Goal: Task Accomplishment & Management: Complete application form

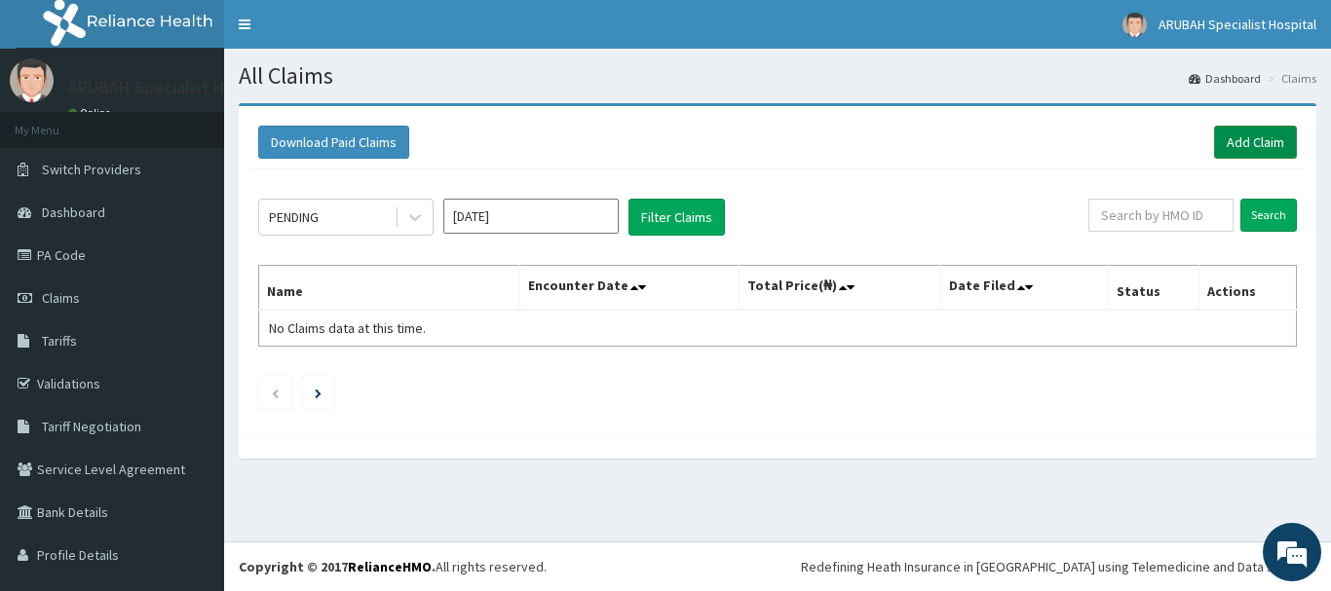
click at [1220, 142] on link "Add Claim" at bounding box center [1255, 142] width 83 height 33
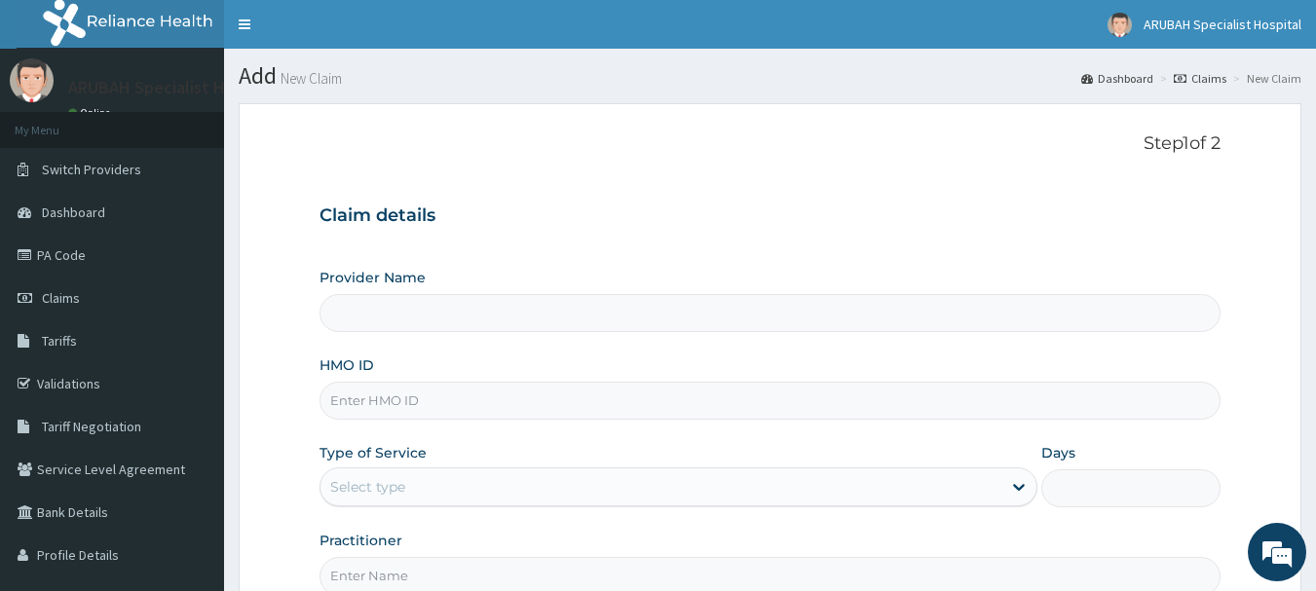
type input "Arubah Specialist Hospital- isang iso"
click at [410, 400] on input "HMO ID" at bounding box center [771, 401] width 902 height 38
type input "enp/12098/a"
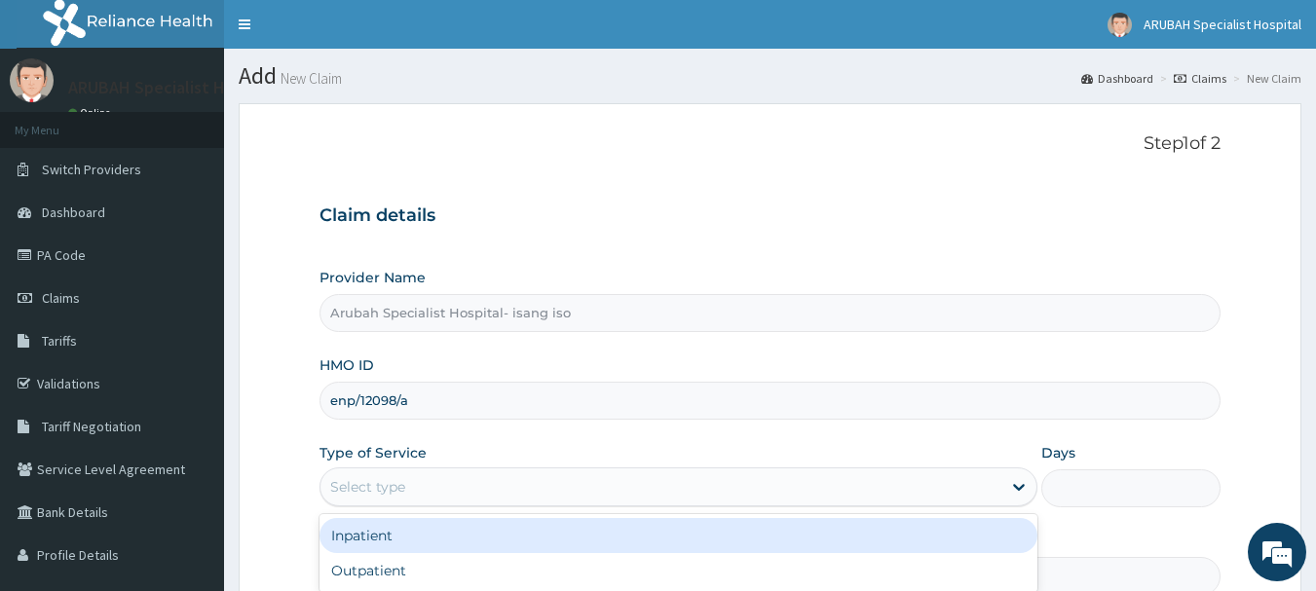
click at [419, 479] on div "Select type" at bounding box center [660, 486] width 681 height 31
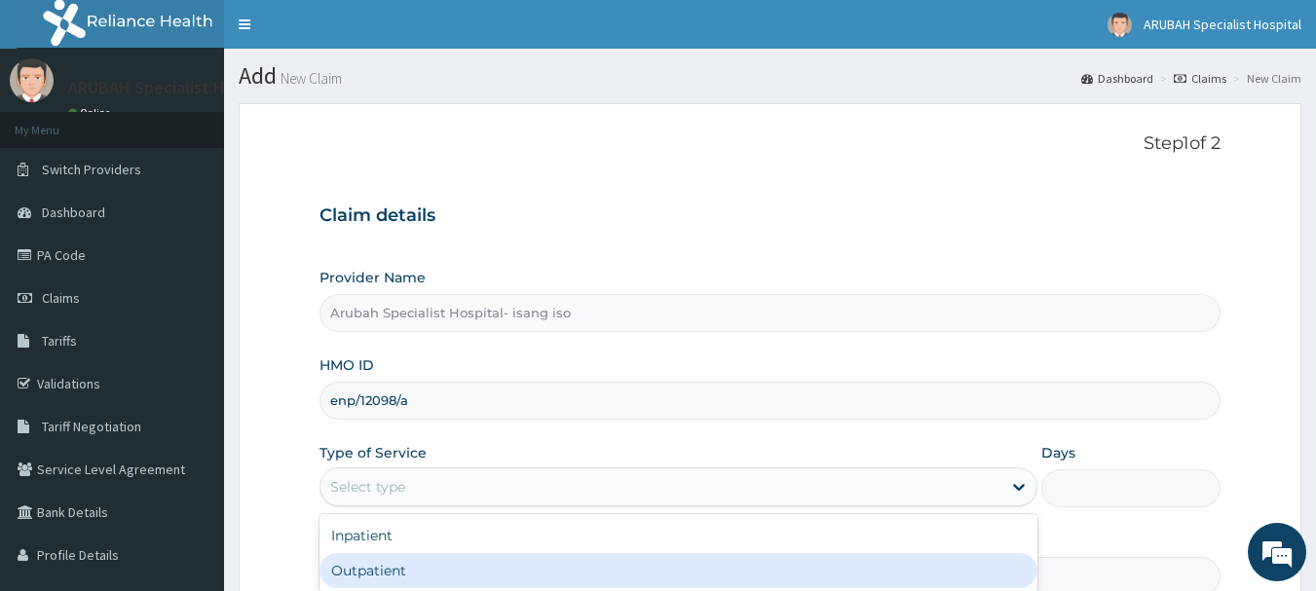
click at [408, 561] on div "Outpatient" at bounding box center [679, 570] width 718 height 35
type input "1"
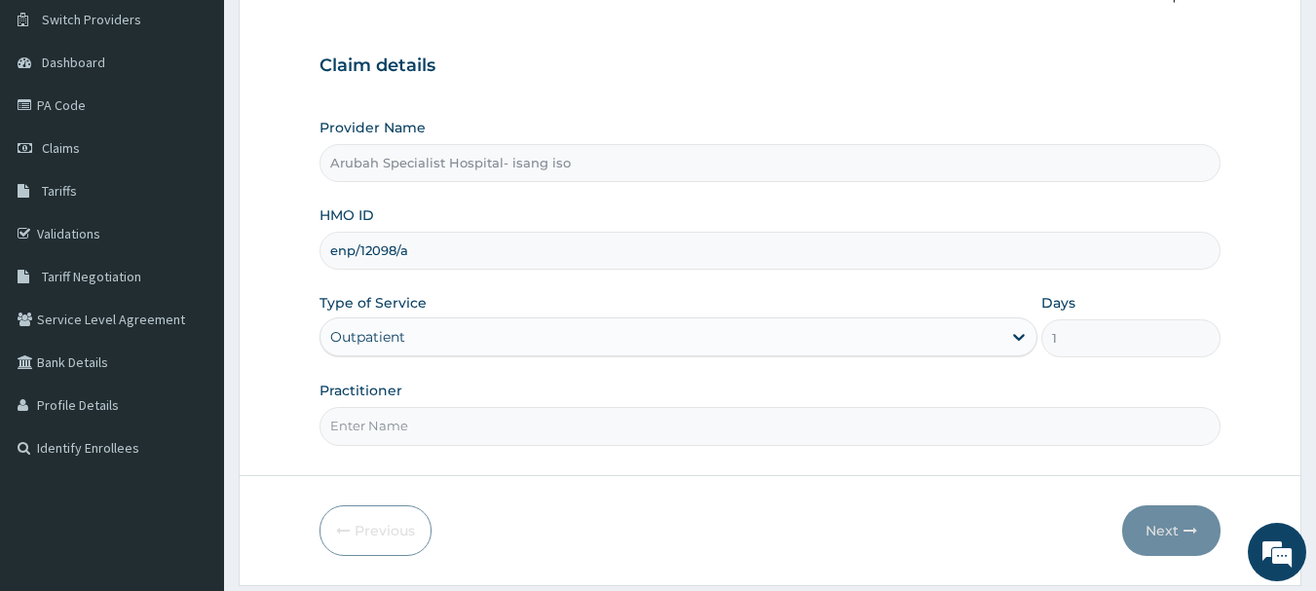
scroll to position [209, 0]
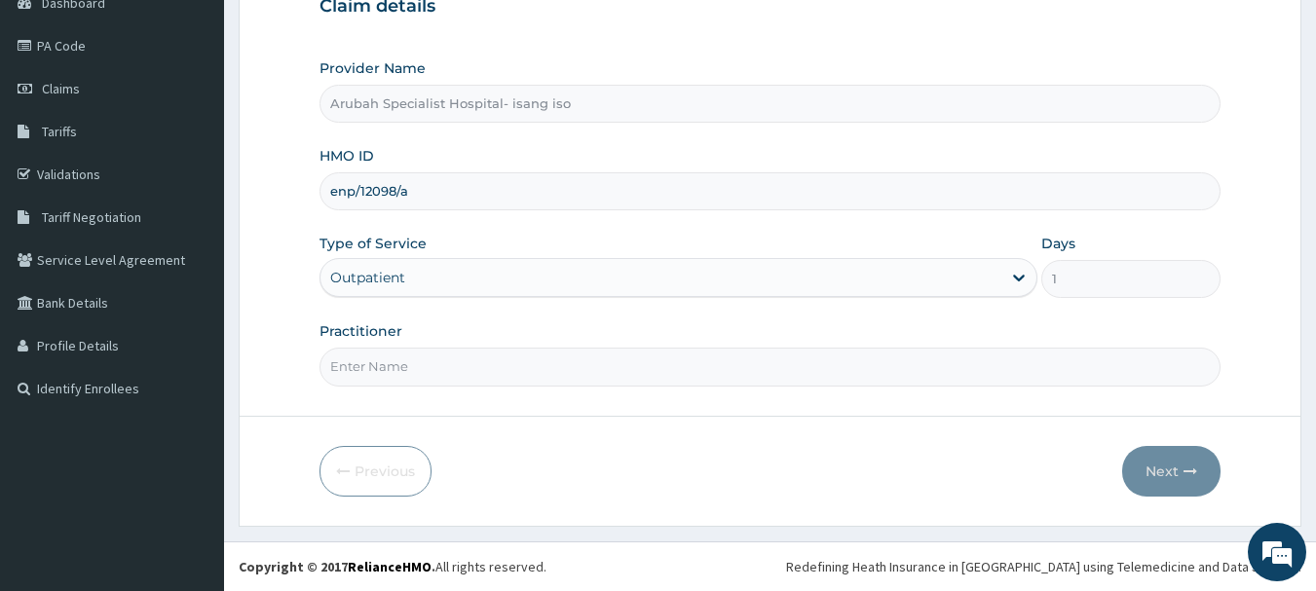
click at [361, 359] on input "Practitioner" at bounding box center [771, 367] width 902 height 38
type input "Dr. Cyprian Ntamu"
click at [1162, 495] on button "Next" at bounding box center [1171, 471] width 98 height 51
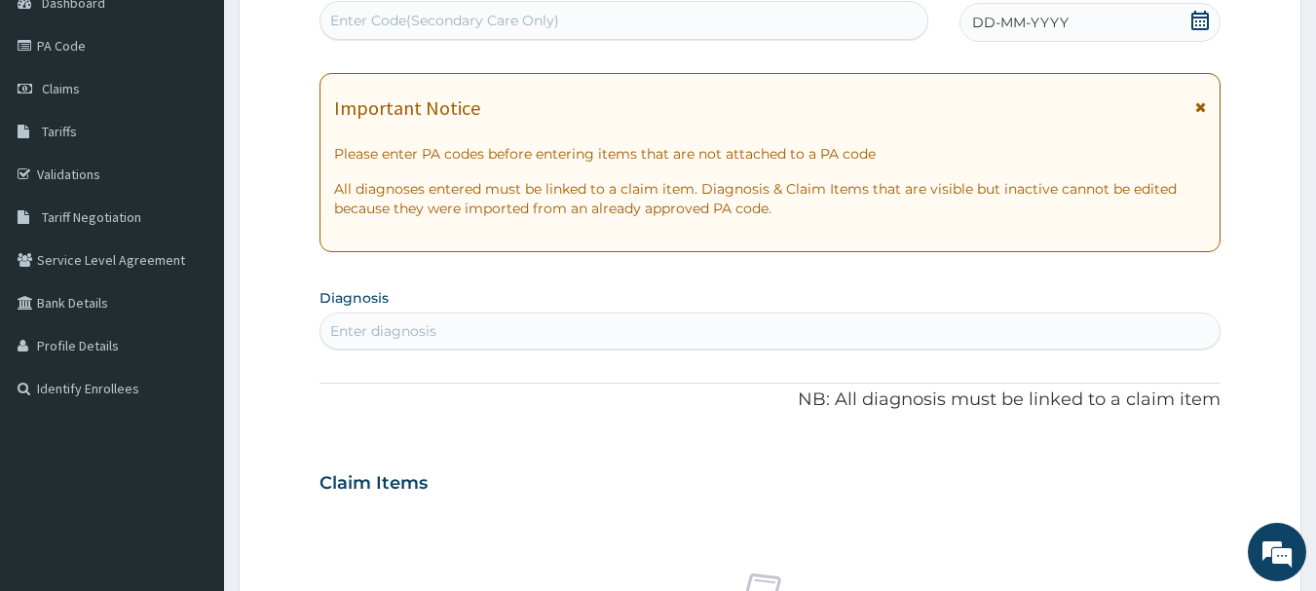
scroll to position [727, 0]
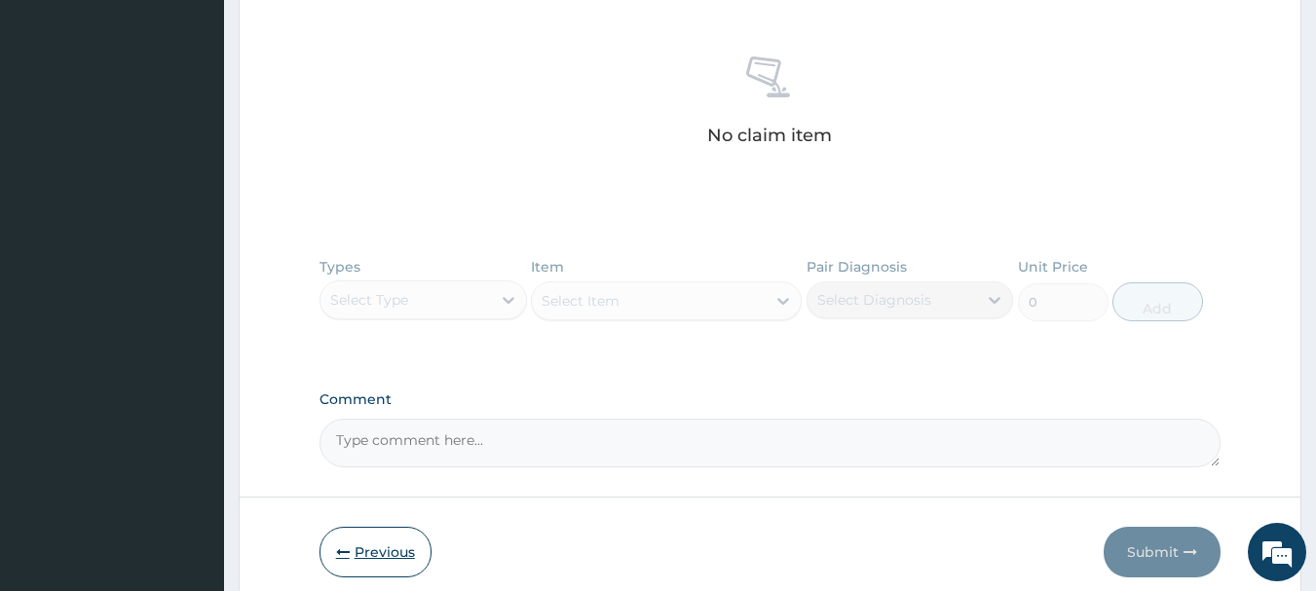
click at [394, 532] on button "Previous" at bounding box center [376, 552] width 112 height 51
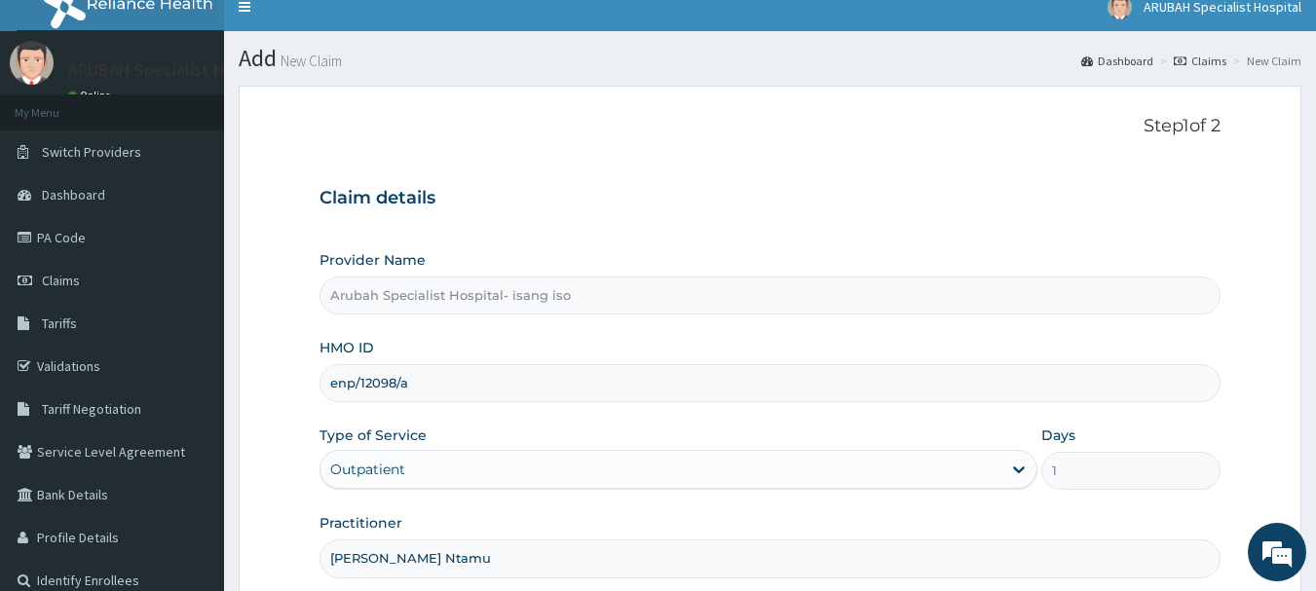
scroll to position [0, 0]
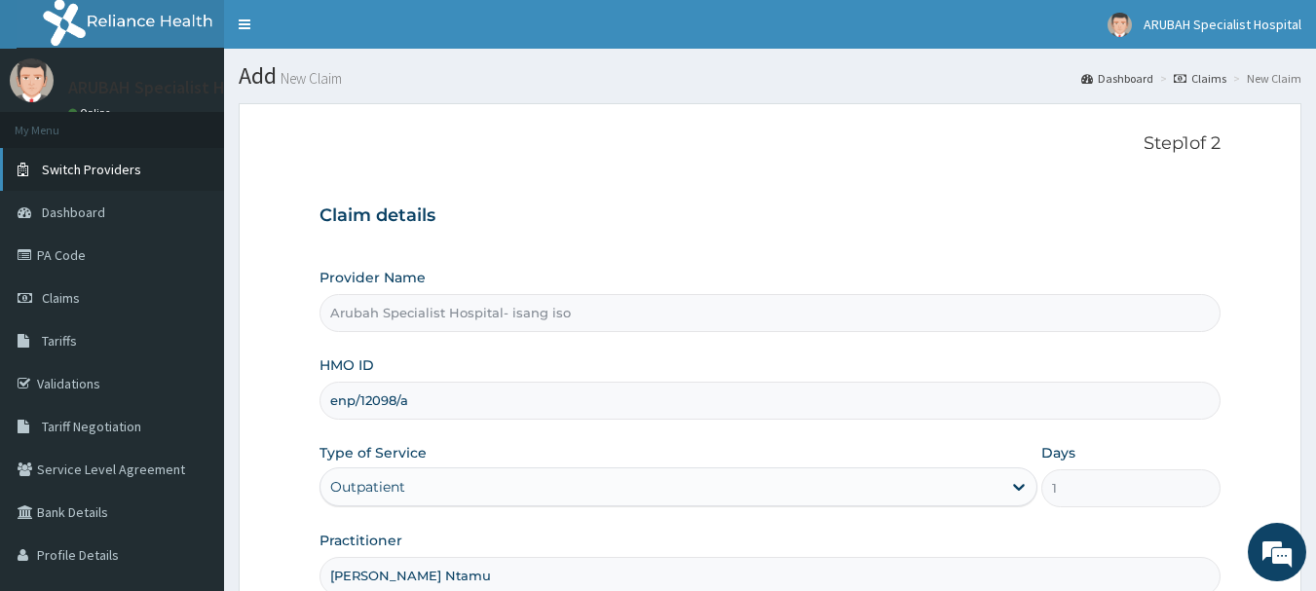
click at [117, 168] on span "Switch Providers" at bounding box center [91, 170] width 99 height 18
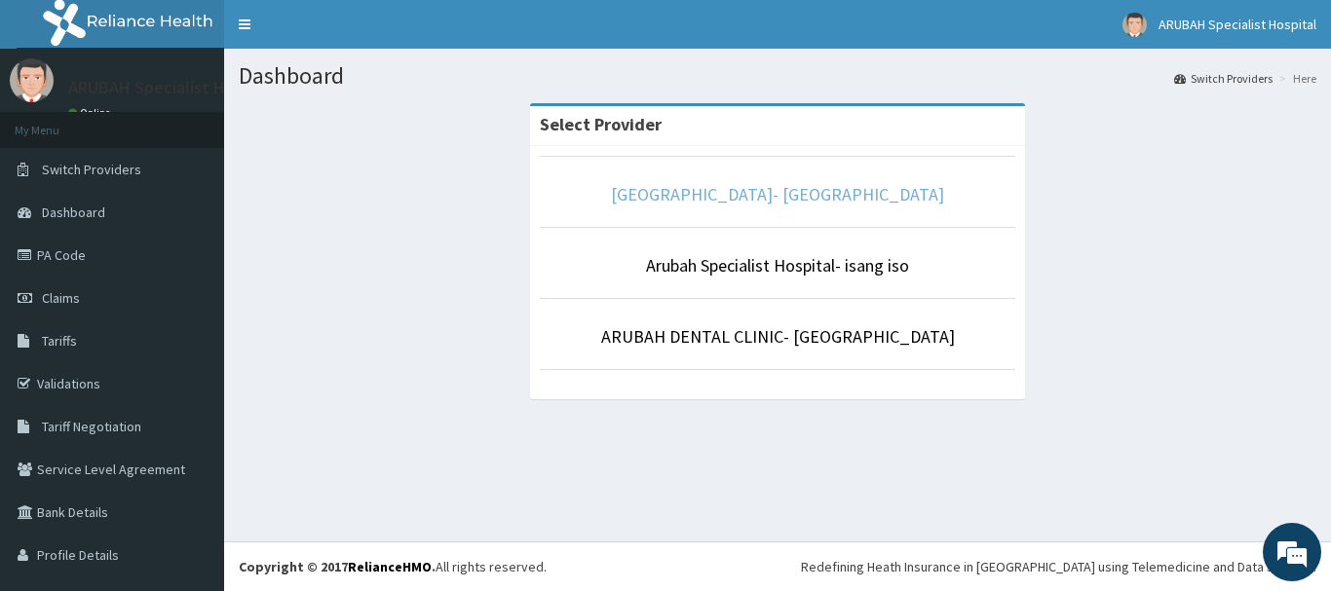
click at [761, 197] on link "[GEOGRAPHIC_DATA]- [GEOGRAPHIC_DATA]" at bounding box center [777, 194] width 333 height 22
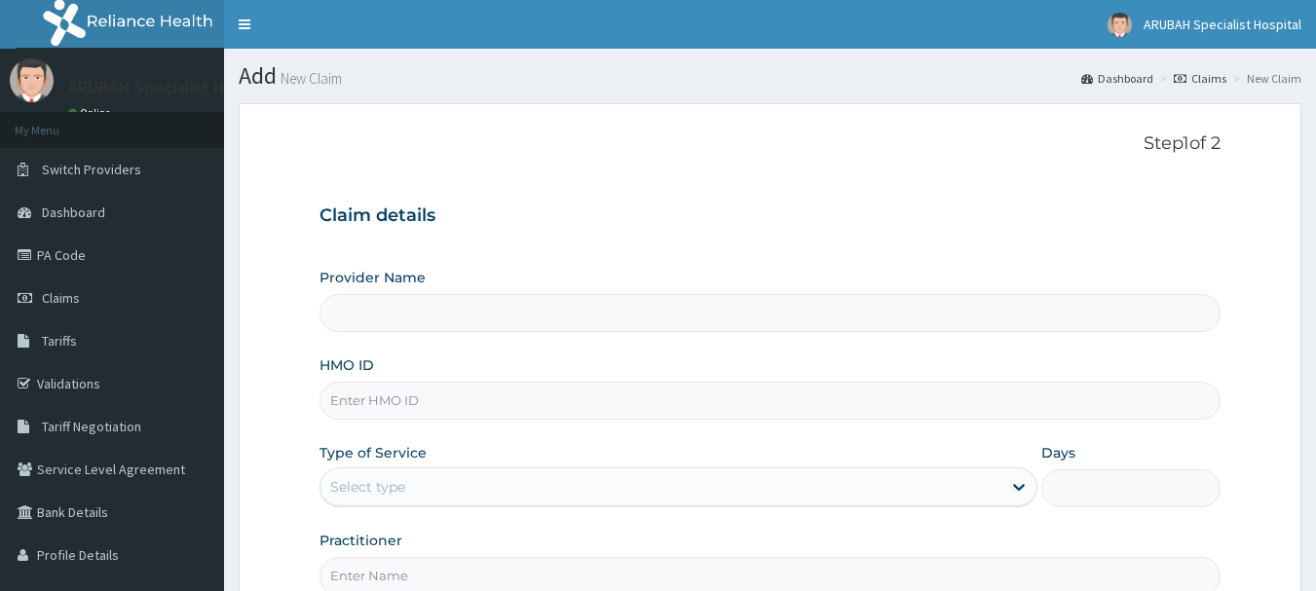
click at [510, 316] on input "Provider Name" at bounding box center [771, 313] width 902 height 38
click at [522, 127] on form "Step 1 of 2 Claim details Provider Name HMO ID Type of Service Select type Days…" at bounding box center [770, 419] width 1063 height 632
type input "Arubah Specialist Hospital- Unical Road"
click at [445, 407] on input "HMO ID" at bounding box center [771, 401] width 902 height 38
type input "enp/12098/a"
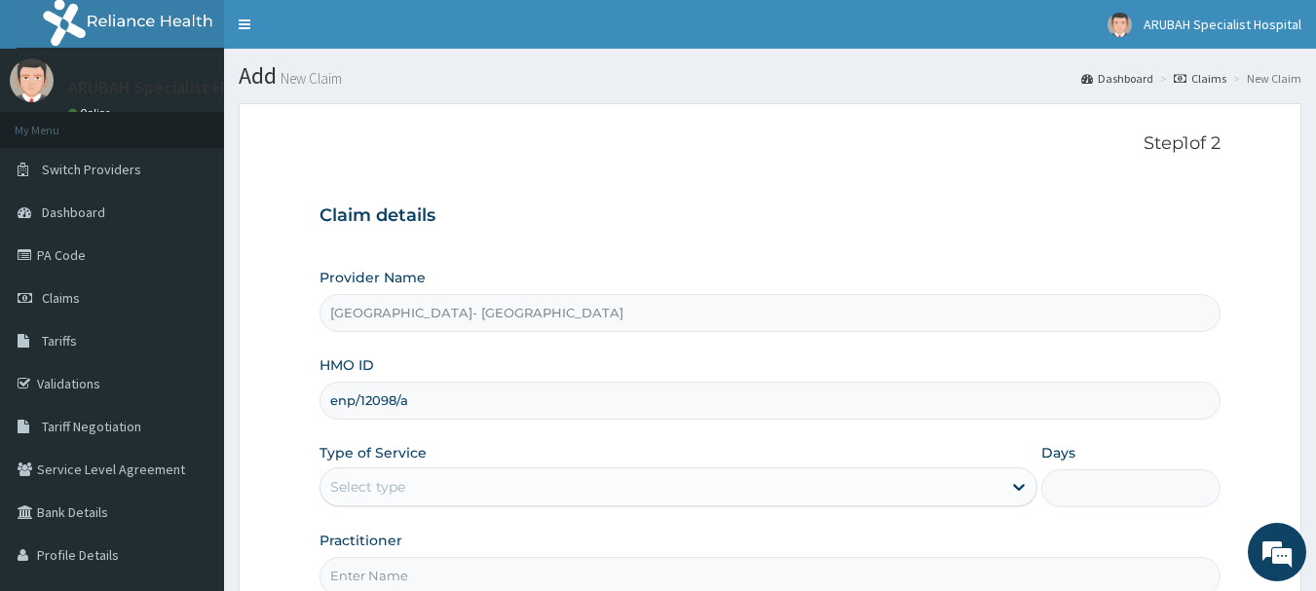
click at [427, 492] on div "Select type" at bounding box center [660, 486] width 681 height 31
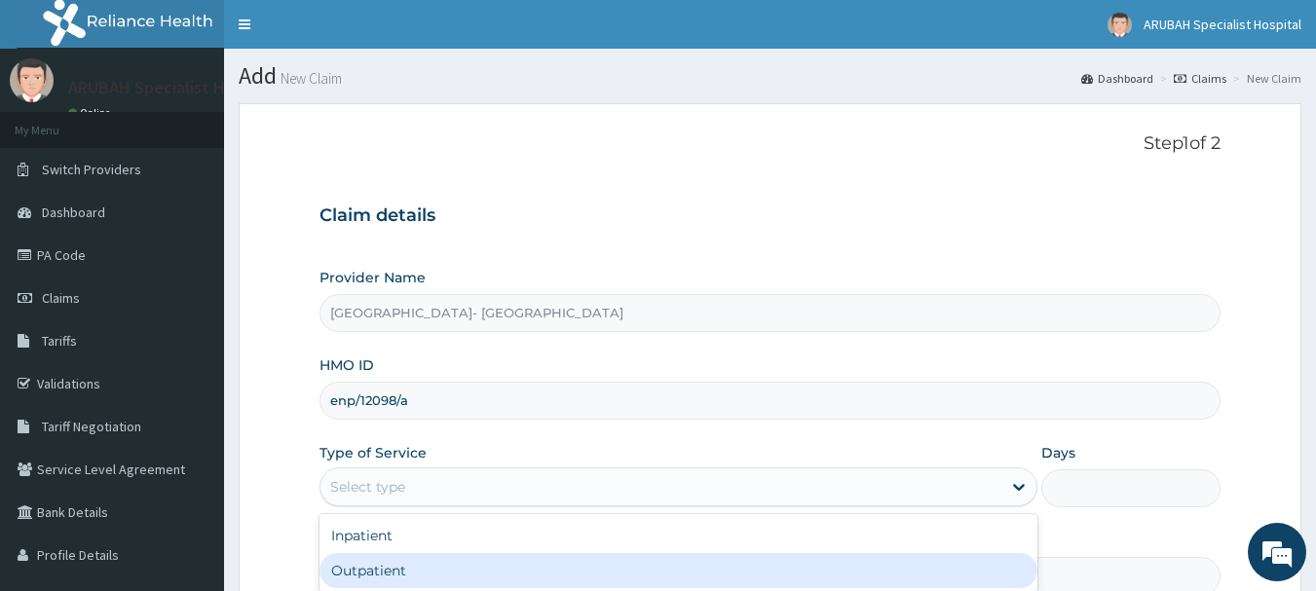
click at [391, 582] on div "Outpatient" at bounding box center [679, 570] width 718 height 35
type input "1"
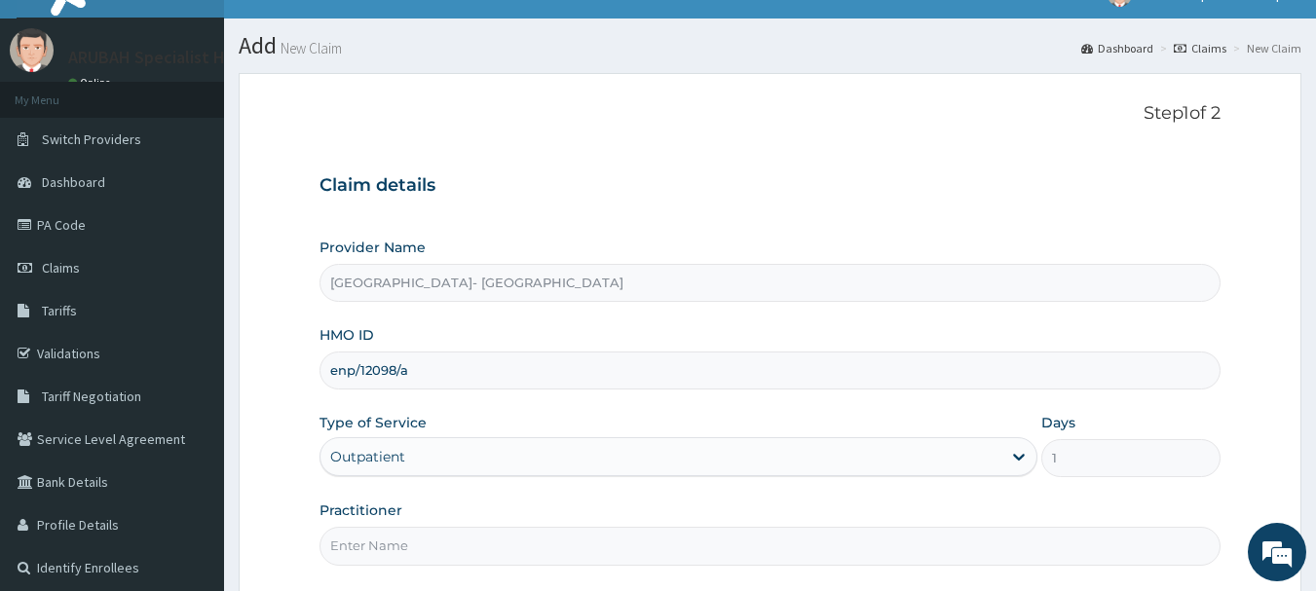
scroll to position [39, 0]
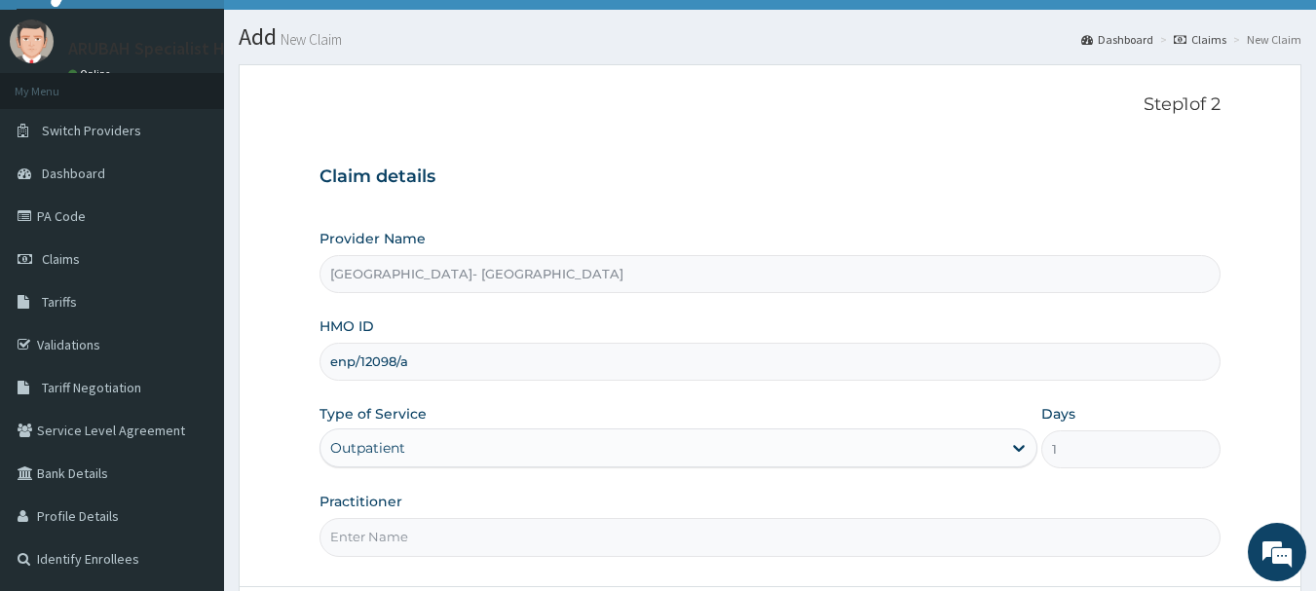
click at [483, 542] on input "Practitioner" at bounding box center [771, 537] width 902 height 38
type input "[PERSON_NAME] Ntamu"
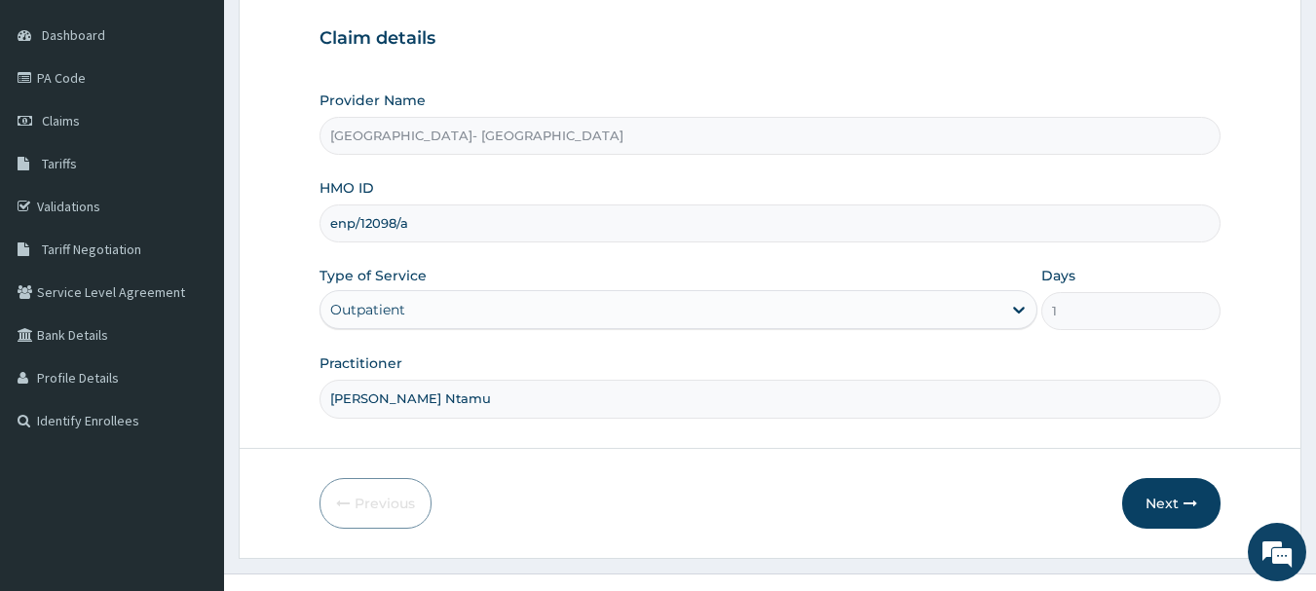
scroll to position [209, 0]
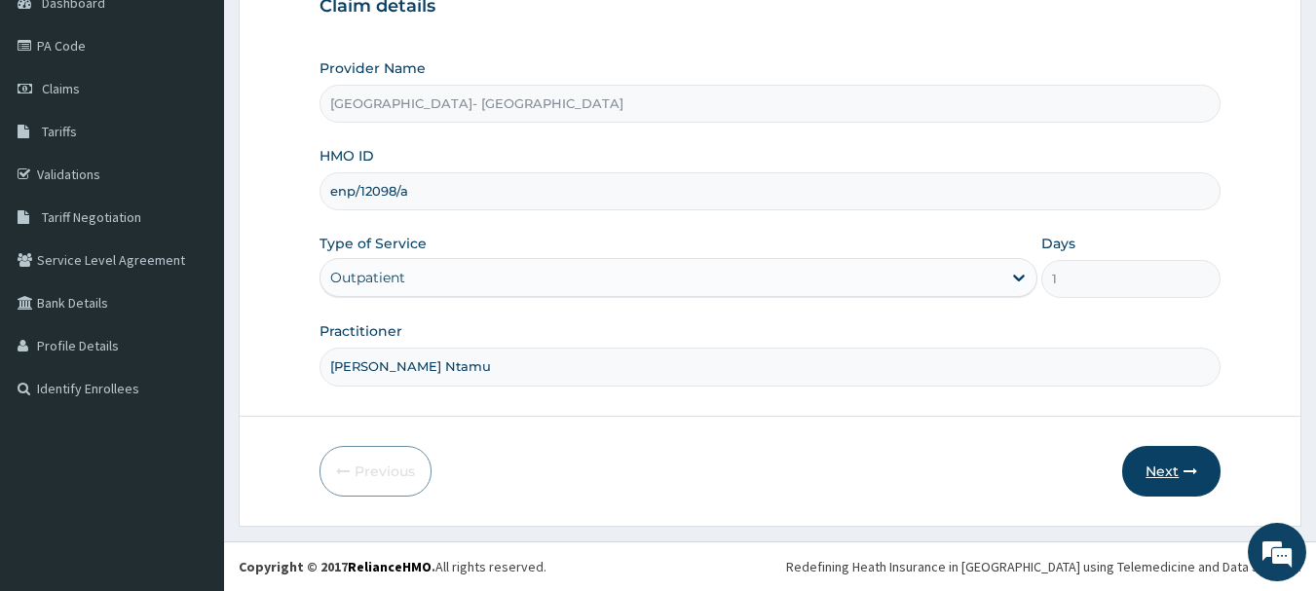
click at [1184, 466] on icon "button" at bounding box center [1191, 472] width 14 height 14
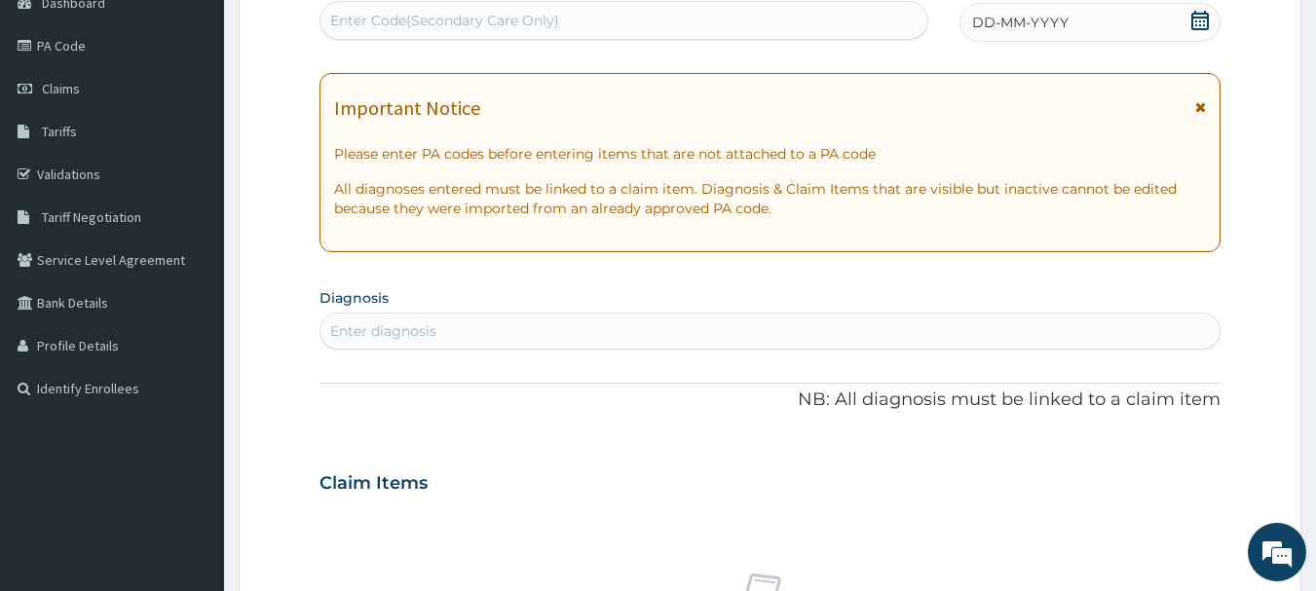
click at [818, 13] on div "Enter Code(Secondary Care Only)" at bounding box center [624, 20] width 608 height 31
paste input "PA/2FC601"
type input "PA/2FC601"
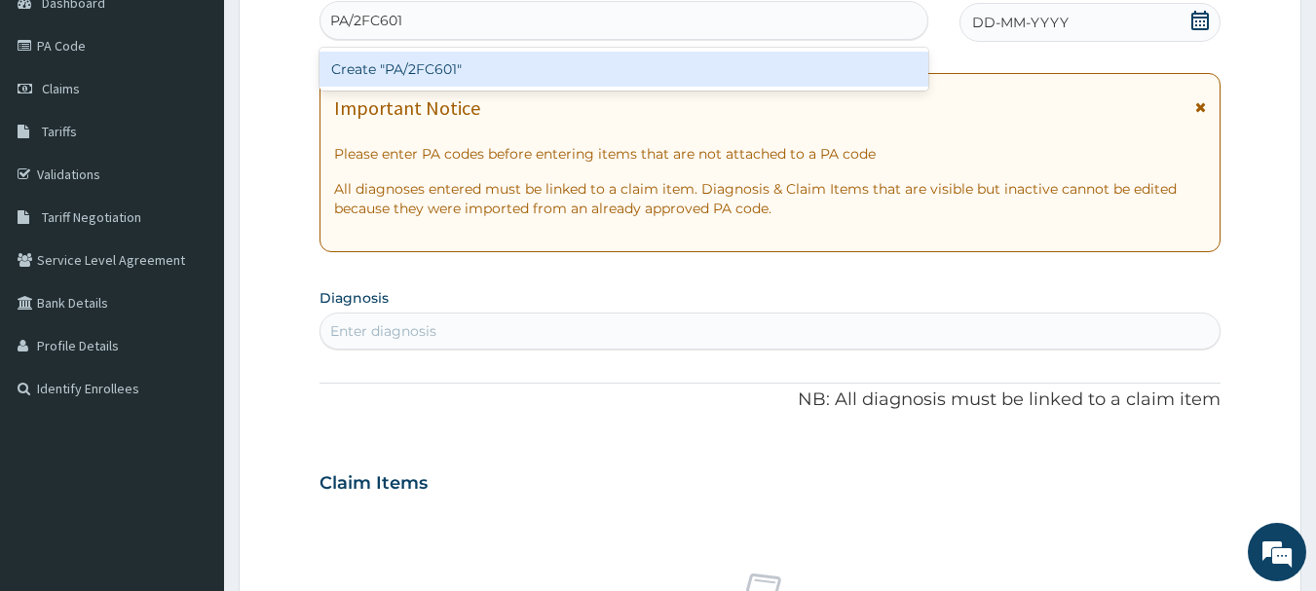
click at [425, 74] on div "Create "PA/2FC601"" at bounding box center [625, 69] width 610 height 35
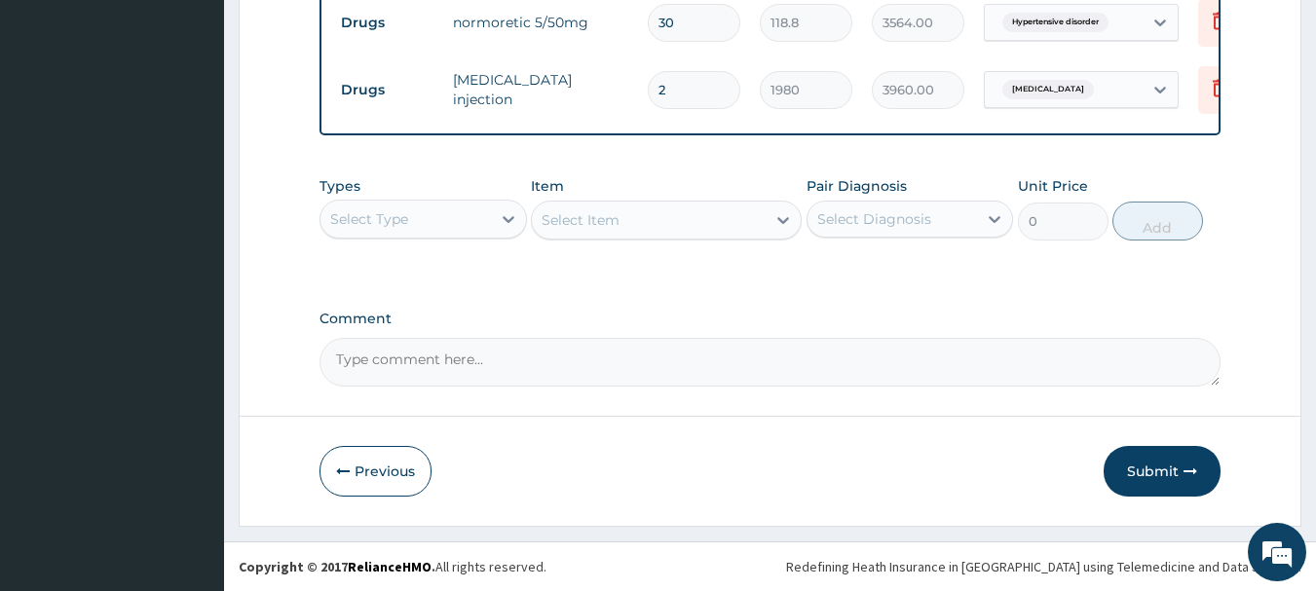
scroll to position [937, 0]
click at [1173, 469] on button "Submit" at bounding box center [1162, 471] width 117 height 51
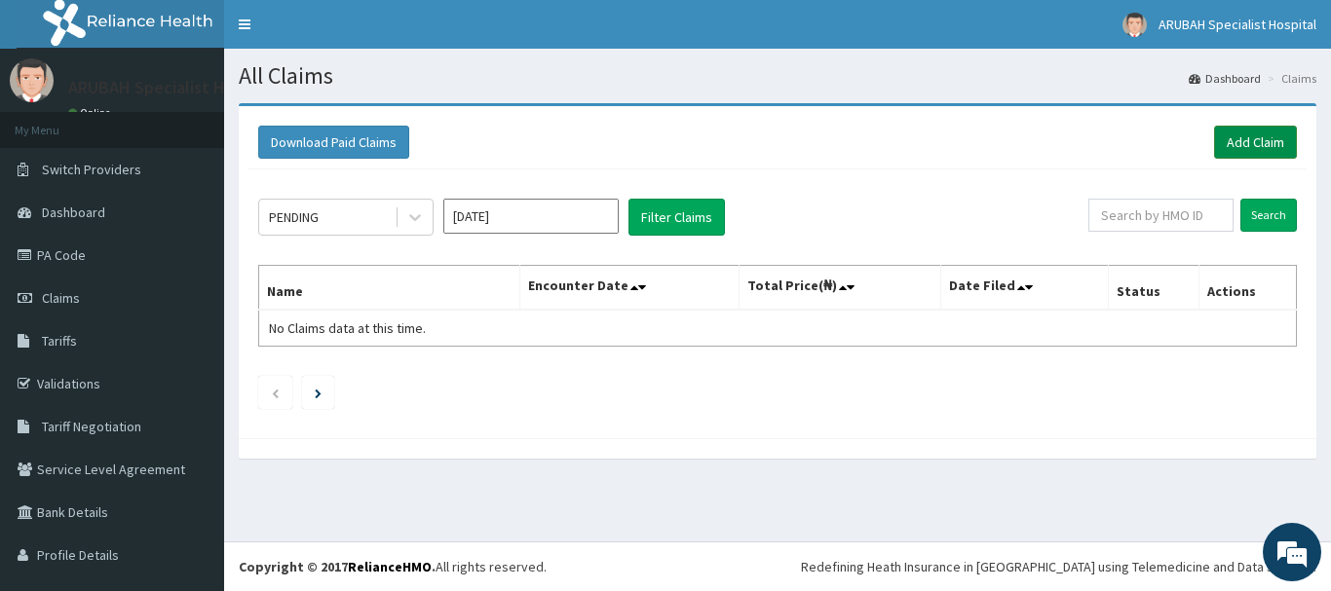
click at [1232, 141] on link "Add Claim" at bounding box center [1255, 142] width 83 height 33
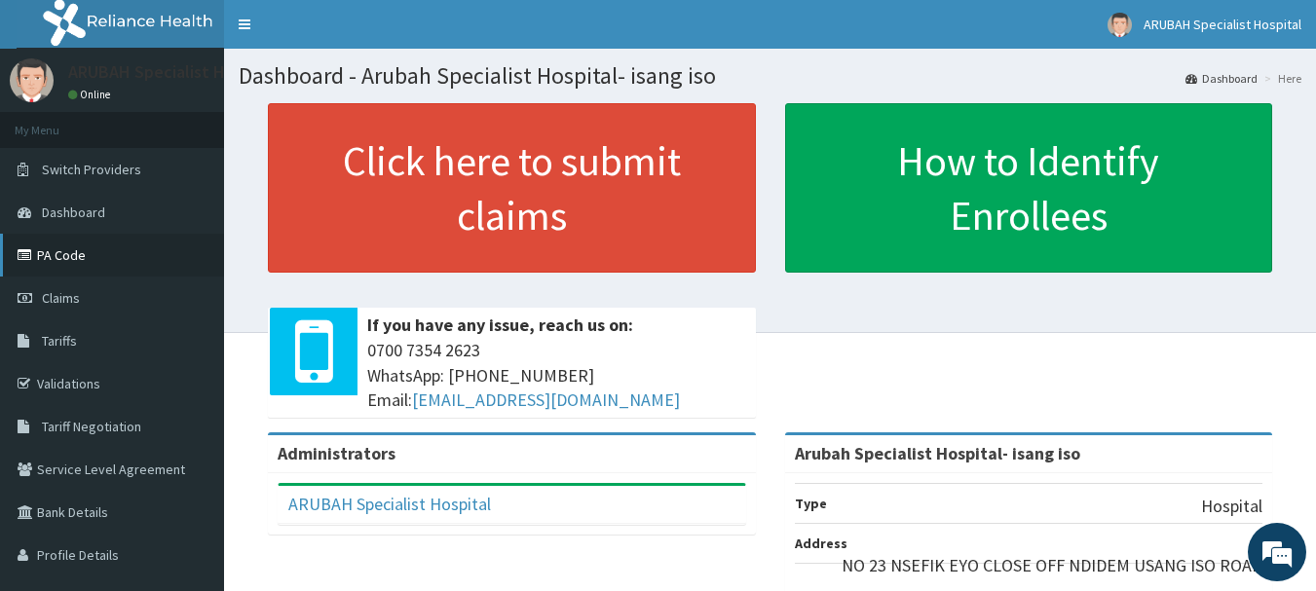
click at [125, 266] on link "PA Code" at bounding box center [112, 255] width 224 height 43
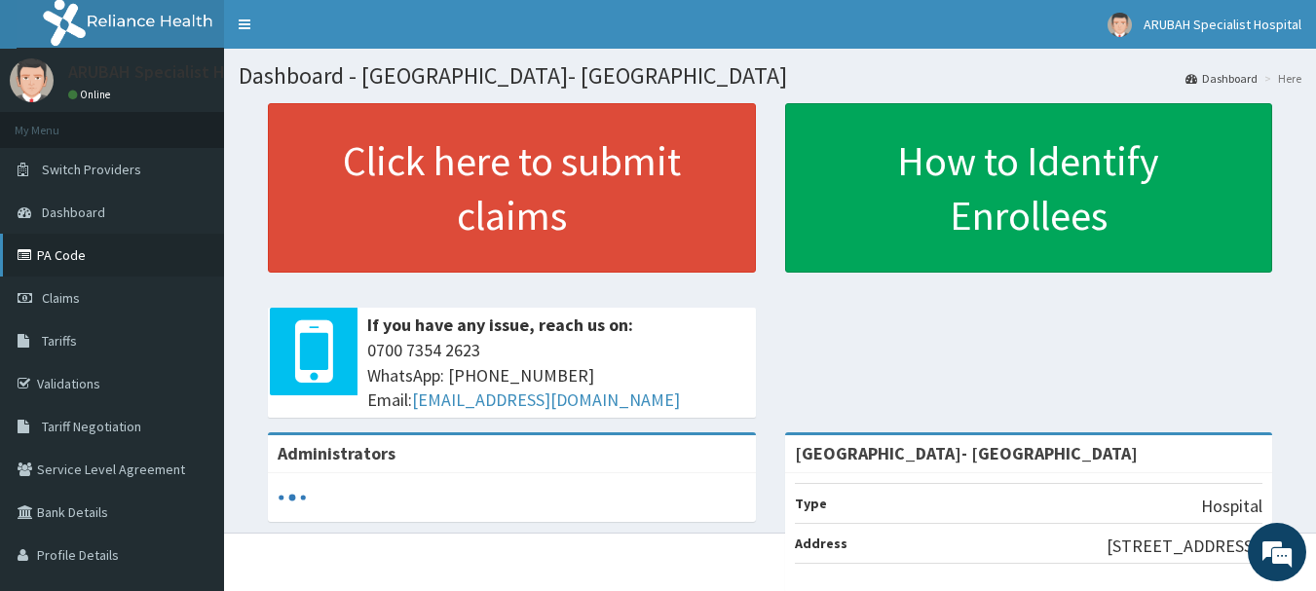
click at [62, 249] on link "PA Code" at bounding box center [112, 255] width 224 height 43
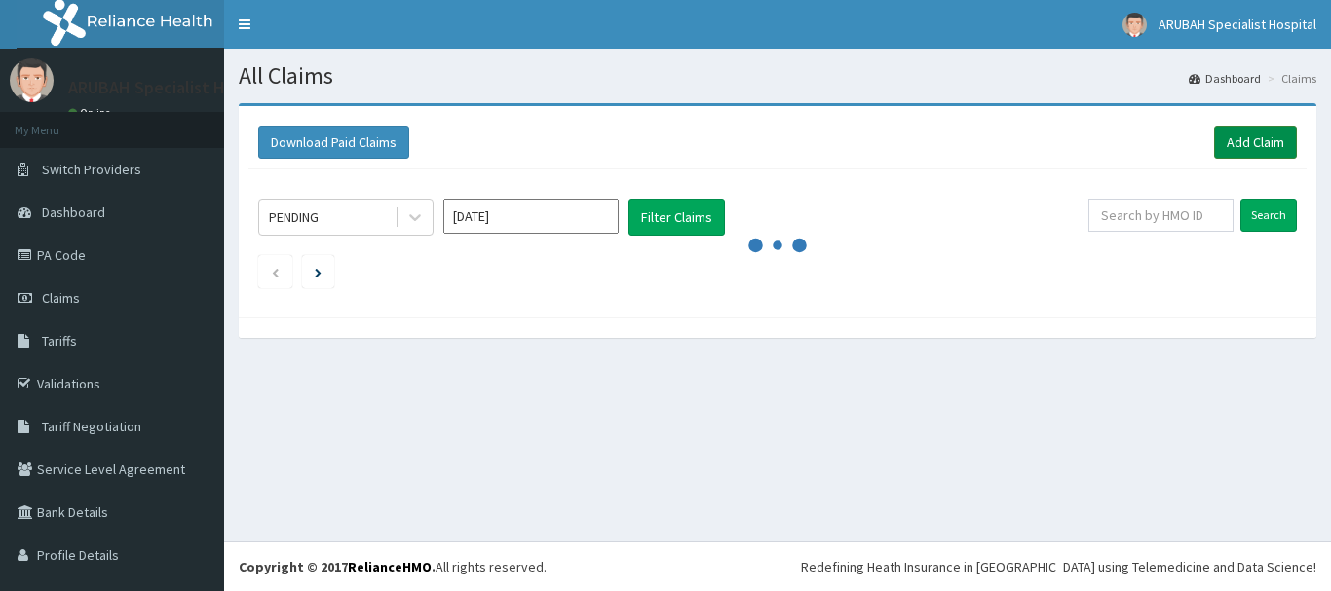
click at [1230, 139] on link "Add Claim" at bounding box center [1255, 142] width 83 height 33
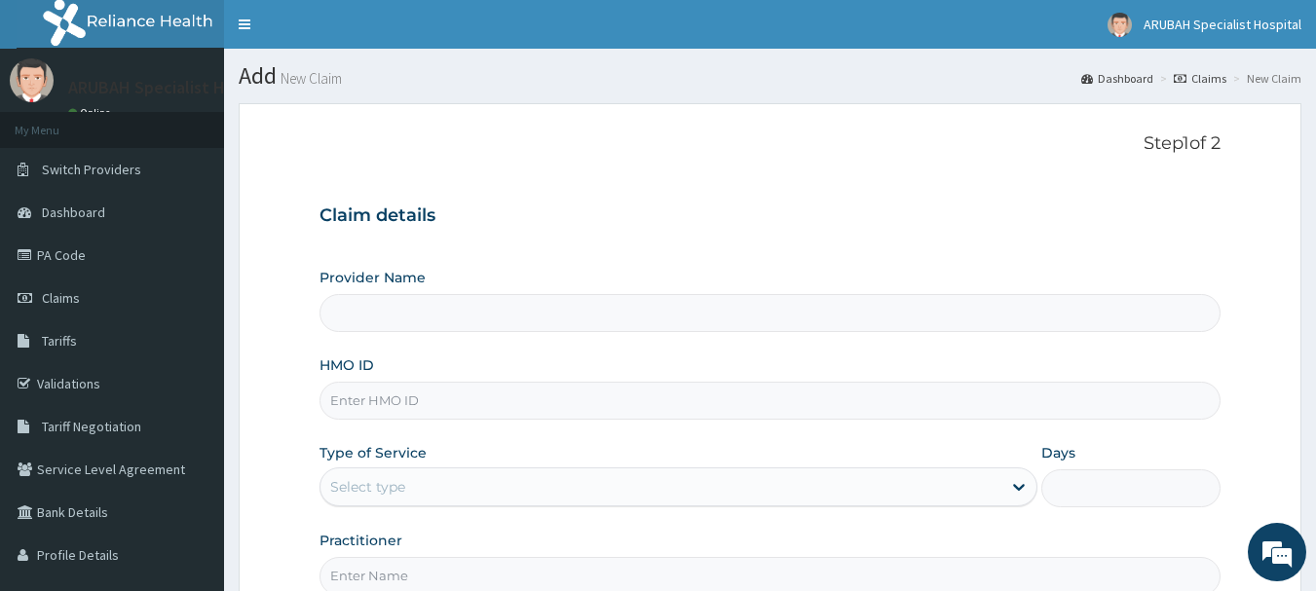
click at [545, 394] on input "HMO ID" at bounding box center [771, 401] width 902 height 38
type input "en"
type input "[GEOGRAPHIC_DATA]- [GEOGRAPHIC_DATA]"
type input "enp/12098/a"
click at [490, 471] on div "Select type" at bounding box center [660, 486] width 681 height 31
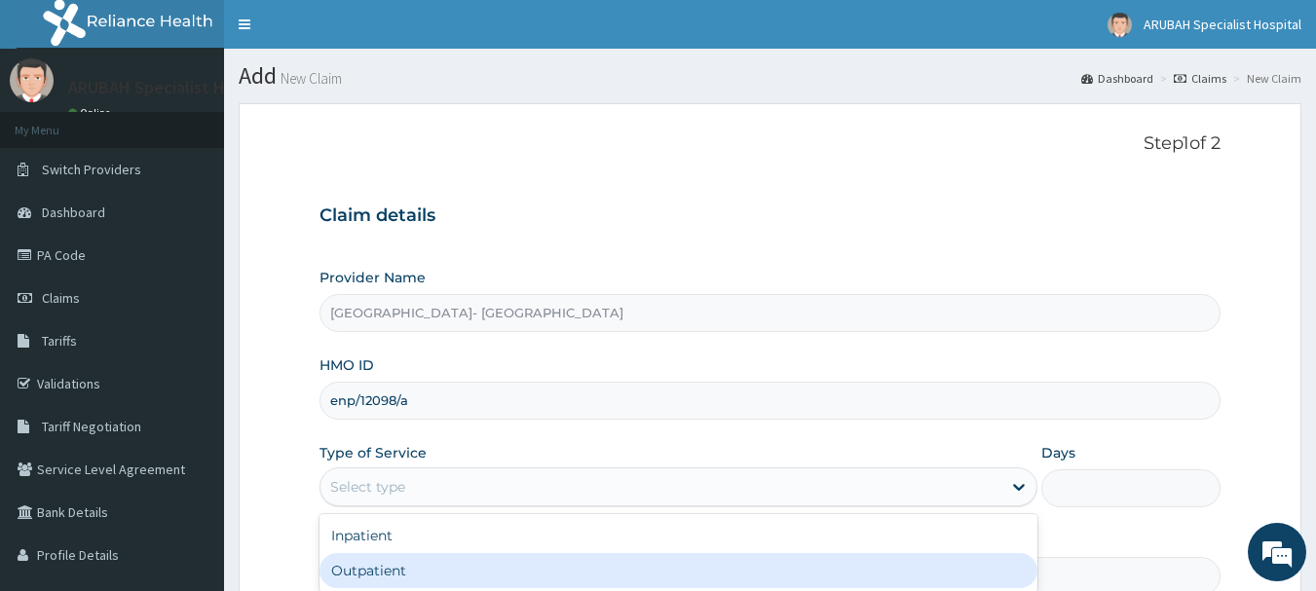
click at [447, 573] on div "Outpatient" at bounding box center [679, 570] width 718 height 35
type input "1"
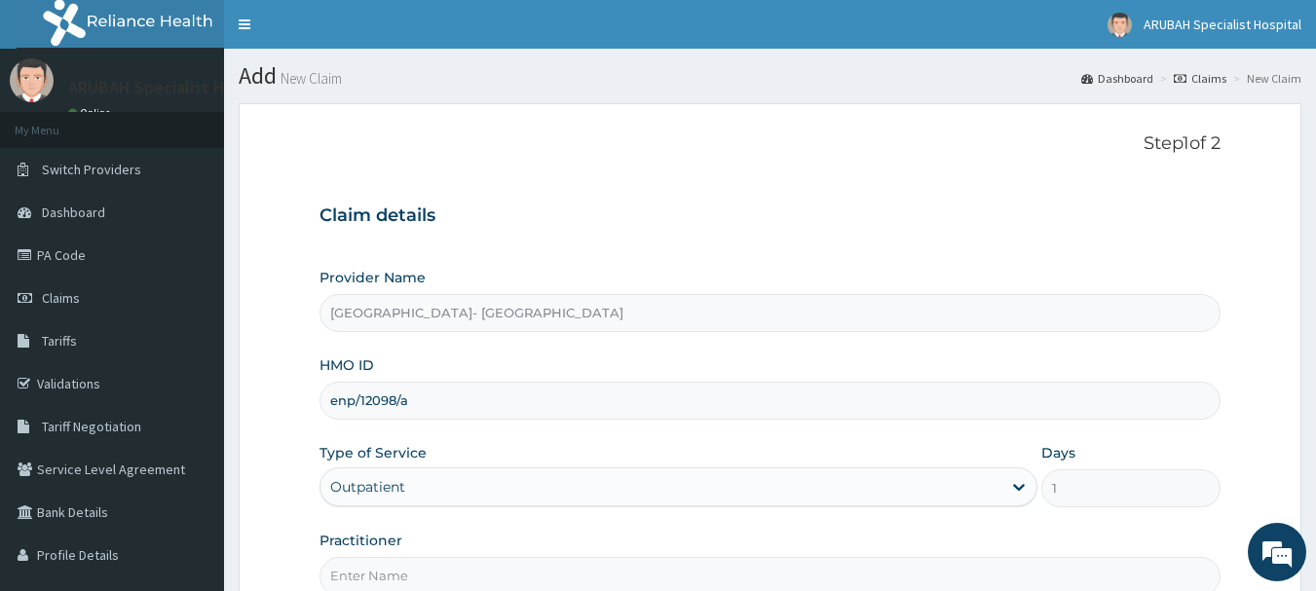
scroll to position [209, 0]
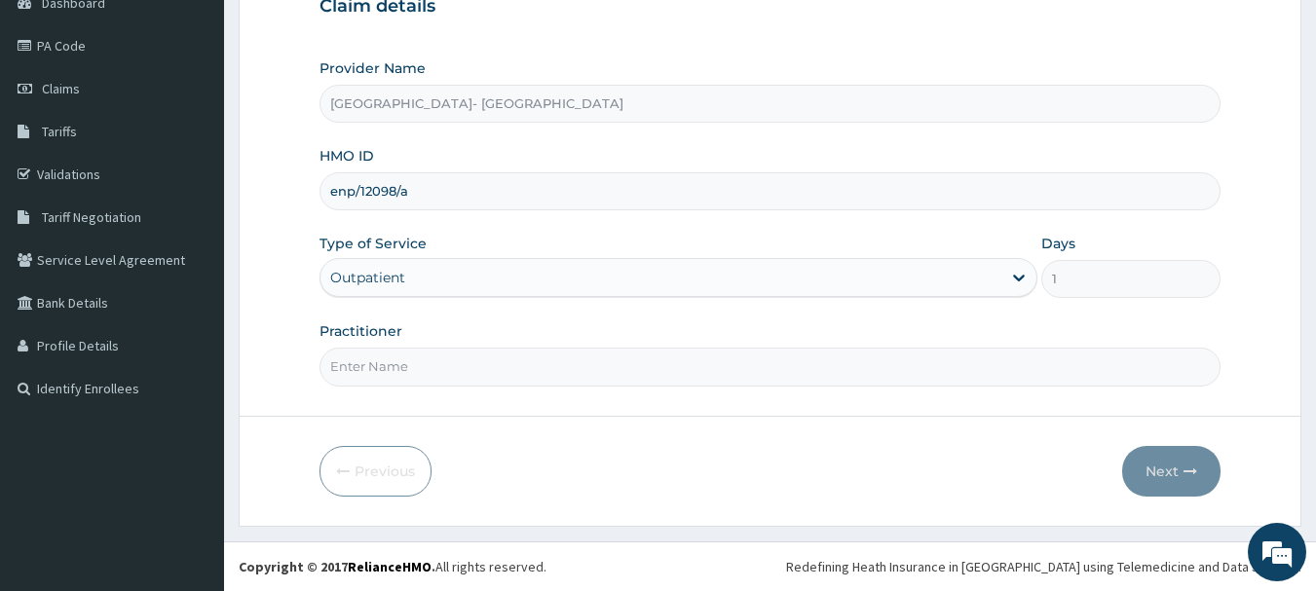
click at [360, 377] on input "Practitioner" at bounding box center [771, 367] width 902 height 38
type input "Dr. Cyprian Ntamu"
click at [1147, 469] on button "Next" at bounding box center [1171, 471] width 98 height 51
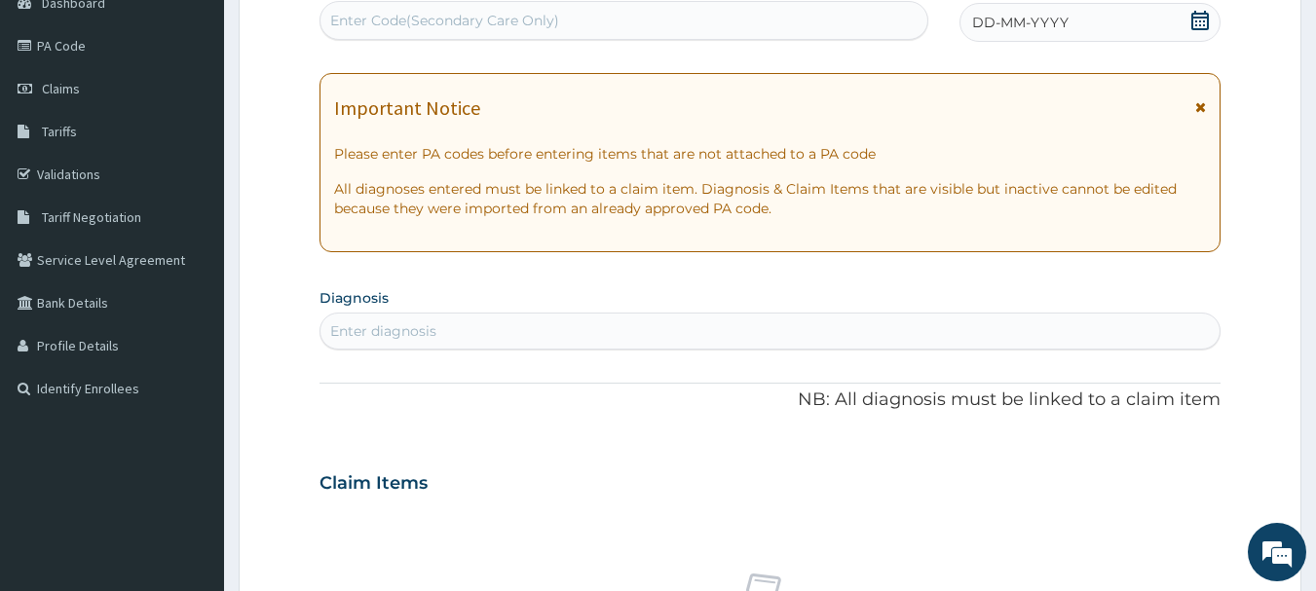
click at [749, 15] on div "Enter Code(Secondary Care Only)" at bounding box center [624, 20] width 608 height 31
type input "PA/99FF95"
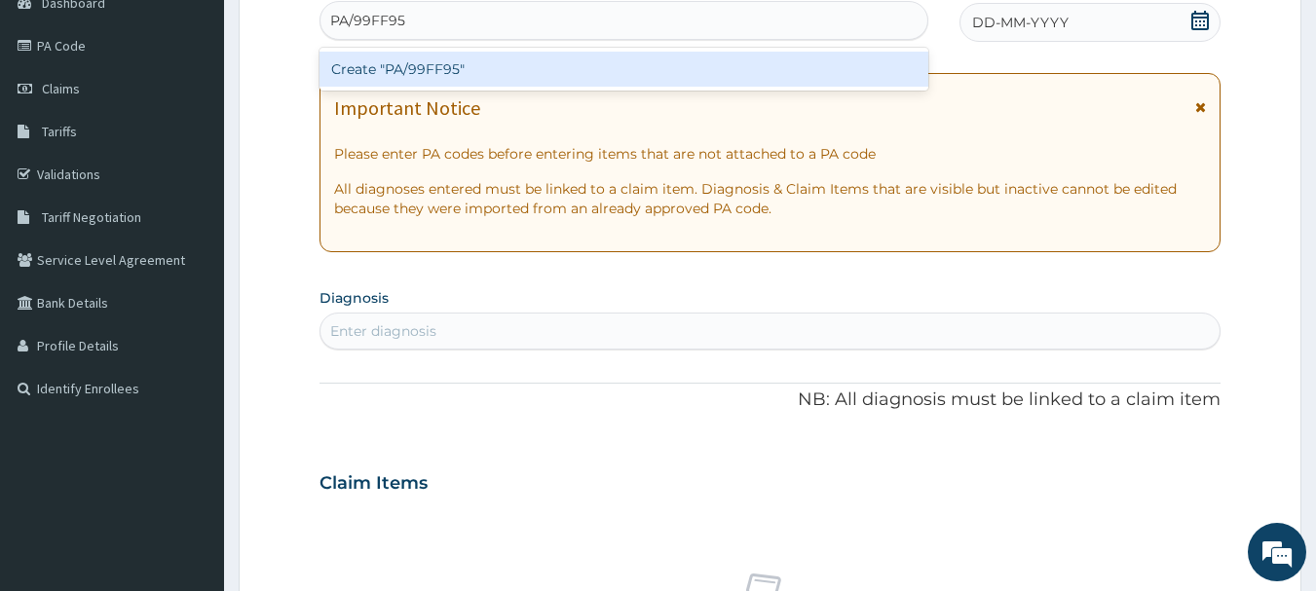
click at [404, 68] on div "Create "PA/99FF95"" at bounding box center [625, 69] width 610 height 35
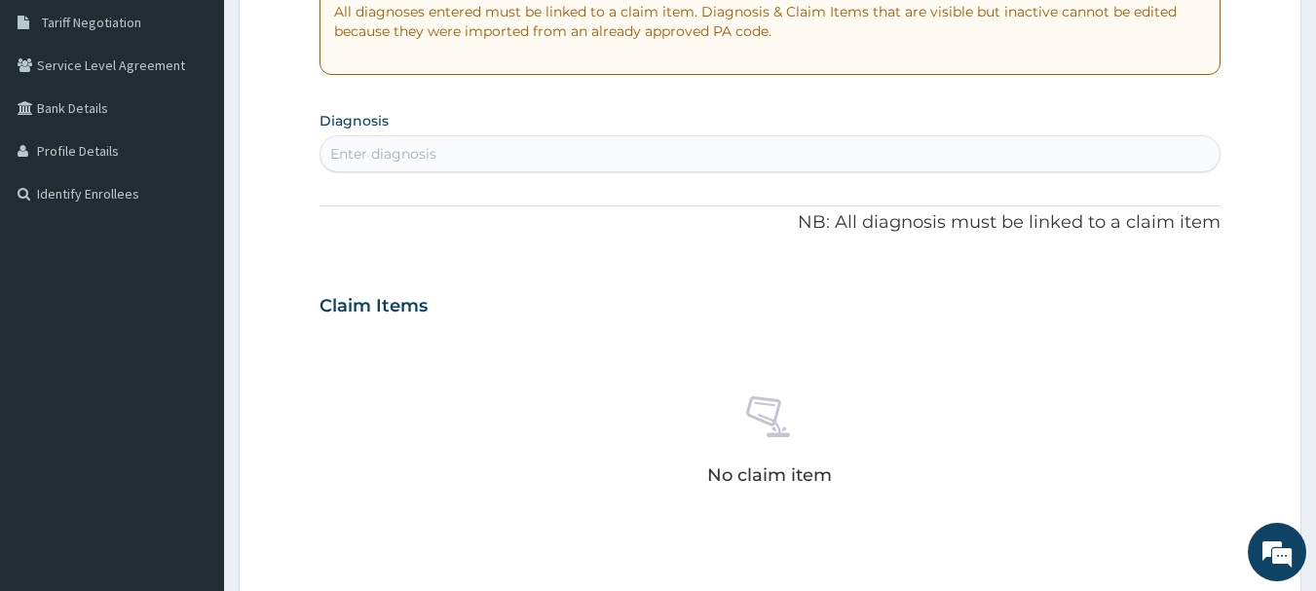
scroll to position [825, 0]
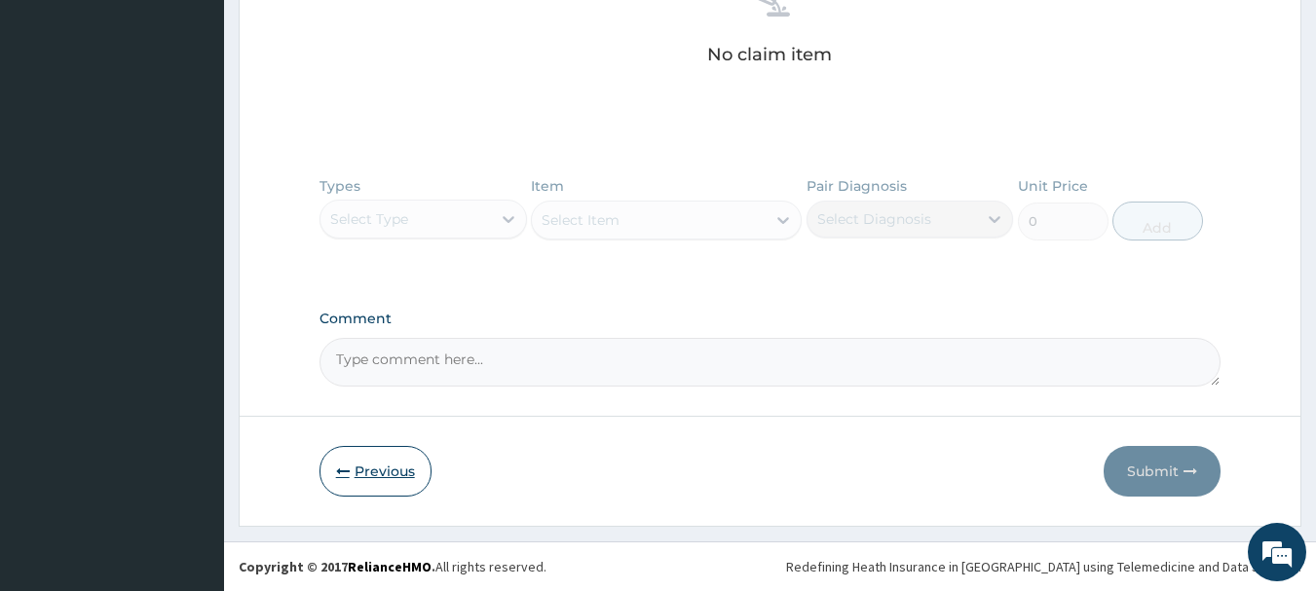
click at [394, 476] on button "Previous" at bounding box center [376, 471] width 112 height 51
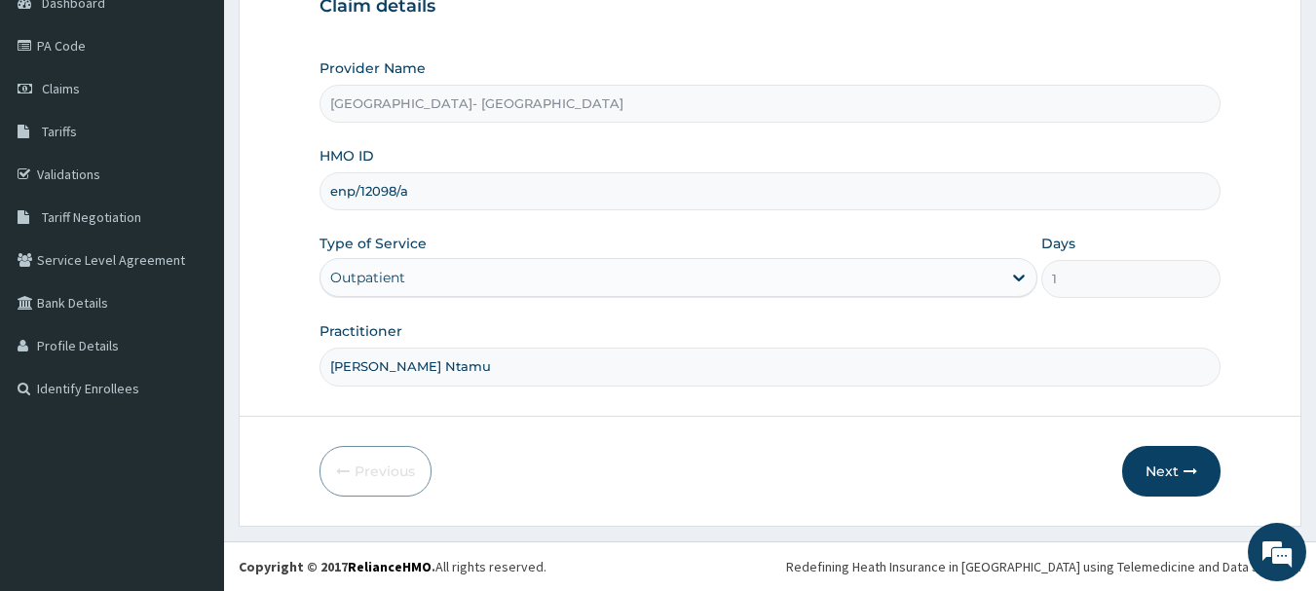
click at [408, 195] on input "enp/12098/a" at bounding box center [771, 191] width 902 height 38
type input "e"
paste input "wml/10075/b"
type input "wml/10075/b"
click at [1181, 476] on button "Next" at bounding box center [1171, 471] width 98 height 51
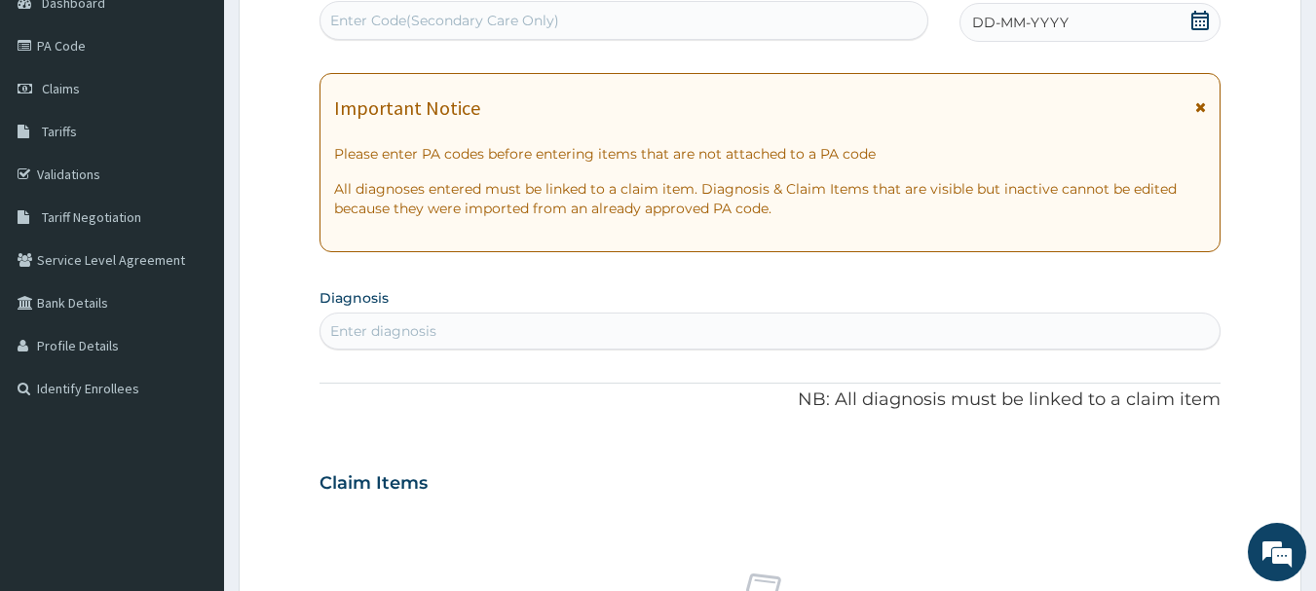
click at [514, 21] on div "Enter Code(Secondary Care Only)" at bounding box center [444, 20] width 229 height 19
paste input "PA/DC7649"
type input "PA/DC7649"
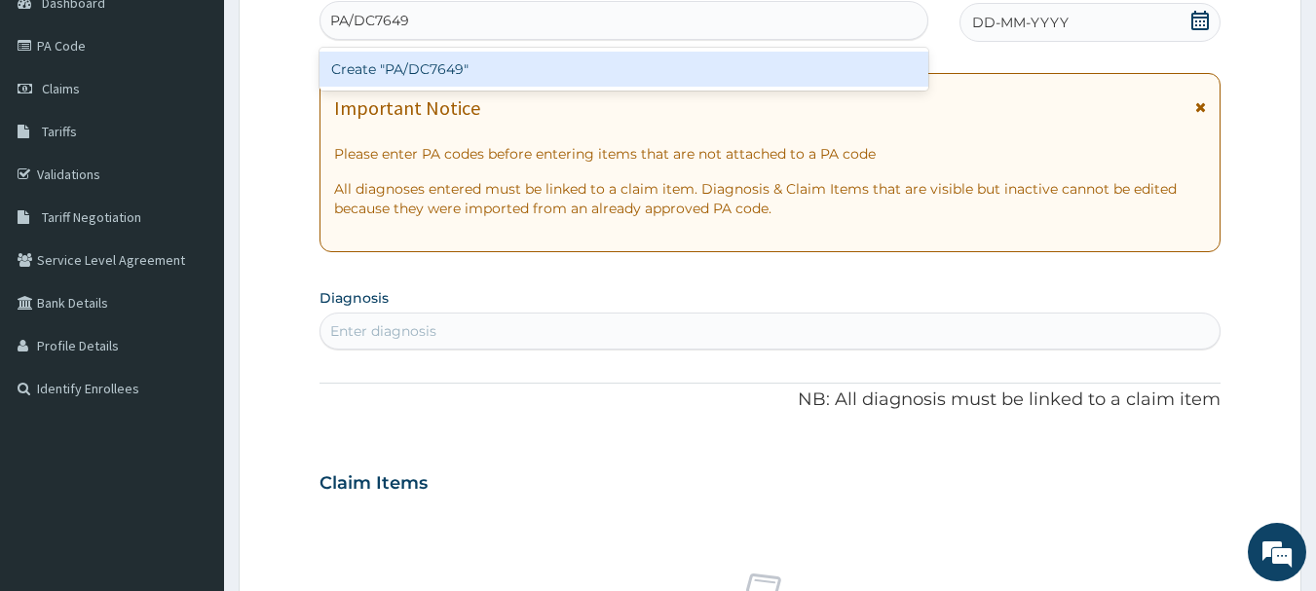
click at [396, 72] on div "Create "PA/DC7649"" at bounding box center [625, 69] width 610 height 35
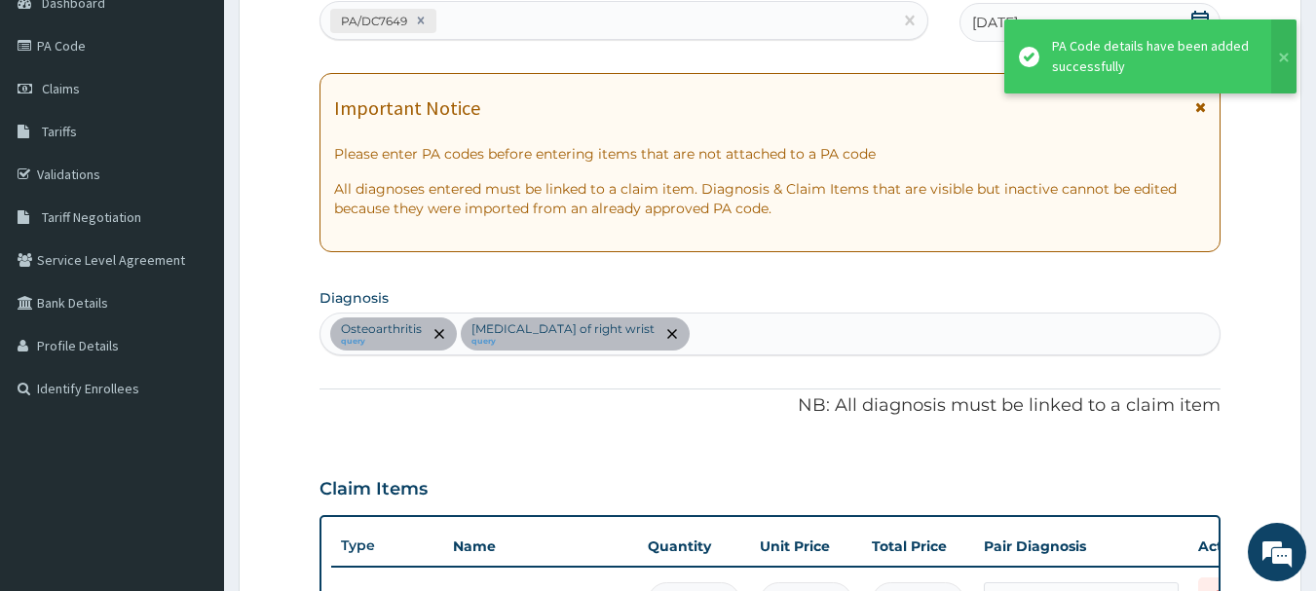
scroll to position [583, 0]
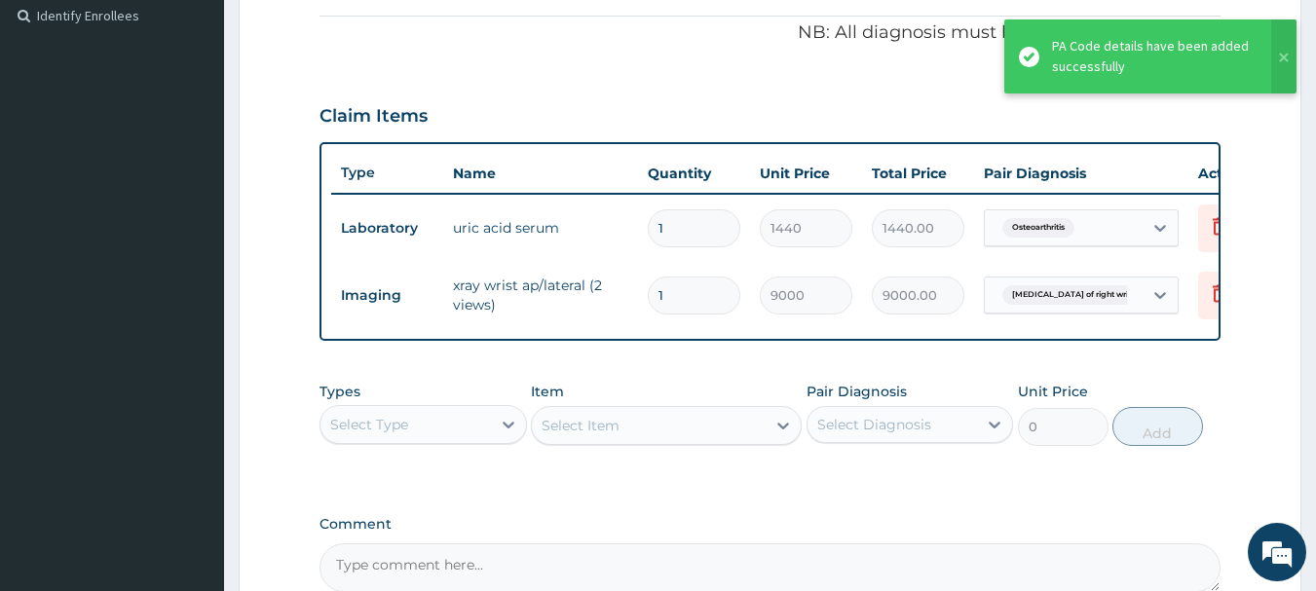
click at [467, 440] on div "Select Type" at bounding box center [405, 424] width 170 height 31
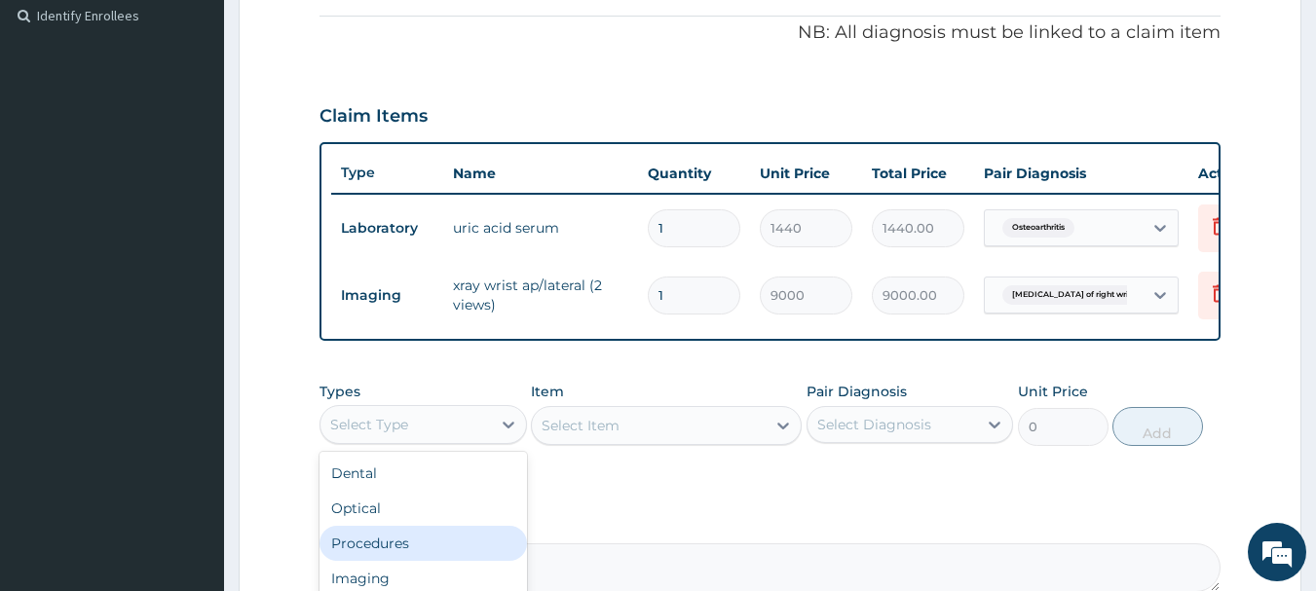
click at [411, 561] on div "Procedures" at bounding box center [423, 543] width 207 height 35
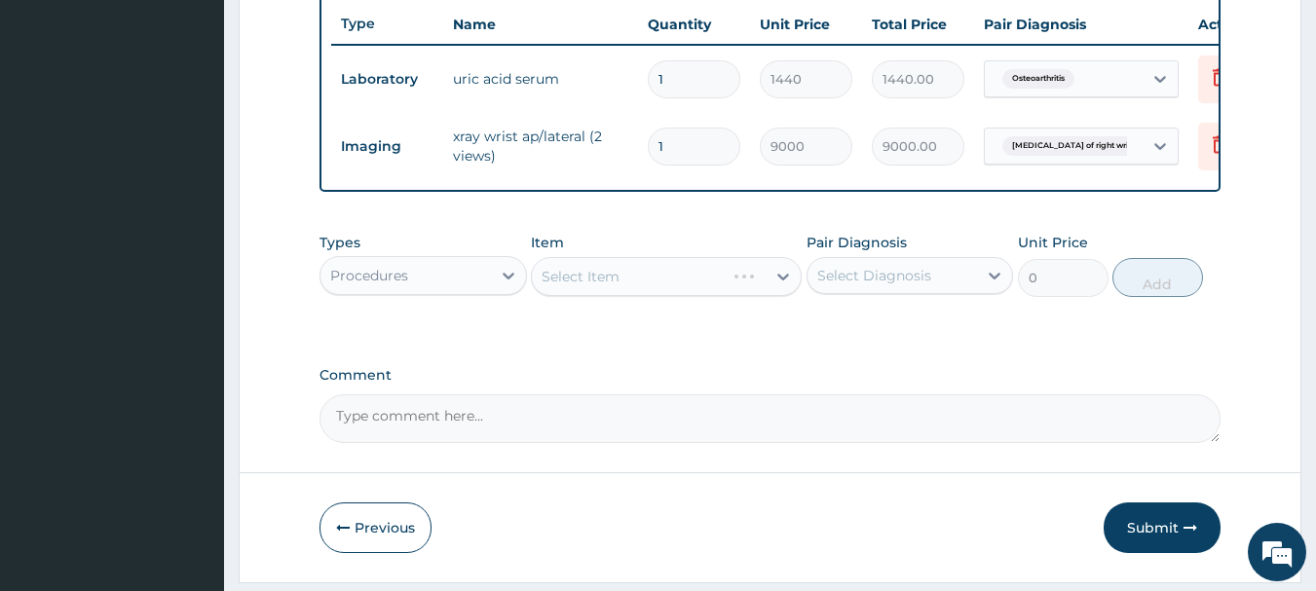
scroll to position [743, 0]
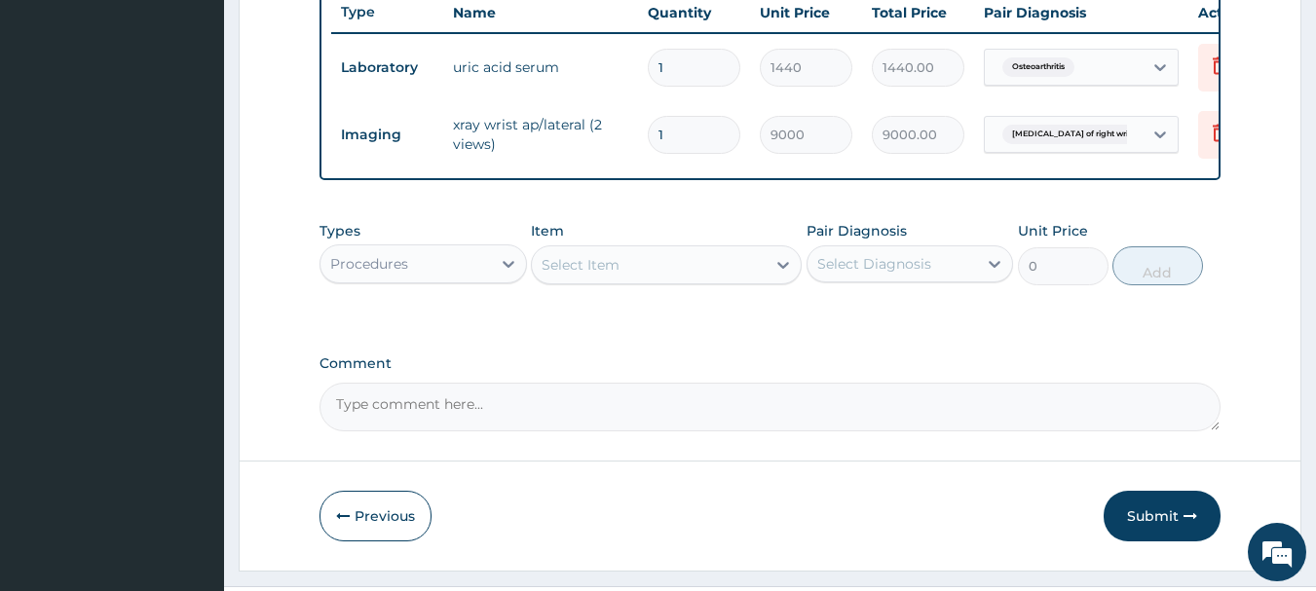
click at [637, 281] on div "Select Item" at bounding box center [649, 264] width 234 height 31
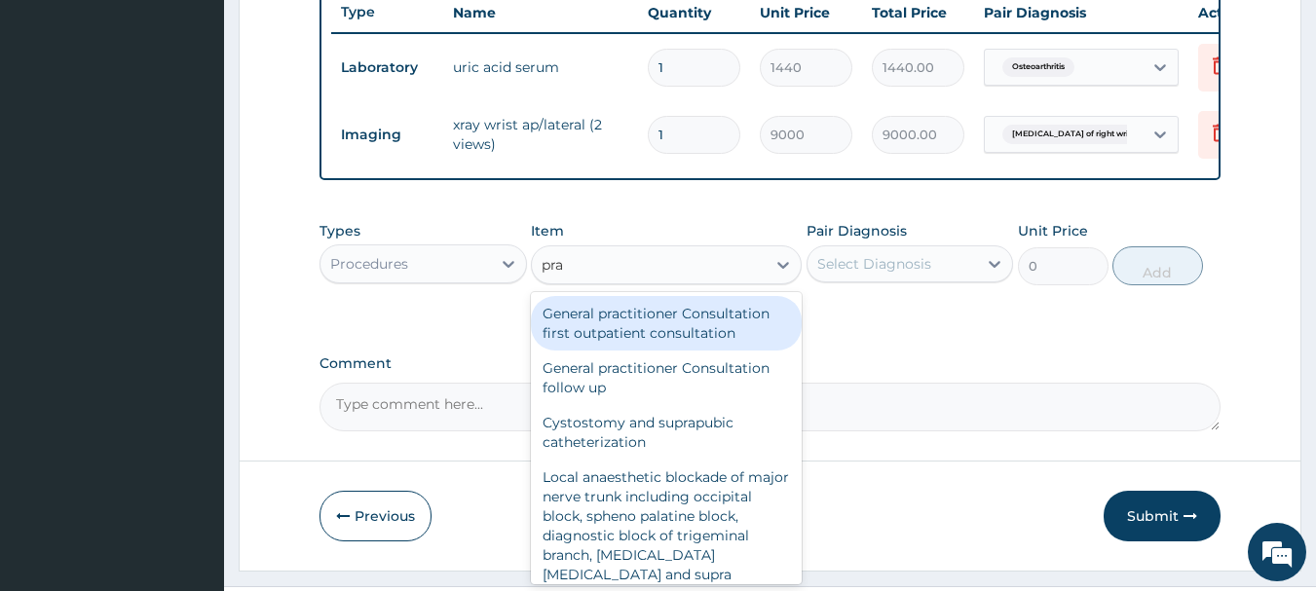
type input "prac"
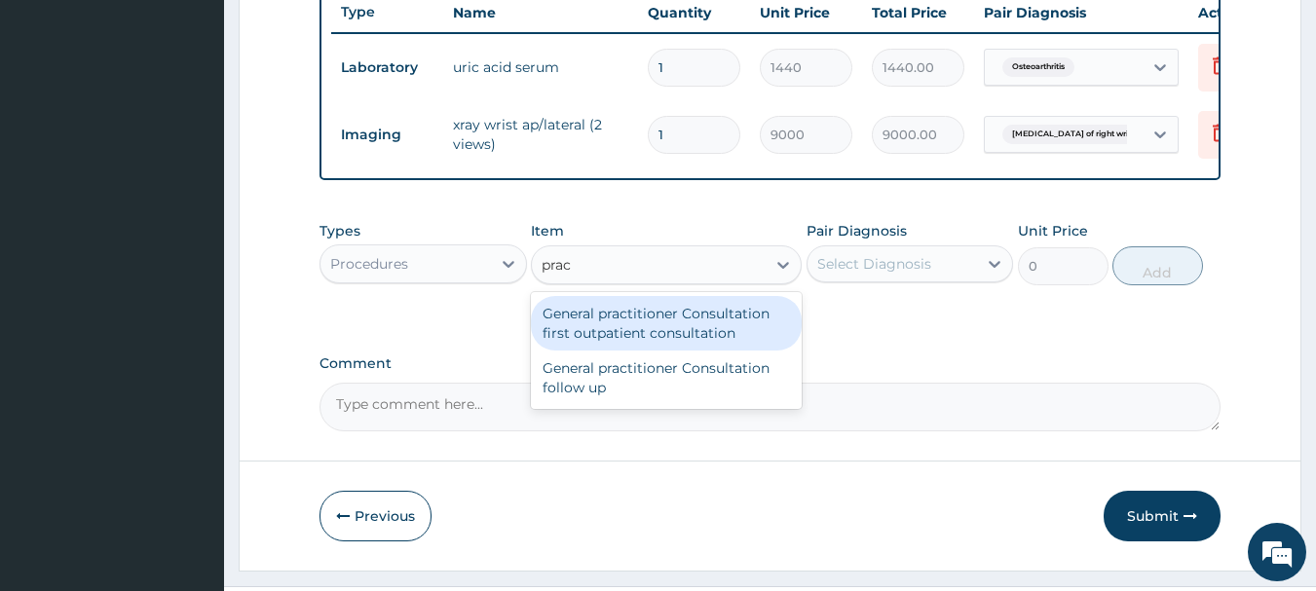
click at [624, 328] on div "General practitioner Consultation first outpatient consultation" at bounding box center [666, 323] width 271 height 55
type input "3960"
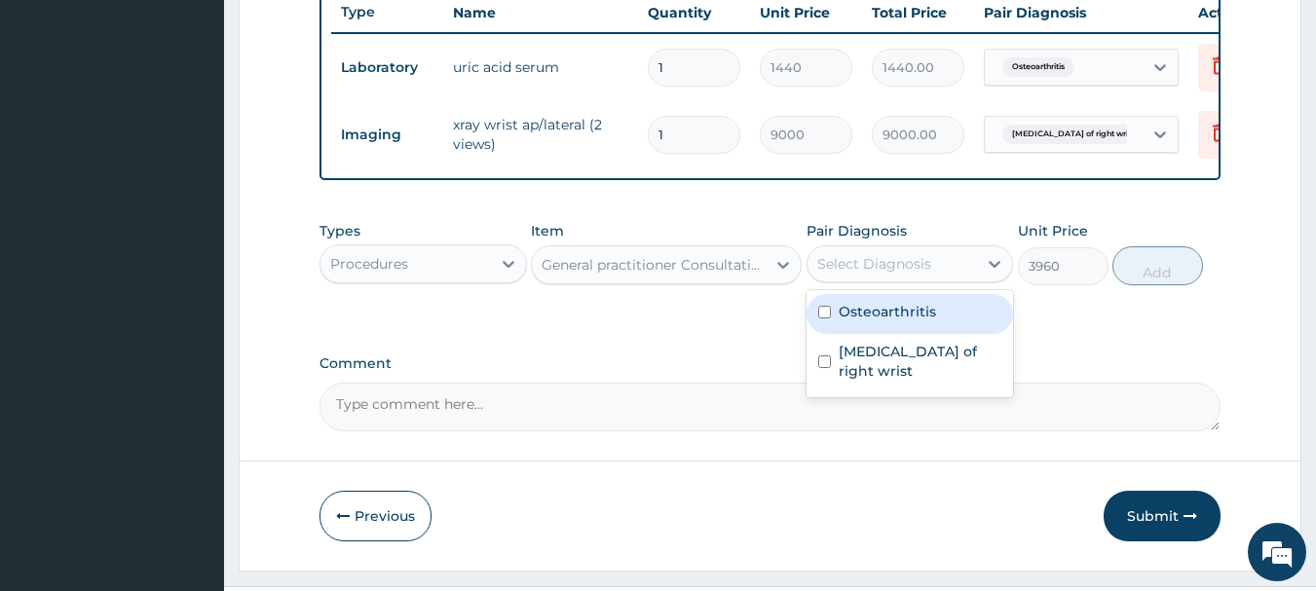
click at [835, 272] on div "Select Diagnosis" at bounding box center [874, 263] width 114 height 19
click at [826, 319] on input "checkbox" at bounding box center [824, 312] width 13 height 13
checkbox input "true"
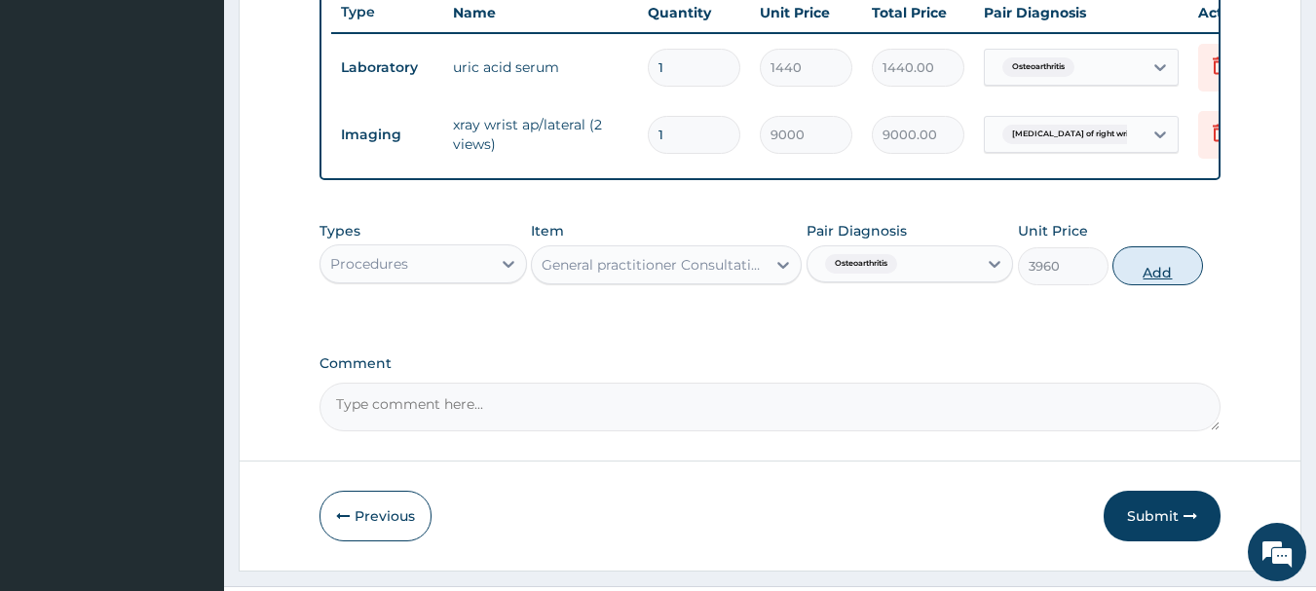
click at [1149, 279] on button "Add" at bounding box center [1157, 265] width 91 height 39
type input "0"
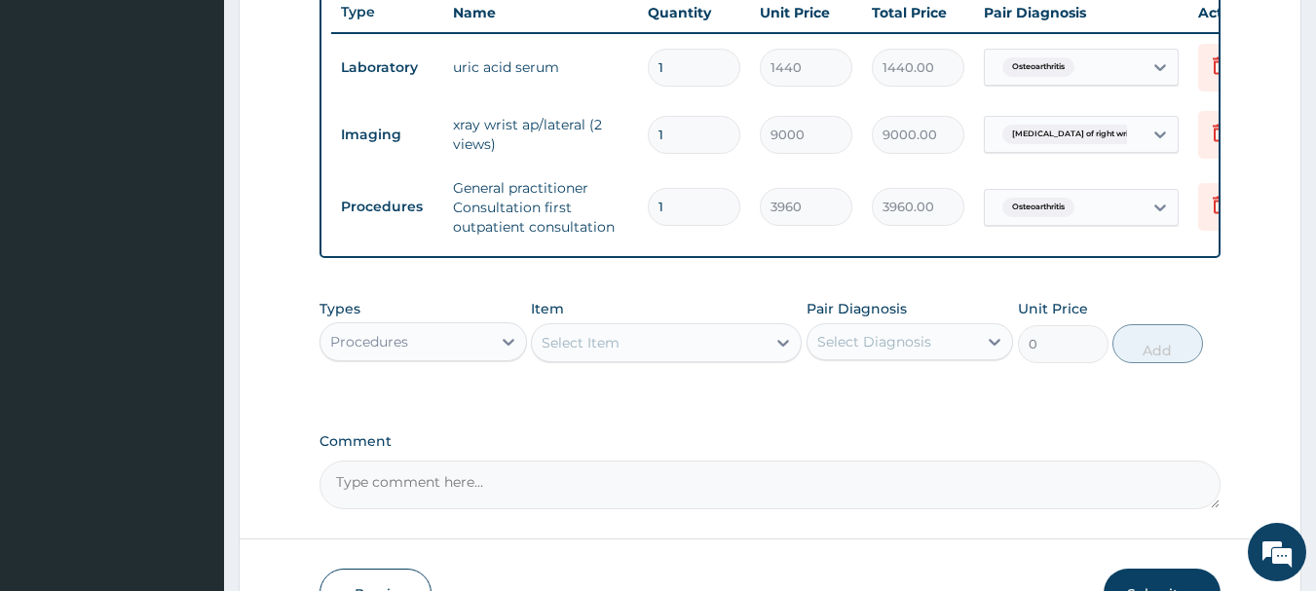
scroll to position [881, 0]
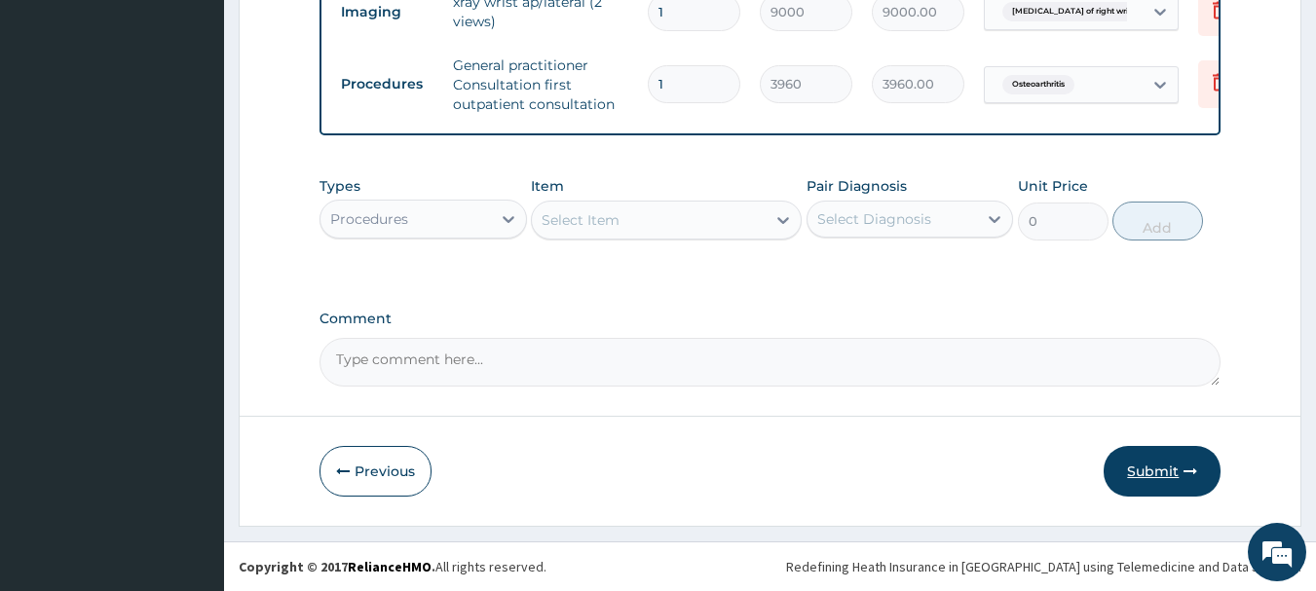
click at [1206, 484] on button "Submit" at bounding box center [1162, 471] width 117 height 51
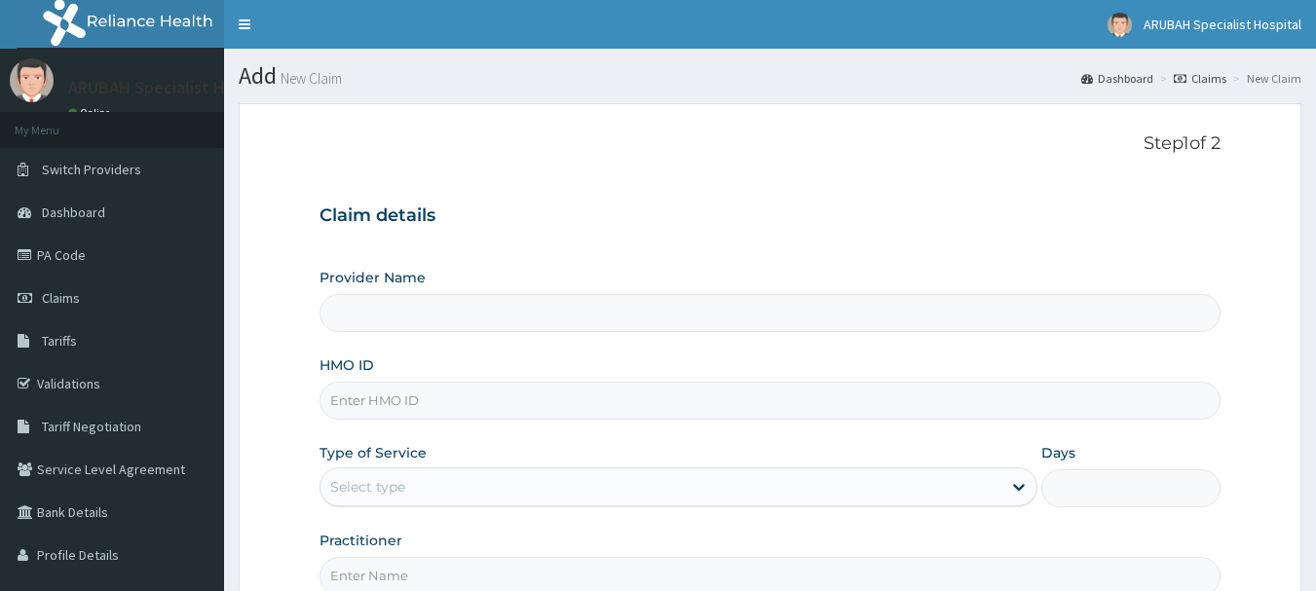
type input "[GEOGRAPHIC_DATA]- [GEOGRAPHIC_DATA]"
click at [76, 243] on link "PA Code" at bounding box center [112, 255] width 224 height 43
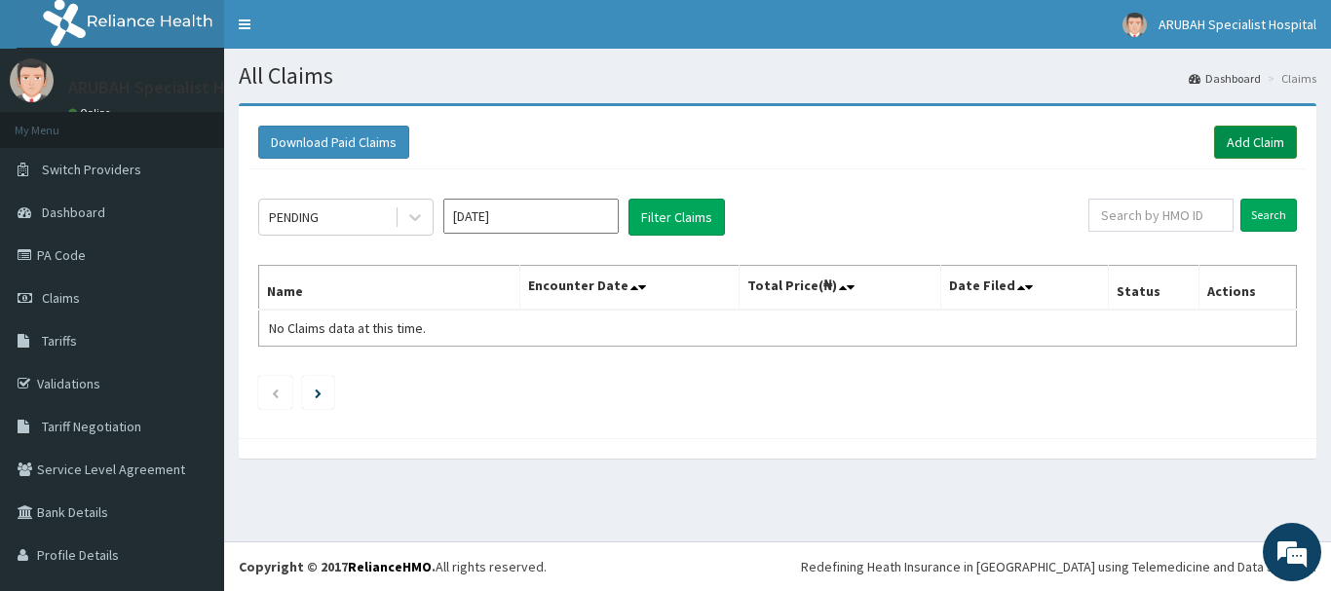
click at [1216, 139] on link "Add Claim" at bounding box center [1255, 142] width 83 height 33
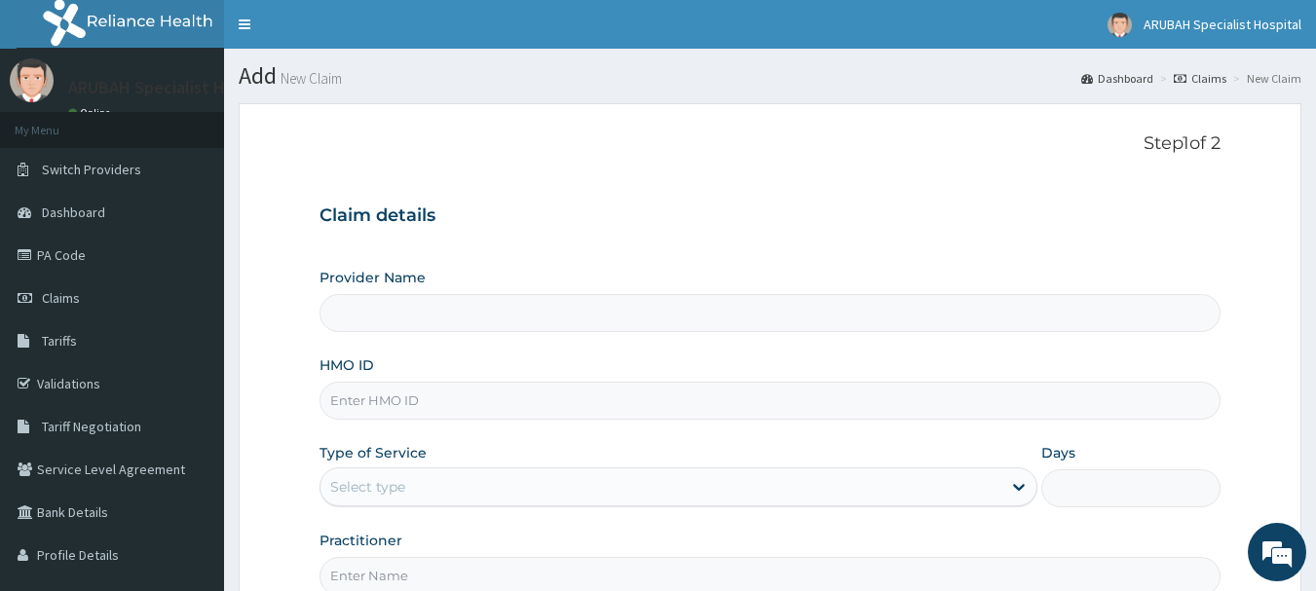
type input "[GEOGRAPHIC_DATA]- [GEOGRAPHIC_DATA]"
click at [405, 412] on input "HMO ID" at bounding box center [771, 401] width 902 height 38
type input "fbl/10163/a"
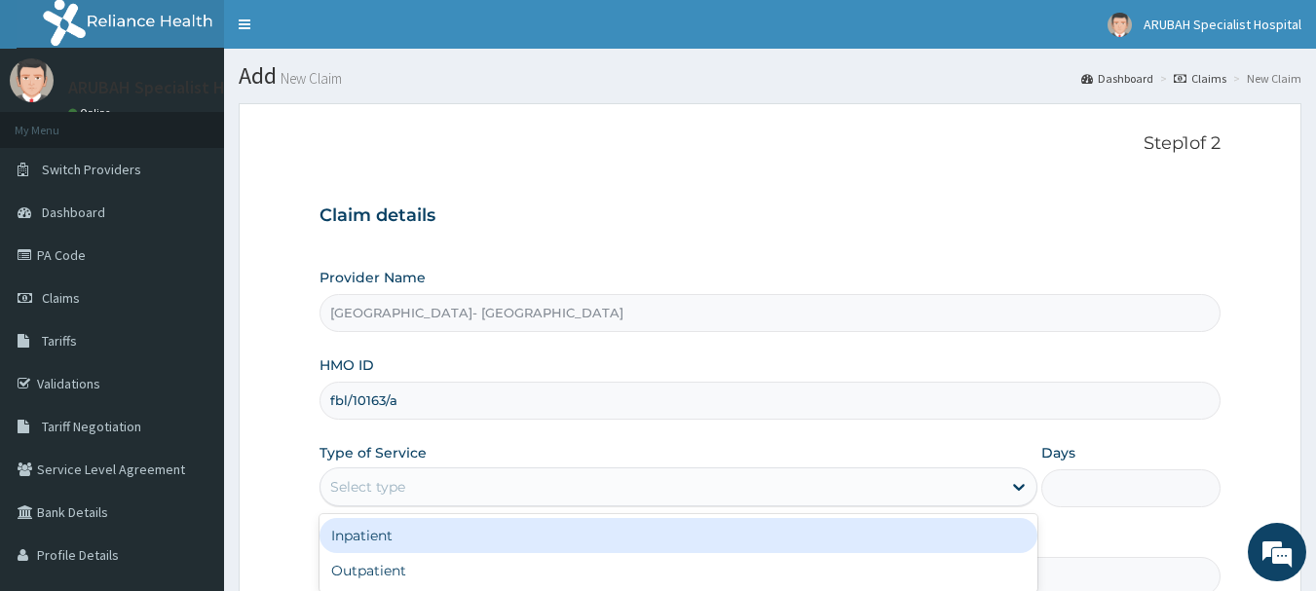
click at [442, 488] on div "Select type" at bounding box center [660, 486] width 681 height 31
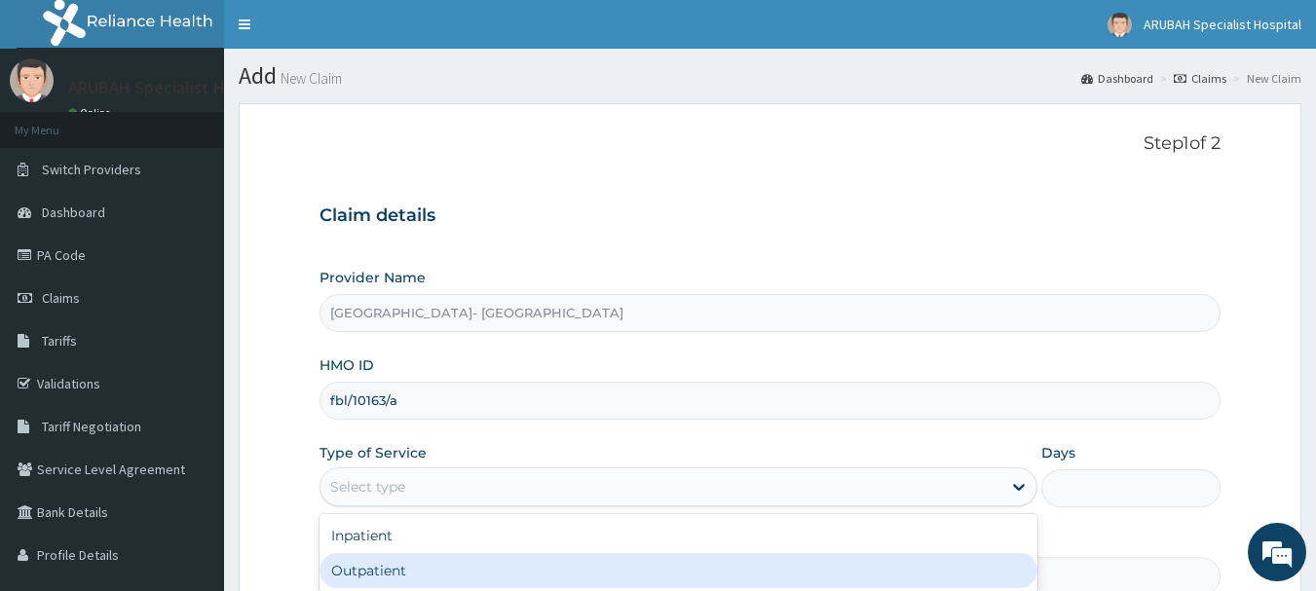
click at [411, 559] on div "Outpatient" at bounding box center [679, 570] width 718 height 35
type input "1"
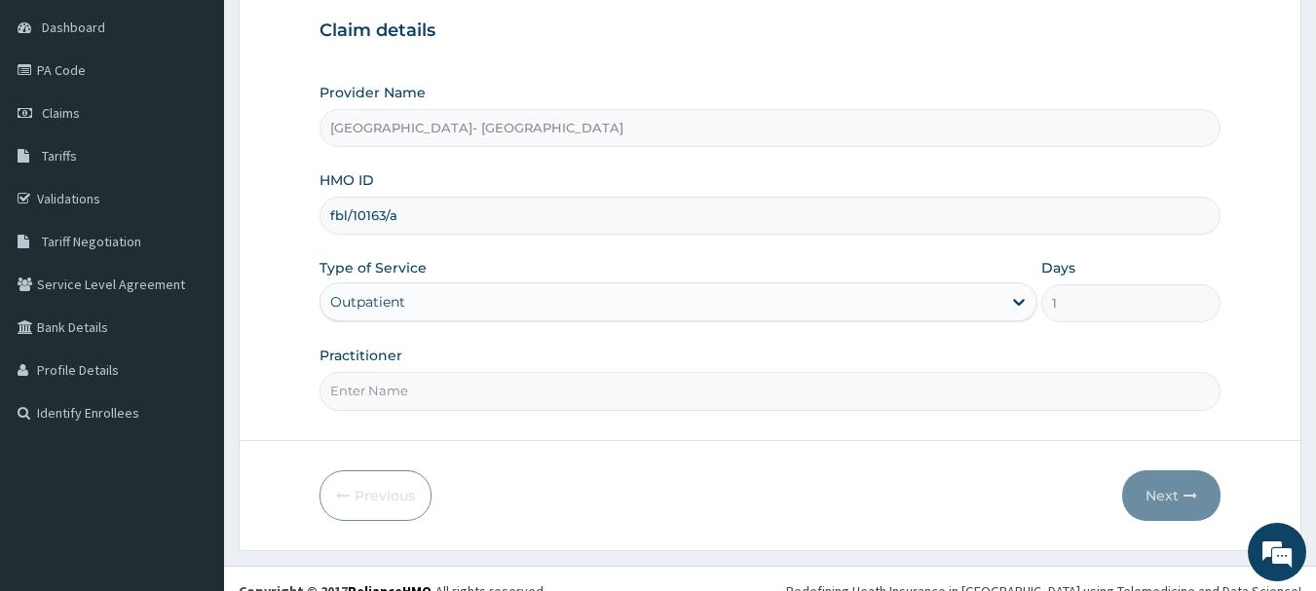
scroll to position [209, 0]
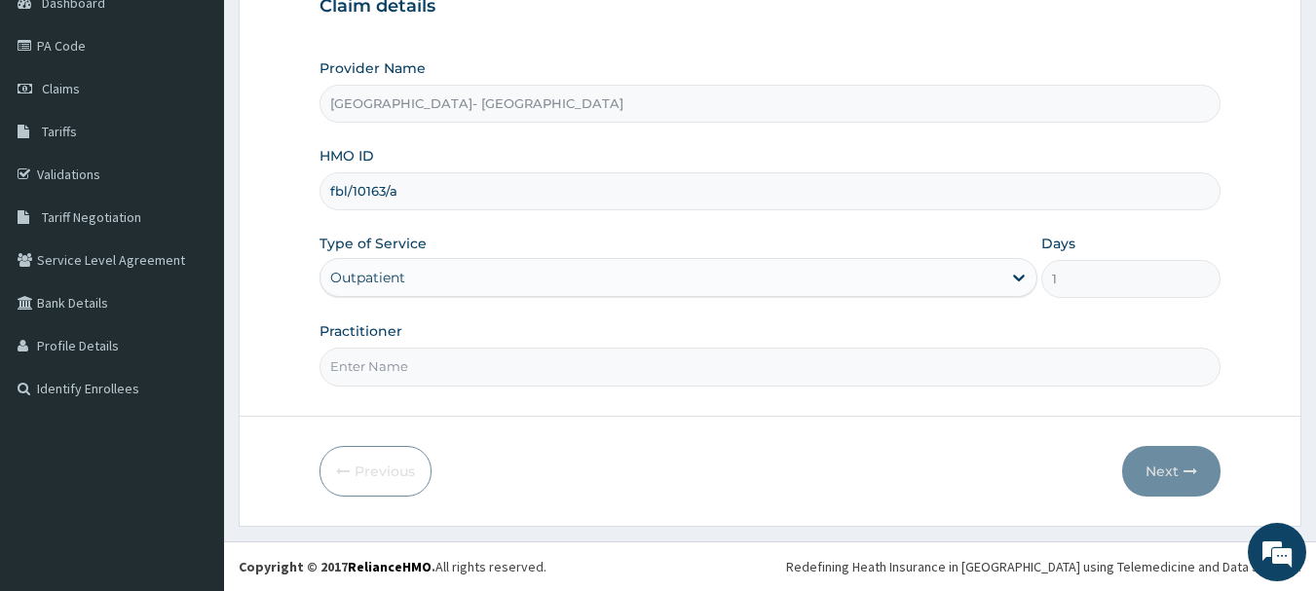
drag, startPoint x: 412, startPoint y: 366, endPoint x: 429, endPoint y: 364, distance: 16.7
click at [412, 366] on input "Practitioner" at bounding box center [771, 367] width 902 height 38
type input "[PERSON_NAME] Ntamu"
click at [1144, 482] on button "Next" at bounding box center [1171, 471] width 98 height 51
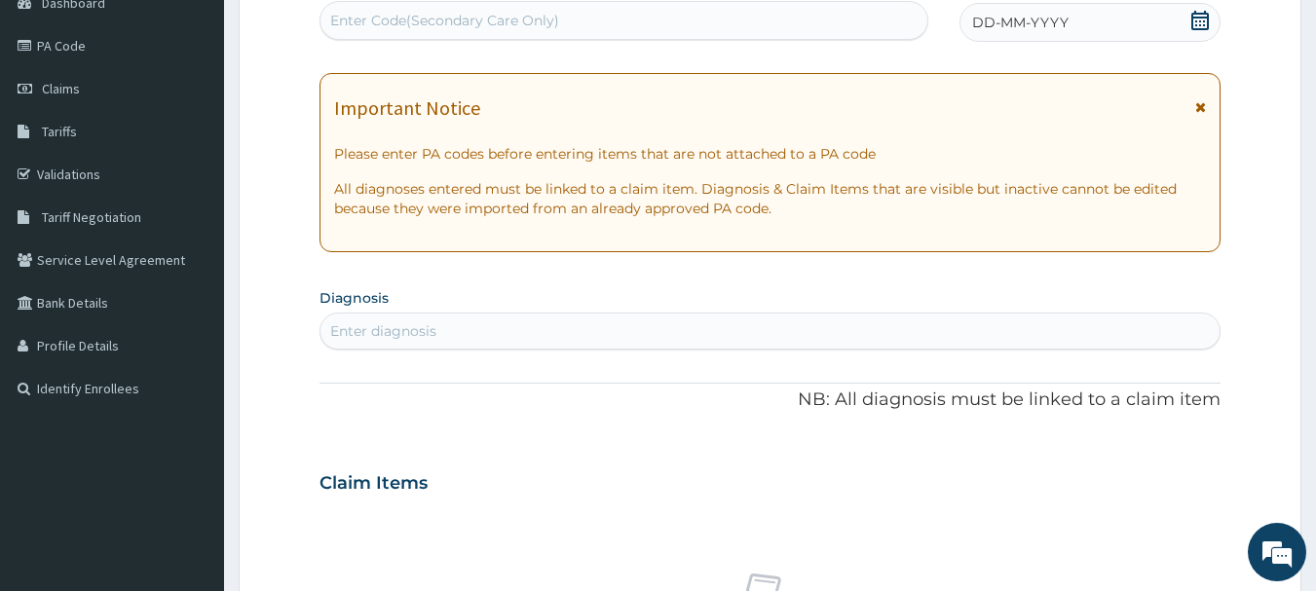
click at [1206, 14] on icon at bounding box center [1200, 20] width 18 height 19
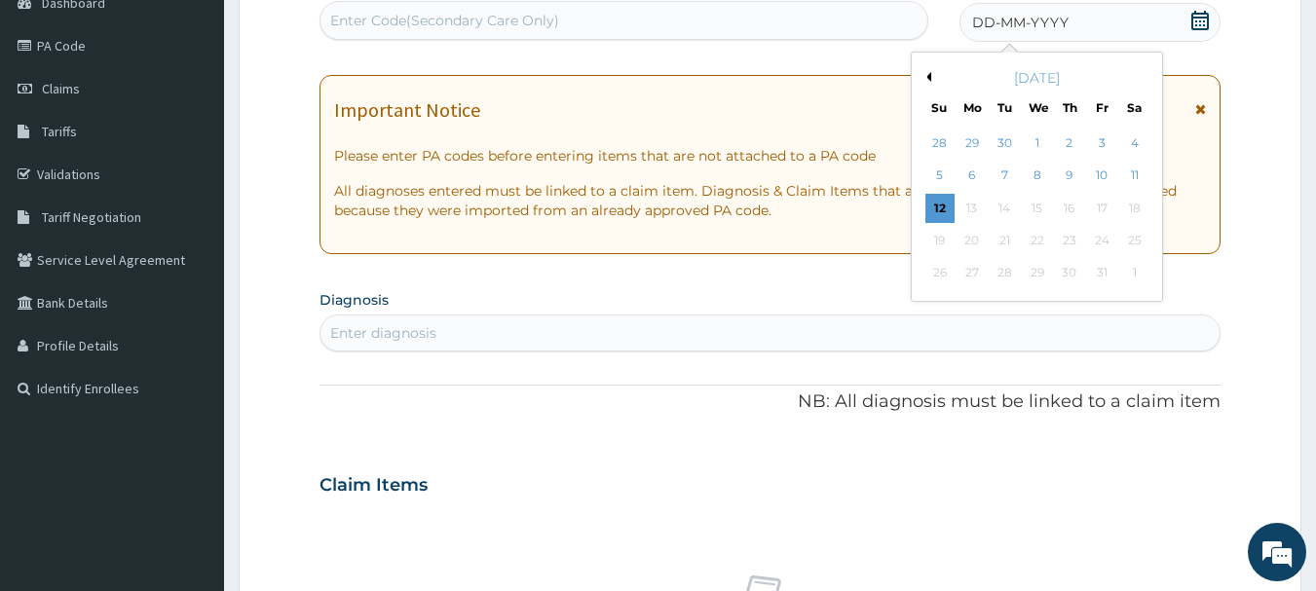
click at [929, 74] on button "Previous Month" at bounding box center [927, 77] width 10 height 10
click at [1063, 199] on div "18" at bounding box center [1069, 208] width 29 height 29
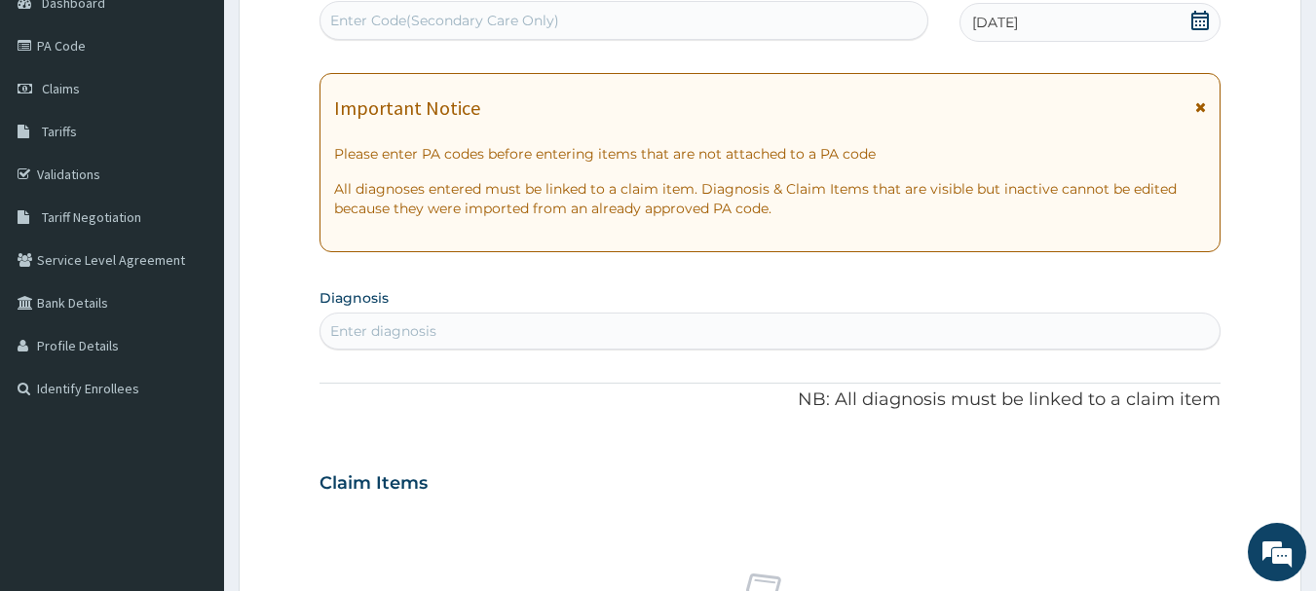
click at [792, 328] on div "Enter diagnosis" at bounding box center [770, 331] width 900 height 31
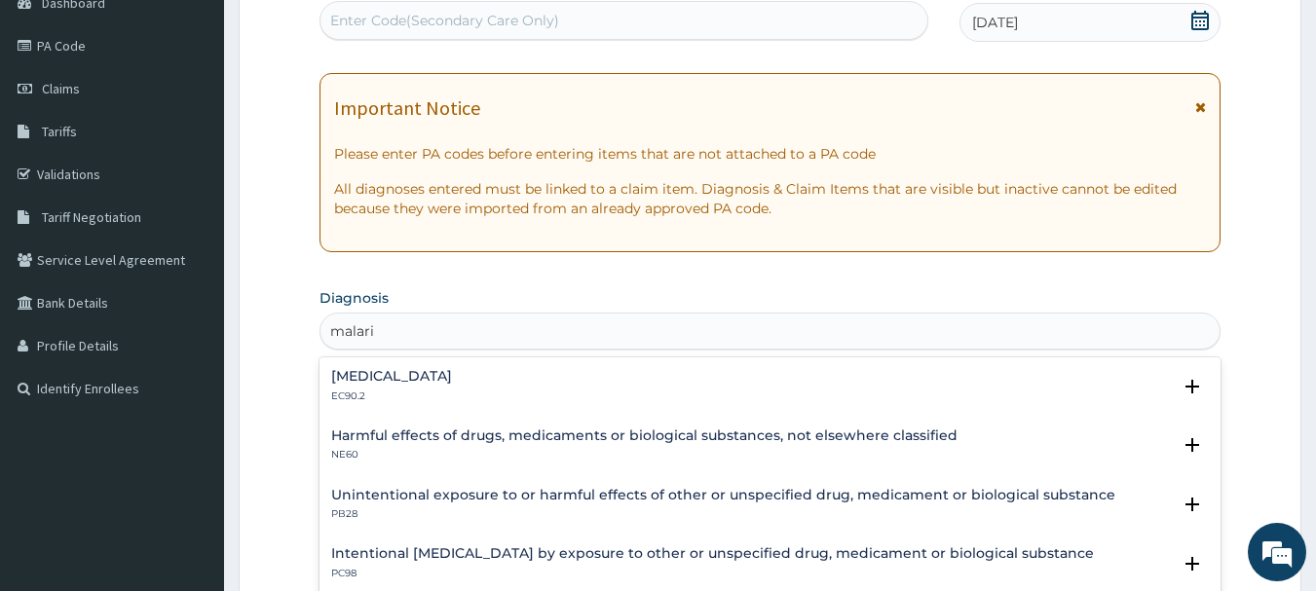
type input "[MEDICAL_DATA]"
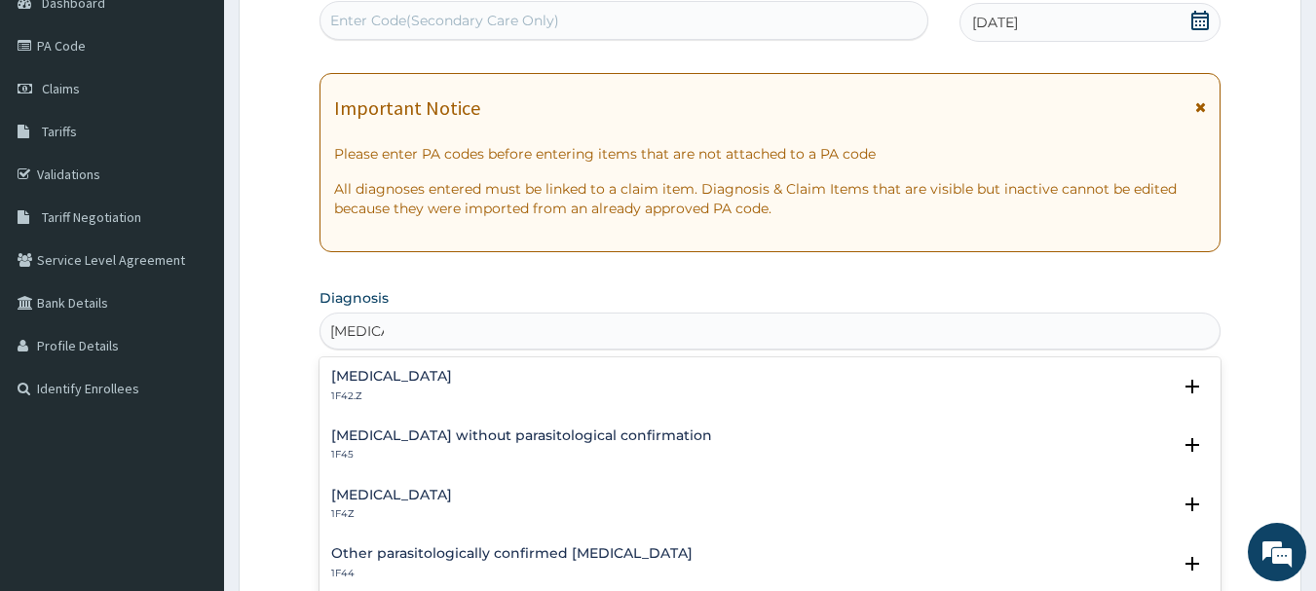
click at [346, 503] on h4 "[MEDICAL_DATA]" at bounding box center [391, 495] width 121 height 15
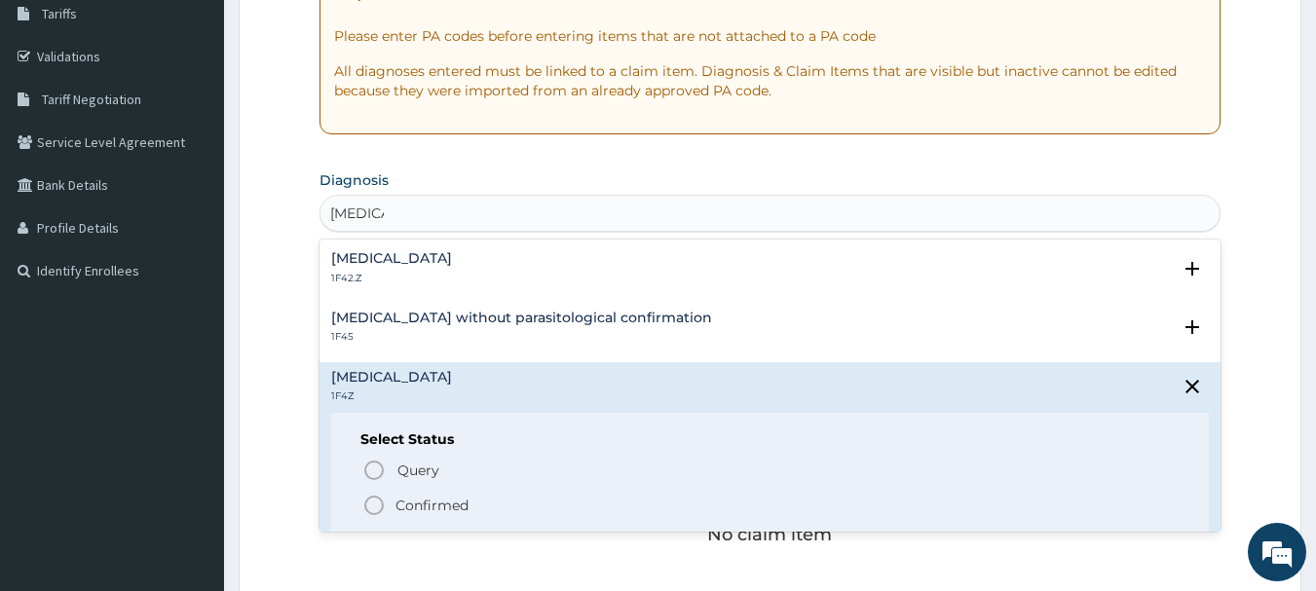
scroll to position [329, 0]
click at [374, 498] on icon "status option filled" at bounding box center [373, 503] width 23 height 23
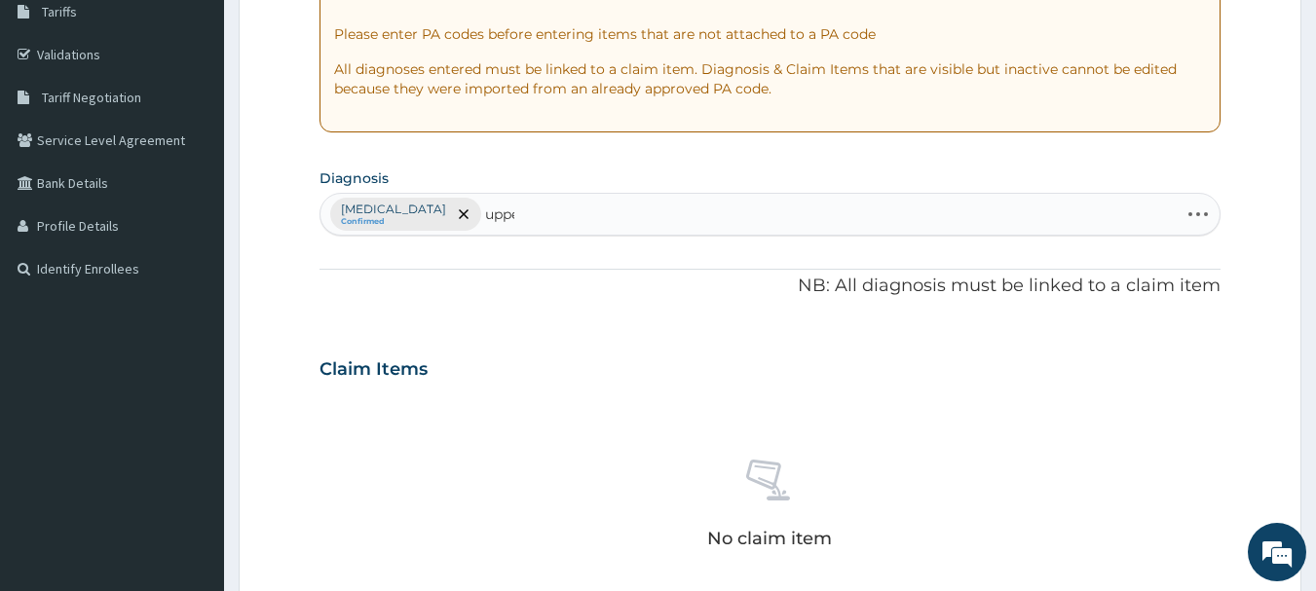
type input "upper"
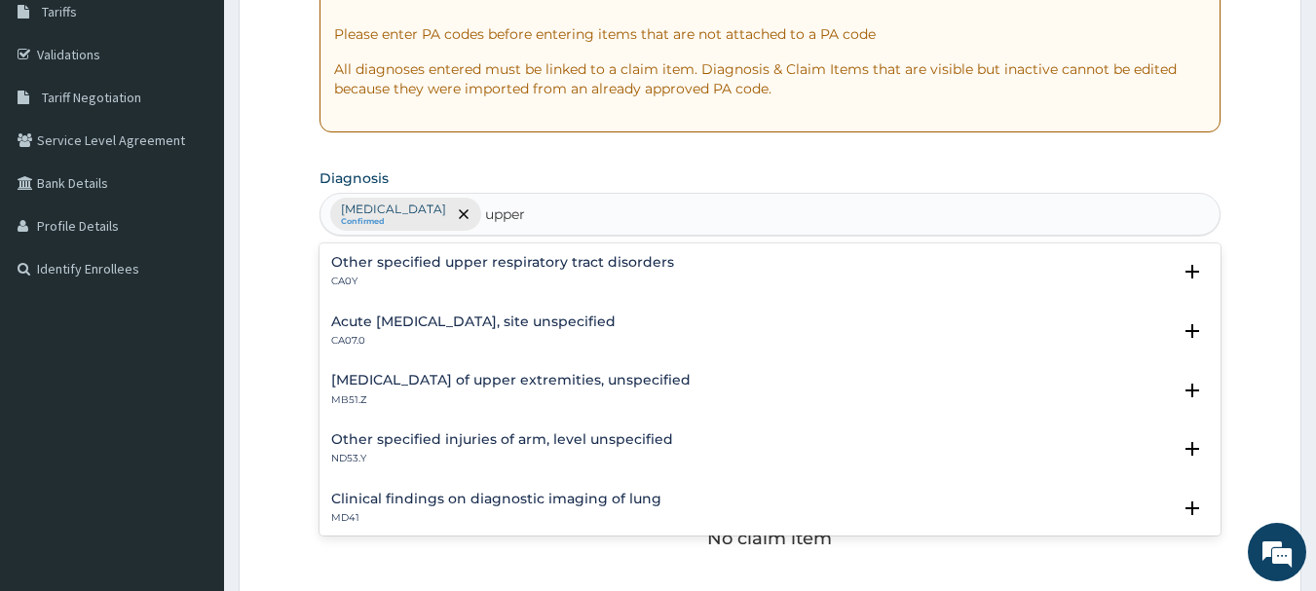
click at [380, 262] on h4 "Other specified upper respiratory tract disorders" at bounding box center [502, 262] width 343 height 15
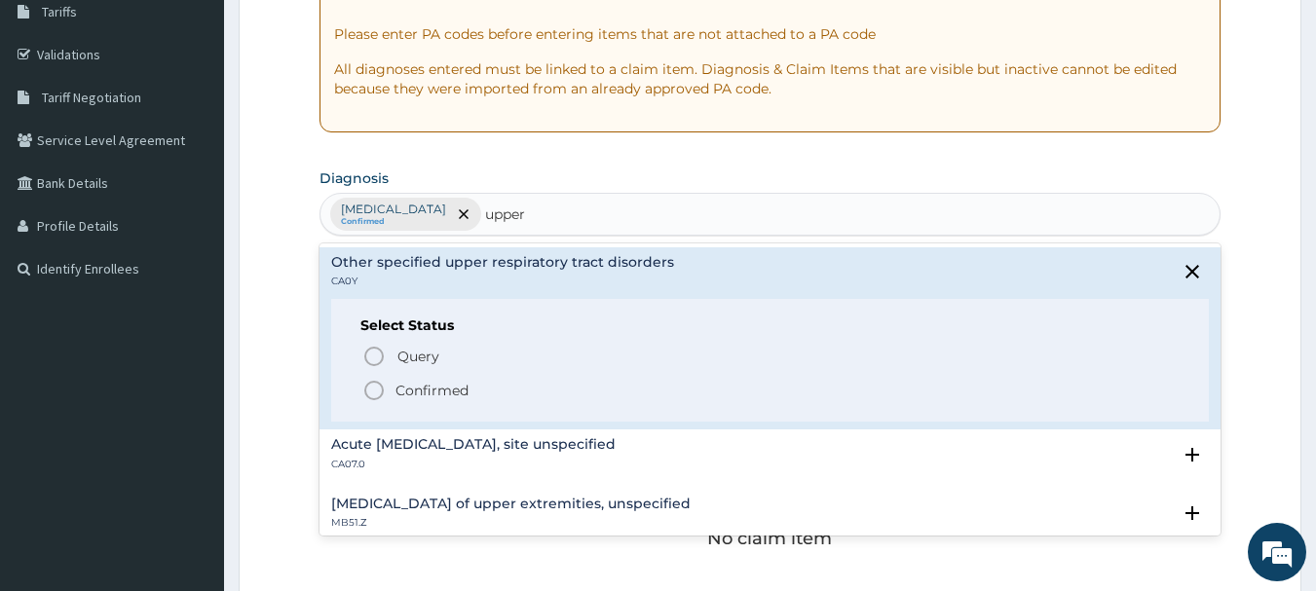
click at [376, 386] on icon "status option filled" at bounding box center [373, 390] width 23 height 23
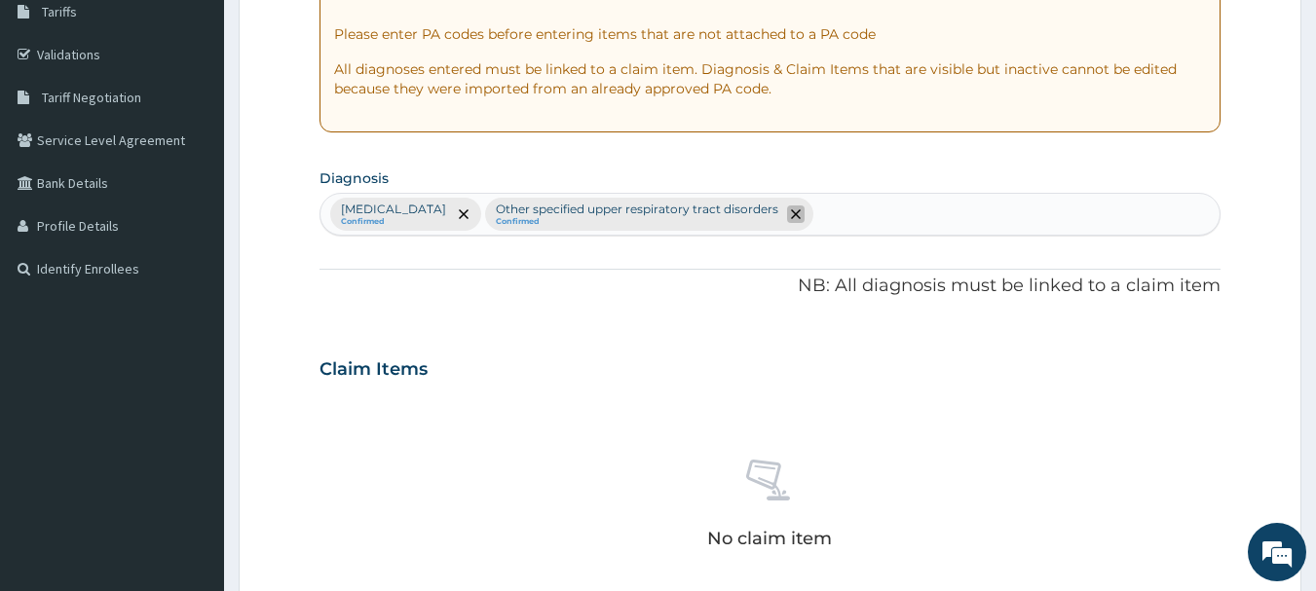
click at [801, 217] on icon "remove selection option" at bounding box center [796, 214] width 10 height 10
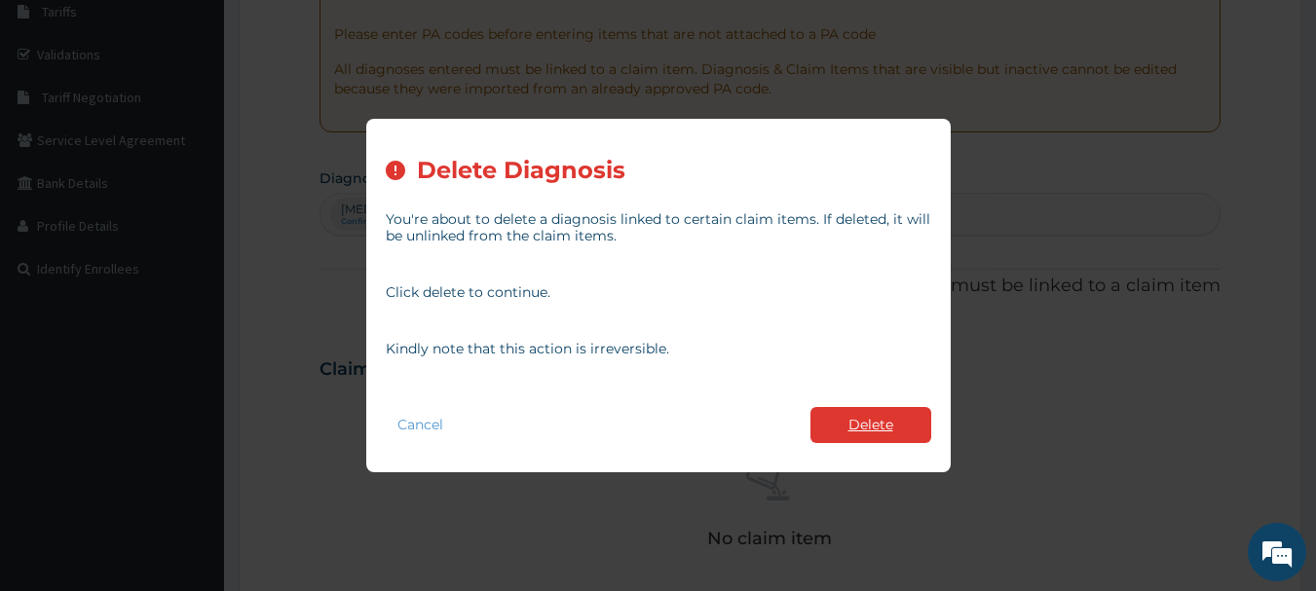
click at [871, 428] on button "Delete" at bounding box center [870, 425] width 121 height 36
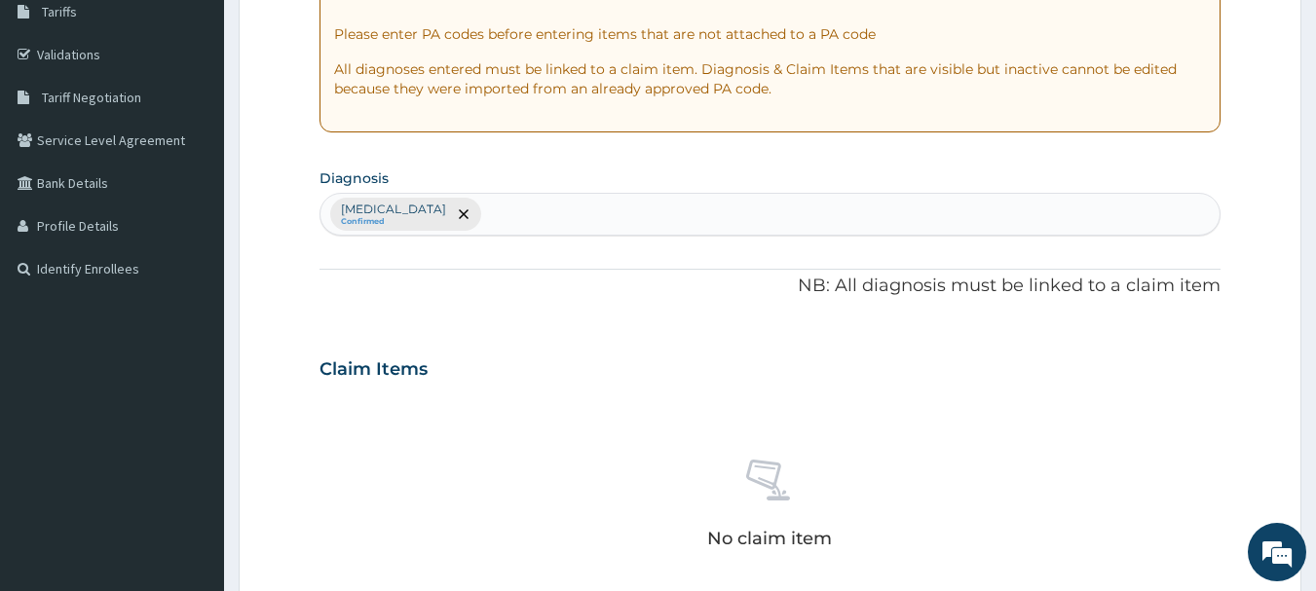
click at [664, 227] on div "Malaria, unspecified Confirmed" at bounding box center [770, 214] width 900 height 41
type input "upper"
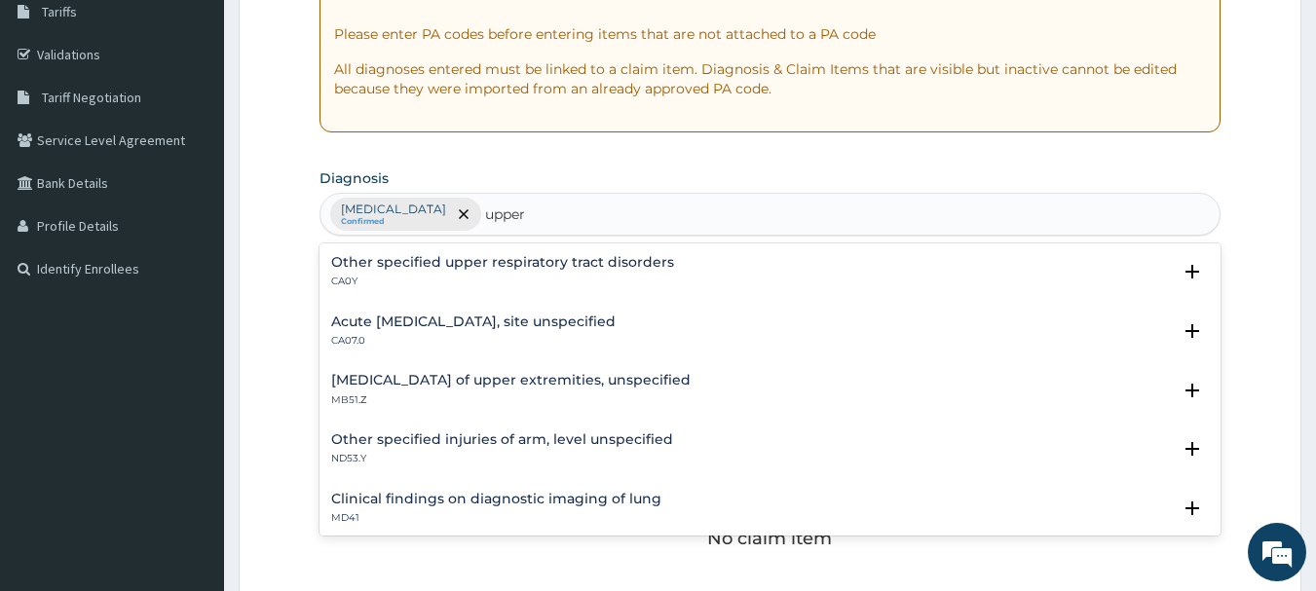
click at [377, 320] on h4 "Acute upper respiratory infection, site unspecified" at bounding box center [473, 322] width 284 height 15
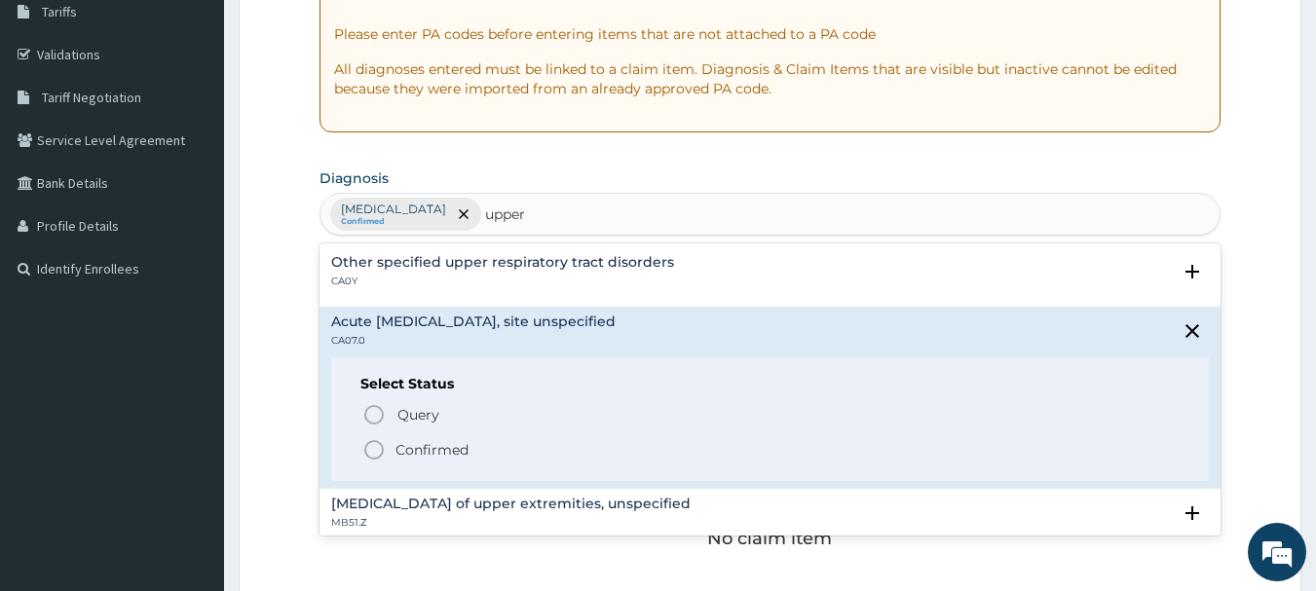
click at [385, 451] on icon "status option filled" at bounding box center [373, 449] width 23 height 23
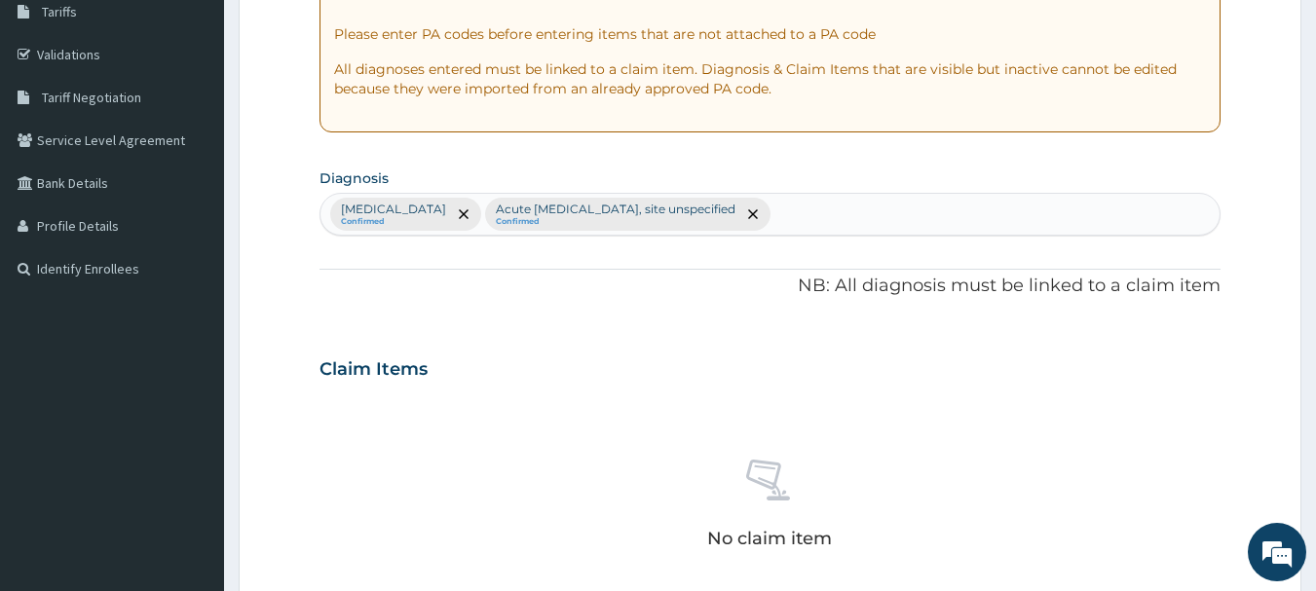
scroll to position [813, 0]
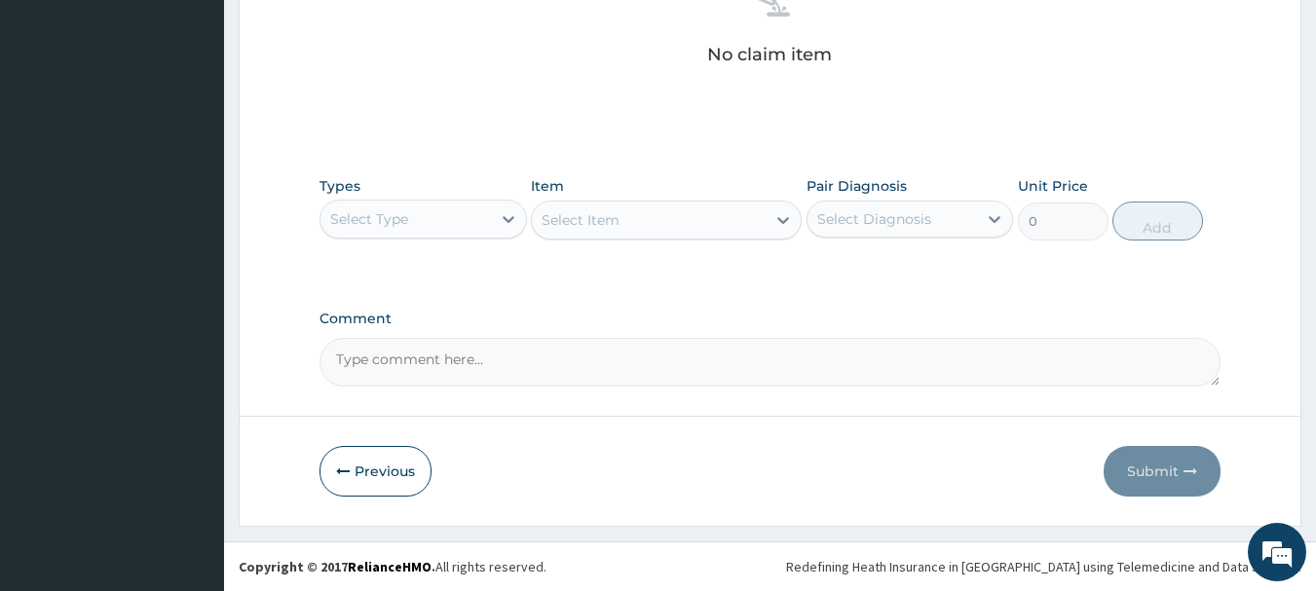
click at [348, 221] on div "Select Type" at bounding box center [369, 218] width 78 height 19
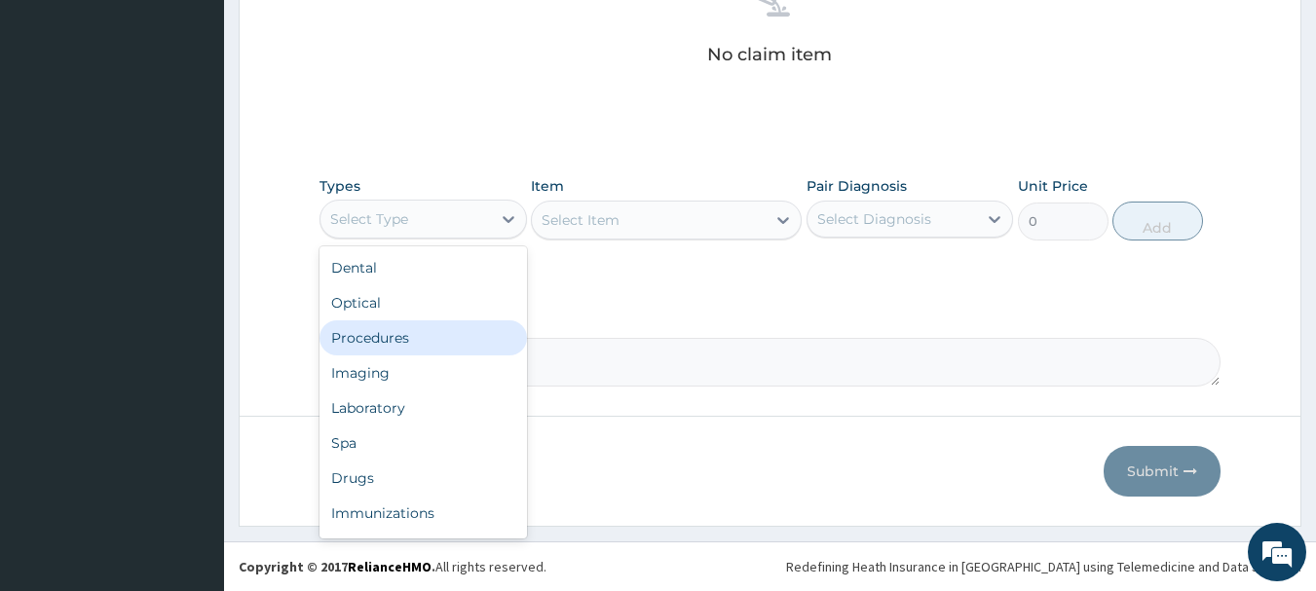
click at [362, 322] on div "Procedures" at bounding box center [423, 337] width 207 height 35
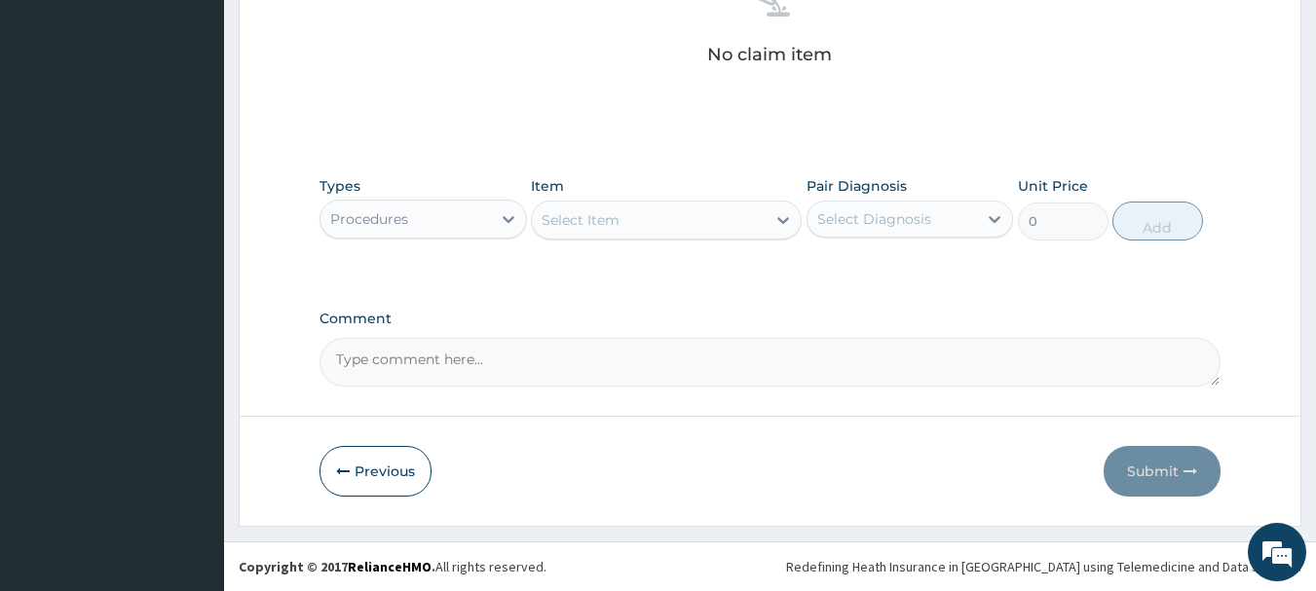
click at [576, 231] on div "Select Item" at bounding box center [649, 220] width 234 height 31
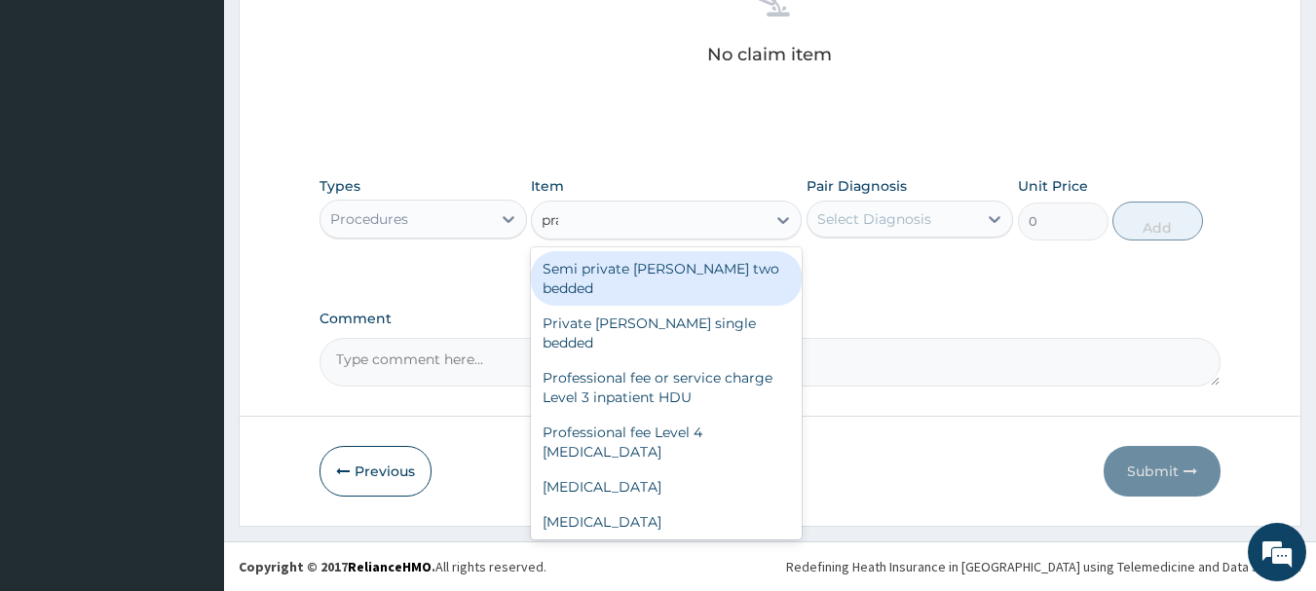
type input "prac"
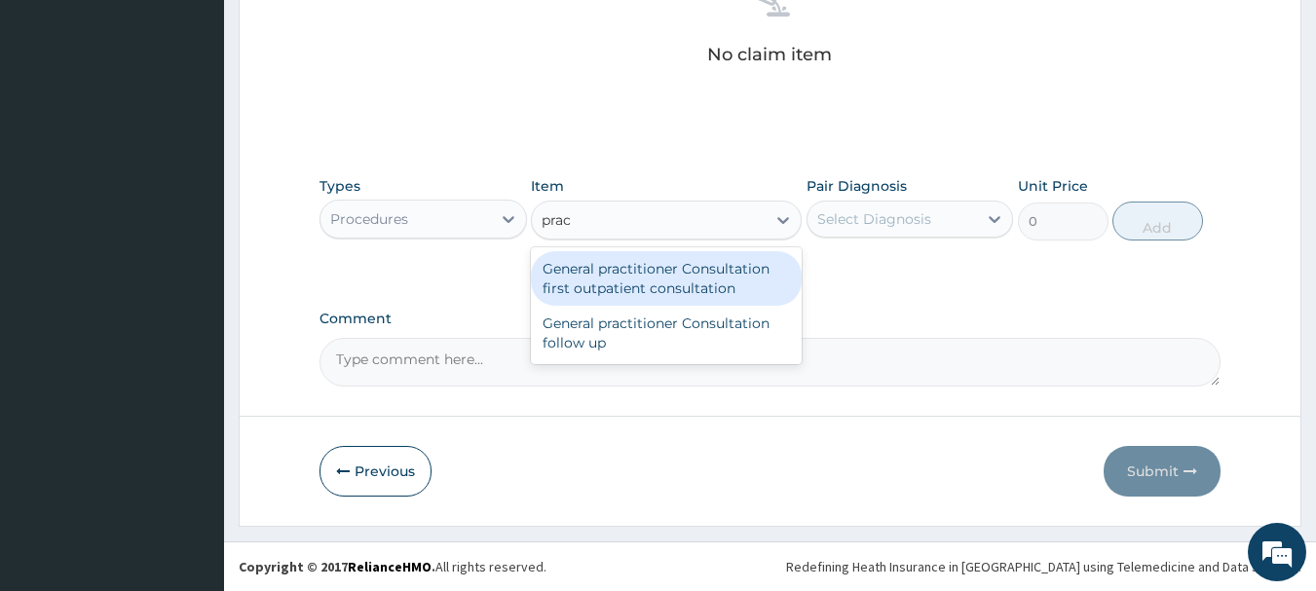
click at [572, 286] on div "General practitioner Consultation first outpatient consultation" at bounding box center [666, 278] width 271 height 55
type input "3960"
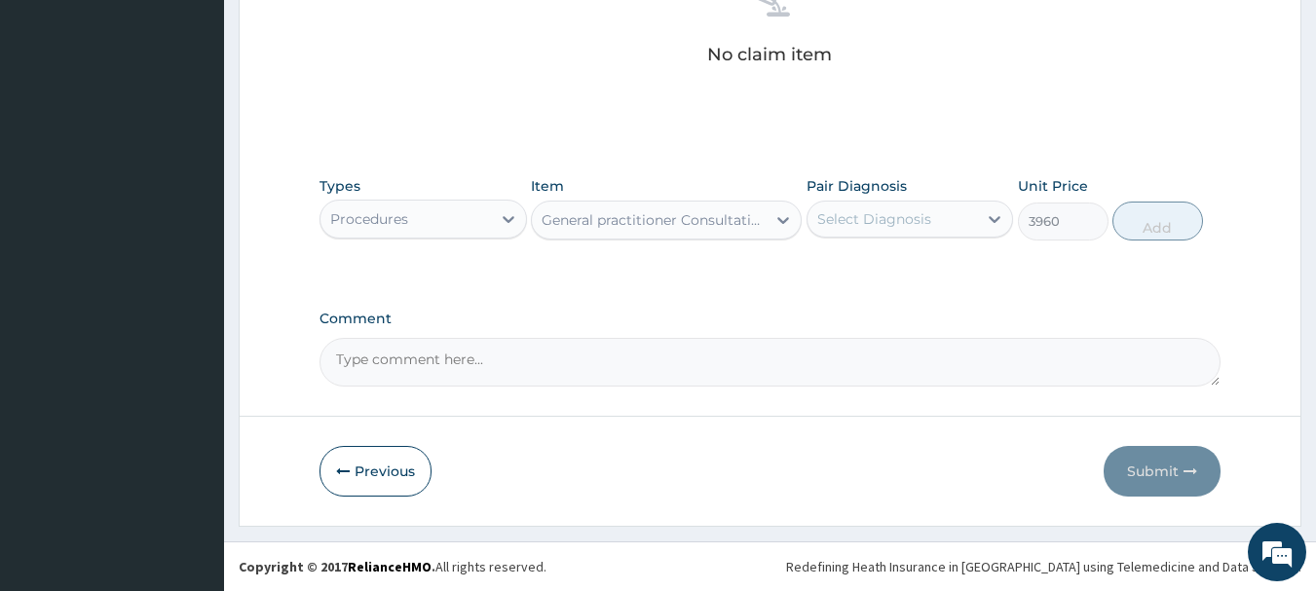
click at [901, 220] on div "Select Diagnosis" at bounding box center [874, 218] width 114 height 19
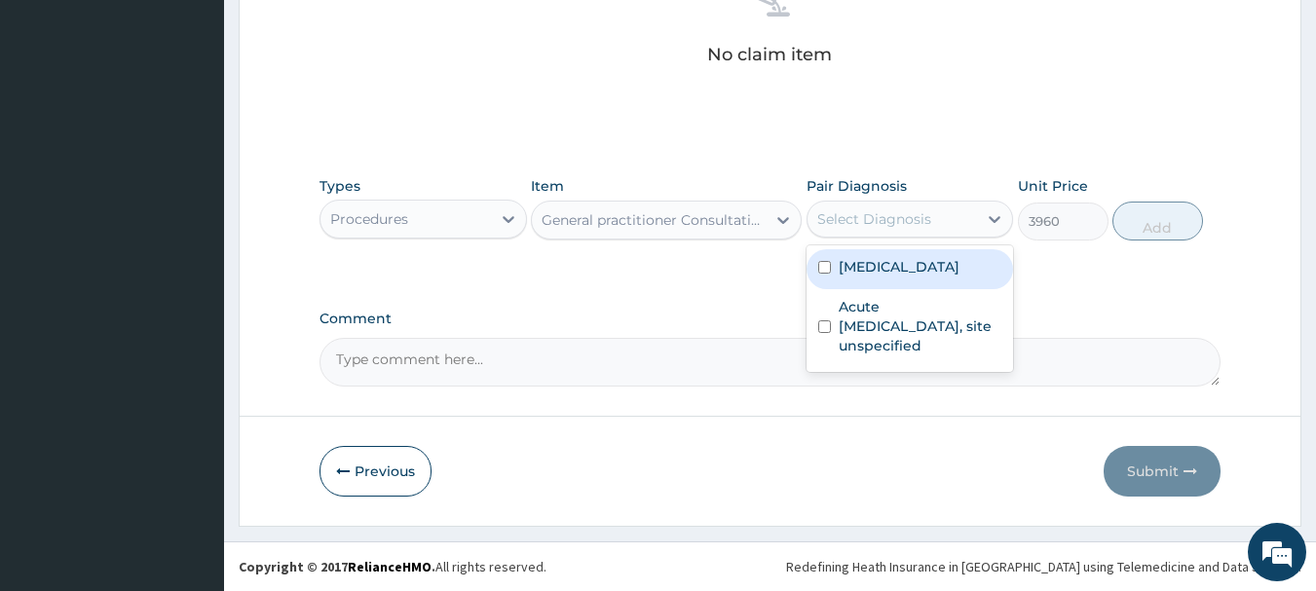
click at [823, 259] on div "Malaria, unspecified" at bounding box center [910, 269] width 207 height 40
checkbox input "true"
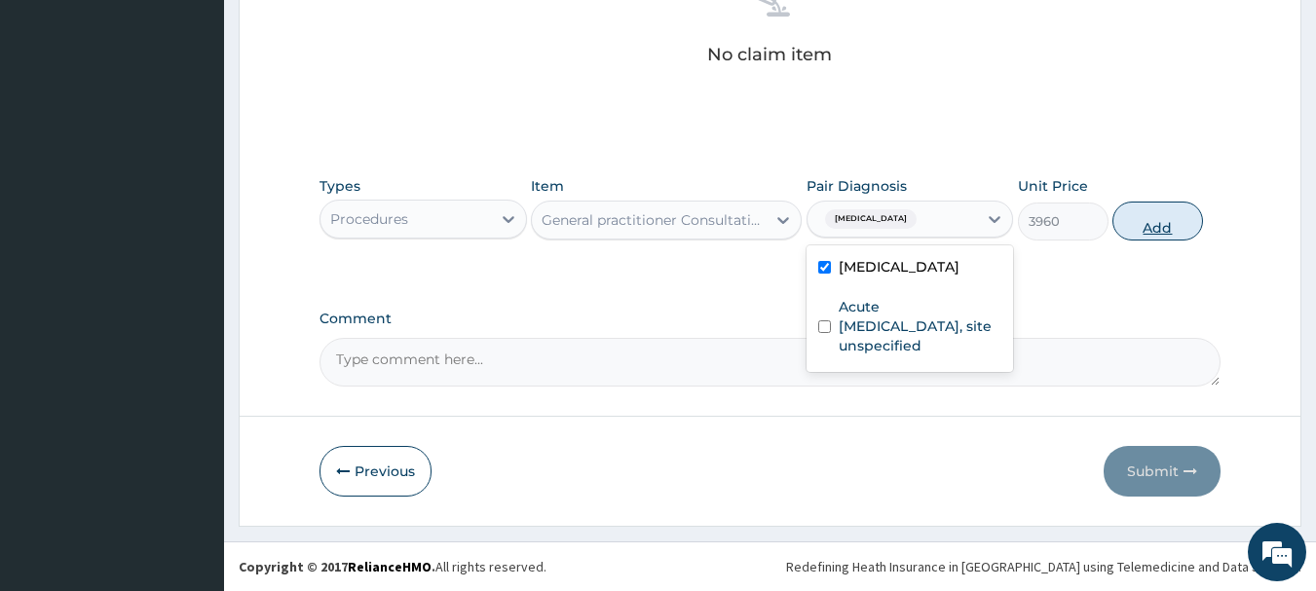
click at [1179, 210] on button "Add" at bounding box center [1157, 221] width 91 height 39
type input "0"
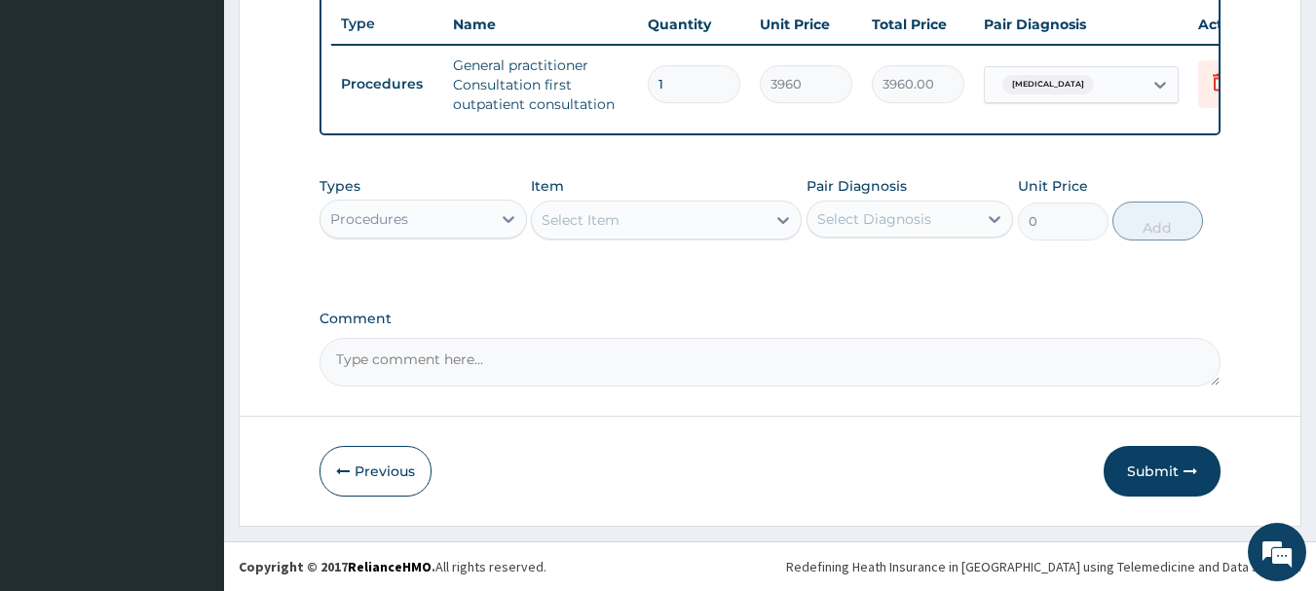
scroll to position [746, 0]
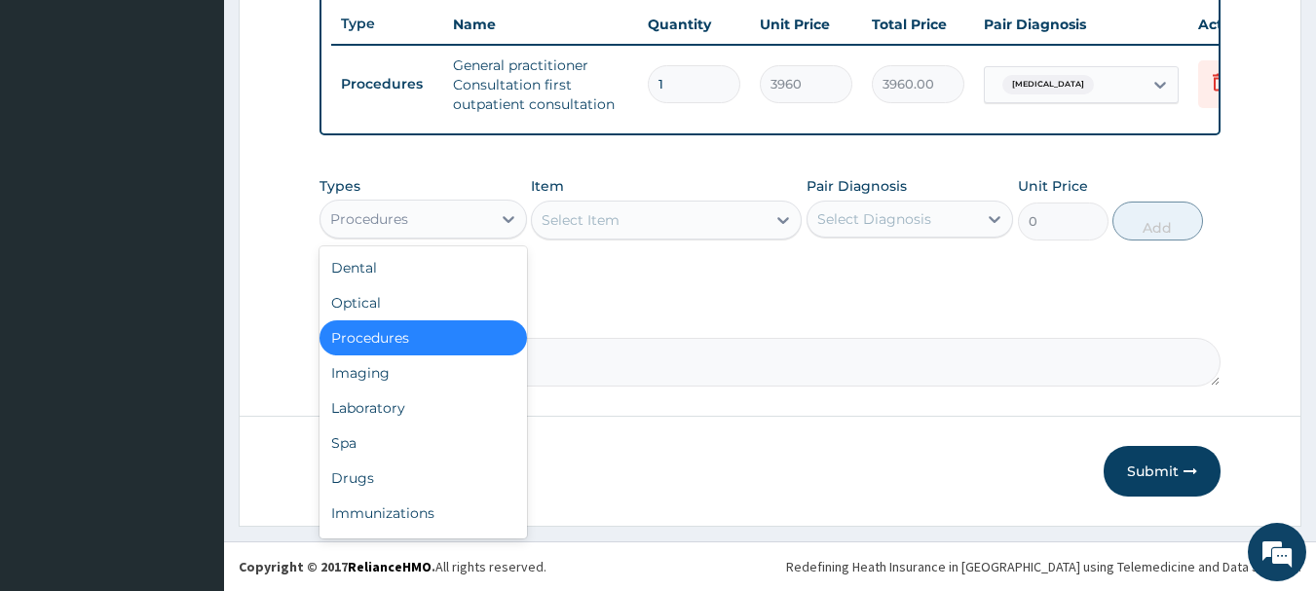
click at [418, 223] on div "Procedures" at bounding box center [405, 219] width 170 height 31
click at [359, 486] on div "Drugs" at bounding box center [423, 478] width 207 height 35
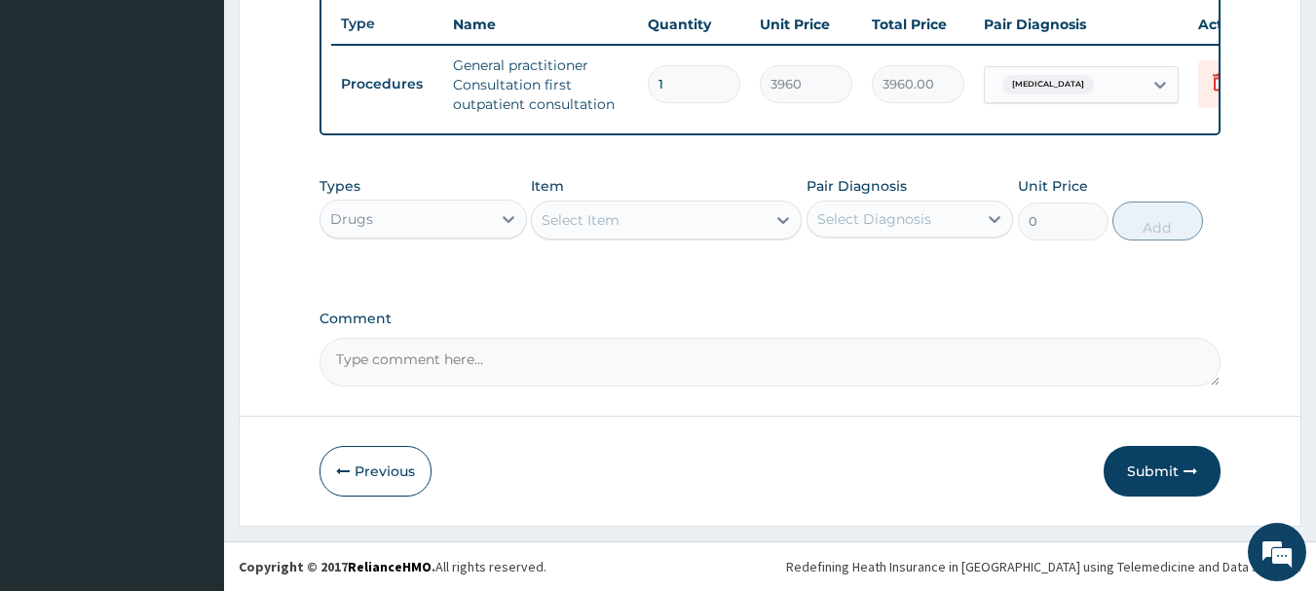
click at [639, 211] on div "Select Item" at bounding box center [649, 220] width 234 height 31
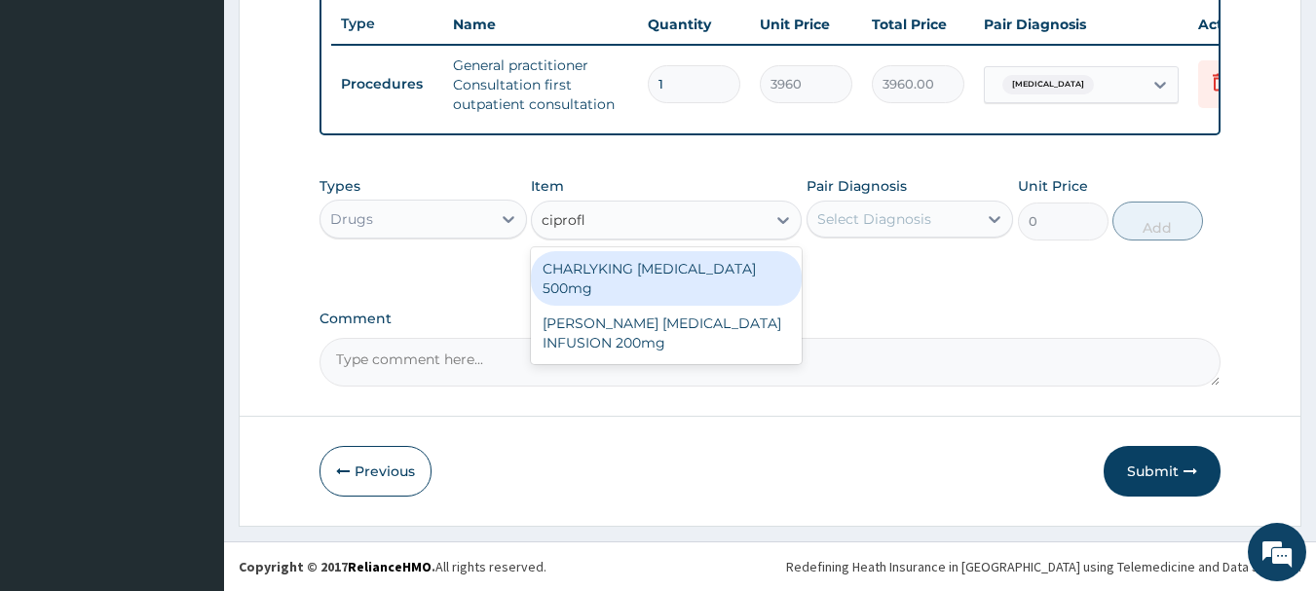
type input "ciproflo"
click at [632, 260] on div "CHARLYKING CIPROFLOXACIN 500mg" at bounding box center [666, 278] width 271 height 55
type input "198"
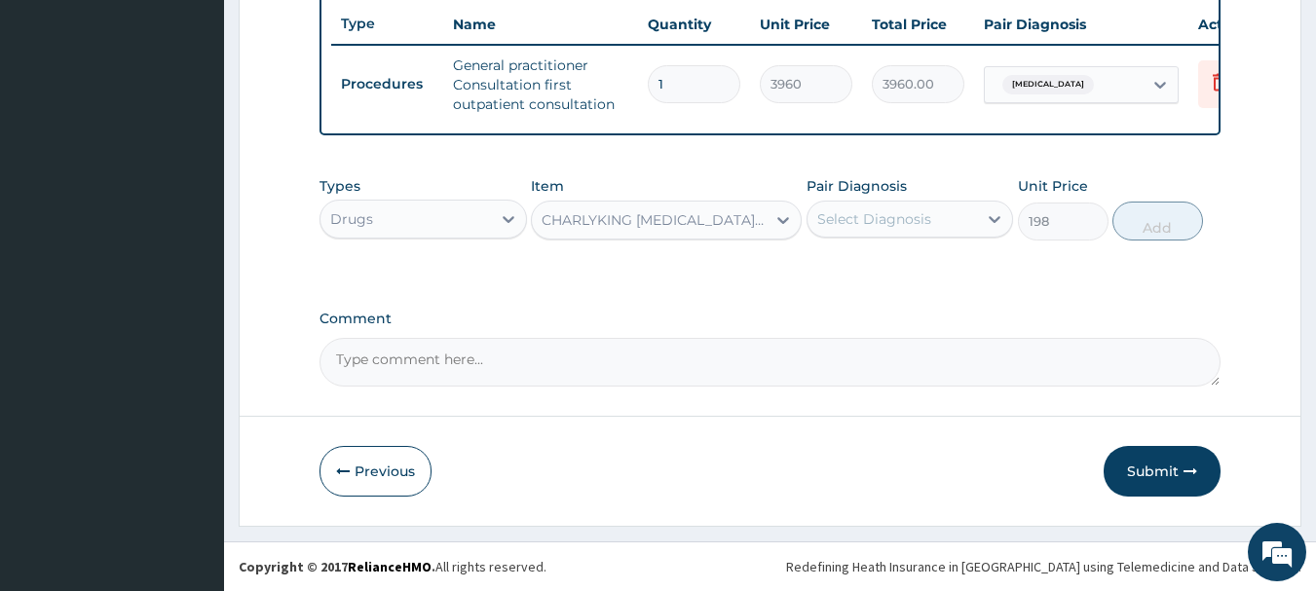
click at [907, 223] on div "Select Diagnosis" at bounding box center [874, 218] width 114 height 19
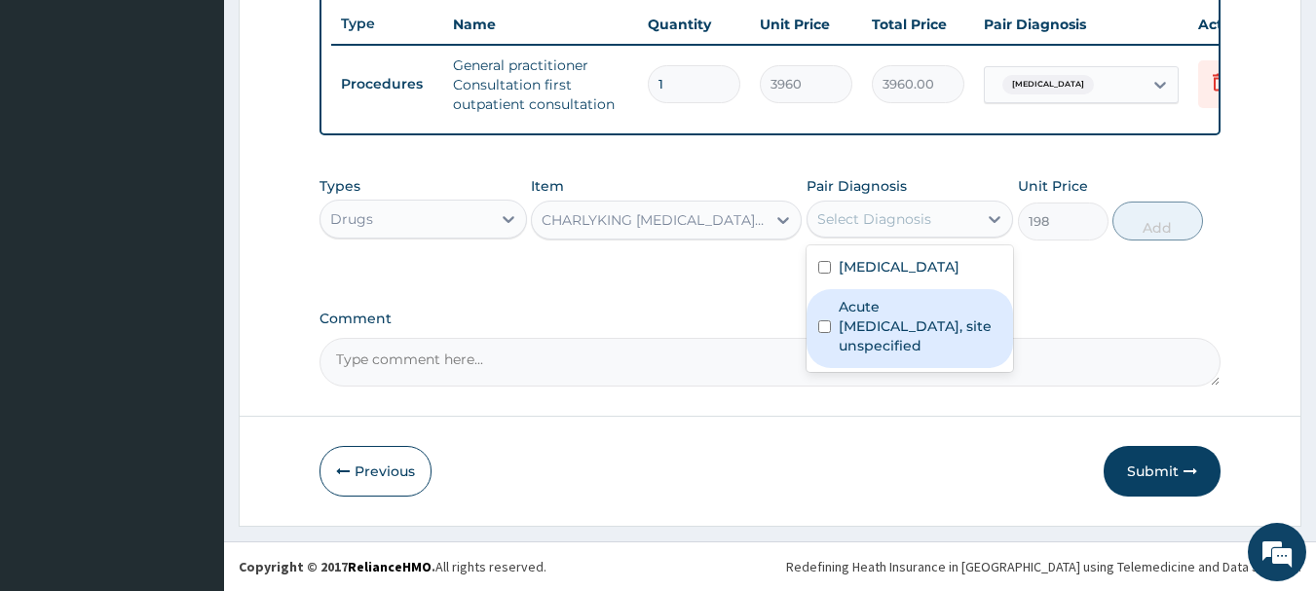
click at [820, 304] on div "Acute upper respiratory infection, site unspecified" at bounding box center [910, 328] width 207 height 79
checkbox input "true"
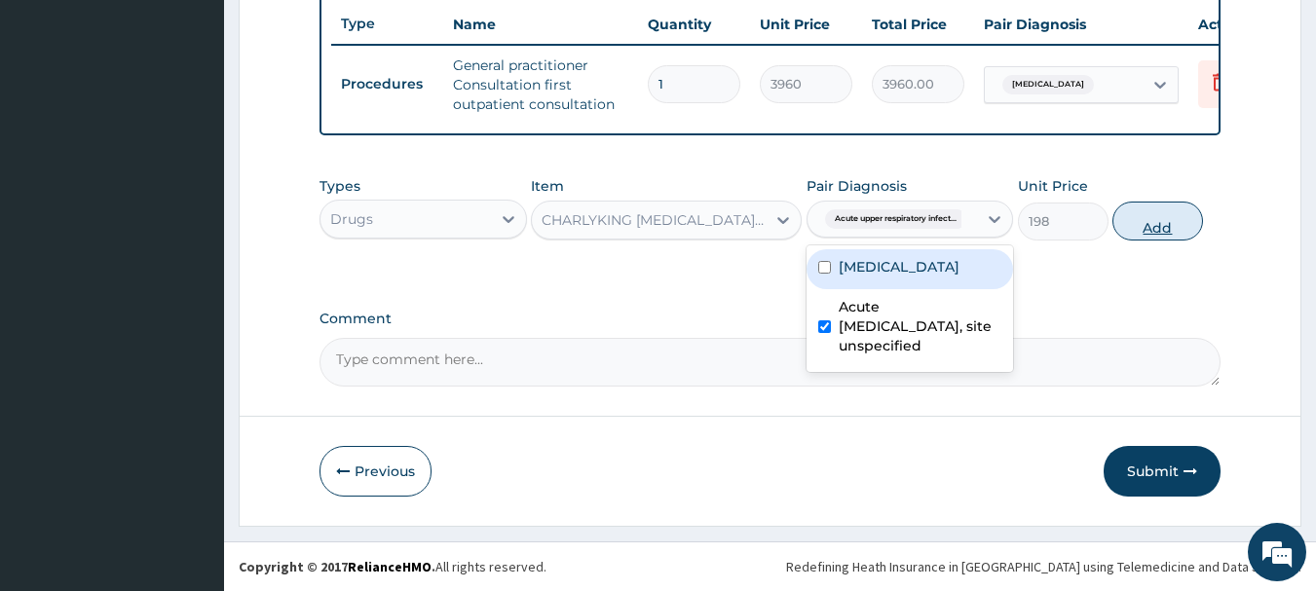
click at [1125, 230] on button "Add" at bounding box center [1157, 221] width 91 height 39
type input "0"
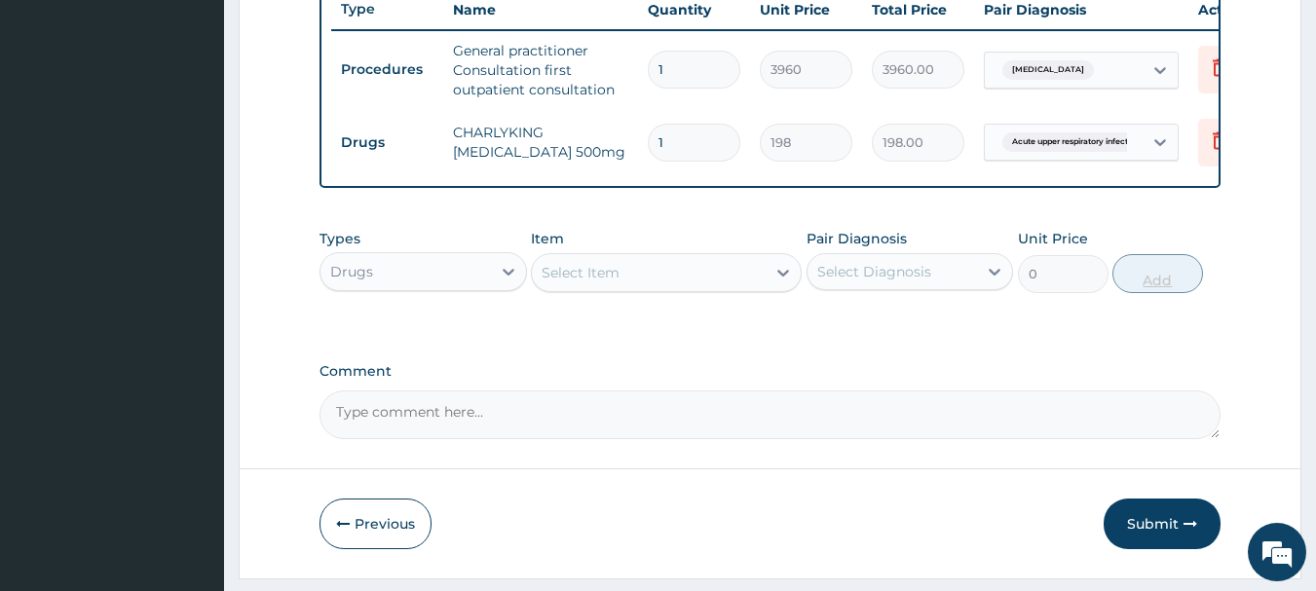
type input "0.00"
type input "2"
type input "396.00"
type input "20"
type input "3960.00"
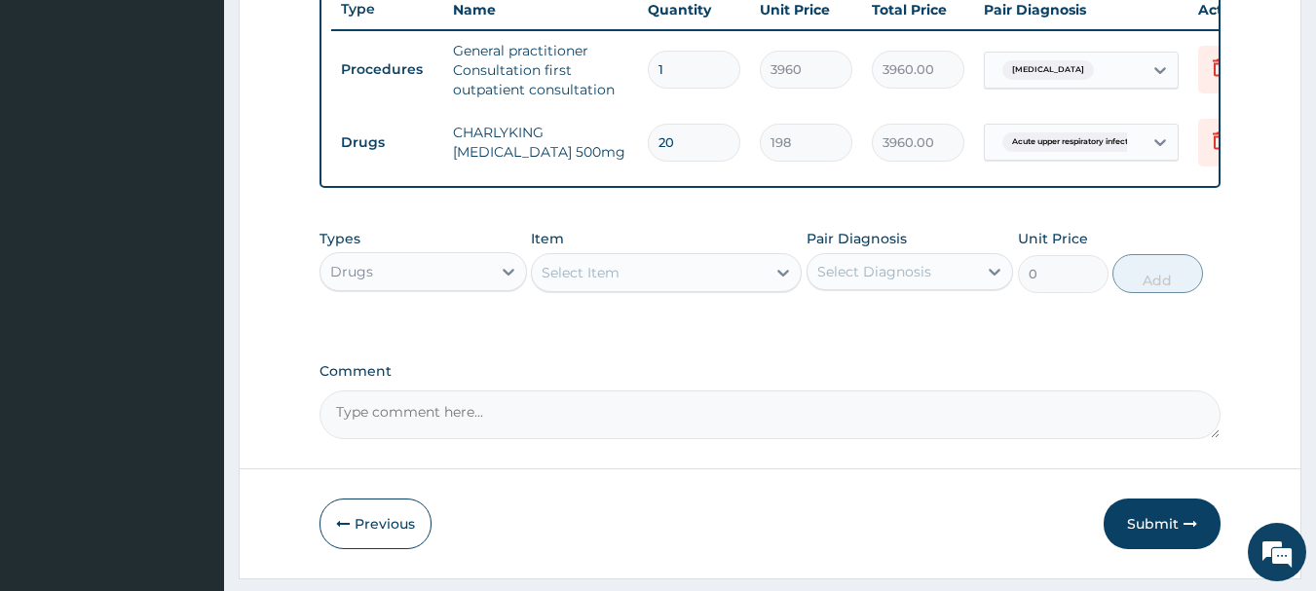
type input "20"
click at [664, 288] on div "Select Item" at bounding box center [649, 272] width 234 height 31
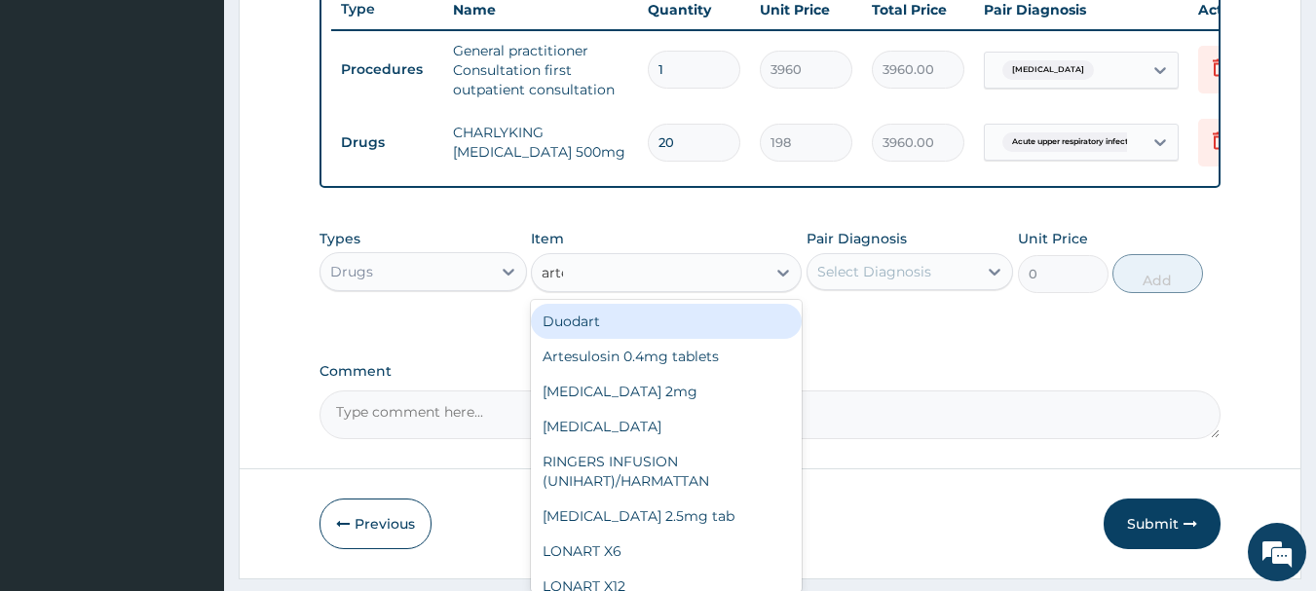
type input "artee"
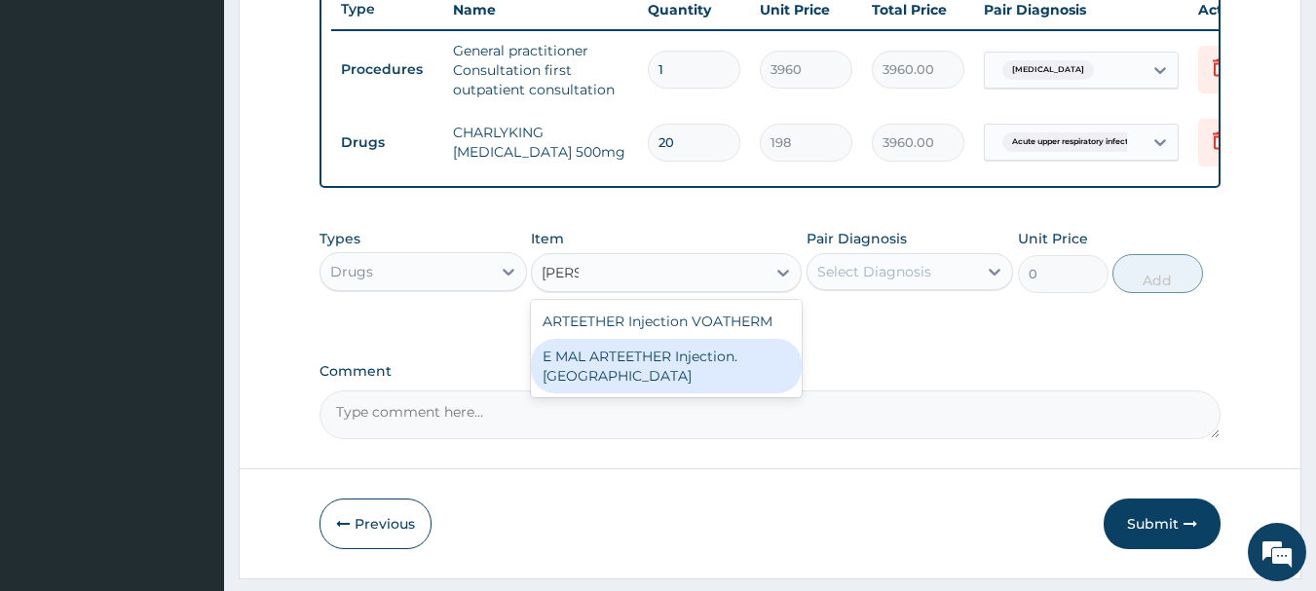
click at [610, 376] on div "E MAL ARTEETHER Injection. FIDSON" at bounding box center [666, 366] width 271 height 55
type input "1980"
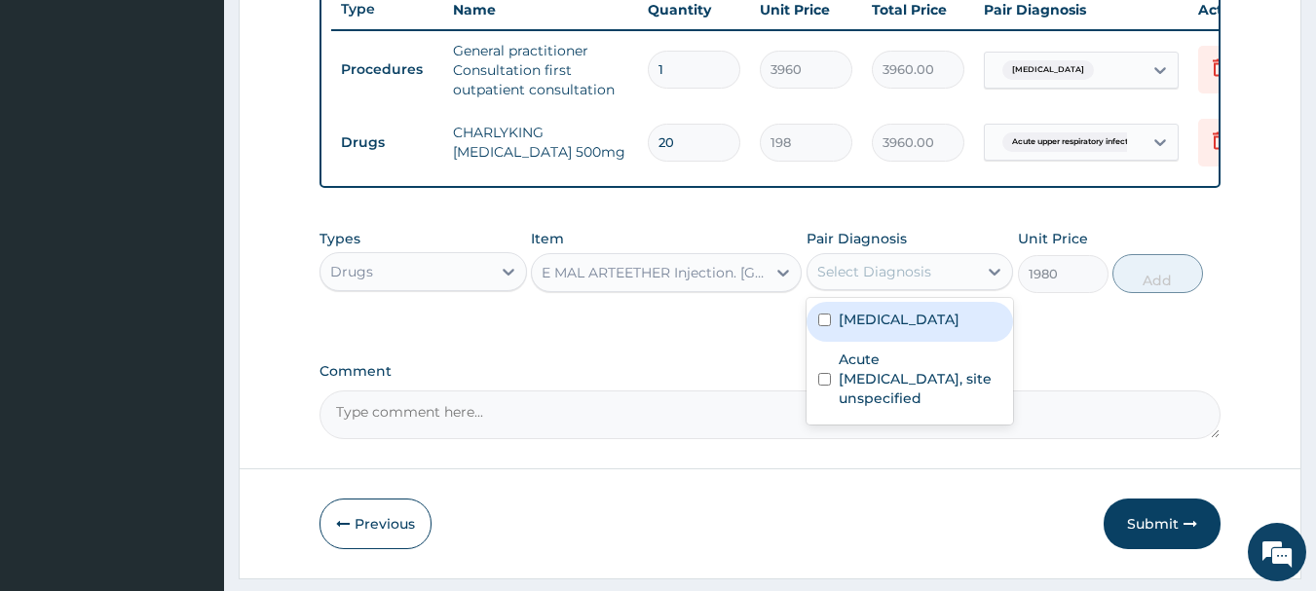
click at [866, 273] on div "Select Diagnosis" at bounding box center [893, 271] width 170 height 31
click at [822, 322] on div "Malaria, unspecified" at bounding box center [910, 322] width 207 height 40
checkbox input "true"
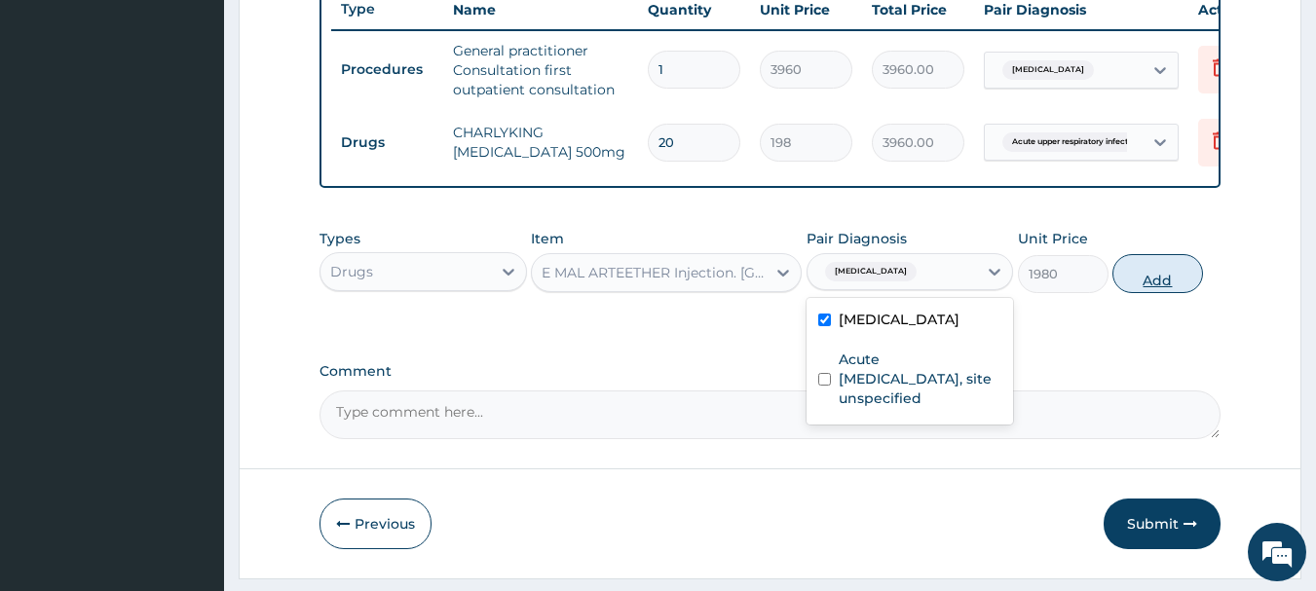
click at [1132, 293] on button "Add" at bounding box center [1157, 273] width 91 height 39
type input "0"
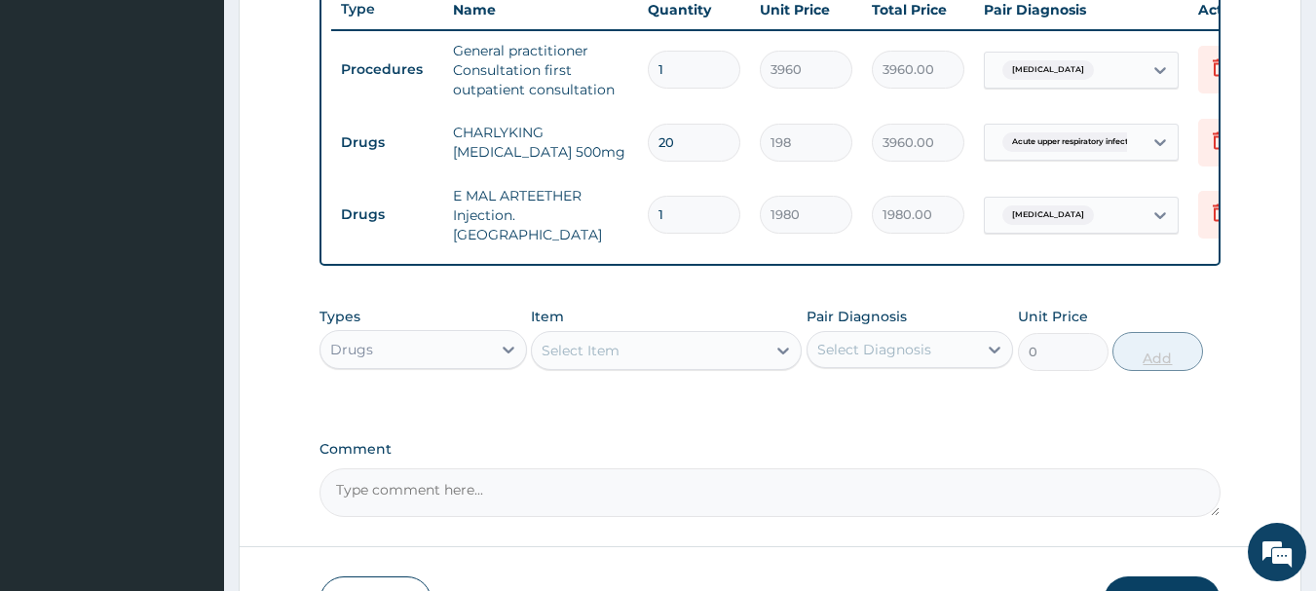
type input "0.00"
type input "3"
type input "5940.00"
type input "3"
click at [582, 360] on div "Select Item" at bounding box center [581, 350] width 78 height 19
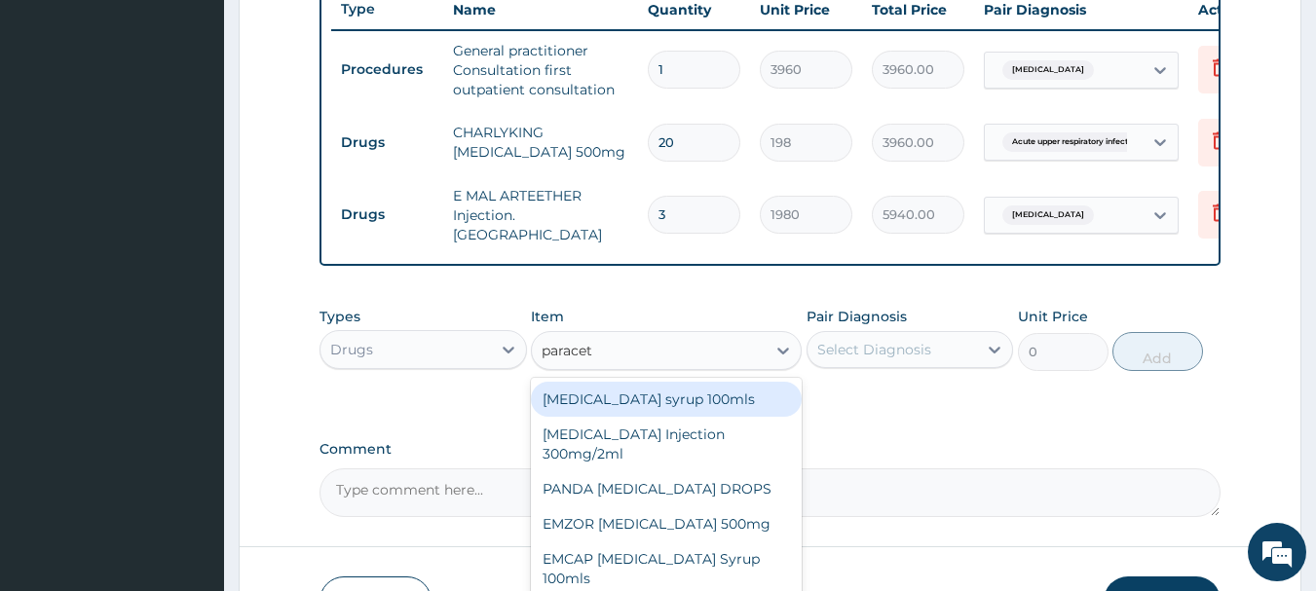
type input "paraceta"
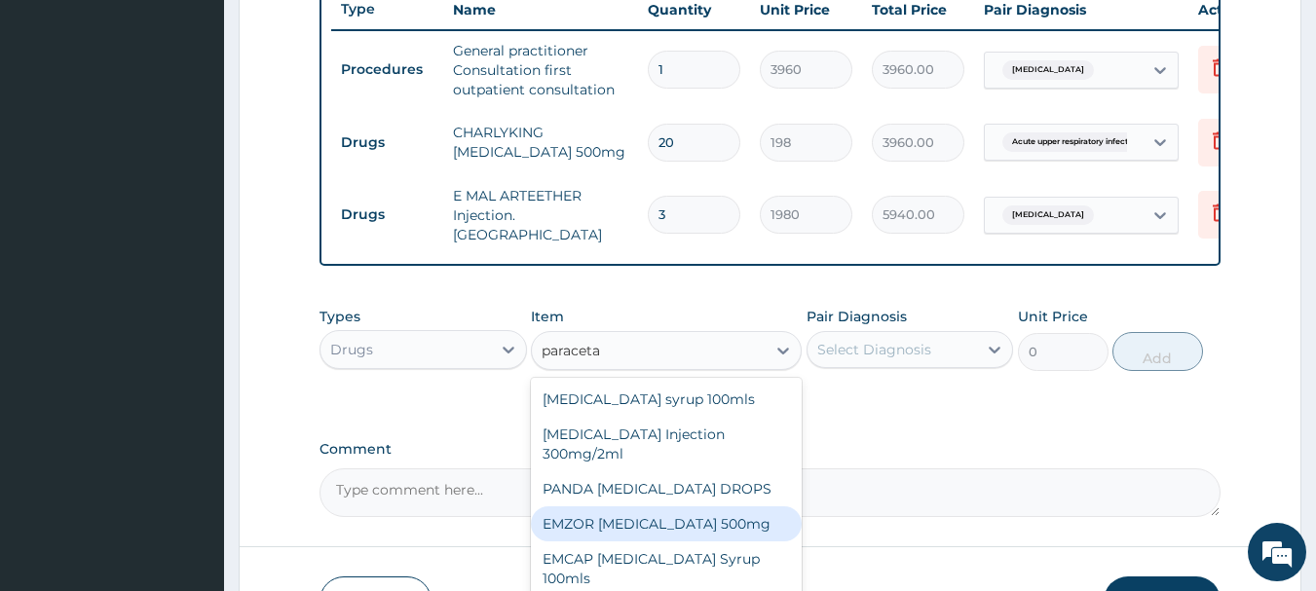
click at [614, 533] on div "EMZOR PARACETAMOL 500mg" at bounding box center [666, 524] width 271 height 35
type input "26.4"
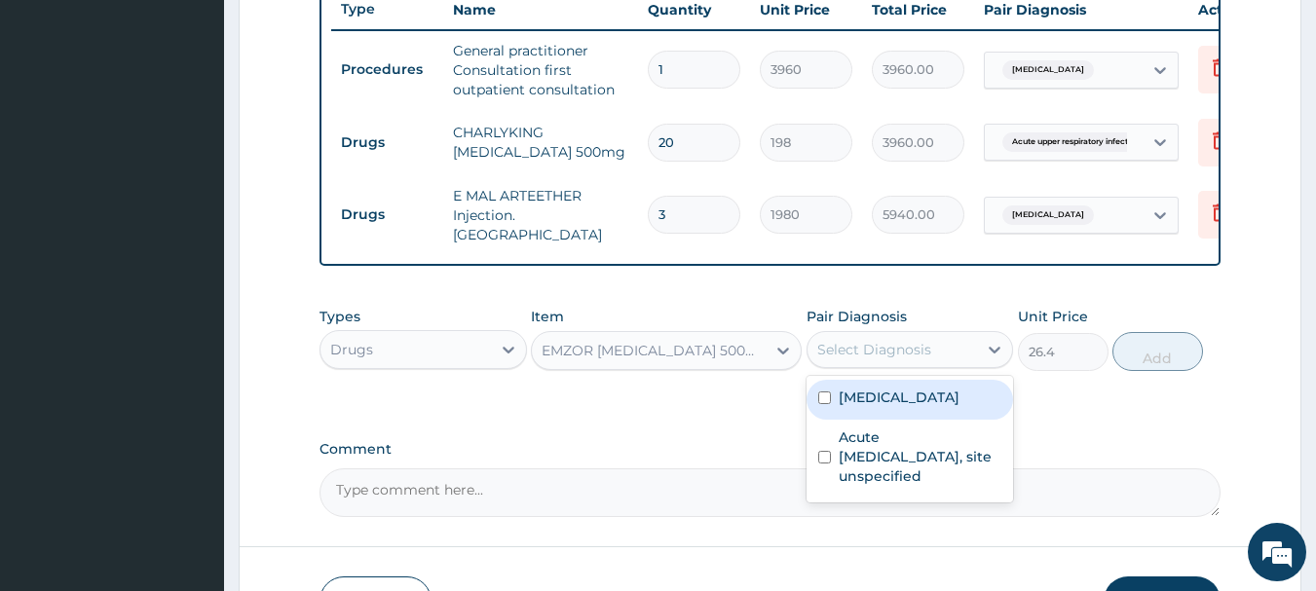
click at [903, 346] on div "Select Diagnosis" at bounding box center [874, 349] width 114 height 19
click at [818, 403] on input "checkbox" at bounding box center [824, 398] width 13 height 13
checkbox input "true"
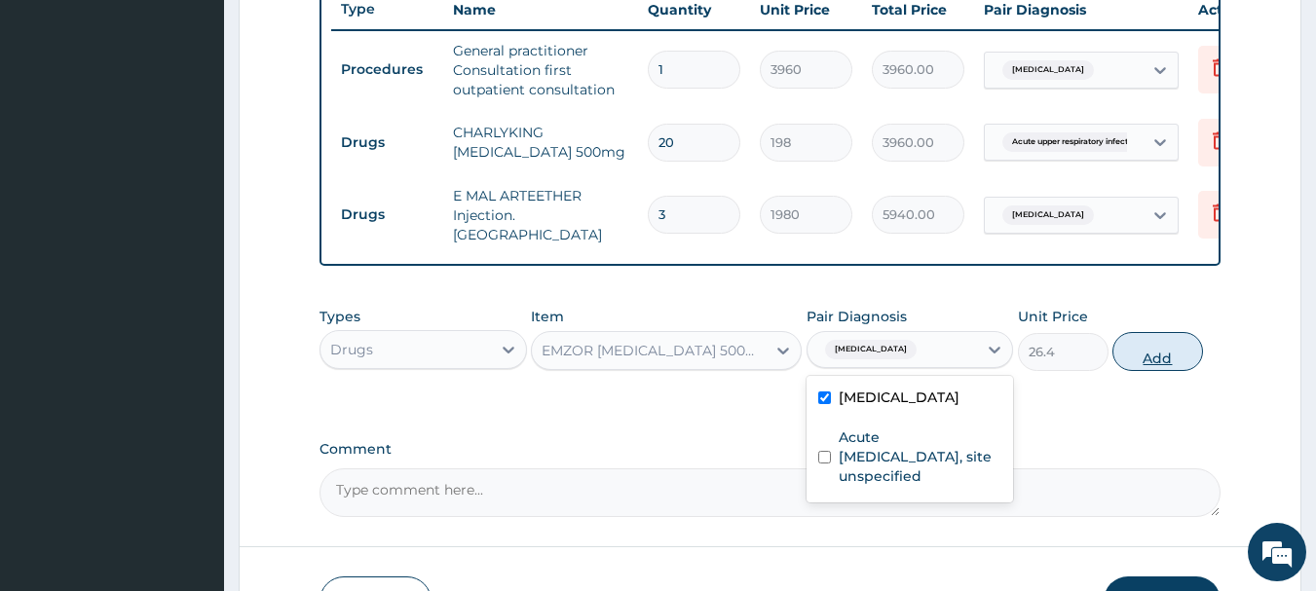
click at [1166, 361] on button "Add" at bounding box center [1157, 351] width 91 height 39
type input "0"
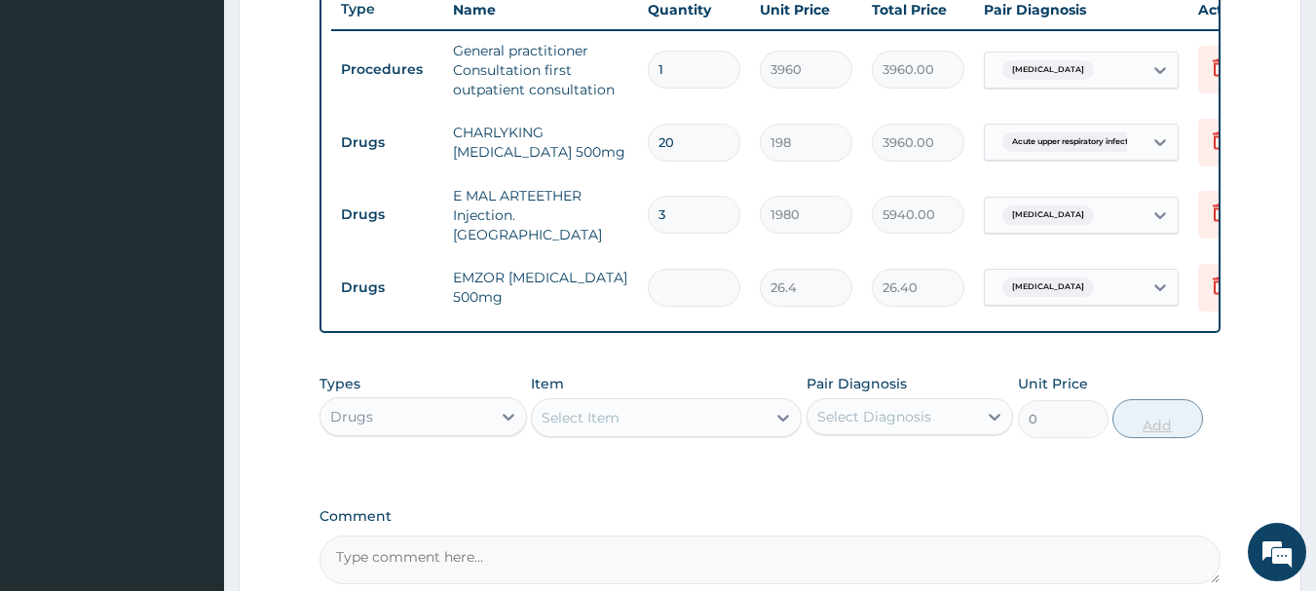
type input "0.00"
type input "2"
type input "52.80"
type input "24"
type input "633.60"
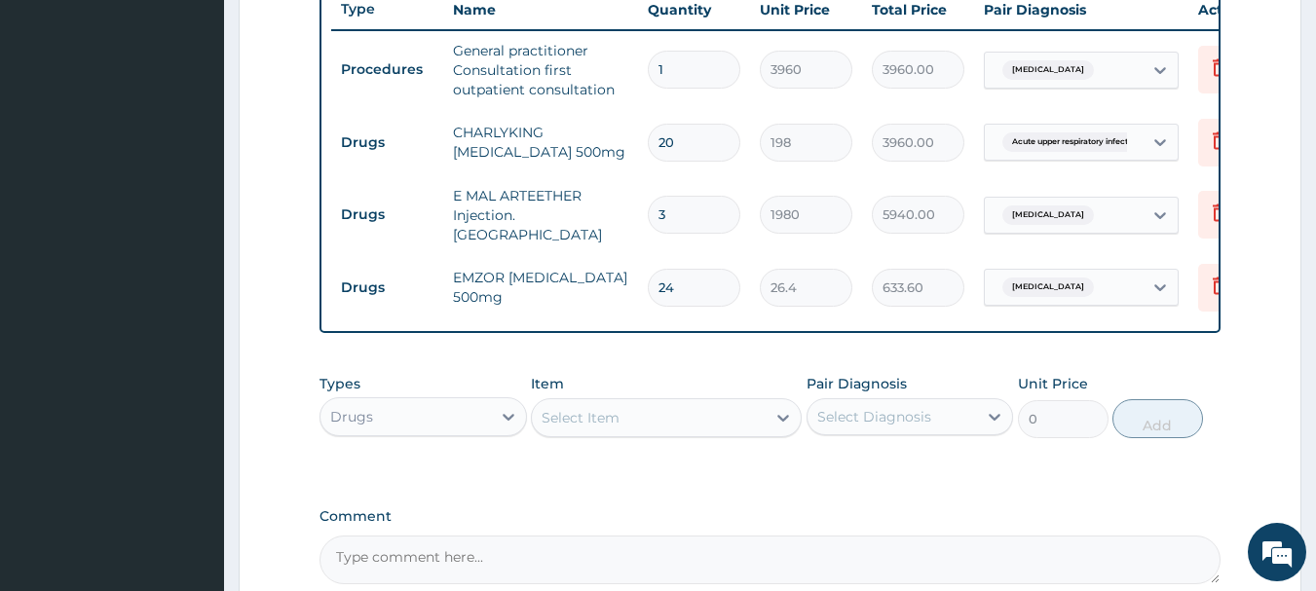
click at [1048, 496] on div "PA Code / Prescription Code Enter Code(Secondary Care Only) Encounter Date 18-0…" at bounding box center [771, 12] width 902 height 1145
click at [674, 285] on input "24" at bounding box center [694, 288] width 93 height 38
type input "2"
type input "52.80"
type input "0.00"
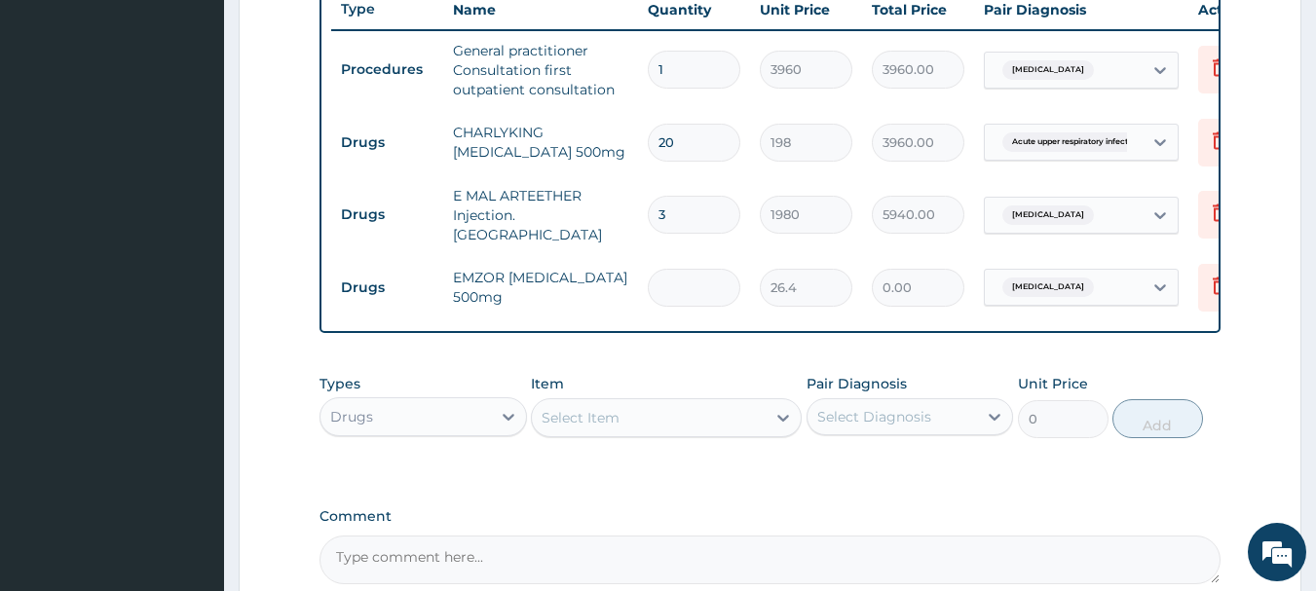
type input "1"
type input "26.40"
type input "12"
type input "316.80"
click at [669, 484] on div "PA Code / Prescription Code Enter Code(Secondary Care Only) Encounter Date 18-0…" at bounding box center [771, 12] width 902 height 1145
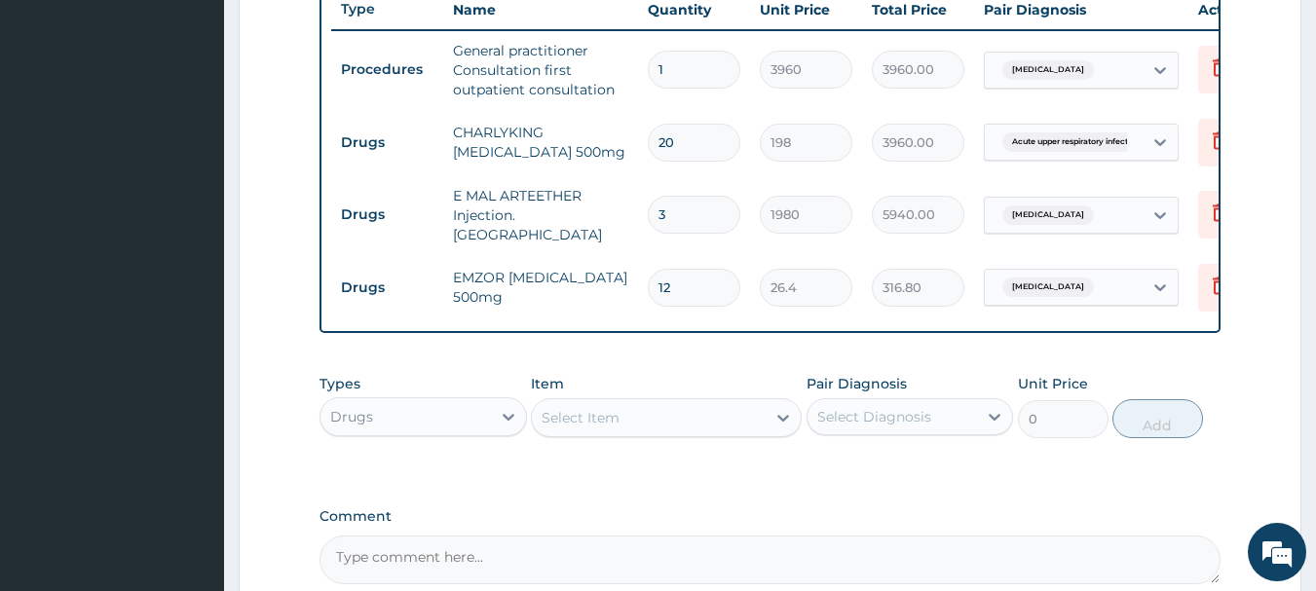
click at [680, 287] on input "12" at bounding box center [694, 288] width 93 height 38
type input "1"
type input "26.40"
type input "0.00"
type input "2"
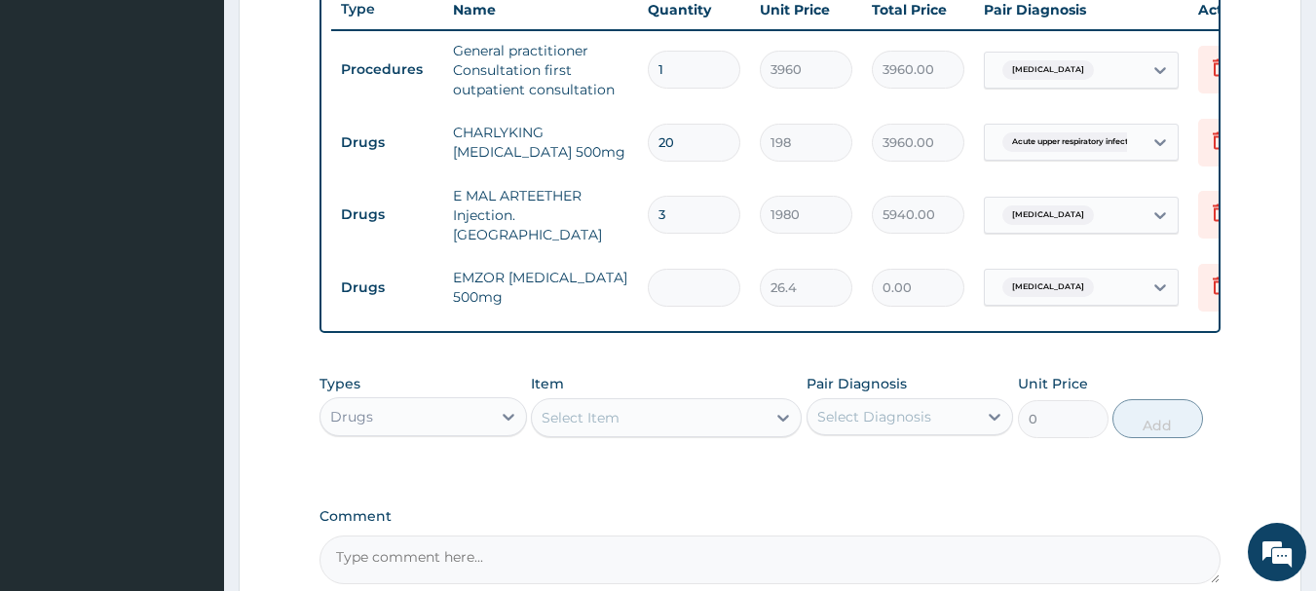
type input "52.80"
type input "23"
type input "607.20"
type input "2"
type input "52.80"
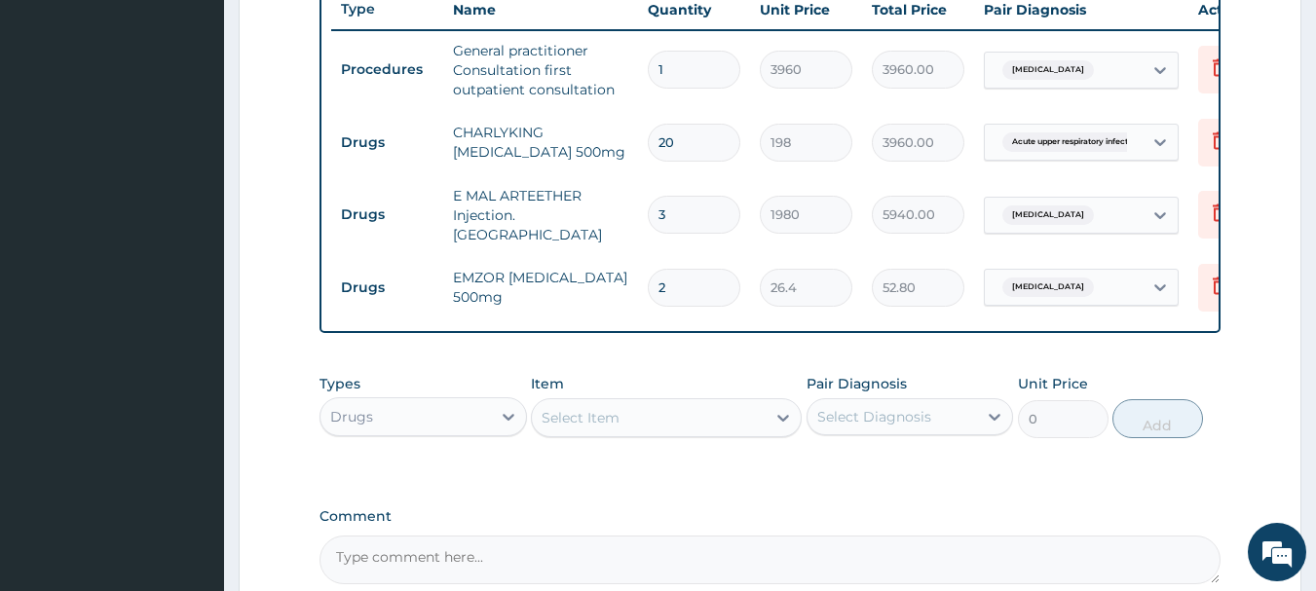
type input "24"
type input "633.60"
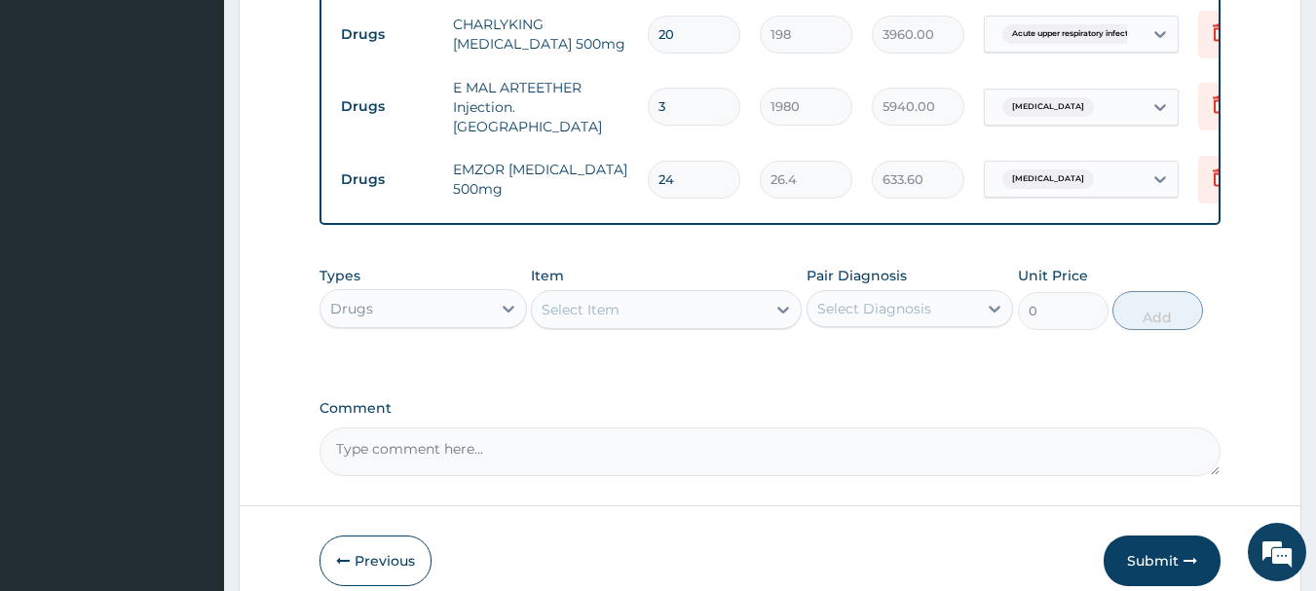
scroll to position [919, 0]
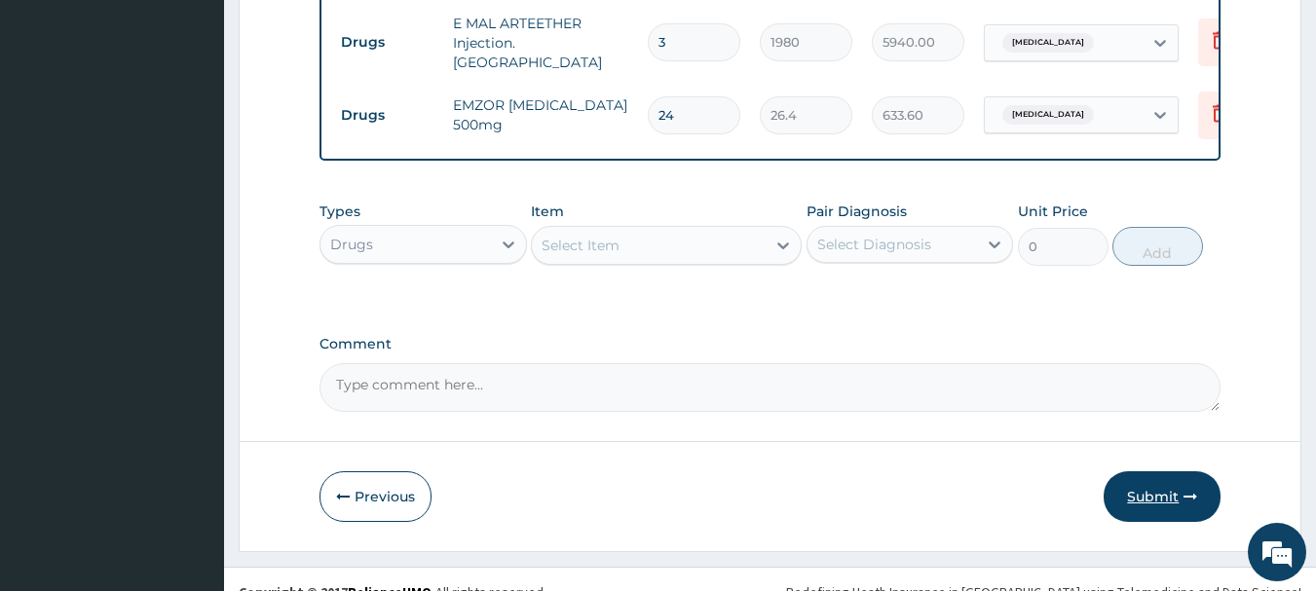
type input "24"
click at [1175, 489] on button "Submit" at bounding box center [1162, 496] width 117 height 51
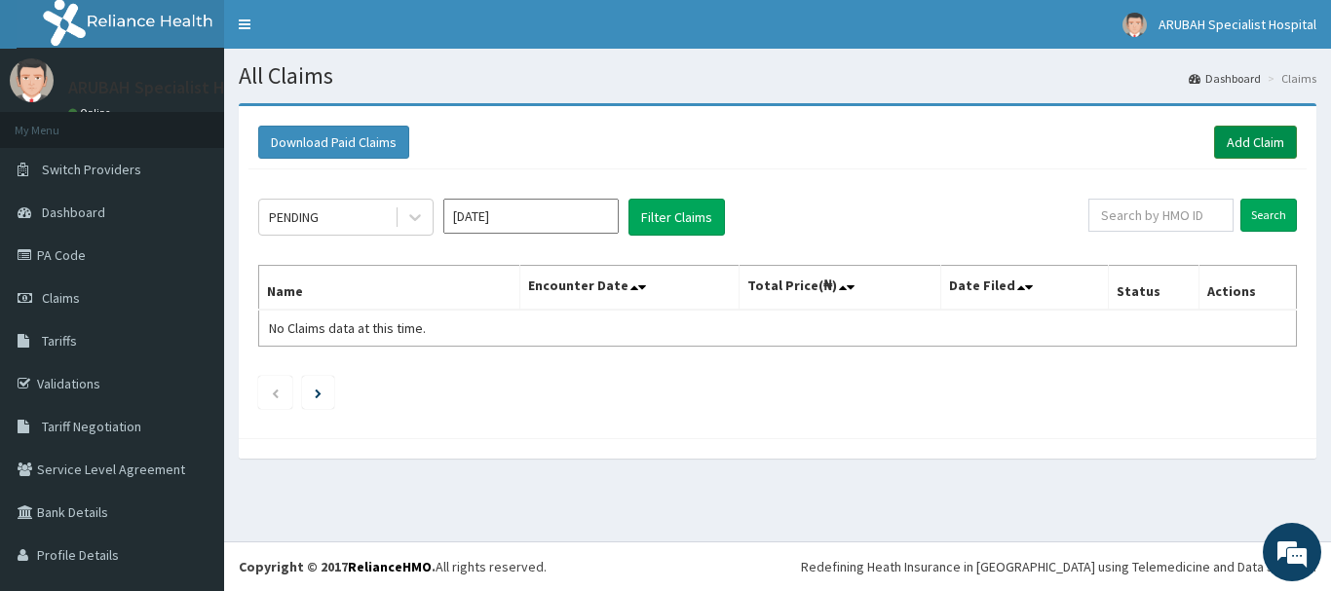
click at [1214, 141] on link "Add Claim" at bounding box center [1255, 142] width 83 height 33
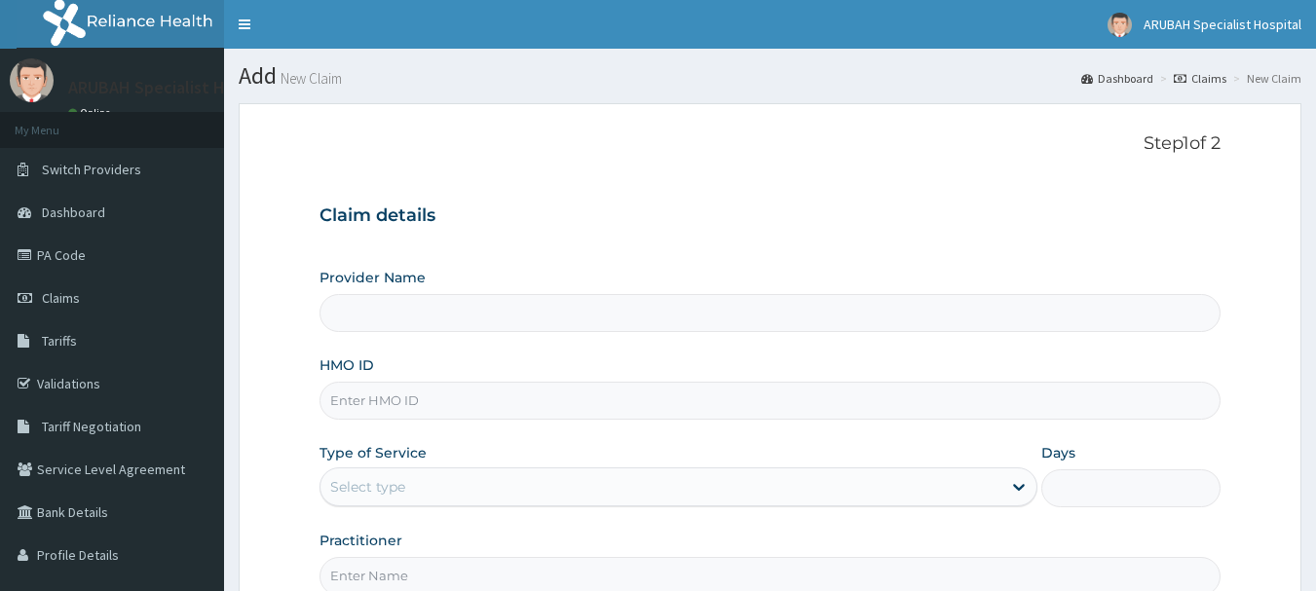
click at [397, 398] on input "HMO ID" at bounding box center [771, 401] width 902 height 38
type input "wml"
type input "[GEOGRAPHIC_DATA]- [GEOGRAPHIC_DATA]"
type input "WML/10075/B"
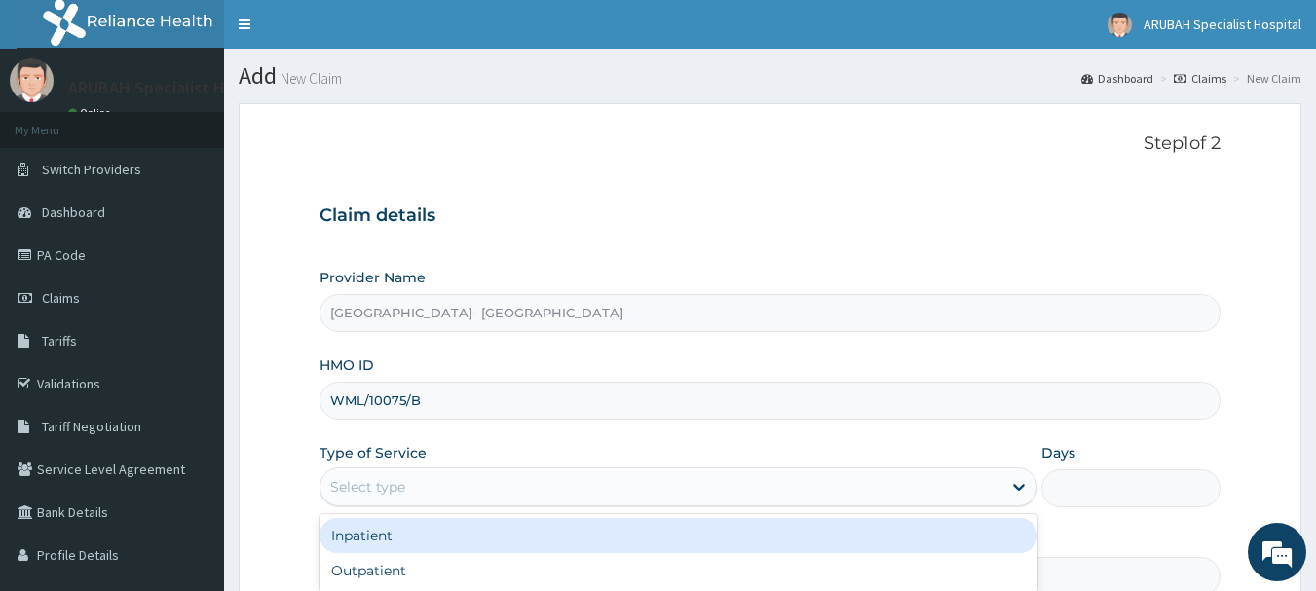
click at [470, 485] on div "Select type" at bounding box center [660, 486] width 681 height 31
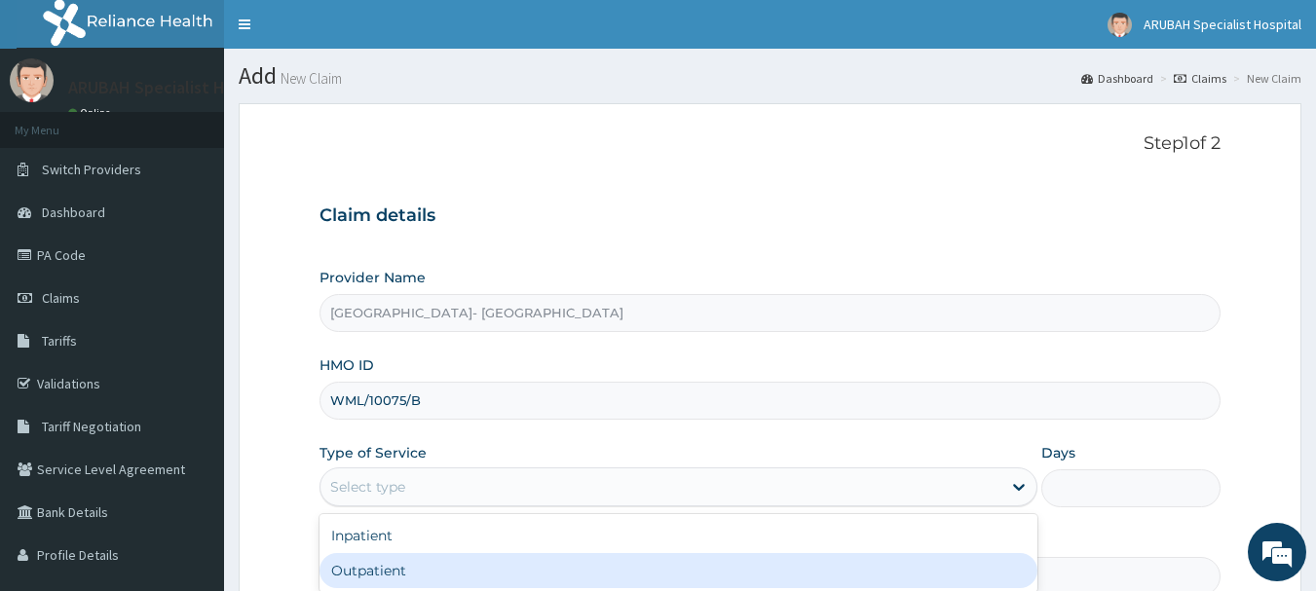
click at [374, 573] on div "Outpatient" at bounding box center [679, 570] width 718 height 35
type input "1"
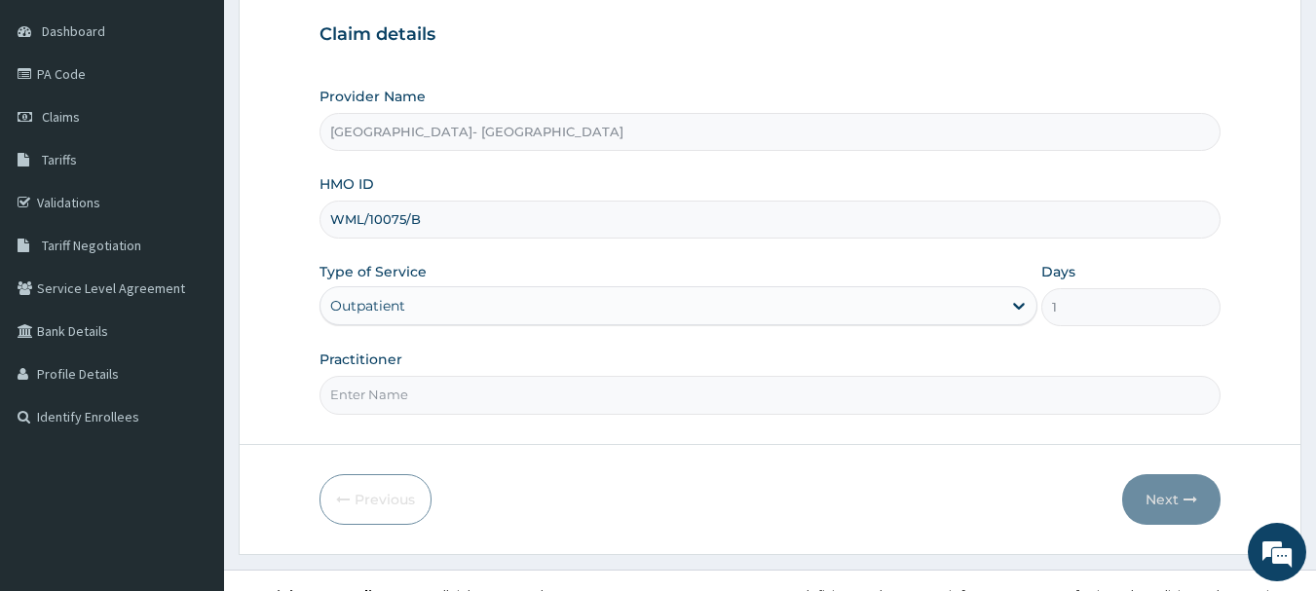
scroll to position [209, 0]
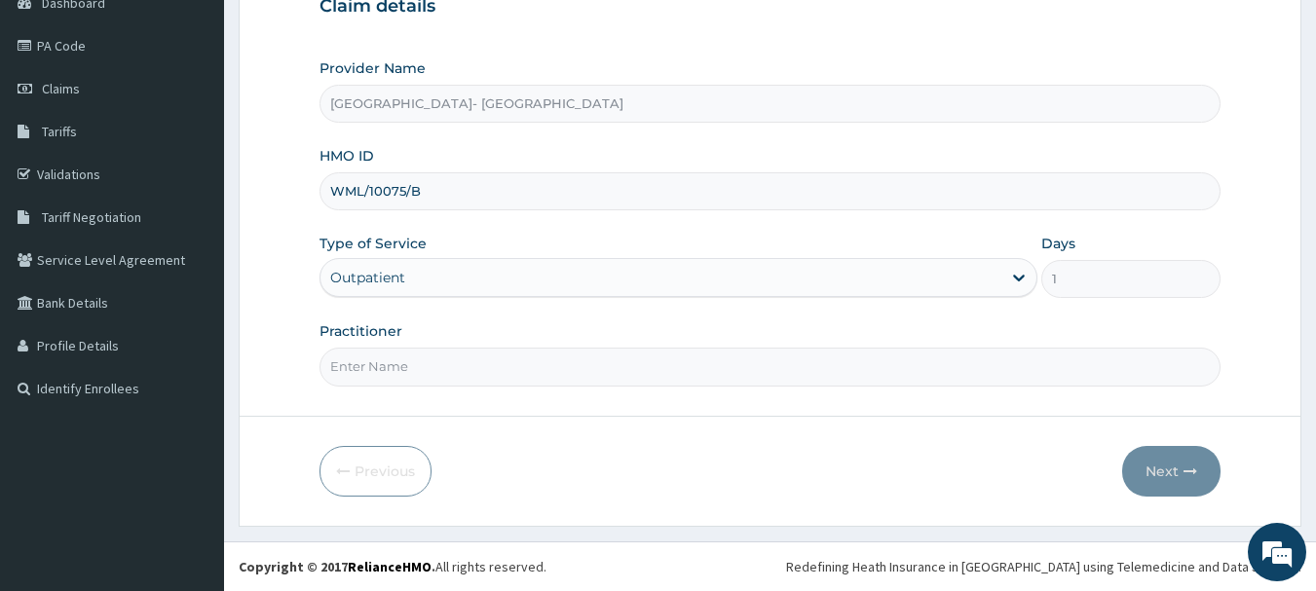
click at [352, 360] on input "Practitioner" at bounding box center [771, 367] width 902 height 38
type input "[PERSON_NAME] Ntamu"
click at [1141, 469] on button "Next" at bounding box center [1171, 471] width 98 height 51
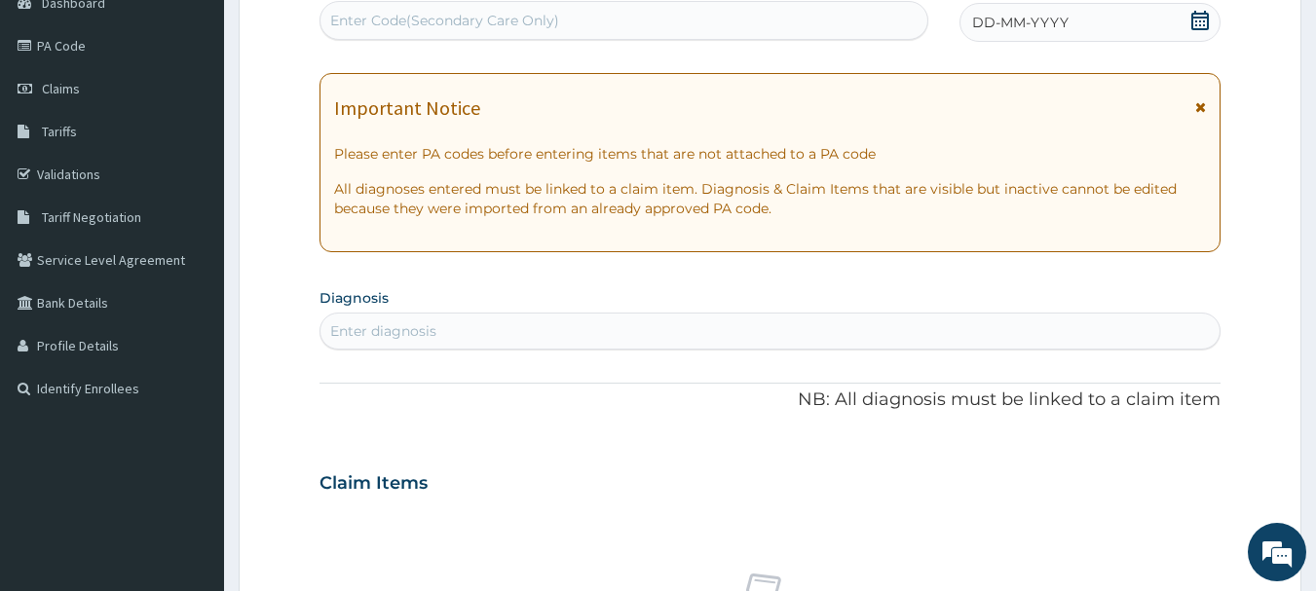
click at [1201, 17] on icon at bounding box center [1200, 20] width 18 height 19
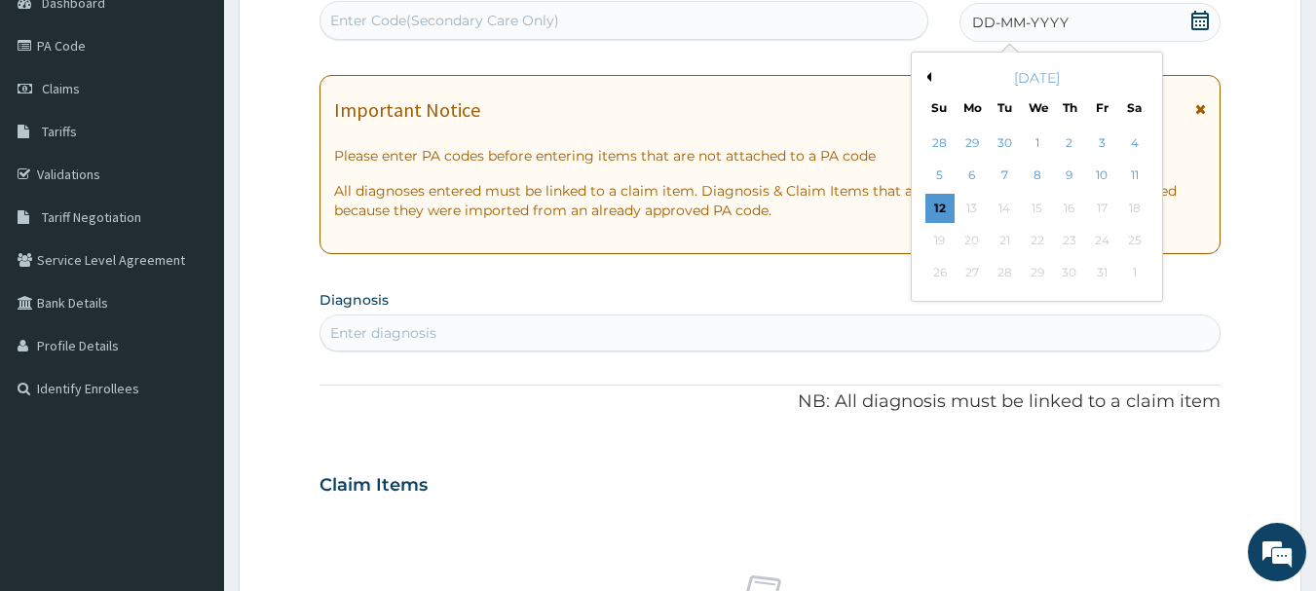
click at [926, 72] on button "Previous Month" at bounding box center [927, 77] width 10 height 10
click at [963, 139] on div "1" at bounding box center [972, 143] width 29 height 29
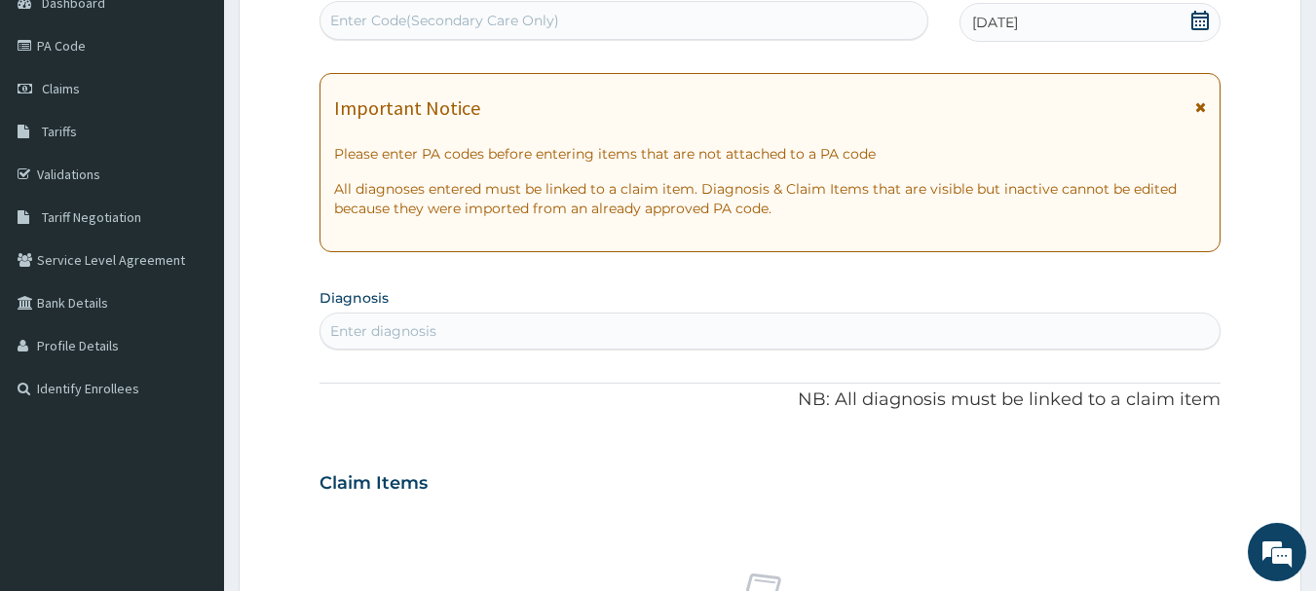
click at [728, 337] on div "Enter diagnosis" at bounding box center [770, 331] width 900 height 31
type input "c"
type input "joint"
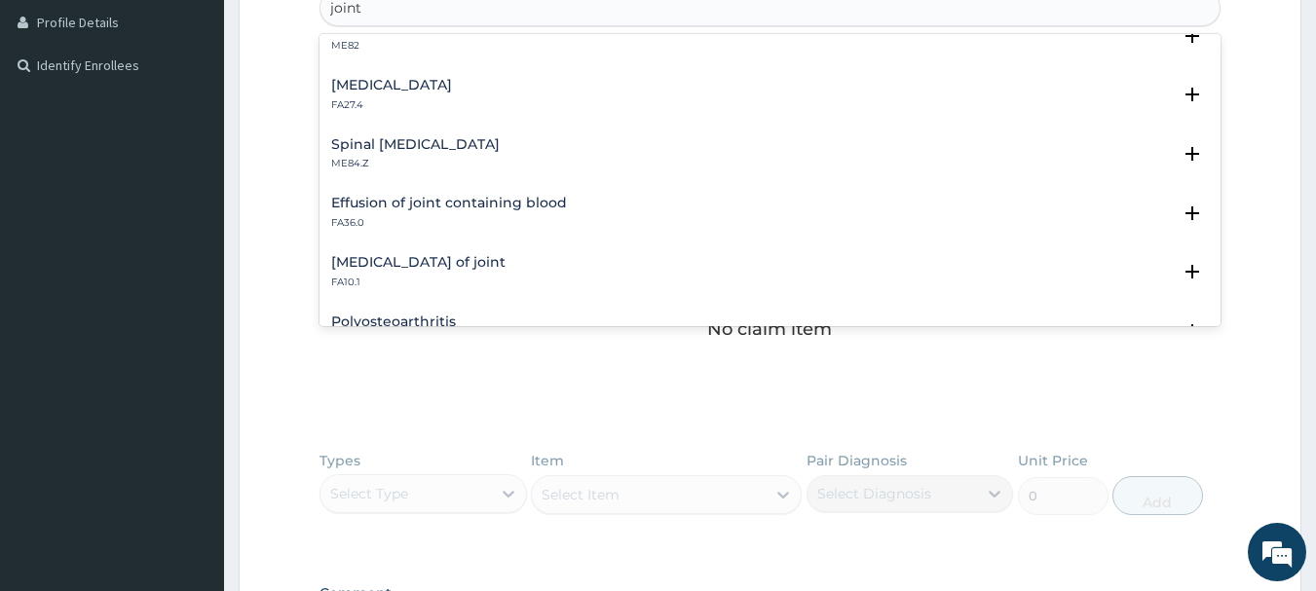
scroll to position [1189, 0]
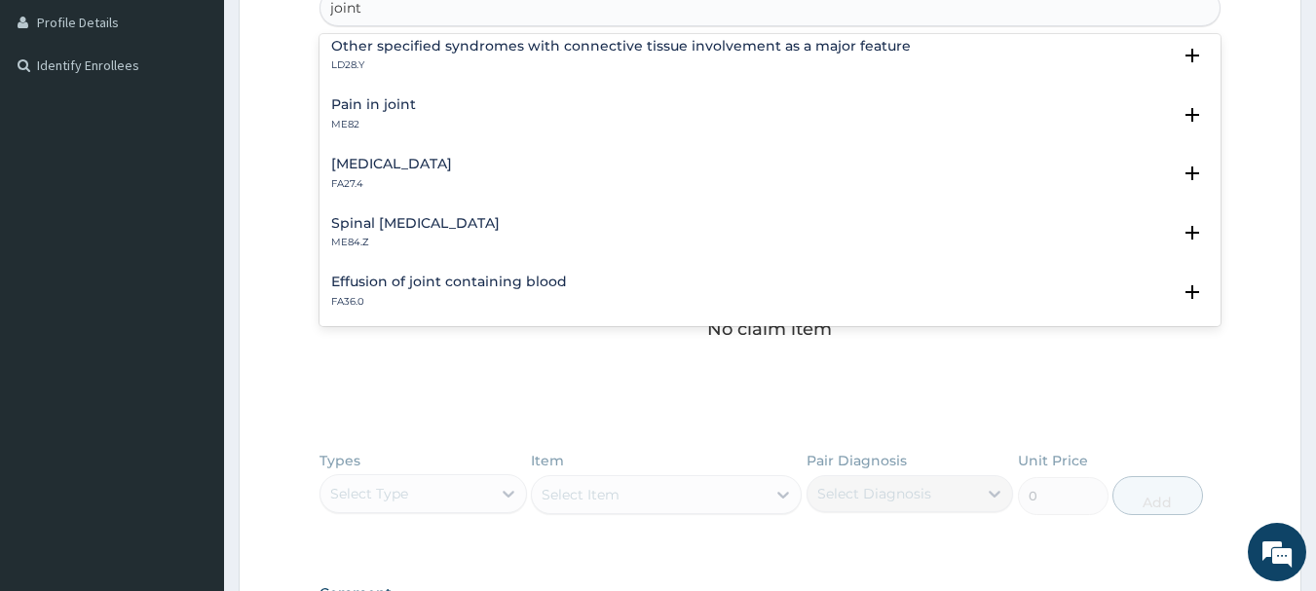
click at [341, 126] on p "ME82" at bounding box center [373, 125] width 85 height 14
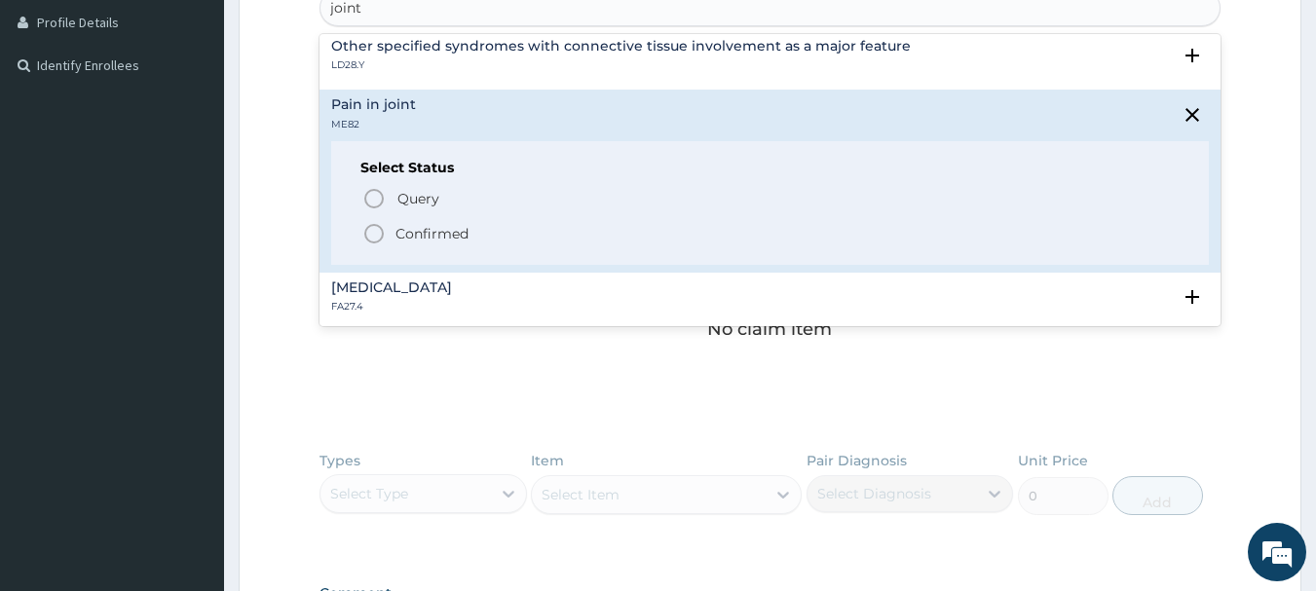
click at [373, 234] on icon "status option filled" at bounding box center [373, 233] width 23 height 23
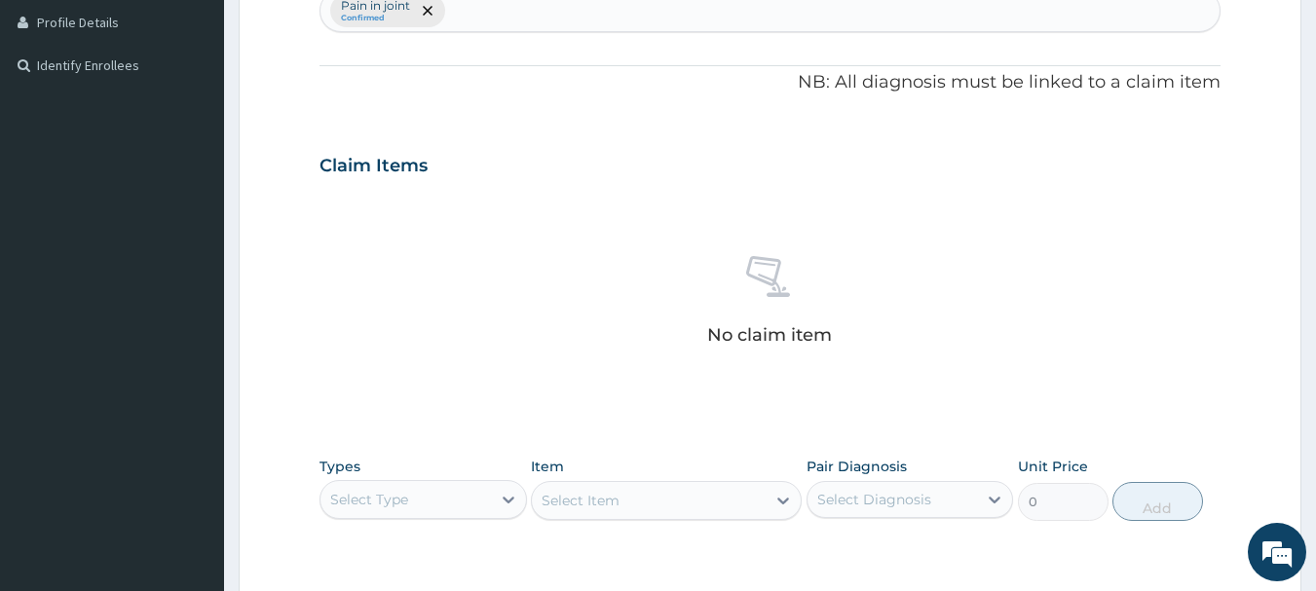
scroll to position [813, 0]
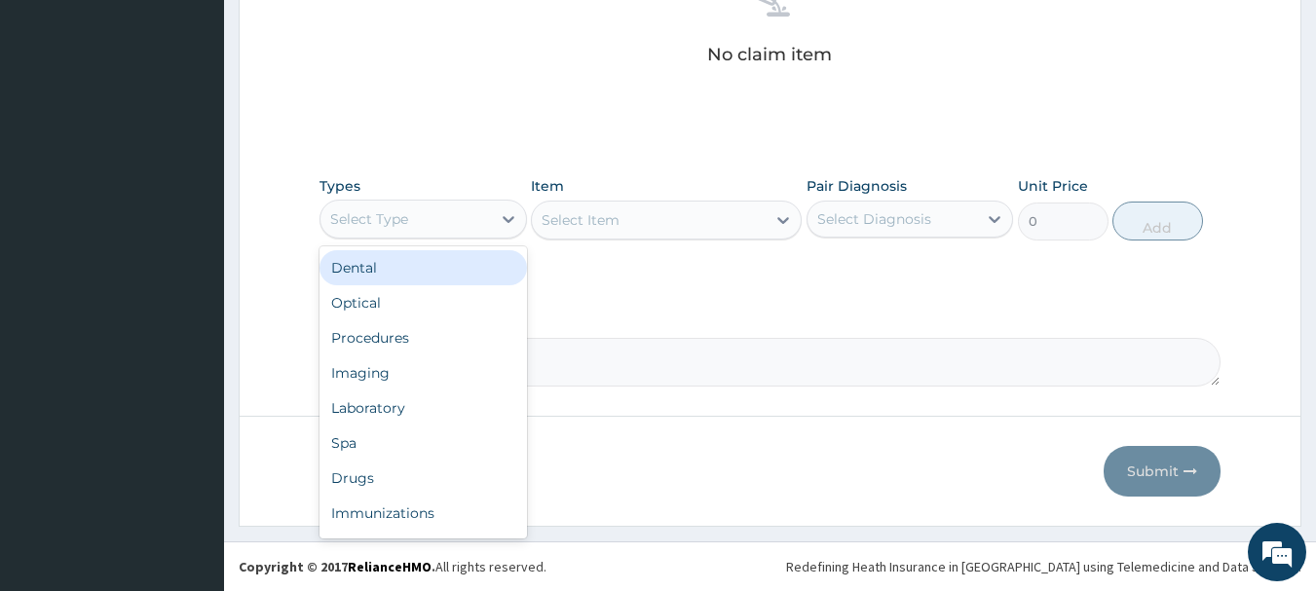
click at [454, 227] on div "Select Type" at bounding box center [405, 219] width 170 height 31
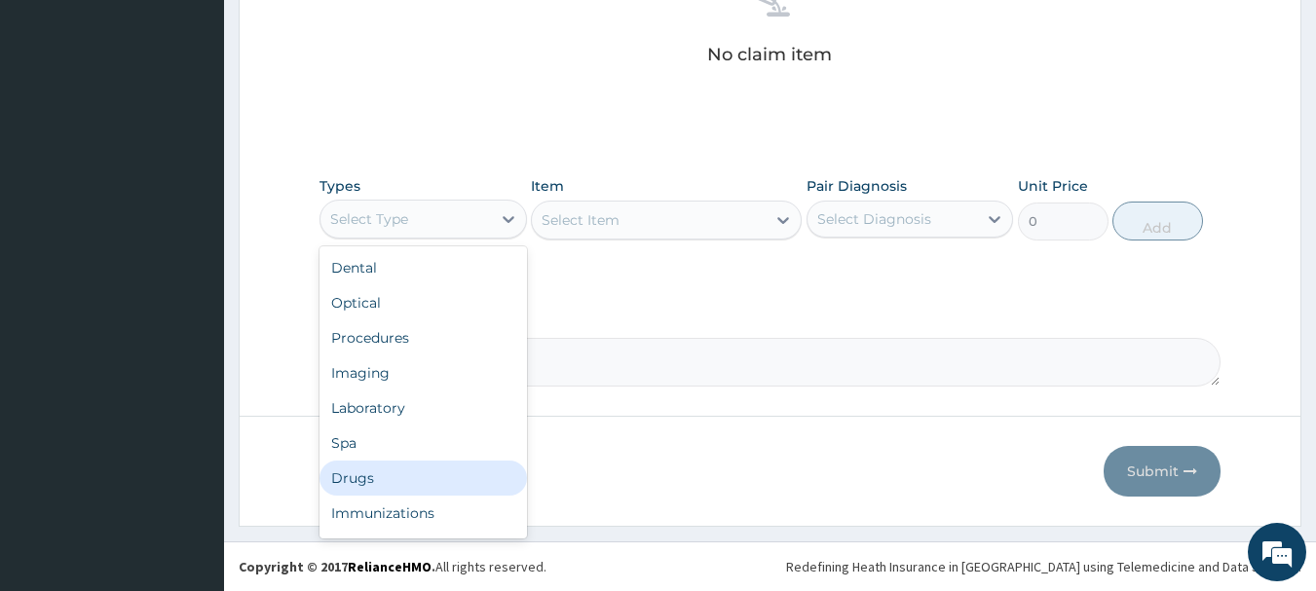
click at [397, 480] on div "Drugs" at bounding box center [423, 478] width 207 height 35
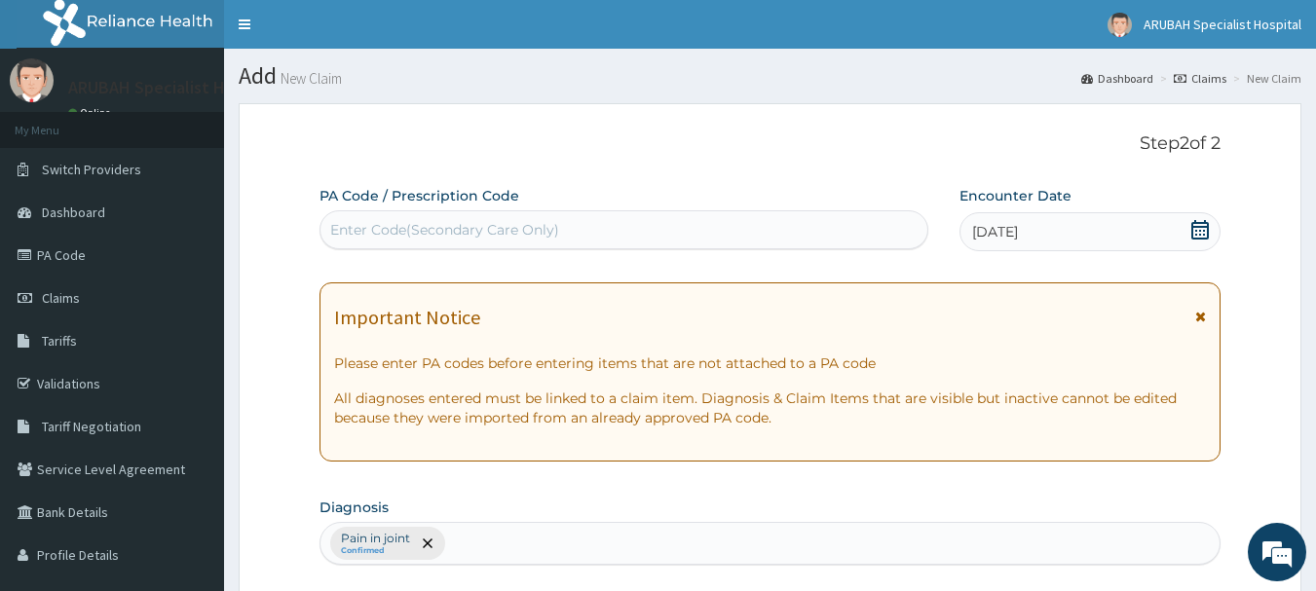
scroll to position [517, 0]
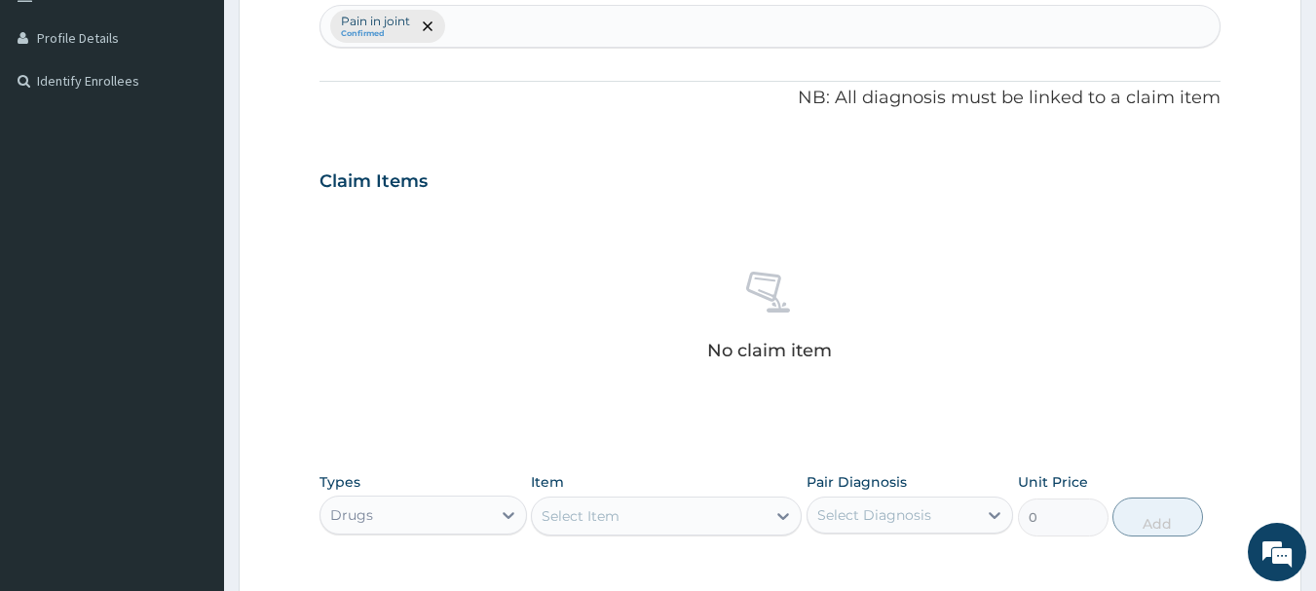
click at [579, 524] on div "Select Item" at bounding box center [581, 516] width 78 height 19
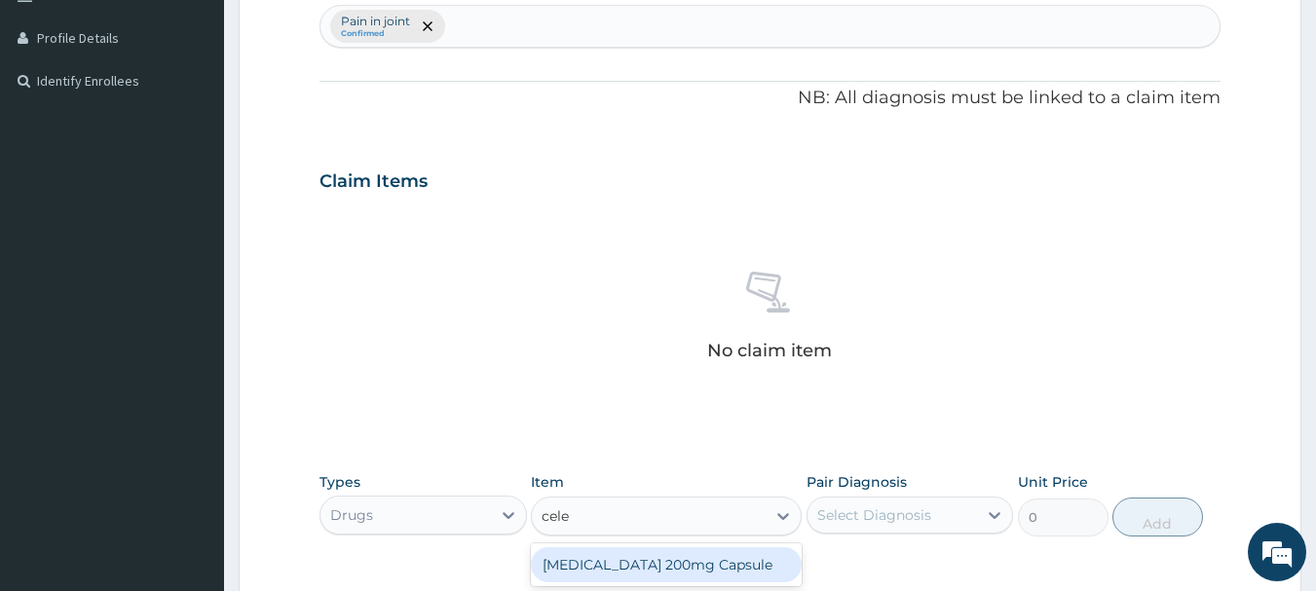
type input "celeb"
click at [585, 571] on div "Celebrex 200mg Capsule" at bounding box center [666, 564] width 271 height 35
type input "448.8"
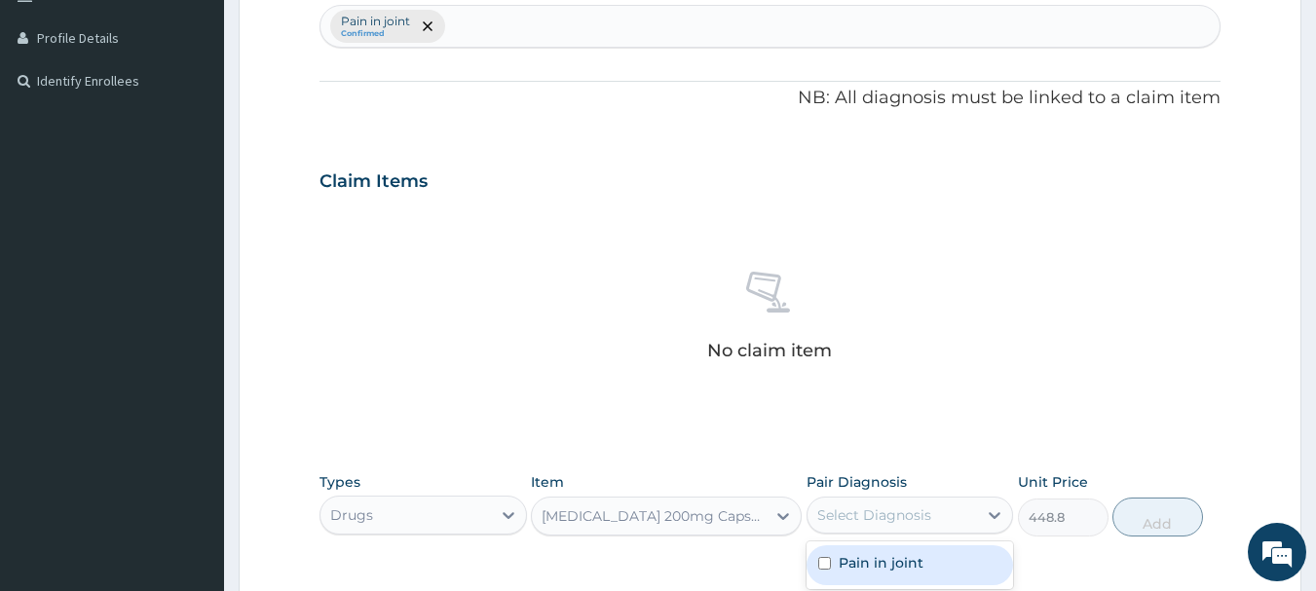
click at [849, 517] on div "Select Diagnosis" at bounding box center [874, 515] width 114 height 19
click at [833, 566] on div "Pain in joint" at bounding box center [910, 566] width 207 height 40
checkbox input "true"
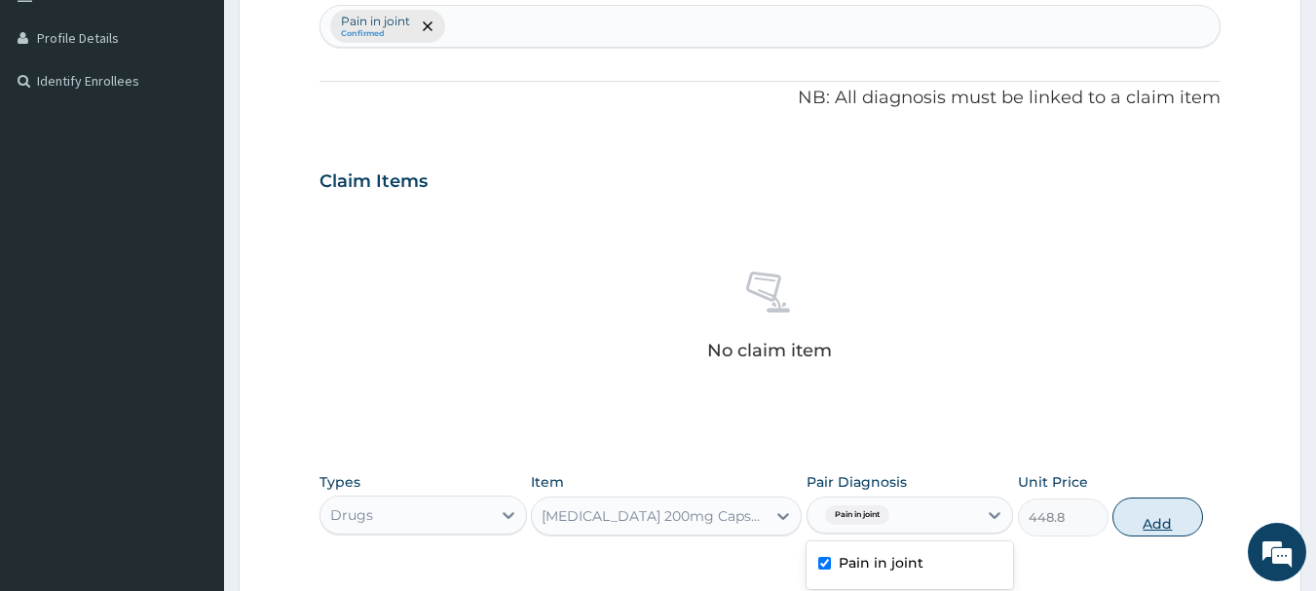
click at [1172, 508] on button "Add" at bounding box center [1157, 517] width 91 height 39
type input "0"
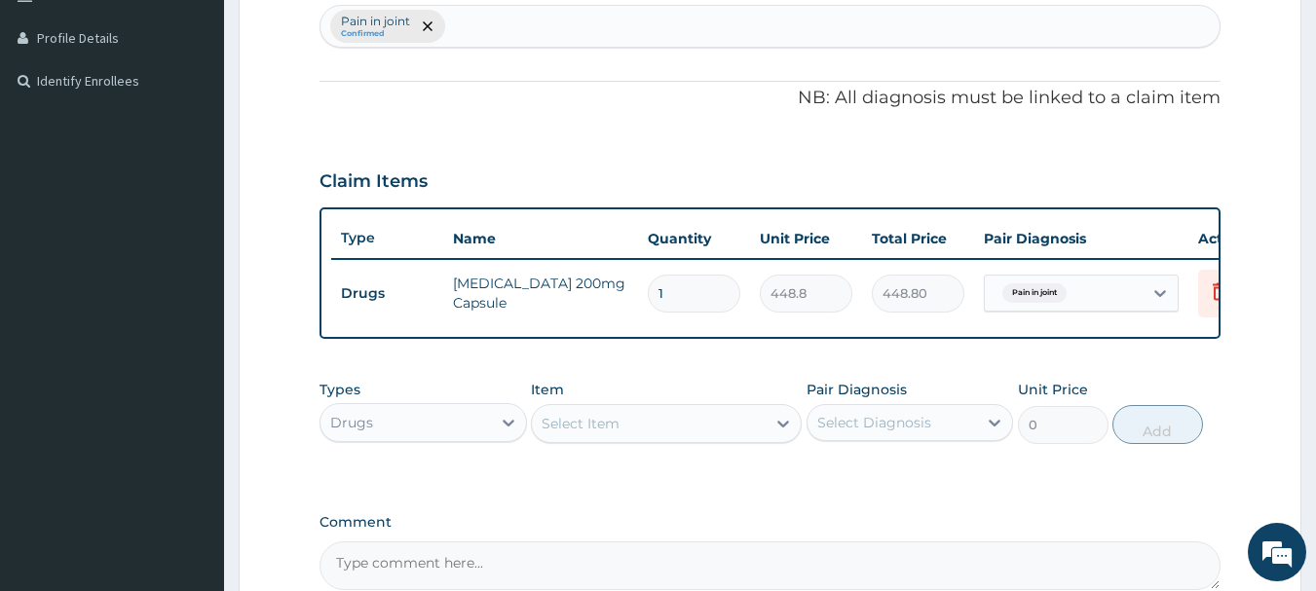
type input "10"
type input "4488.00"
type input "10"
click at [567, 433] on div "Select Item" at bounding box center [581, 423] width 78 height 19
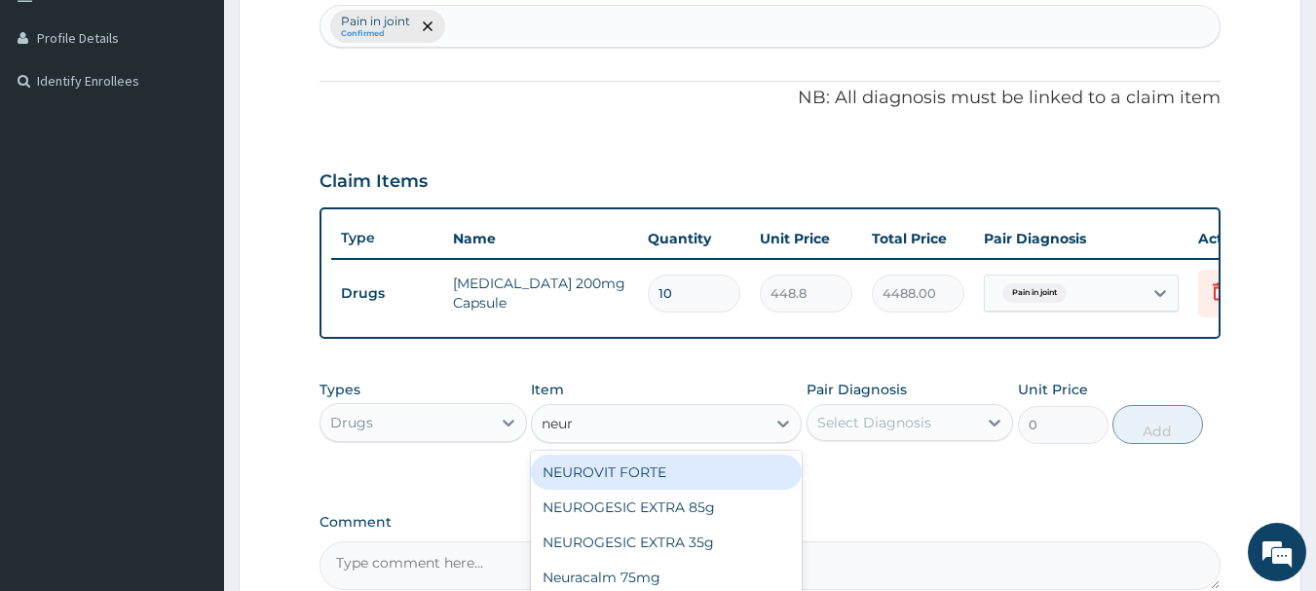
type input "neuro"
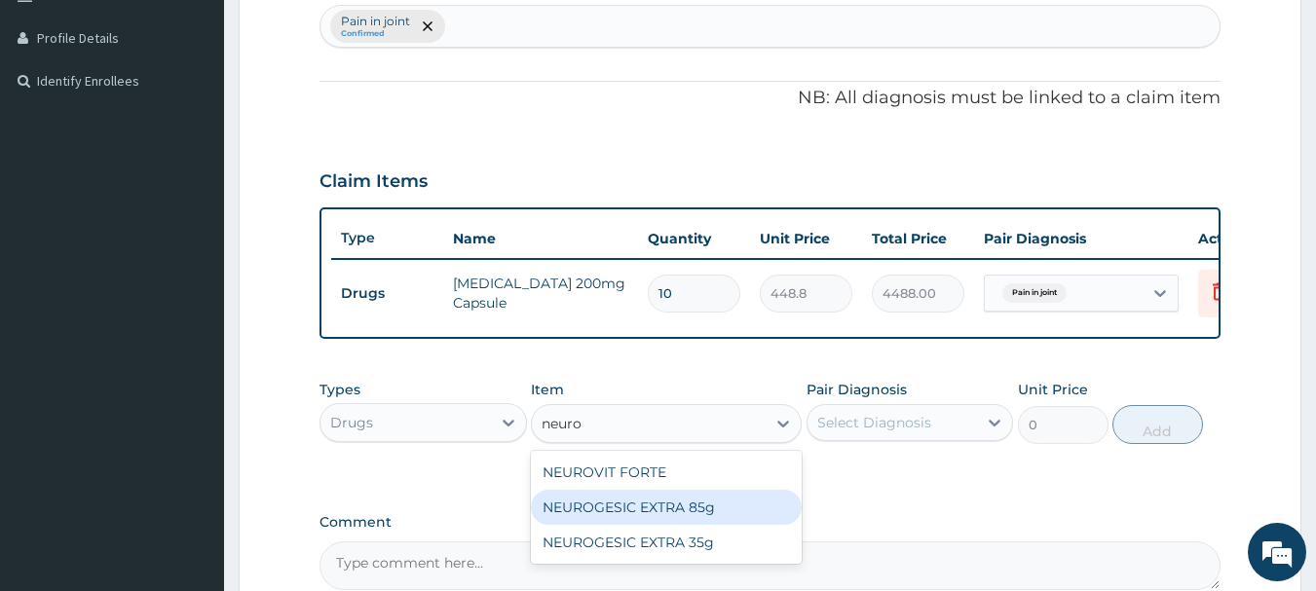
click at [589, 513] on div "NEUROGESIC EXTRA 85g" at bounding box center [666, 507] width 271 height 35
type input "3036"
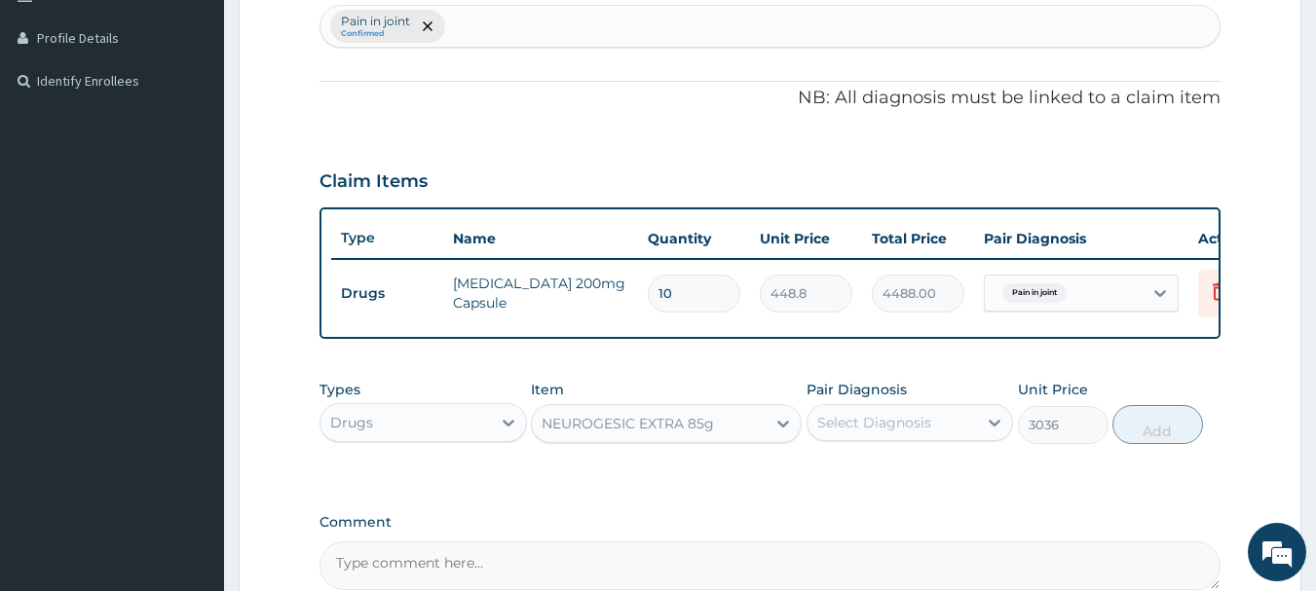
click at [682, 433] on div "NEUROGESIC EXTRA 85g" at bounding box center [628, 423] width 172 height 19
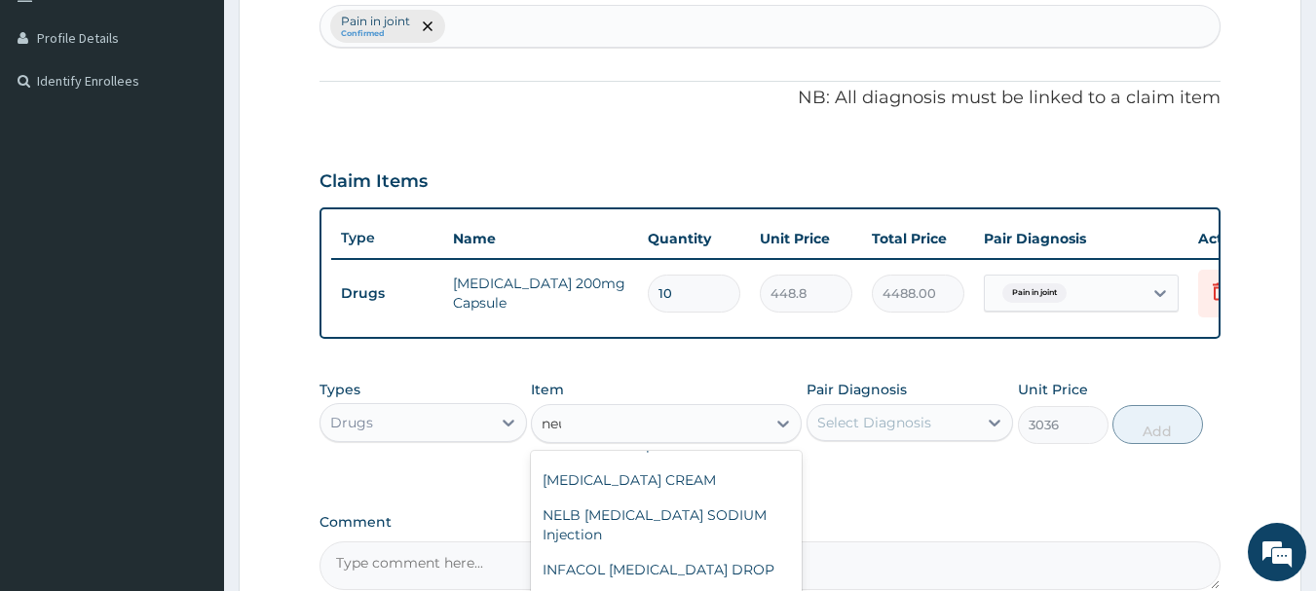
scroll to position [0, 0]
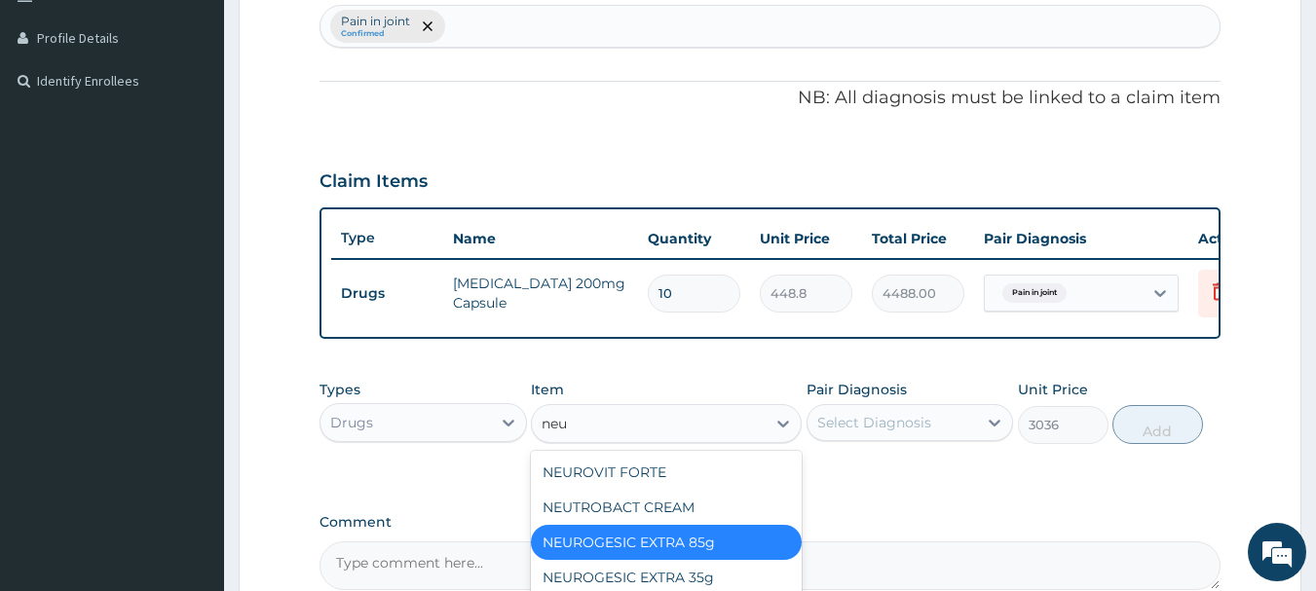
type input "neur"
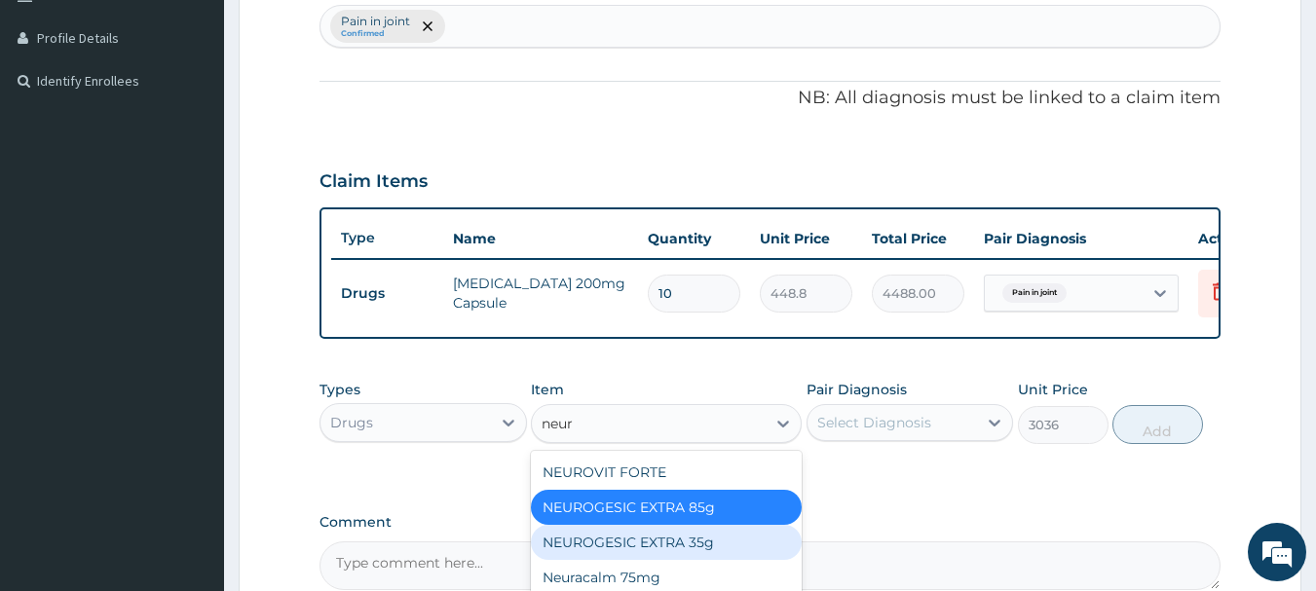
click at [658, 547] on div "NEUROGESIC EXTRA 35g" at bounding box center [666, 542] width 271 height 35
type input "1980"
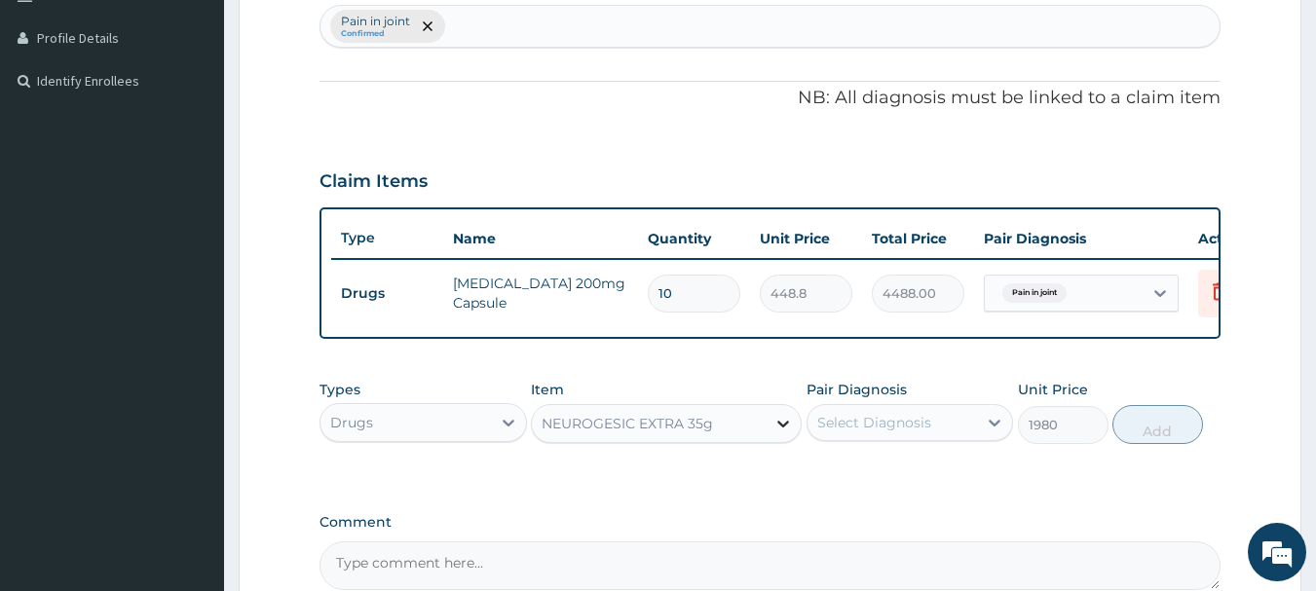
click at [772, 441] on div at bounding box center [783, 423] width 35 height 35
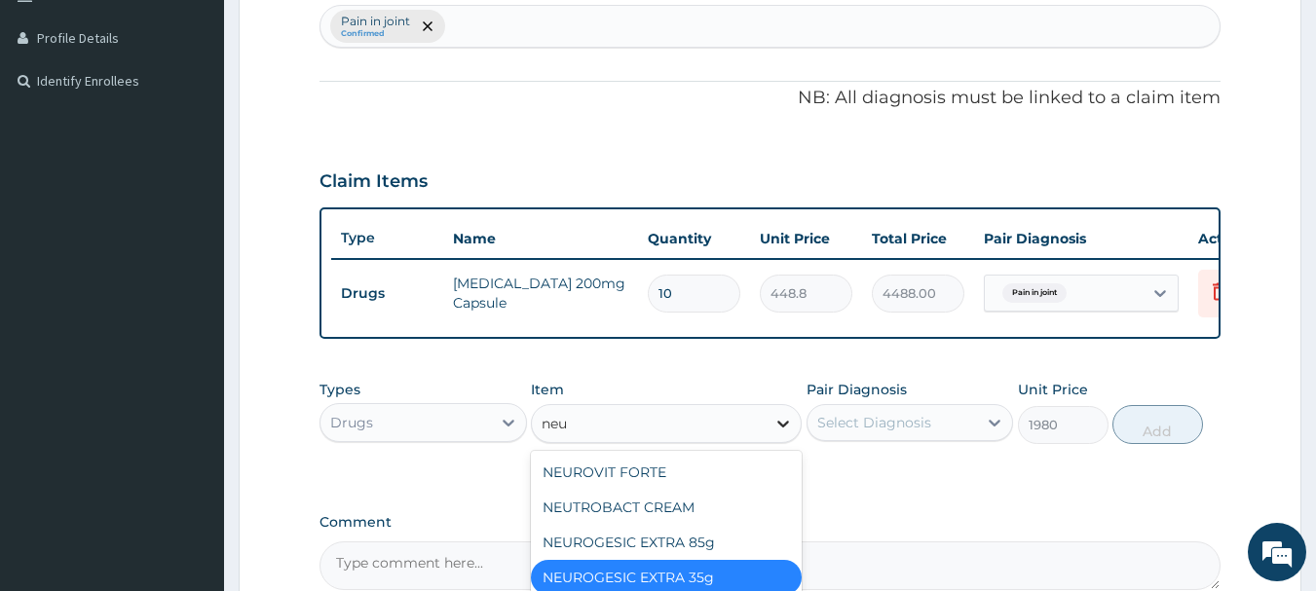
type input "neur"
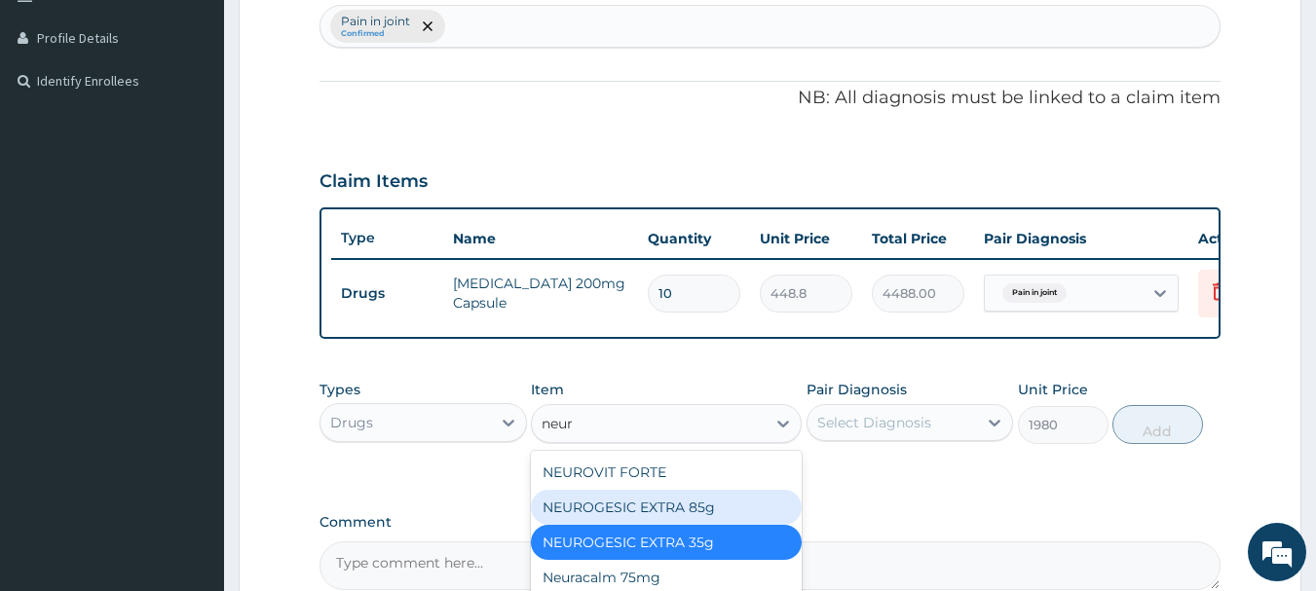
click at [713, 523] on div "NEUROGESIC EXTRA 85g" at bounding box center [666, 507] width 271 height 35
type input "3036"
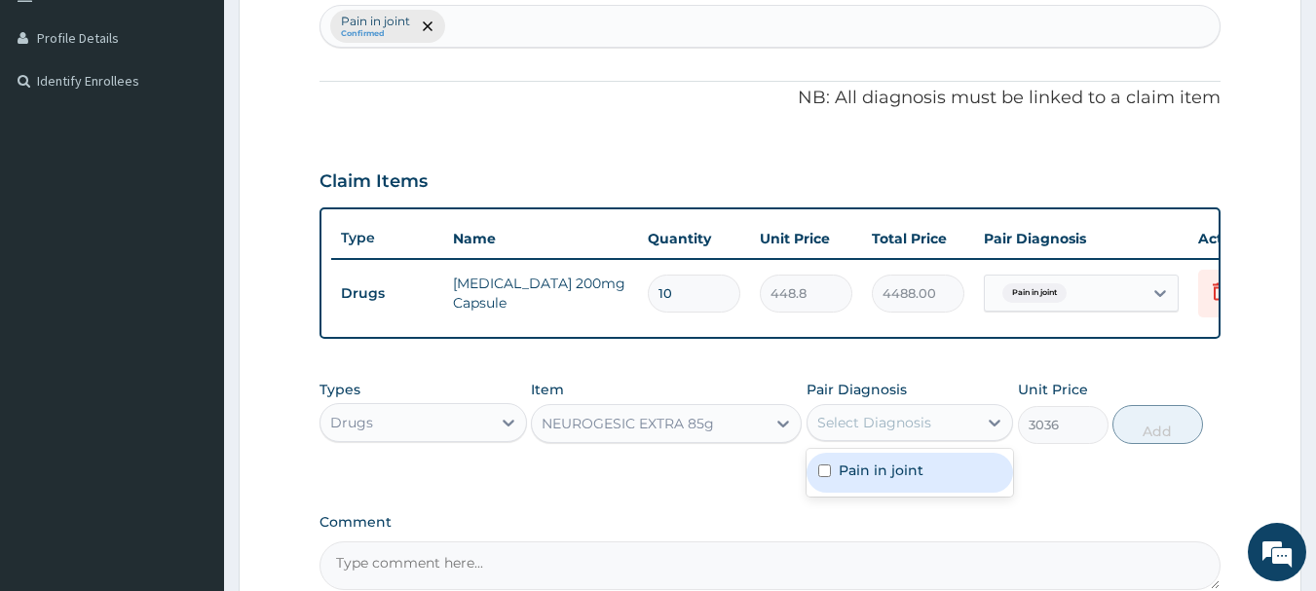
click at [923, 433] on div "Select Diagnosis" at bounding box center [874, 422] width 114 height 19
click at [820, 478] on div "Pain in joint" at bounding box center [910, 473] width 207 height 40
checkbox input "true"
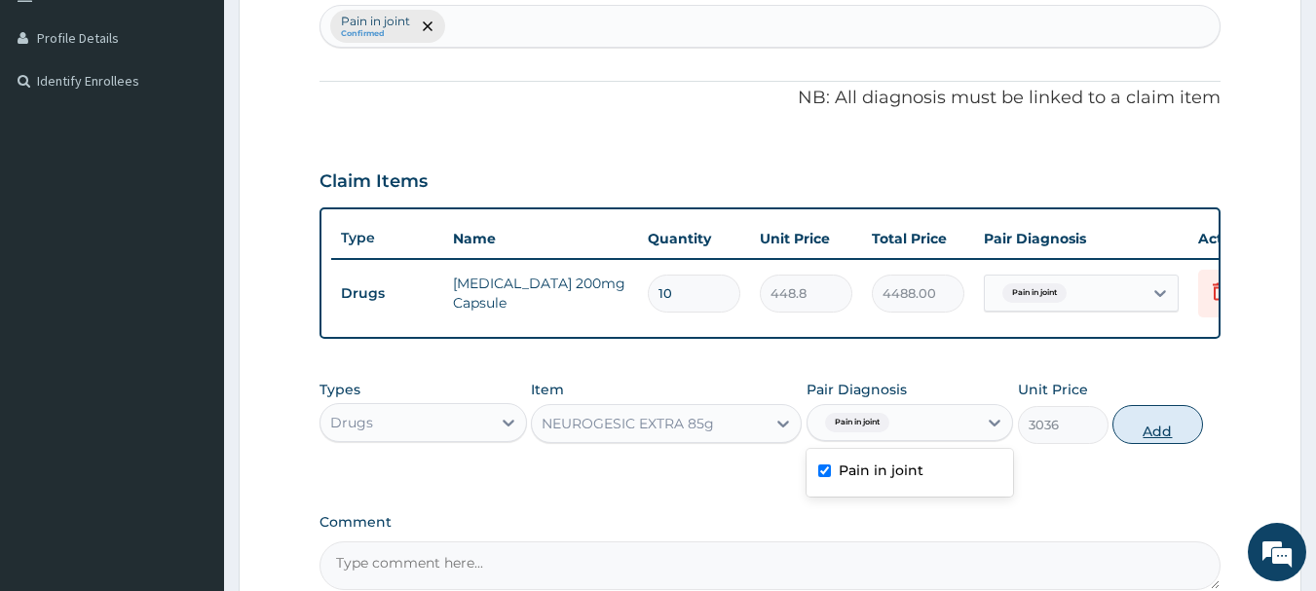
click at [1168, 423] on button "Add" at bounding box center [1157, 424] width 91 height 39
type input "0"
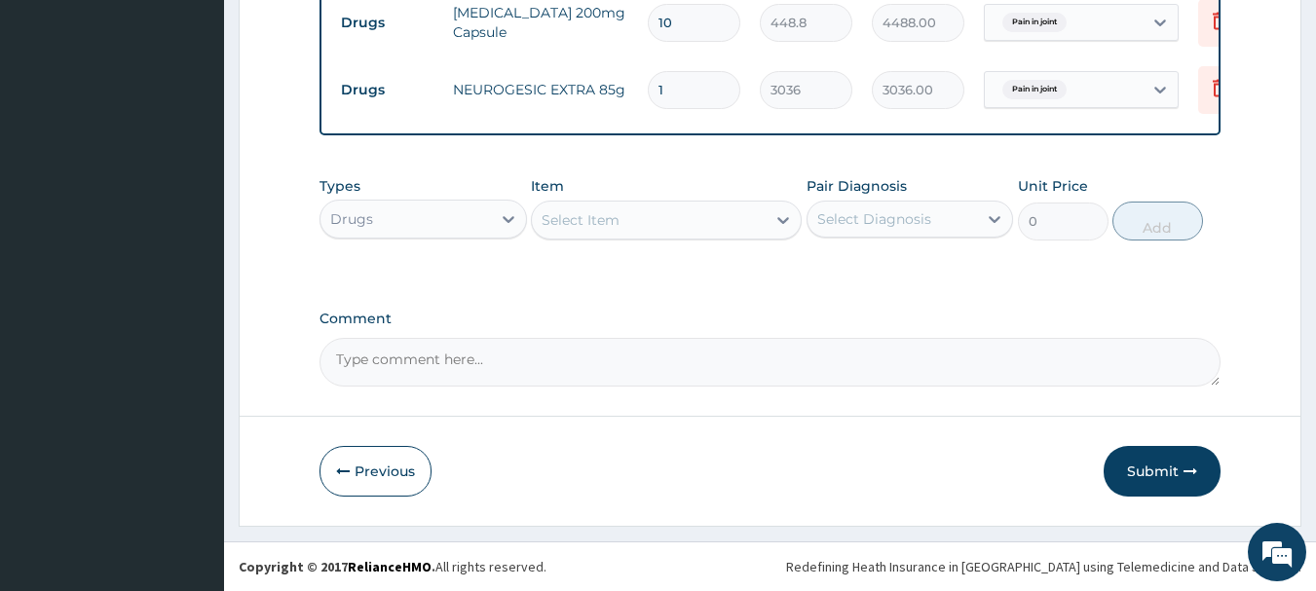
scroll to position [803, 0]
click at [1177, 479] on button "Submit" at bounding box center [1162, 471] width 117 height 51
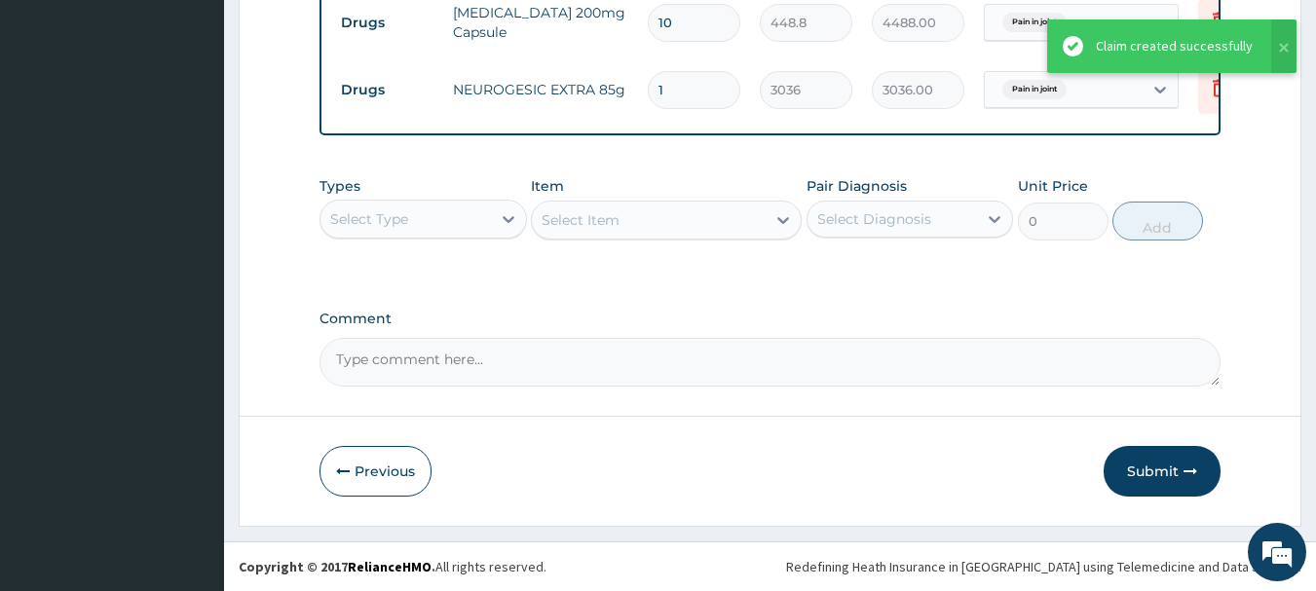
scroll to position [285, 0]
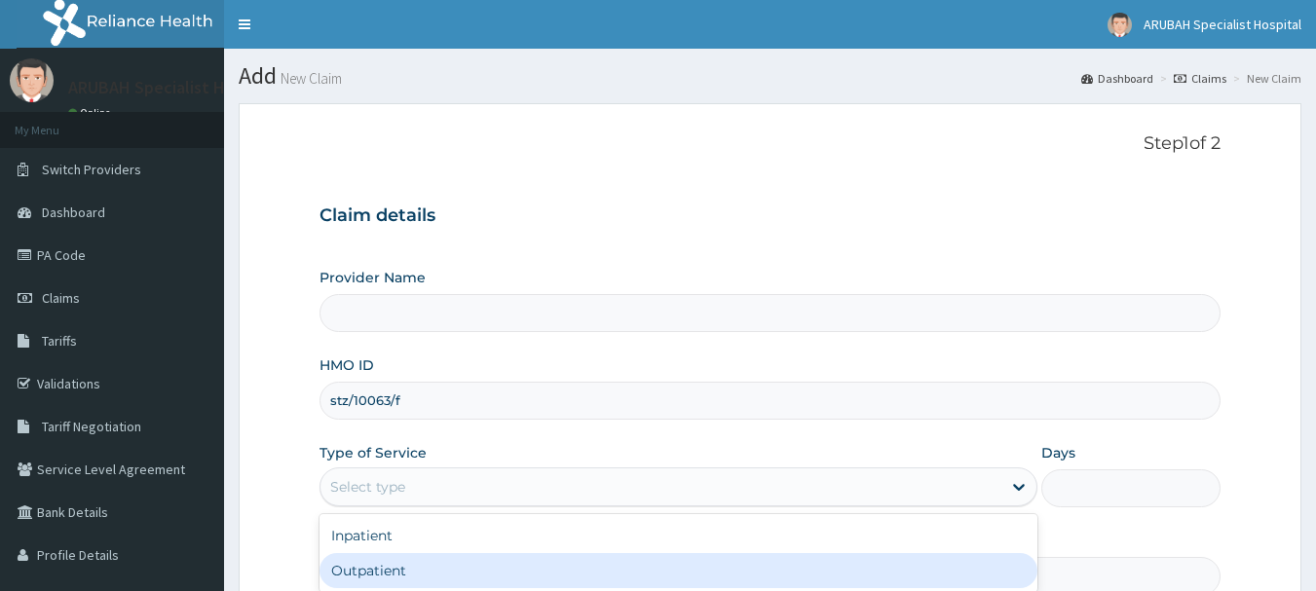
click at [381, 560] on div "Outpatient" at bounding box center [679, 570] width 718 height 35
type input "1"
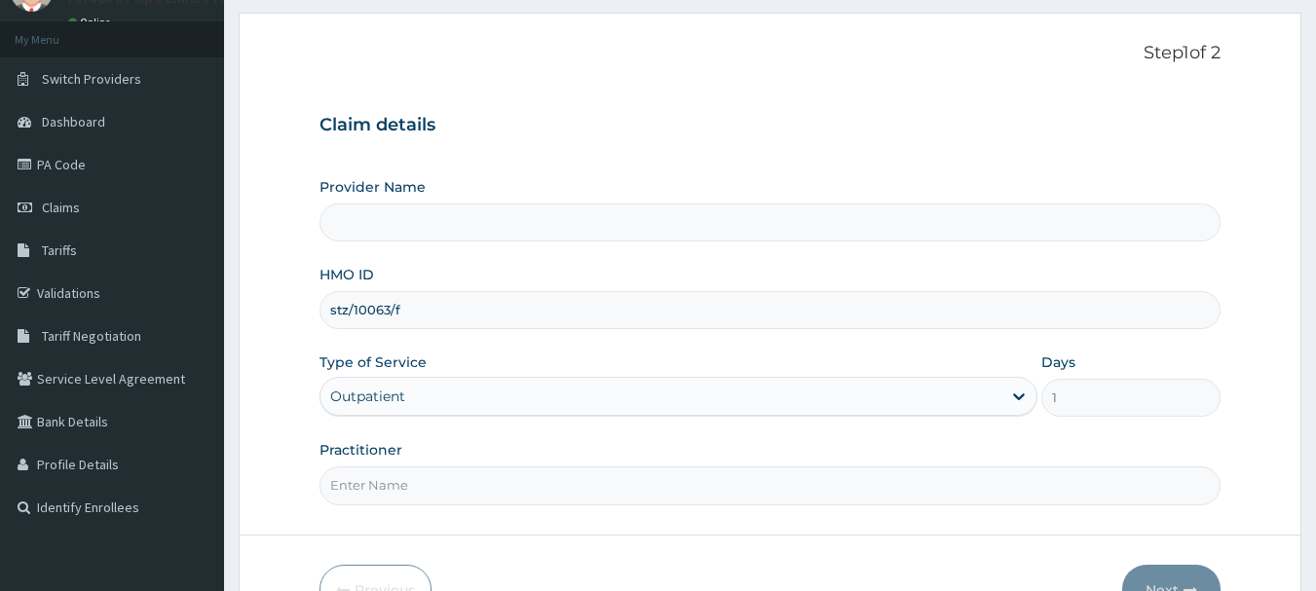
scroll to position [209, 0]
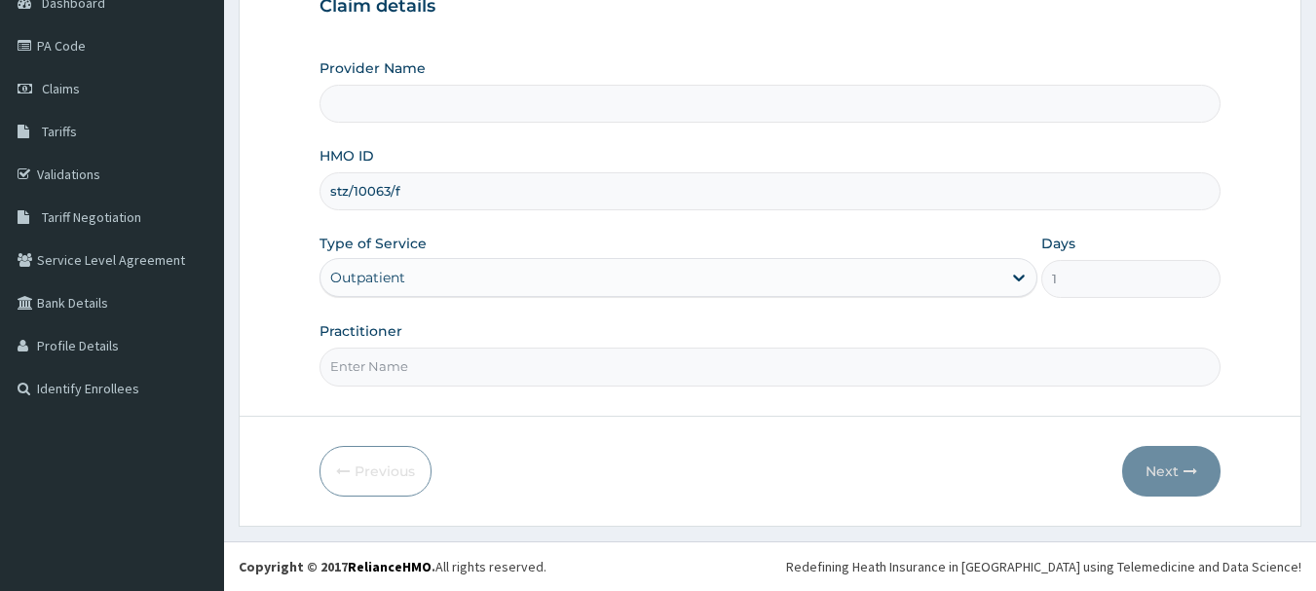
click at [370, 365] on input "Practitioner" at bounding box center [771, 367] width 902 height 38
type input "[GEOGRAPHIC_DATA]- [GEOGRAPHIC_DATA]"
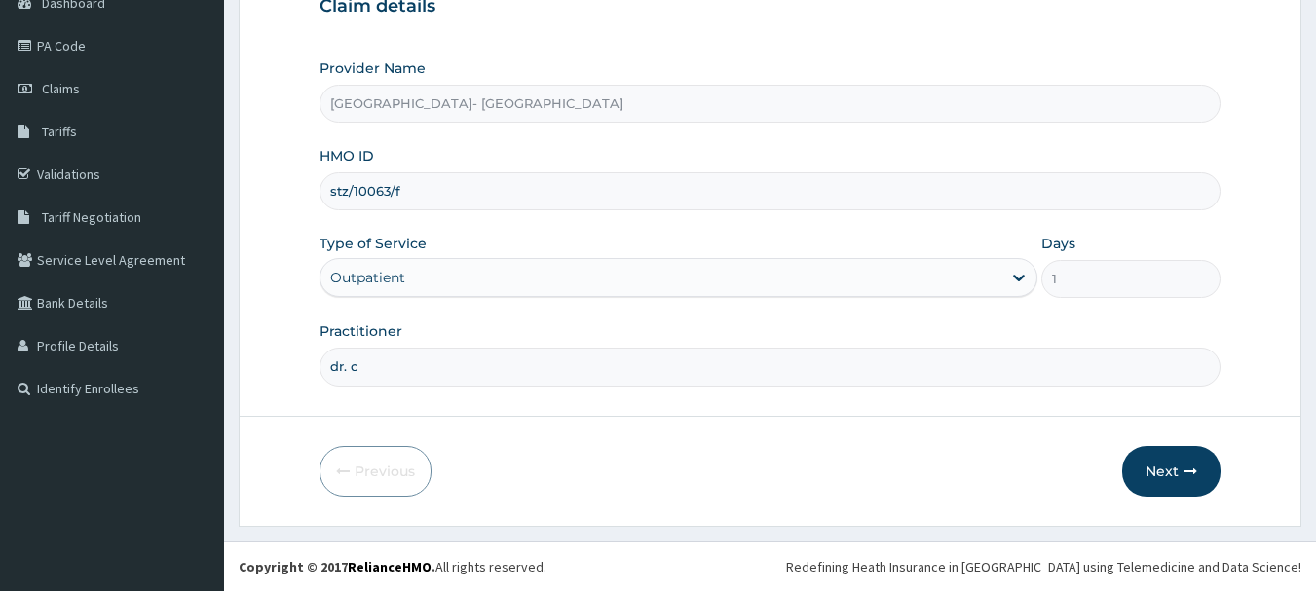
type input "[PERSON_NAME] Ntamu"
click at [1163, 480] on button "Next" at bounding box center [1171, 471] width 98 height 51
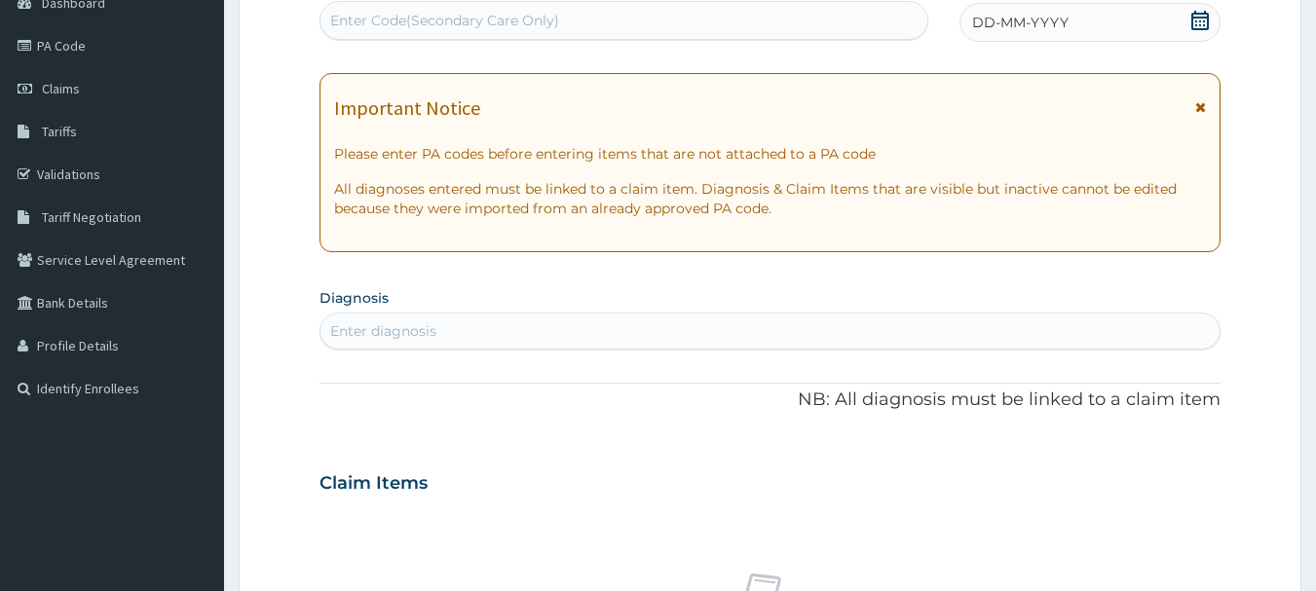
click at [1202, 19] on icon at bounding box center [1199, 20] width 19 height 19
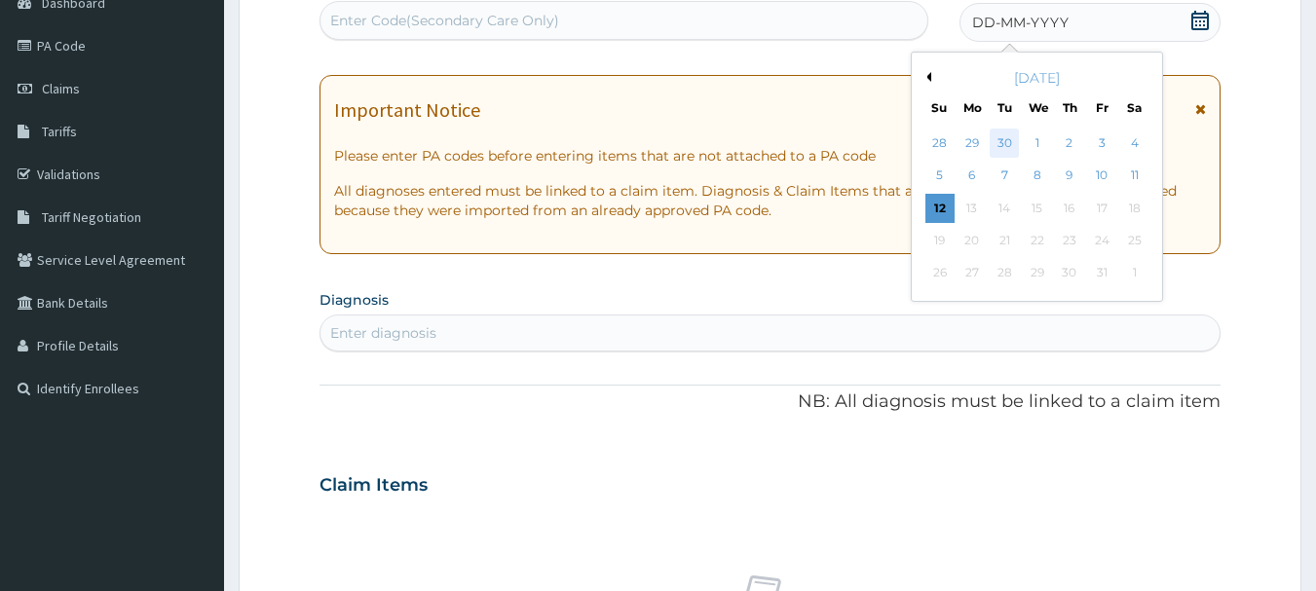
click at [1000, 135] on div "30" at bounding box center [1005, 143] width 29 height 29
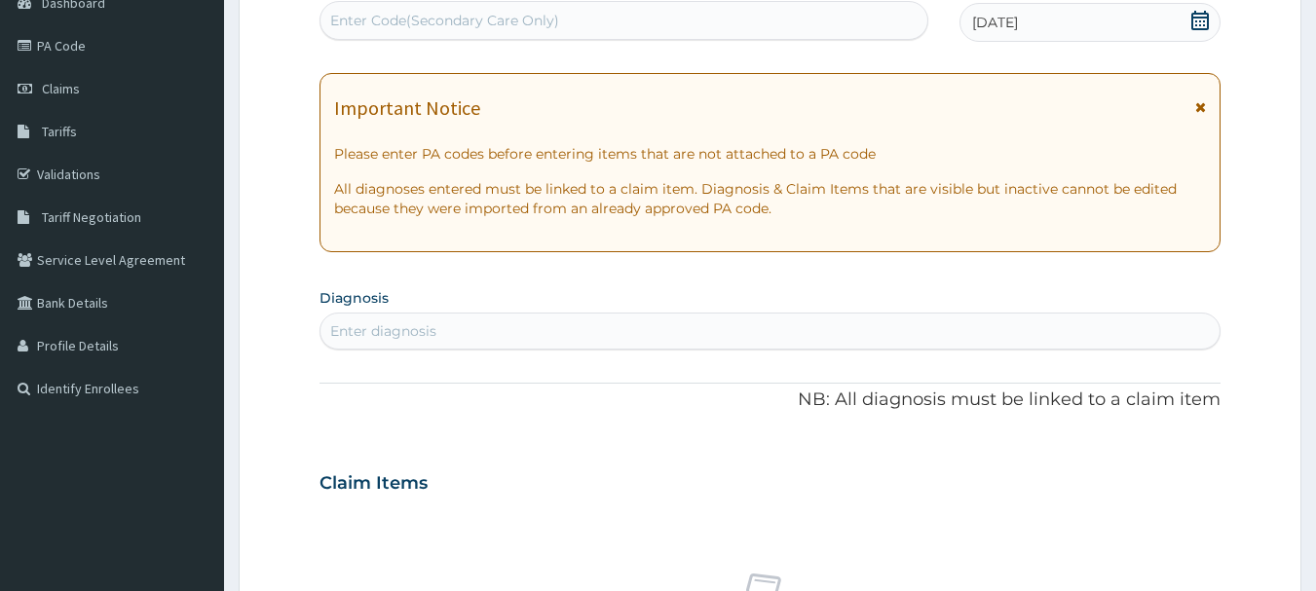
click at [861, 329] on div "Enter diagnosis" at bounding box center [770, 331] width 900 height 31
type input "upper"
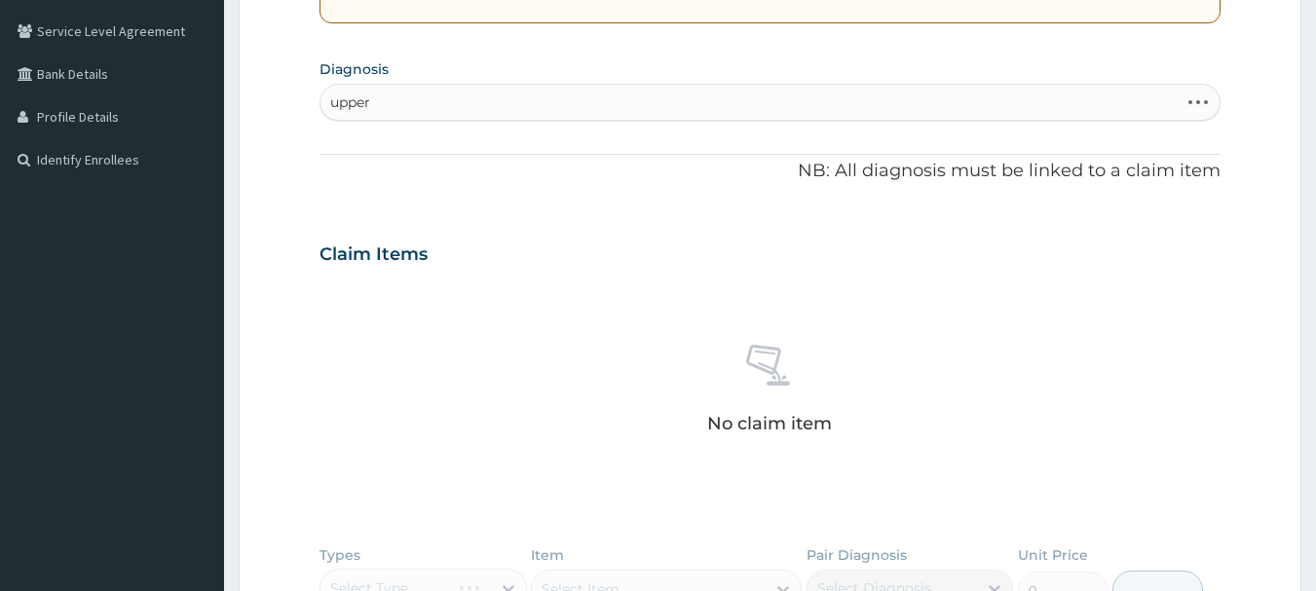
scroll to position [433, 0]
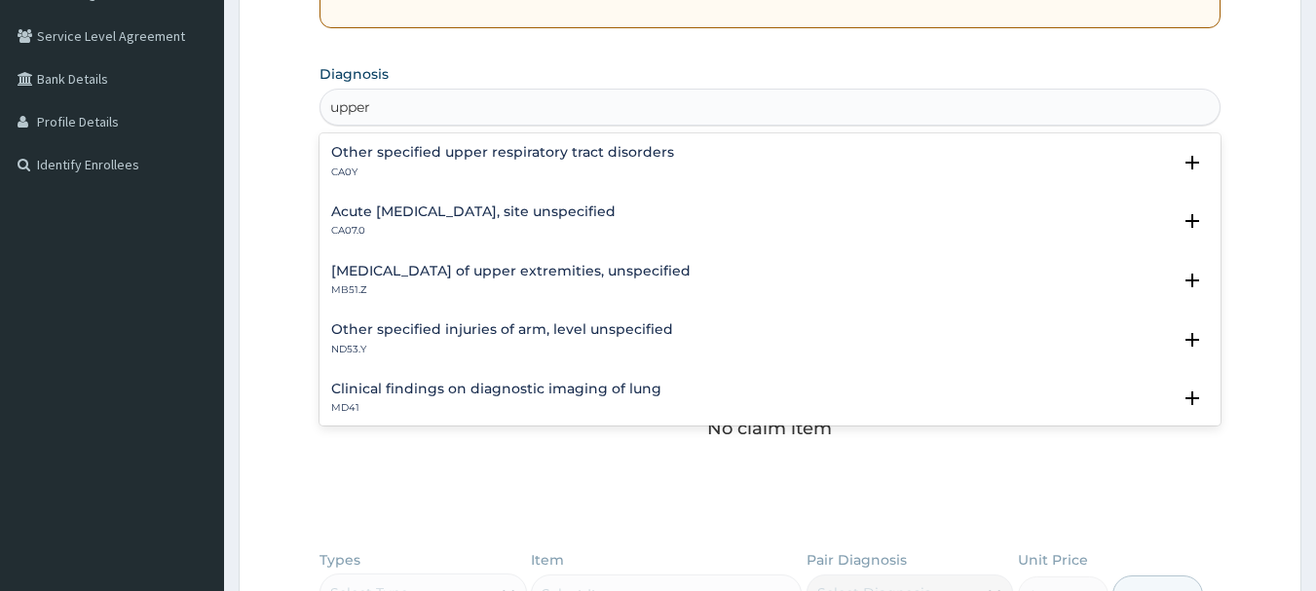
click at [430, 207] on h4 "Acute [MEDICAL_DATA], site unspecified" at bounding box center [473, 212] width 284 height 15
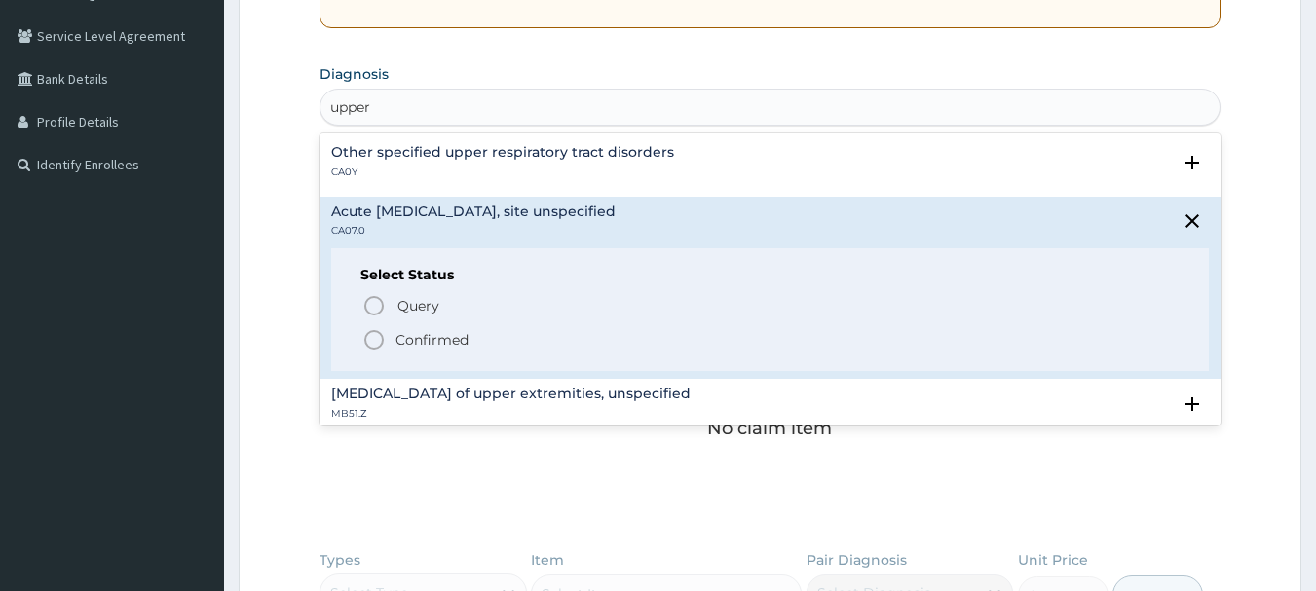
click at [368, 344] on icon "status option filled" at bounding box center [373, 339] width 23 height 23
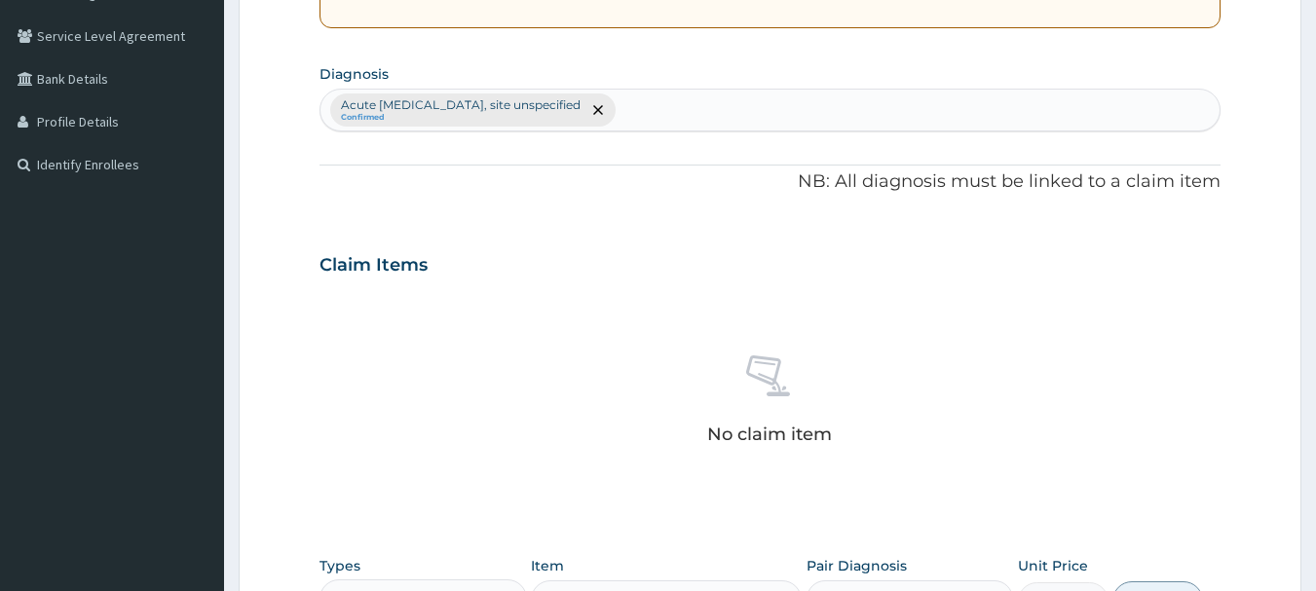
scroll to position [813, 0]
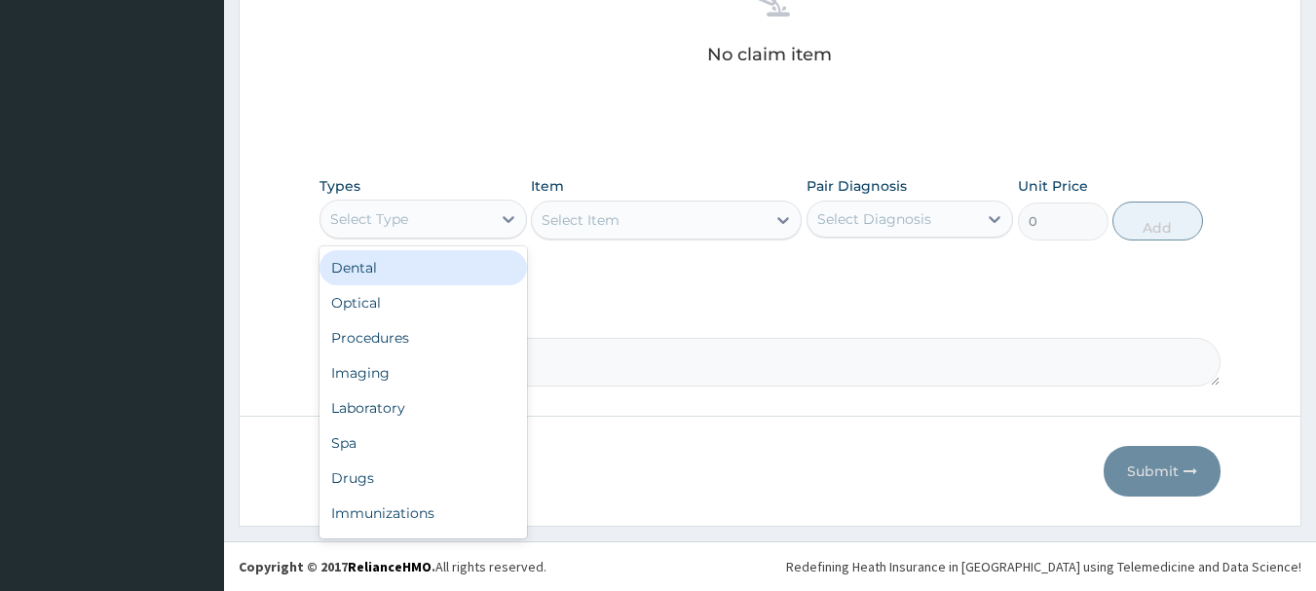
click at [416, 223] on div "Select Type" at bounding box center [405, 219] width 170 height 31
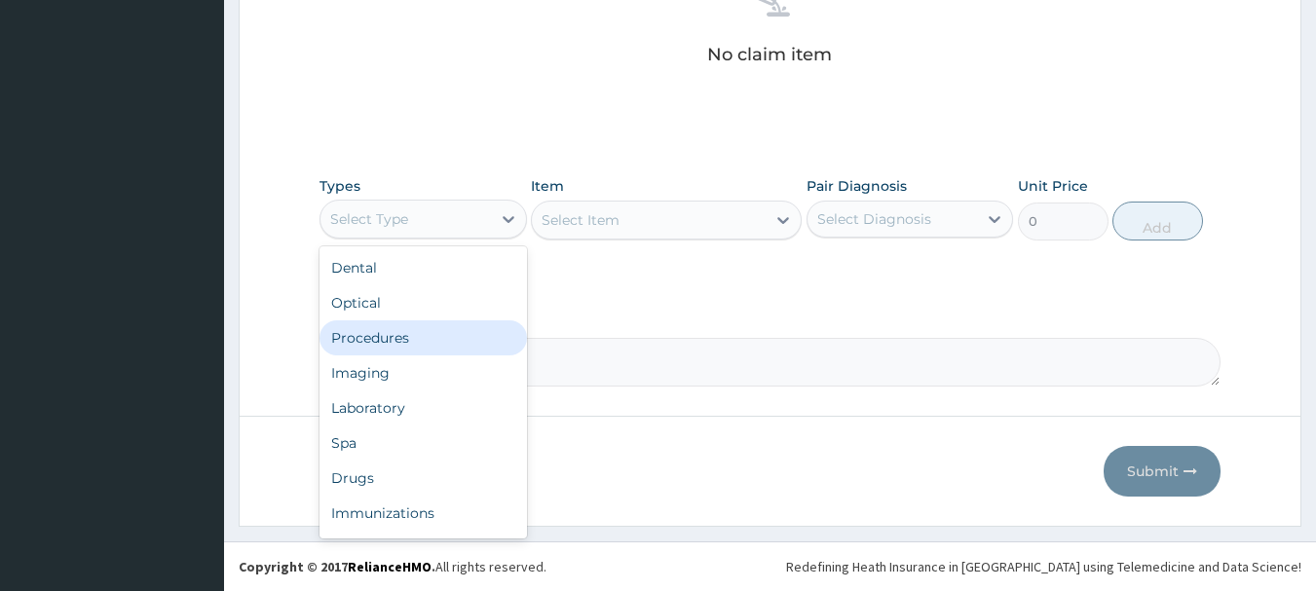
click at [378, 337] on div "Procedures" at bounding box center [423, 337] width 207 height 35
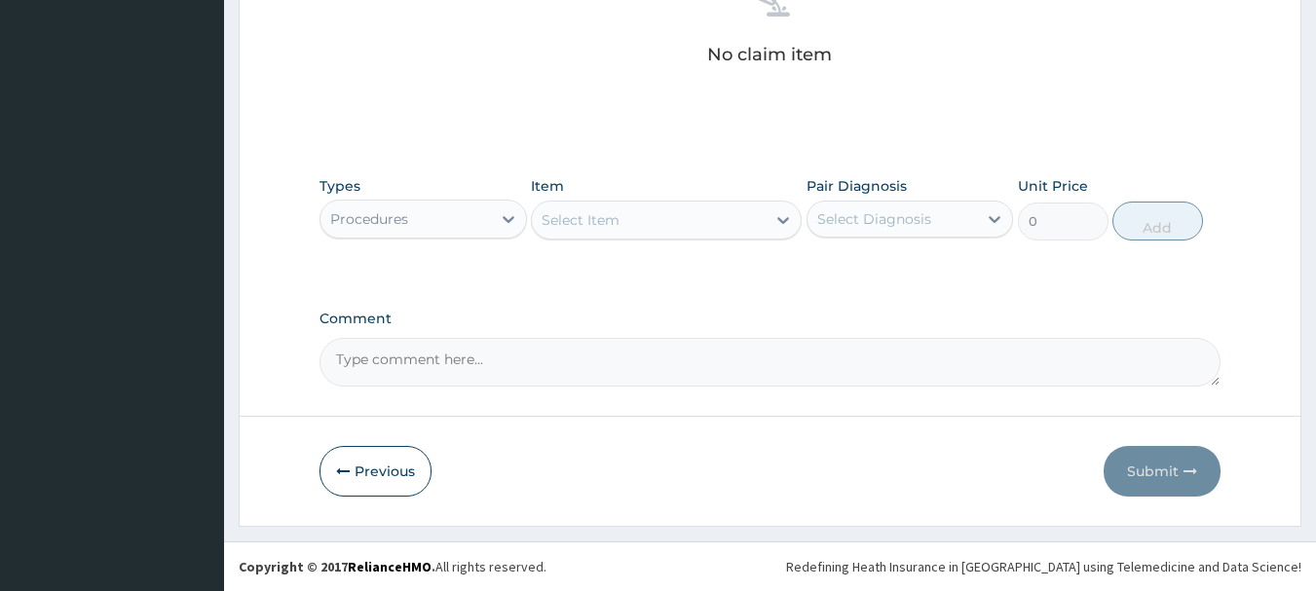
click at [590, 230] on div "Select Item" at bounding box center [649, 220] width 234 height 31
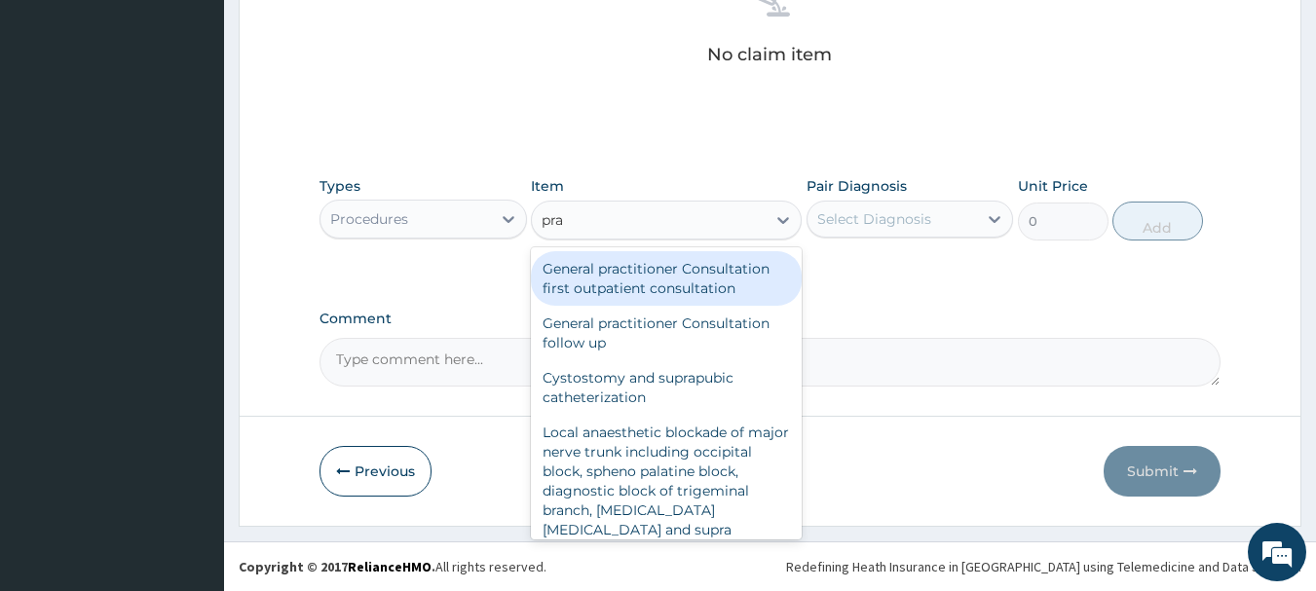
type input "prac"
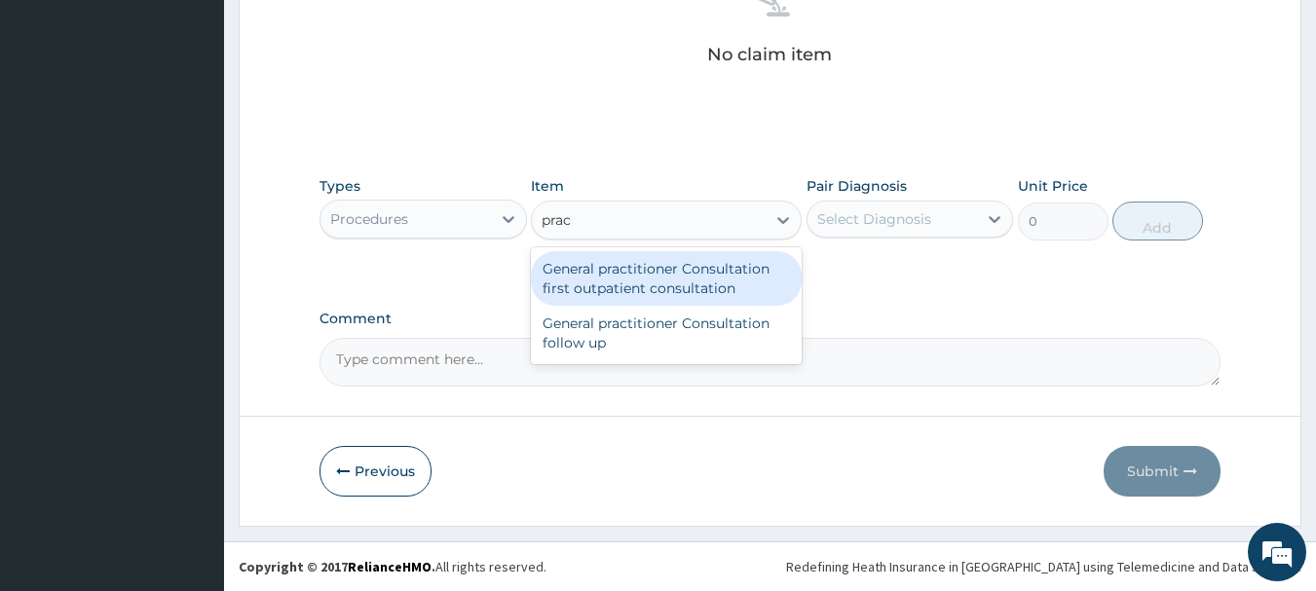
click at [591, 257] on div "General practitioner Consultation first outpatient consultation" at bounding box center [666, 278] width 271 height 55
type input "3960"
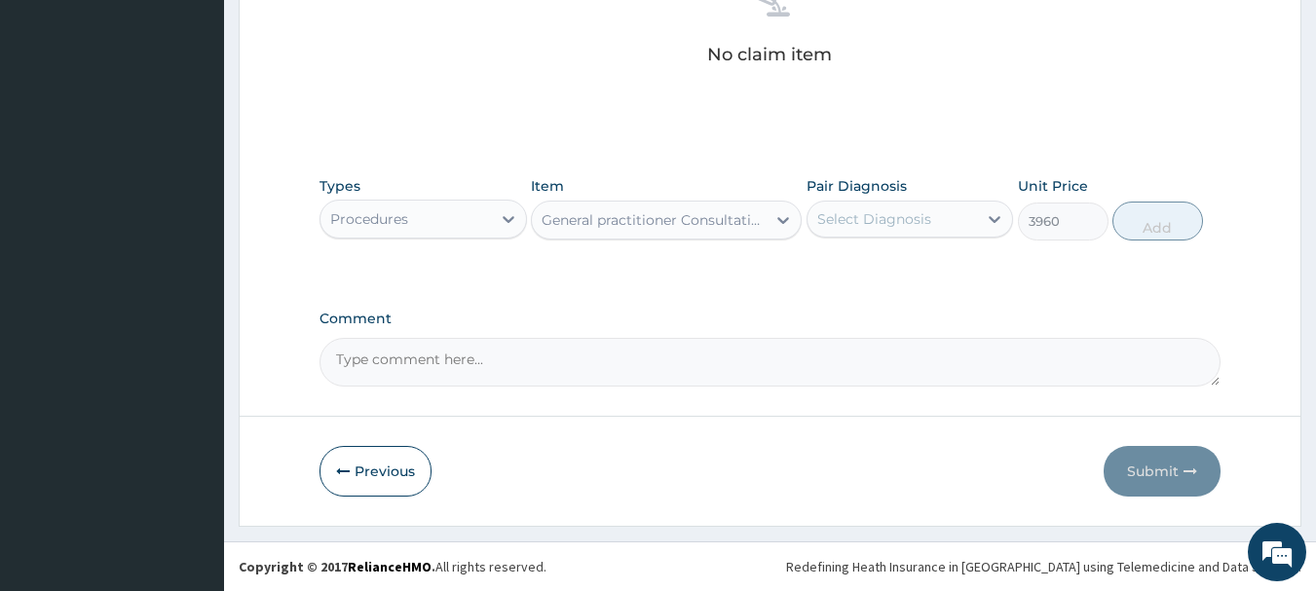
click at [838, 212] on div "Select Diagnosis" at bounding box center [874, 218] width 114 height 19
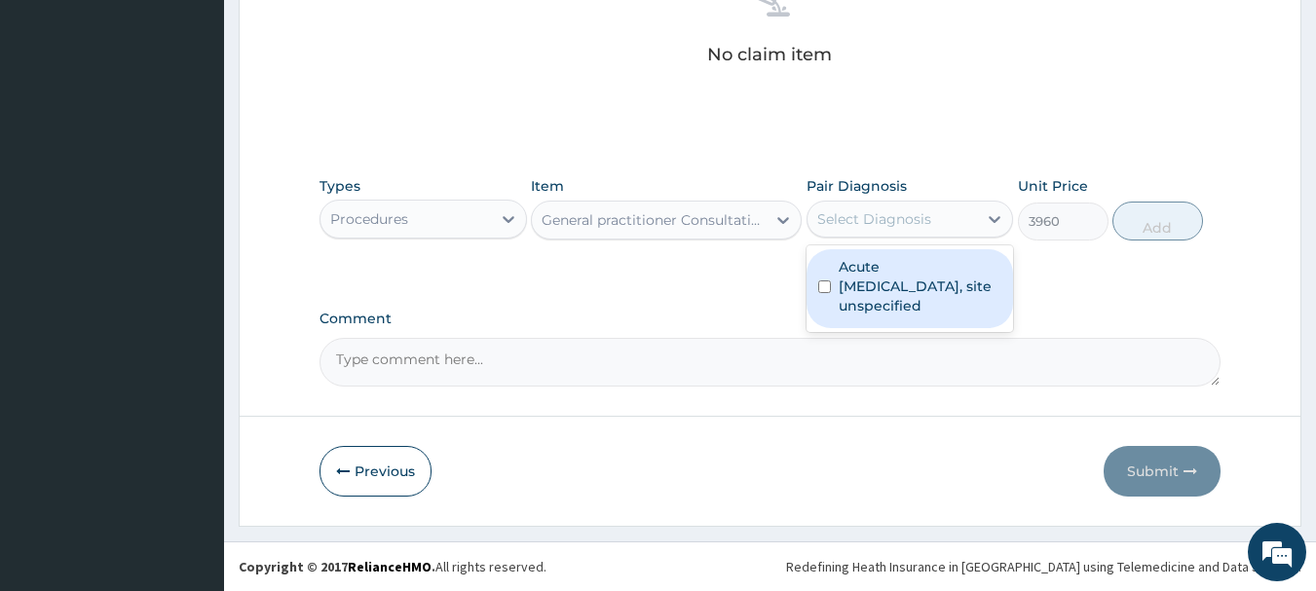
click at [826, 285] on input "checkbox" at bounding box center [824, 287] width 13 height 13
checkbox input "true"
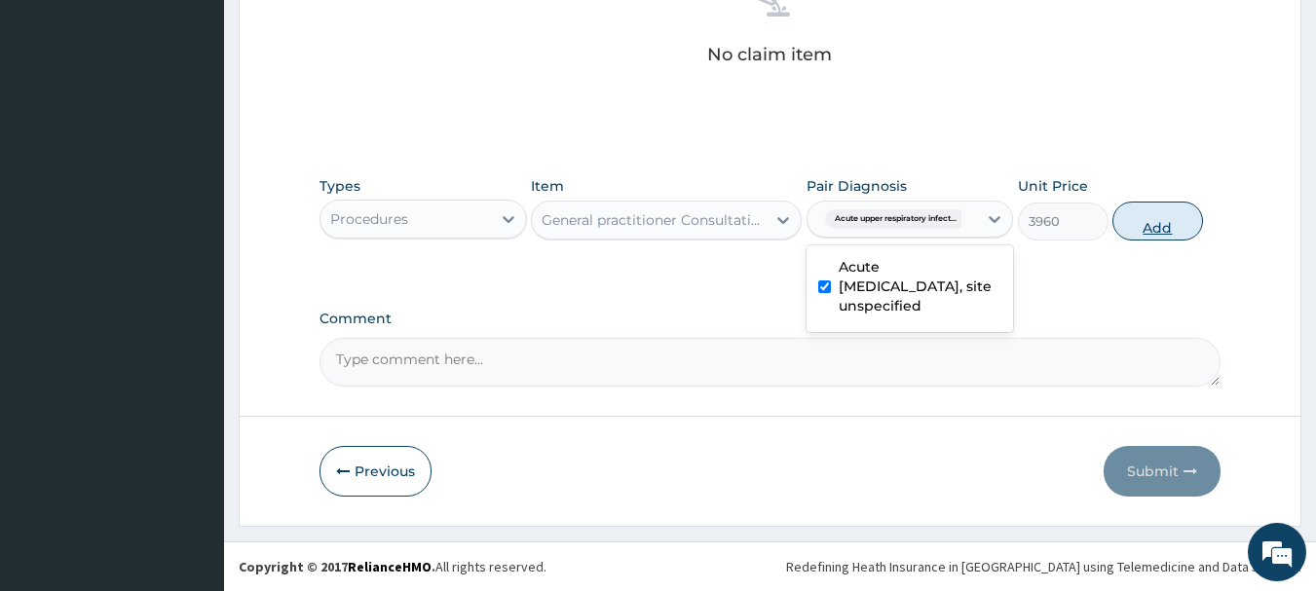
click at [1163, 202] on button "Add" at bounding box center [1157, 221] width 91 height 39
type input "0"
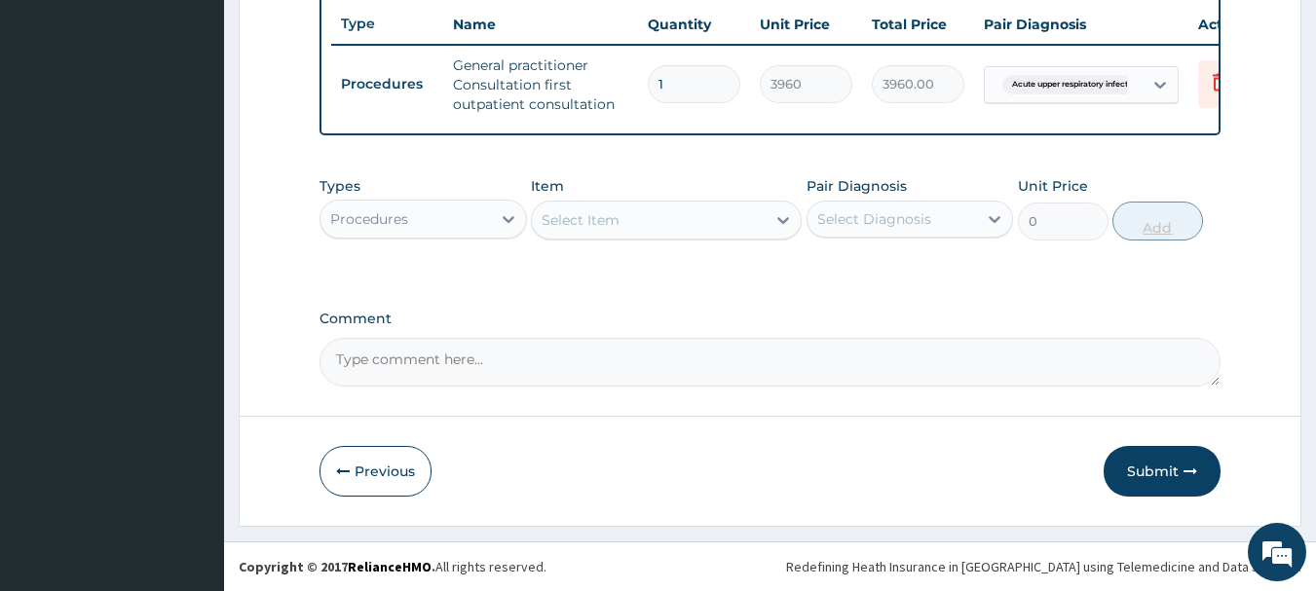
scroll to position [746, 0]
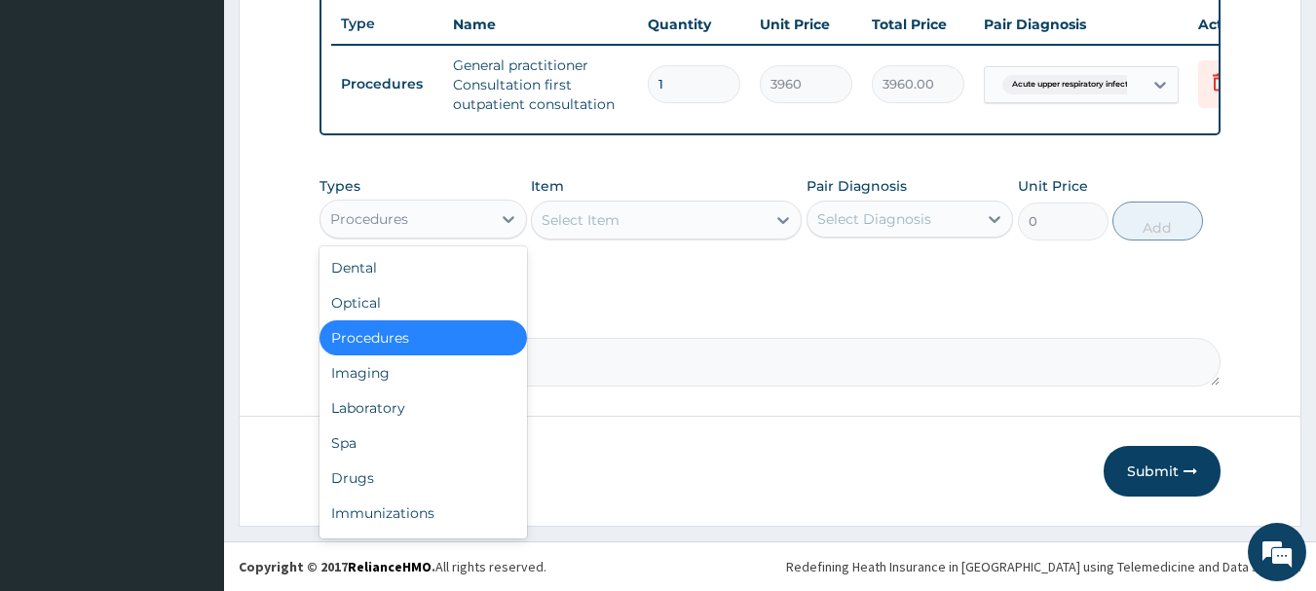
click at [401, 217] on div "Procedures" at bounding box center [369, 218] width 78 height 19
click at [358, 480] on div "Drugs" at bounding box center [423, 478] width 207 height 35
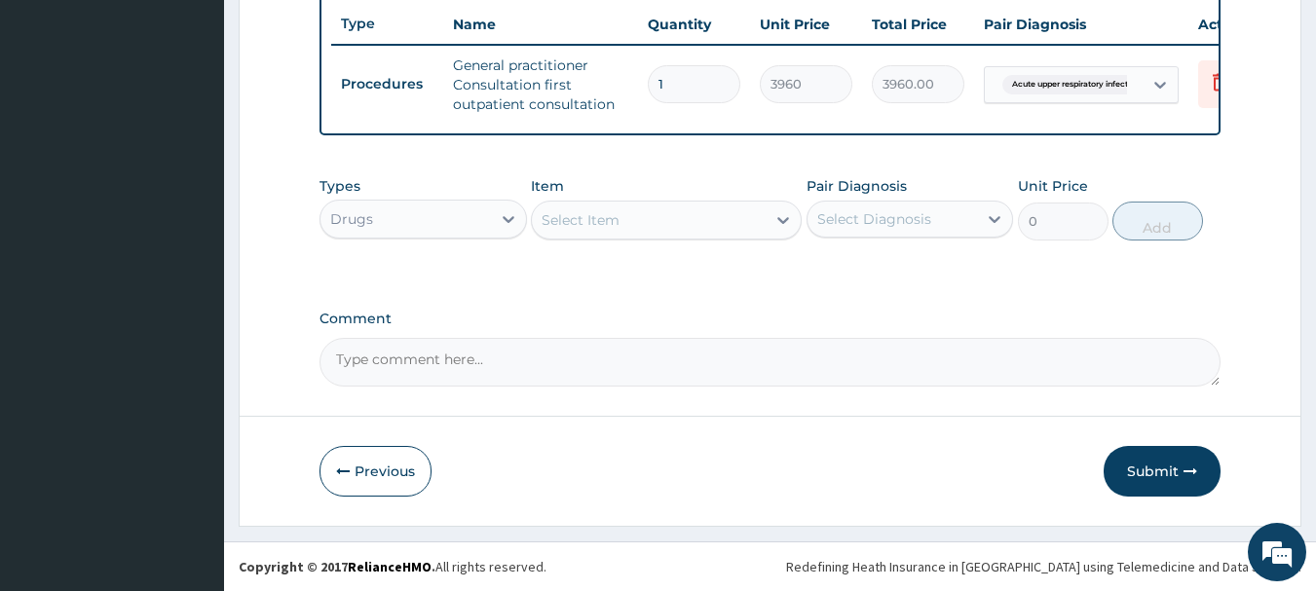
click at [626, 228] on div "Select Item" at bounding box center [649, 220] width 234 height 31
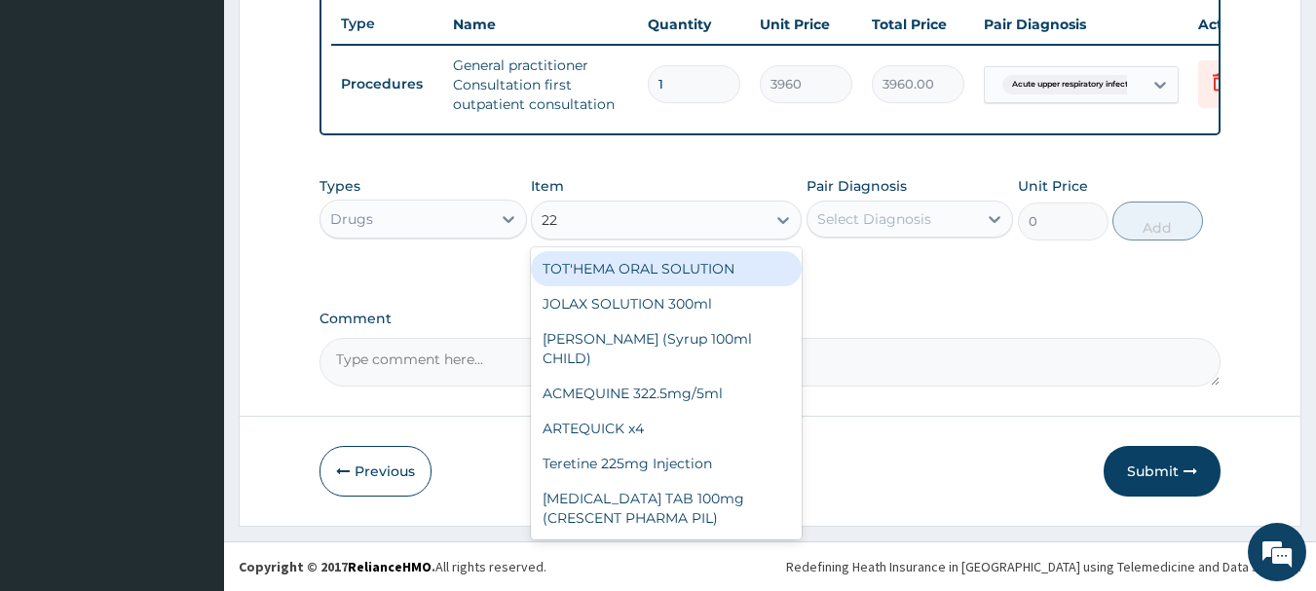
type input "228"
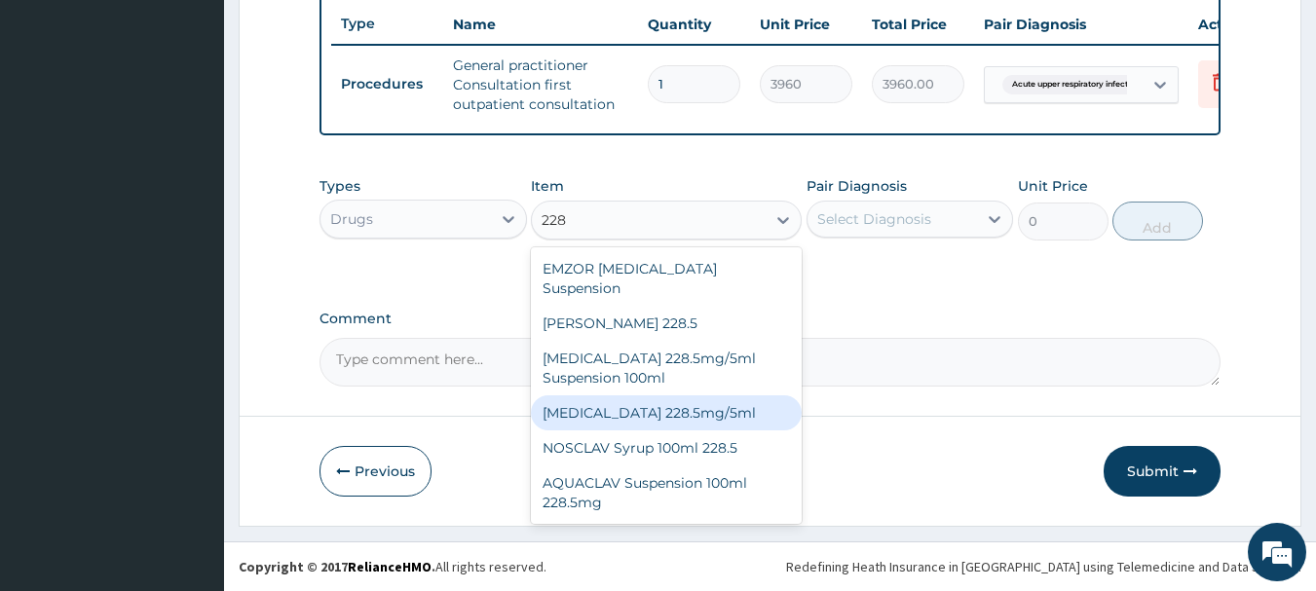
click at [622, 395] on div "[MEDICAL_DATA] 228.5mg/5ml" at bounding box center [666, 412] width 271 height 35
type input "7920"
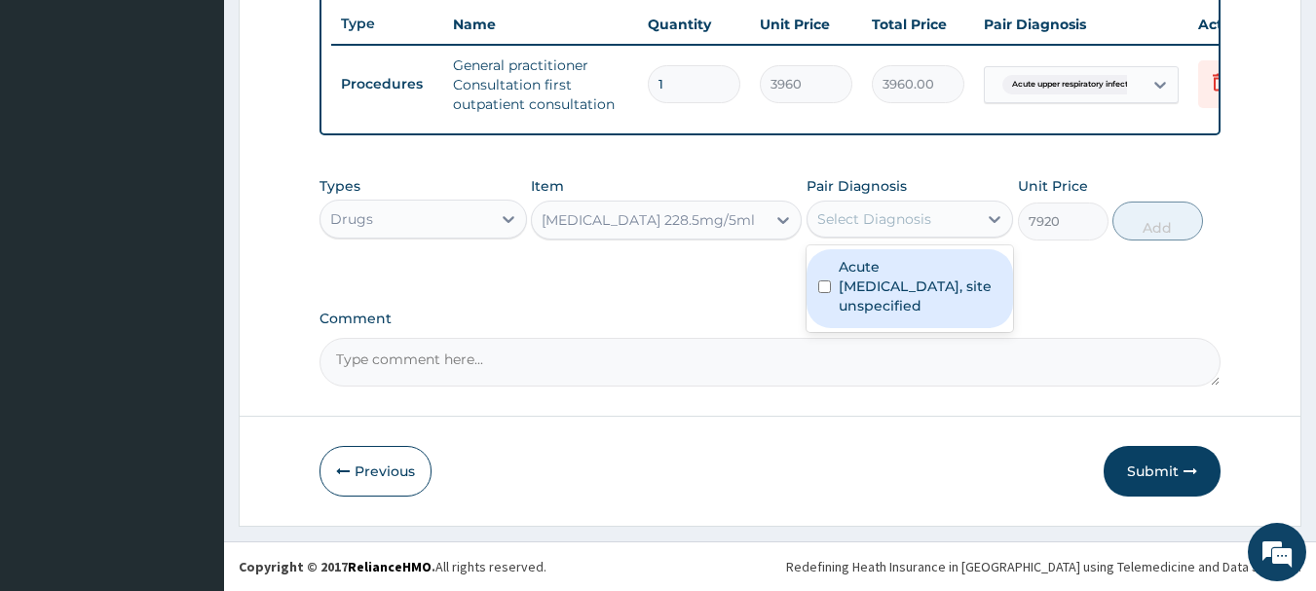
click at [843, 219] on div "Select Diagnosis" at bounding box center [874, 218] width 114 height 19
click at [825, 281] on input "checkbox" at bounding box center [824, 287] width 13 height 13
checkbox input "true"
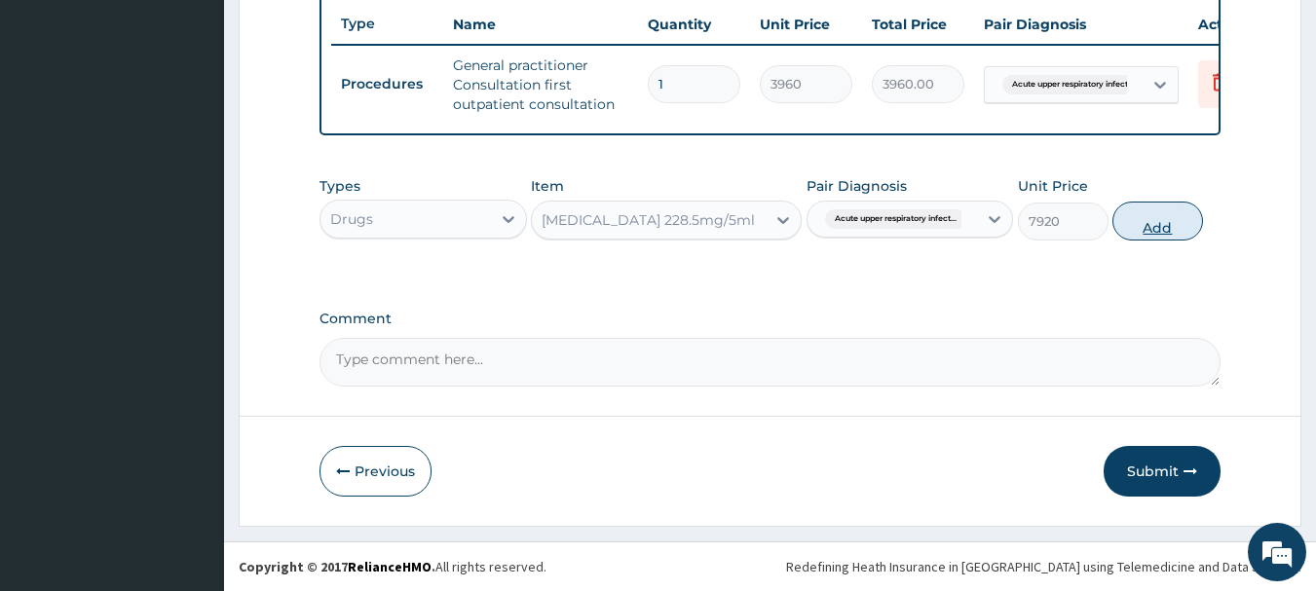
click at [1160, 217] on button "Add" at bounding box center [1157, 221] width 91 height 39
type input "0"
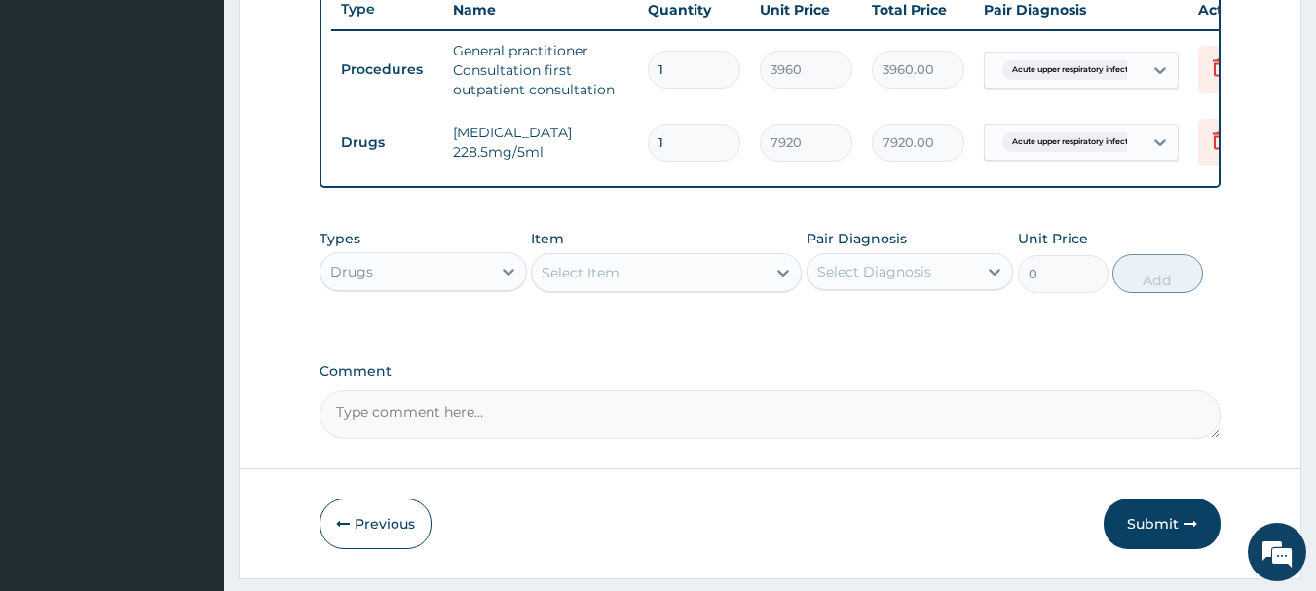
click at [582, 282] on div "Select Item" at bounding box center [581, 272] width 78 height 19
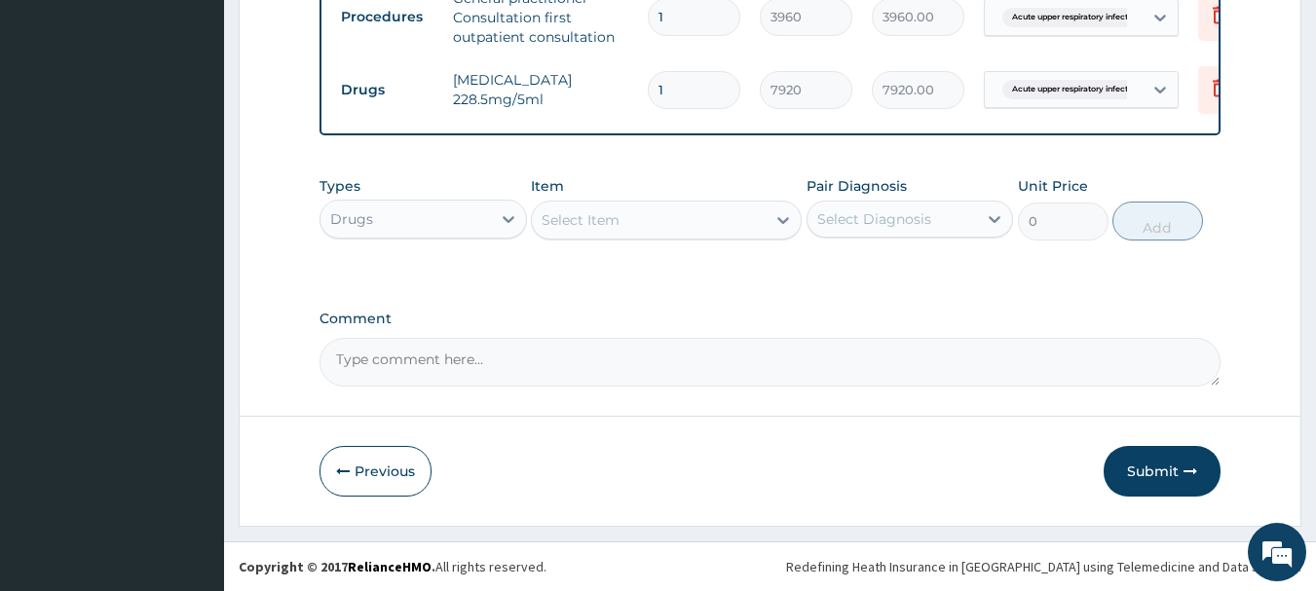
scroll to position [813, 0]
click at [592, 228] on div "Select Item" at bounding box center [581, 219] width 78 height 19
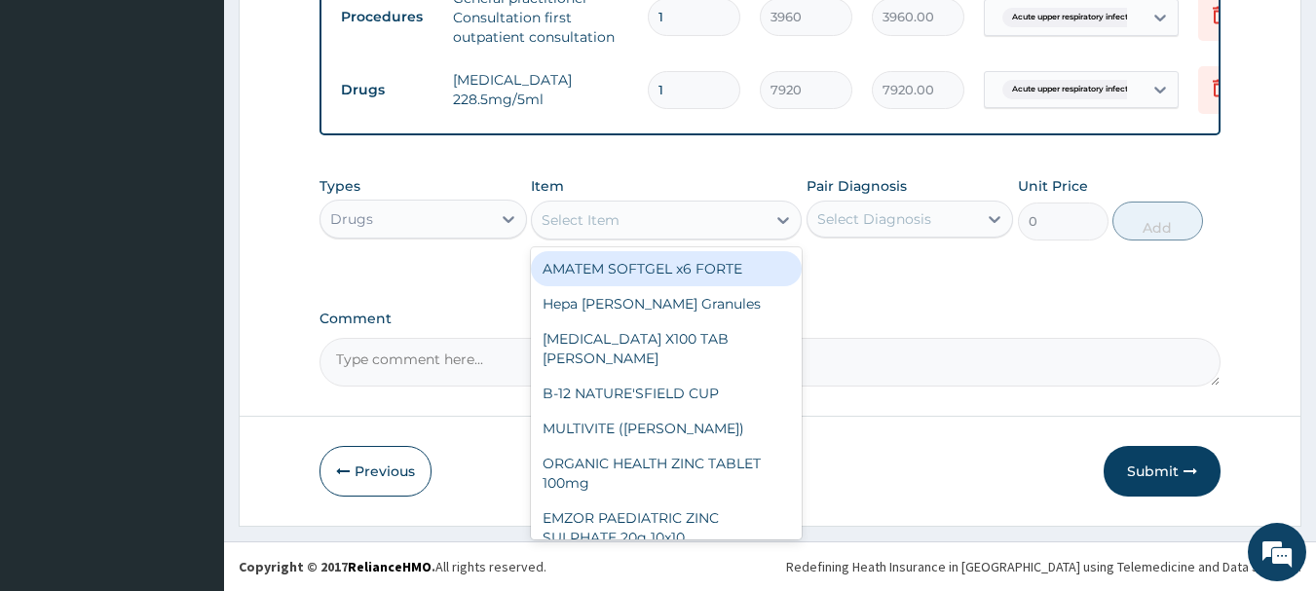
click at [592, 228] on div "Select Item" at bounding box center [581, 219] width 78 height 19
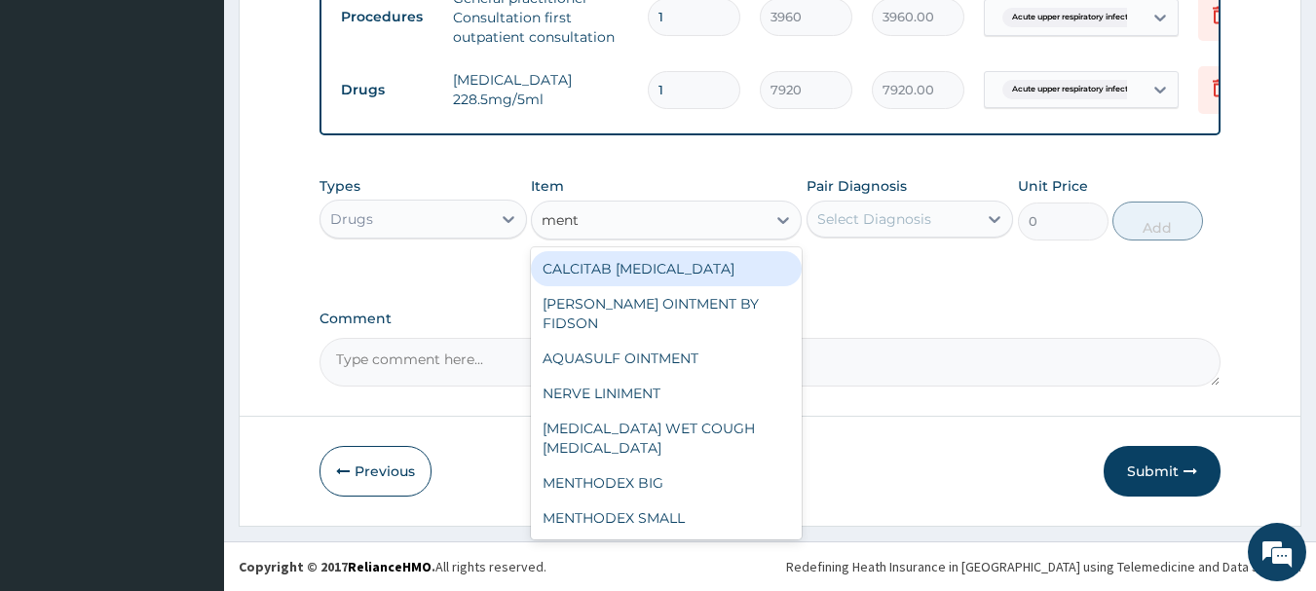
type input "menth"
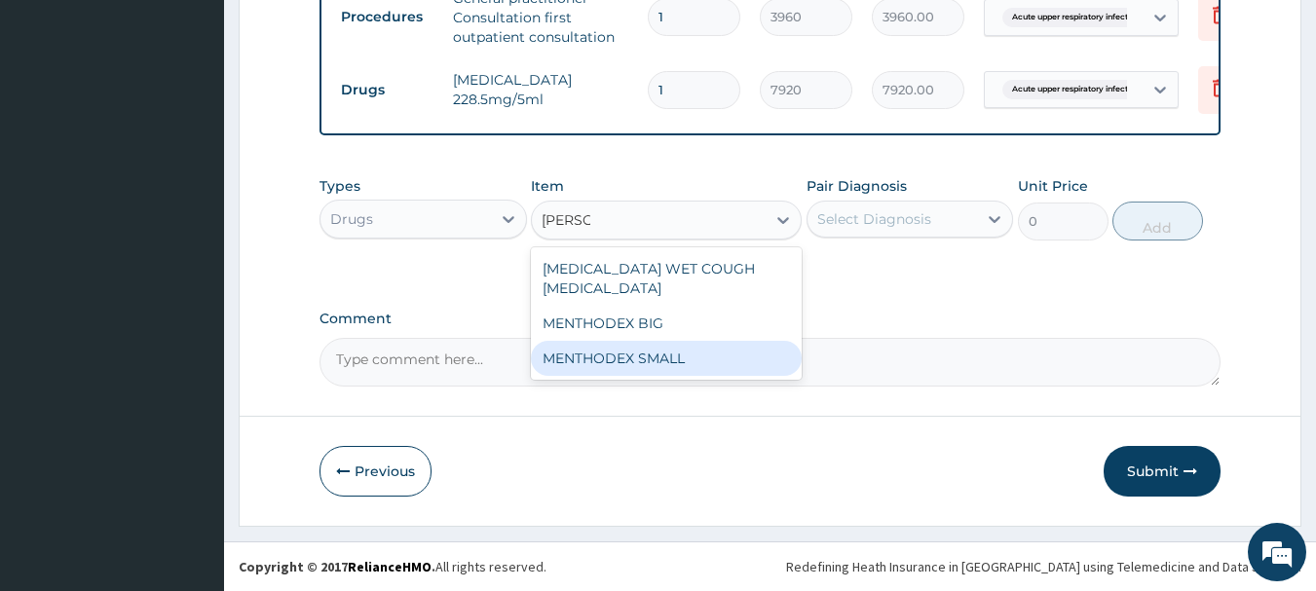
click at [597, 341] on div "MENTHODEX SMALL" at bounding box center [666, 358] width 271 height 35
type input "3300"
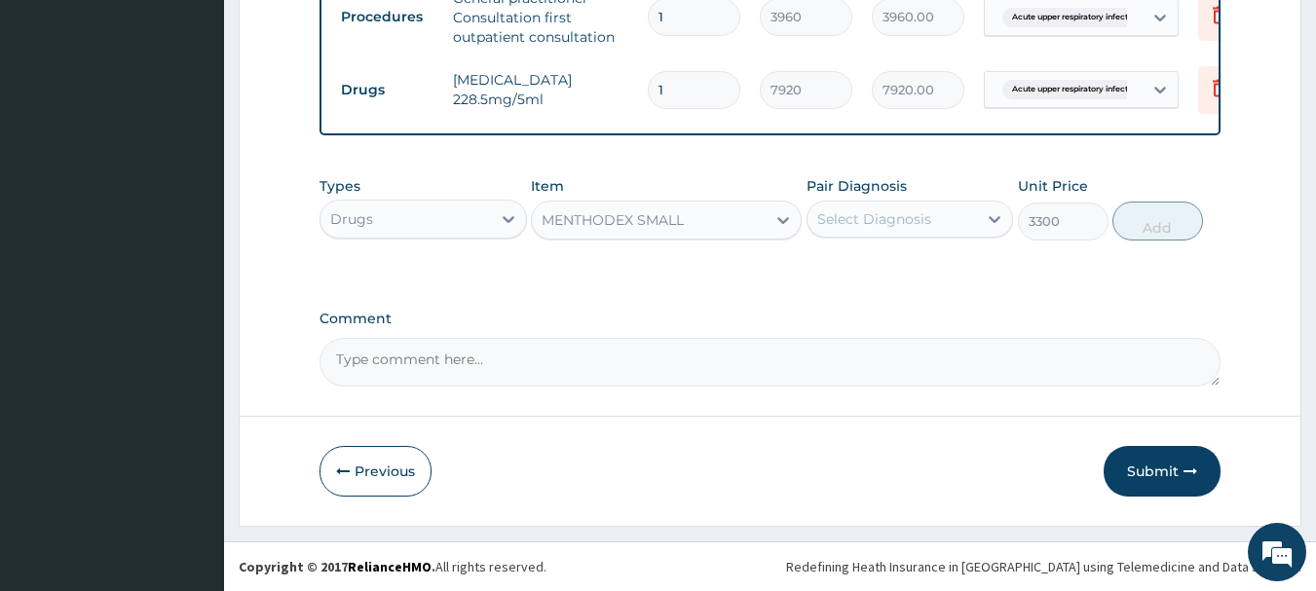
click at [886, 202] on div "Select Diagnosis" at bounding box center [910, 219] width 207 height 37
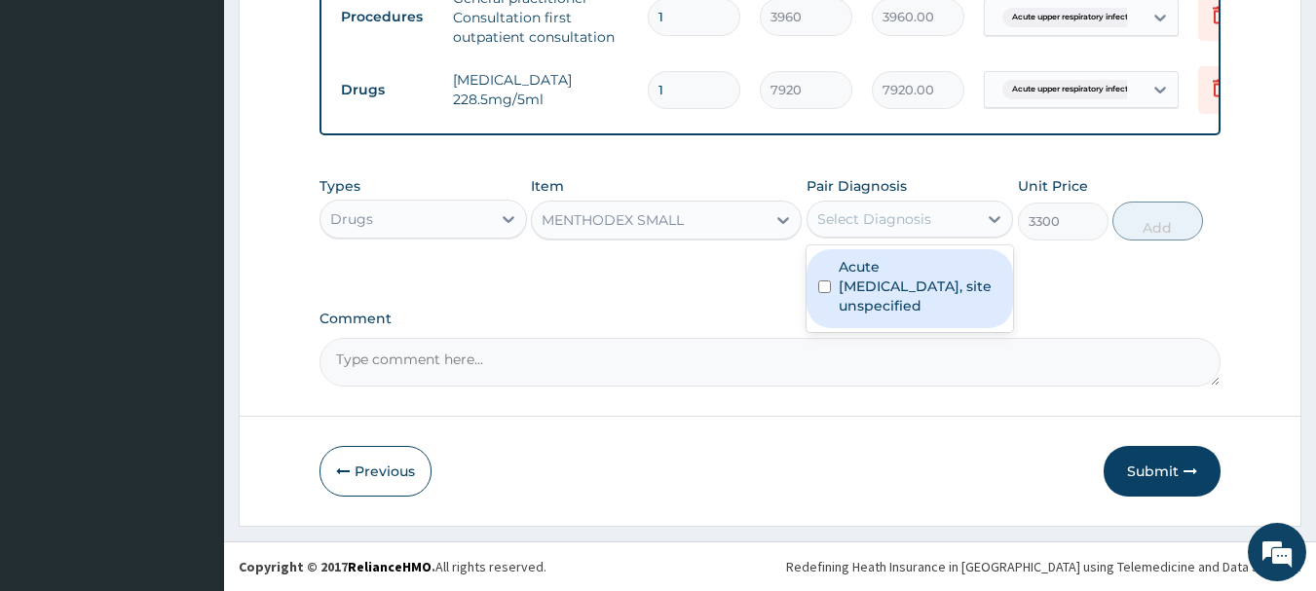
click at [824, 276] on div "Acute upper respiratory infection, site unspecified" at bounding box center [910, 288] width 207 height 79
checkbox input "true"
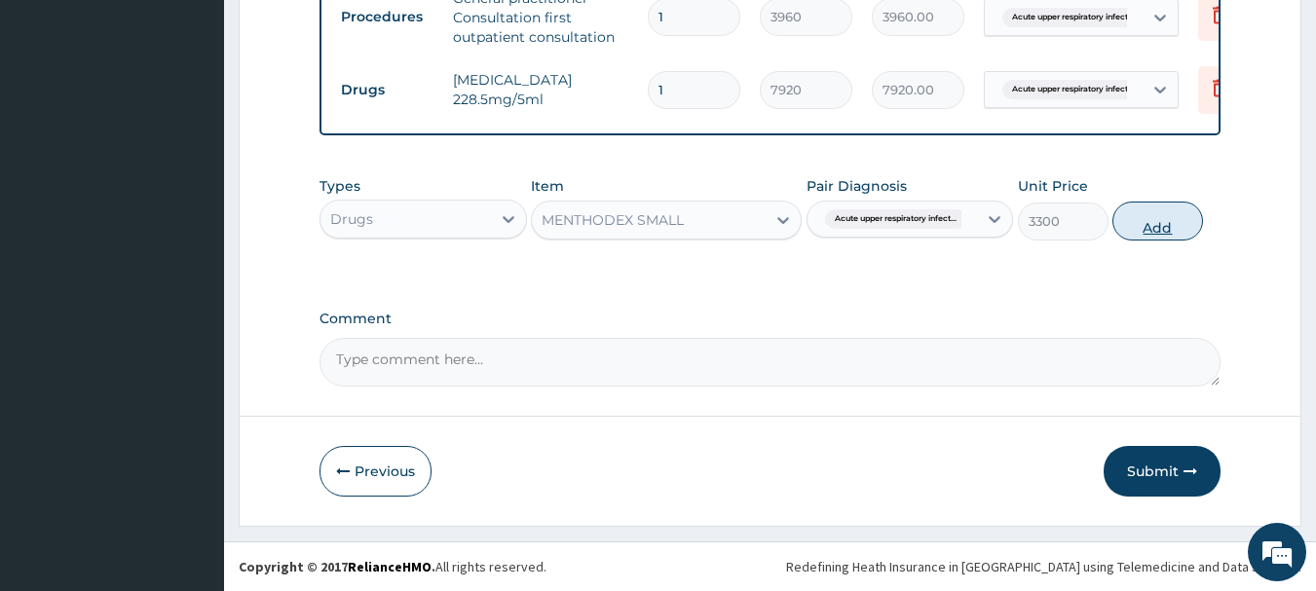
click at [1141, 211] on button "Add" at bounding box center [1157, 221] width 91 height 39
type input "0"
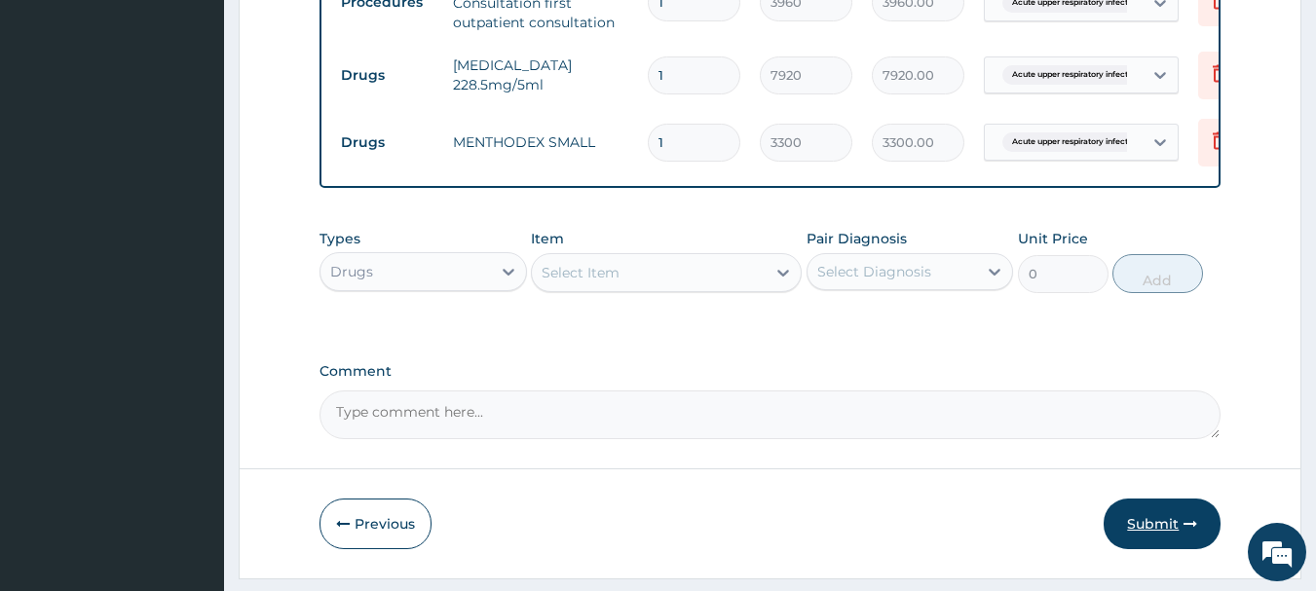
click at [1148, 530] on button "Submit" at bounding box center [1162, 524] width 117 height 51
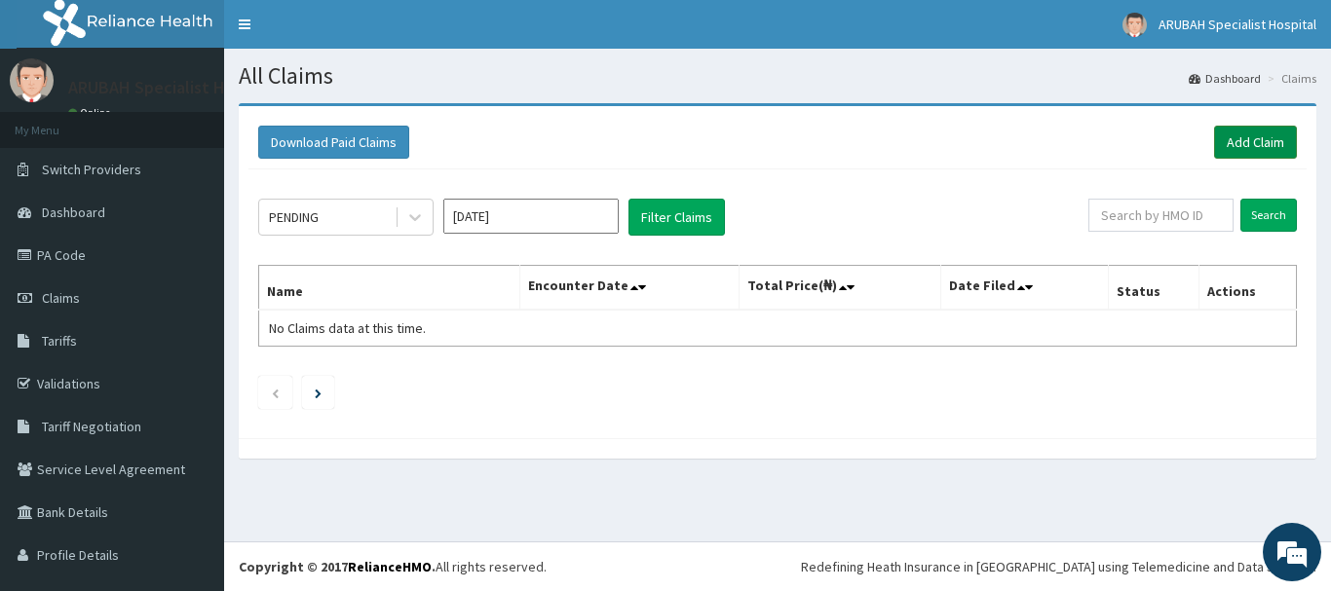
click at [1229, 152] on link "Add Claim" at bounding box center [1255, 142] width 83 height 33
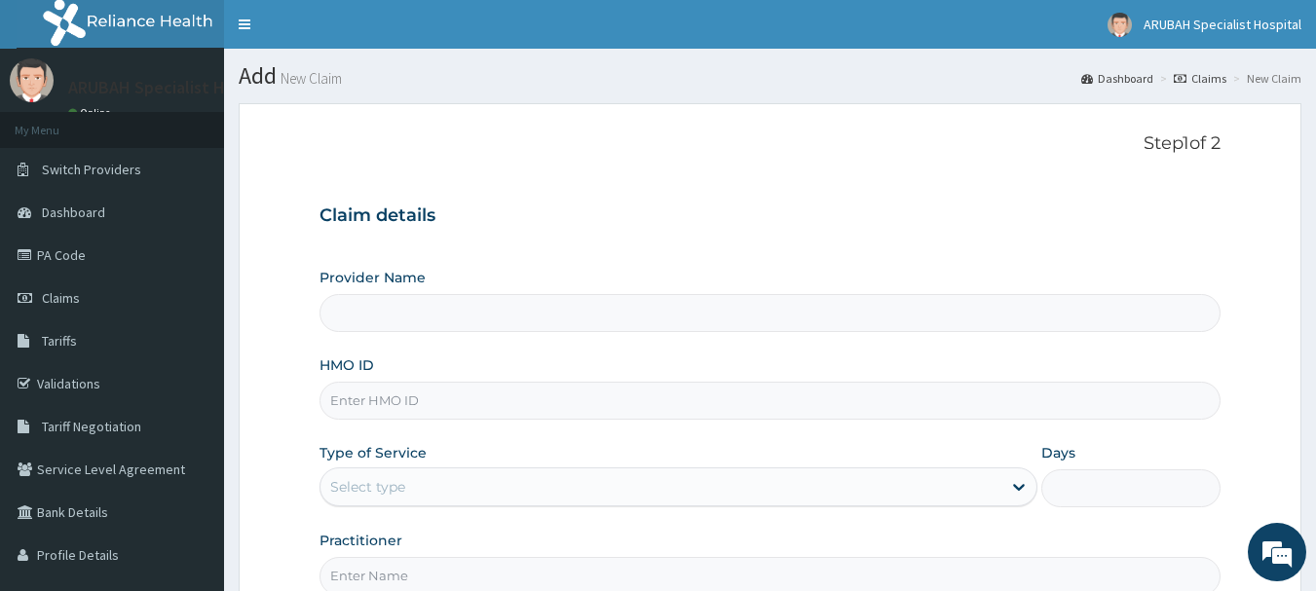
click at [436, 416] on input "HMO ID" at bounding box center [771, 401] width 902 height 38
paste input "CMS/10008/A"
type input "CMS/10008/A"
type input "[GEOGRAPHIC_DATA]- [GEOGRAPHIC_DATA]"
type input "CMS/10008/A"
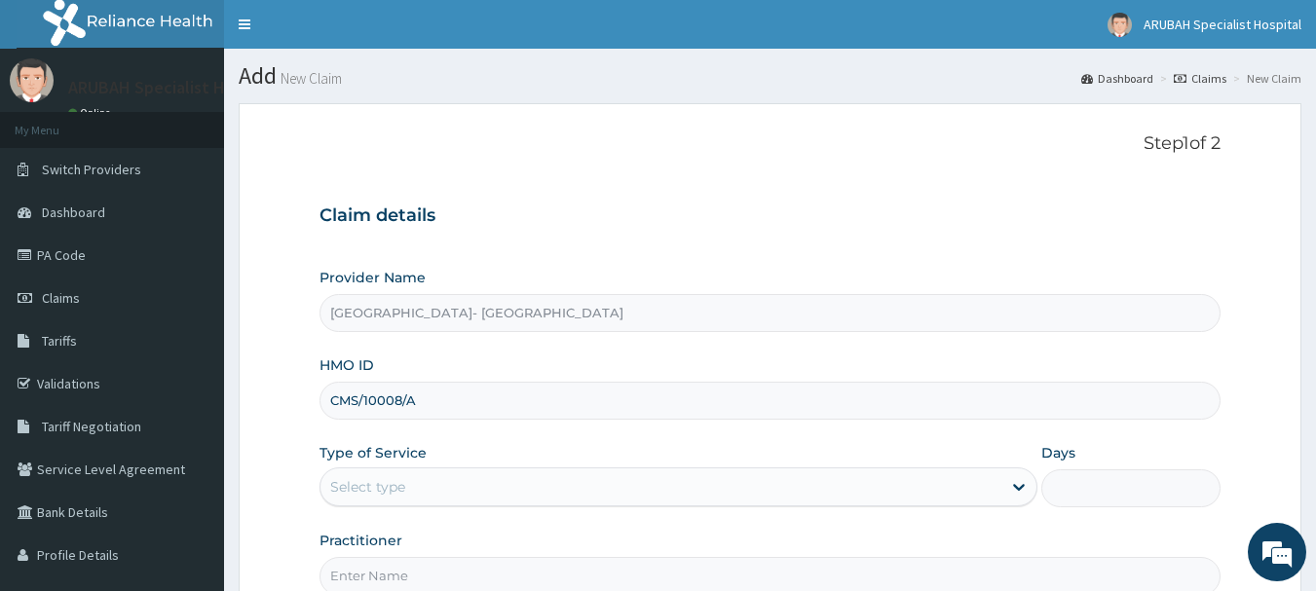
click at [414, 477] on div "Select type" at bounding box center [660, 486] width 681 height 31
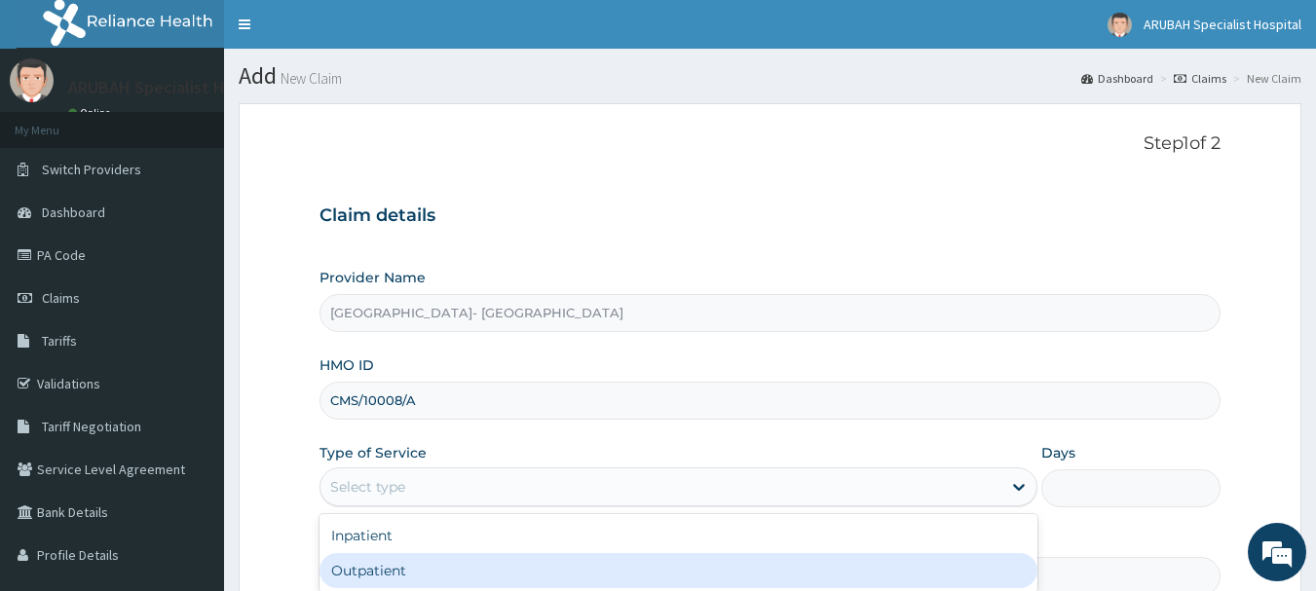
click at [388, 565] on div "Outpatient" at bounding box center [679, 570] width 718 height 35
type input "1"
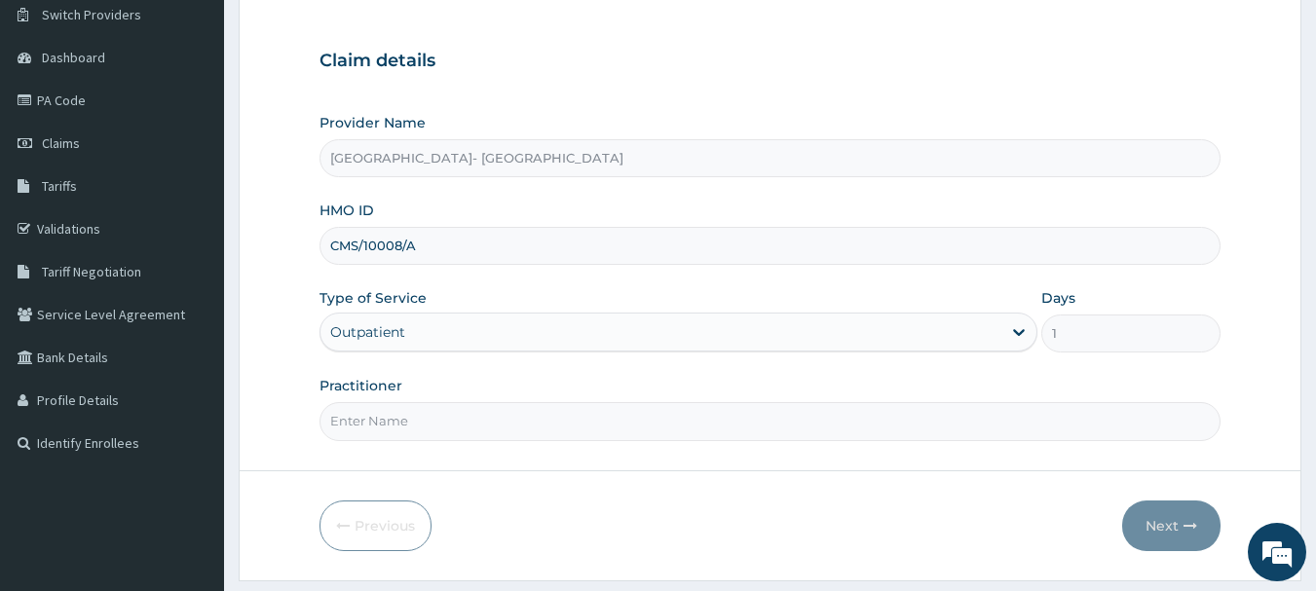
scroll to position [209, 0]
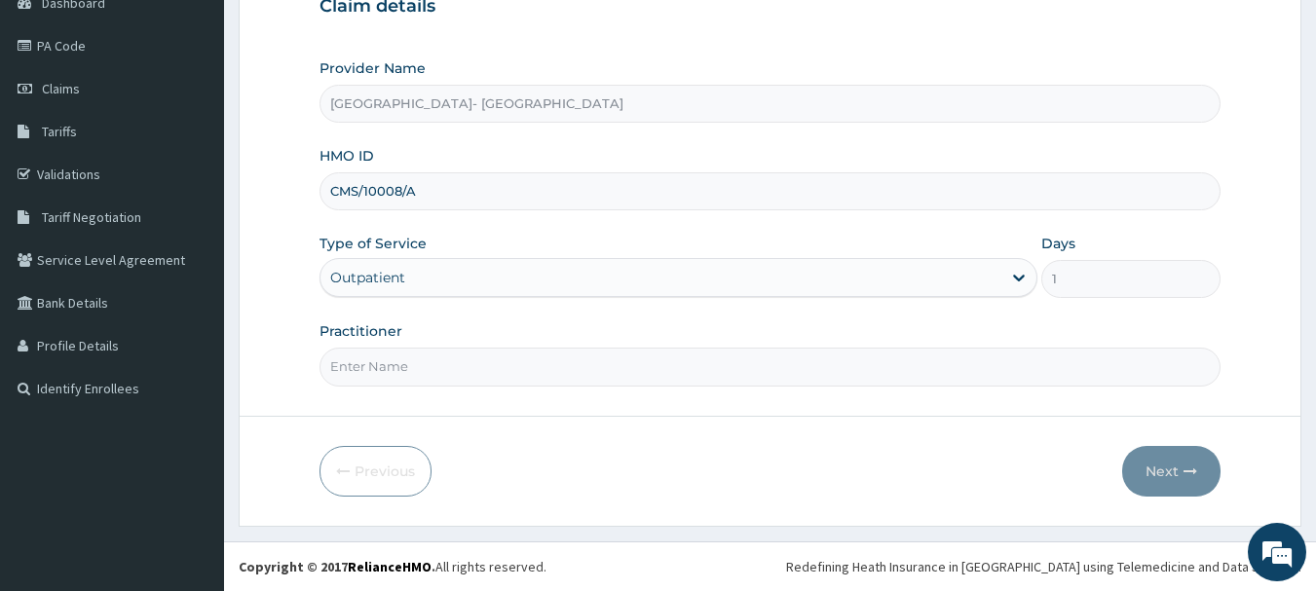
click at [357, 369] on input "Practitioner" at bounding box center [771, 367] width 902 height 38
type input "[PERSON_NAME] Ntamu"
click at [1144, 469] on button "Next" at bounding box center [1171, 471] width 98 height 51
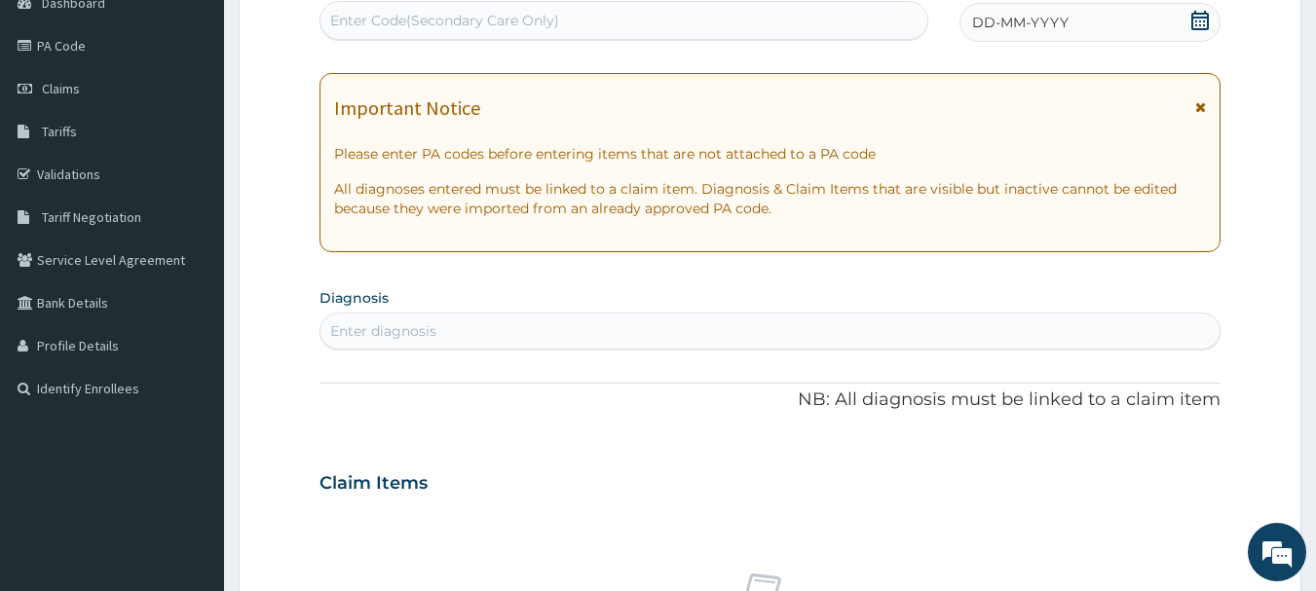
click at [765, 23] on div "Enter Code(Secondary Care Only)" at bounding box center [624, 20] width 608 height 31
paste input "PA/A6DFCB"
type input "PA/A6DFCB"
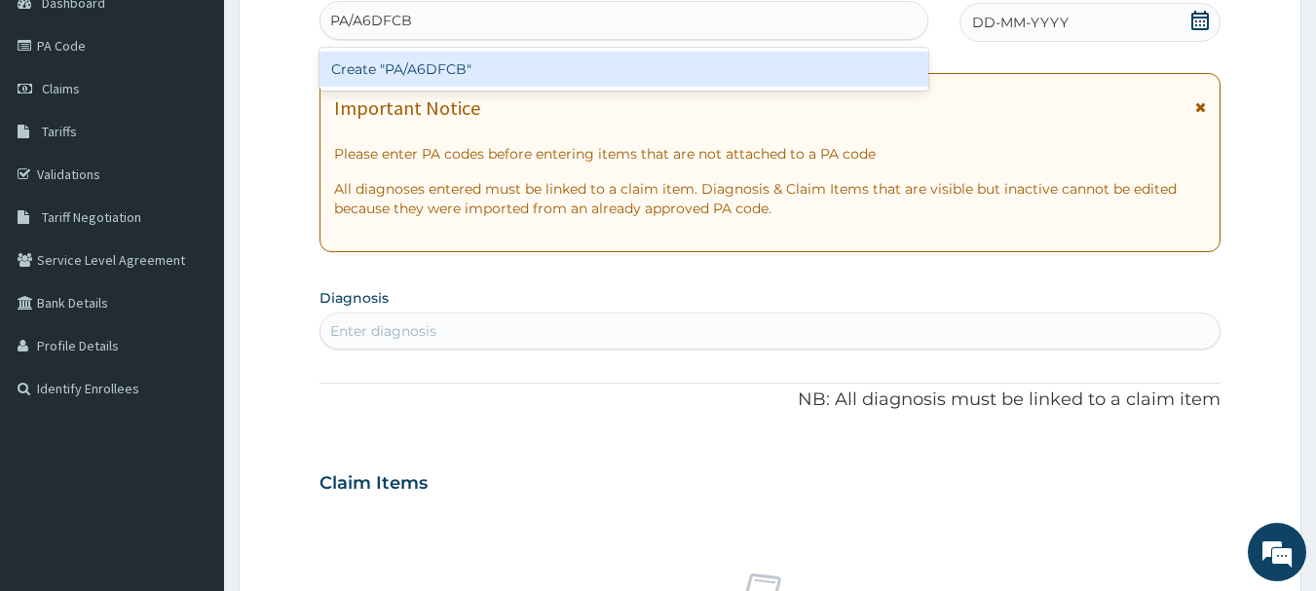
click at [381, 64] on div "Create "PA/A6DFCB"" at bounding box center [625, 69] width 610 height 35
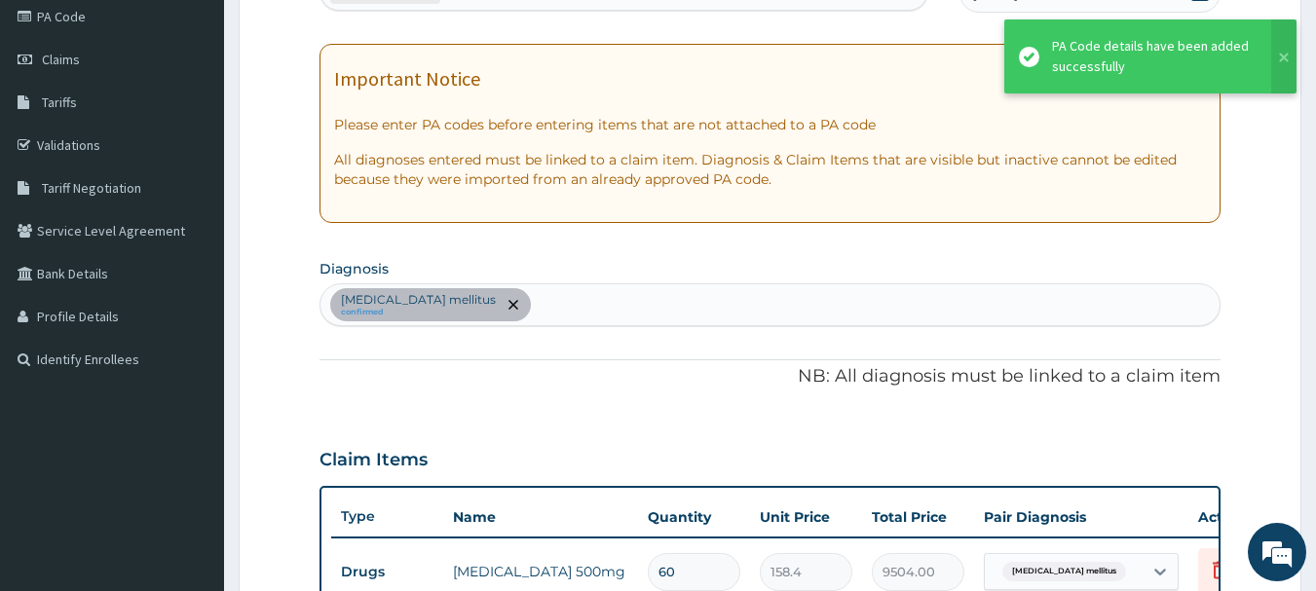
scroll to position [735, 0]
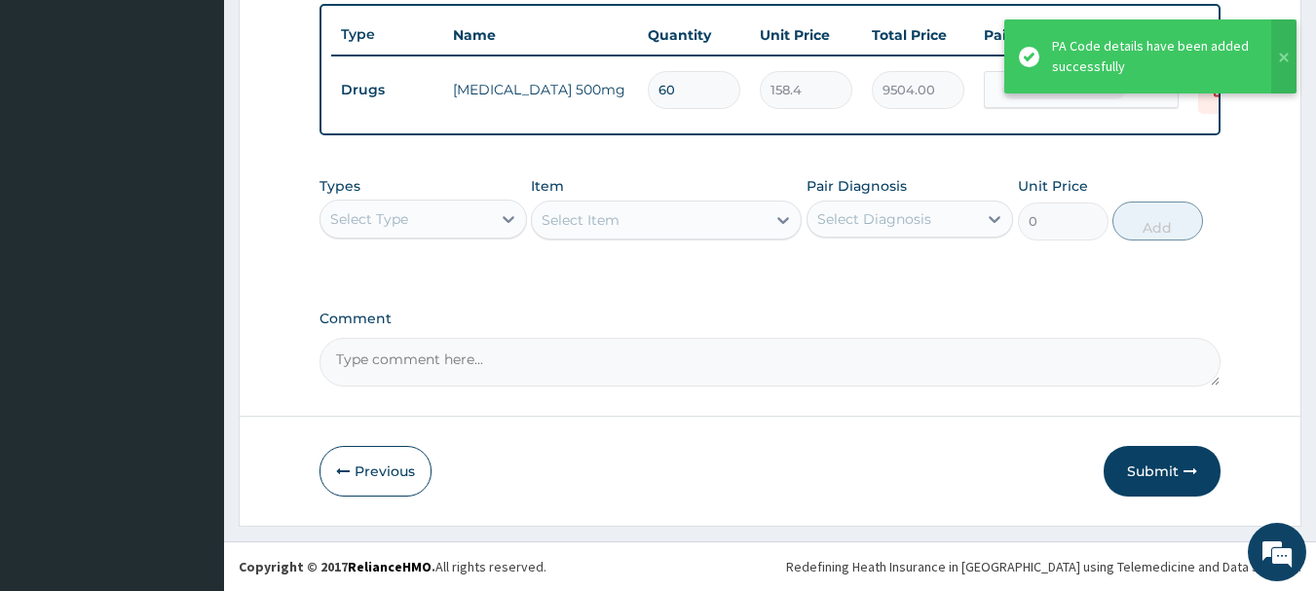
click at [368, 219] on div "Select Type" at bounding box center [369, 218] width 78 height 19
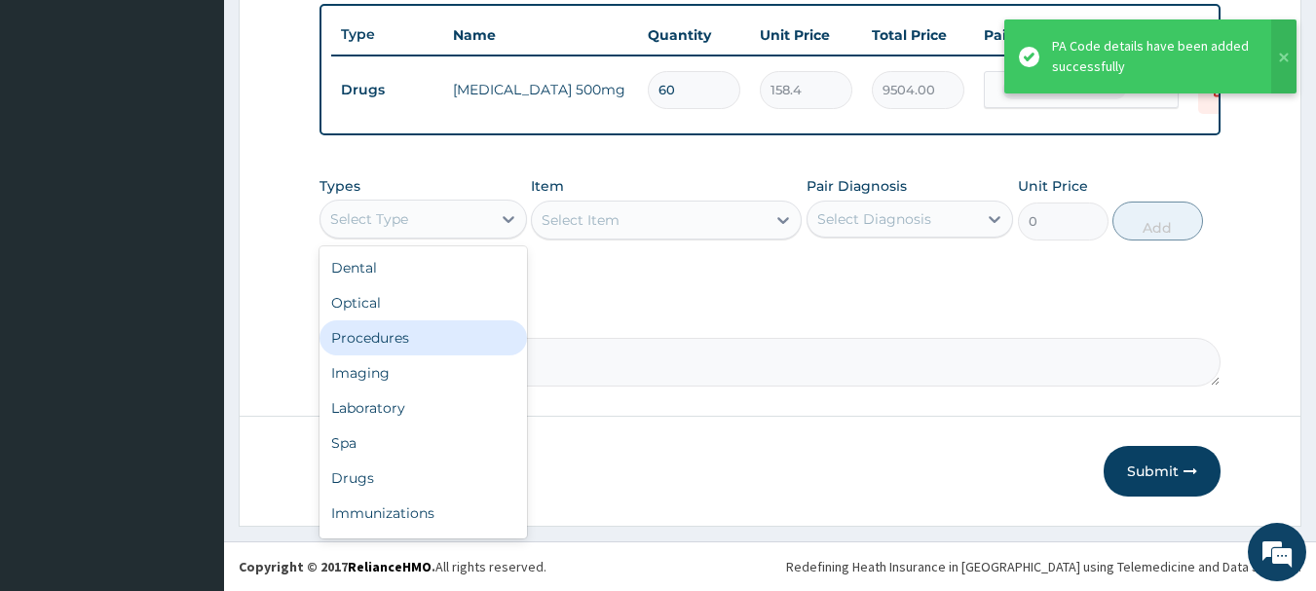
click at [372, 326] on div "Procedures" at bounding box center [423, 337] width 207 height 35
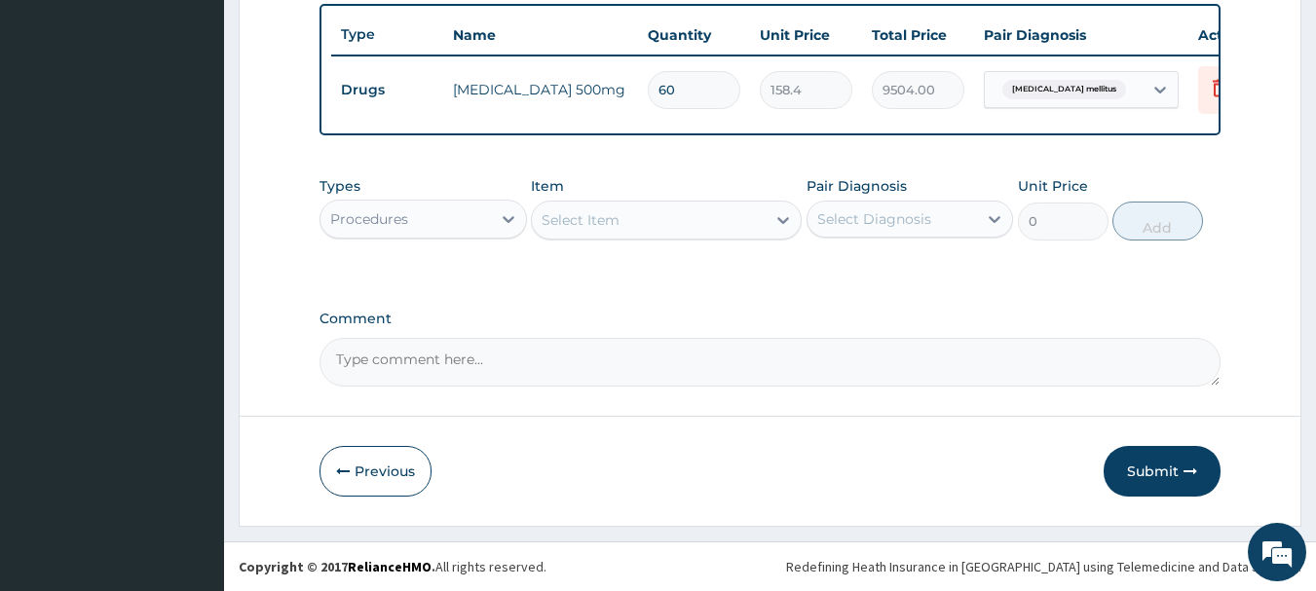
click at [618, 231] on div "Select Item" at bounding box center [649, 220] width 234 height 31
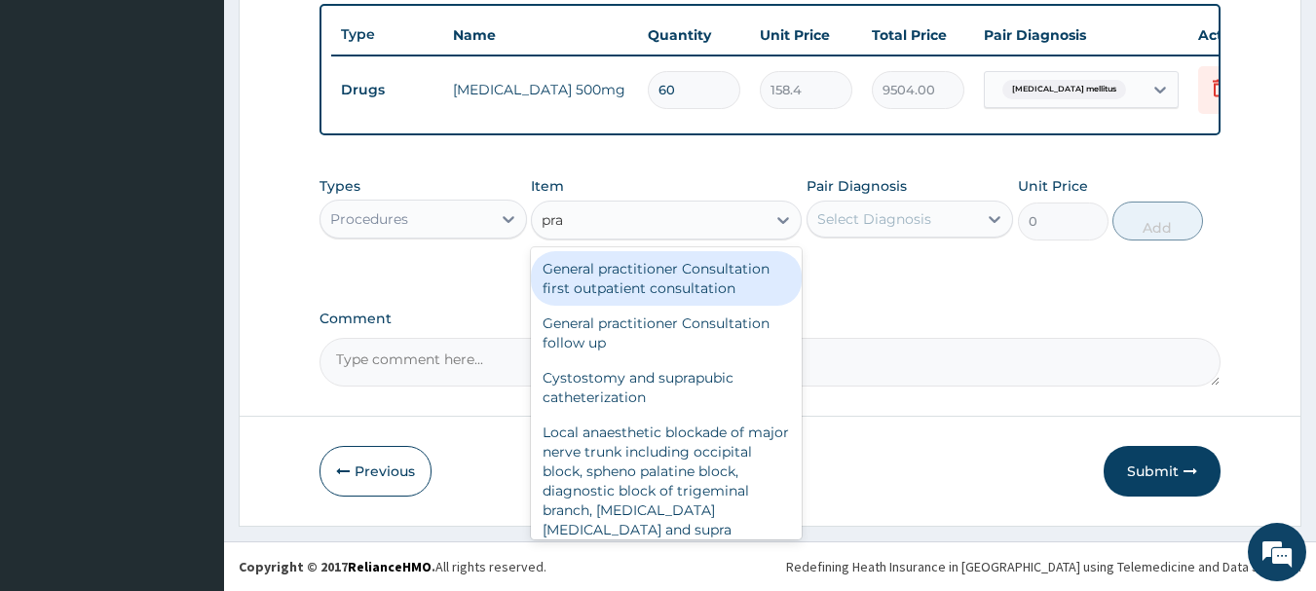
type input "prac"
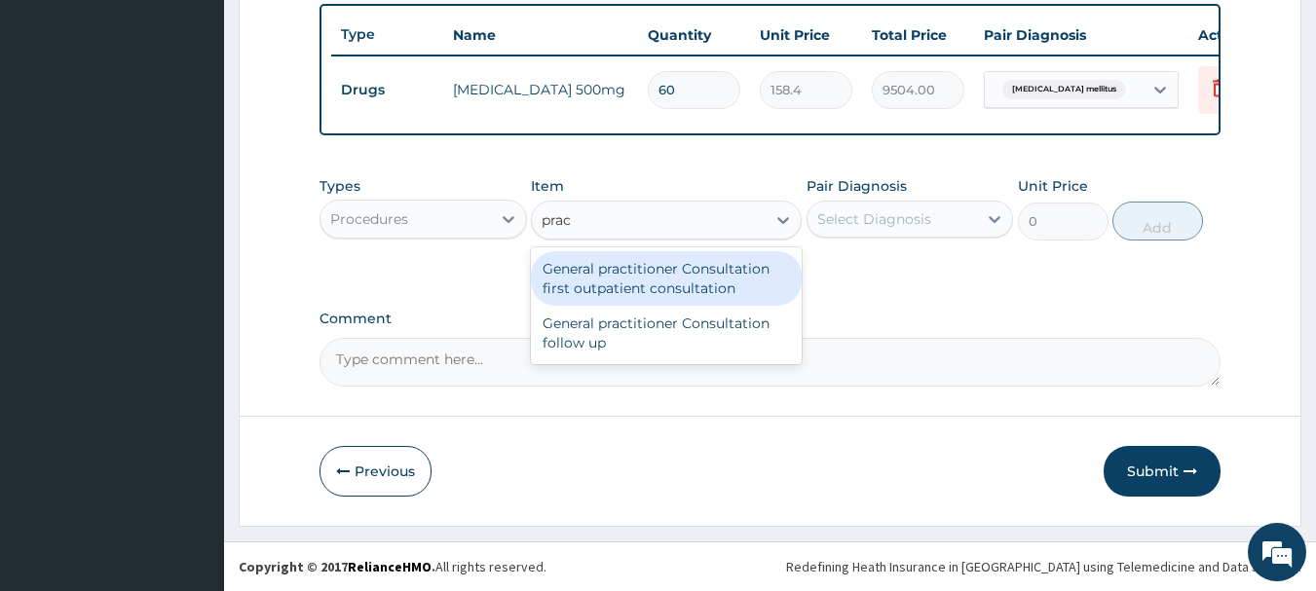
click at [616, 273] on div "General practitioner Consultation first outpatient consultation" at bounding box center [666, 278] width 271 height 55
type input "3960"
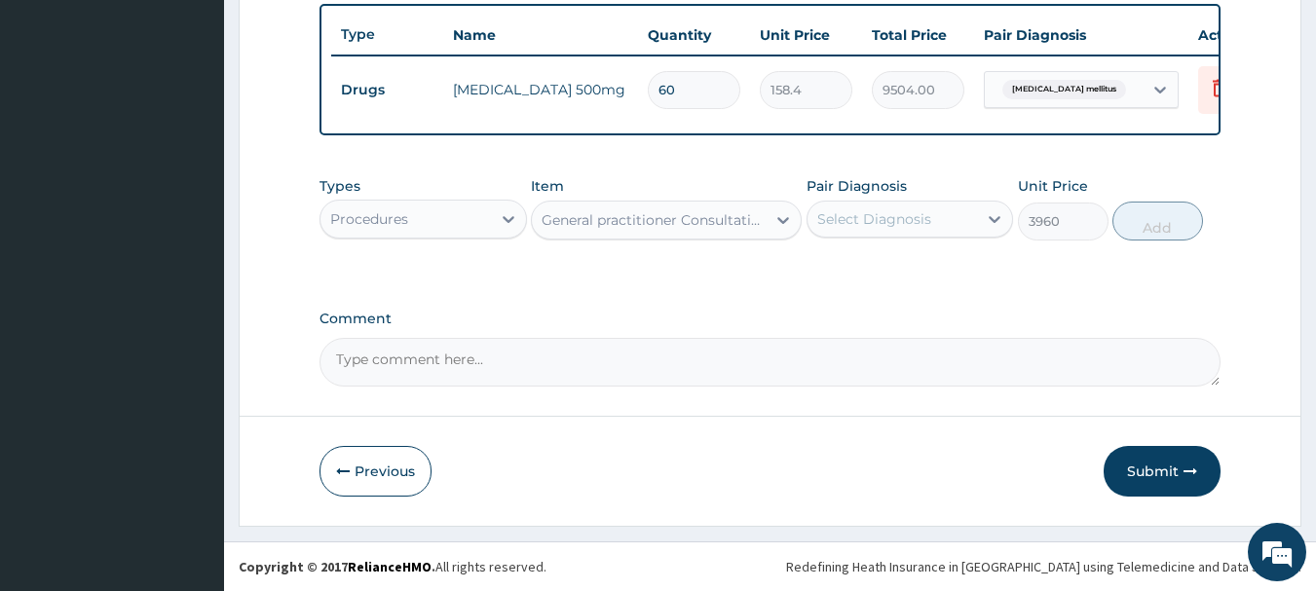
click at [830, 227] on div "Select Diagnosis" at bounding box center [874, 218] width 114 height 19
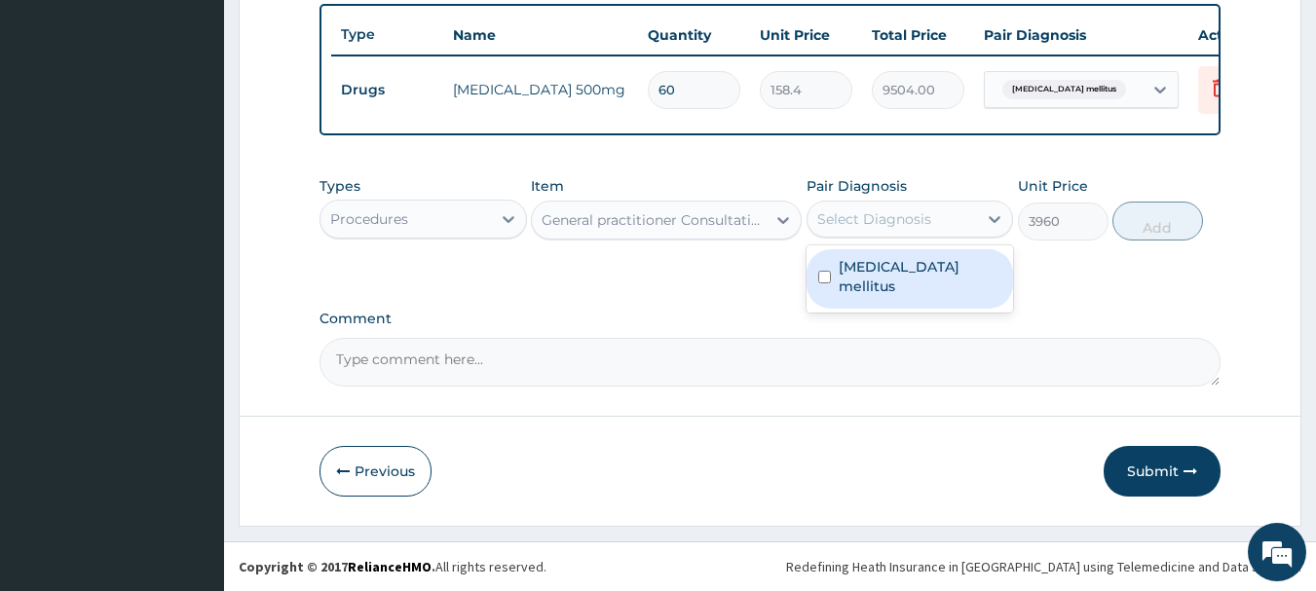
click at [824, 259] on div "[MEDICAL_DATA] mellitus" at bounding box center [910, 278] width 207 height 59
checkbox input "true"
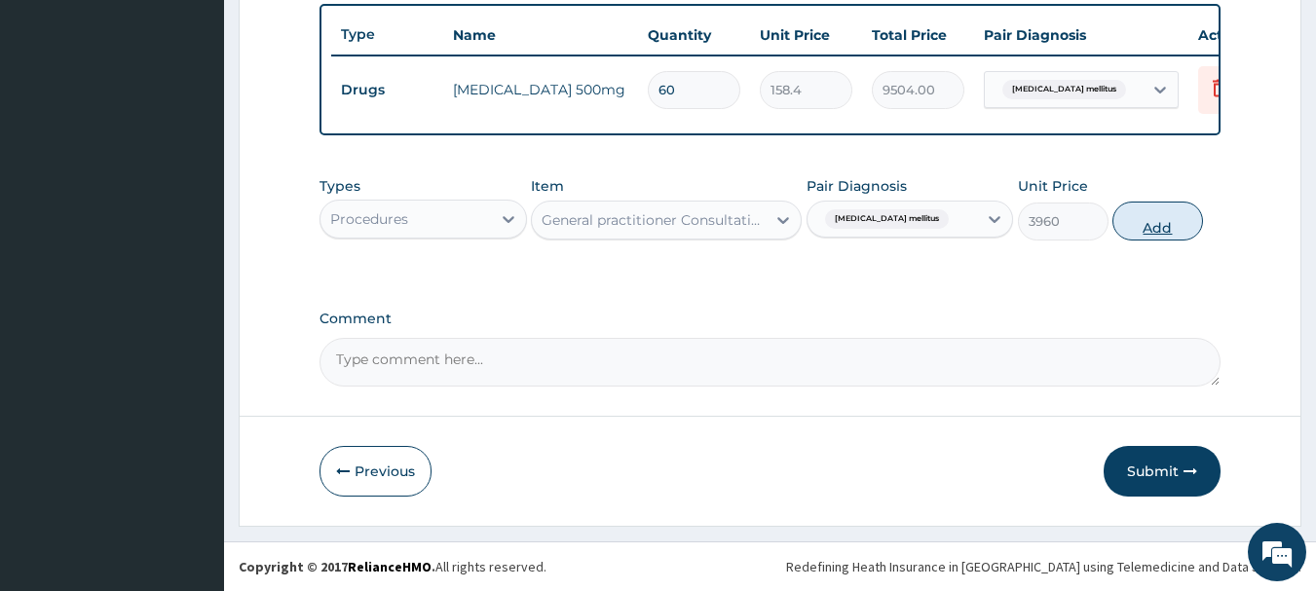
click at [1170, 209] on button "Add" at bounding box center [1157, 221] width 91 height 39
type input "0"
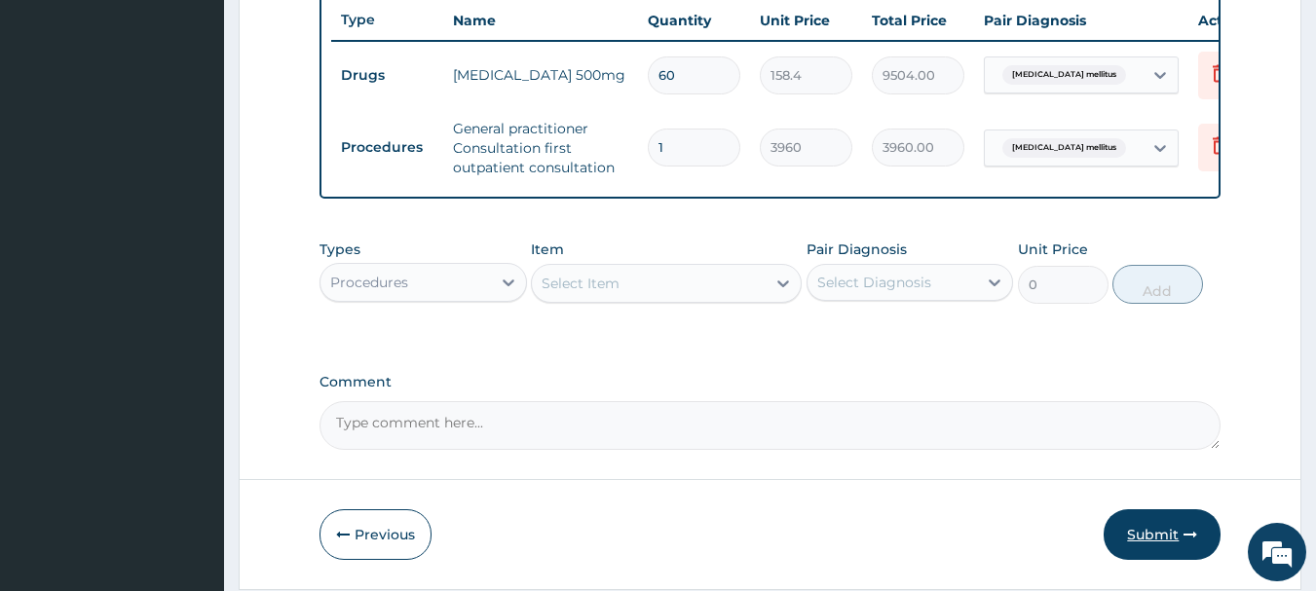
click at [1170, 537] on button "Submit" at bounding box center [1162, 534] width 117 height 51
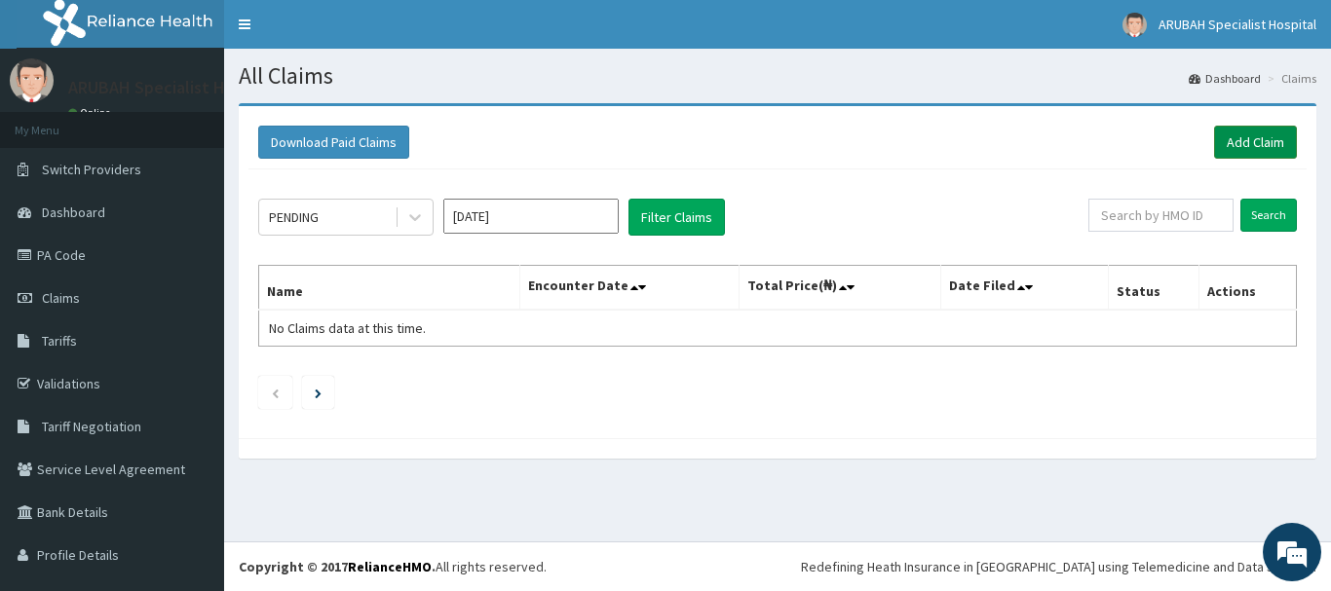
click at [1243, 143] on link "Add Claim" at bounding box center [1255, 142] width 83 height 33
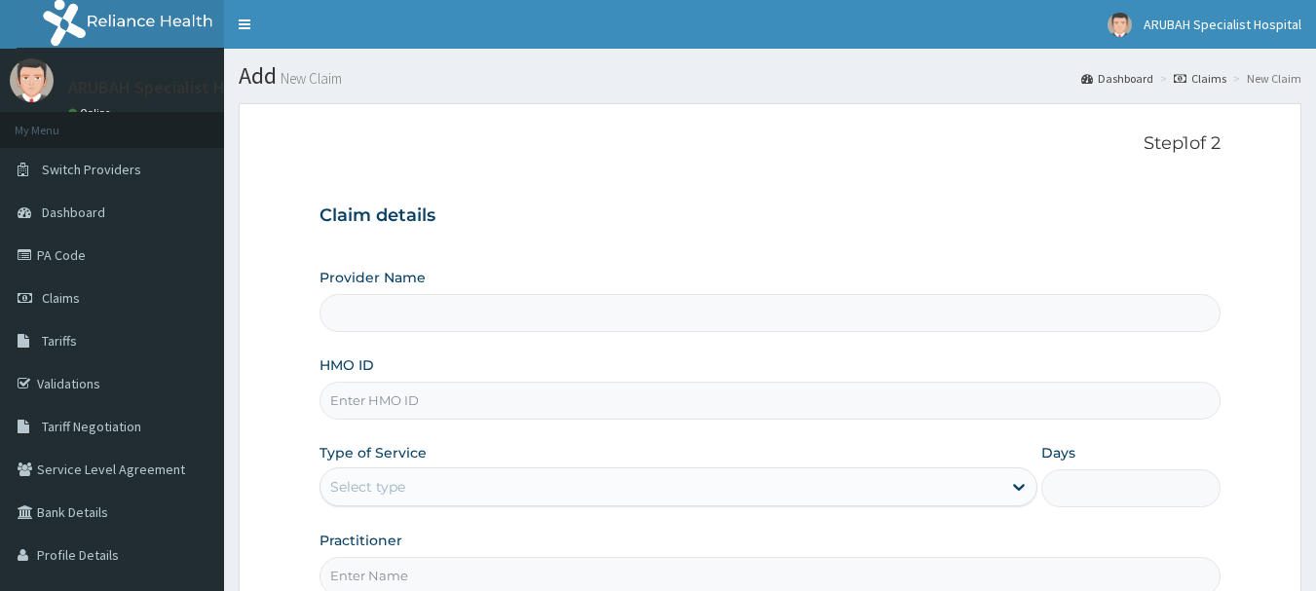
click at [437, 397] on input "HMO ID" at bounding box center [771, 401] width 902 height 38
paste input "WML/10082/A"
type input "WML/10082/A"
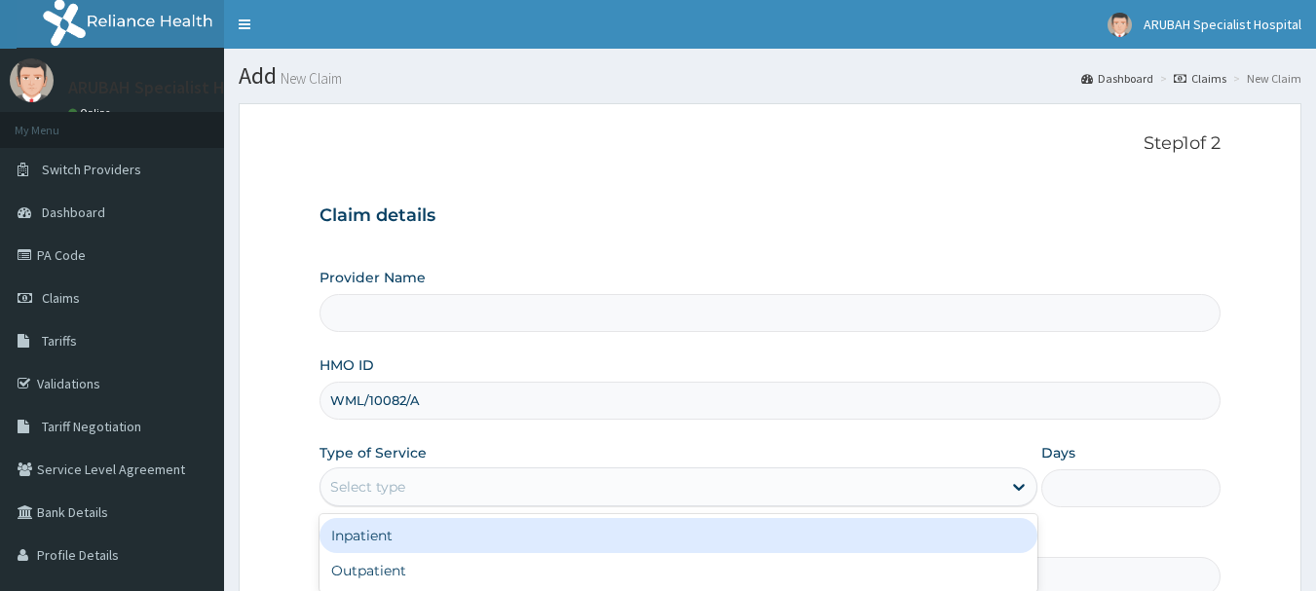
click at [416, 489] on div "Select type" at bounding box center [660, 486] width 681 height 31
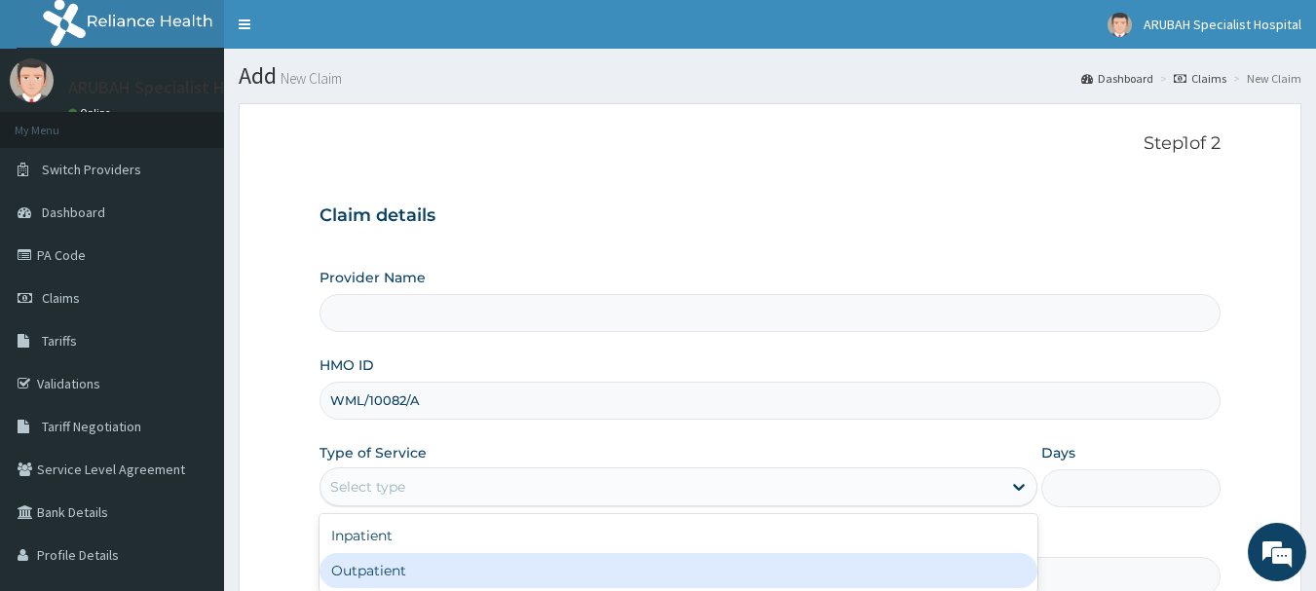
type input "Arubah Specialist Hospital- Unical Road"
click at [373, 561] on div "Outpatient" at bounding box center [679, 570] width 718 height 35
type input "1"
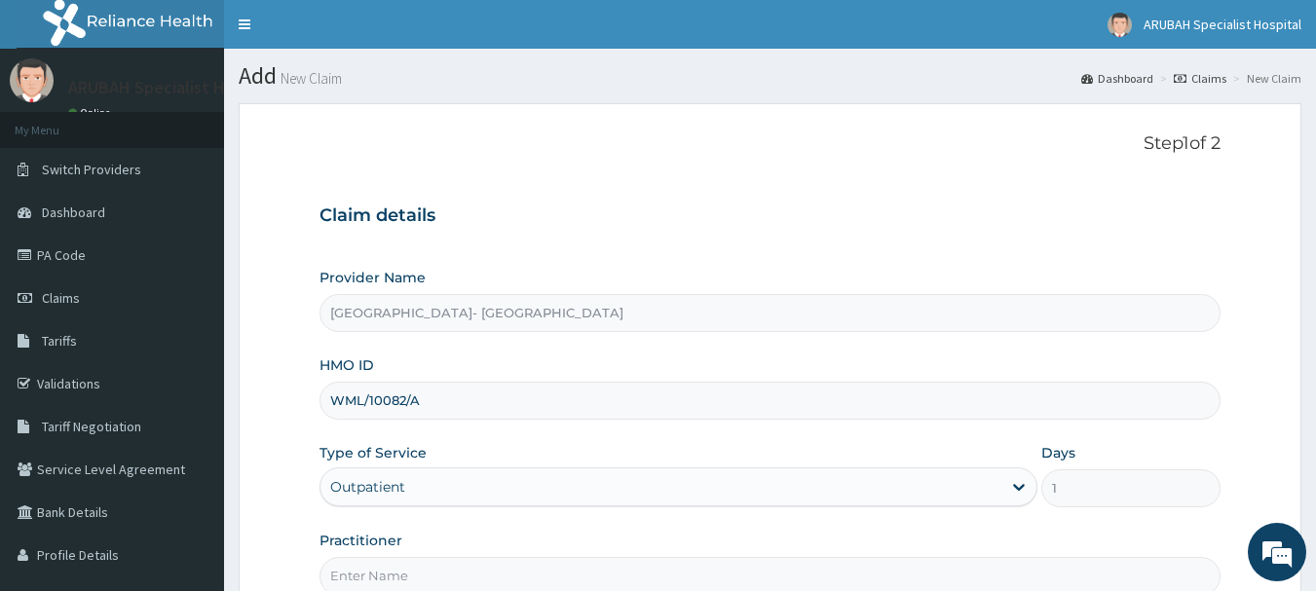
scroll to position [209, 0]
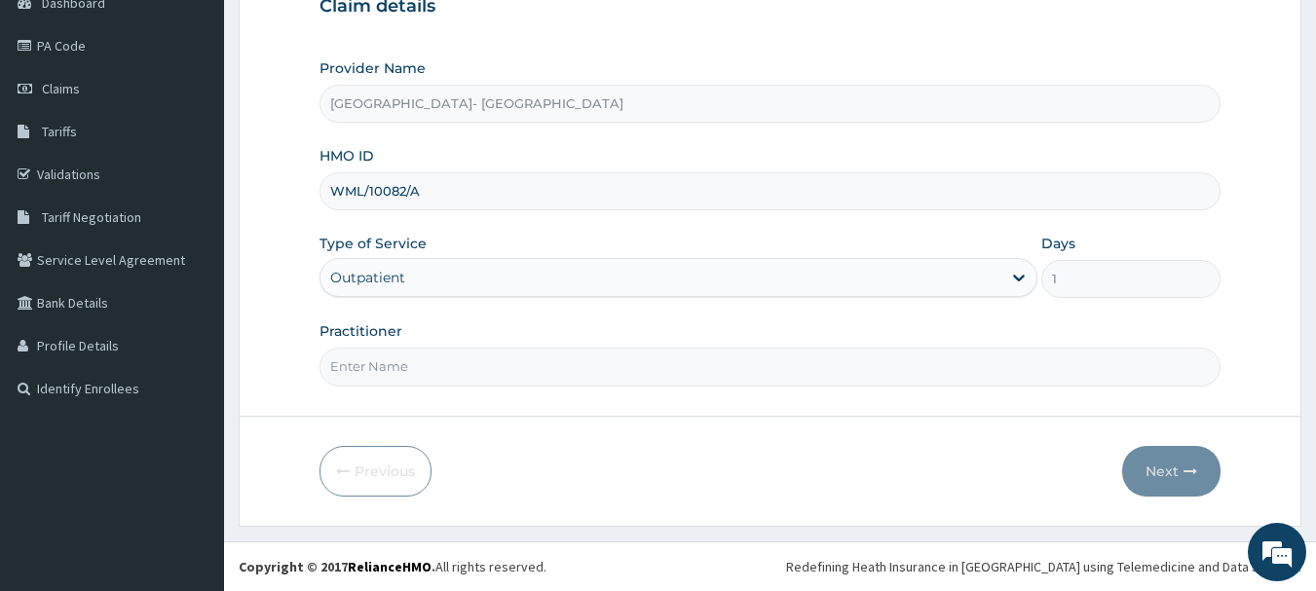
click at [468, 366] on input "Practitioner" at bounding box center [771, 367] width 902 height 38
type input "Dr. Cyprian Ntamu"
click at [1173, 468] on button "Next" at bounding box center [1171, 471] width 98 height 51
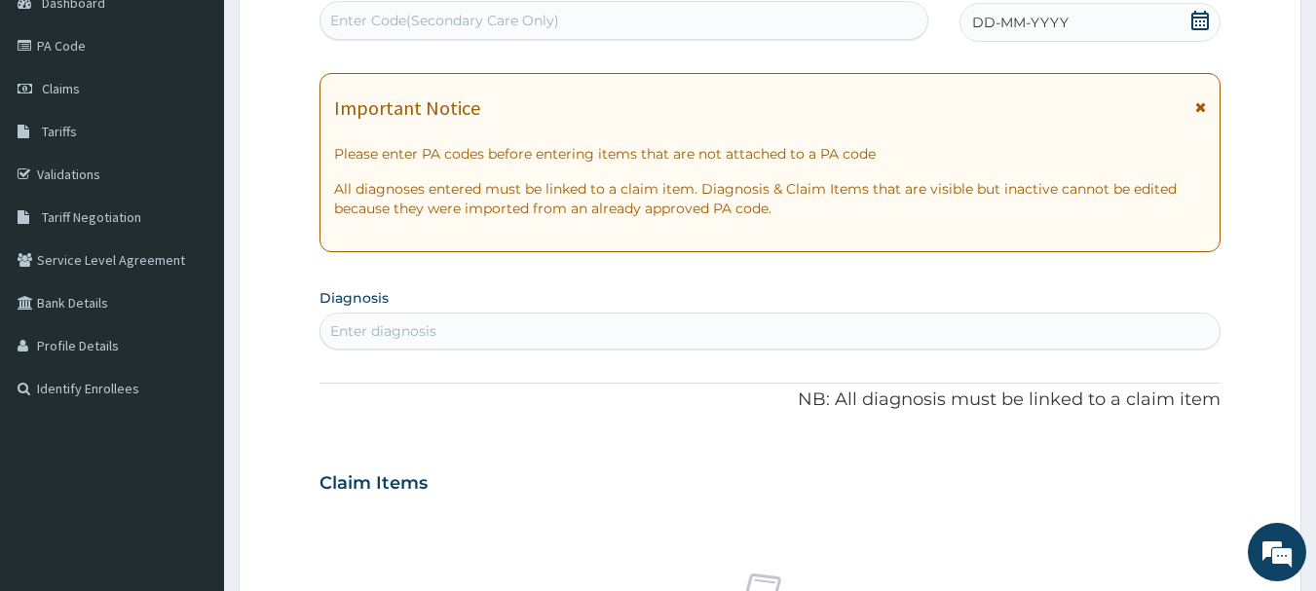
scroll to position [0, 0]
click at [476, 14] on div "Enter Code(Secondary Care Only)" at bounding box center [444, 20] width 229 height 19
paste input "PA/BDFFAA"
type input "PA/BDFFAA"
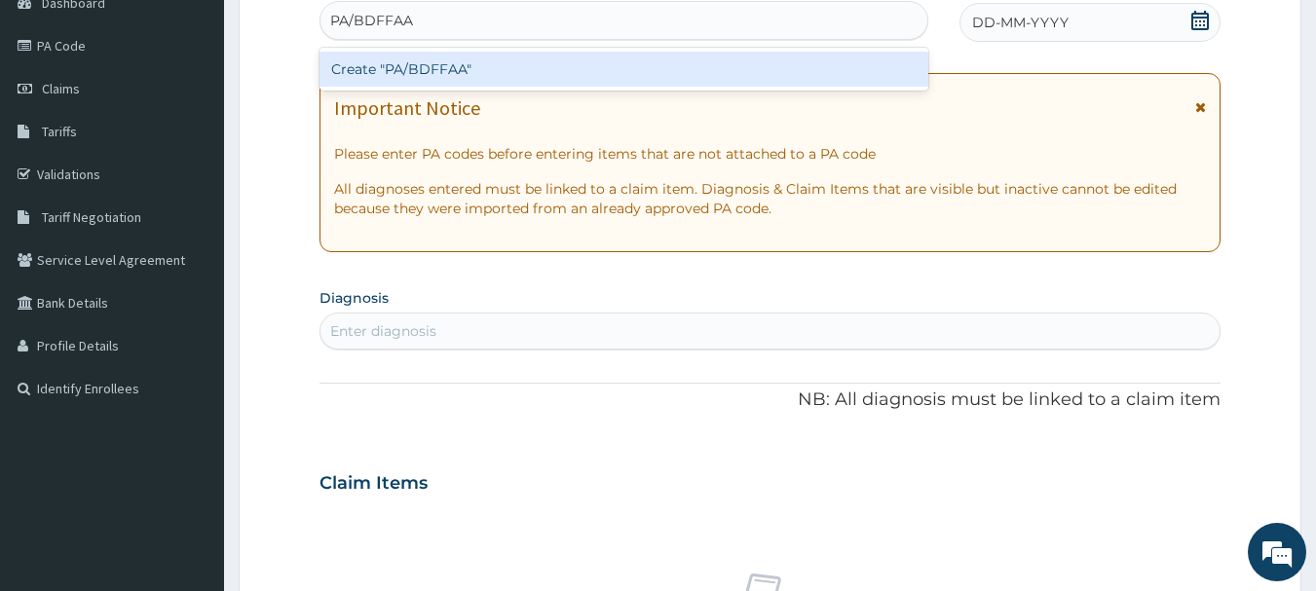
click at [406, 73] on div "Create "PA/BDFFAA"" at bounding box center [625, 69] width 610 height 35
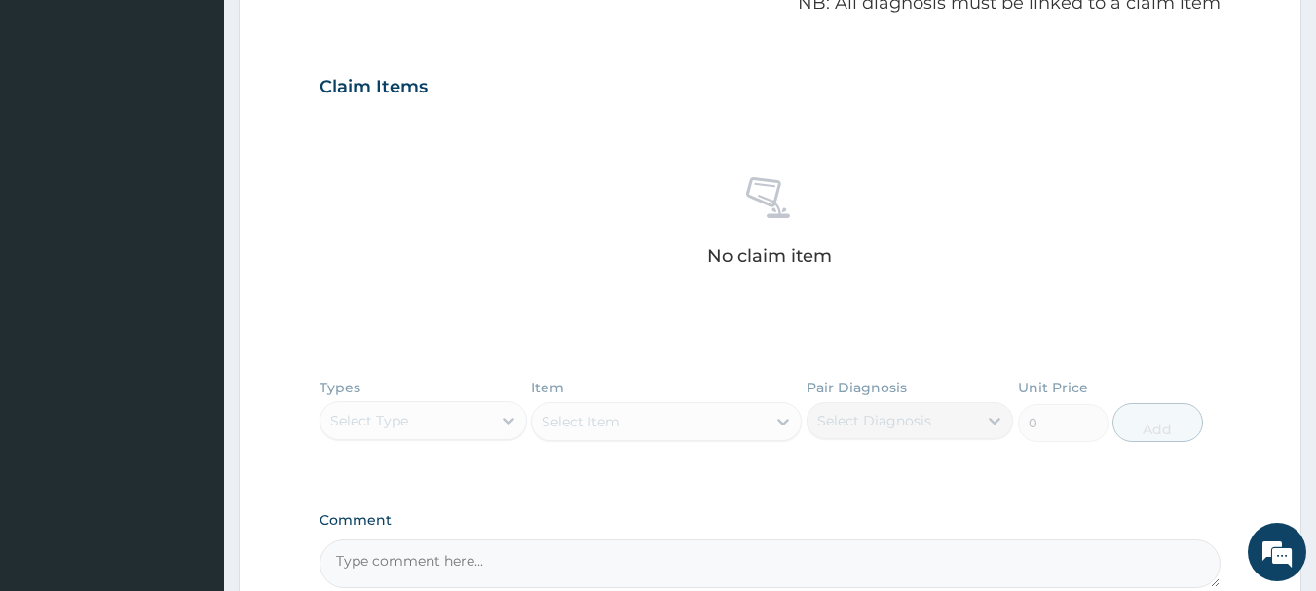
scroll to position [730, 0]
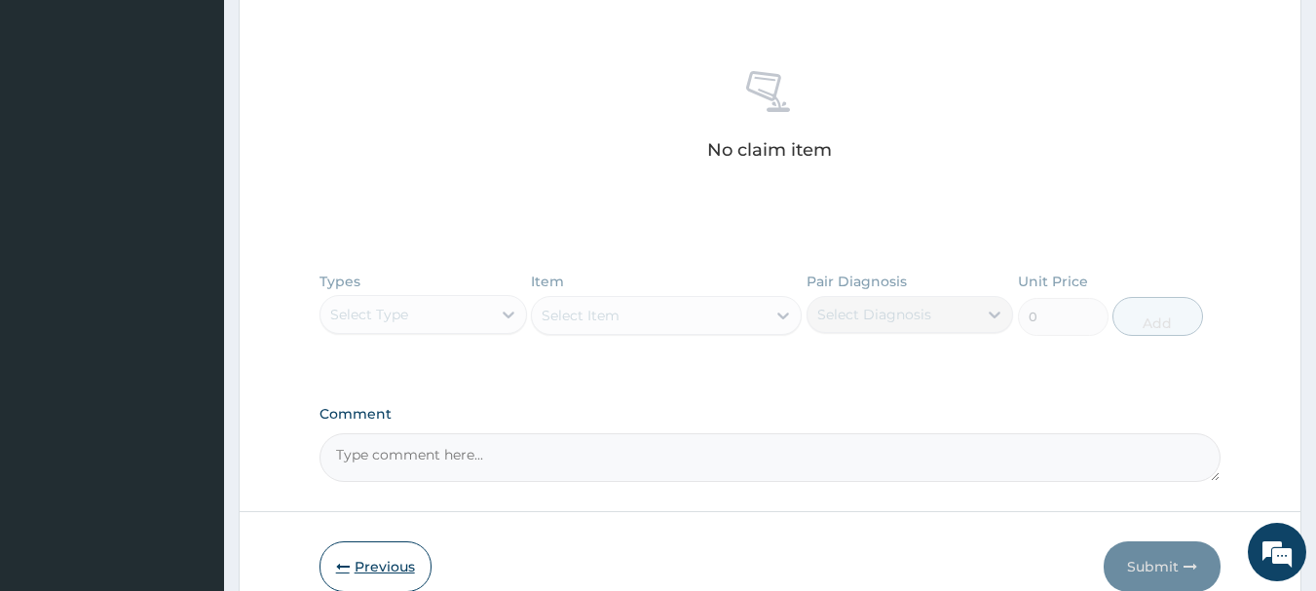
click at [370, 576] on button "Previous" at bounding box center [376, 567] width 112 height 51
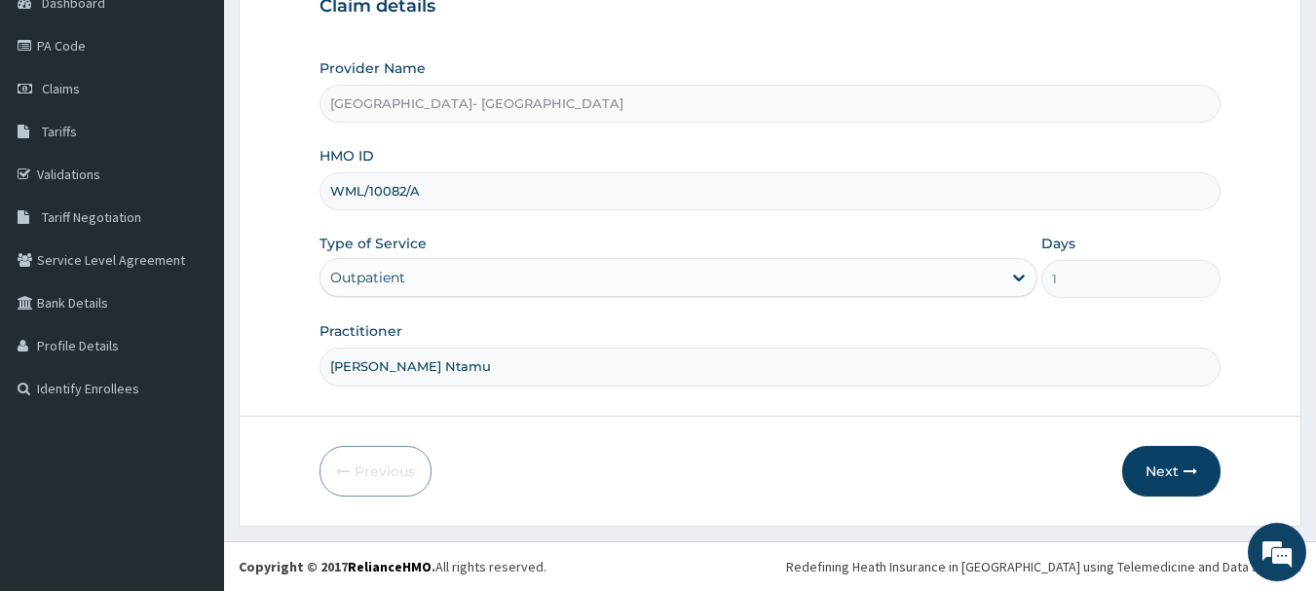
click at [373, 195] on input "WML/10082/A" at bounding box center [771, 191] width 902 height 38
click at [1186, 475] on icon "button" at bounding box center [1191, 472] width 14 height 14
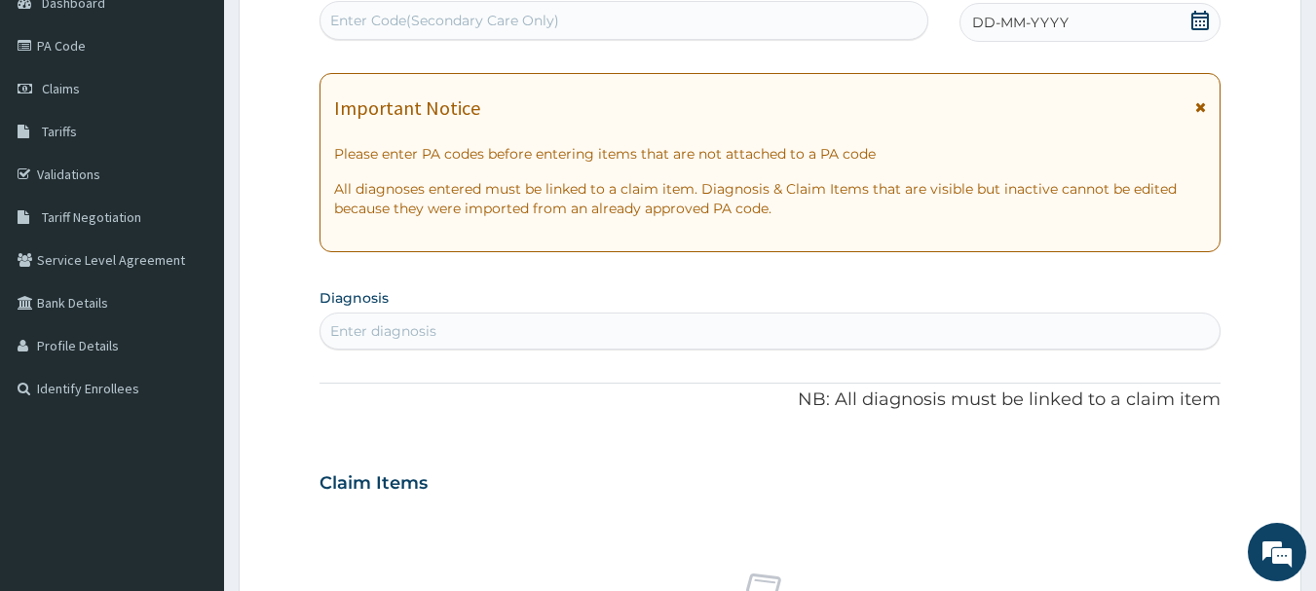
click at [1196, 21] on icon at bounding box center [1200, 20] width 18 height 19
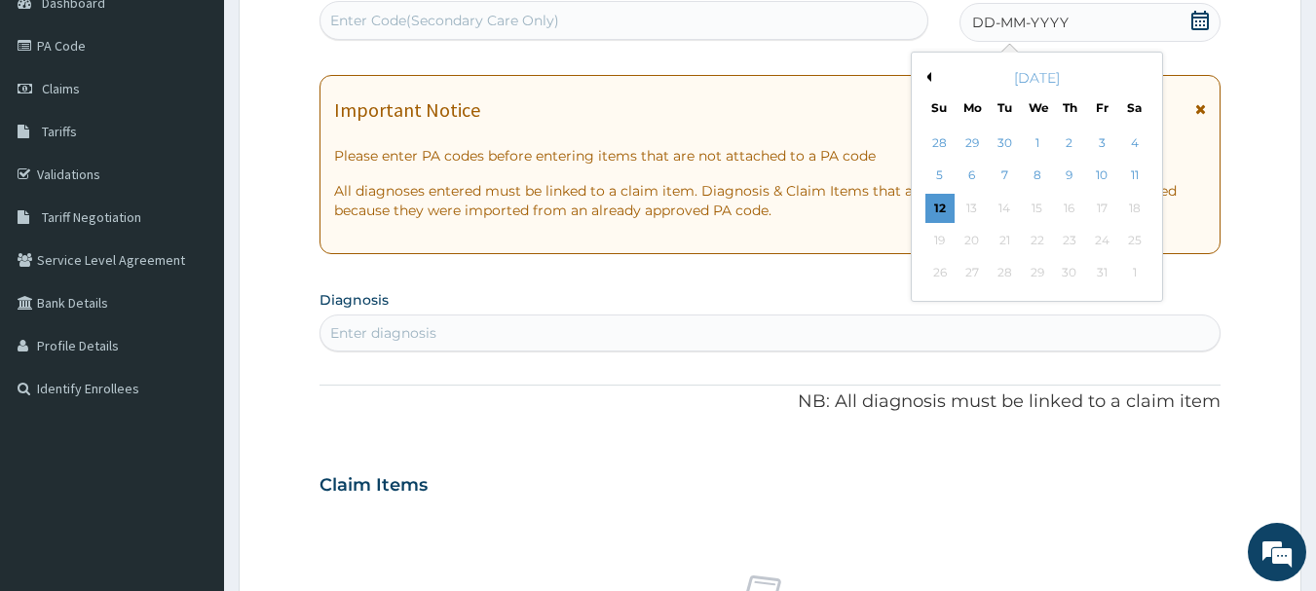
click at [927, 80] on button "Previous Month" at bounding box center [927, 77] width 10 height 10
click at [1003, 167] on div "9" at bounding box center [1005, 176] width 29 height 29
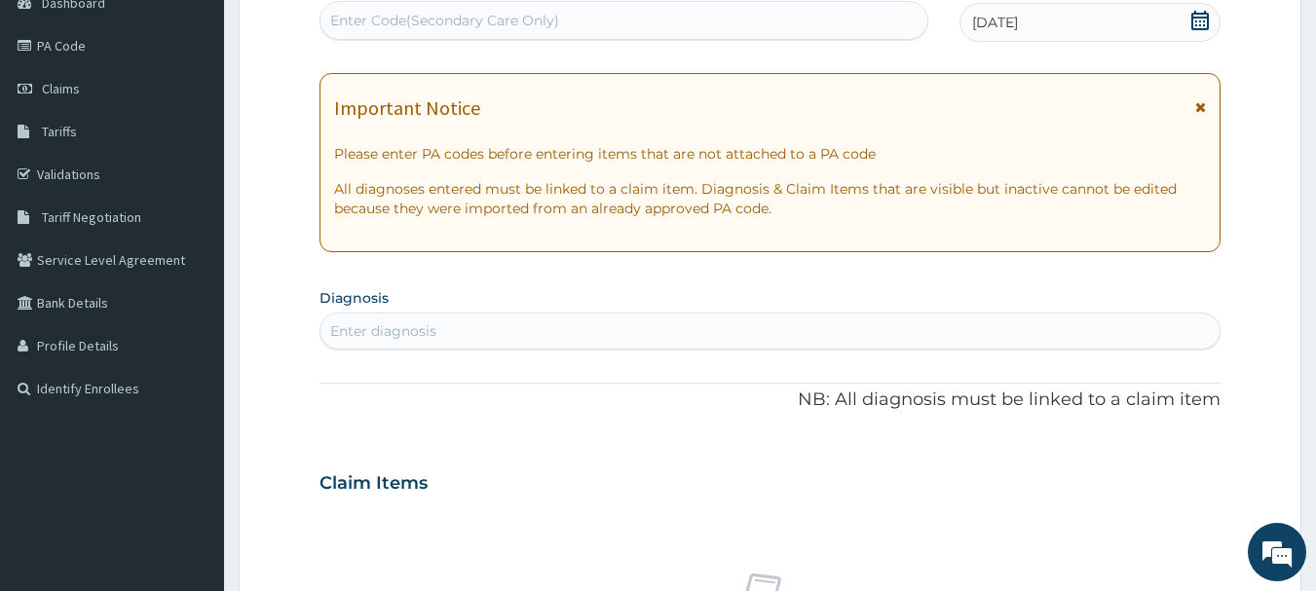
click at [832, 327] on div "Enter diagnosis" at bounding box center [770, 331] width 900 height 31
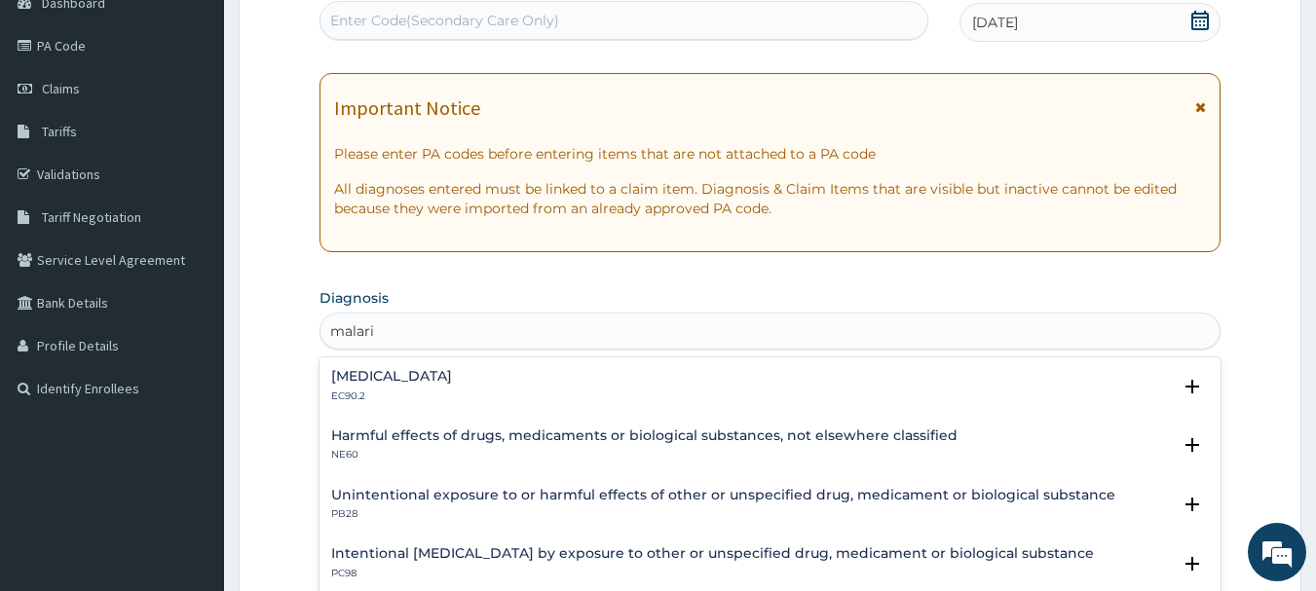
type input "malaria"
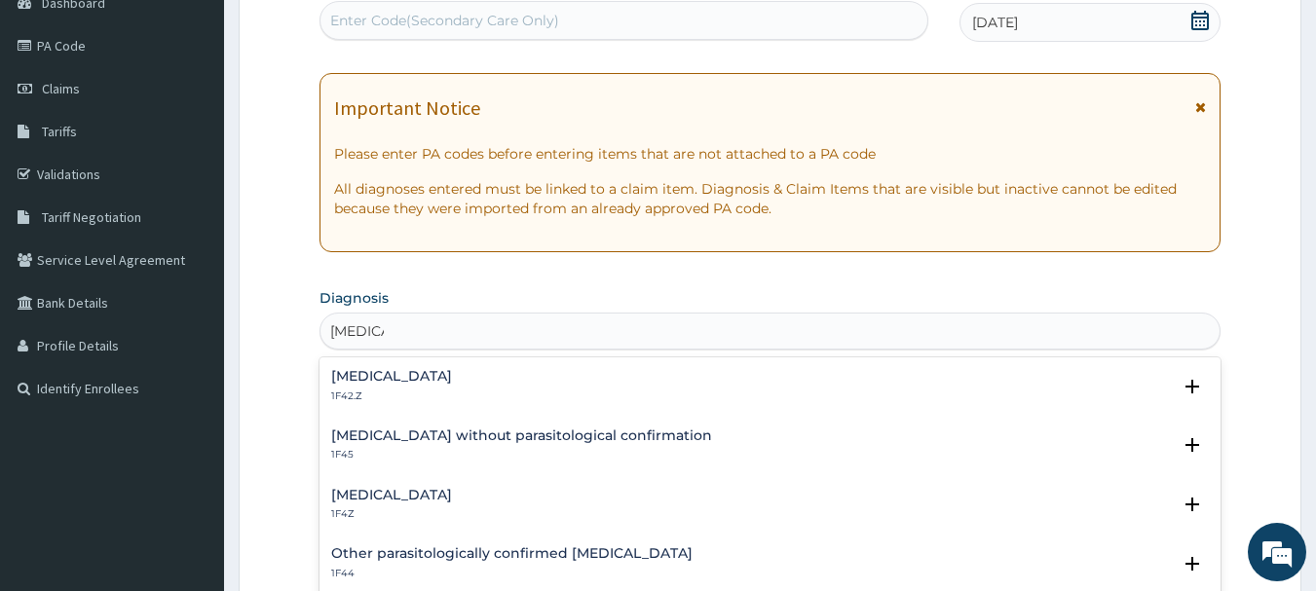
scroll to position [263, 0]
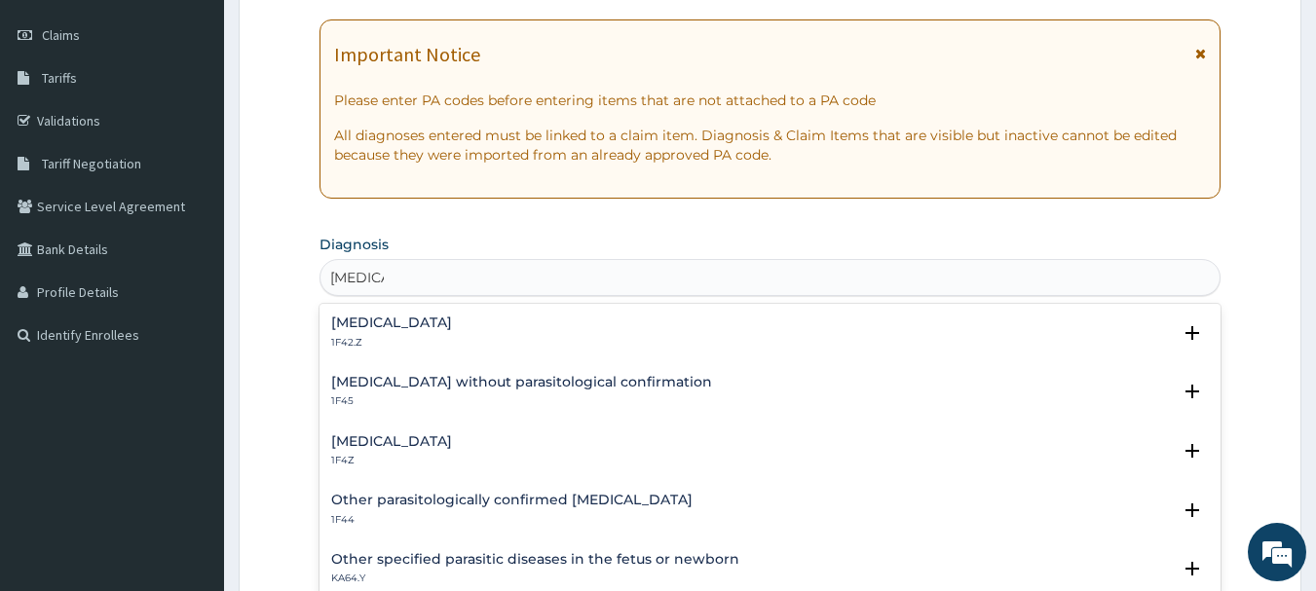
click at [358, 447] on h4 "Malaria, unspecified" at bounding box center [391, 441] width 121 height 15
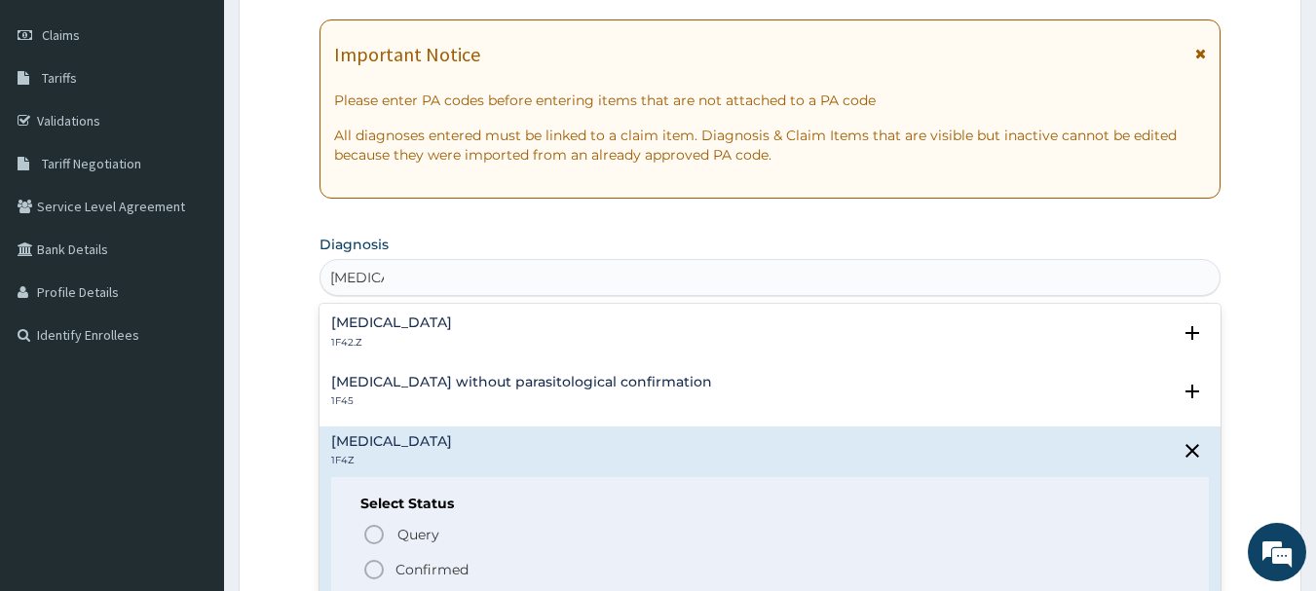
click at [369, 566] on icon "status option filled" at bounding box center [373, 569] width 23 height 23
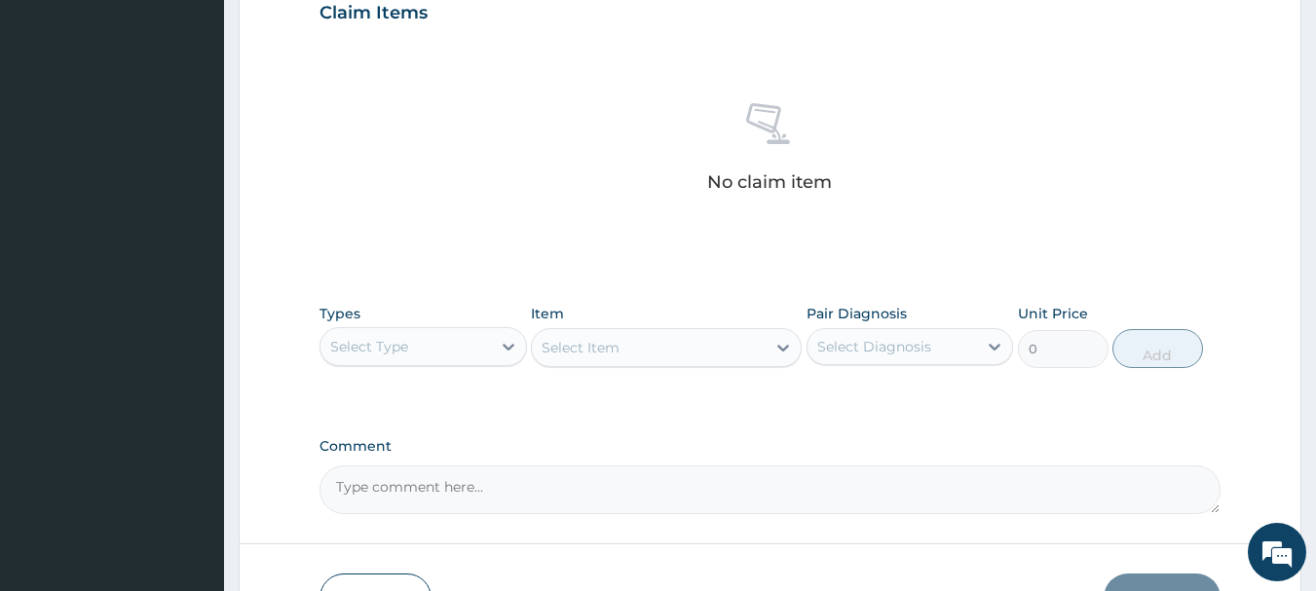
scroll to position [342, 0]
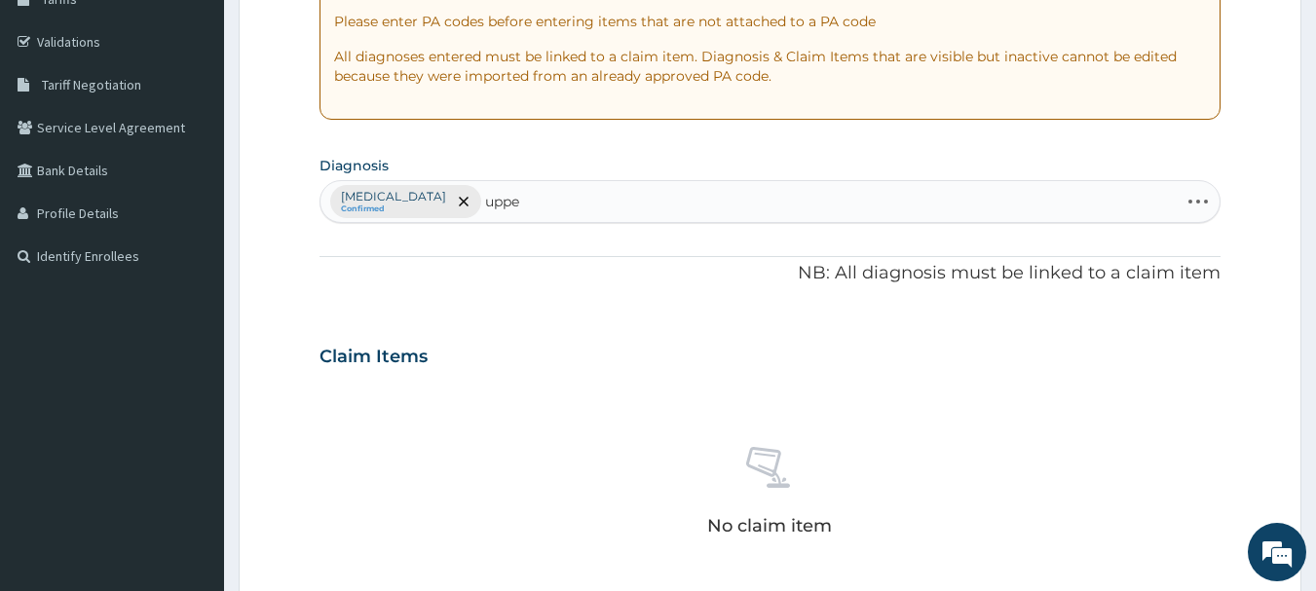
type input "upper"
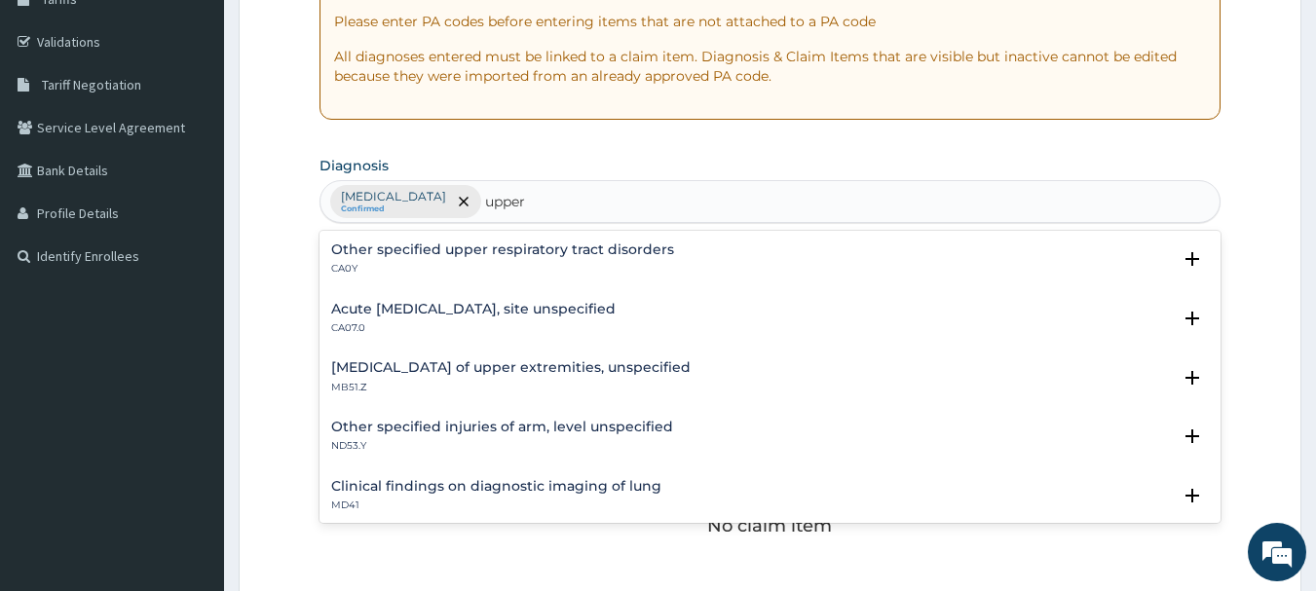
click at [359, 317] on h4 "Acute upper respiratory infection, site unspecified" at bounding box center [473, 309] width 284 height 15
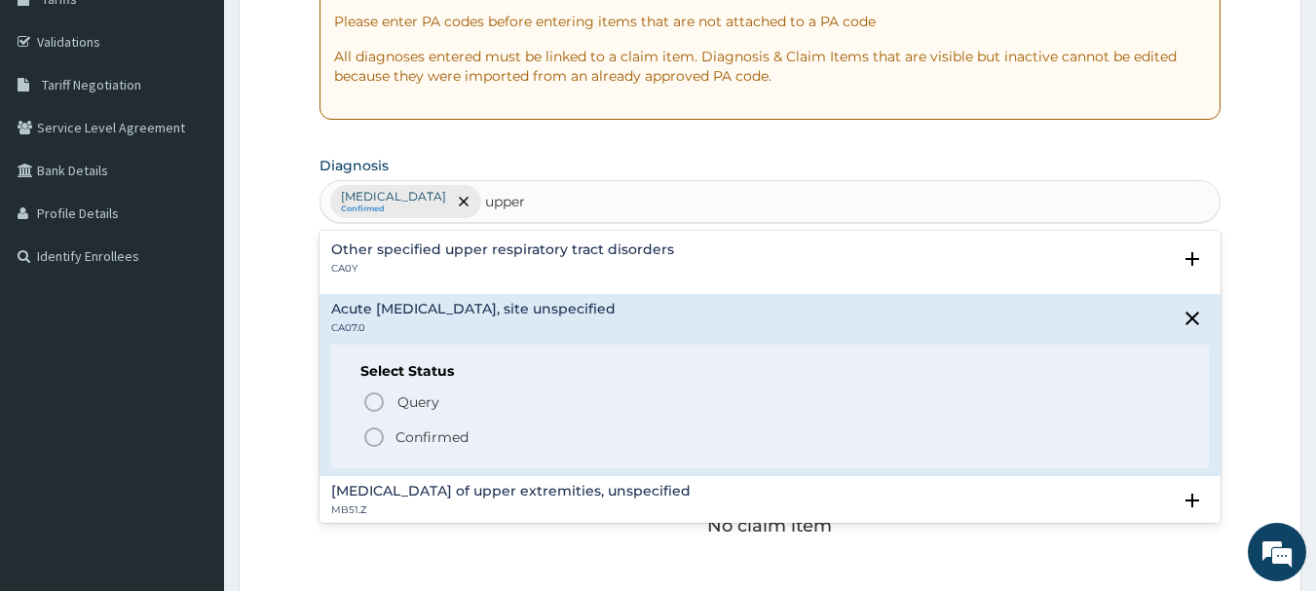
click at [370, 438] on icon "status option filled" at bounding box center [373, 437] width 23 height 23
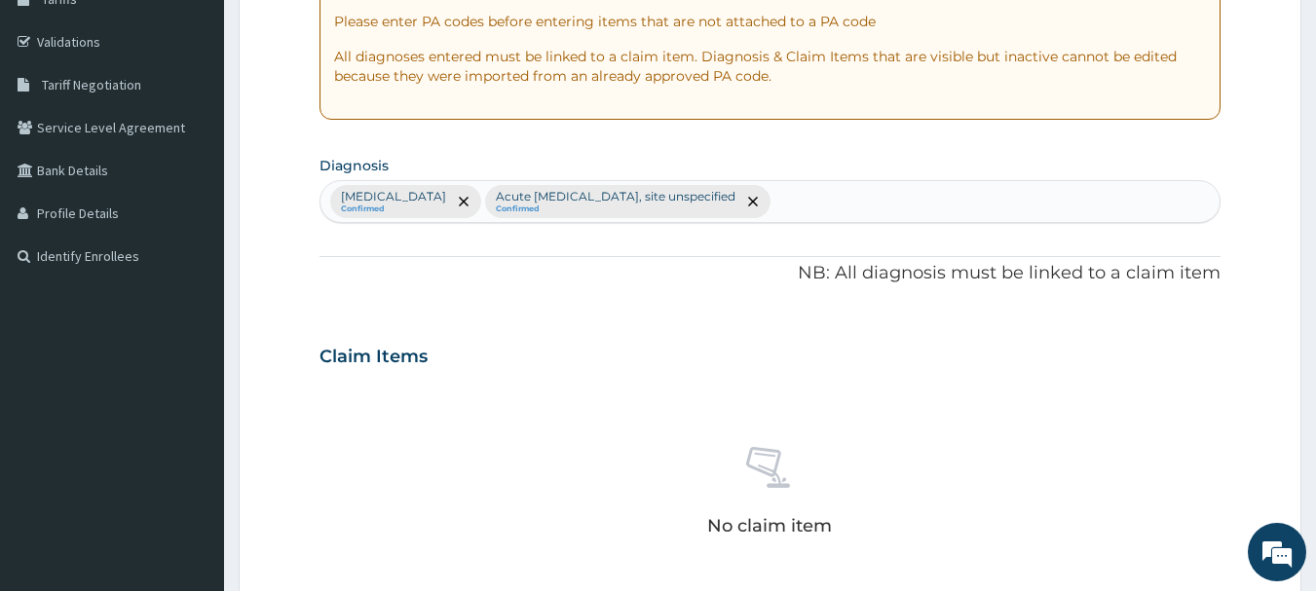
scroll to position [813, 0]
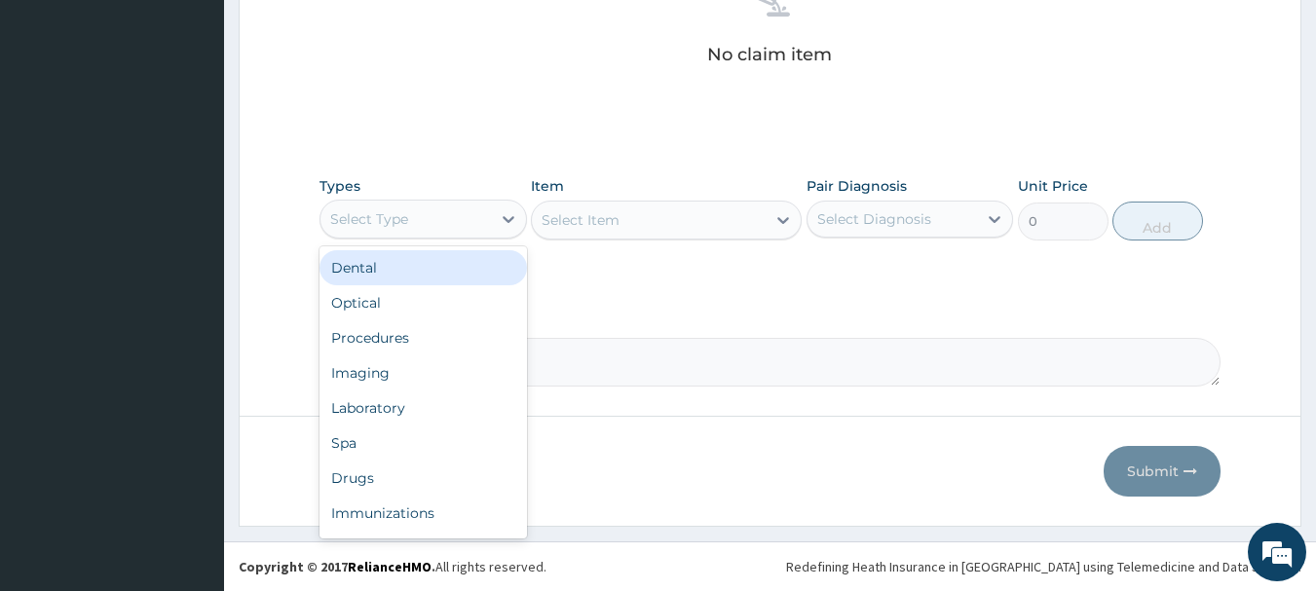
click at [364, 213] on div "Select Type" at bounding box center [369, 218] width 78 height 19
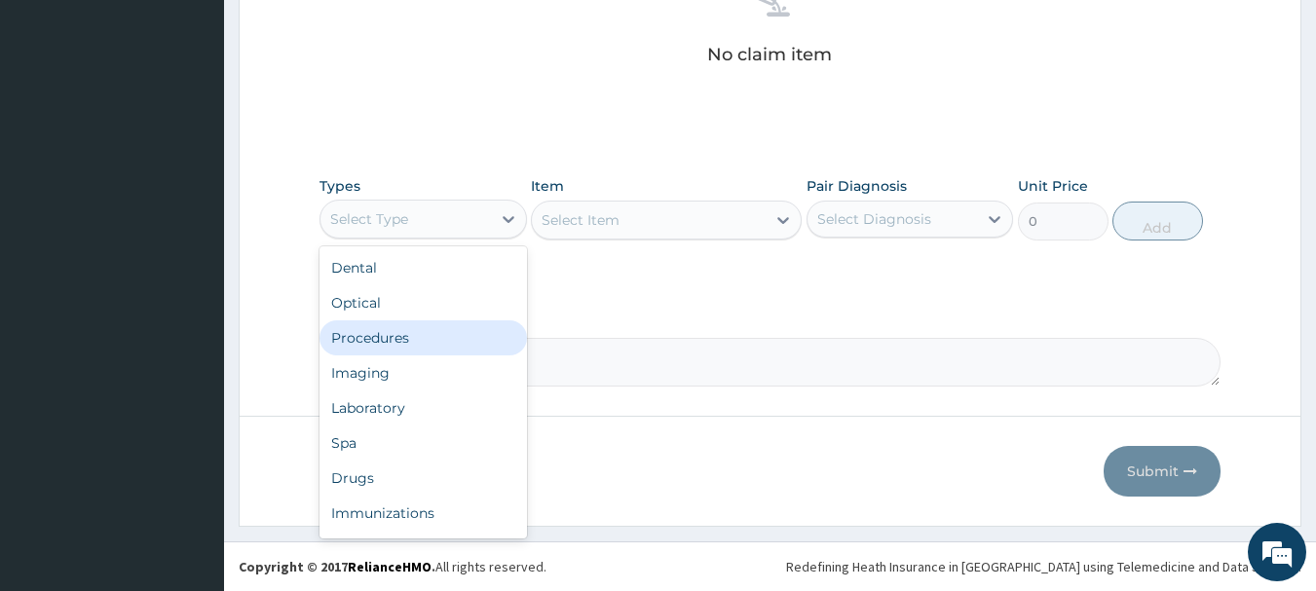
click at [367, 342] on div "Procedures" at bounding box center [423, 337] width 207 height 35
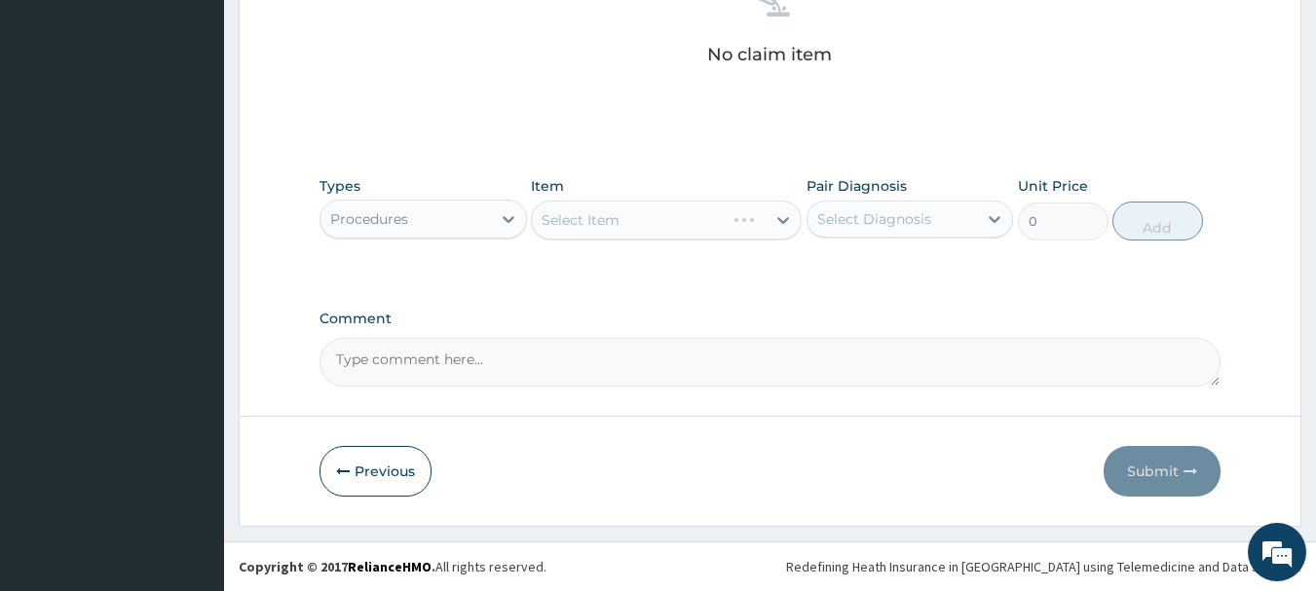
click at [435, 230] on div "Procedures" at bounding box center [405, 219] width 170 height 31
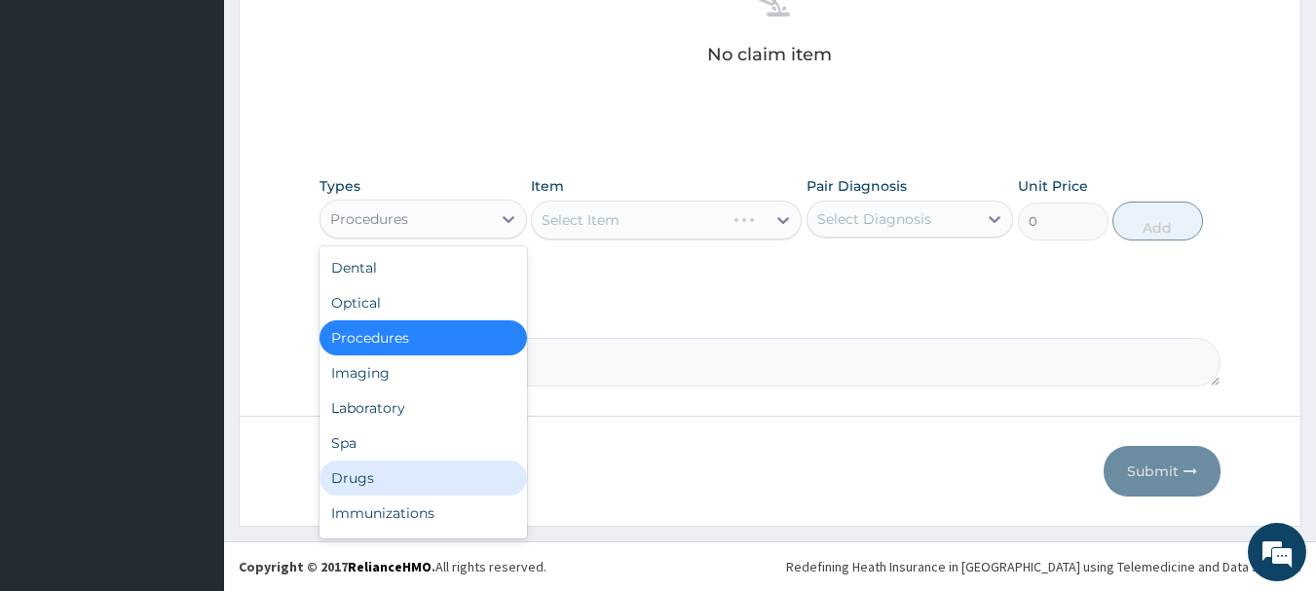
click at [360, 464] on div "Drugs" at bounding box center [423, 478] width 207 height 35
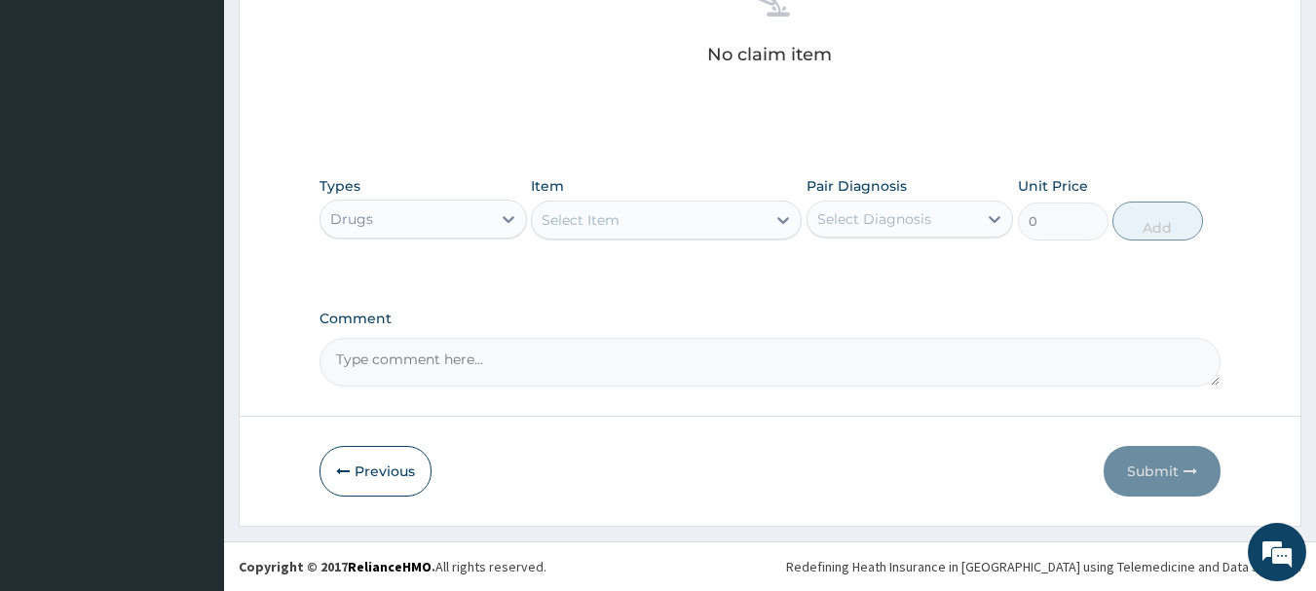
click at [738, 219] on div "Select Item" at bounding box center [649, 220] width 234 height 31
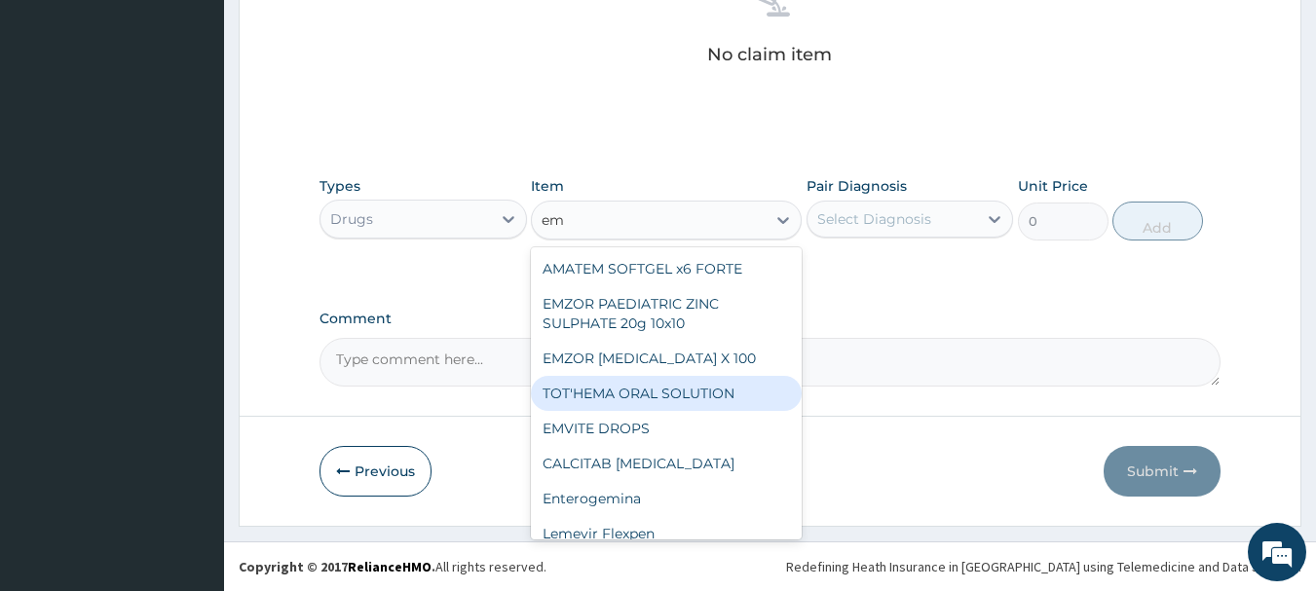
type input "e"
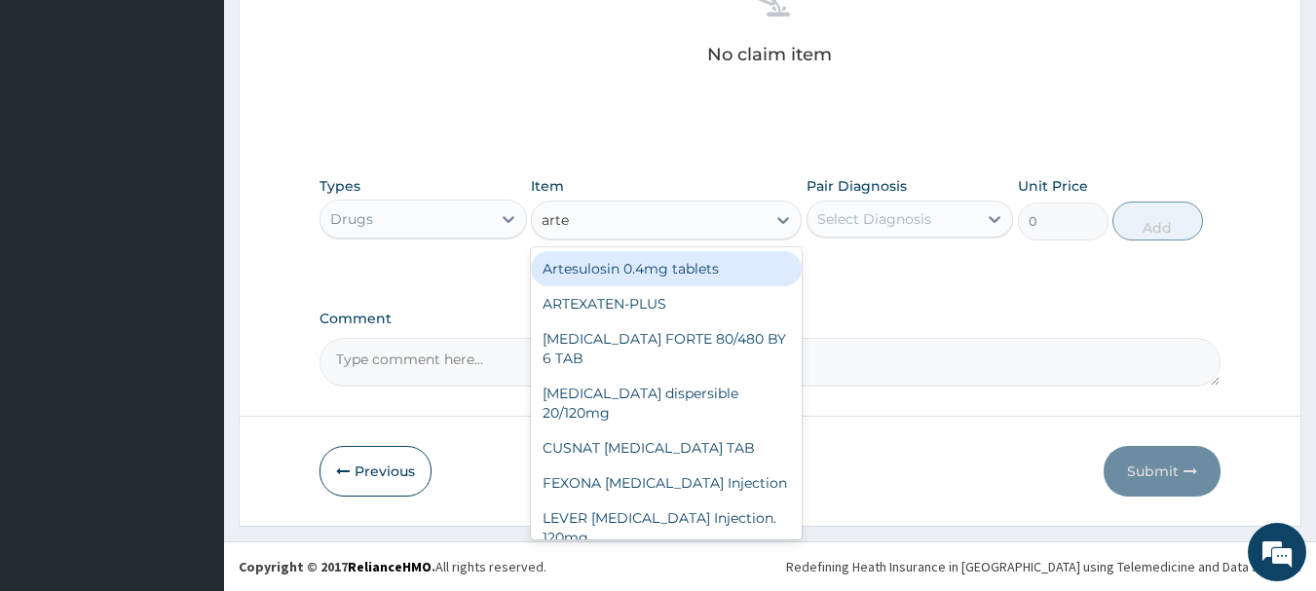
type input "artee"
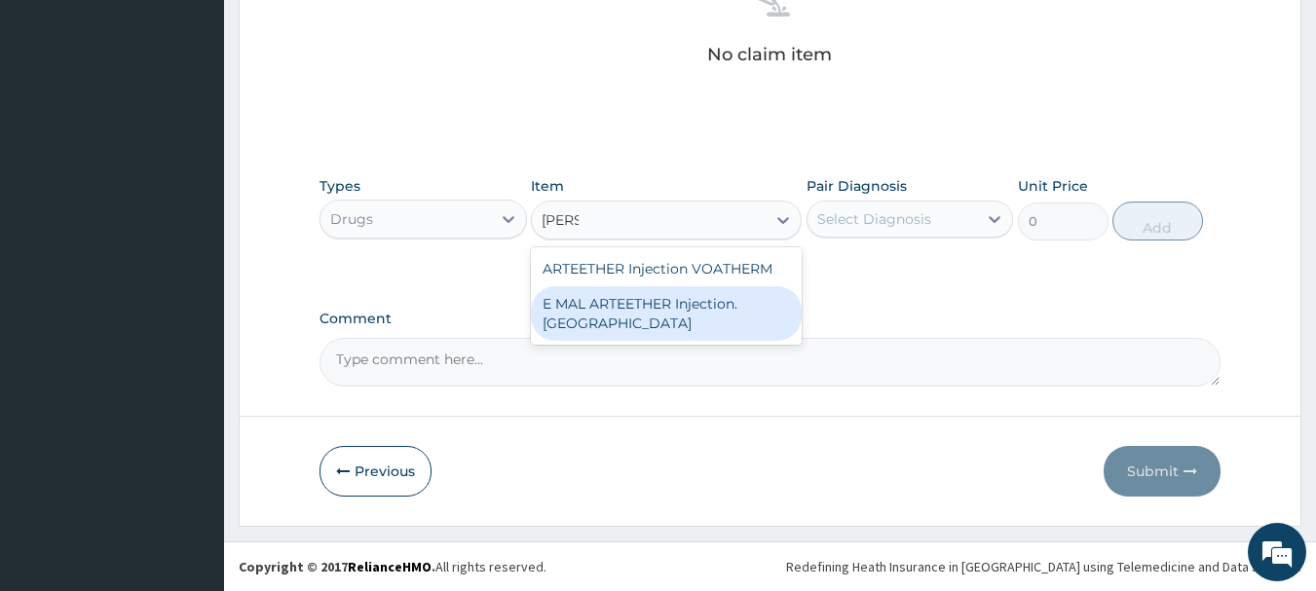
click at [676, 335] on div "E MAL ARTEETHER Injection. FIDSON" at bounding box center [666, 313] width 271 height 55
type input "1980"
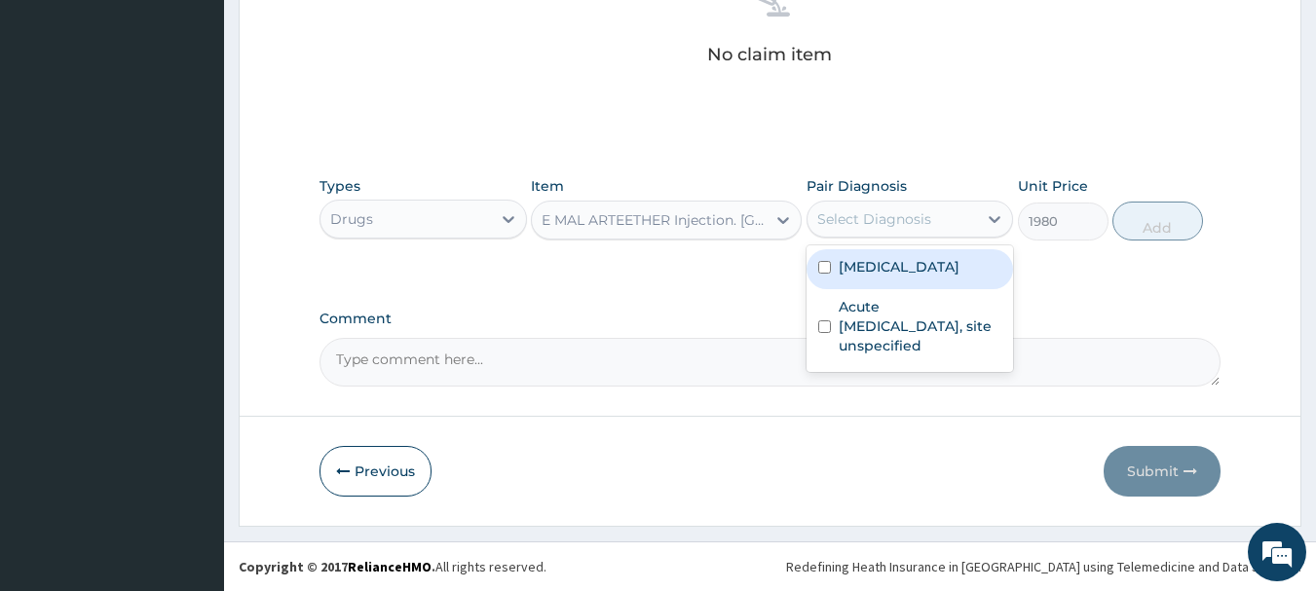
click at [879, 219] on div "Select Diagnosis" at bounding box center [874, 218] width 114 height 19
click at [824, 262] on input "checkbox" at bounding box center [824, 267] width 13 height 13
checkbox input "true"
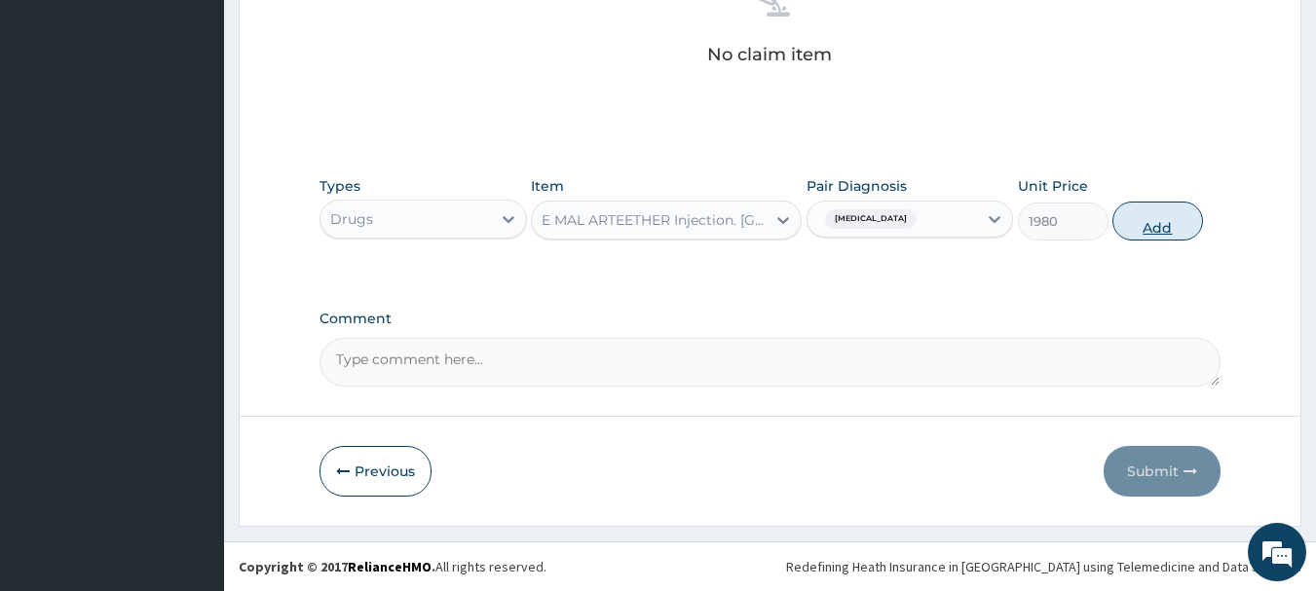
click at [1185, 217] on button "Add" at bounding box center [1157, 221] width 91 height 39
type input "0"
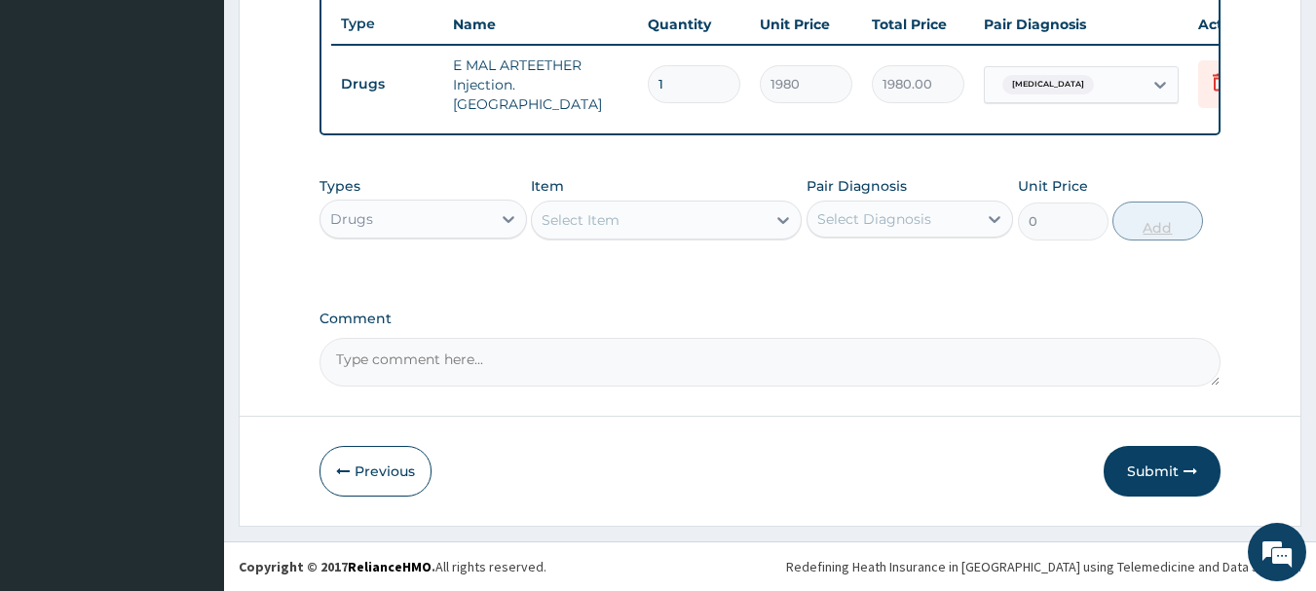
scroll to position [735, 0]
type input "0.00"
type input "3"
type input "5940.00"
type input "3"
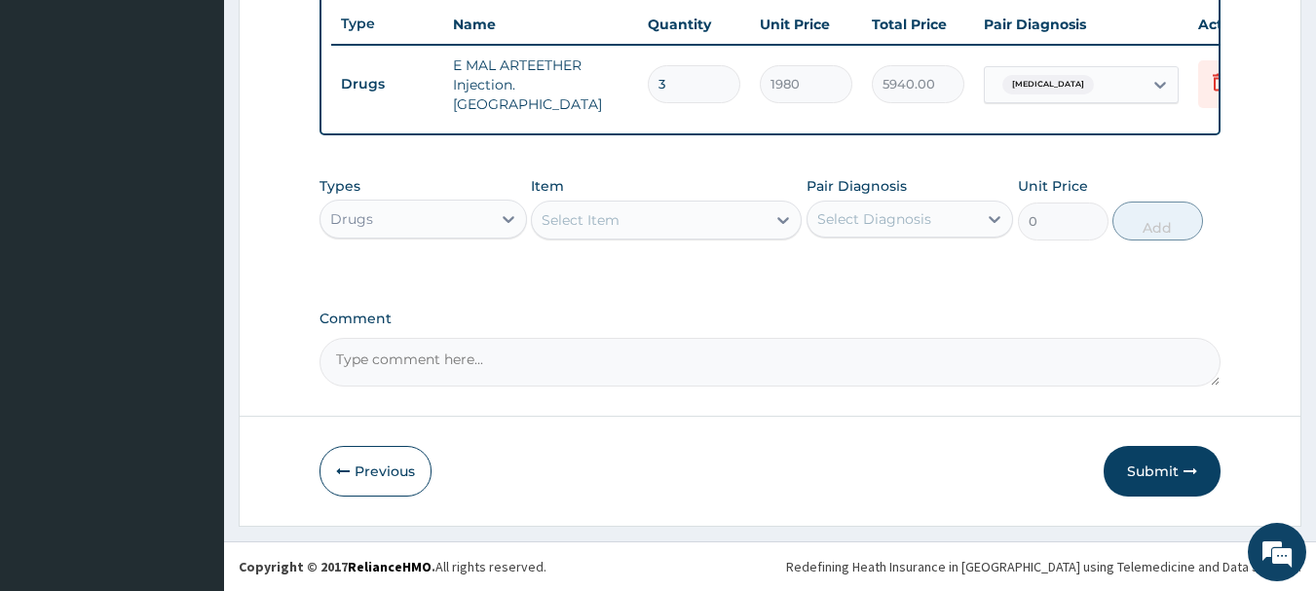
click at [608, 220] on div "Select Item" at bounding box center [581, 219] width 78 height 19
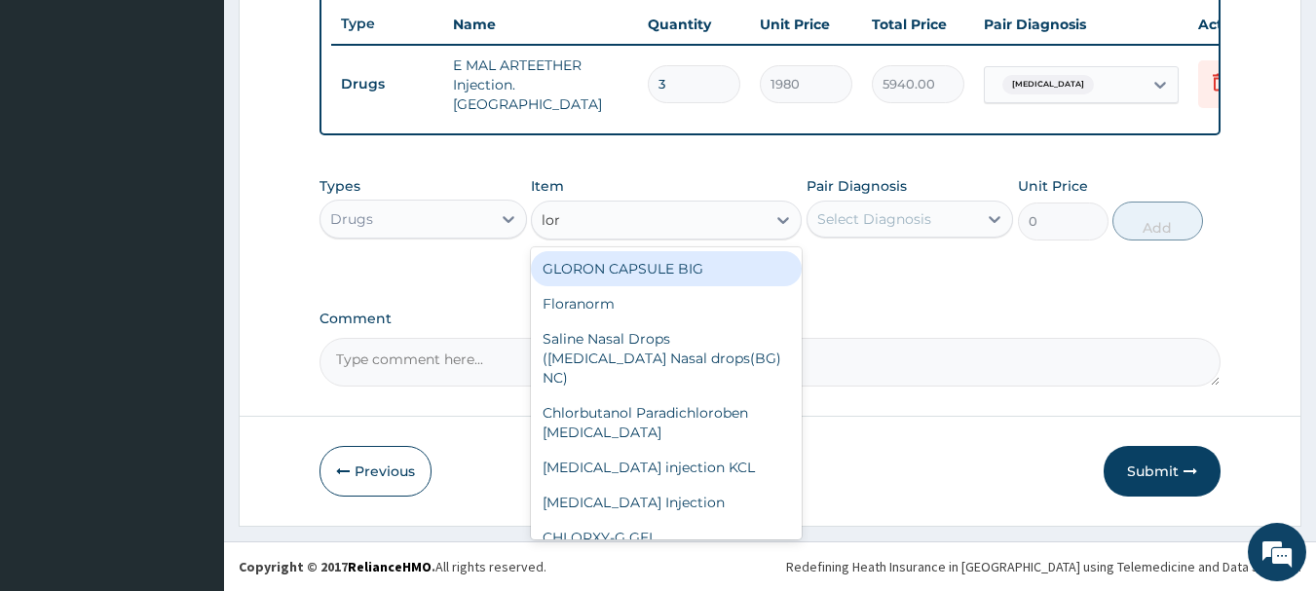
type input "lora"
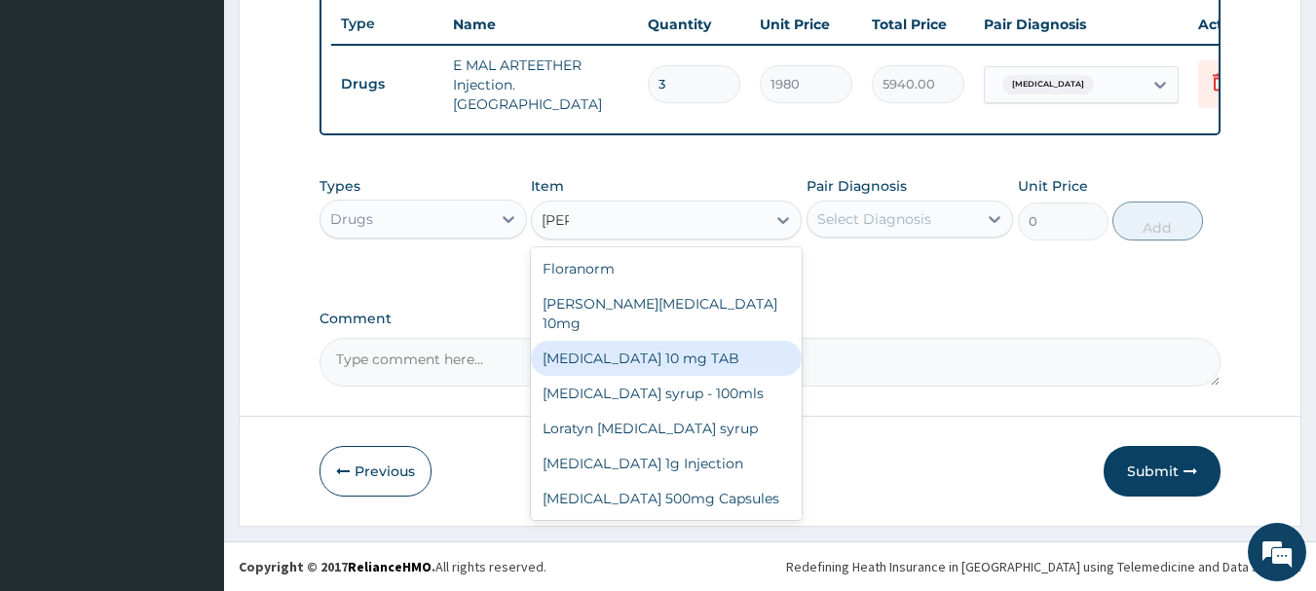
click at [599, 348] on div "LORATADINE 10 mg TAB" at bounding box center [666, 358] width 271 height 35
type input "66"
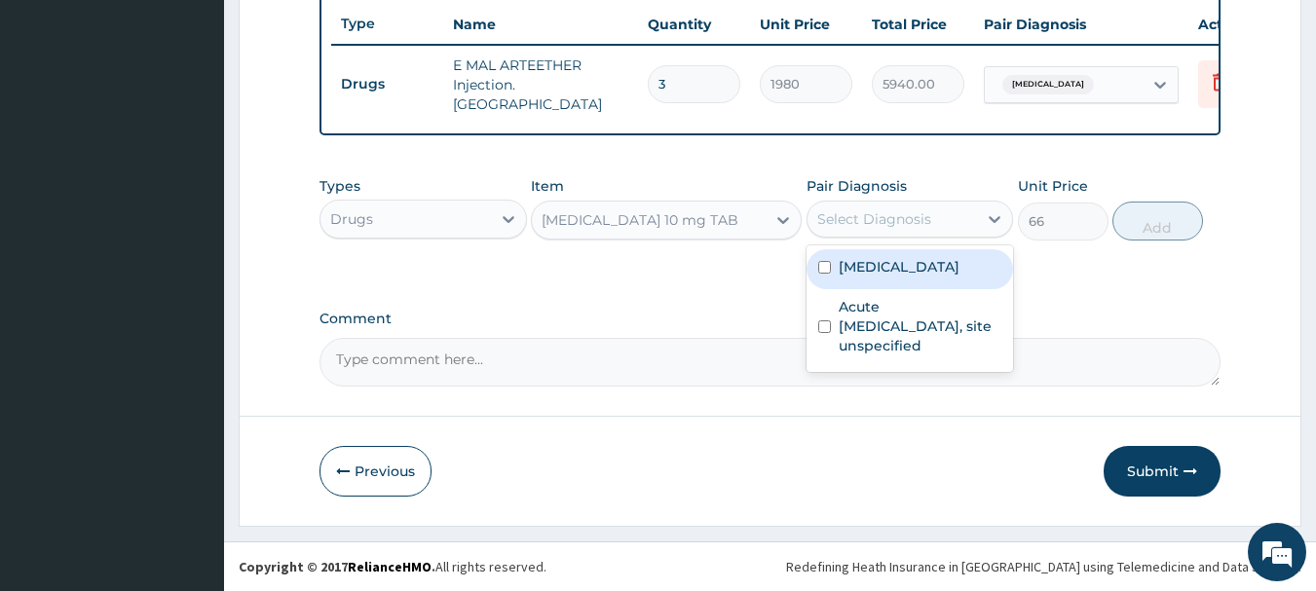
click at [846, 226] on div "Select Diagnosis" at bounding box center [874, 218] width 114 height 19
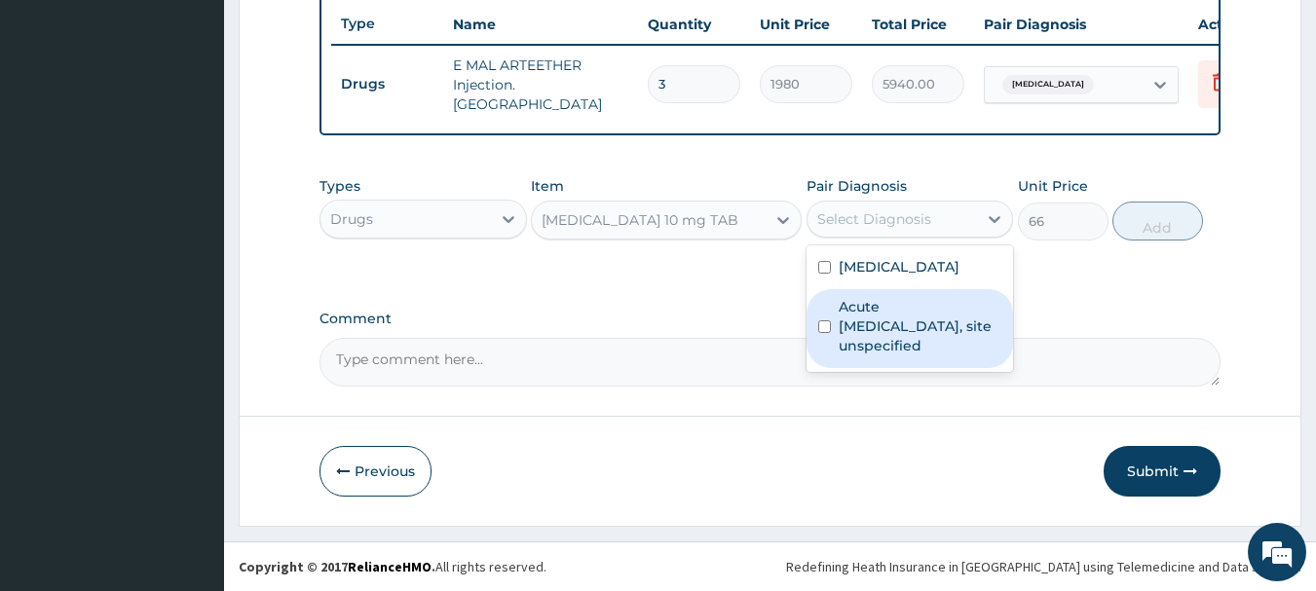
click at [826, 316] on div "Acute upper respiratory infection, site unspecified" at bounding box center [910, 328] width 207 height 79
checkbox input "true"
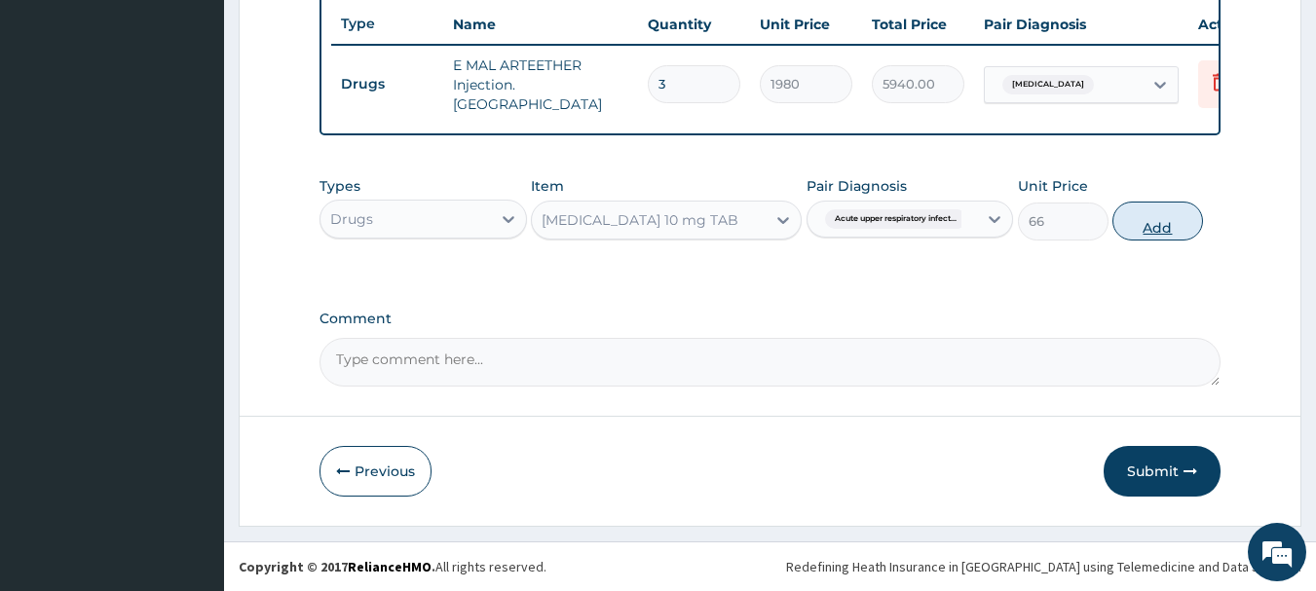
click at [1174, 222] on button "Add" at bounding box center [1157, 221] width 91 height 39
type input "0"
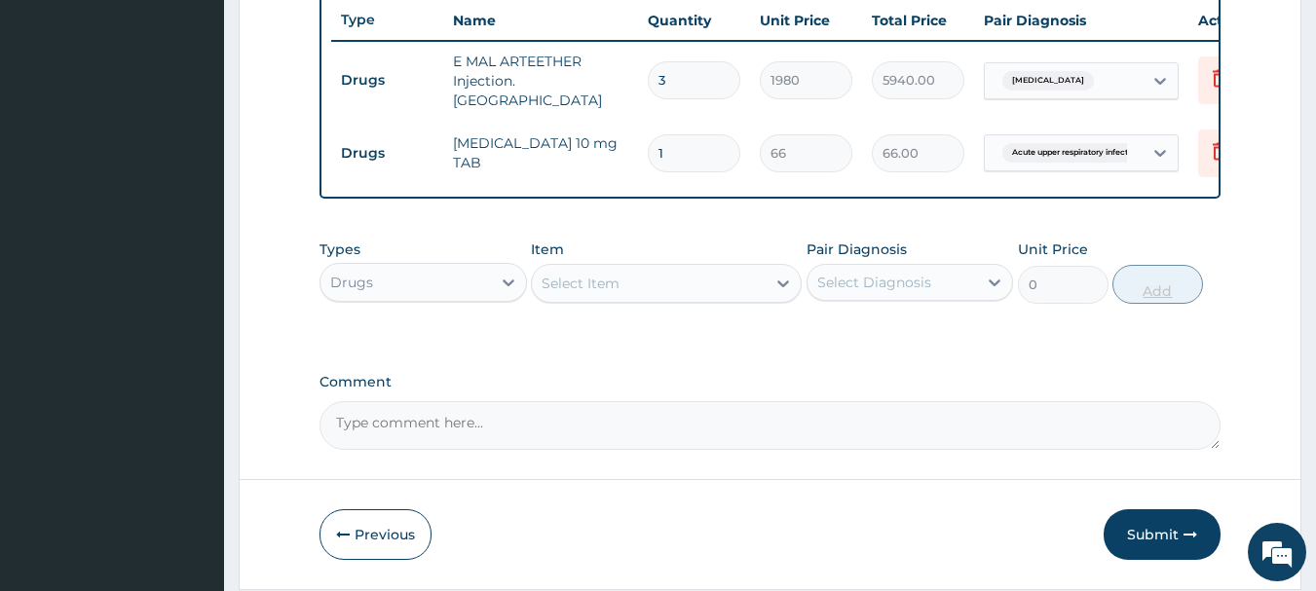
type input "10"
type input "660.00"
type input "10"
click at [1132, 519] on button "Submit" at bounding box center [1162, 534] width 117 height 51
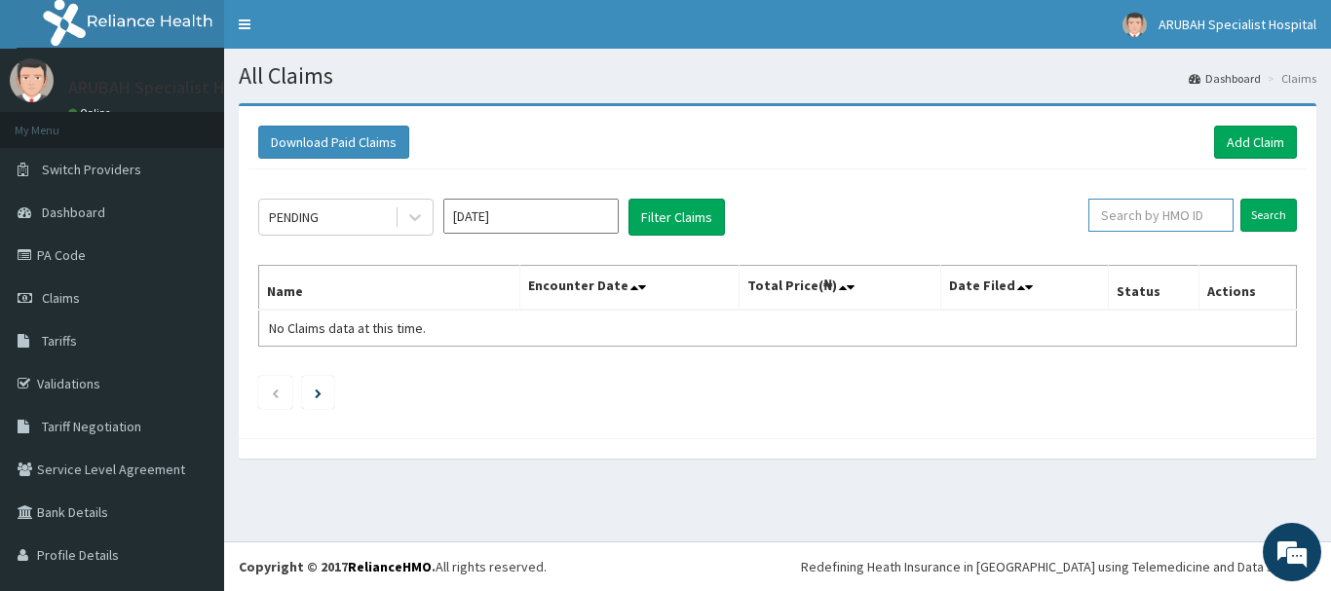
click at [1160, 223] on input "text" at bounding box center [1160, 215] width 145 height 33
paste input "WML/10082/A"
type input "WML/10082/A"
click at [1255, 214] on input "Search" at bounding box center [1268, 215] width 56 height 33
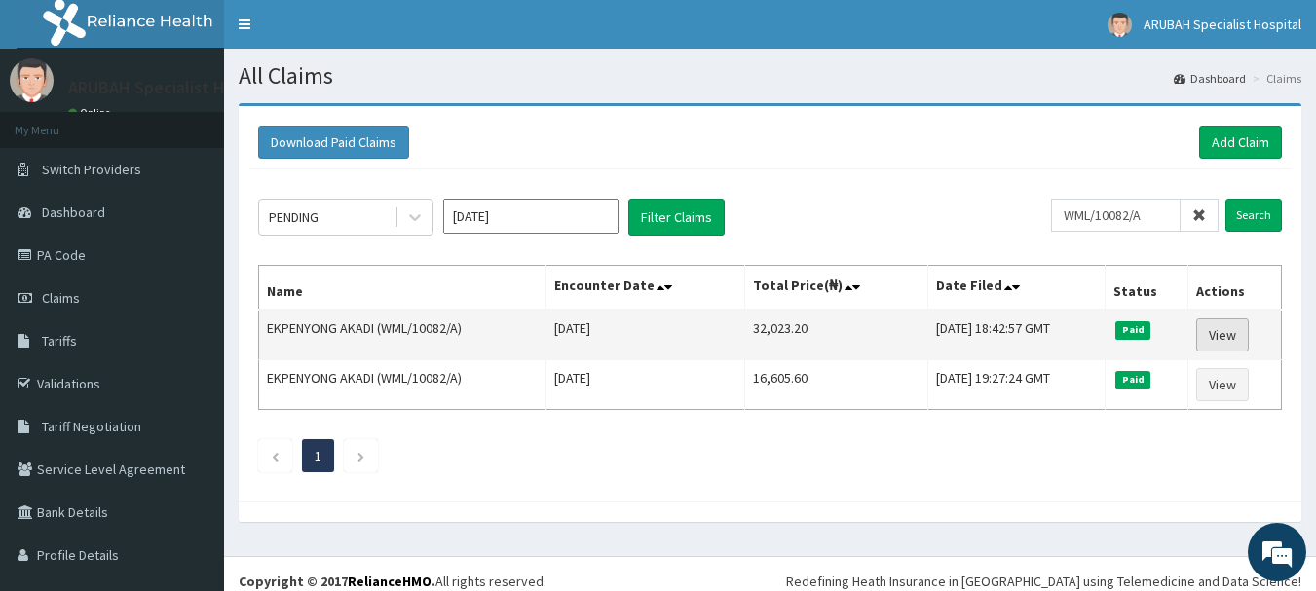
click at [1231, 337] on link "View" at bounding box center [1222, 335] width 53 height 33
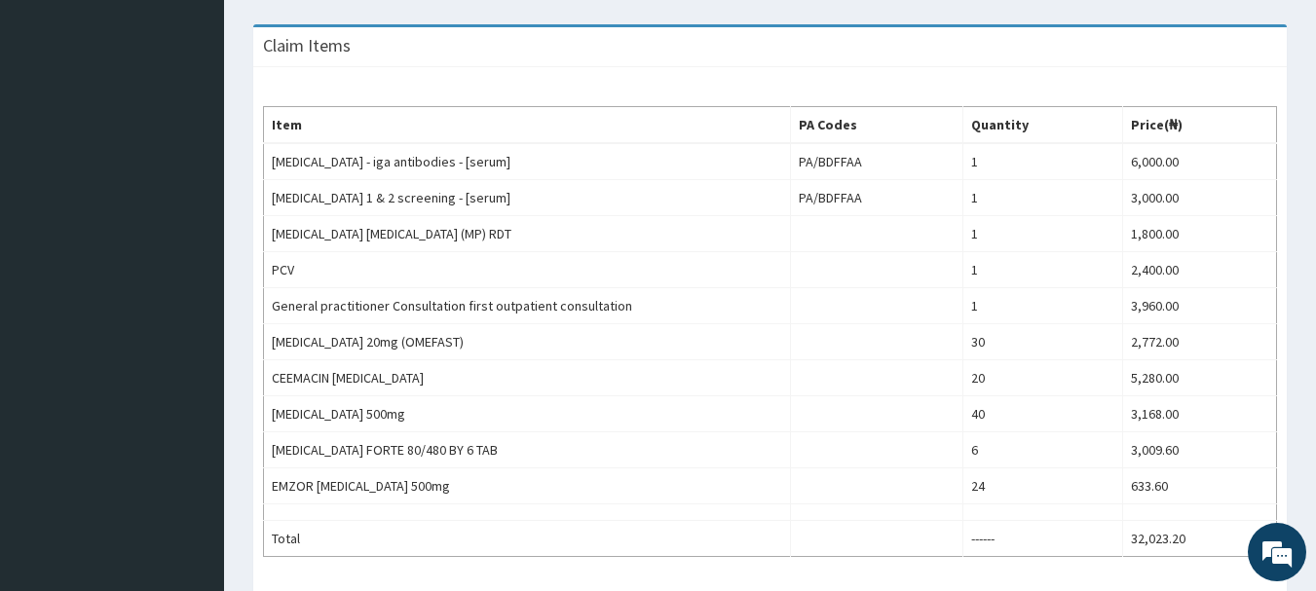
scroll to position [102, 0]
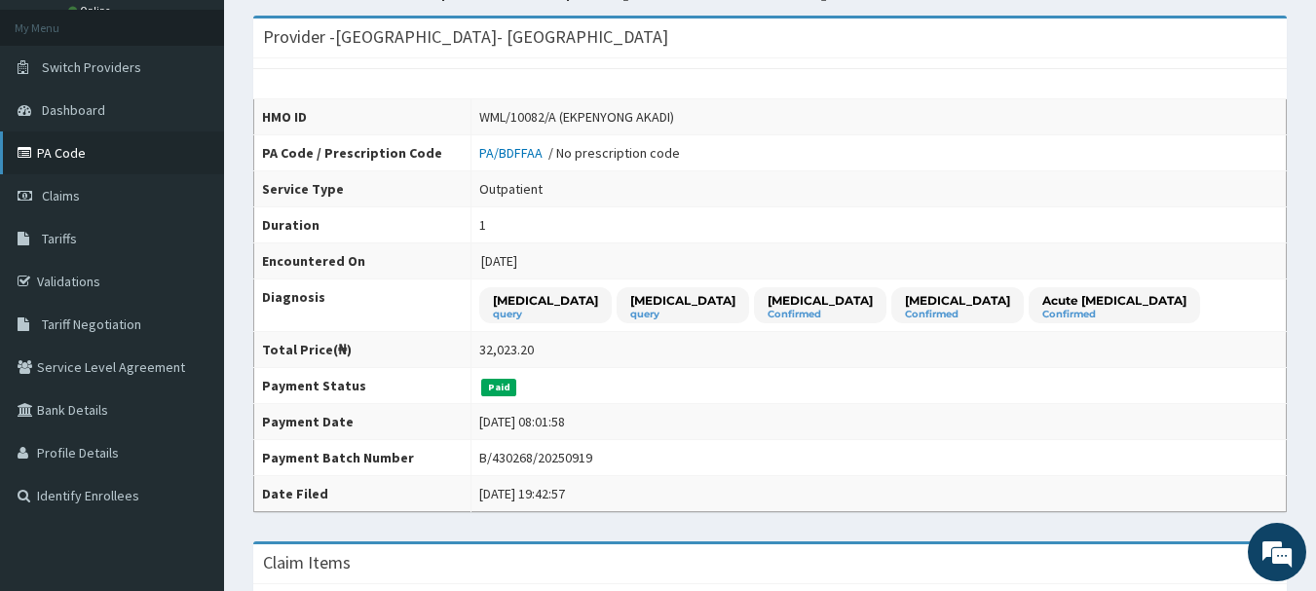
click at [75, 169] on link "PA Code" at bounding box center [112, 153] width 224 height 43
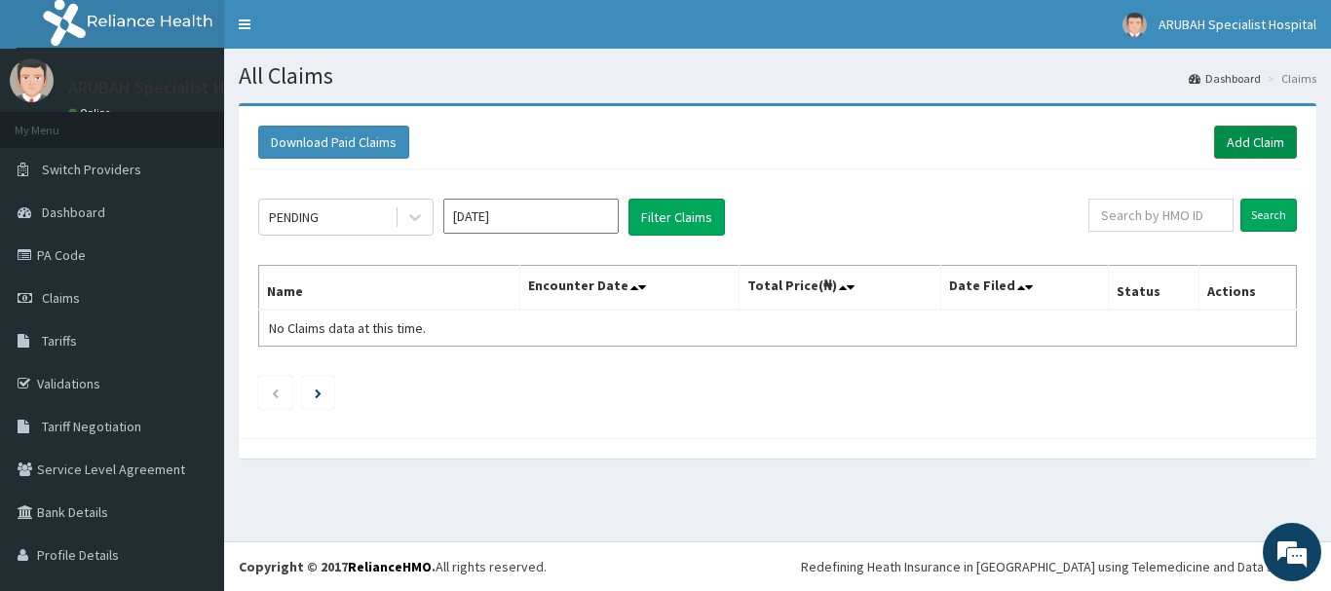
click at [1237, 146] on link "Add Claim" at bounding box center [1255, 142] width 83 height 33
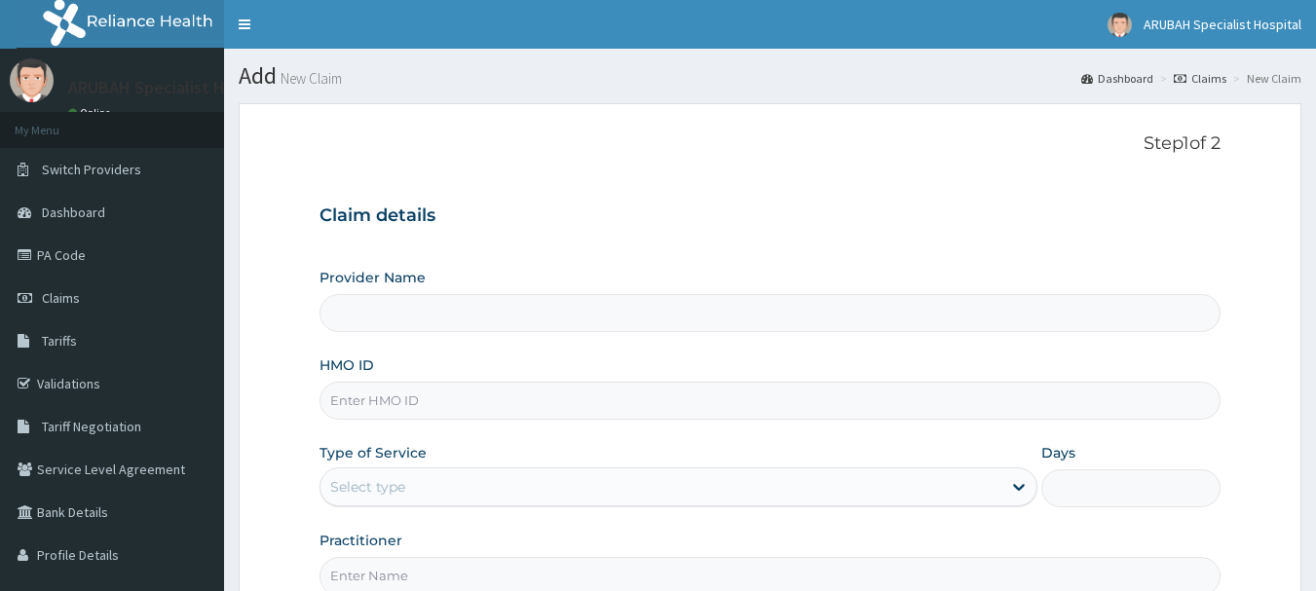
drag, startPoint x: 0, startPoint y: 0, endPoint x: 607, endPoint y: 405, distance: 729.7
click at [607, 405] on input "HMO ID" at bounding box center [771, 401] width 902 height 38
type input "anp"
type input "[GEOGRAPHIC_DATA]- [GEOGRAPHIC_DATA]"
type input "anp/10018/c"
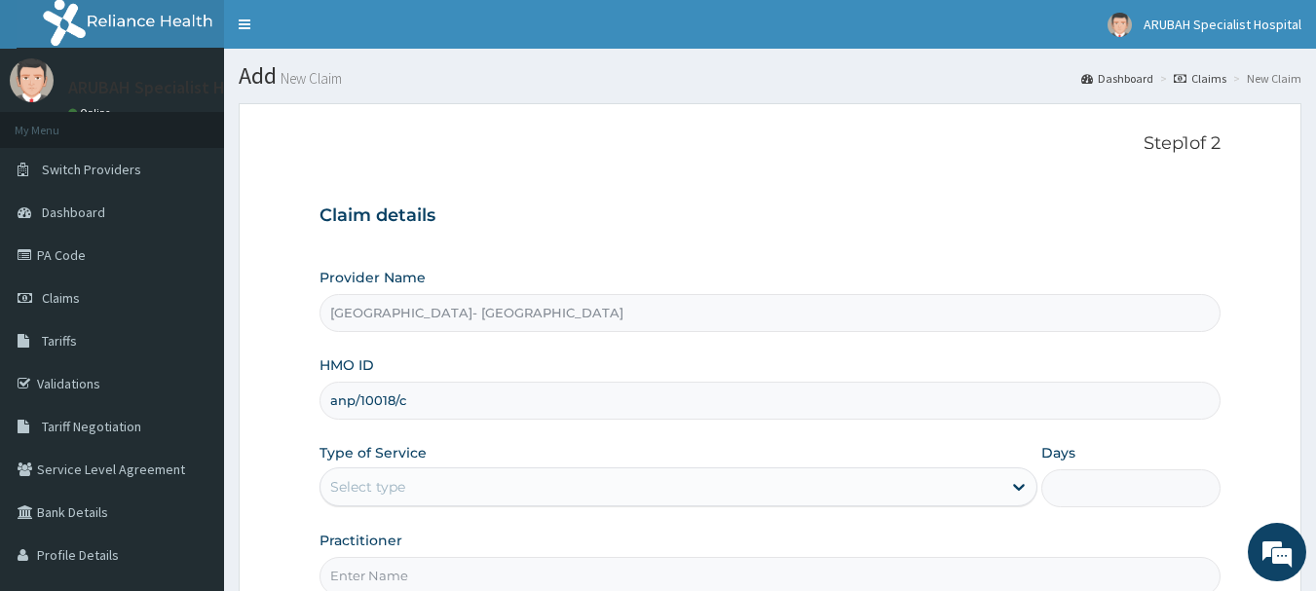
click at [376, 485] on div "Select type" at bounding box center [367, 486] width 75 height 19
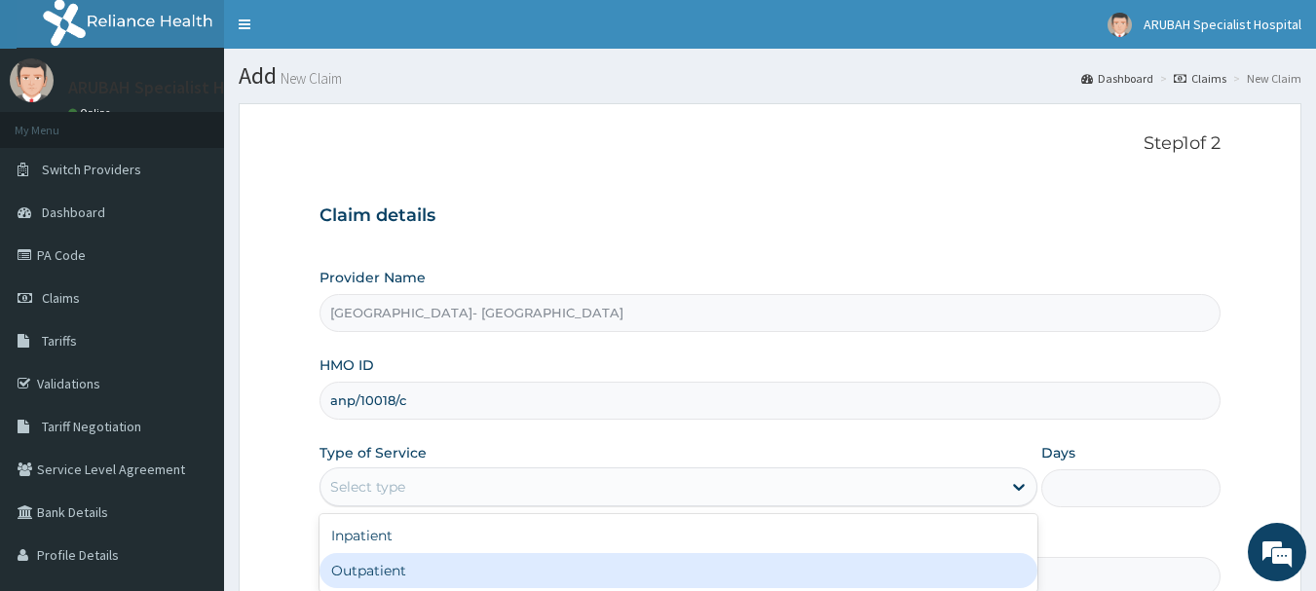
click at [385, 565] on div "Outpatient" at bounding box center [679, 570] width 718 height 35
type input "1"
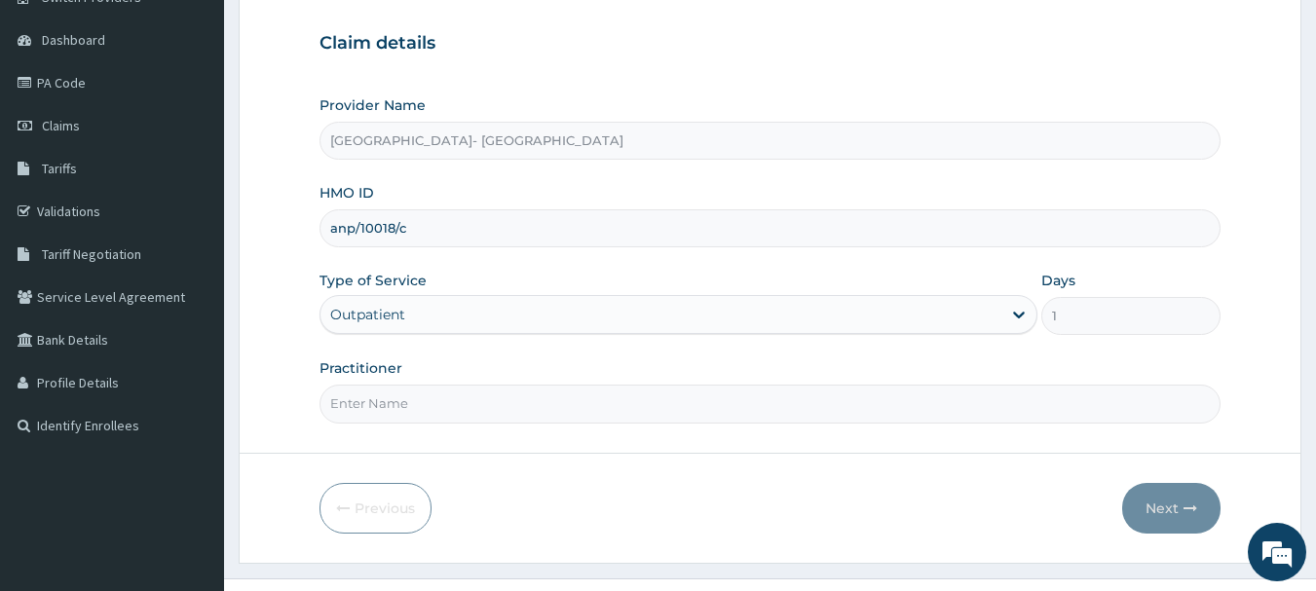
scroll to position [209, 0]
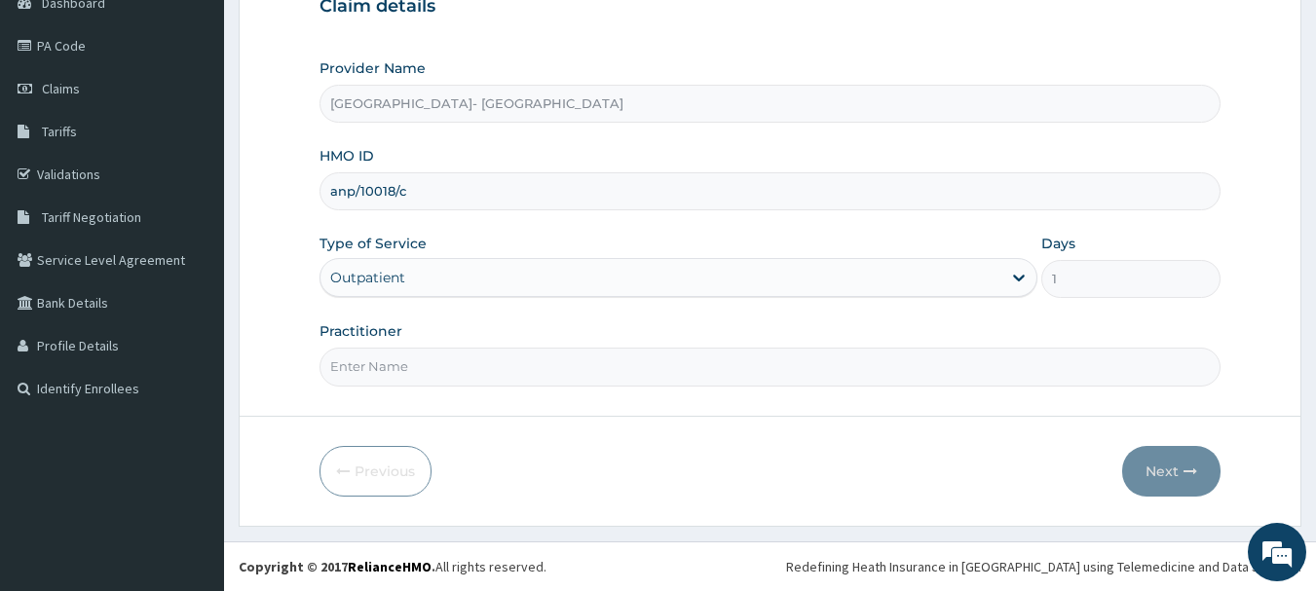
click at [350, 365] on input "Practitioner" at bounding box center [771, 367] width 902 height 38
type input "[PERSON_NAME] Ntamu"
click at [1153, 481] on button "Next" at bounding box center [1171, 471] width 98 height 51
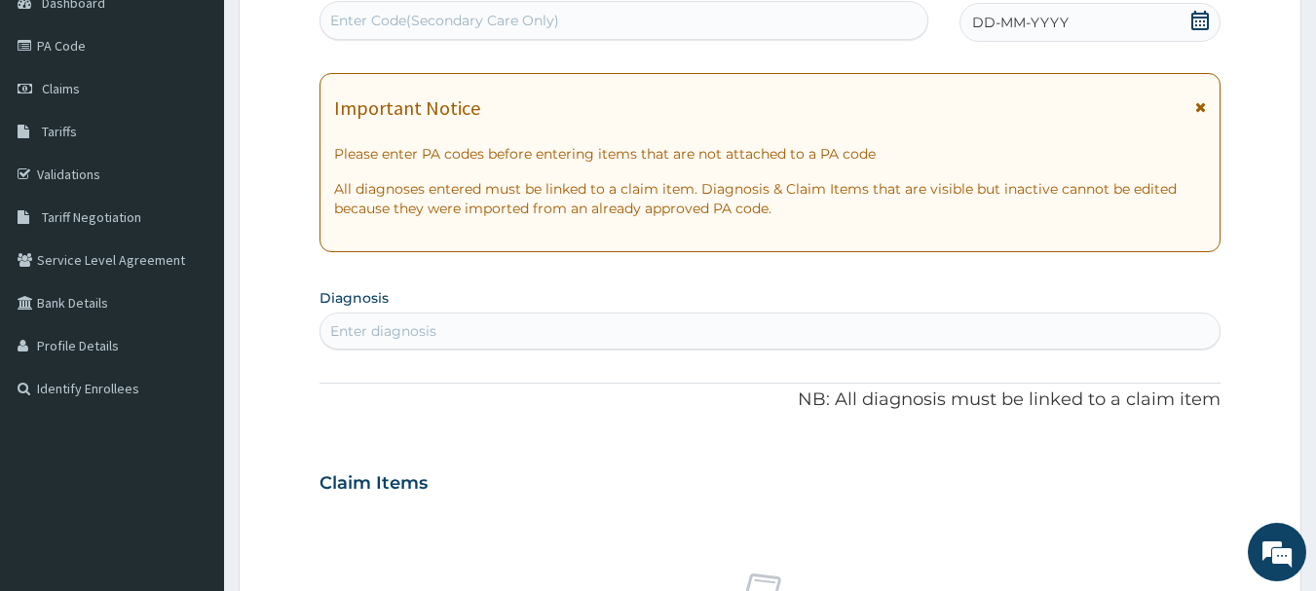
click at [1199, 27] on icon at bounding box center [1199, 20] width 19 height 19
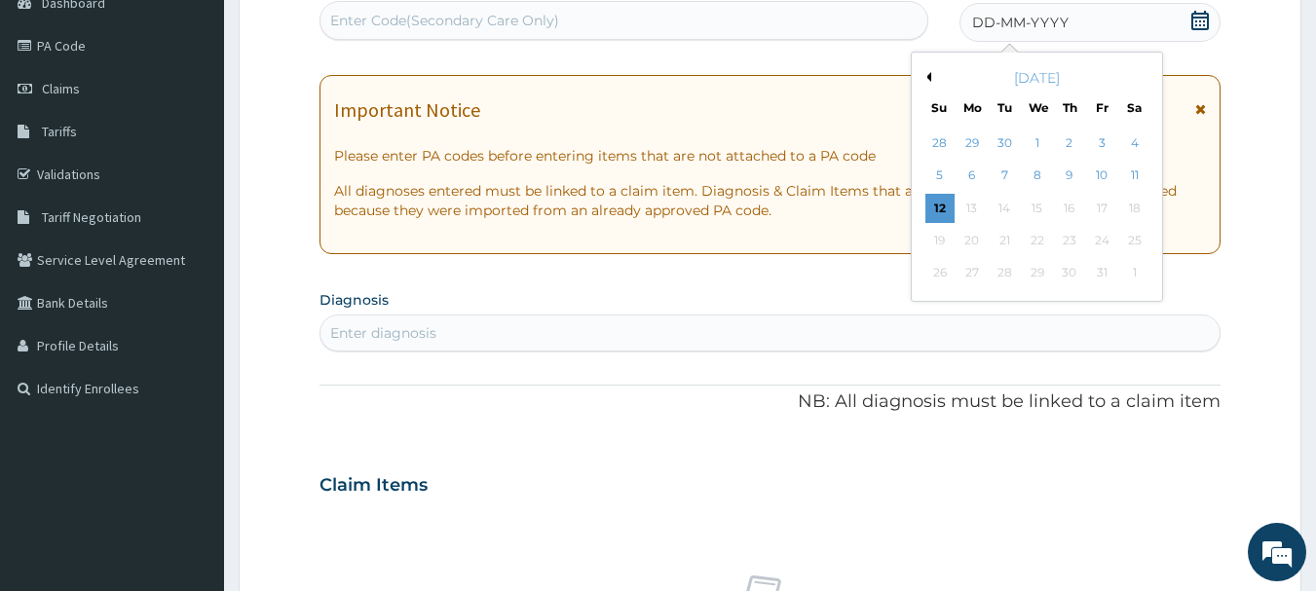
click at [930, 75] on button "Previous Month" at bounding box center [927, 77] width 10 height 10
click at [969, 206] on div "15" at bounding box center [972, 208] width 29 height 29
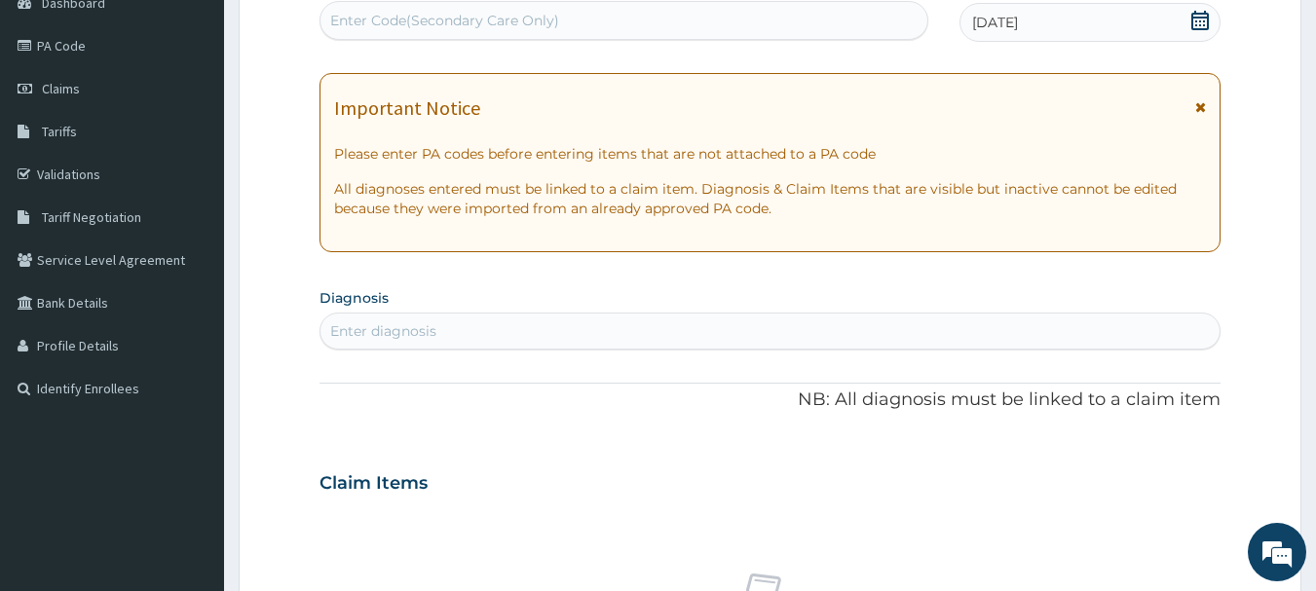
click at [656, 325] on div "Enter diagnosis" at bounding box center [770, 331] width 900 height 31
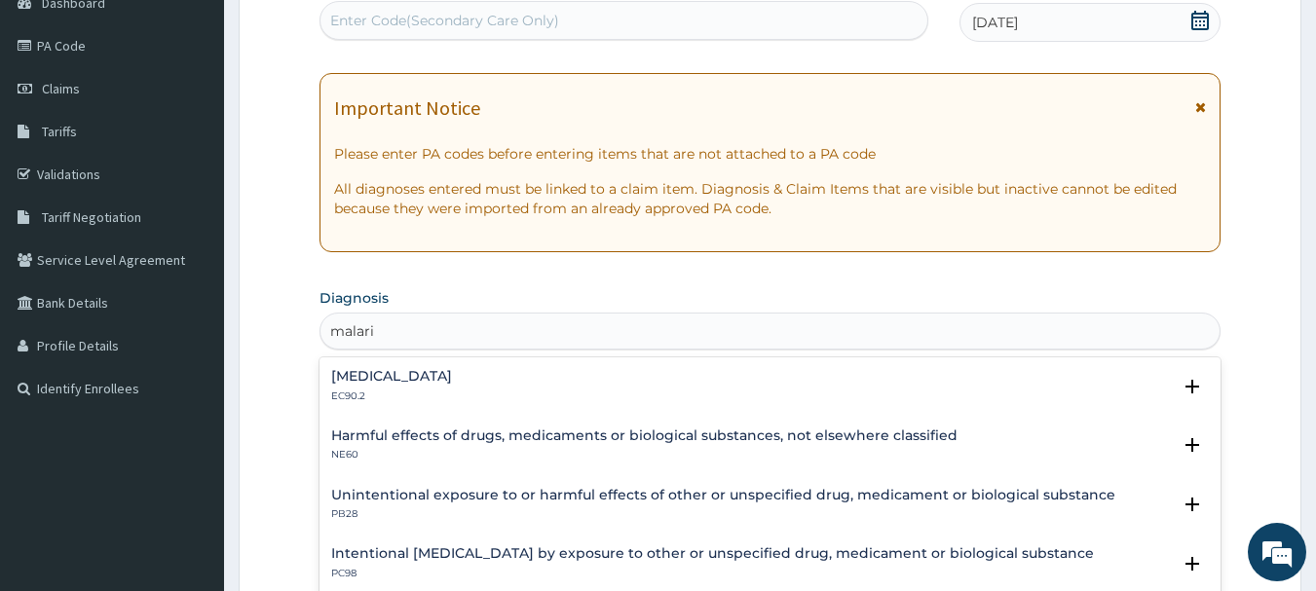
type input "[MEDICAL_DATA]"
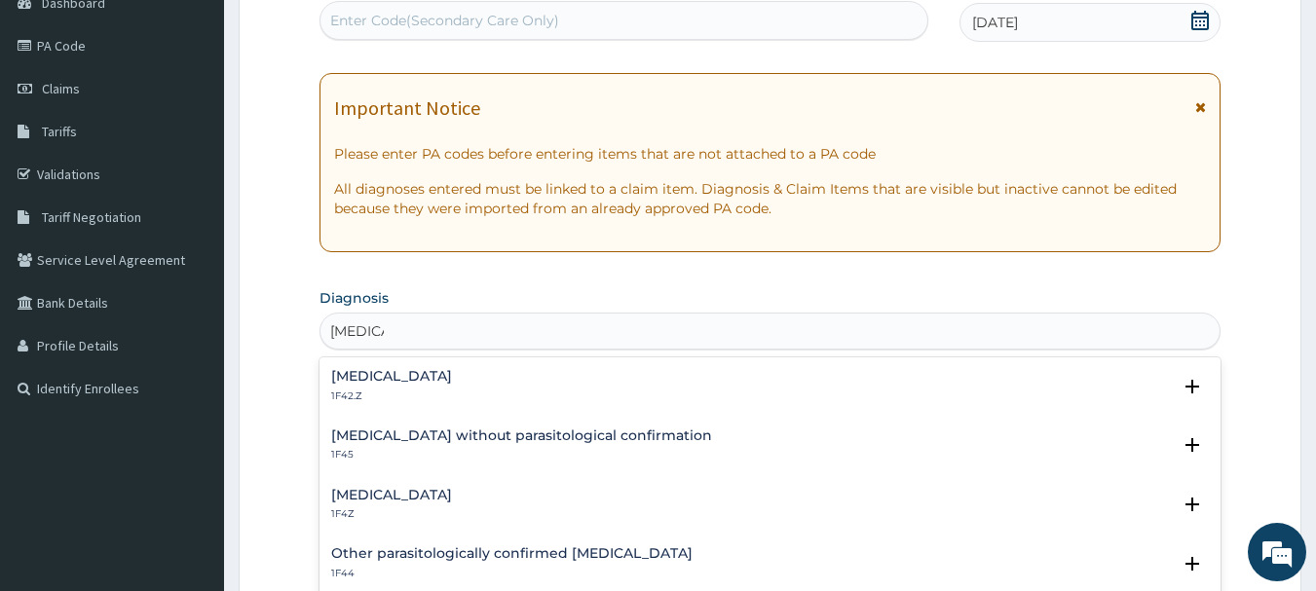
click at [371, 499] on h4 "[MEDICAL_DATA]" at bounding box center [391, 495] width 121 height 15
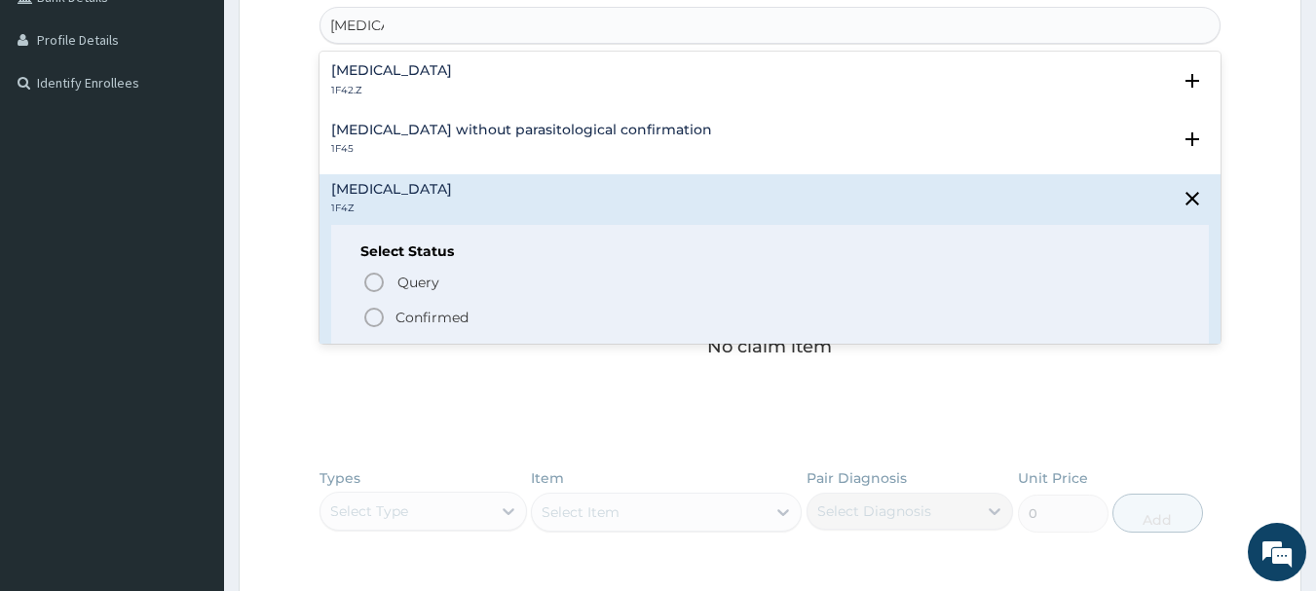
scroll to position [535, 0]
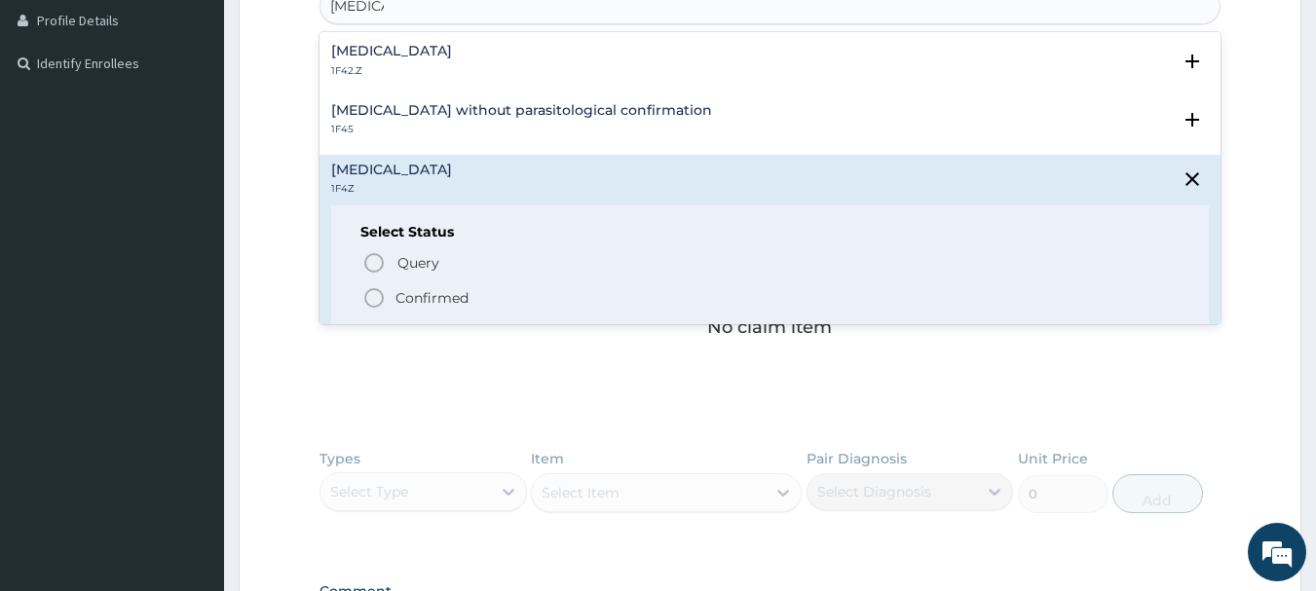
click at [374, 293] on icon "status option filled" at bounding box center [373, 297] width 23 height 23
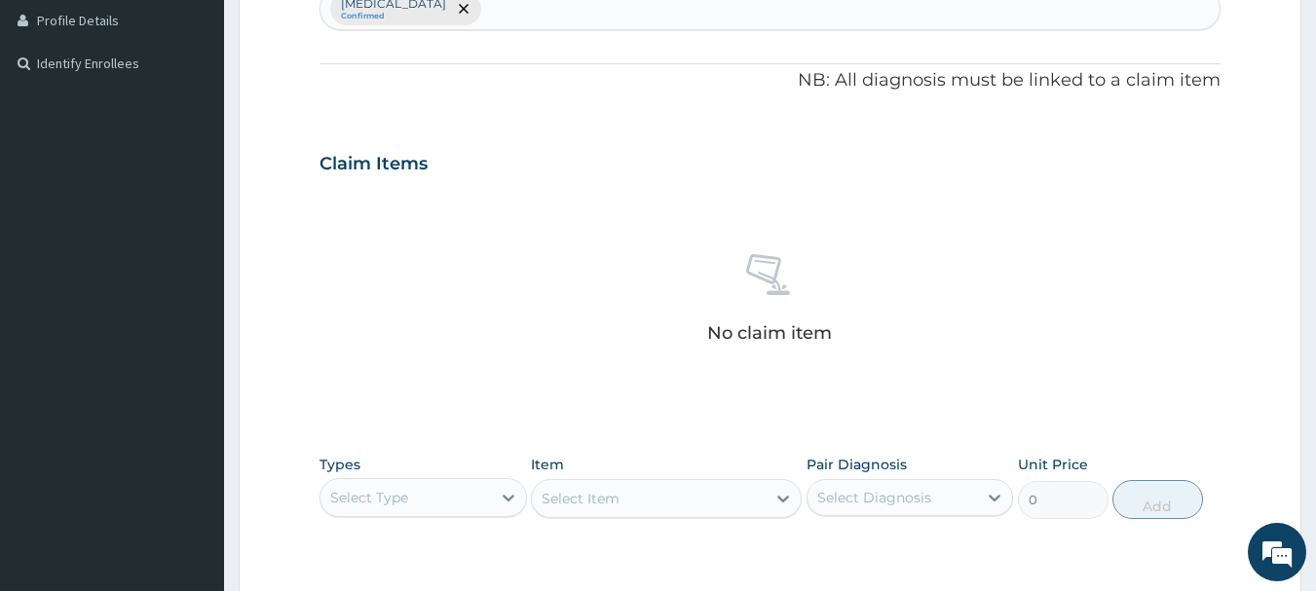
type input "r"
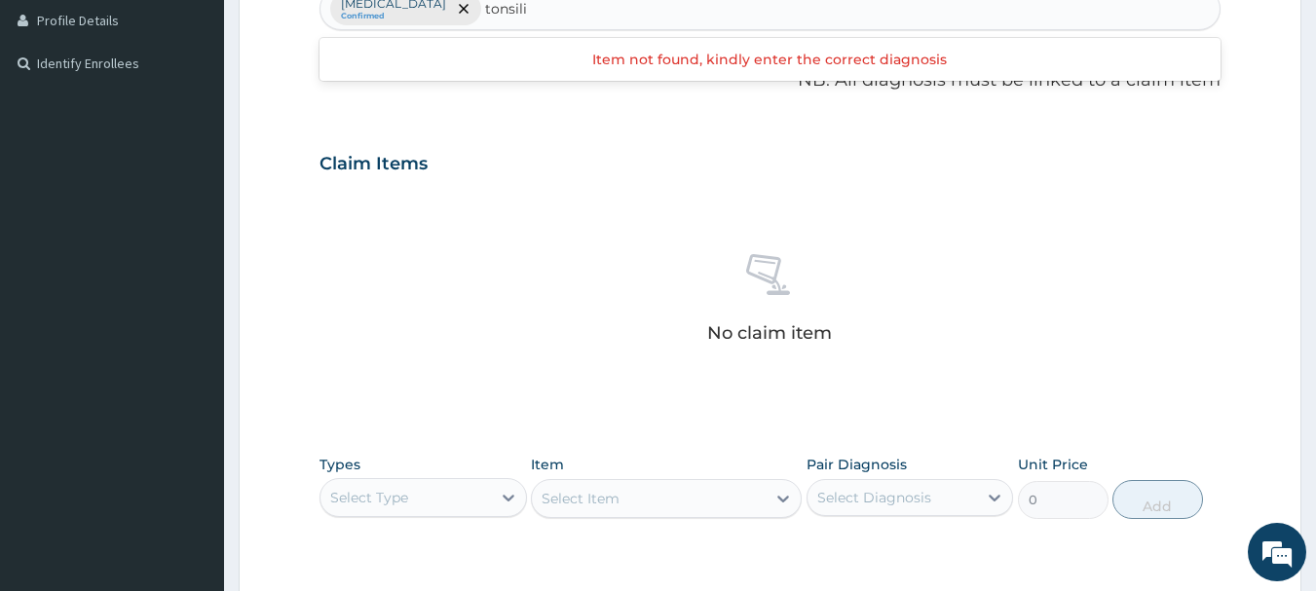
type input "[MEDICAL_DATA]"
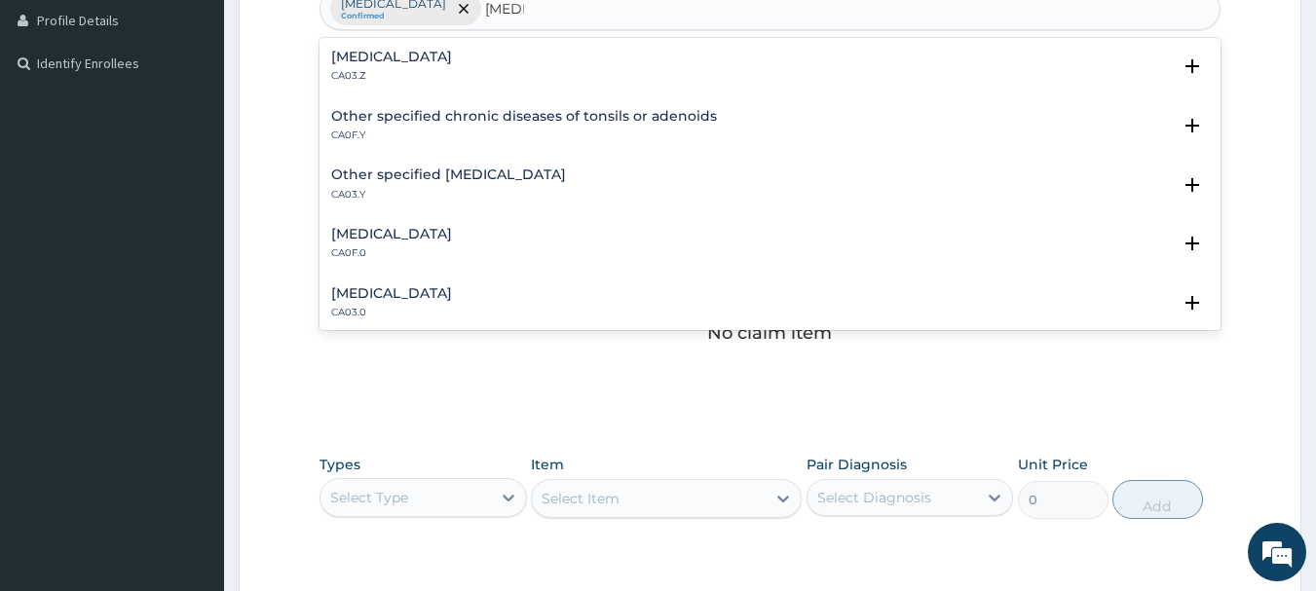
click at [387, 51] on h4 "[MEDICAL_DATA]" at bounding box center [391, 57] width 121 height 15
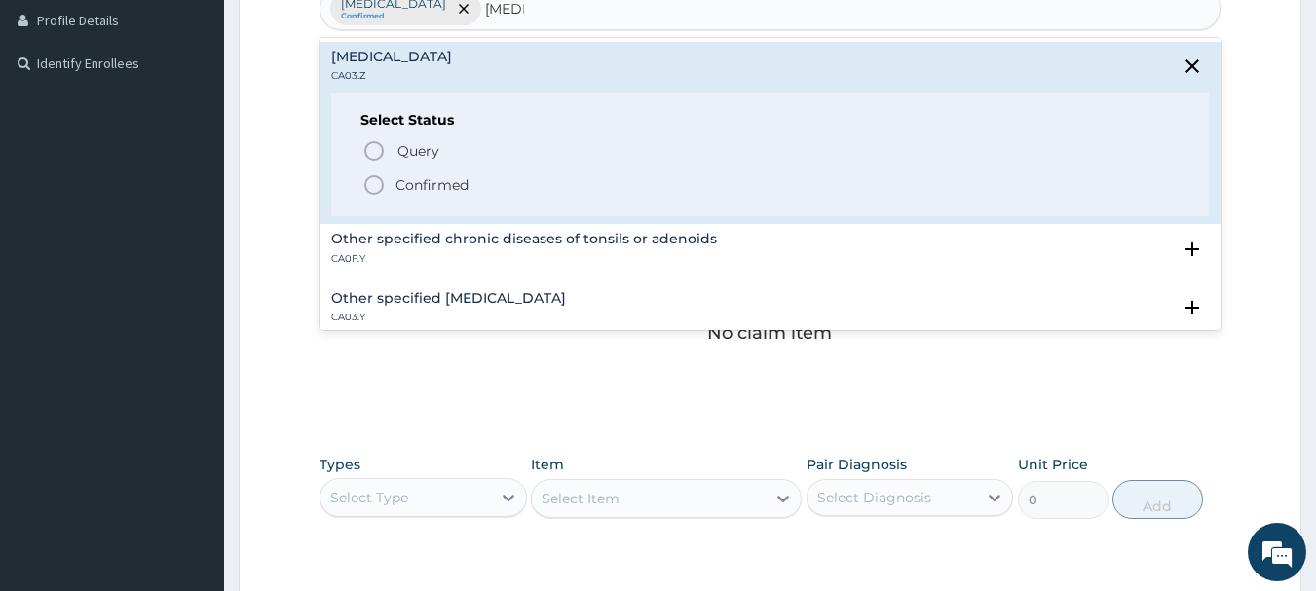
click at [371, 175] on icon "status option filled" at bounding box center [373, 184] width 23 height 23
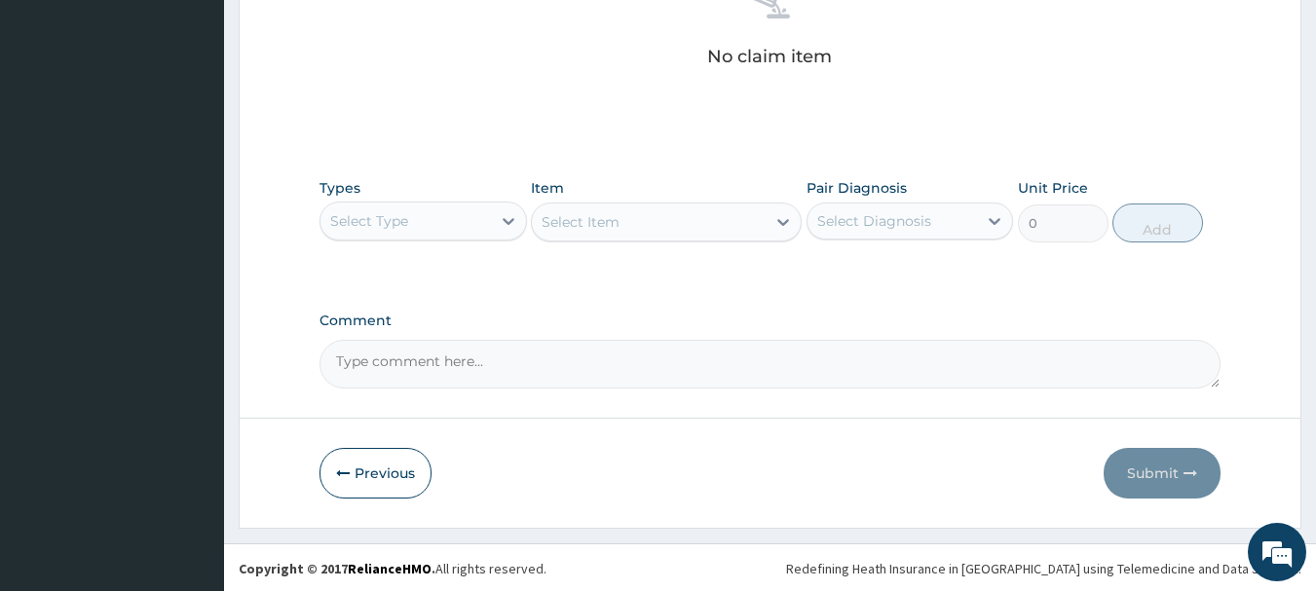
scroll to position [813, 0]
click at [386, 214] on div "Select Type" at bounding box center [369, 218] width 78 height 19
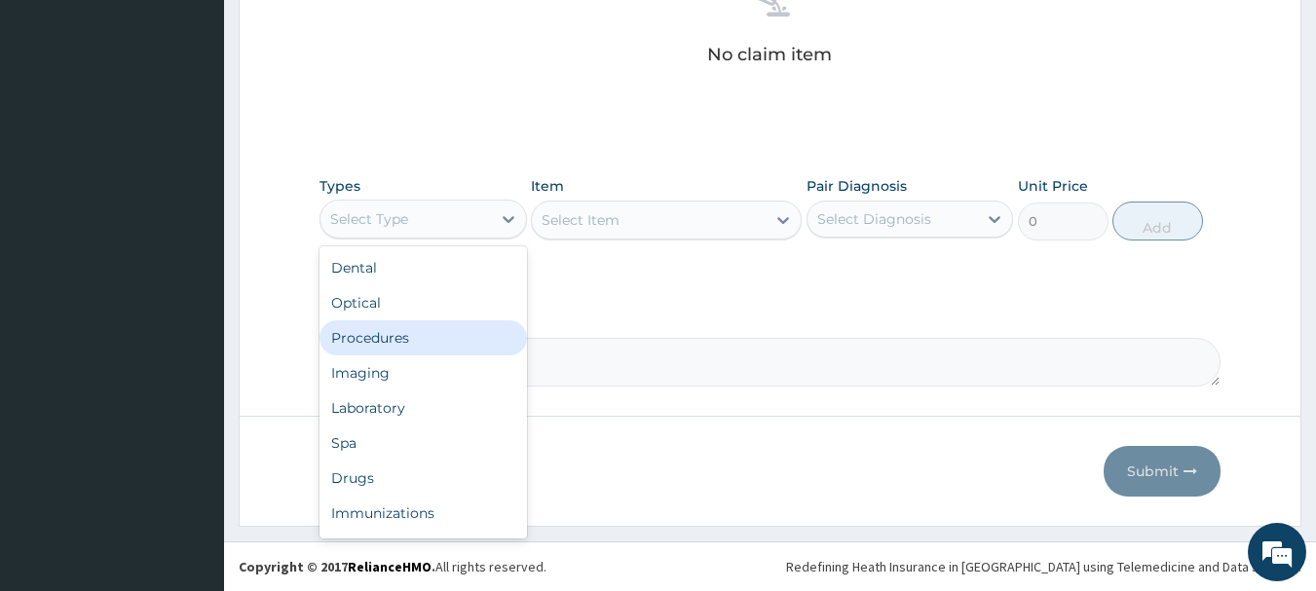
click at [378, 326] on div "Procedures" at bounding box center [423, 337] width 207 height 35
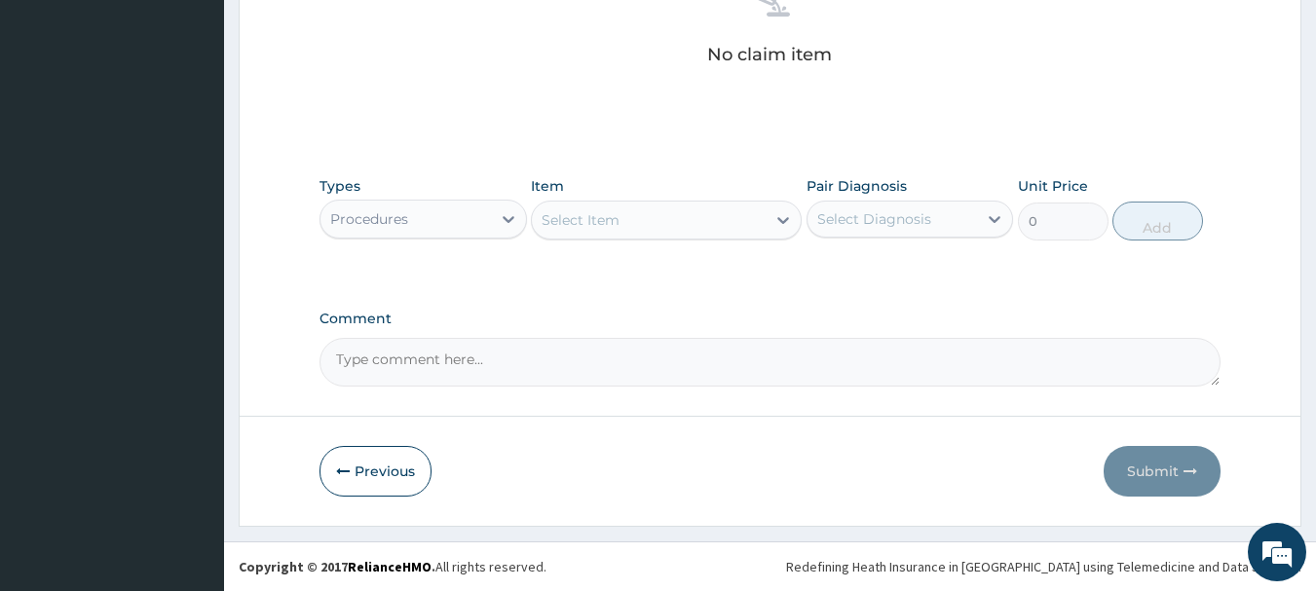
click at [615, 226] on div "Select Item" at bounding box center [581, 219] width 78 height 19
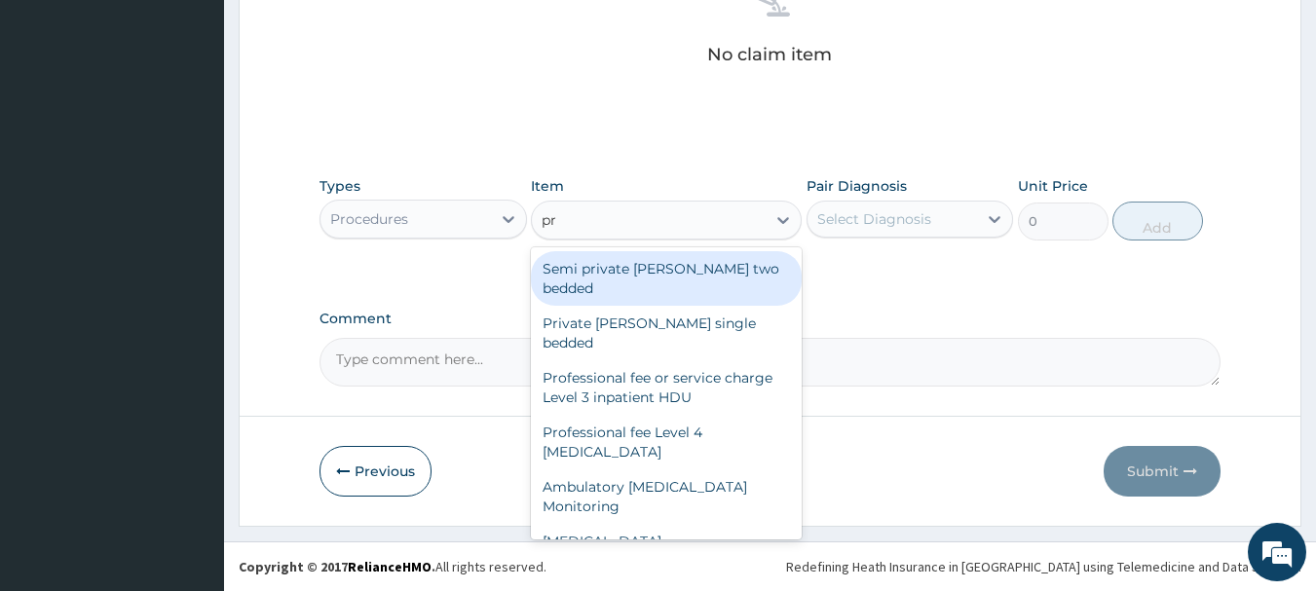
type input "pra"
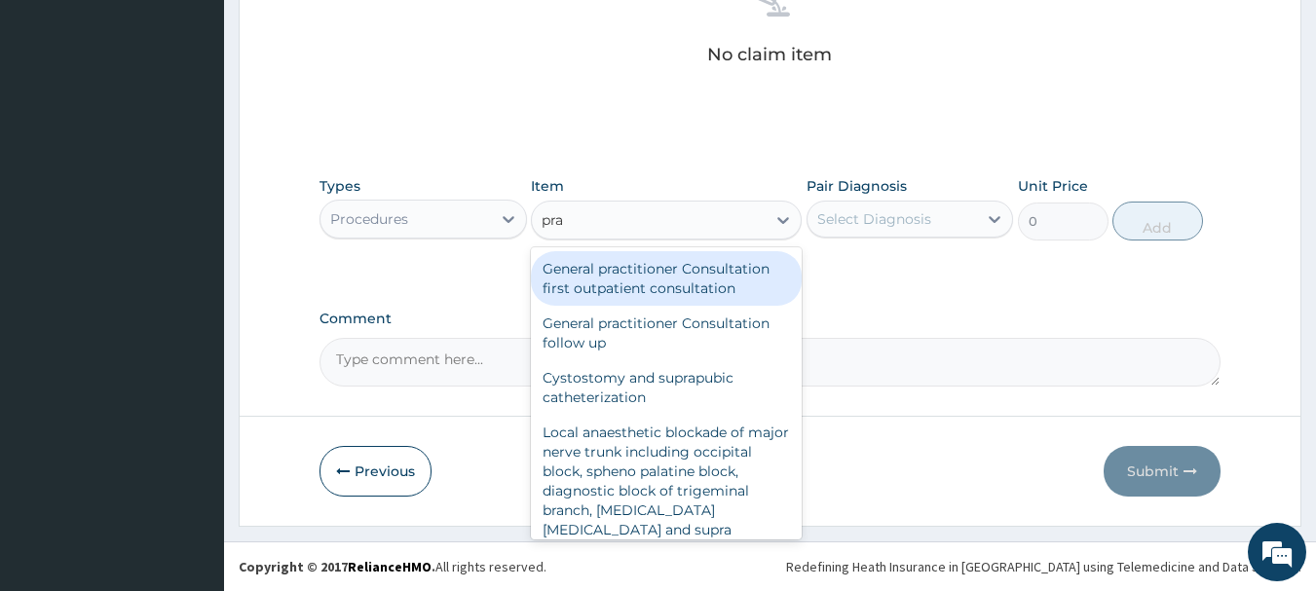
click at [626, 272] on div "General practitioner Consultation first outpatient consultation" at bounding box center [666, 278] width 271 height 55
type input "3960"
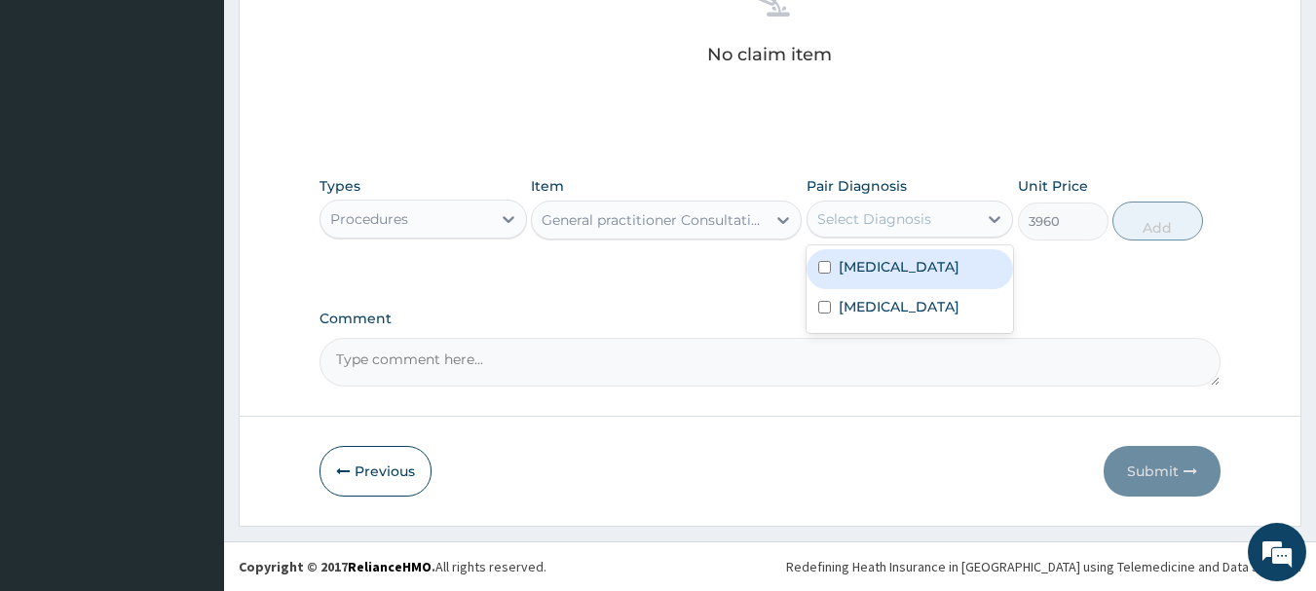
drag, startPoint x: 832, startPoint y: 225, endPoint x: 832, endPoint y: 249, distance: 24.4
click at [832, 238] on div "option [MEDICAL_DATA] focused, 1 of 2. 2 results available. Use Up and Down to …" at bounding box center [910, 219] width 207 height 37
click at [832, 249] on div "[MEDICAL_DATA]" at bounding box center [910, 269] width 207 height 40
checkbox input "true"
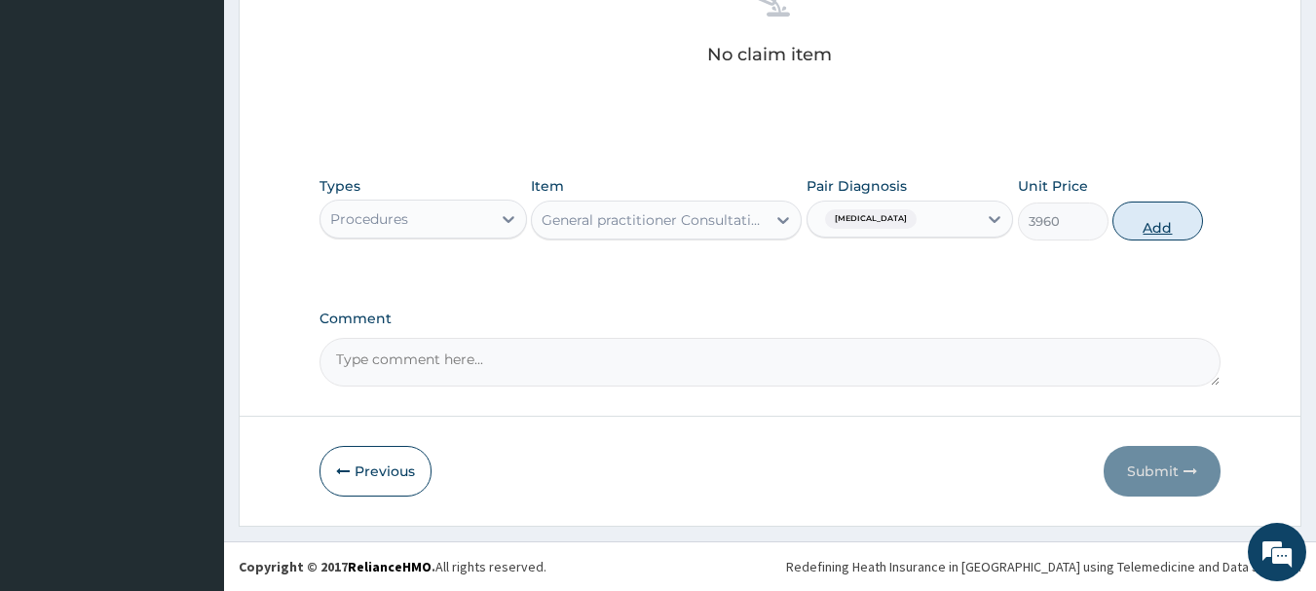
click at [1179, 204] on button "Add" at bounding box center [1157, 221] width 91 height 39
type input "0"
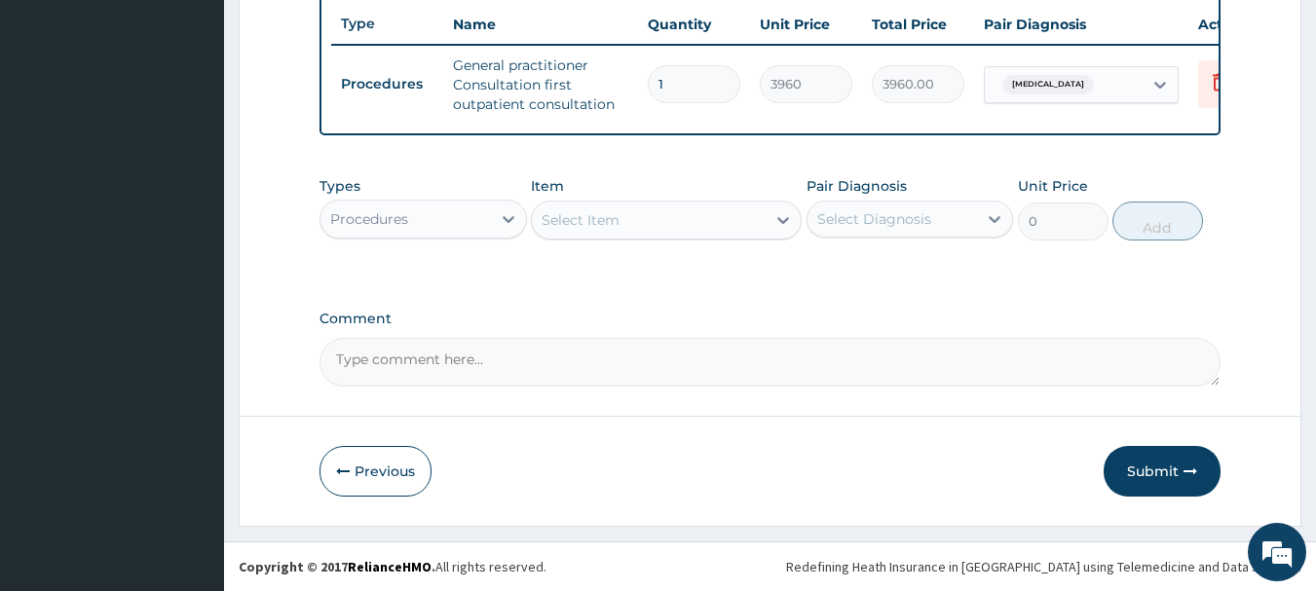
scroll to position [746, 0]
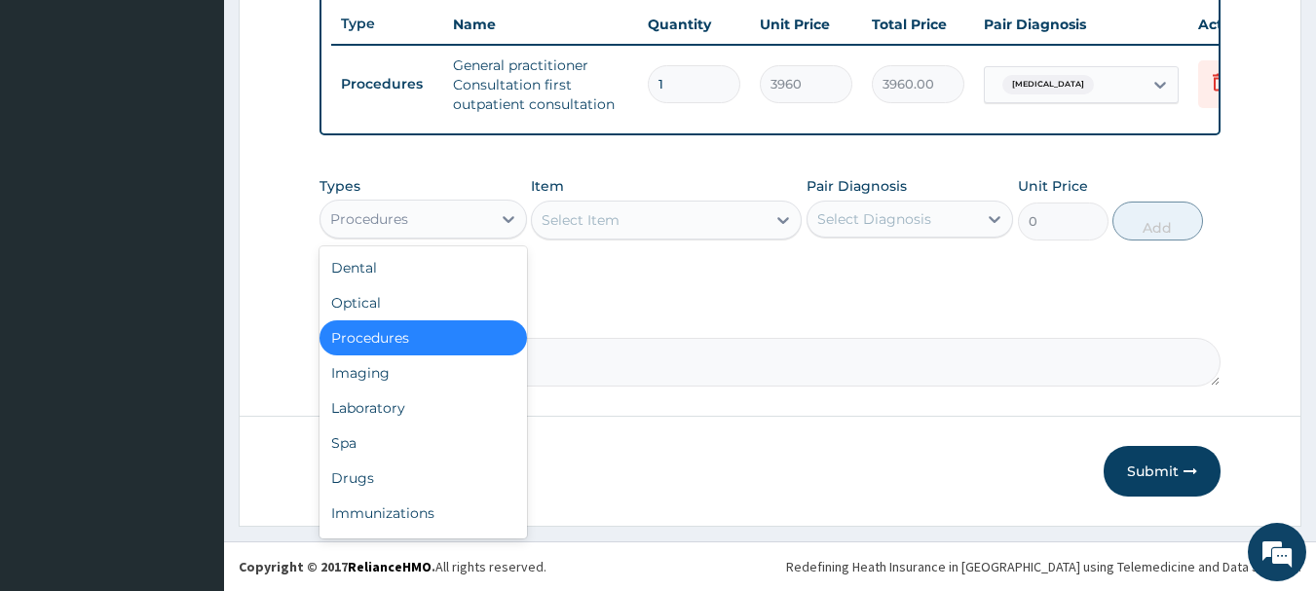
click at [381, 233] on div "Procedures" at bounding box center [405, 219] width 170 height 31
click at [376, 469] on div "Drugs" at bounding box center [423, 478] width 207 height 35
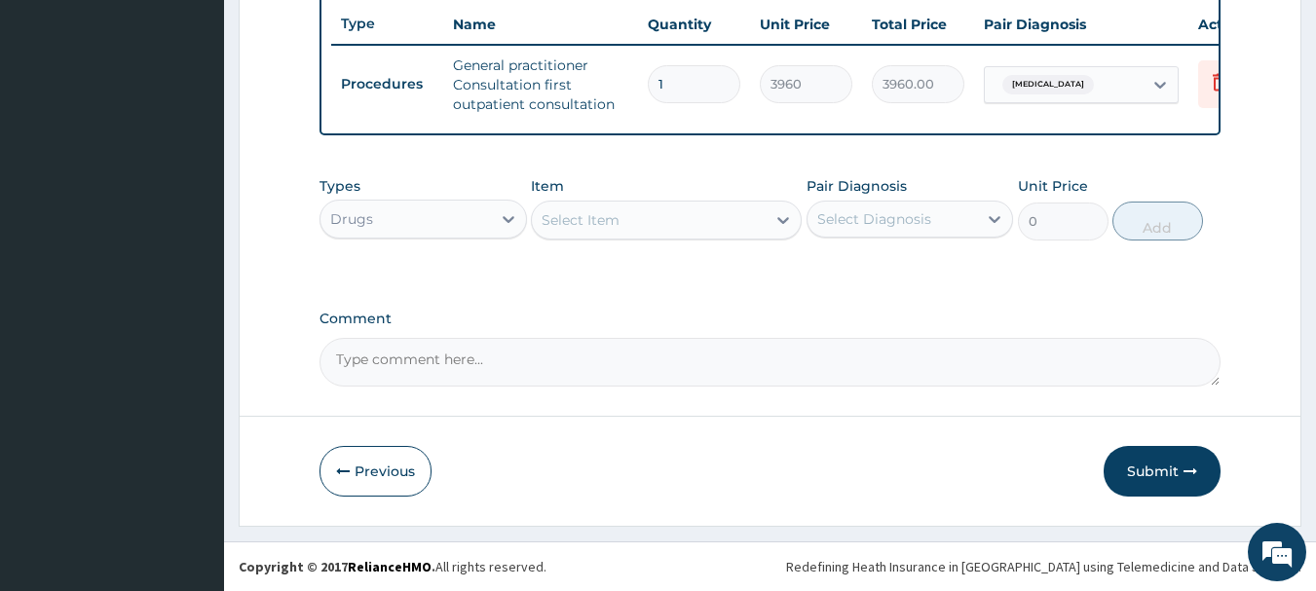
click at [617, 221] on div "Select Item" at bounding box center [581, 219] width 78 height 19
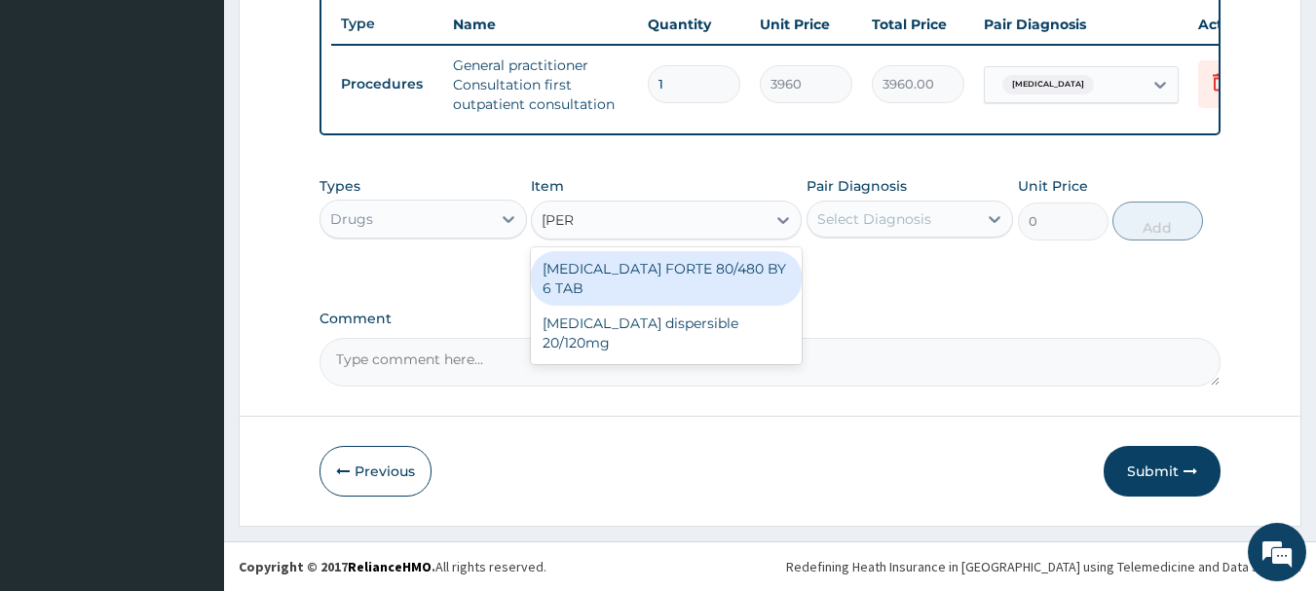
type input "coart"
click at [621, 264] on div "[MEDICAL_DATA] FORTE 80/480 BY 6 TAB" at bounding box center [666, 278] width 271 height 55
type input "501.6"
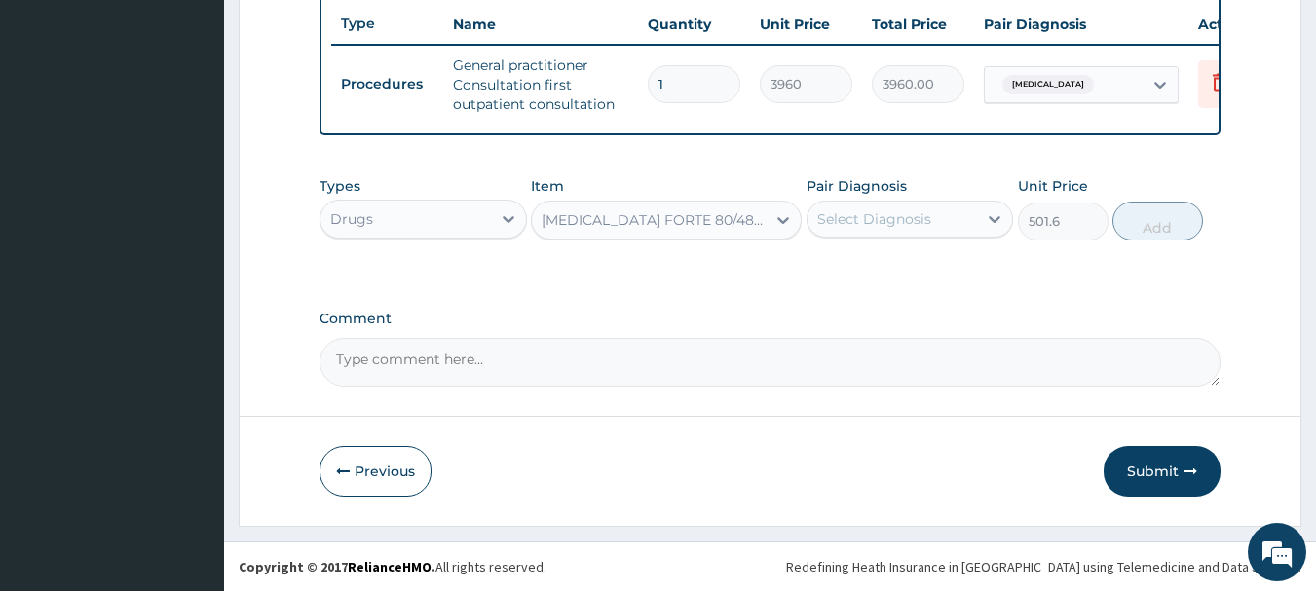
click at [847, 223] on div "Select Diagnosis" at bounding box center [874, 218] width 114 height 19
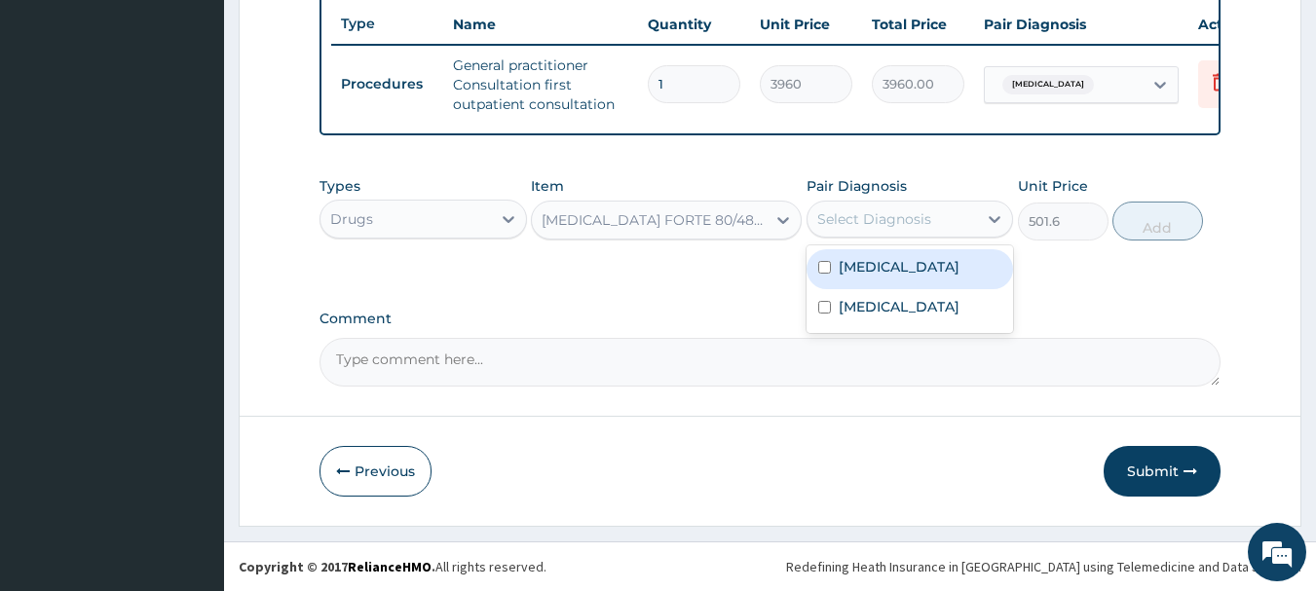
click at [830, 276] on div "[MEDICAL_DATA]" at bounding box center [910, 269] width 207 height 40
checkbox input "true"
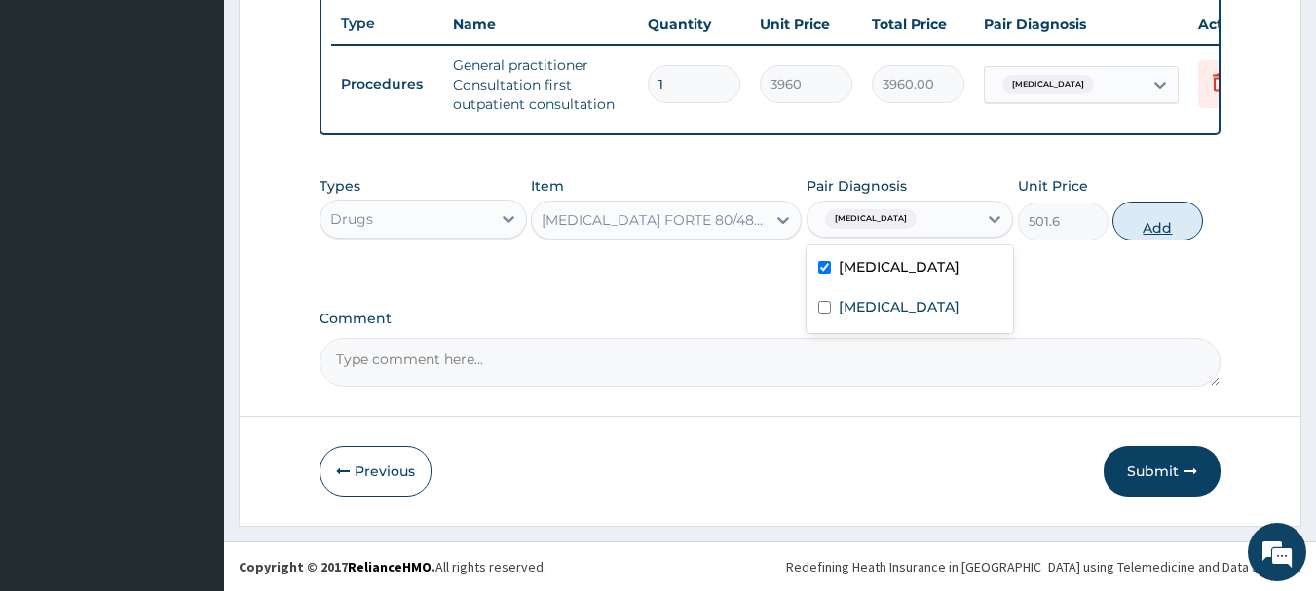
click at [1192, 217] on button "Add" at bounding box center [1157, 221] width 91 height 39
type input "0"
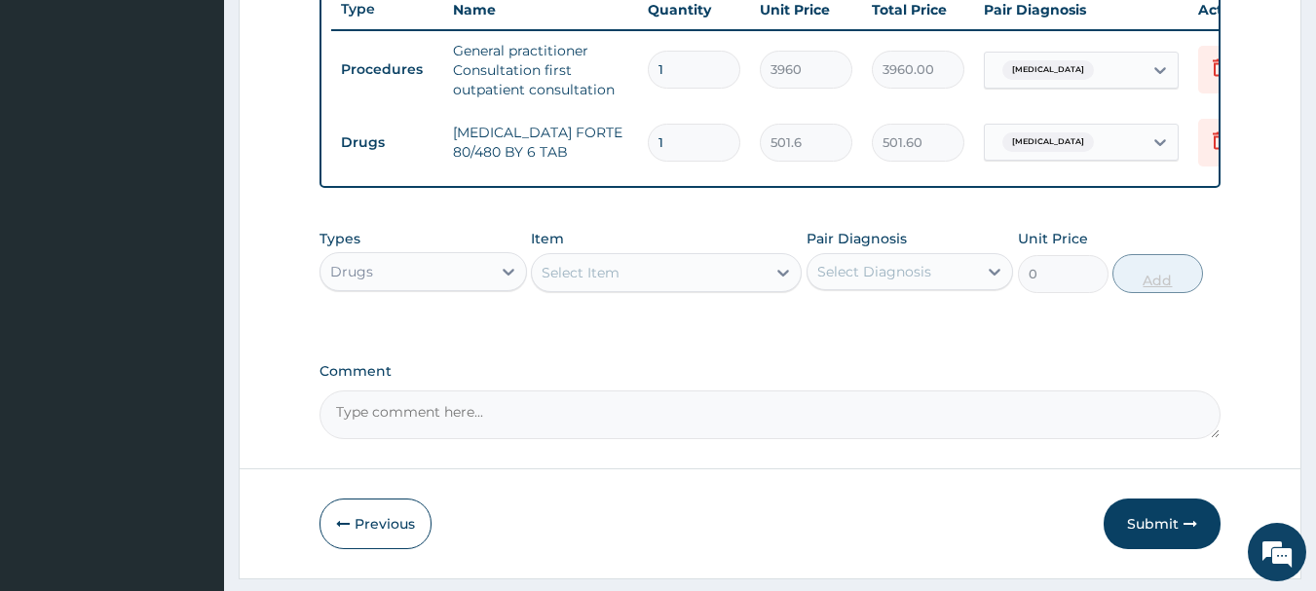
type input "0.00"
type input "6"
type input "3009.60"
type input "6"
click at [732, 288] on div "Select Item" at bounding box center [649, 272] width 234 height 31
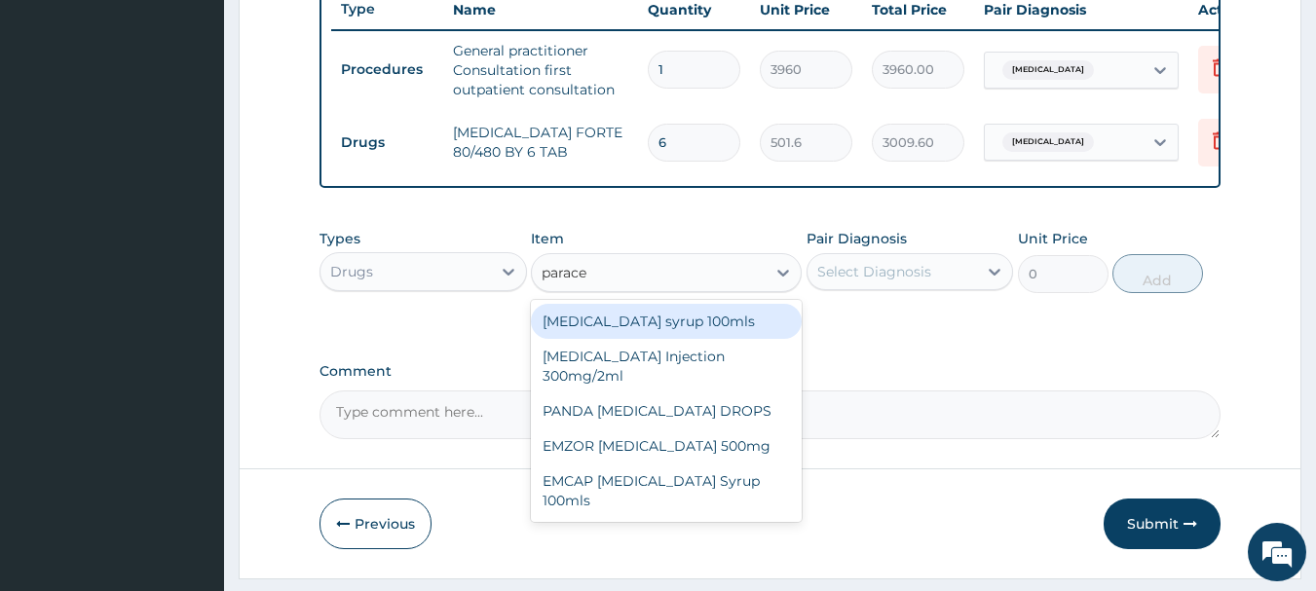
type input "paracet"
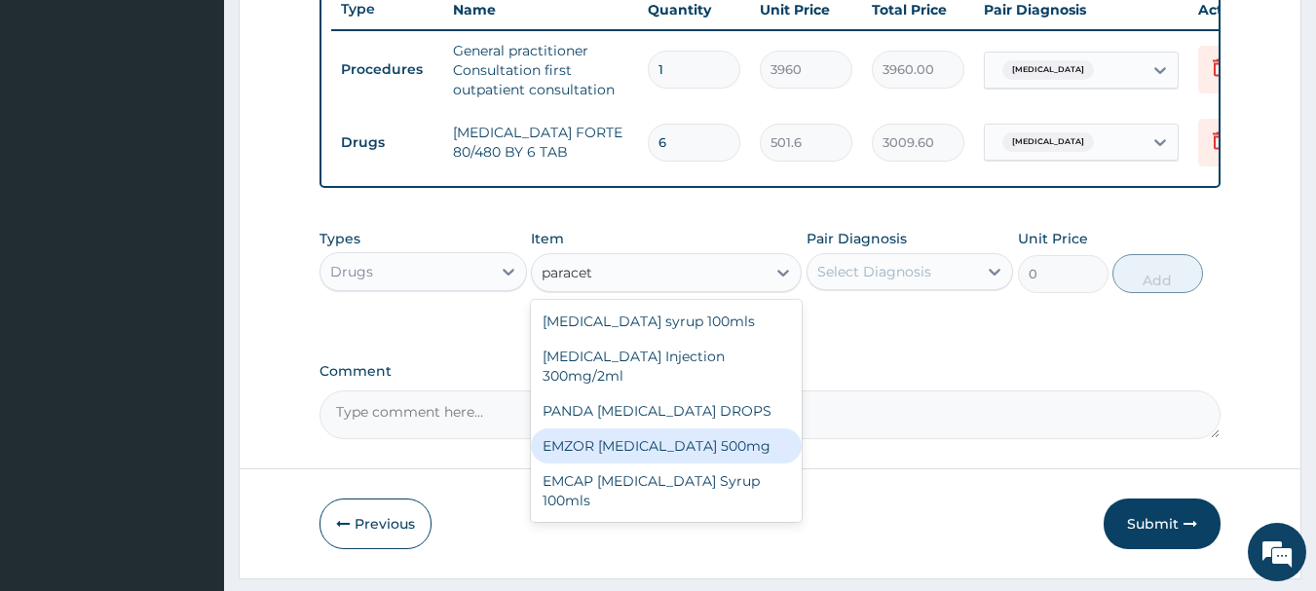
click at [632, 451] on div "EMZOR PARACETAMOL 500mg" at bounding box center [666, 446] width 271 height 35
type input "26.4"
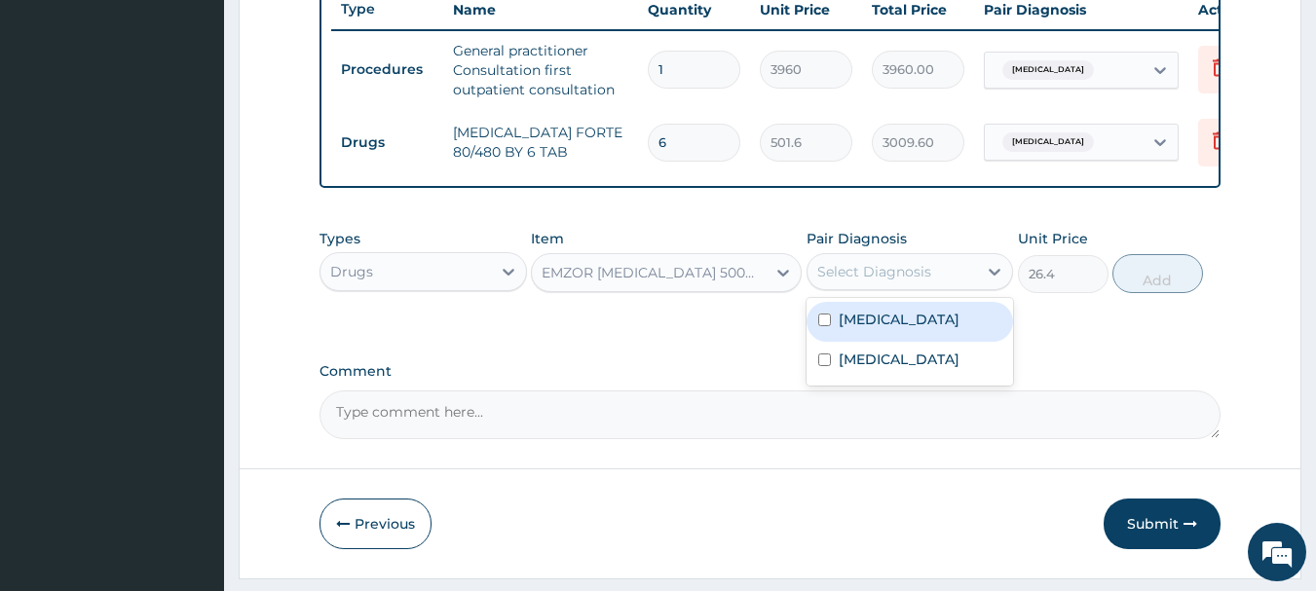
click at [909, 281] on div "Select Diagnosis" at bounding box center [874, 271] width 114 height 19
click at [826, 326] on input "checkbox" at bounding box center [824, 320] width 13 height 13
checkbox input "true"
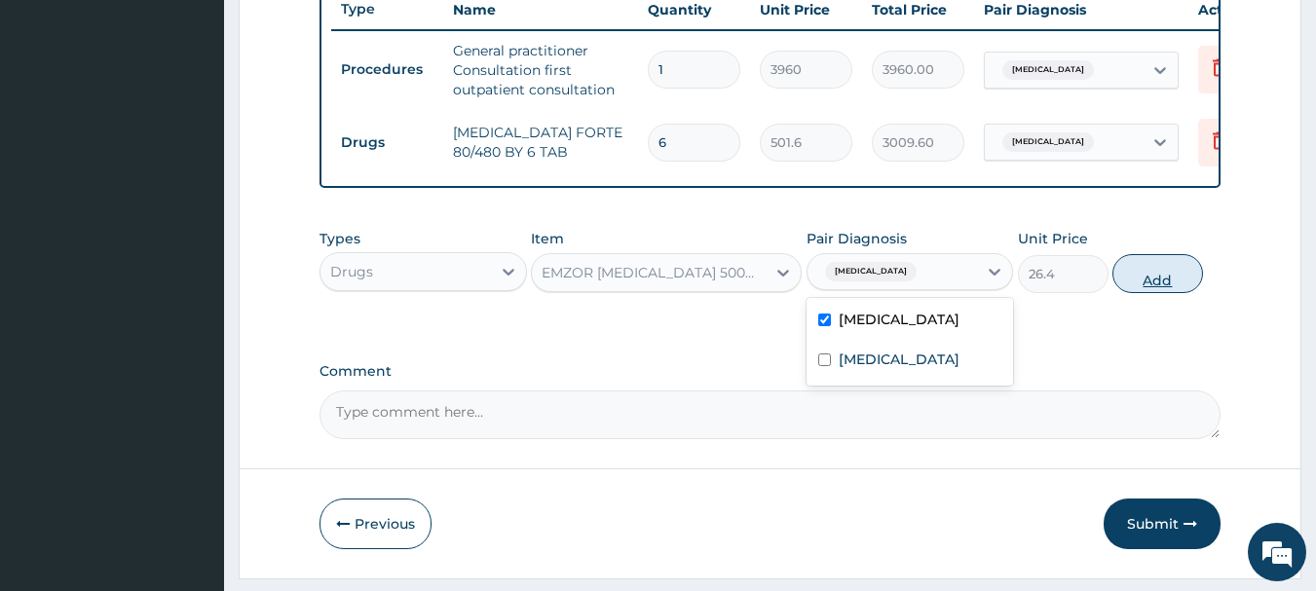
click at [1164, 291] on button "Add" at bounding box center [1157, 273] width 91 height 39
type input "0"
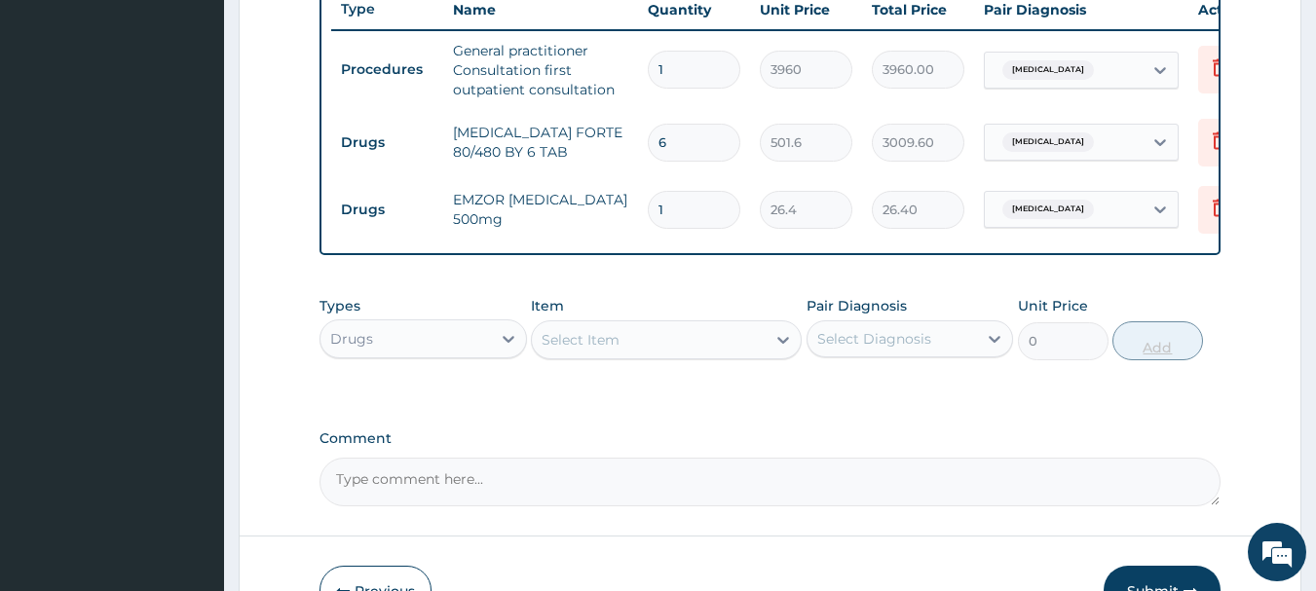
type input "0.00"
type input "2"
type input "52.80"
type input "24"
type input "633.60"
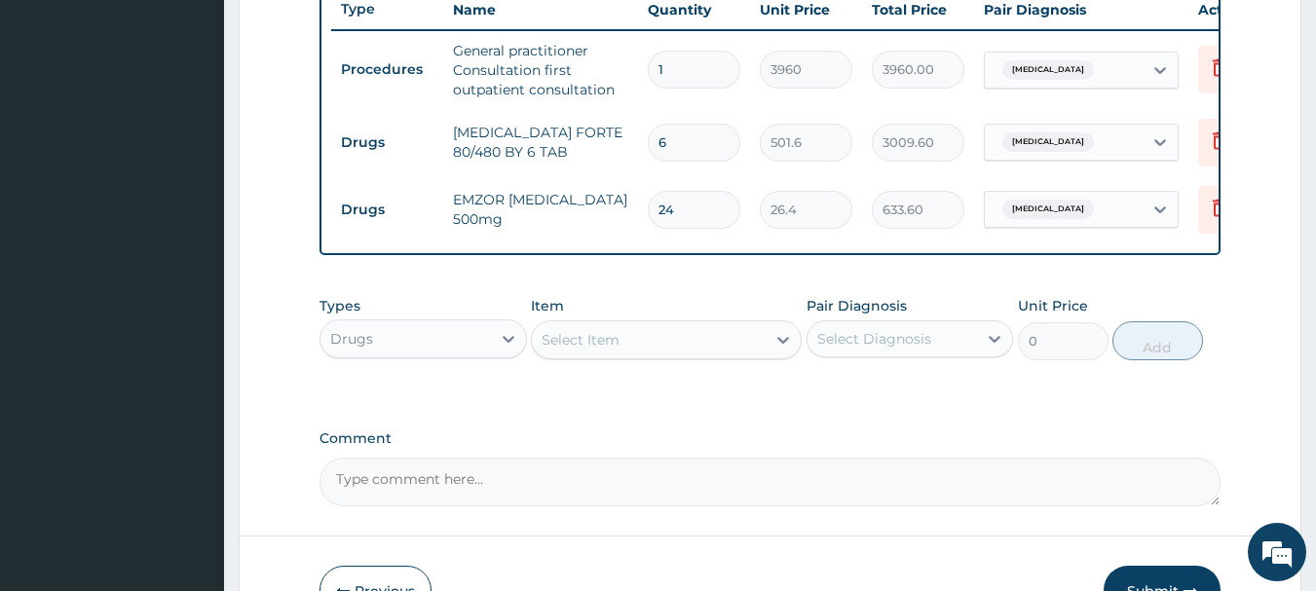
type input "24"
click at [734, 356] on div "Select Item" at bounding box center [649, 339] width 234 height 31
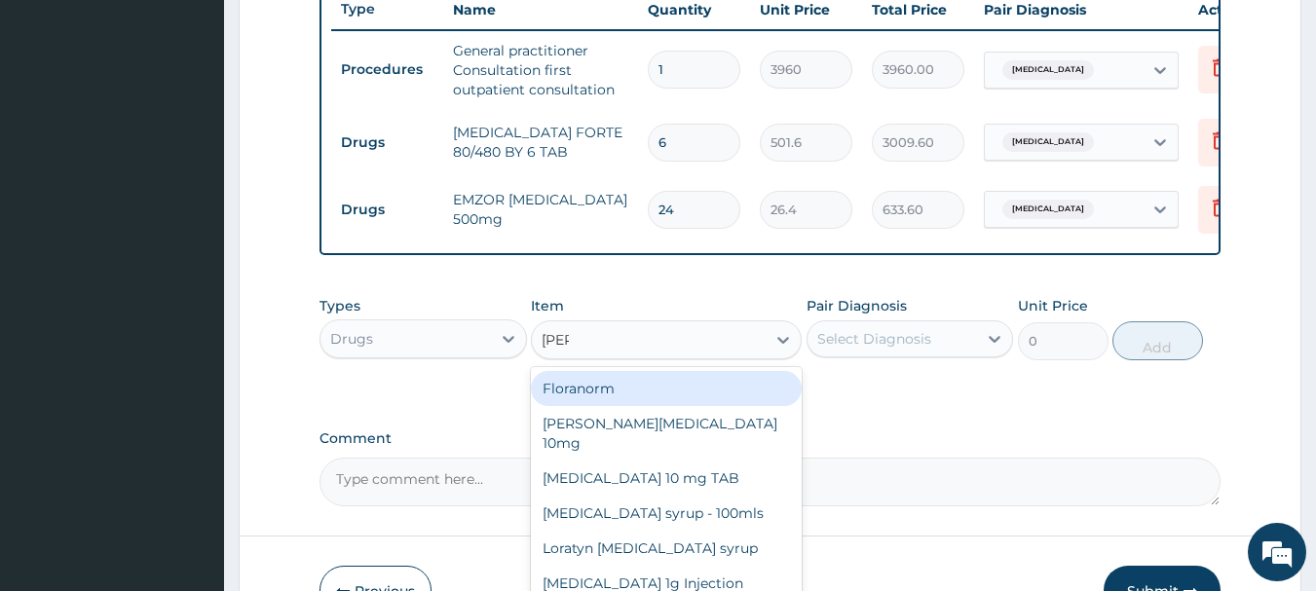
type input "lorat"
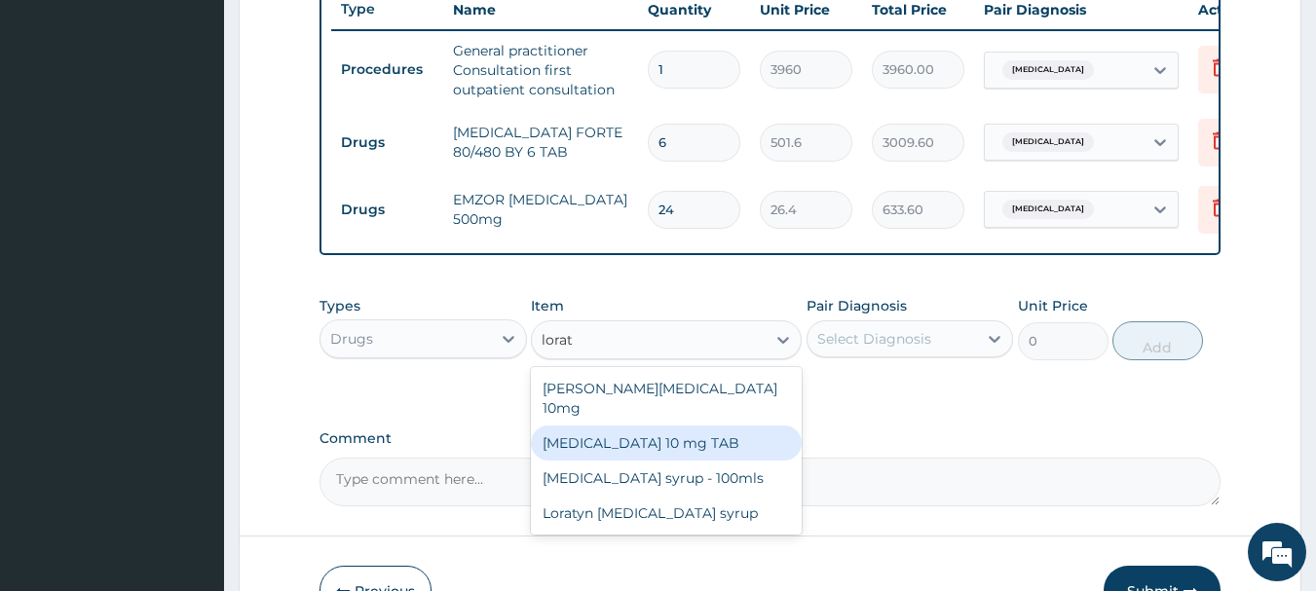
click at [643, 433] on div "[MEDICAL_DATA] 10 mg TAB" at bounding box center [666, 443] width 271 height 35
type input "66"
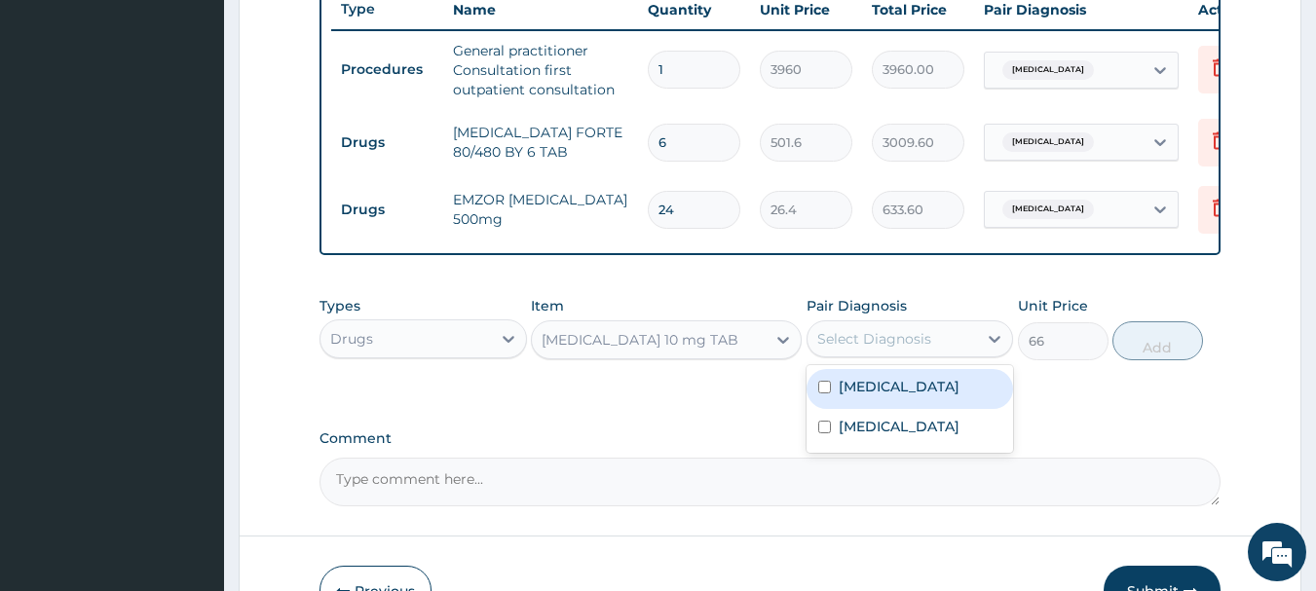
click at [887, 349] on div "Select Diagnosis" at bounding box center [874, 338] width 114 height 19
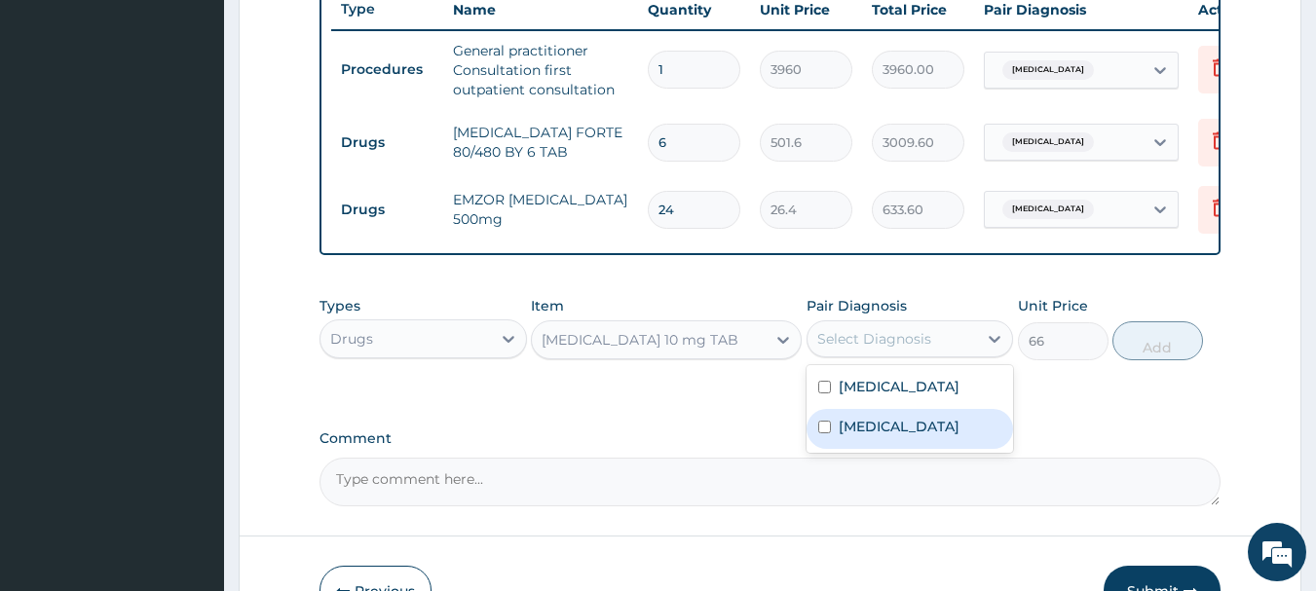
click at [830, 433] on input "checkbox" at bounding box center [824, 427] width 13 height 13
checkbox input "true"
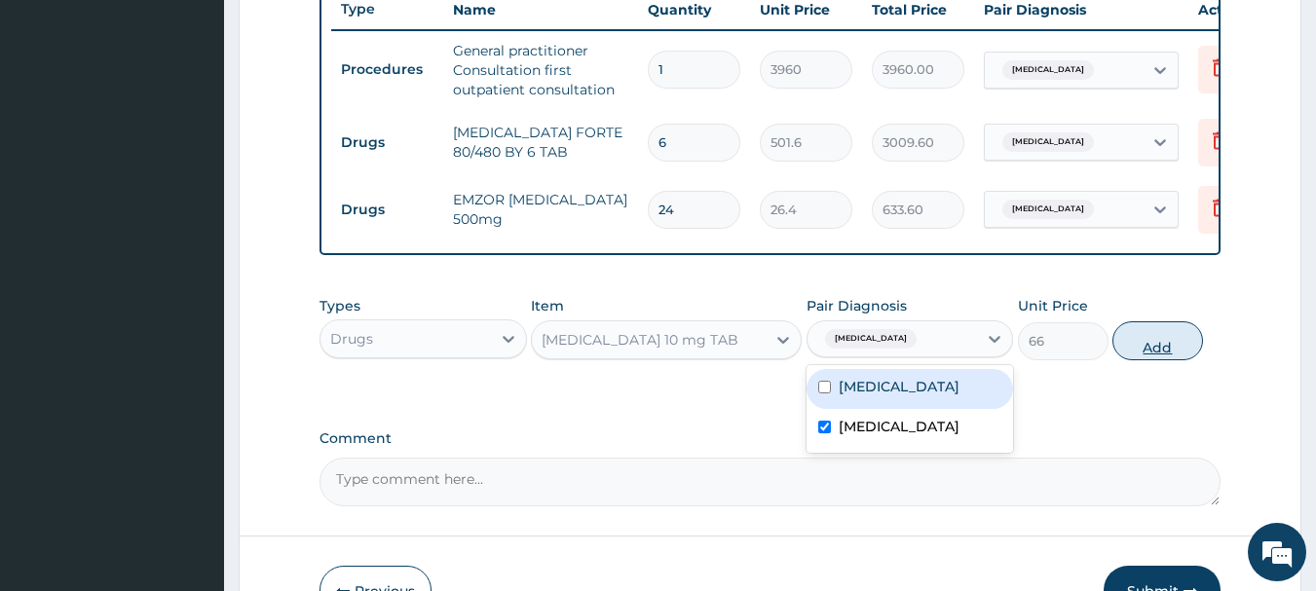
click at [1149, 349] on button "Add" at bounding box center [1157, 340] width 91 height 39
type input "0"
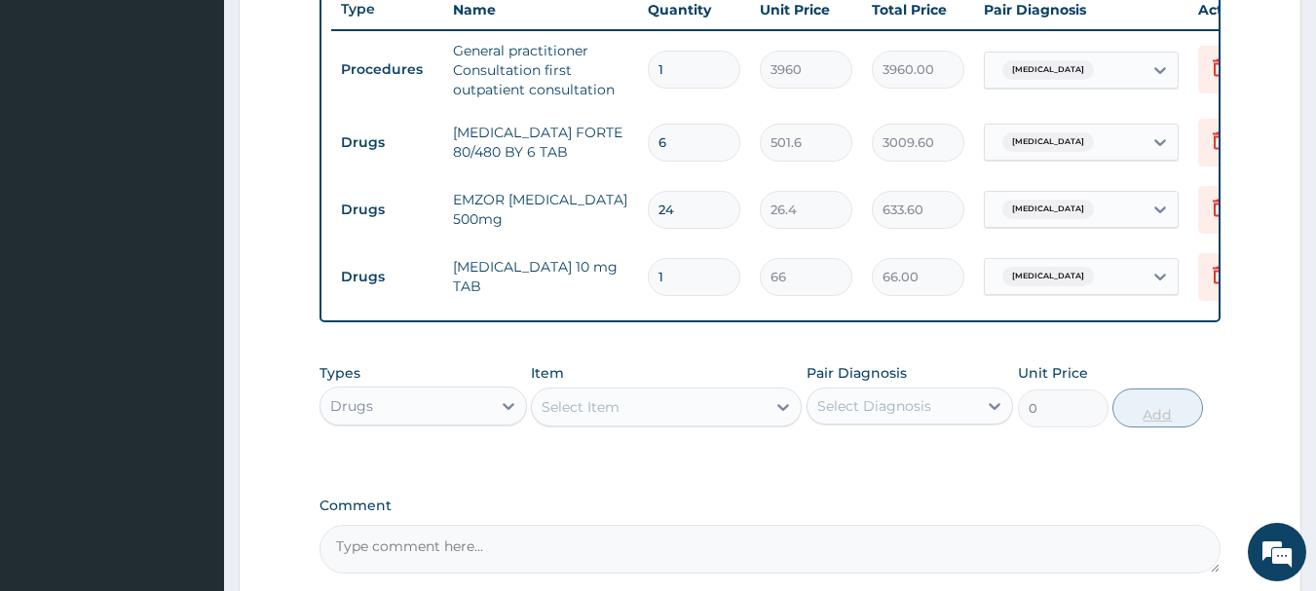
type input "10"
type input "660.00"
type input "10"
click at [708, 423] on div "Select Item" at bounding box center [649, 407] width 234 height 31
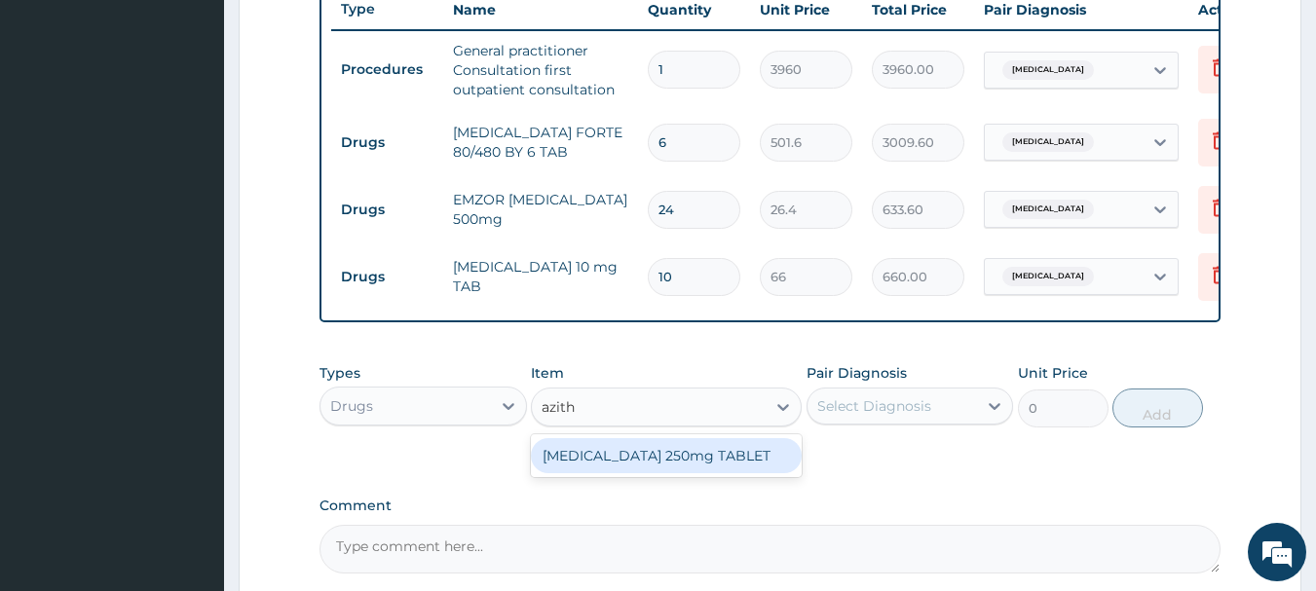
type input "azithr"
click at [699, 473] on div "[MEDICAL_DATA] 250mg TABLET" at bounding box center [666, 455] width 271 height 35
type input "198"
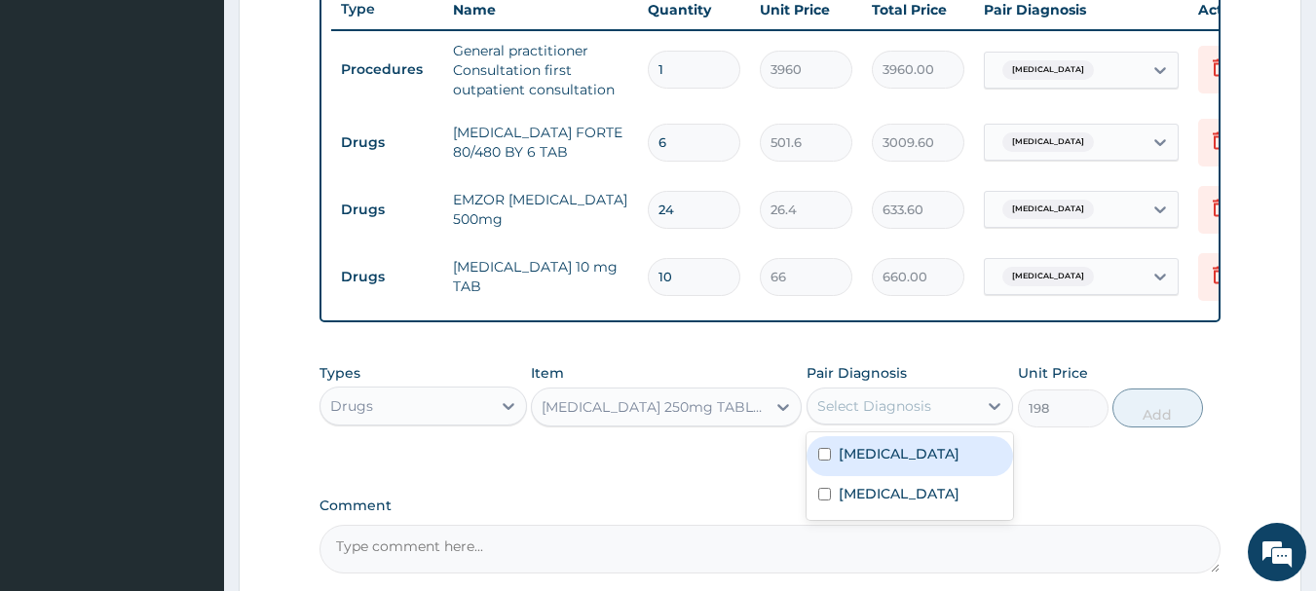
click at [836, 416] on div "Select Diagnosis" at bounding box center [874, 405] width 114 height 19
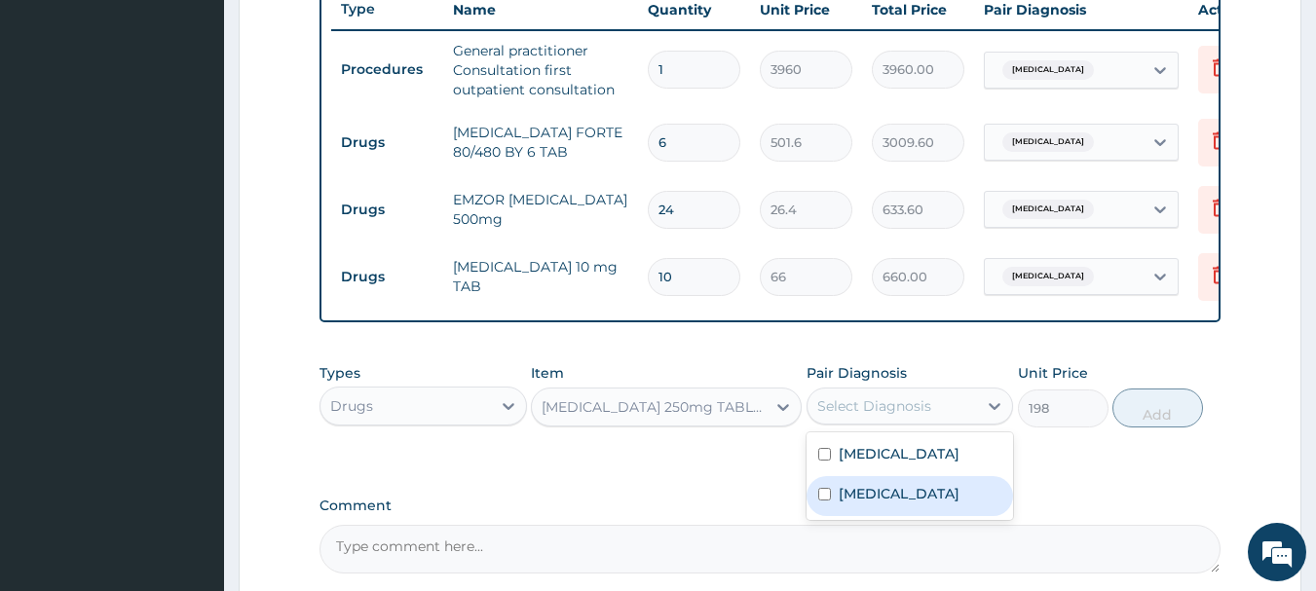
click at [829, 511] on div "Acute tonsillitis, unspecified" at bounding box center [910, 496] width 207 height 40
checkbox input "true"
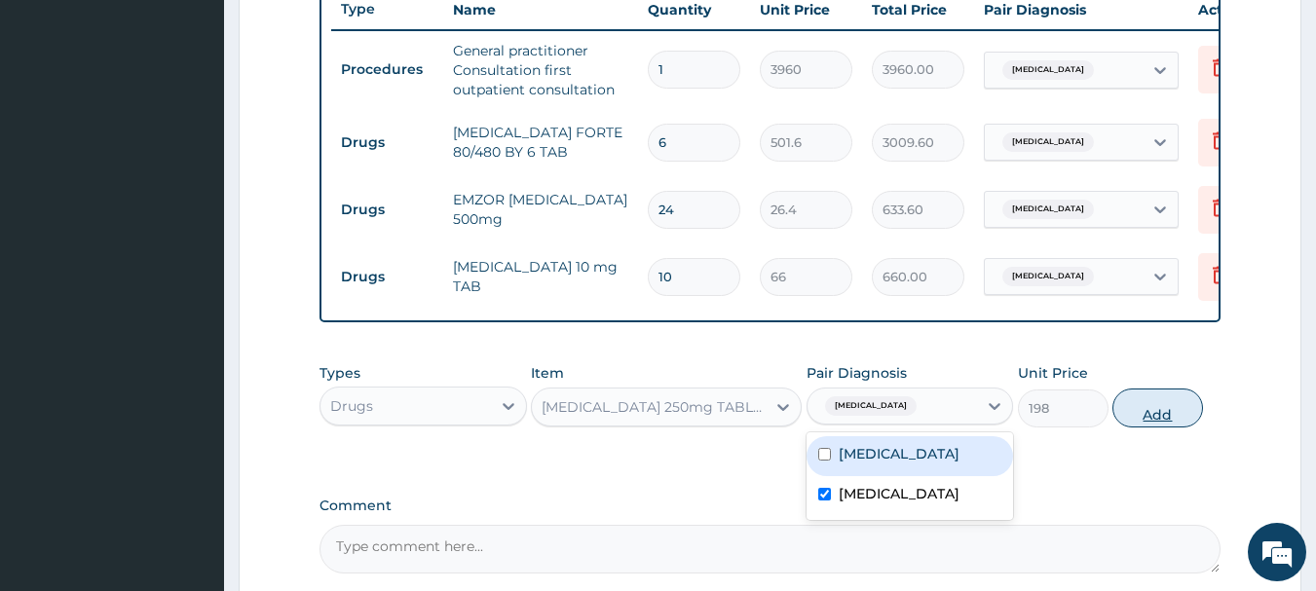
click at [1174, 420] on button "Add" at bounding box center [1157, 408] width 91 height 39
type input "0"
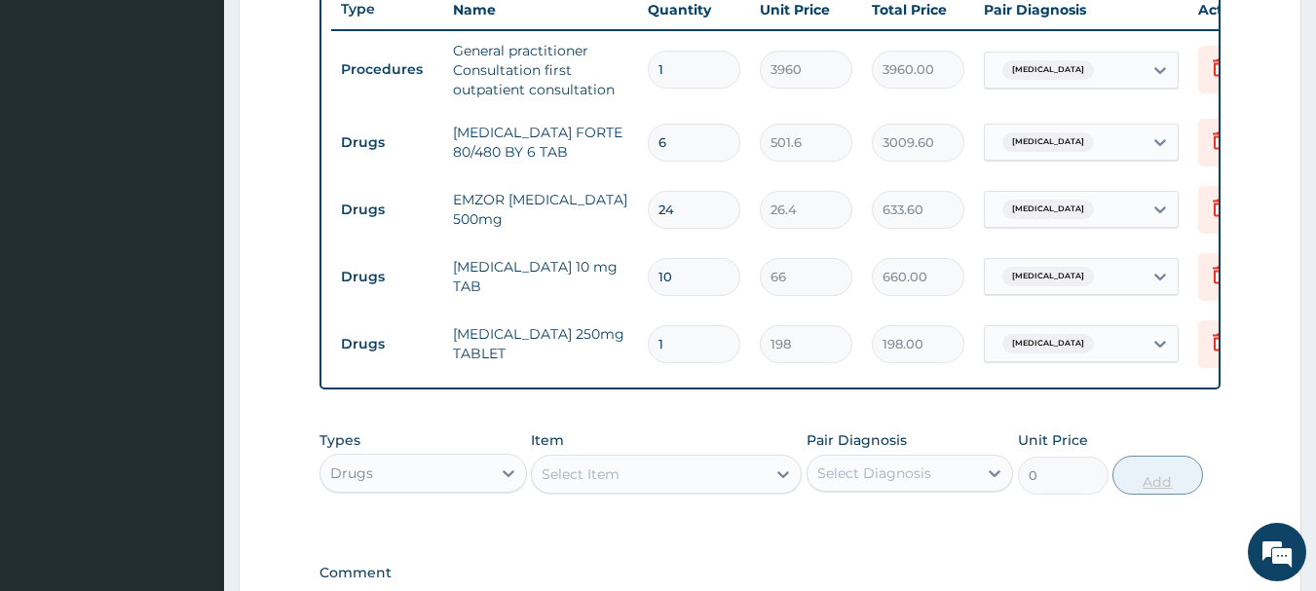
type input "10"
type input "1980.00"
type input "10"
click at [672, 488] on div "Select Item" at bounding box center [649, 474] width 234 height 31
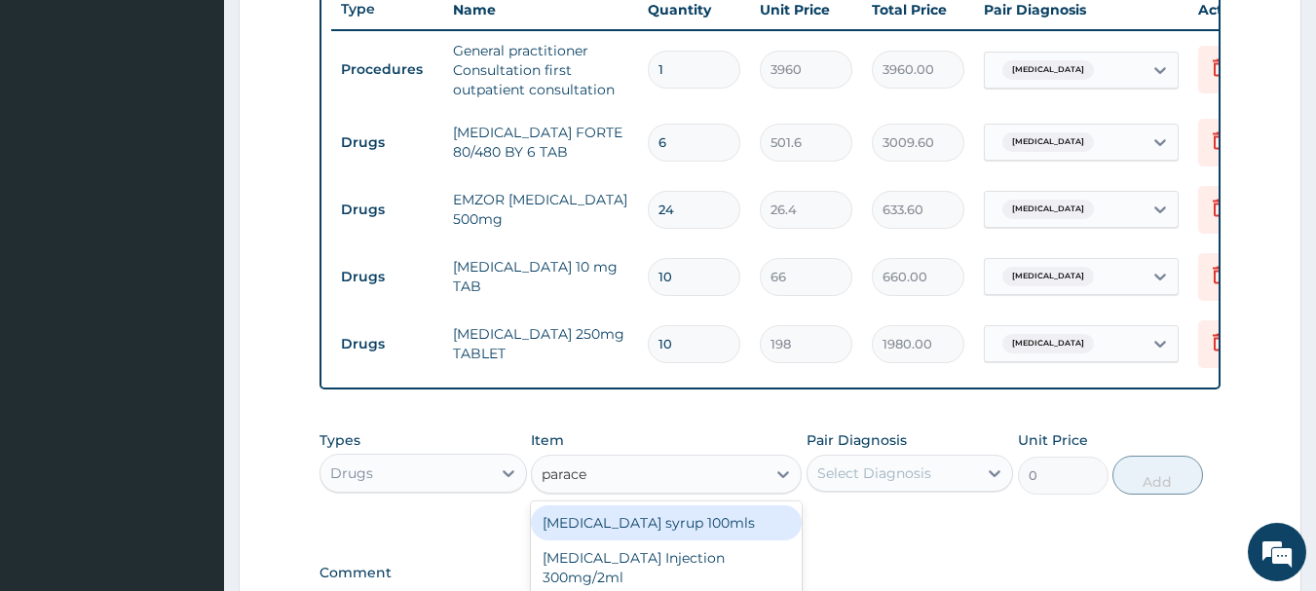
type input "paracet"
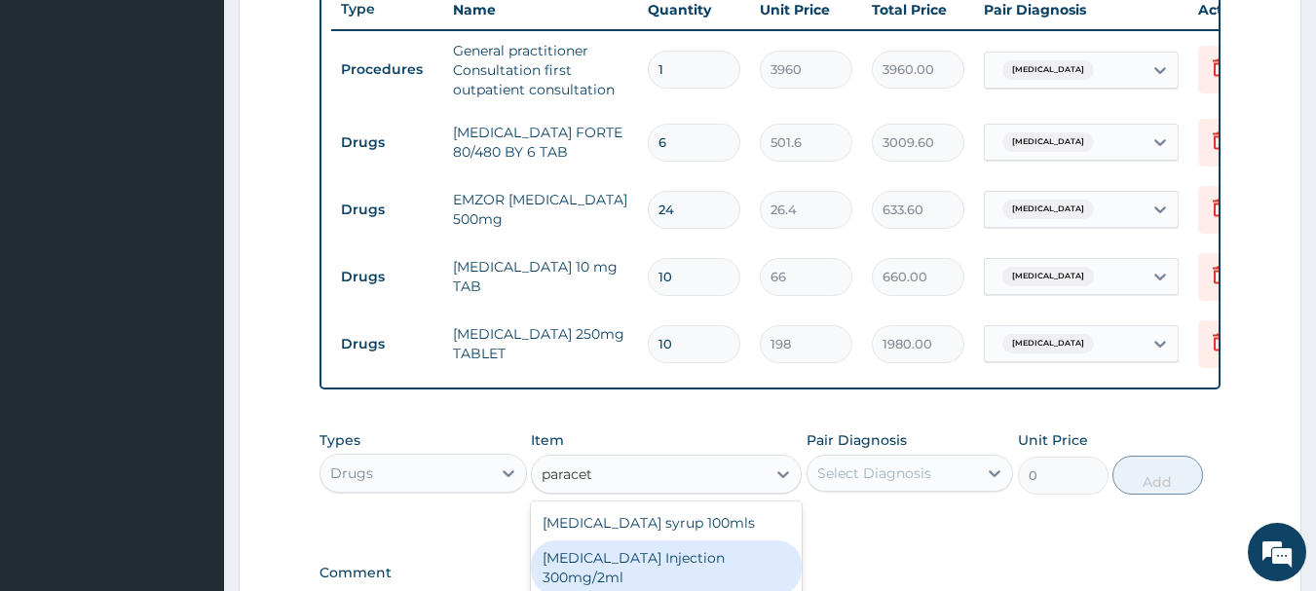
click at [682, 565] on div "[MEDICAL_DATA] Injection 300mg/2ml" at bounding box center [666, 568] width 271 height 55
type input "290.4"
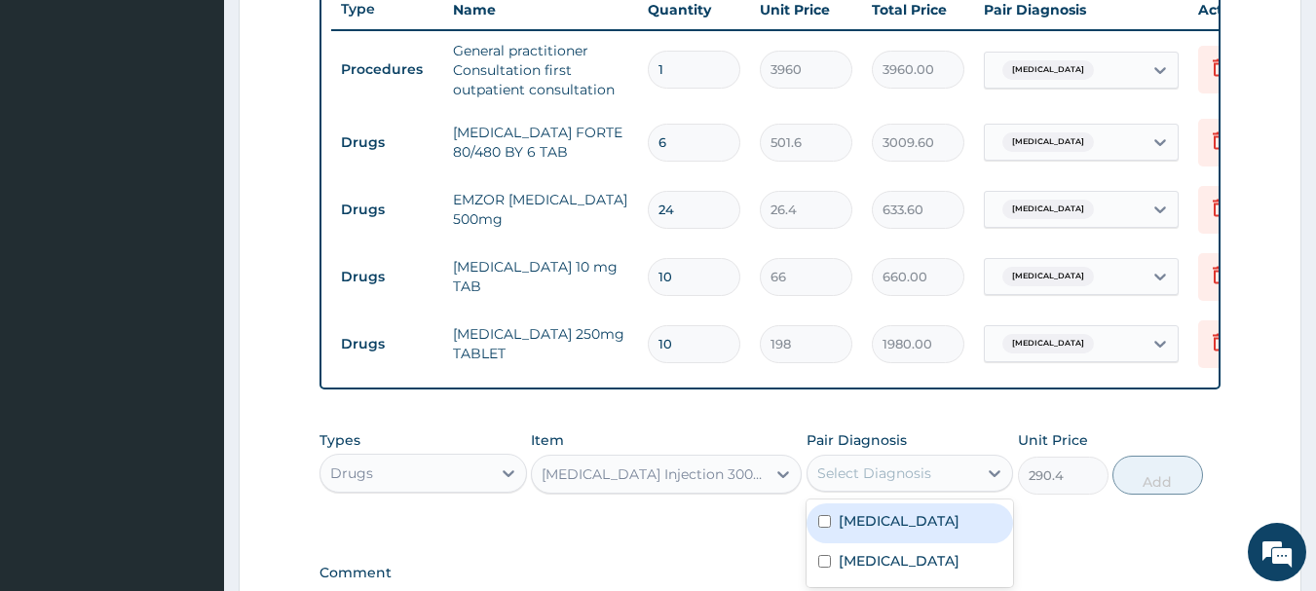
click at [929, 482] on div "Select Diagnosis" at bounding box center [893, 473] width 170 height 31
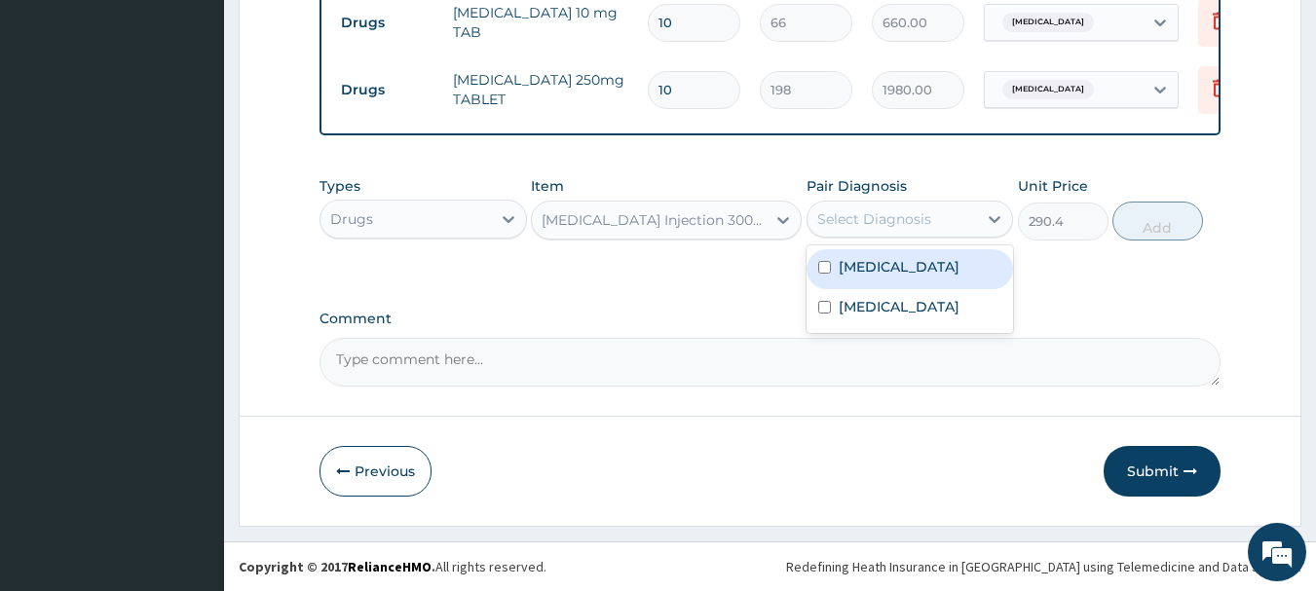
click at [818, 270] on input "checkbox" at bounding box center [824, 267] width 13 height 13
checkbox input "true"
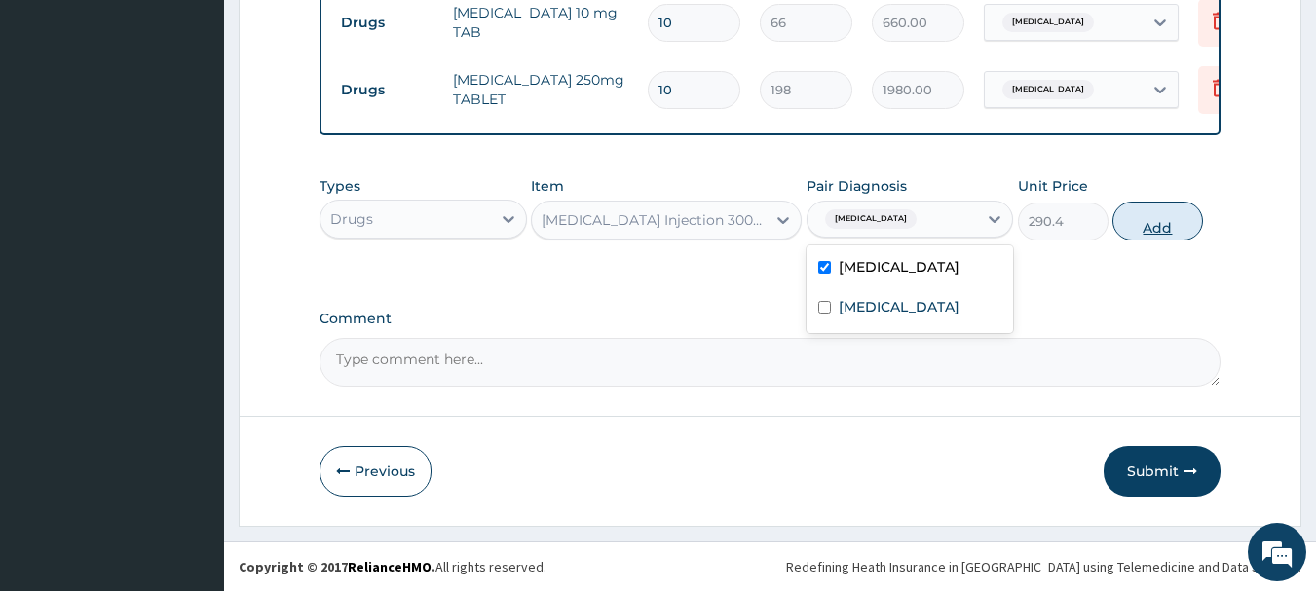
click at [1147, 218] on button "Add" at bounding box center [1157, 221] width 91 height 39
type input "0"
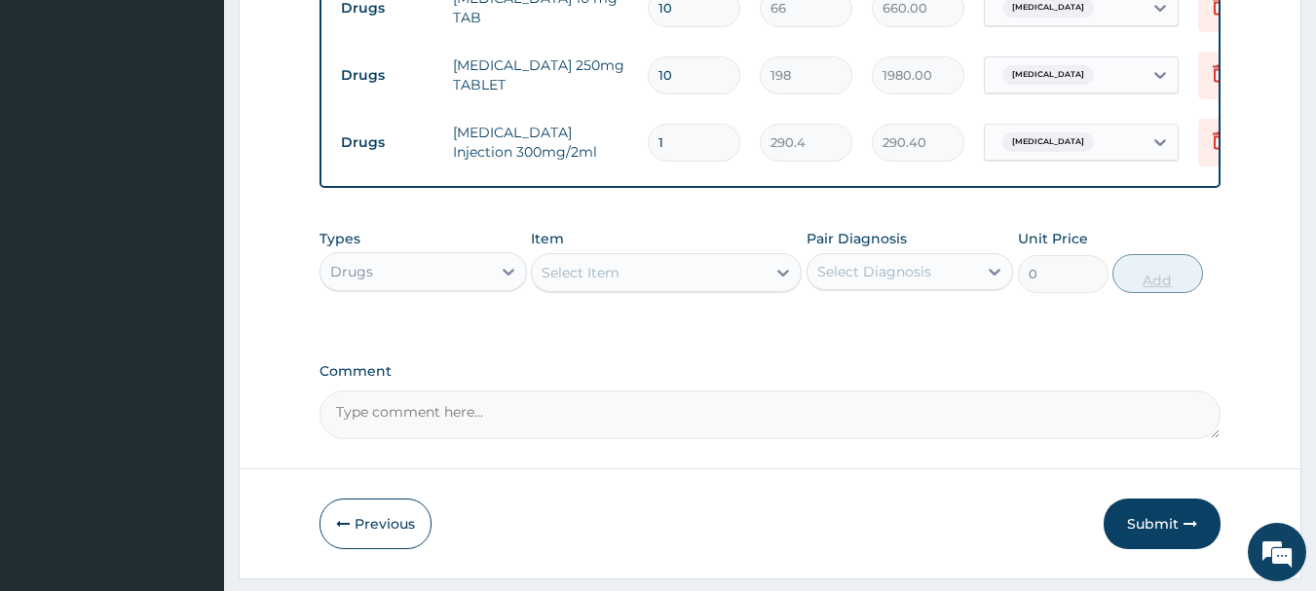
type input "0.00"
type input "6"
type input "1742.40"
type input "6"
click at [702, 288] on div "Select Item" at bounding box center [649, 272] width 234 height 31
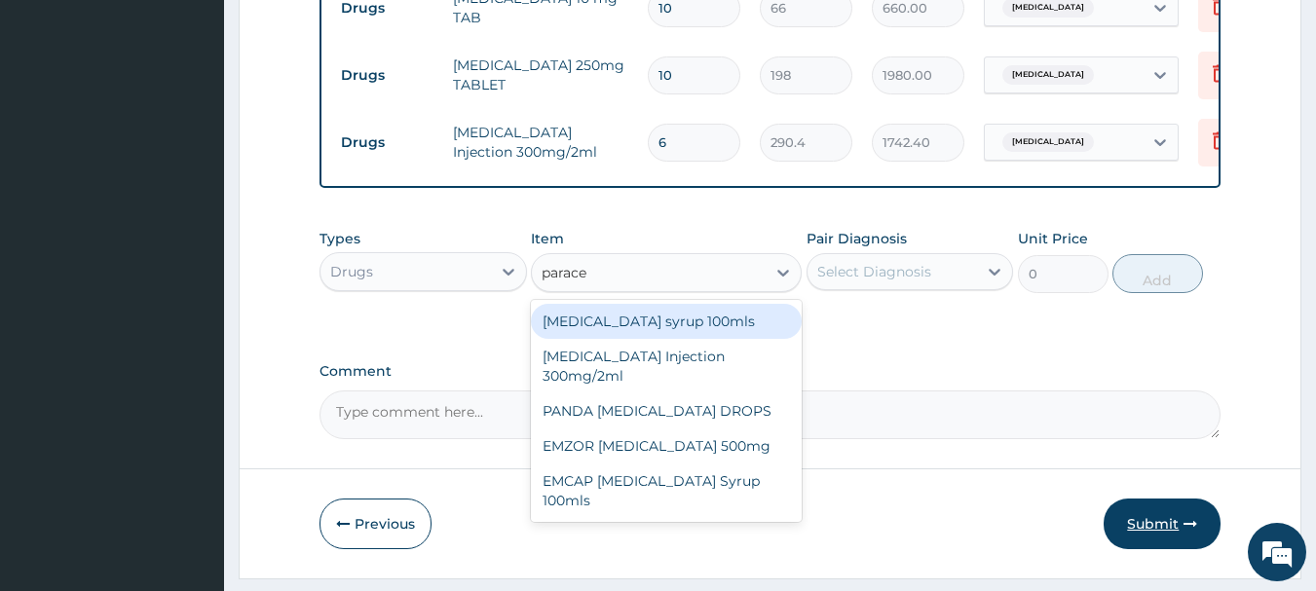
type input "parace"
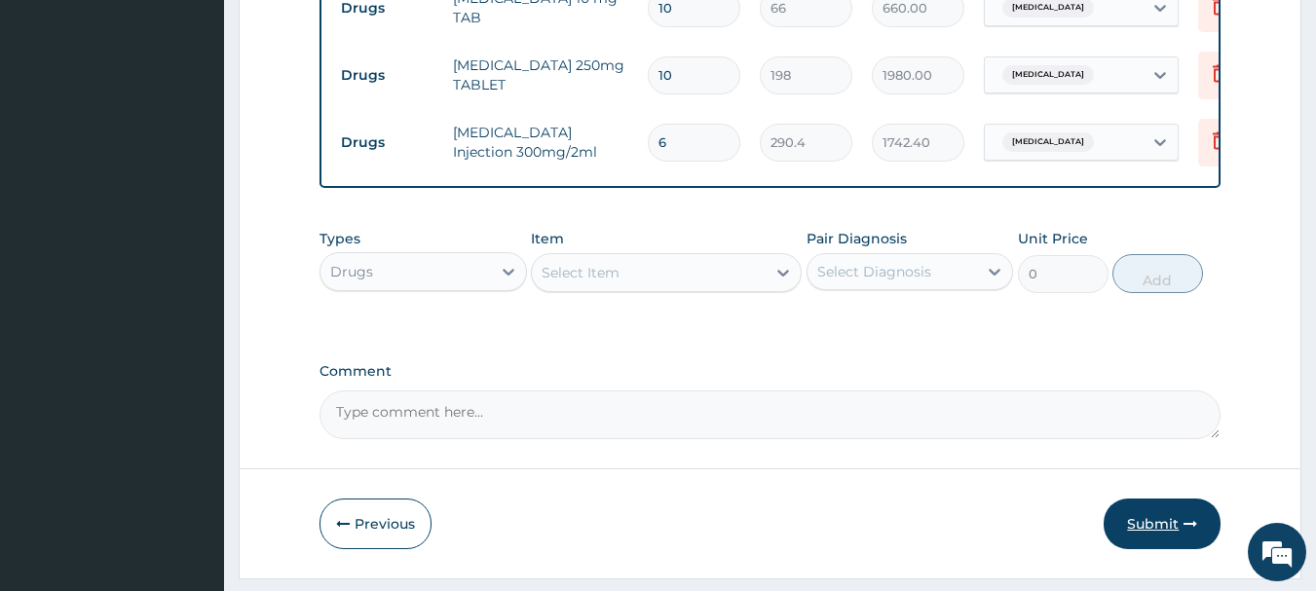
click at [1164, 548] on button "Submit" at bounding box center [1162, 524] width 117 height 51
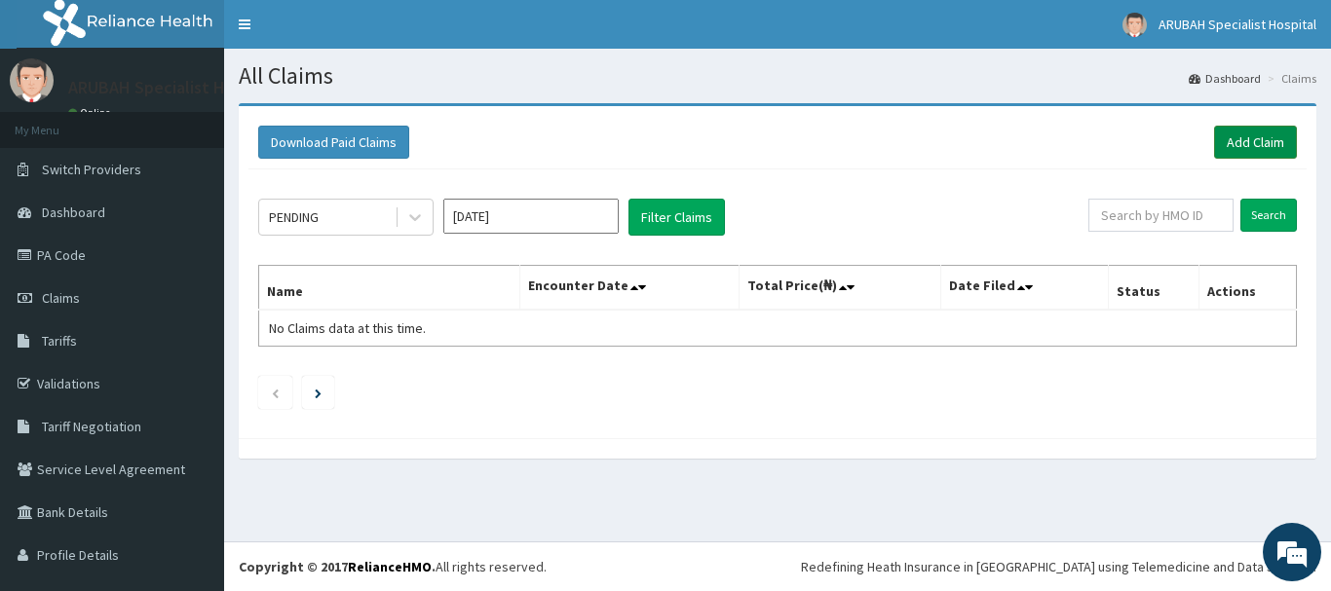
click at [1254, 138] on link "Add Claim" at bounding box center [1255, 142] width 83 height 33
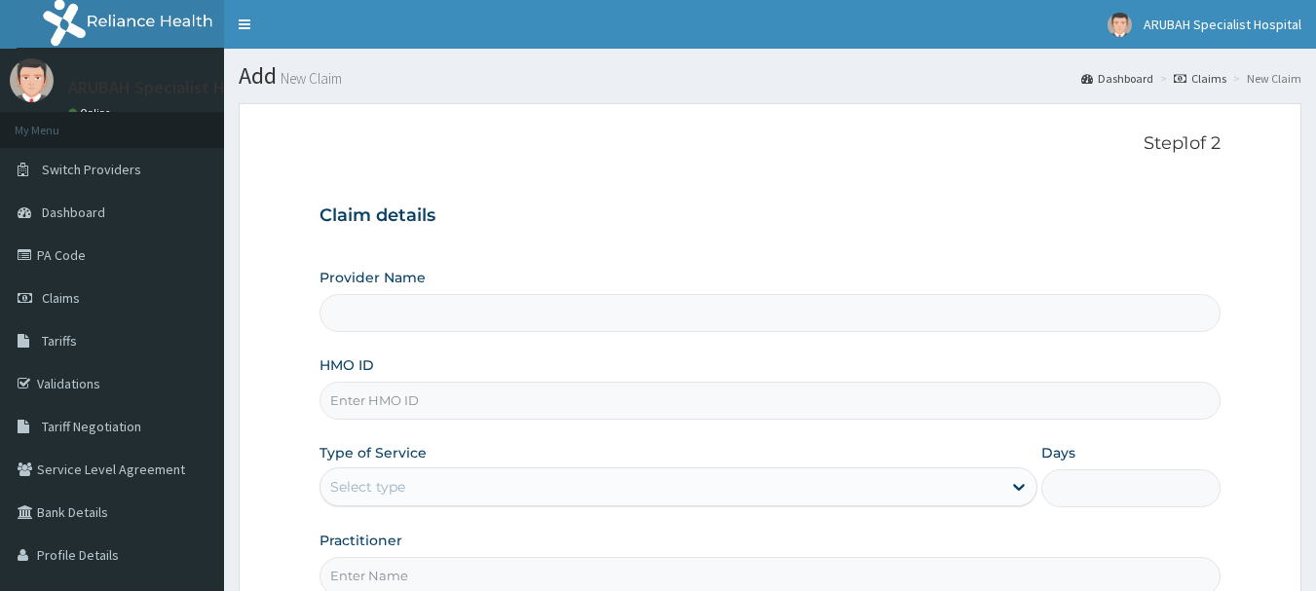
click at [393, 405] on input "HMO ID" at bounding box center [771, 401] width 902 height 38
paste input "AFN/10013/B"
type input "AFN/10013/B"
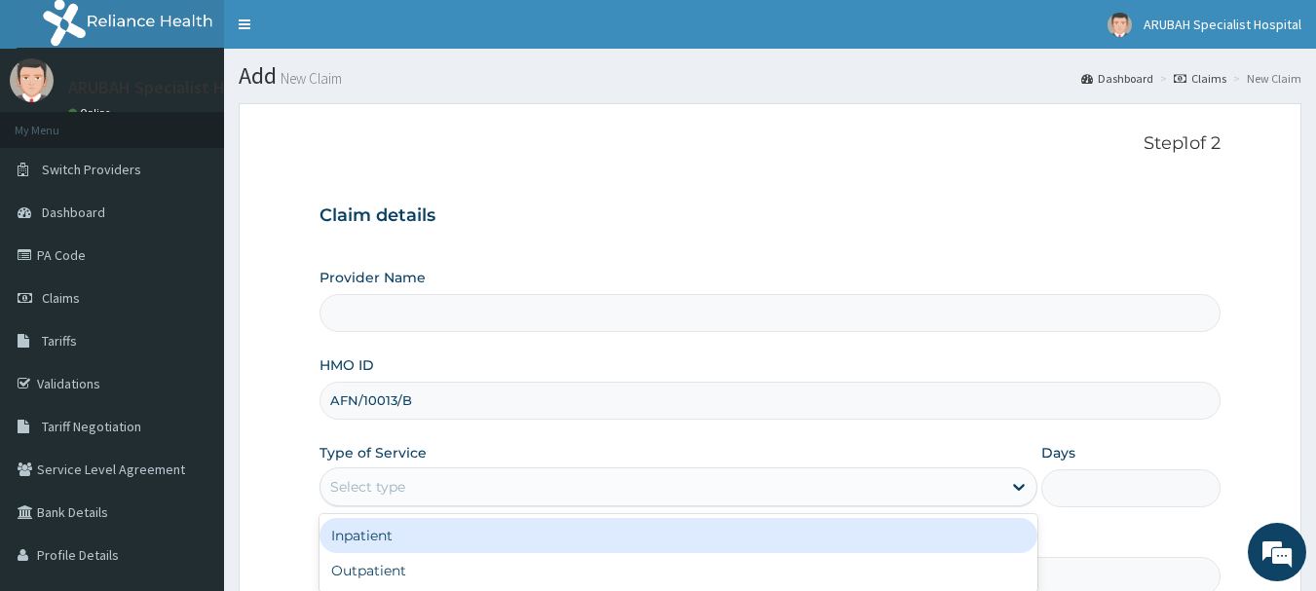
click at [362, 480] on div "Select type" at bounding box center [367, 486] width 75 height 19
type input "[GEOGRAPHIC_DATA]- [GEOGRAPHIC_DATA]"
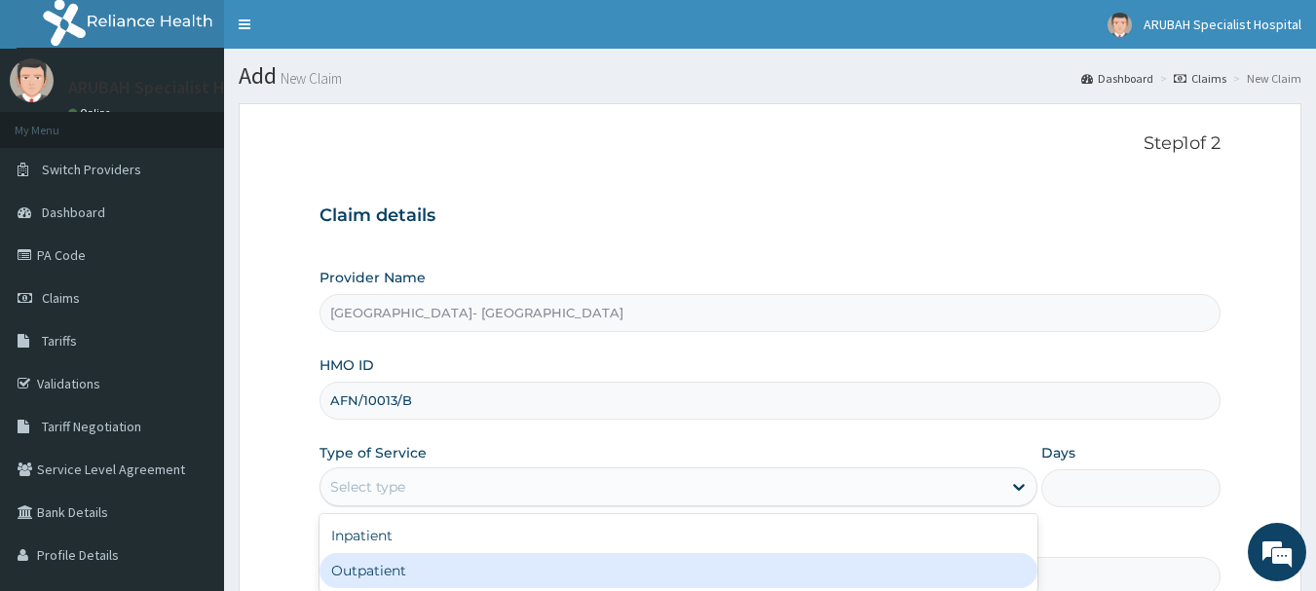
click at [361, 586] on div "Outpatient" at bounding box center [679, 570] width 718 height 35
type input "1"
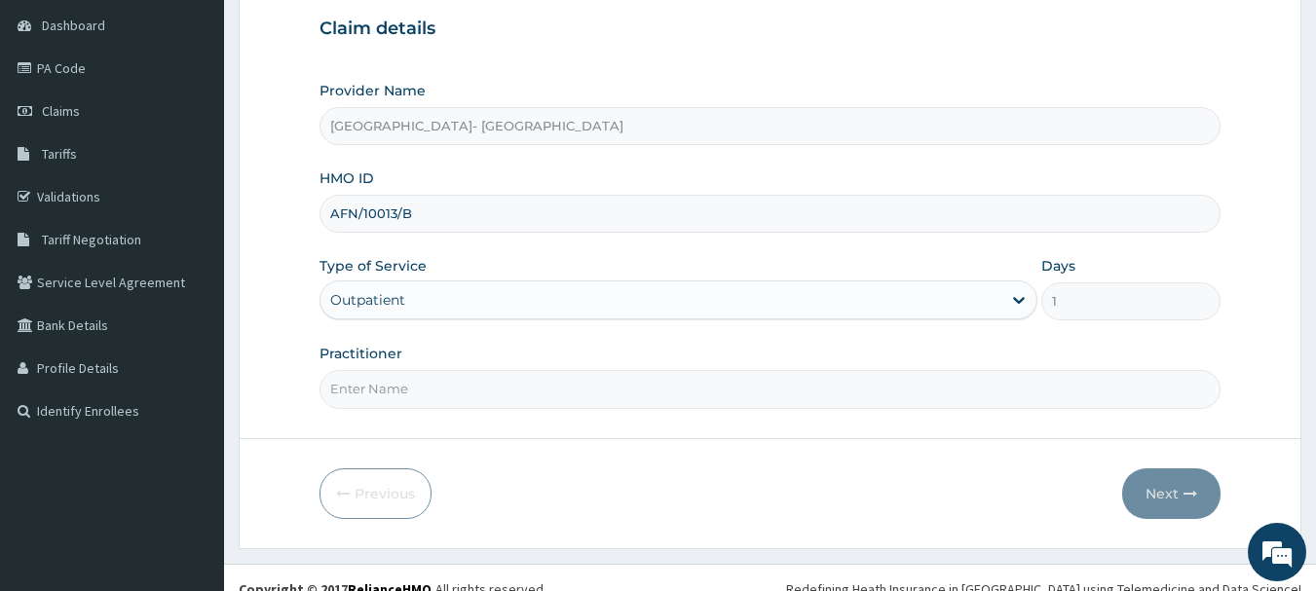
scroll to position [209, 0]
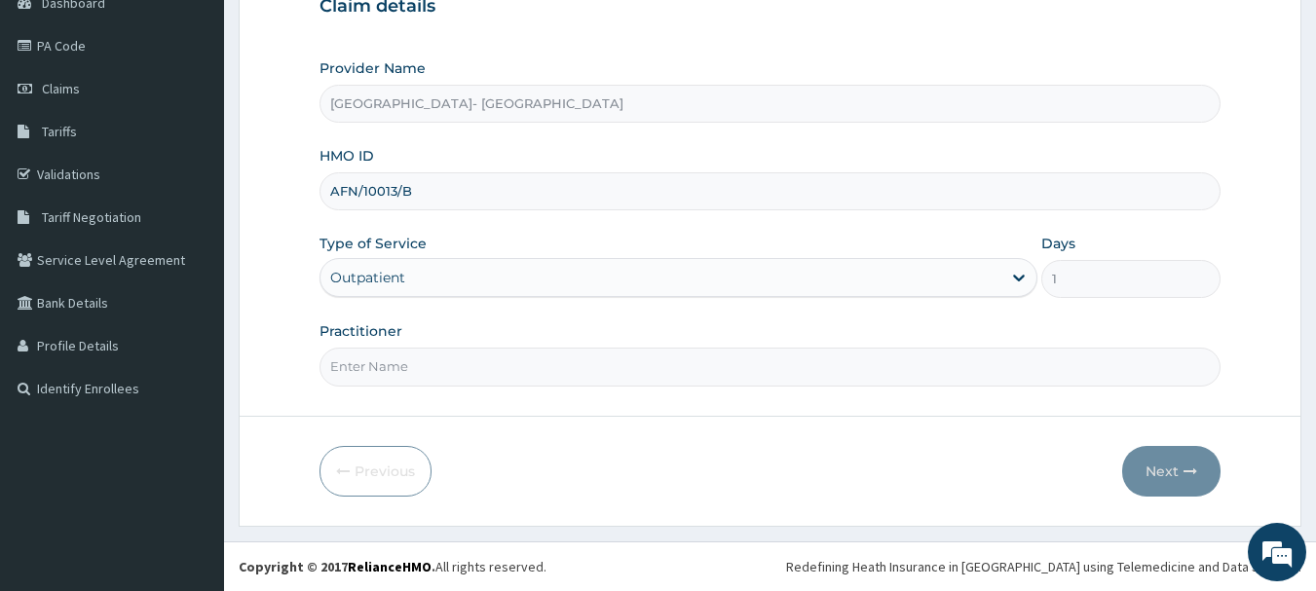
click at [395, 367] on input "Practitioner" at bounding box center [771, 367] width 902 height 38
type input "[PERSON_NAME][GEOGRAPHIC_DATA]"
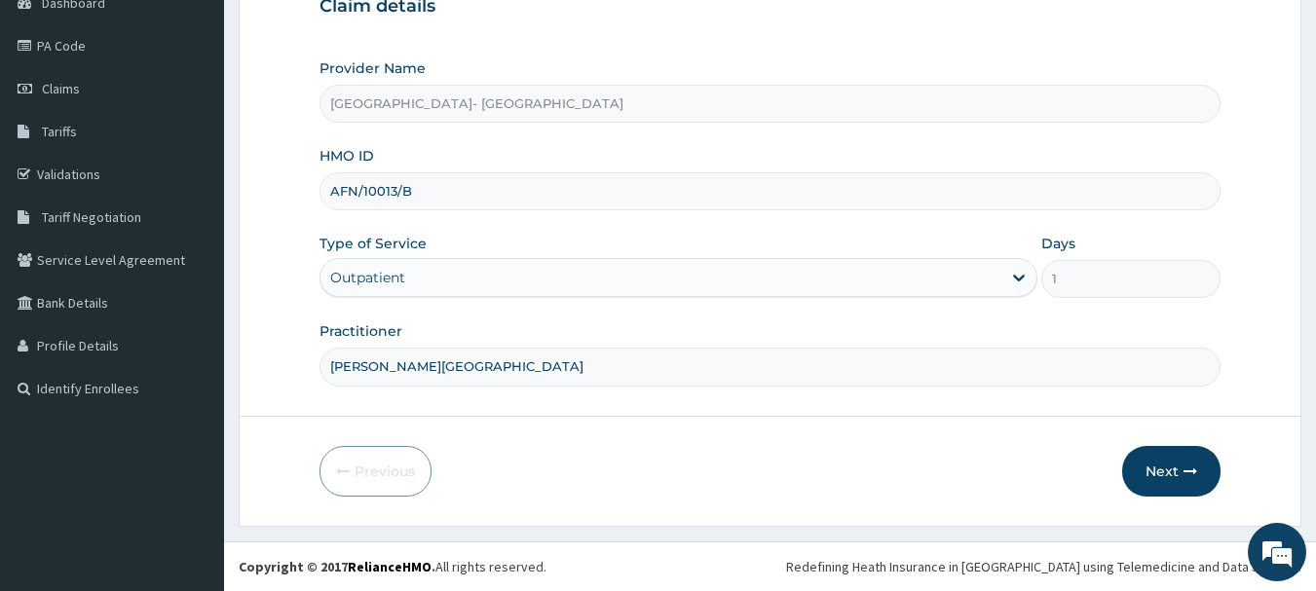
scroll to position [0, 0]
click at [1190, 482] on button "Next" at bounding box center [1171, 471] width 98 height 51
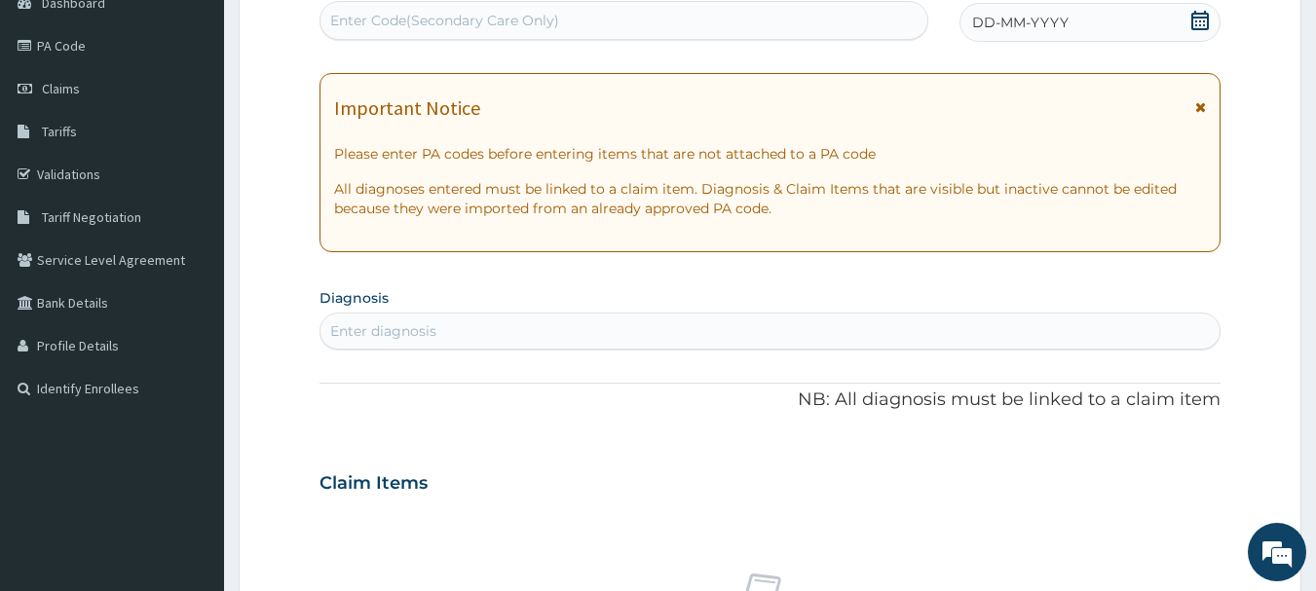
click at [364, 9] on div "Enter Code(Secondary Care Only)" at bounding box center [624, 20] width 608 height 31
paste input "PA/F1E8B4"
type input "PA/F1E8B4"
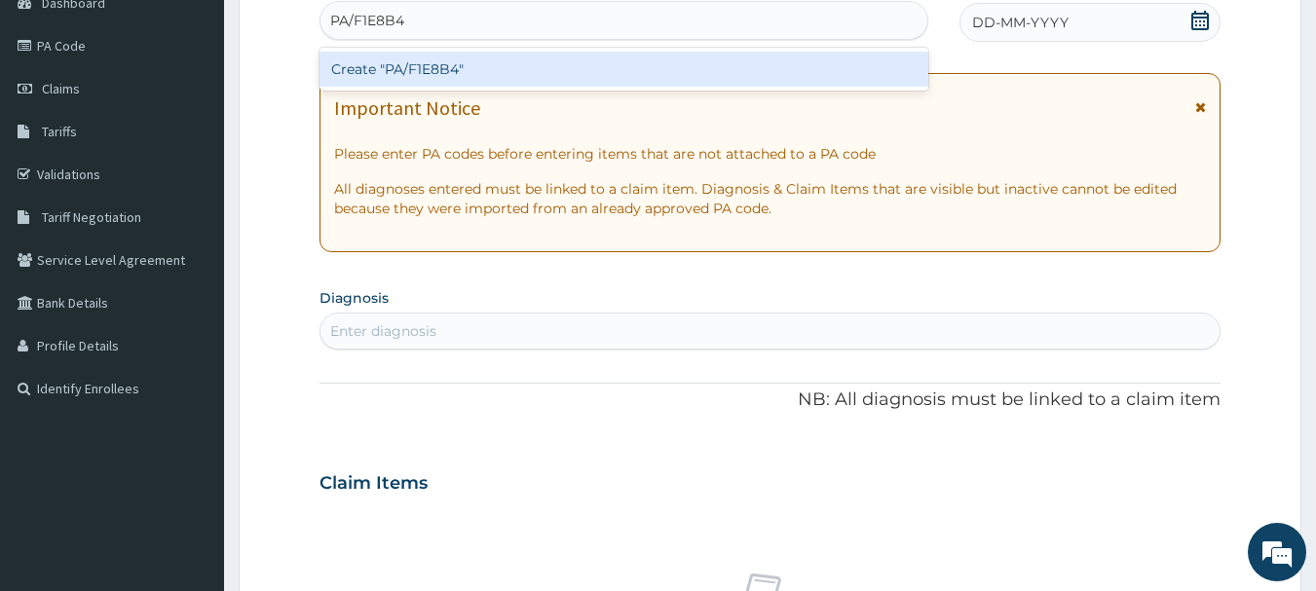
click at [373, 65] on div "Create "PA/F1E8B4"" at bounding box center [625, 69] width 610 height 35
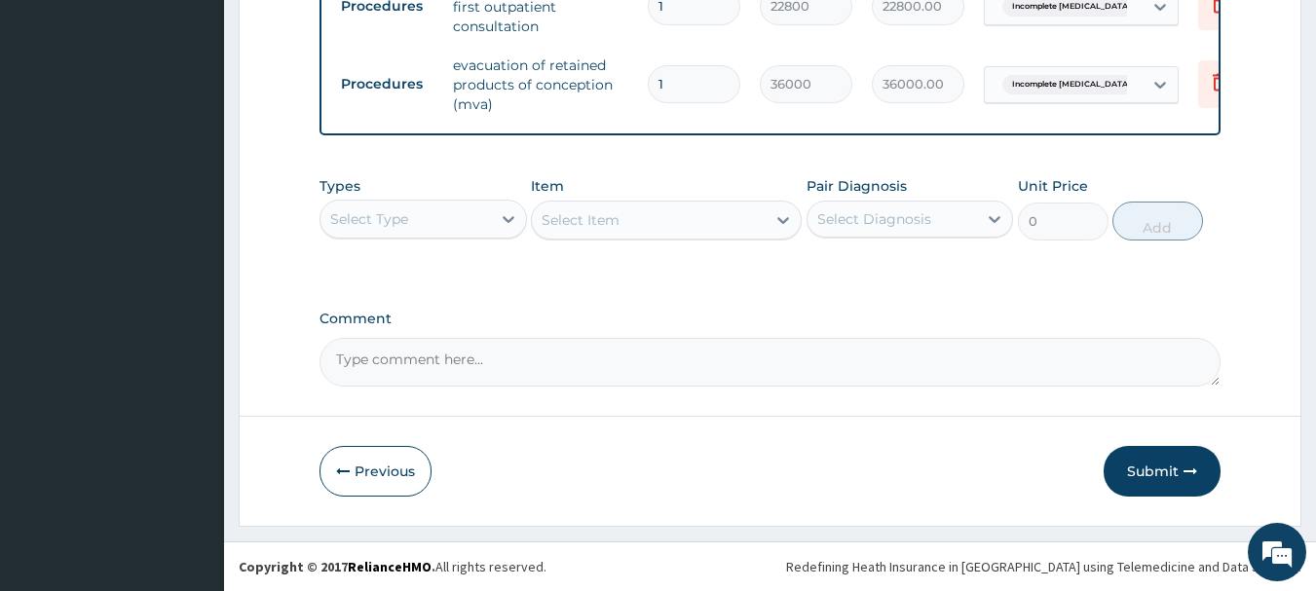
scroll to position [824, 0]
click at [413, 213] on div "Select Type" at bounding box center [405, 219] width 170 height 31
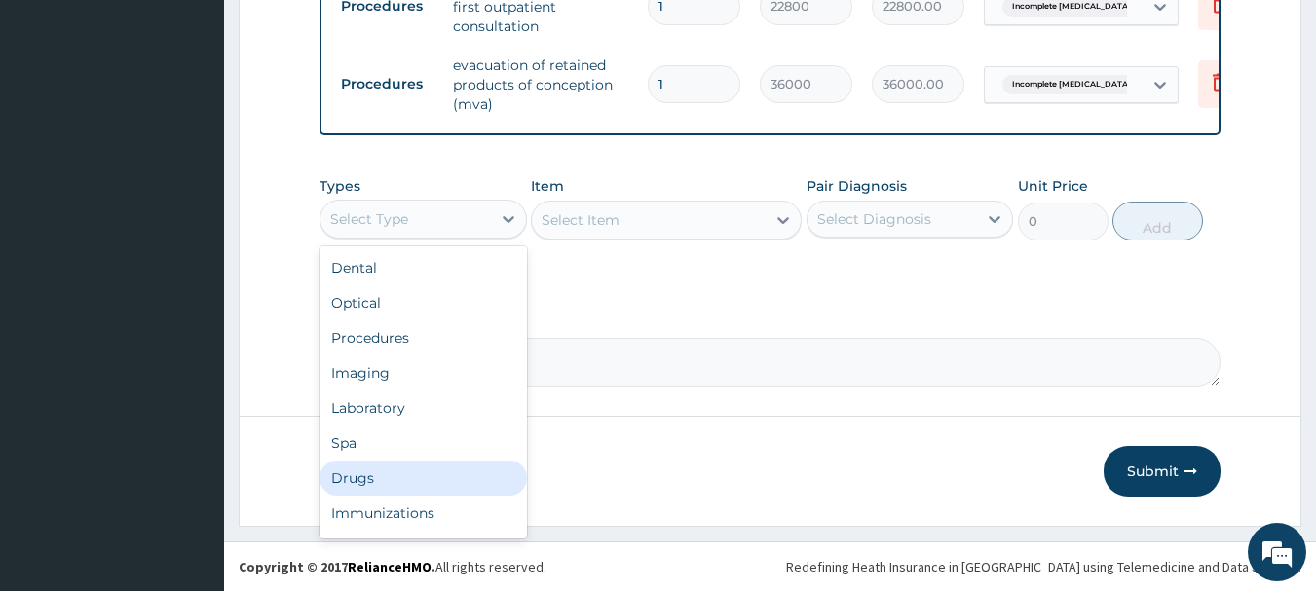
click at [359, 474] on div "Drugs" at bounding box center [423, 478] width 207 height 35
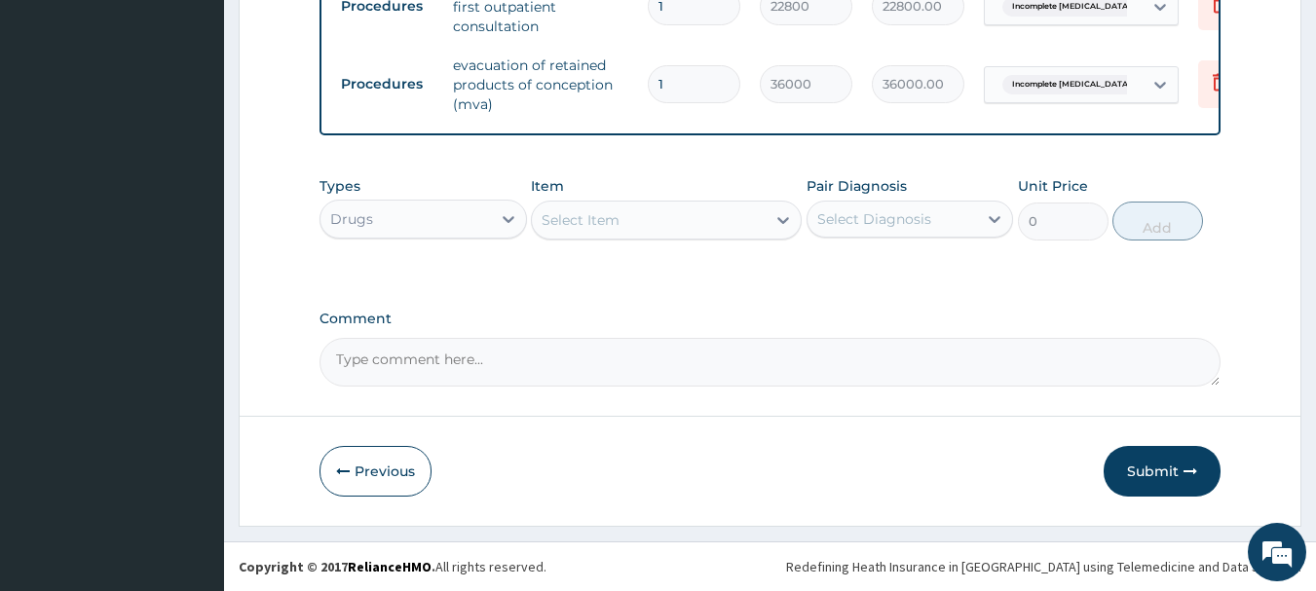
click at [632, 210] on div "Select Item" at bounding box center [649, 220] width 234 height 31
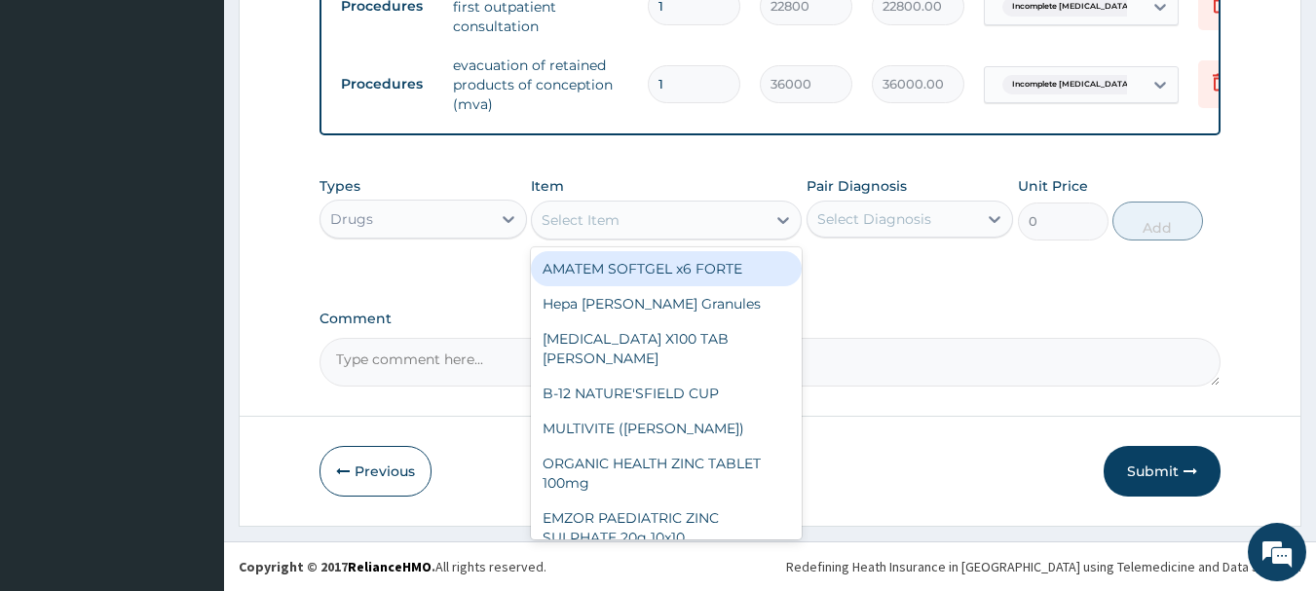
click at [632, 210] on div "Select Item" at bounding box center [649, 220] width 234 height 31
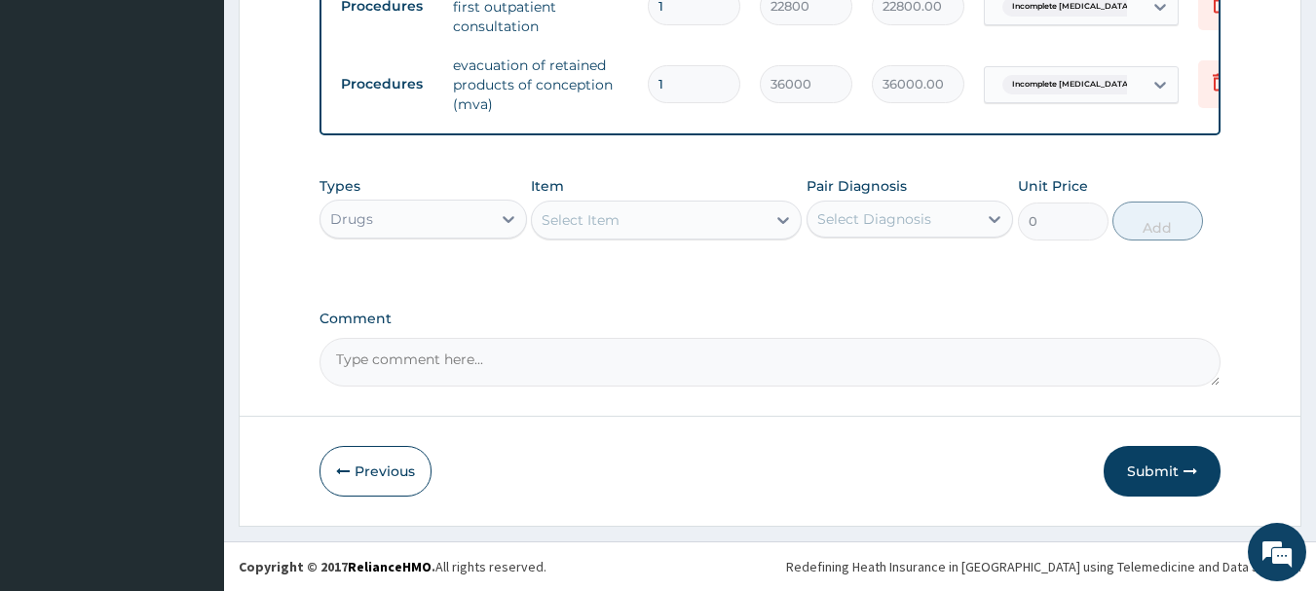
click at [632, 210] on div "Select Item" at bounding box center [649, 220] width 234 height 31
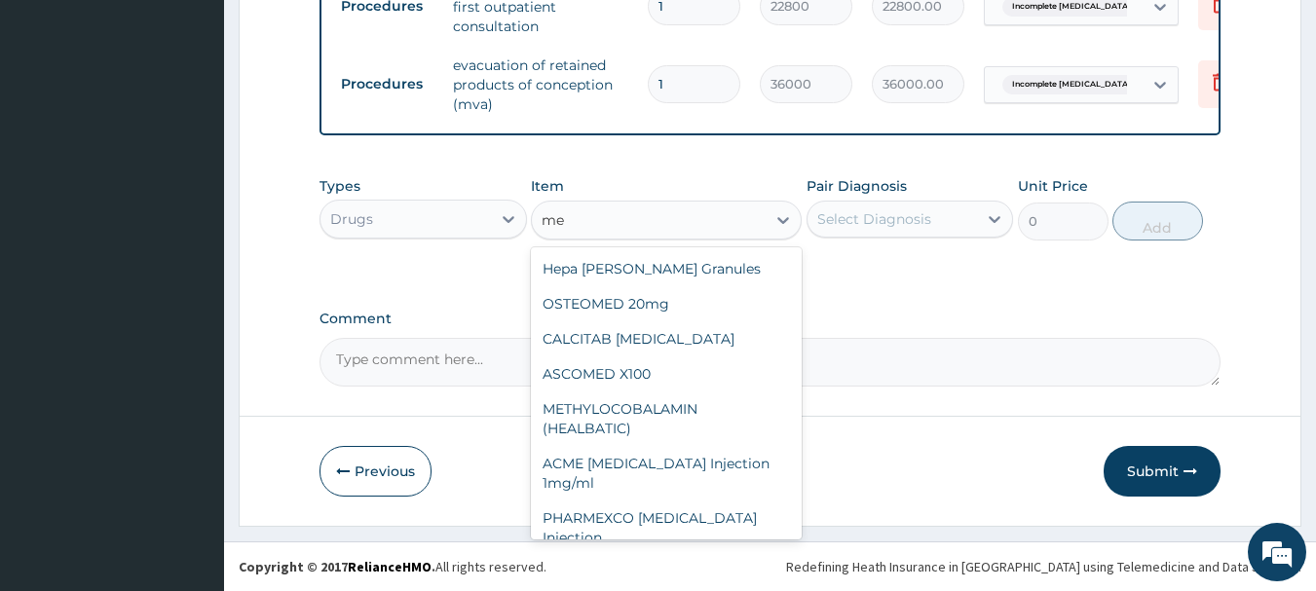
type input "m"
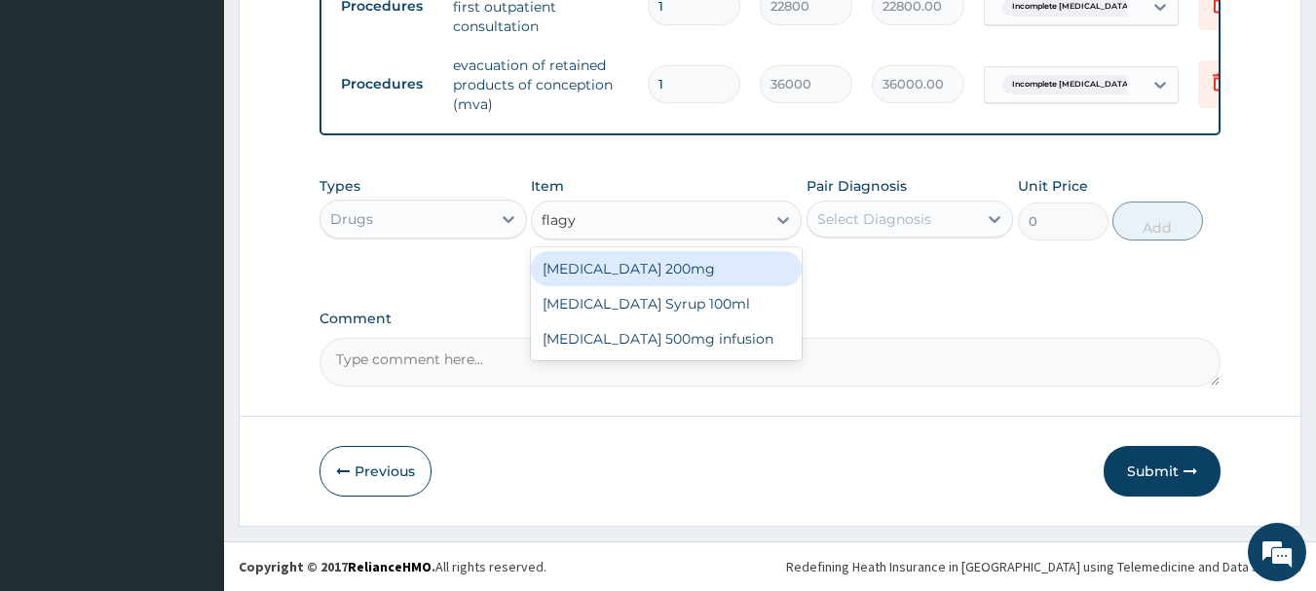
type input "flag"
click at [624, 275] on div "FLAGLY 400 SANOFI" at bounding box center [666, 268] width 271 height 35
type input "79.2"
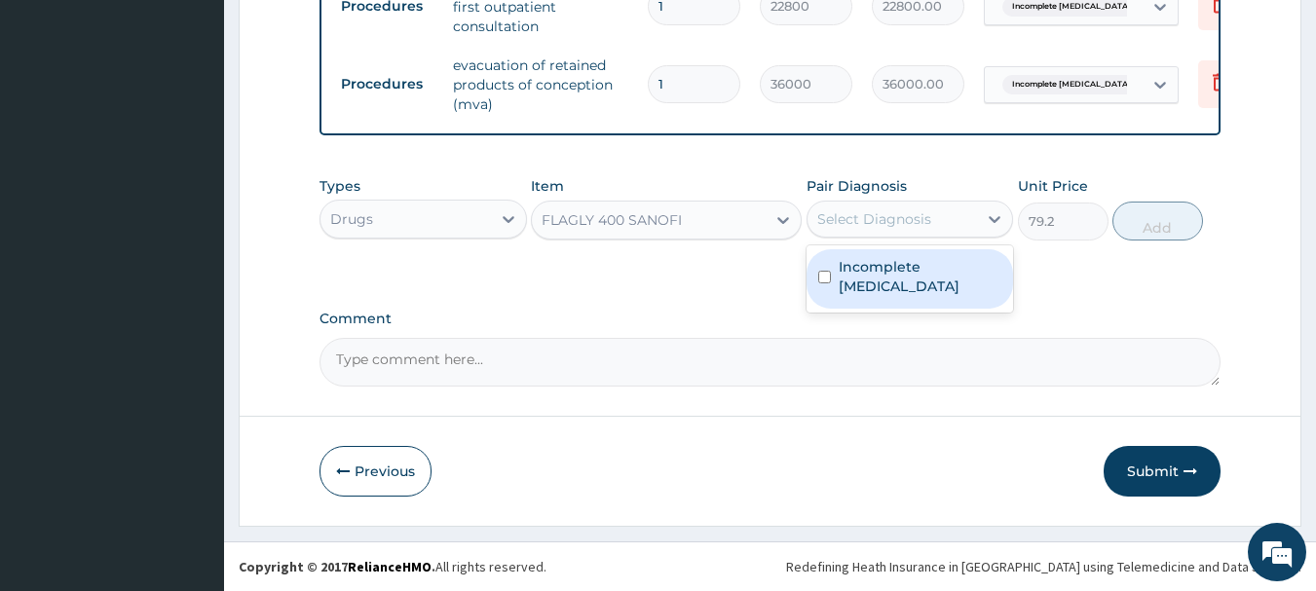
click at [896, 224] on div "Select Diagnosis" at bounding box center [874, 218] width 114 height 19
click at [833, 277] on div "Incomplete [MEDICAL_DATA]" at bounding box center [910, 278] width 207 height 59
checkbox input "true"
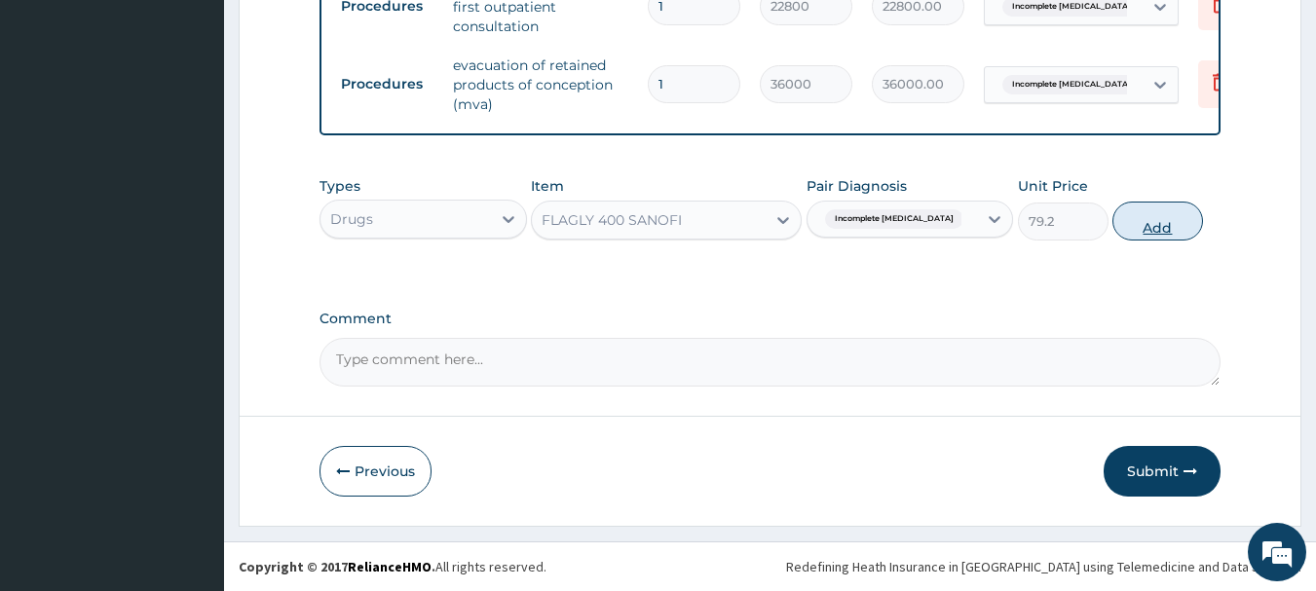
click at [1164, 220] on button "Add" at bounding box center [1157, 221] width 91 height 39
type input "0"
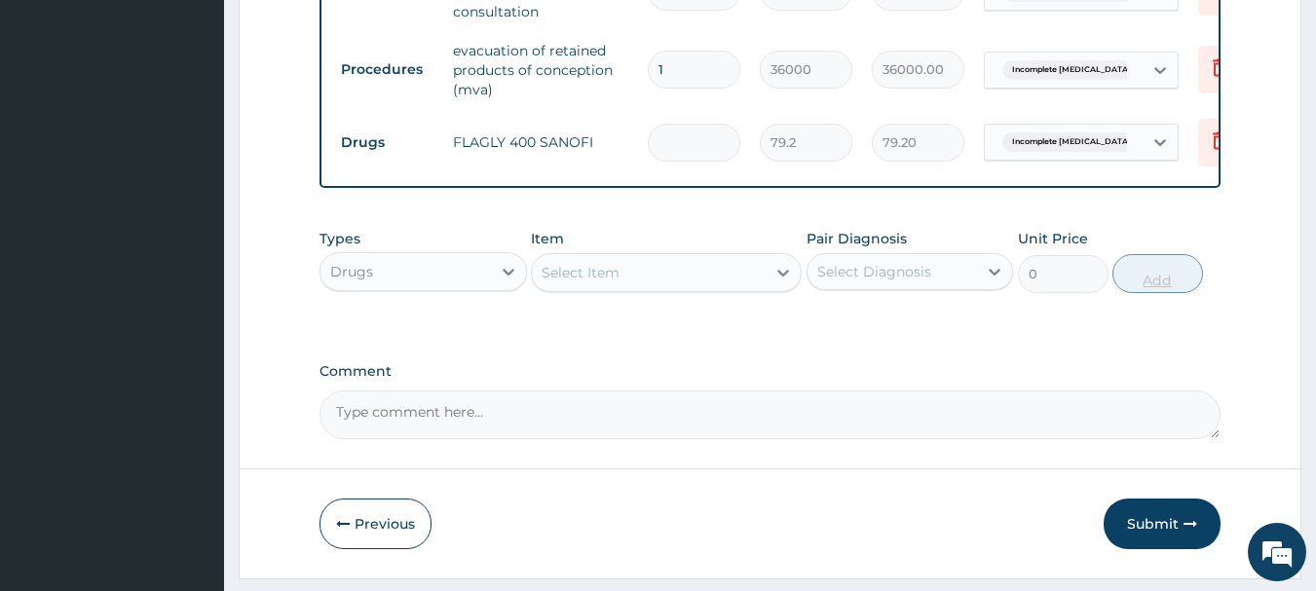
type input "0.00"
type input "2"
type input "158.40"
type input "20"
type input "1584.00"
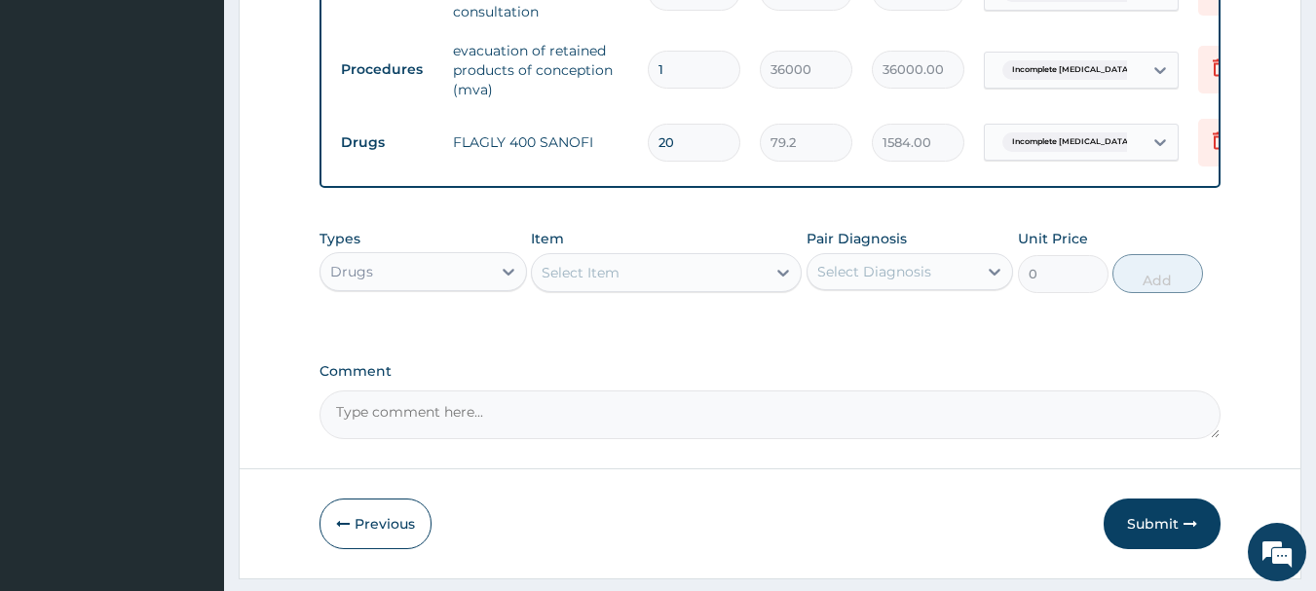
type input "20"
click at [717, 286] on div "Select Item" at bounding box center [649, 272] width 234 height 31
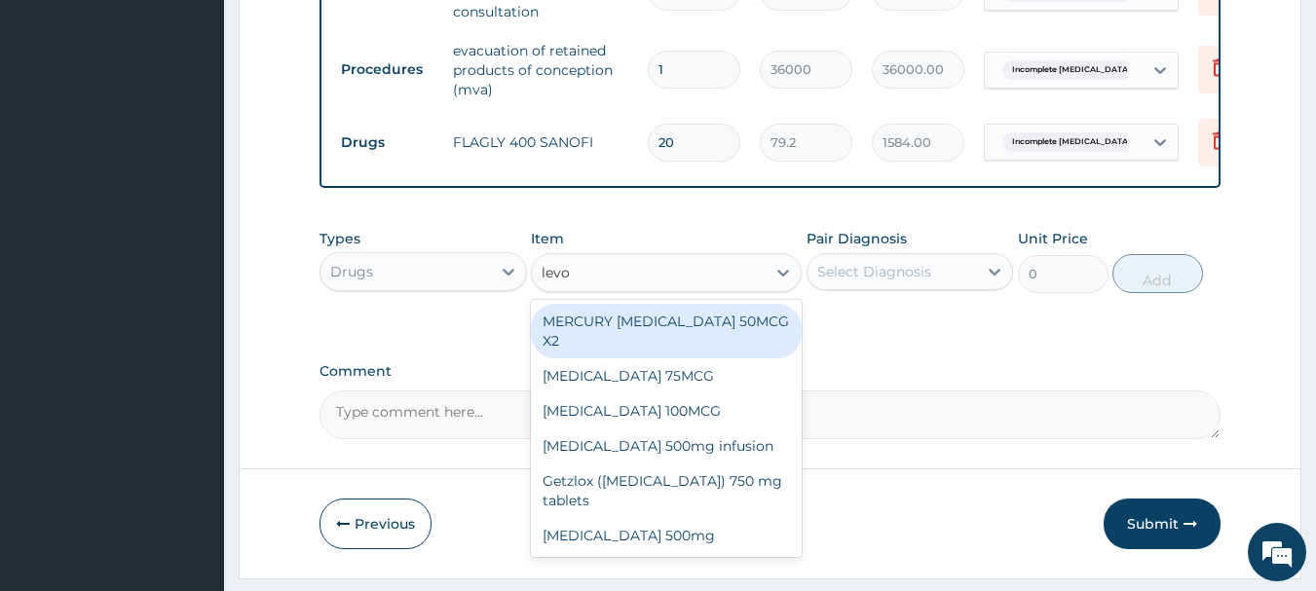
type input "levof"
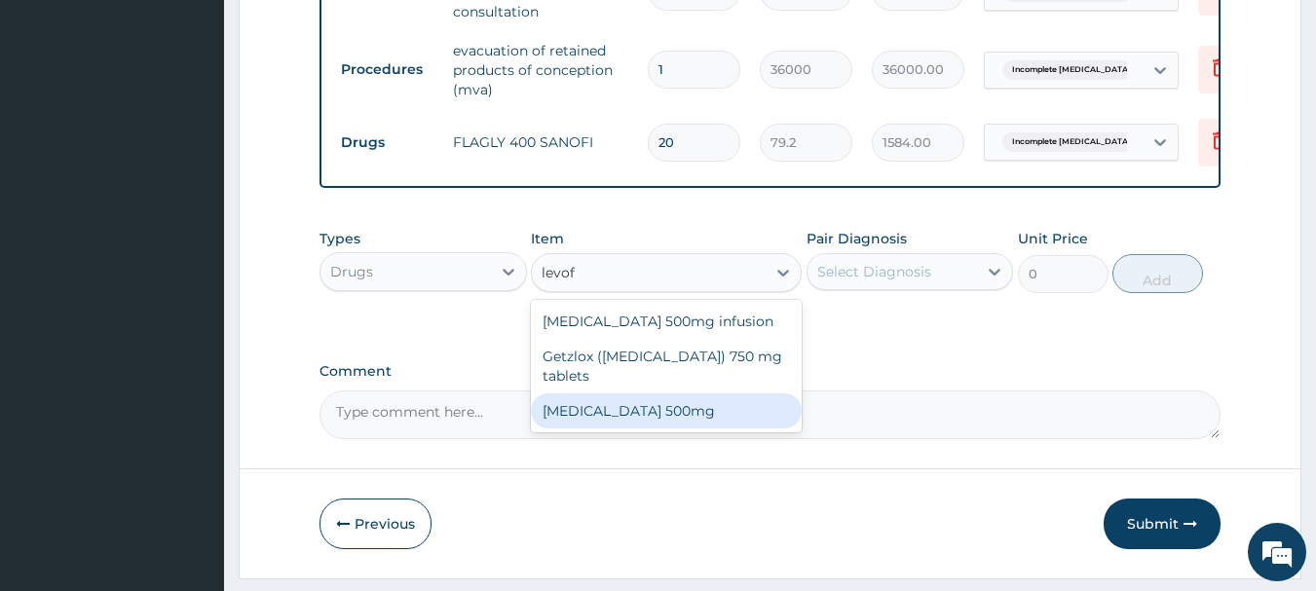
click at [641, 426] on div "[MEDICAL_DATA] 500mg" at bounding box center [666, 411] width 271 height 35
type input "264"
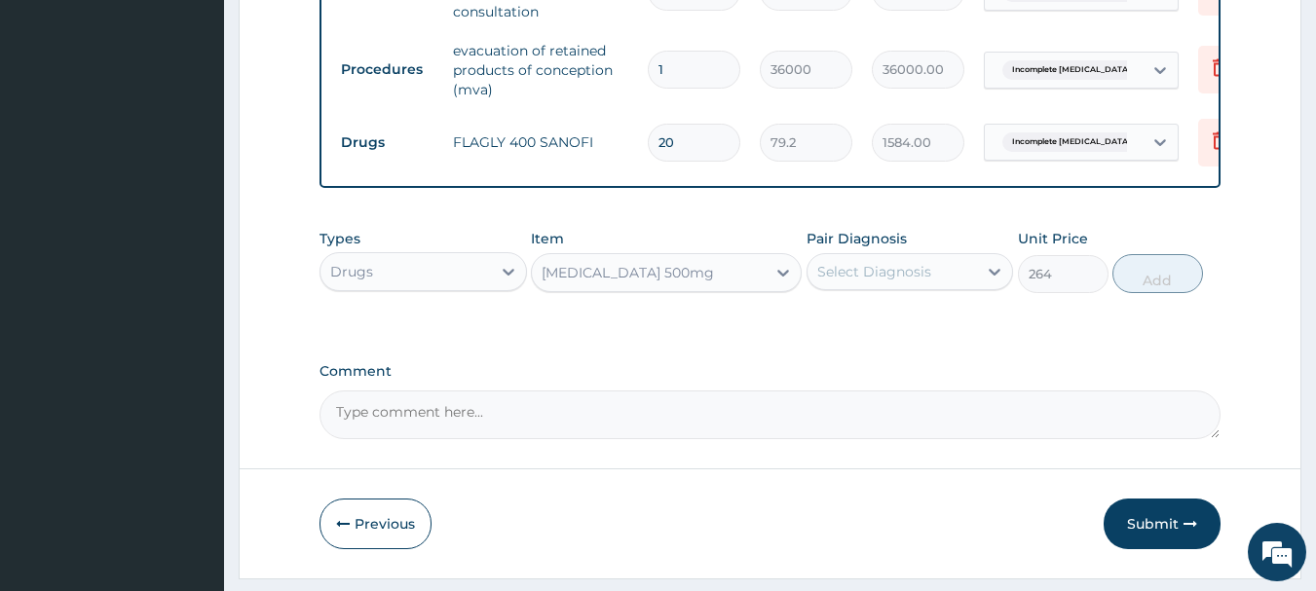
click at [880, 282] on div "Select Diagnosis" at bounding box center [874, 271] width 114 height 19
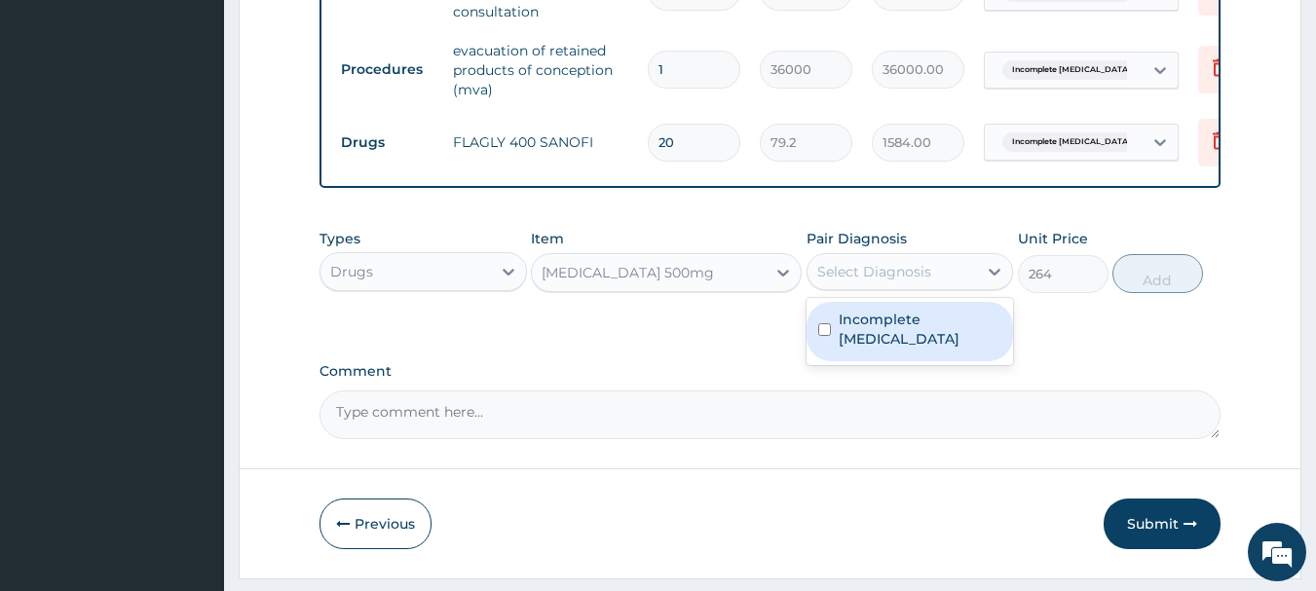
click at [818, 336] on input "checkbox" at bounding box center [824, 329] width 13 height 13
checkbox input "true"
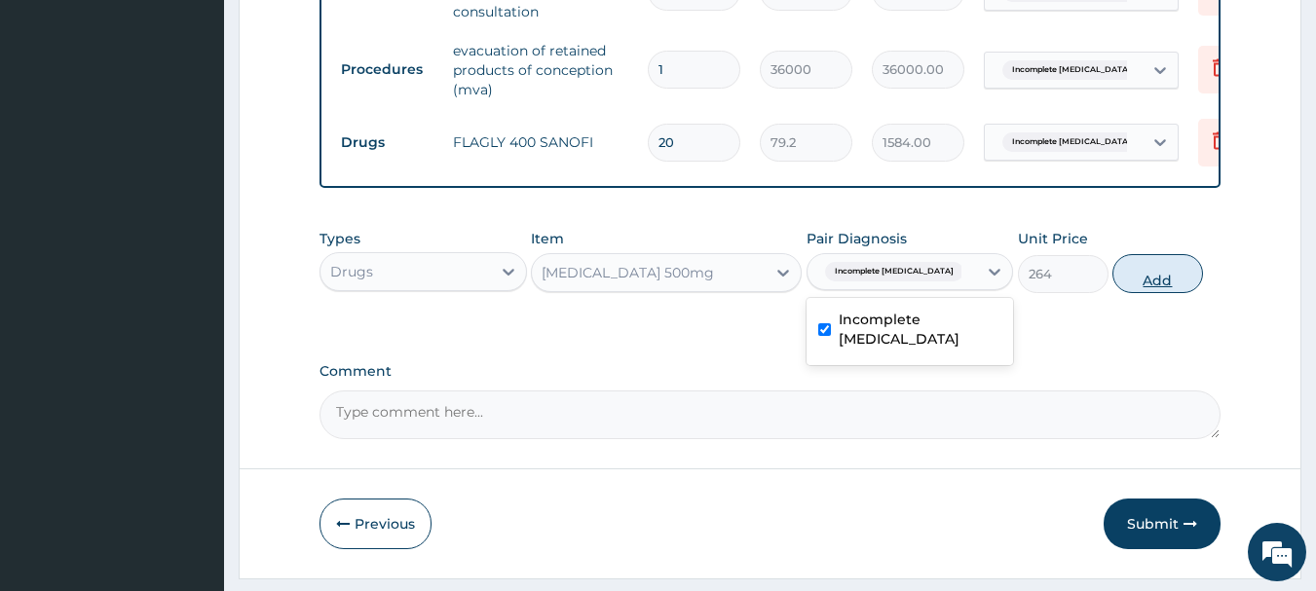
click at [1179, 292] on button "Add" at bounding box center [1157, 273] width 91 height 39
type input "0"
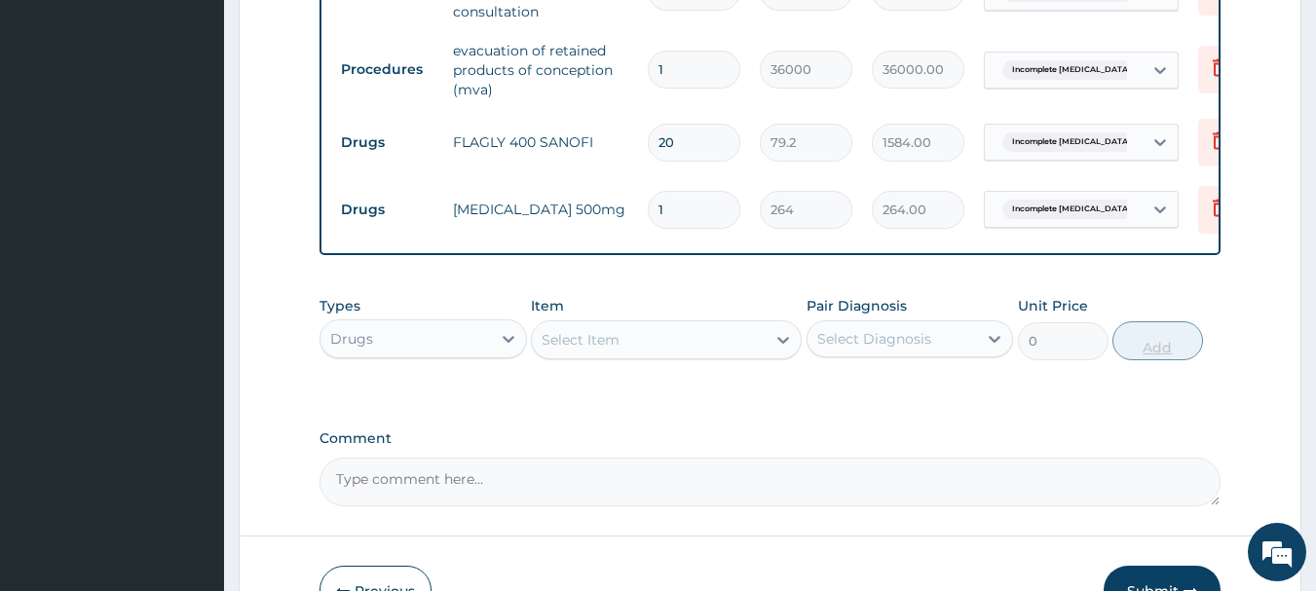
type input "10"
type input "2640.00"
type input "10"
click at [603, 359] on div "Select Item" at bounding box center [666, 339] width 271 height 39
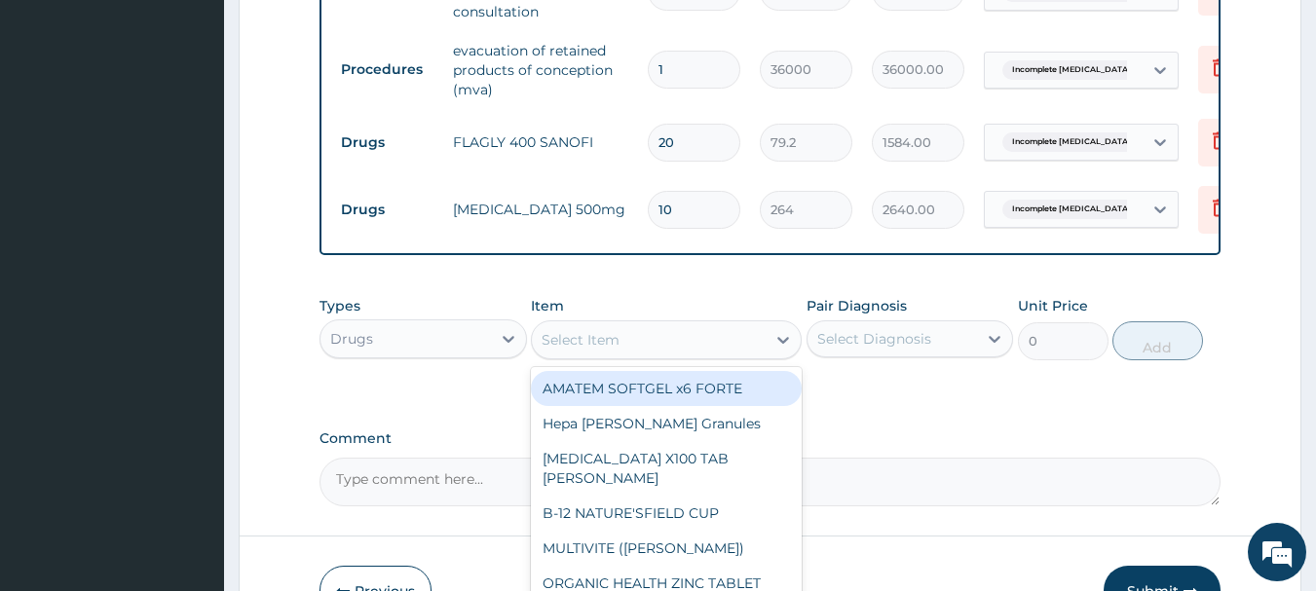
scroll to position [307, 0]
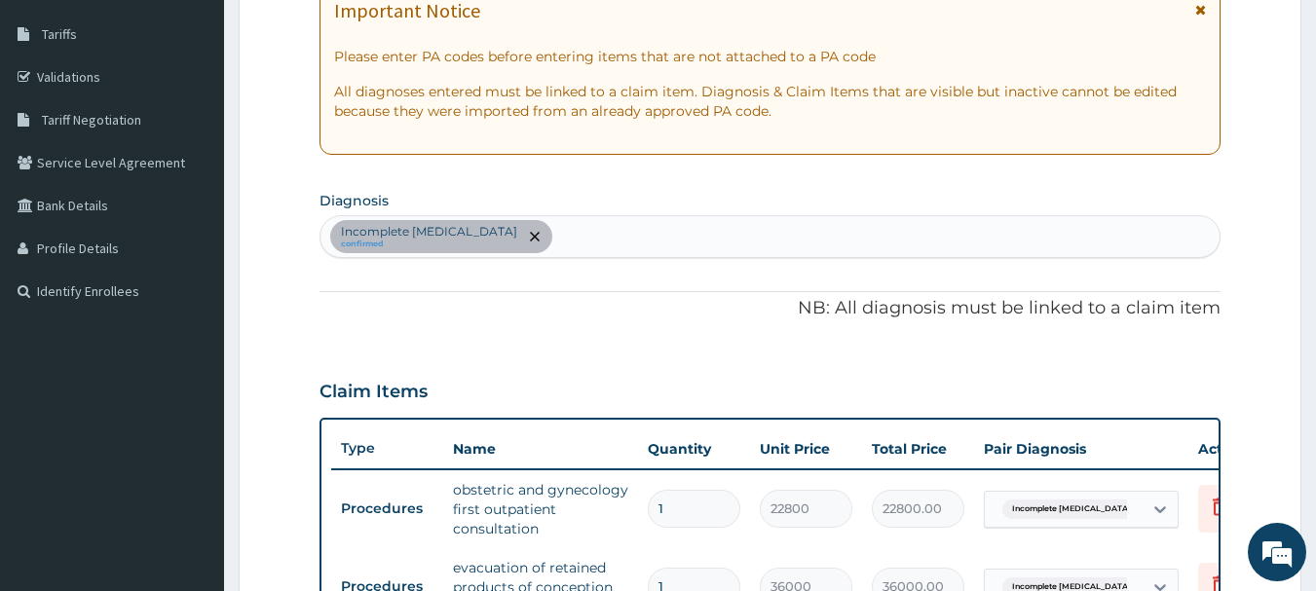
click at [611, 244] on div "Incomplete miscarriage confirmed" at bounding box center [770, 236] width 900 height 41
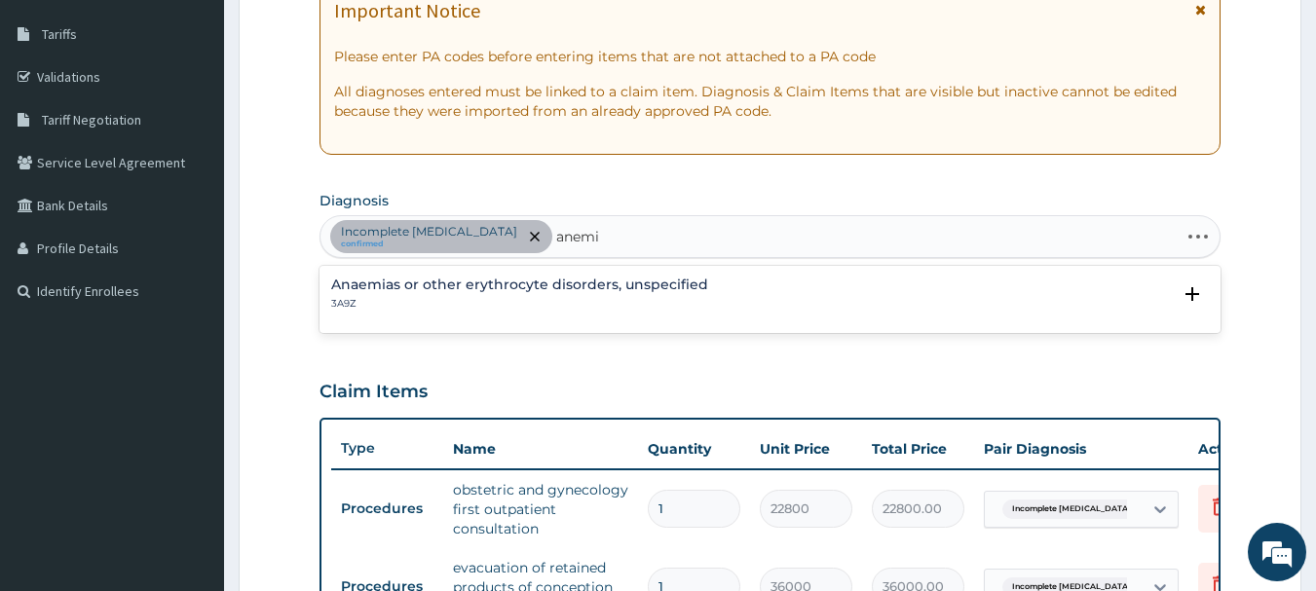
type input "anemia"
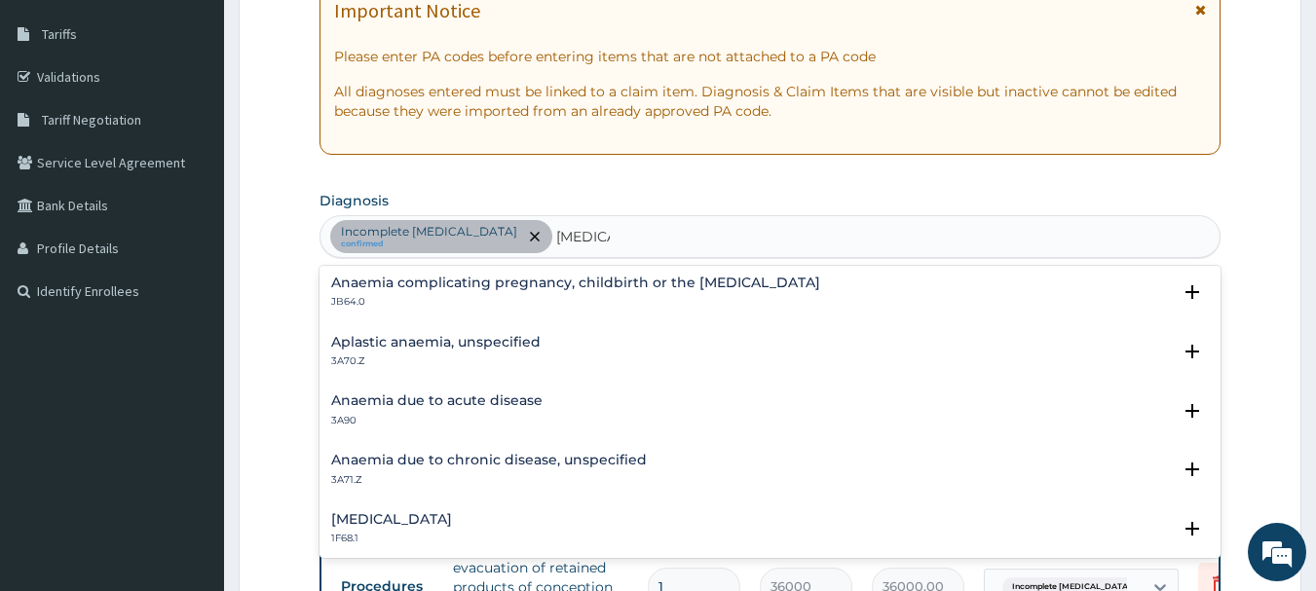
scroll to position [169, 0]
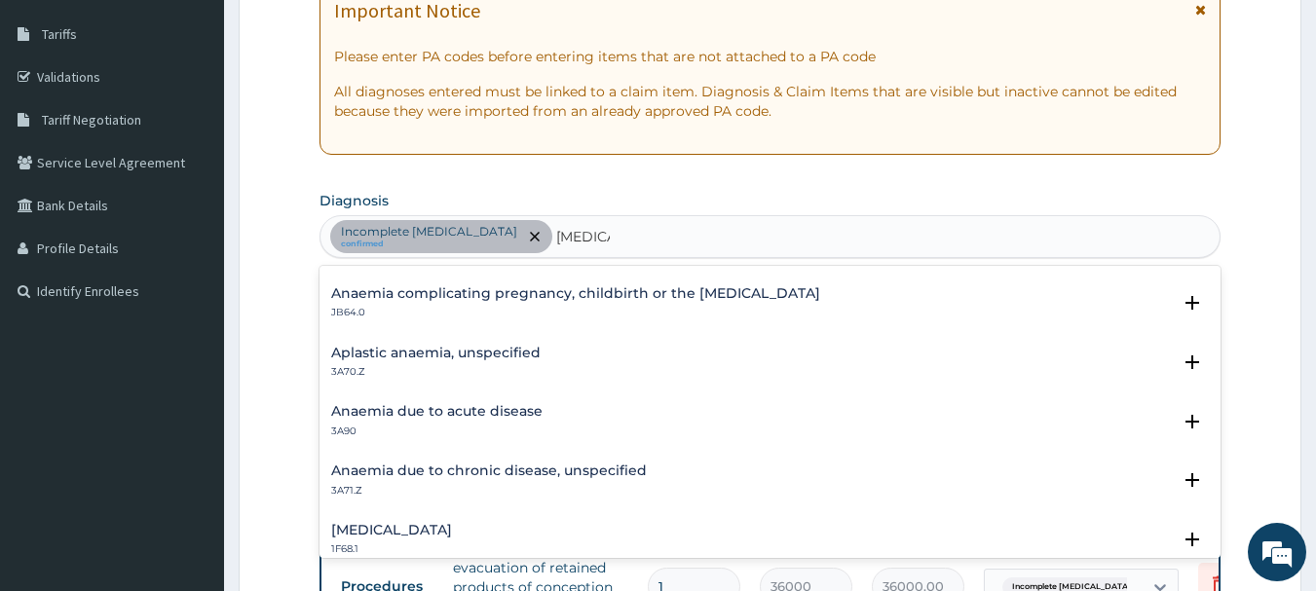
click at [423, 419] on h4 "Anaemia due to acute disease" at bounding box center [436, 411] width 211 height 15
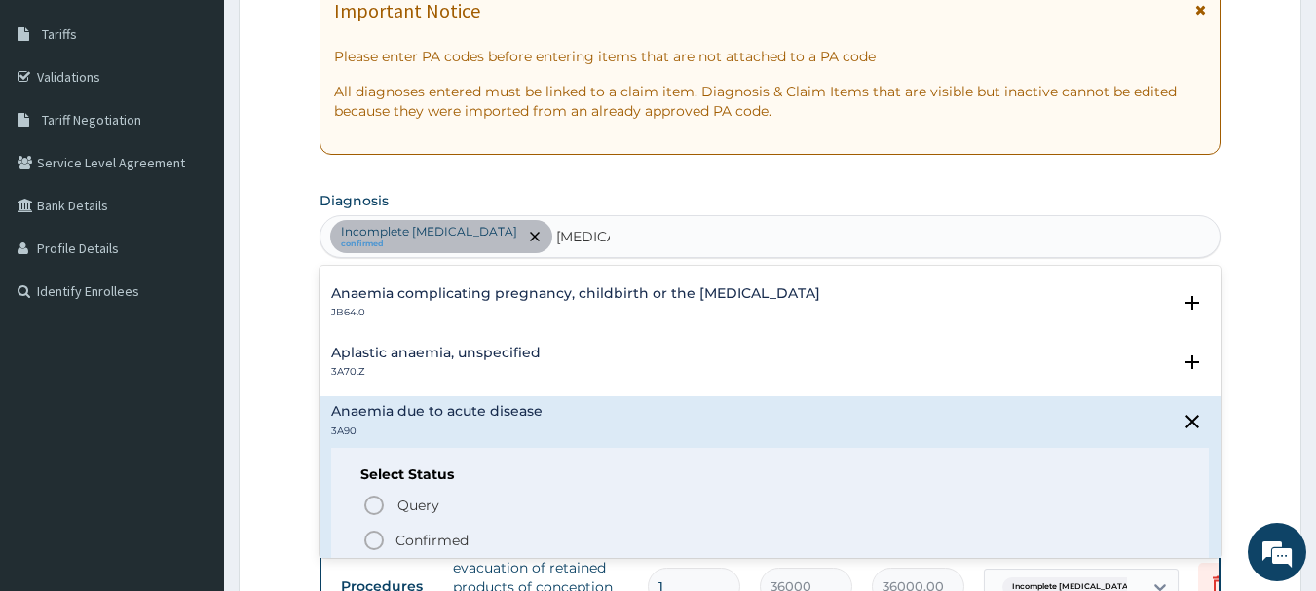
click at [366, 546] on circle "status option filled" at bounding box center [374, 541] width 18 height 18
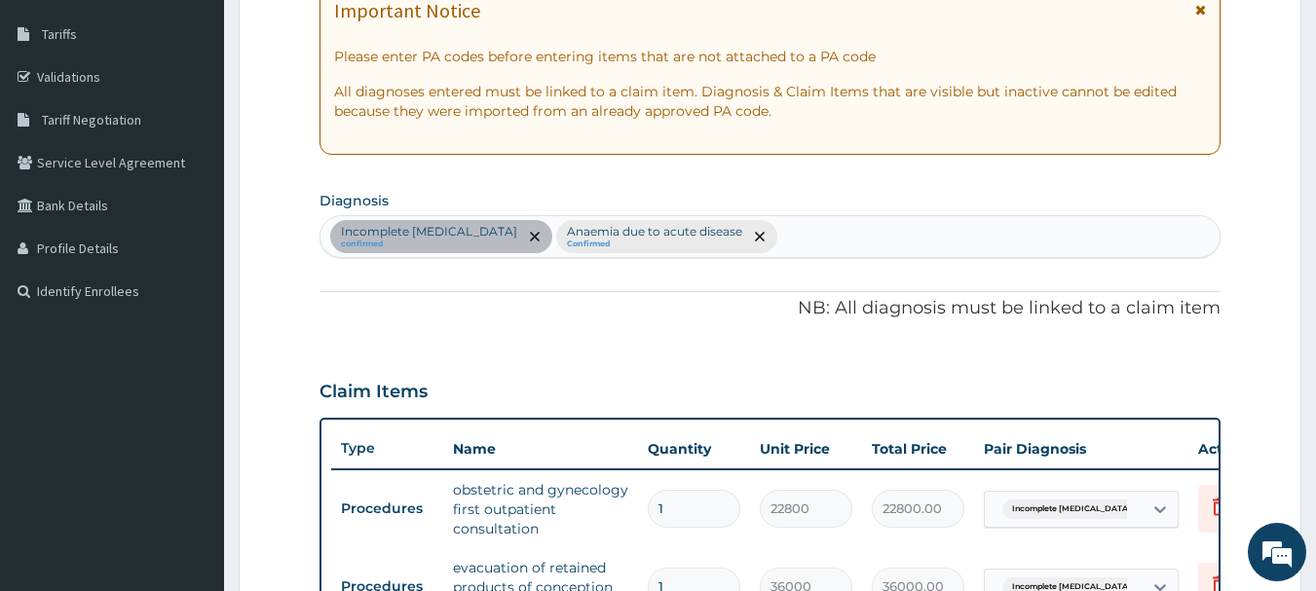
scroll to position [824, 0]
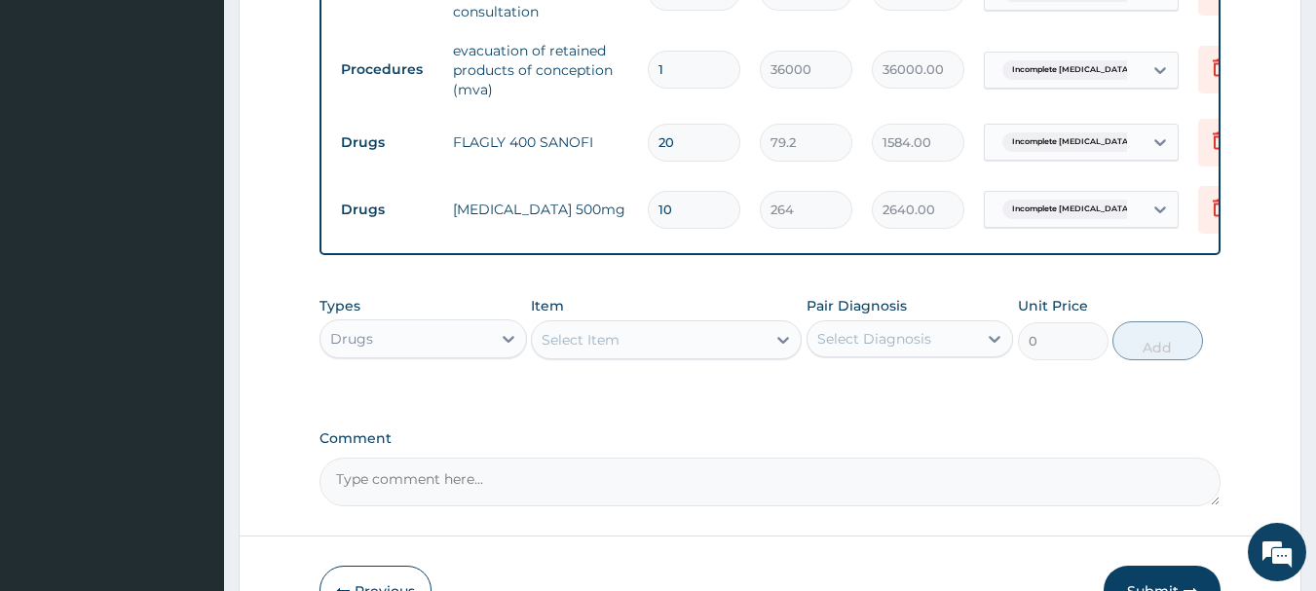
click at [578, 350] on div "Select Item" at bounding box center [581, 339] width 78 height 19
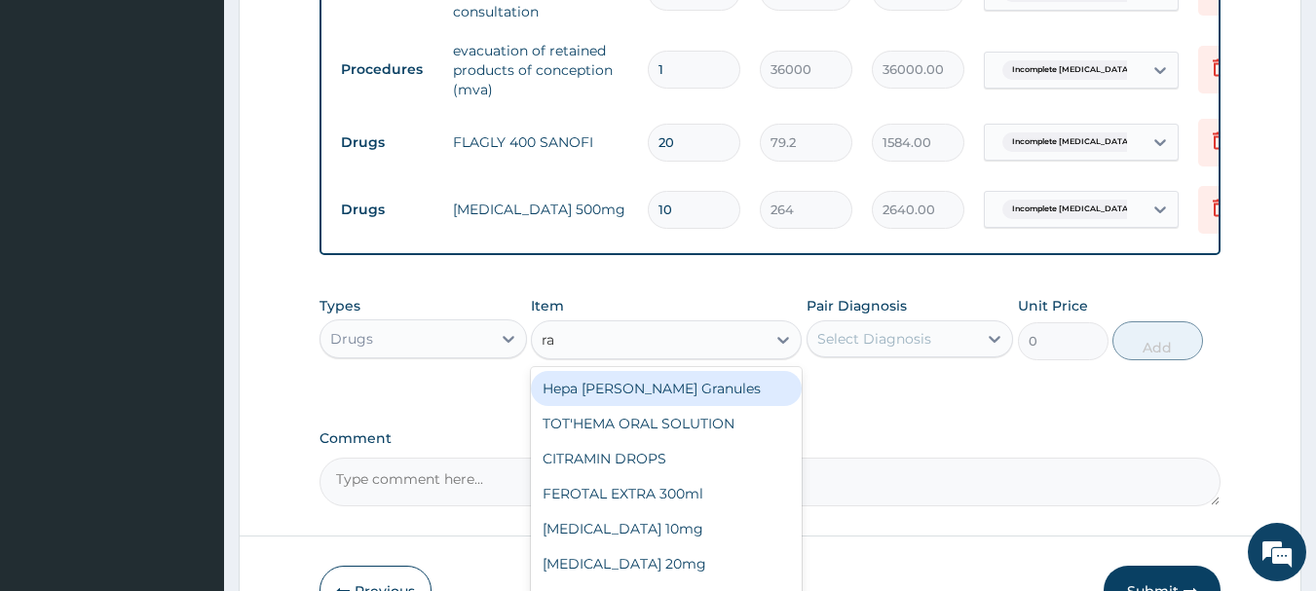
type input "r"
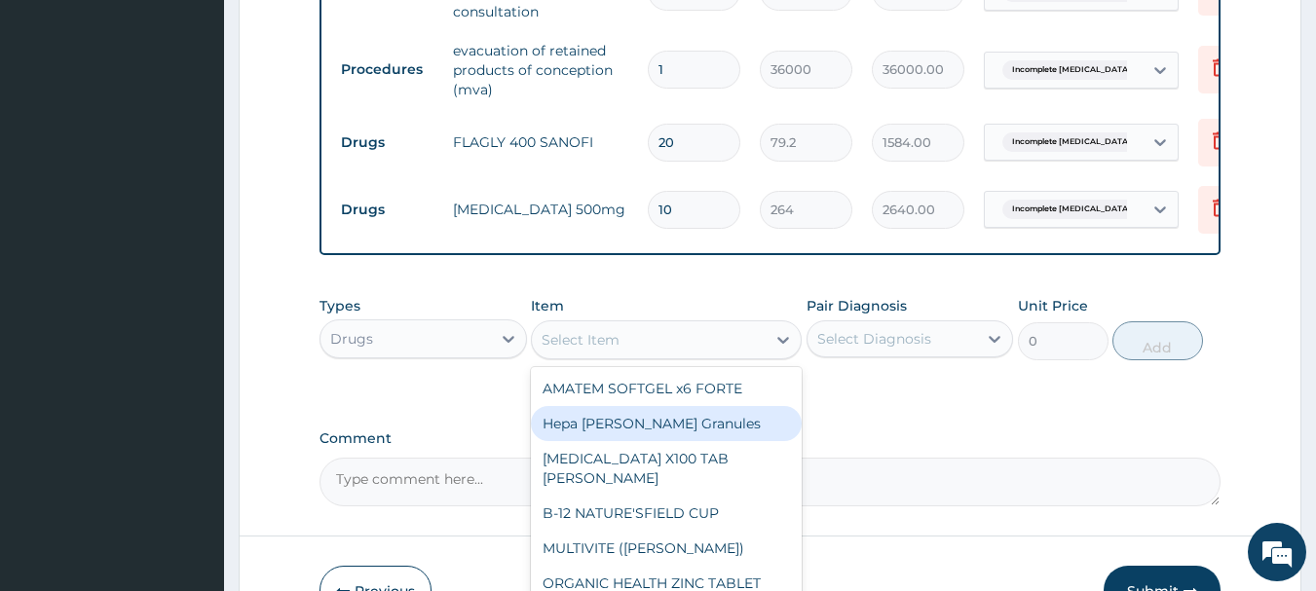
scroll to position [307, 0]
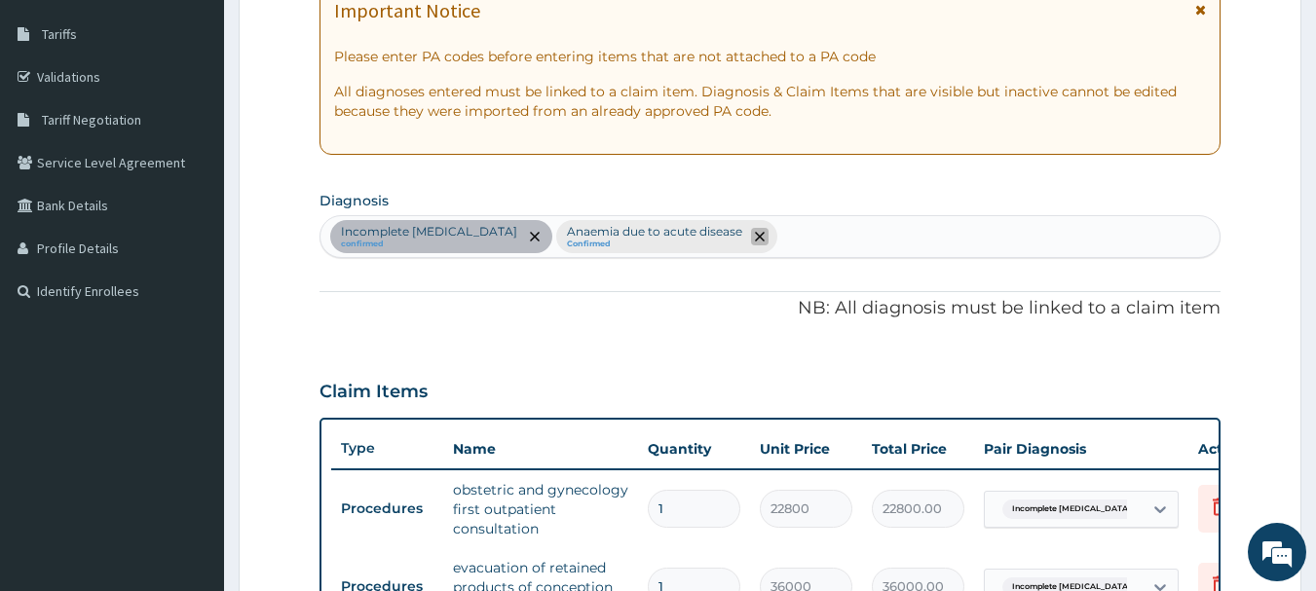
click at [755, 242] on icon "remove selection option" at bounding box center [760, 237] width 10 height 10
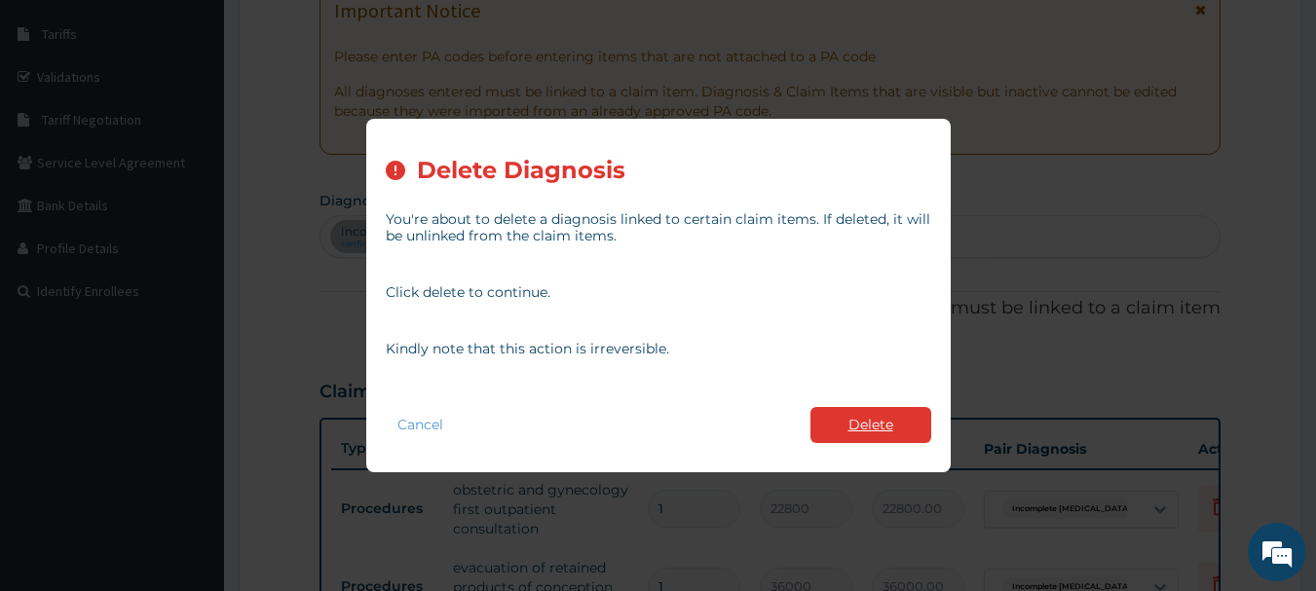
click at [854, 416] on button "Delete" at bounding box center [870, 425] width 121 height 36
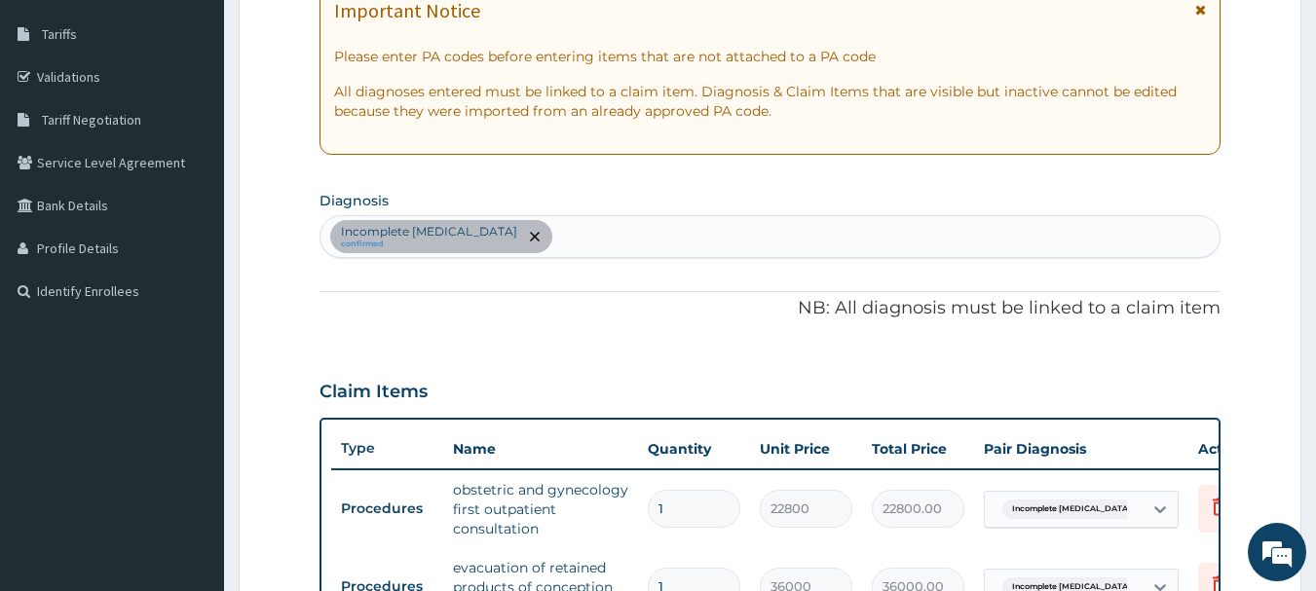
scroll to position [824, 0]
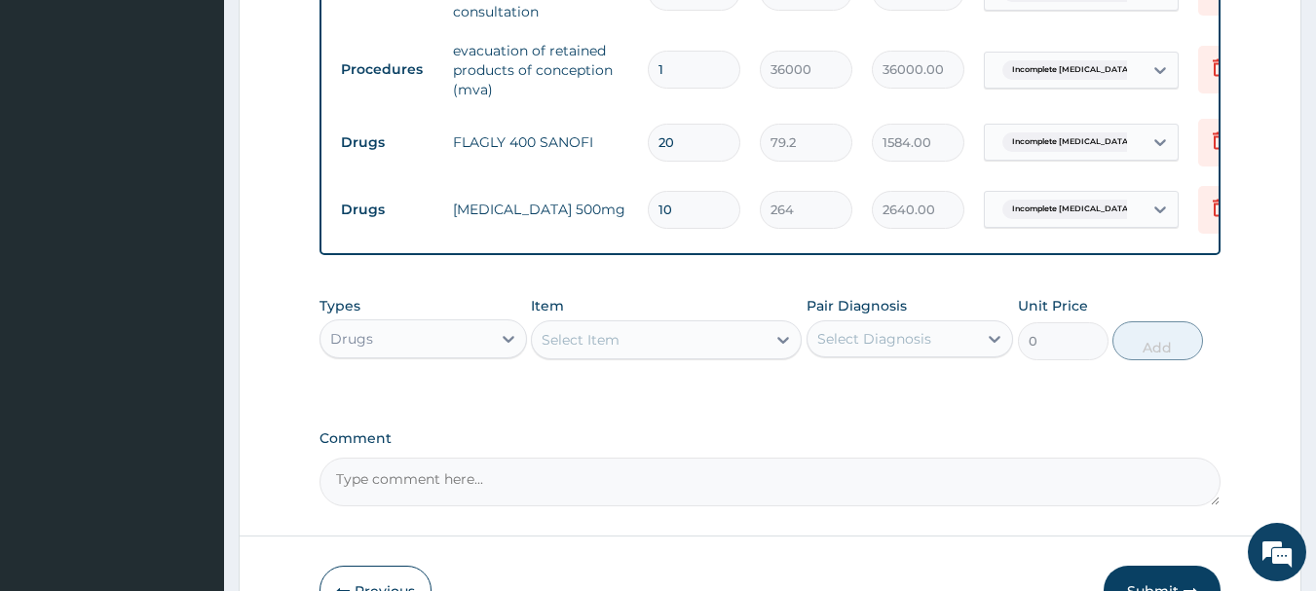
click at [649, 354] on div "Select Item" at bounding box center [649, 339] width 234 height 31
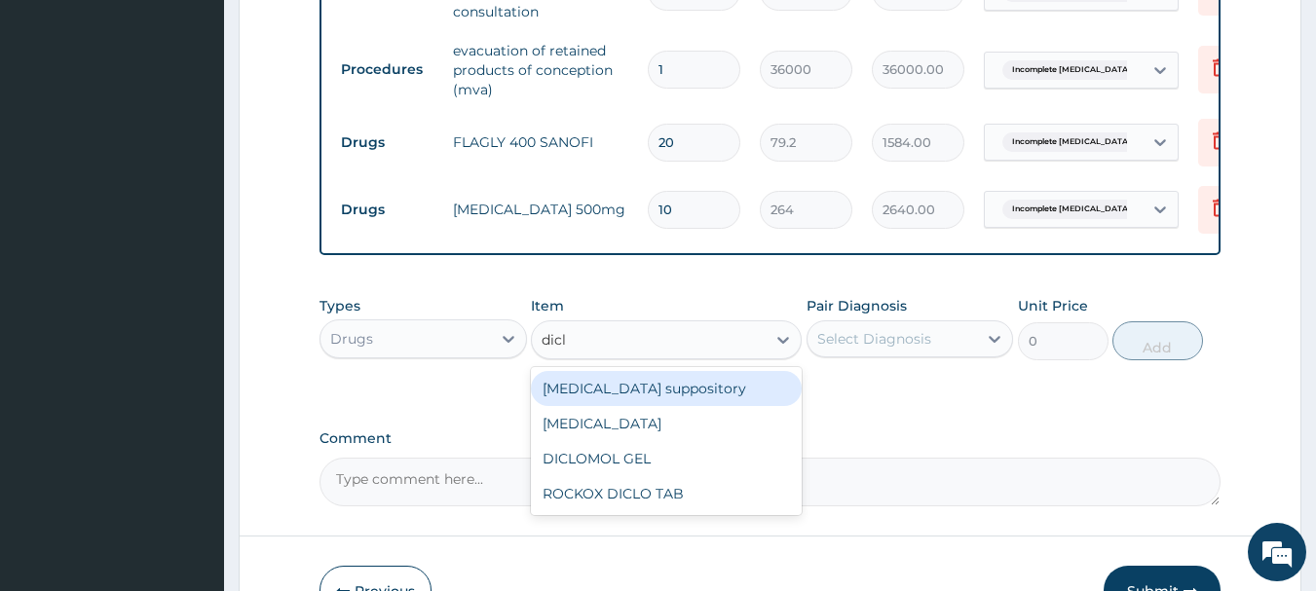
type input "diclo"
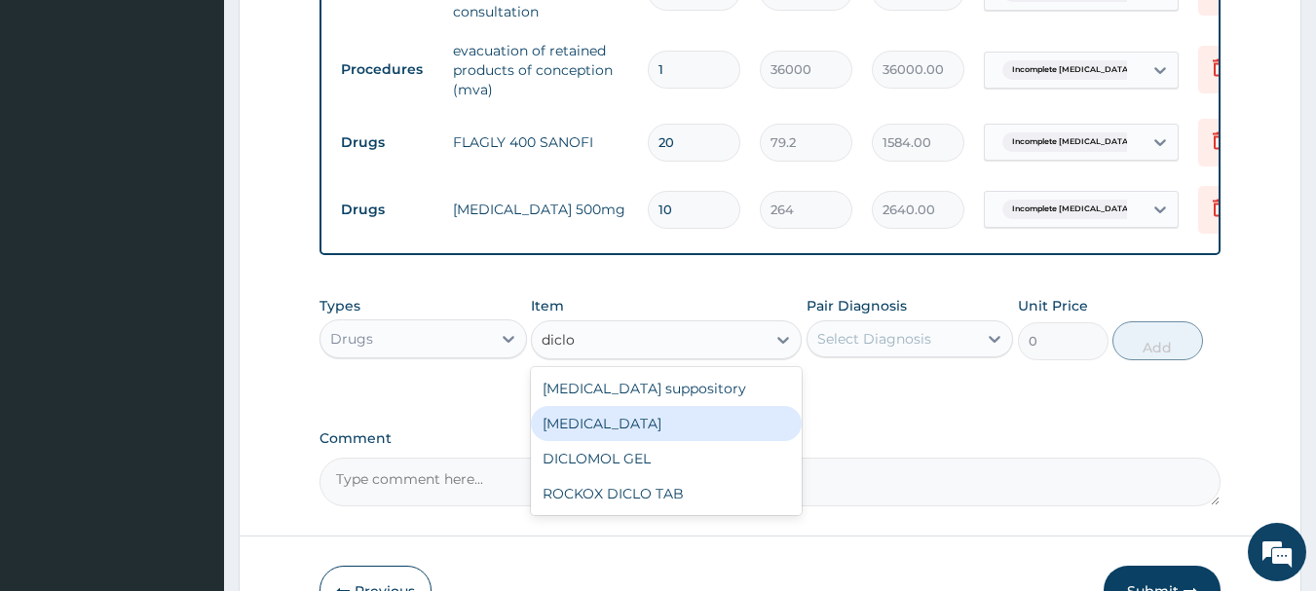
click at [626, 441] on div "[MEDICAL_DATA]" at bounding box center [666, 423] width 271 height 35
type input "660"
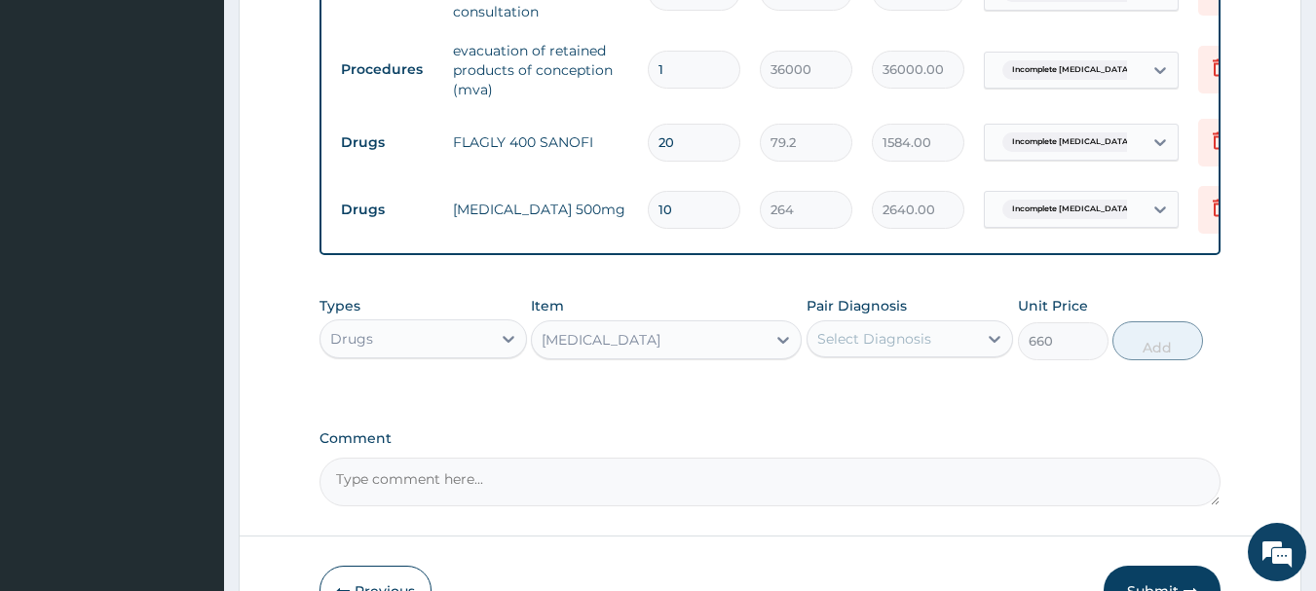
click at [870, 349] on div "Select Diagnosis" at bounding box center [874, 338] width 114 height 19
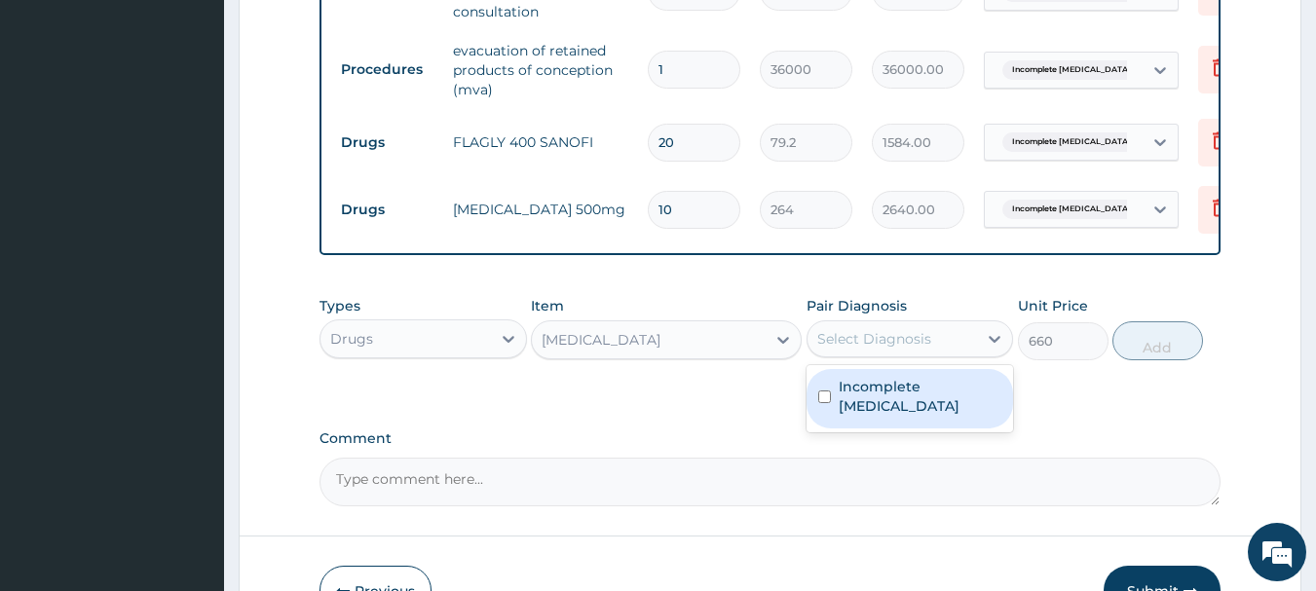
click at [839, 397] on label "Incomplete miscarriage" at bounding box center [921, 396] width 164 height 39
checkbox input "true"
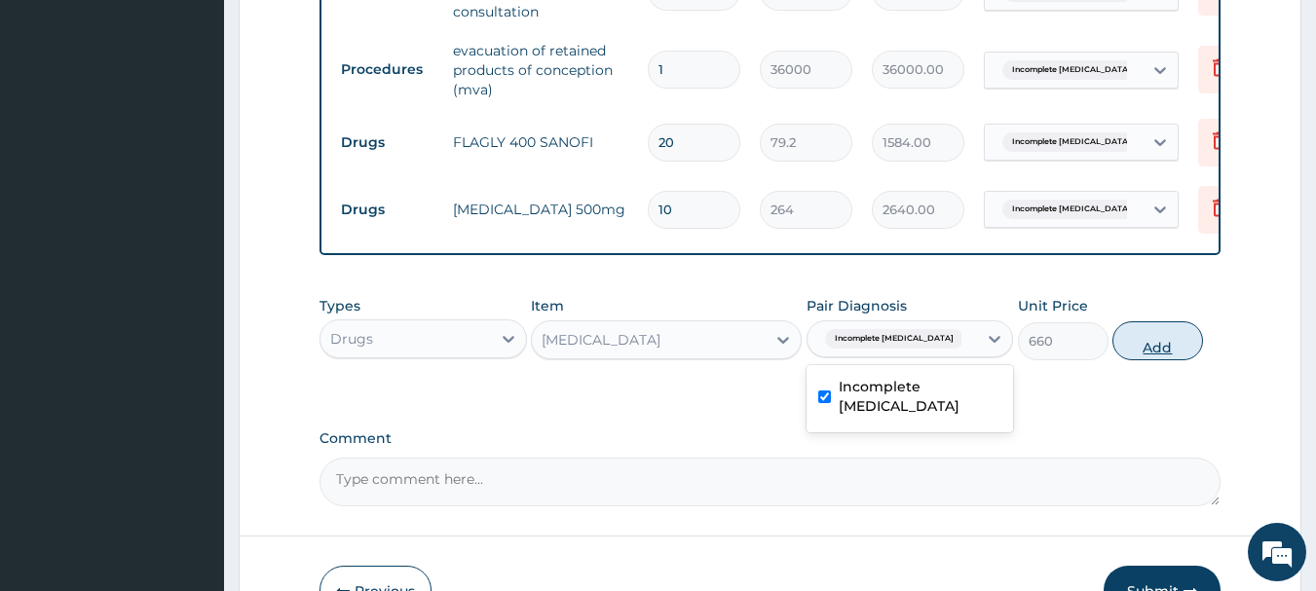
click at [1153, 342] on button "Add" at bounding box center [1157, 340] width 91 height 39
type input "0"
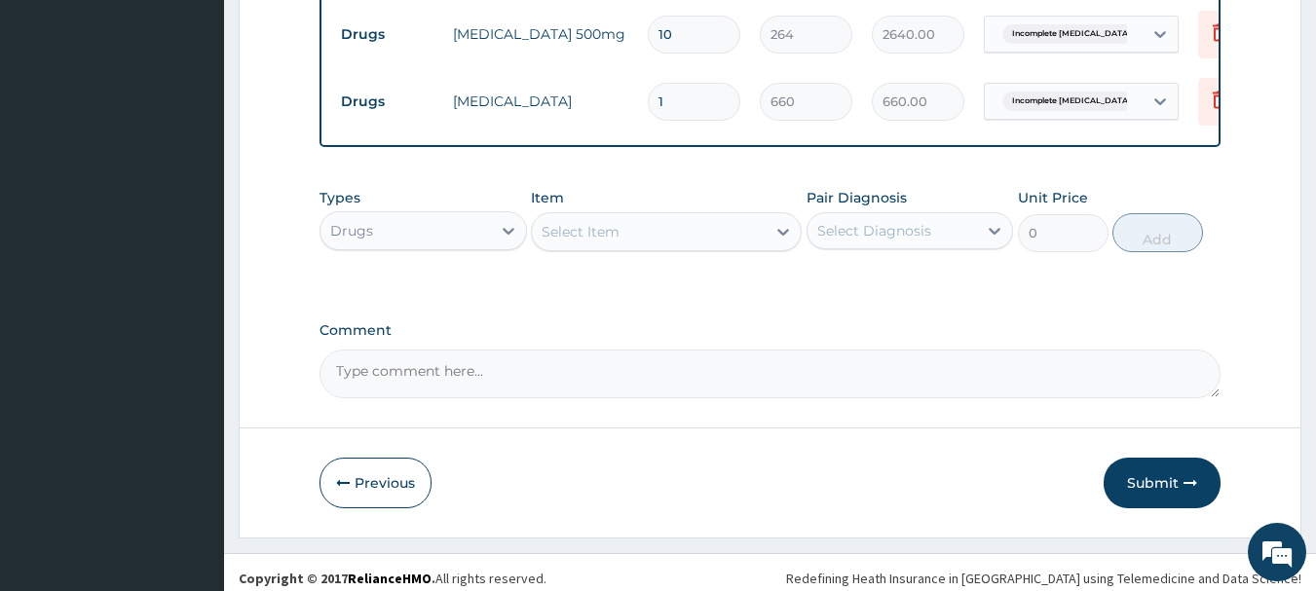
scroll to position [1026, 0]
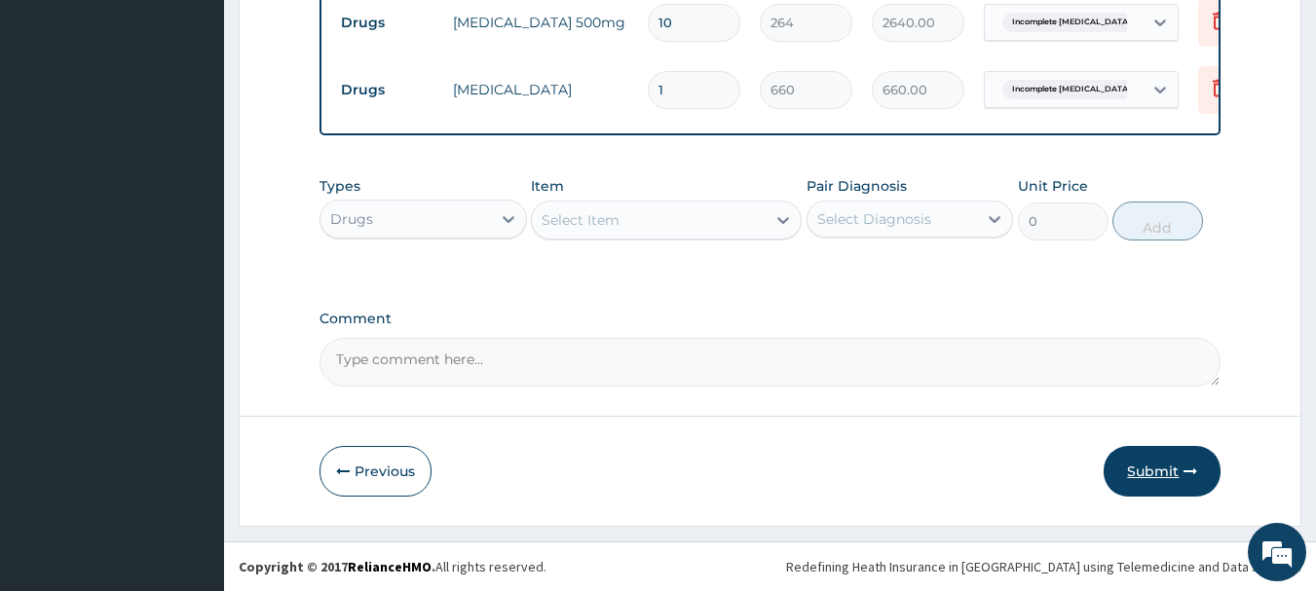
click at [1164, 466] on button "Submit" at bounding box center [1162, 471] width 117 height 51
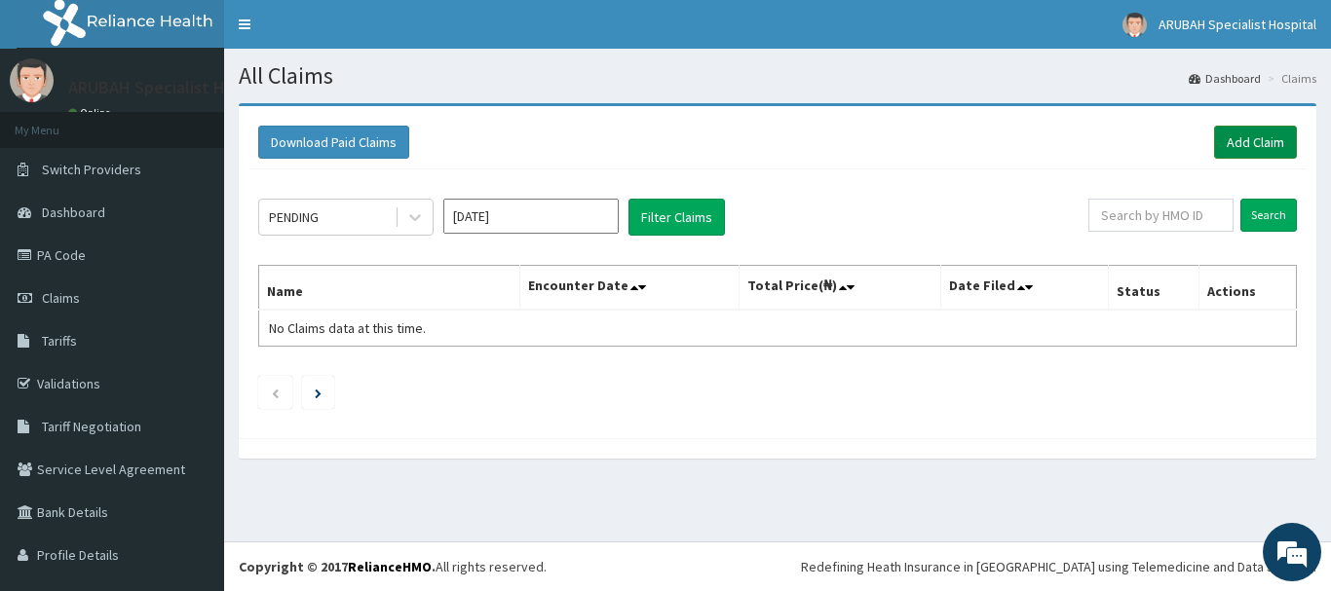
click at [1217, 145] on link "Add Claim" at bounding box center [1255, 142] width 83 height 33
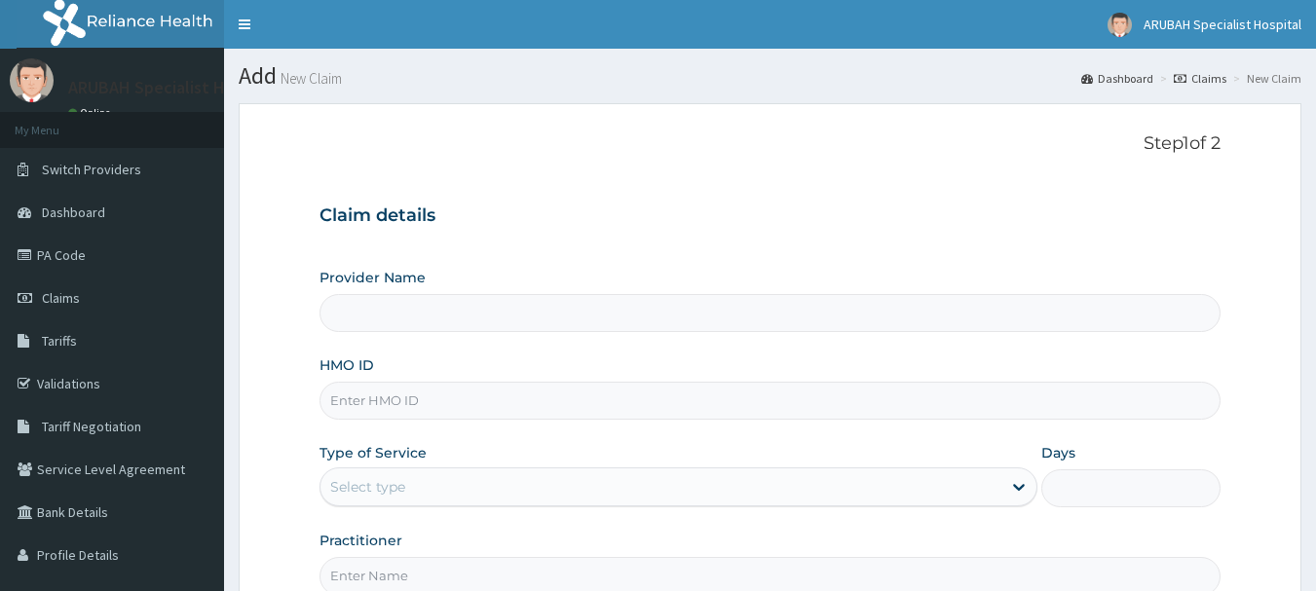
click at [440, 408] on input "HMO ID" at bounding box center [771, 401] width 902 height 38
paste input "wml/10056/B"
type input "wml/10056/B"
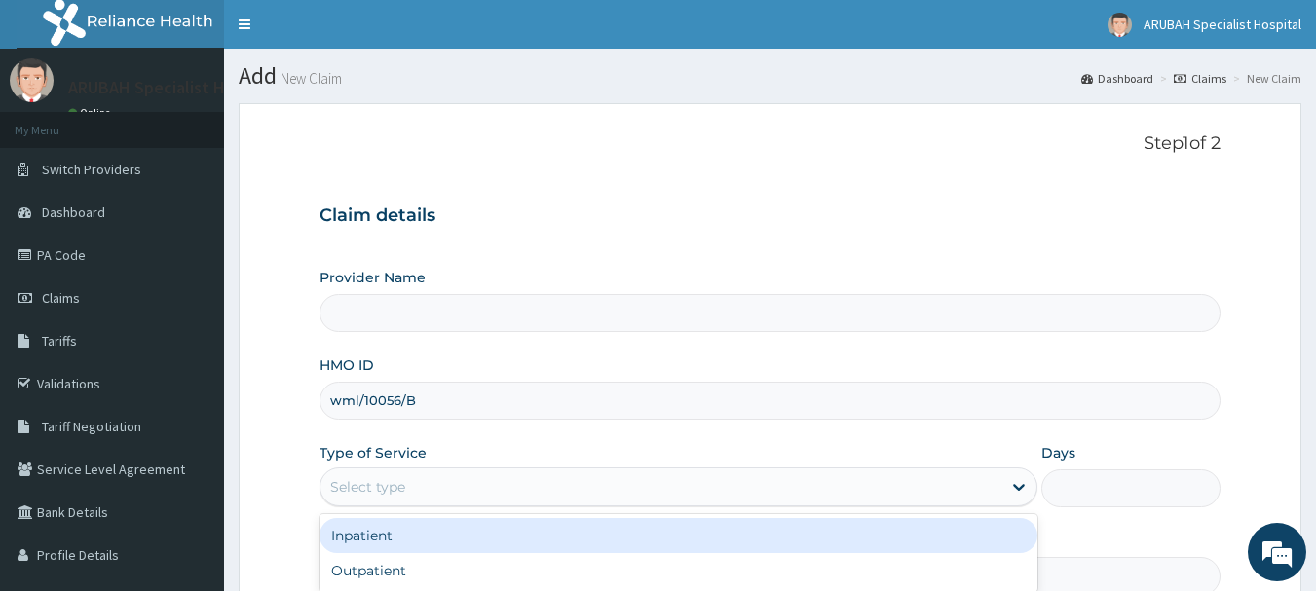
click at [388, 485] on div "Select type" at bounding box center [367, 486] width 75 height 19
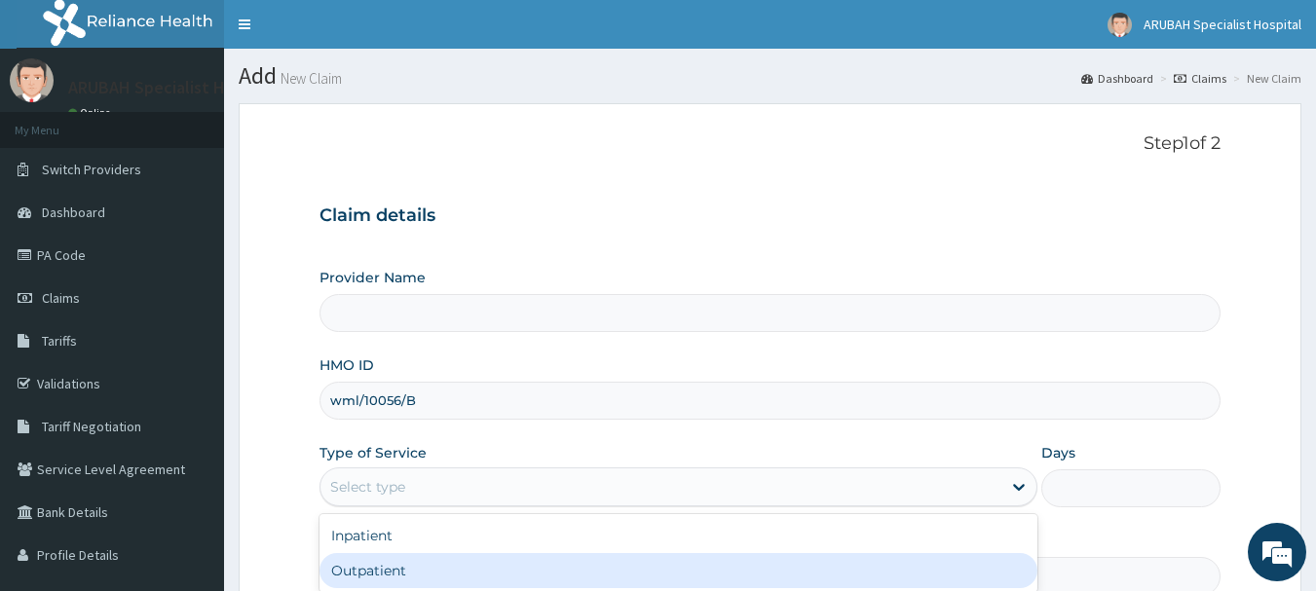
click at [374, 570] on div "Outpatient" at bounding box center [679, 570] width 718 height 35
type input "1"
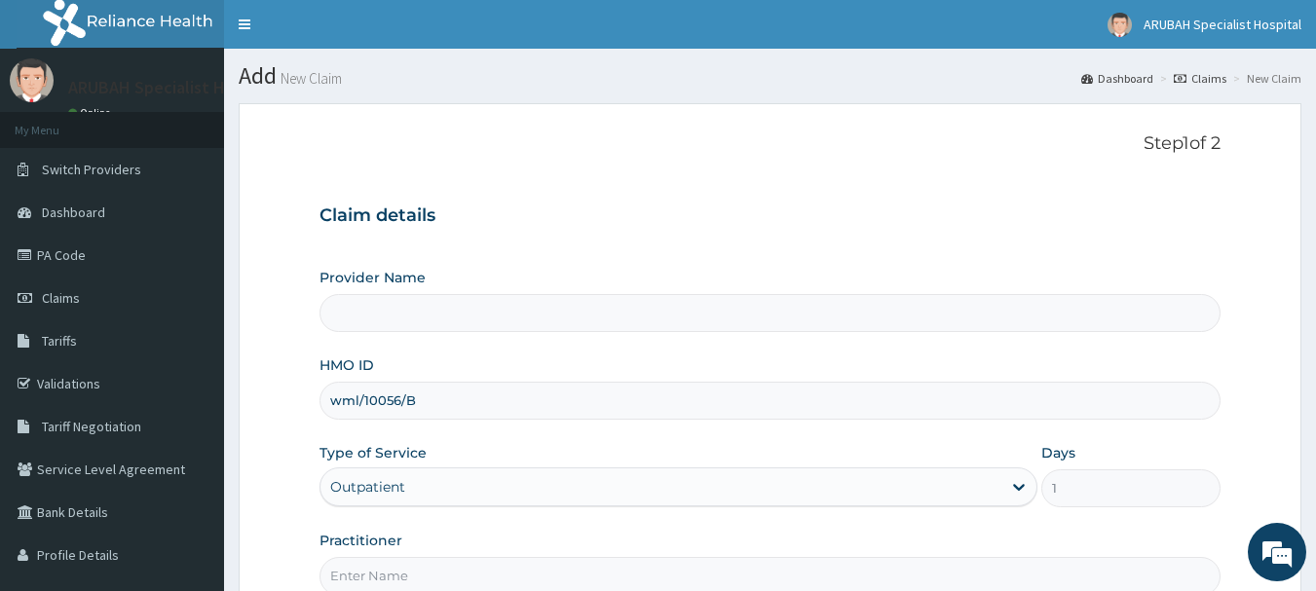
type input "[GEOGRAPHIC_DATA]- [GEOGRAPHIC_DATA]"
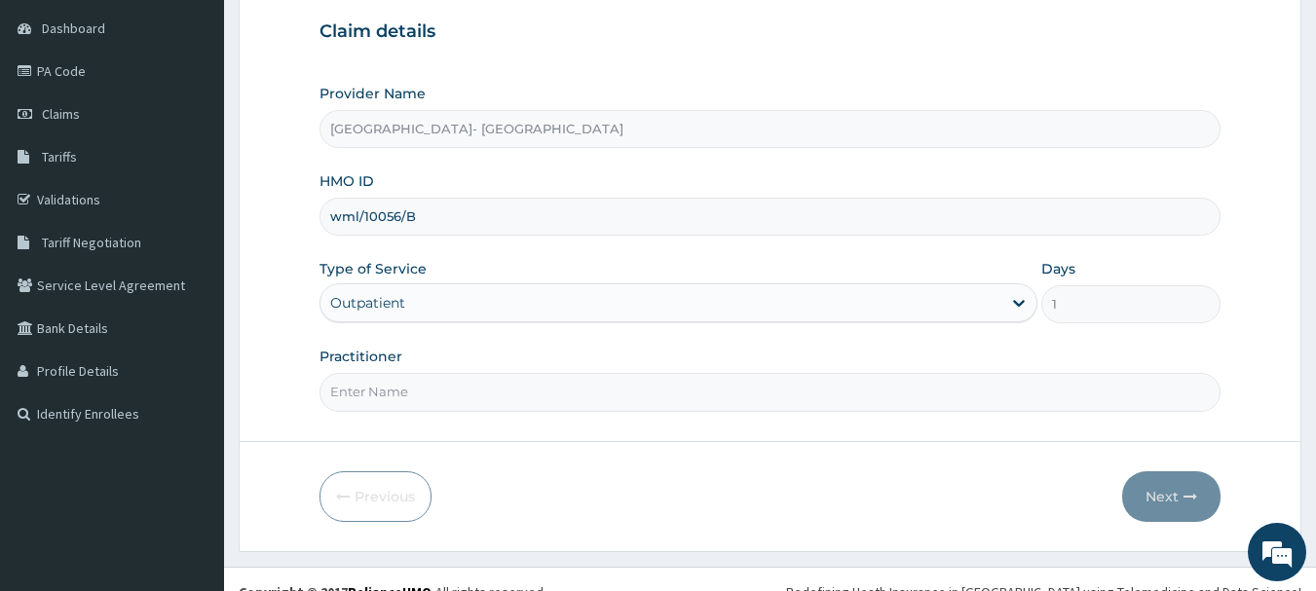
scroll to position [209, 0]
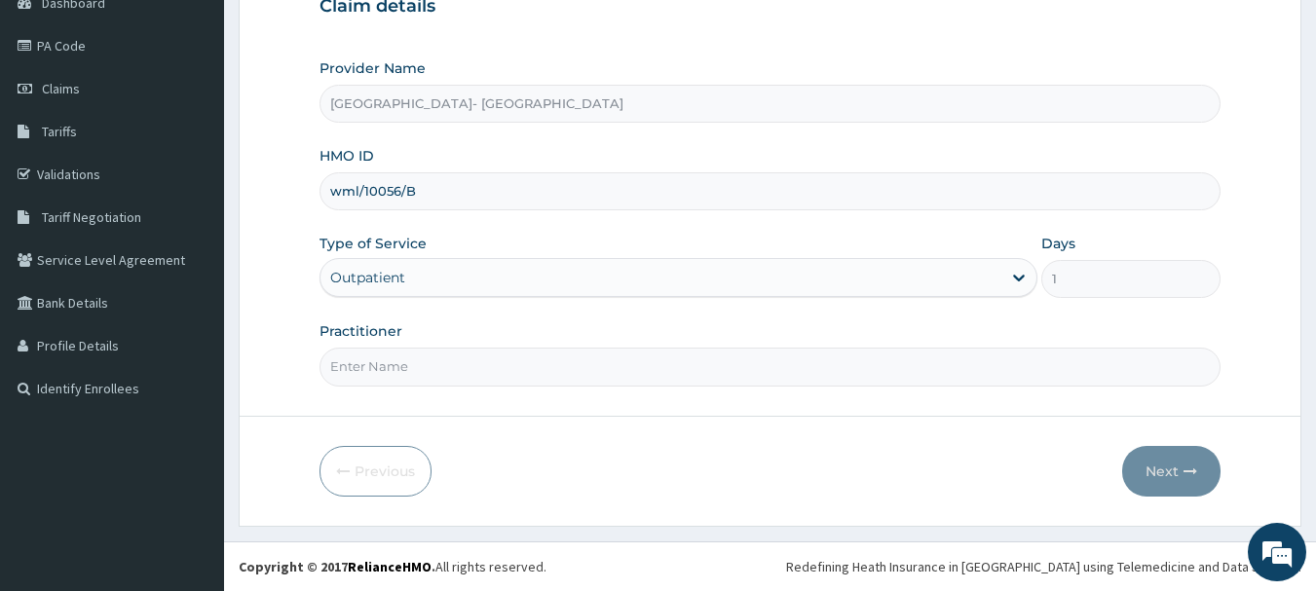
click at [375, 358] on input "Practitioner" at bounding box center [771, 367] width 902 height 38
type input "[PERSON_NAME] Ntamu"
click at [1193, 471] on icon "button" at bounding box center [1191, 472] width 14 height 14
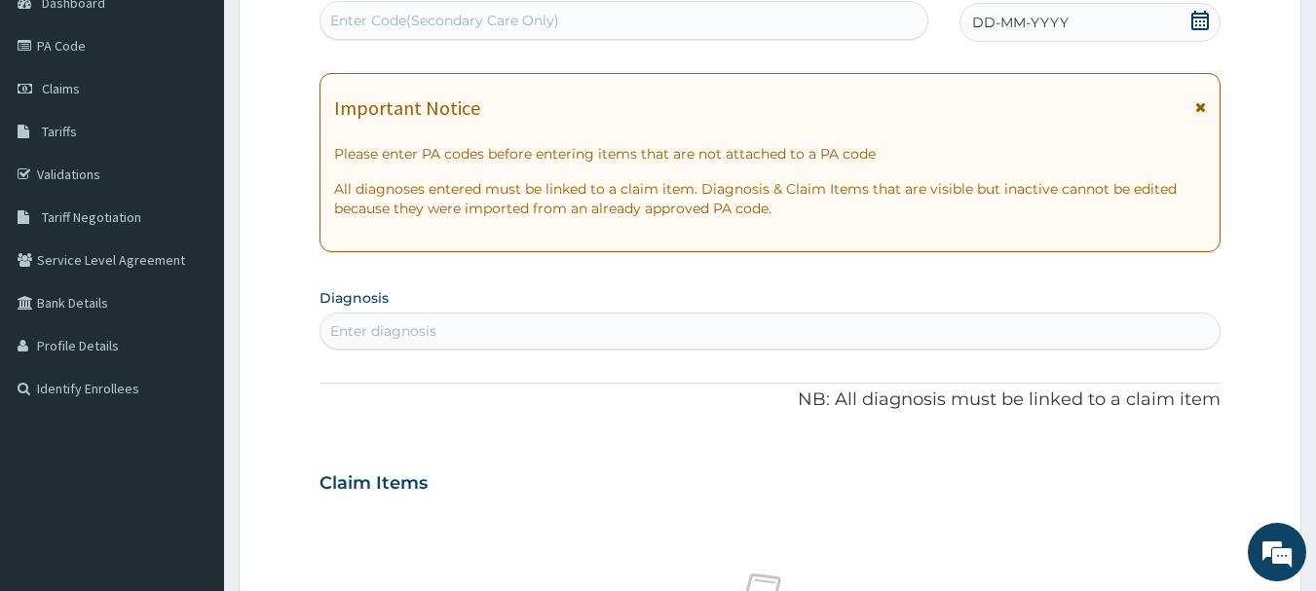
scroll to position [0, 0]
click at [533, 25] on div "Enter Code(Secondary Care Only)" at bounding box center [444, 20] width 229 height 19
paste input "PA/9BA62E"
type input "PA/9BA62E"
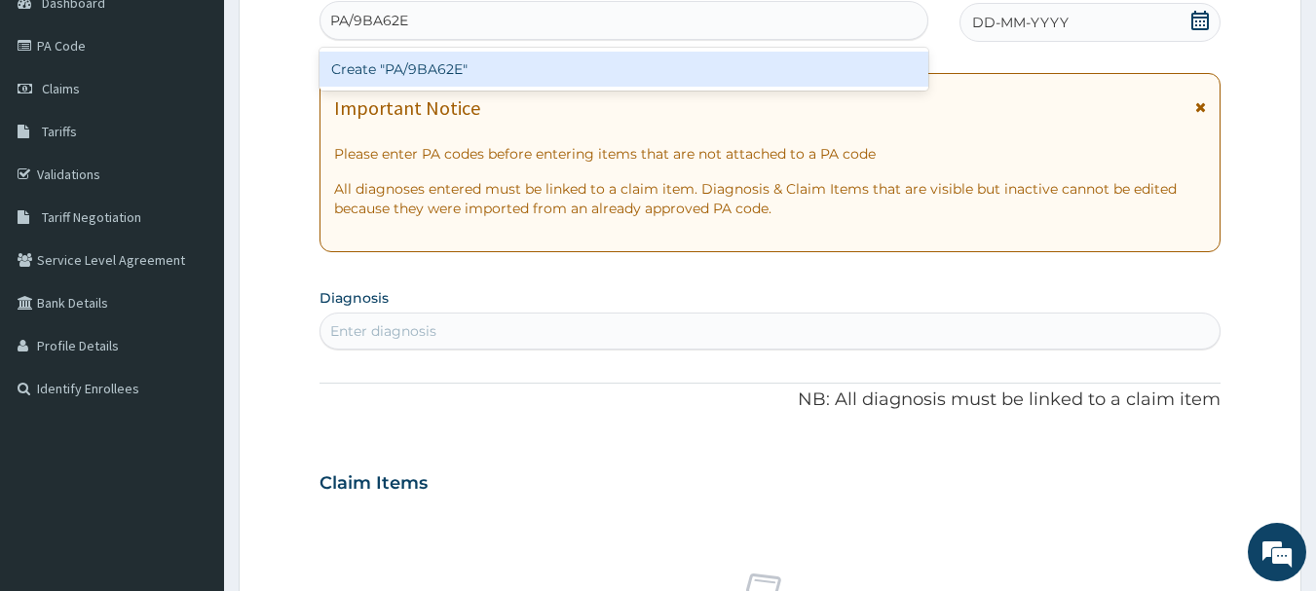
click at [400, 68] on div "Create "PA/9BA62E"" at bounding box center [625, 69] width 610 height 35
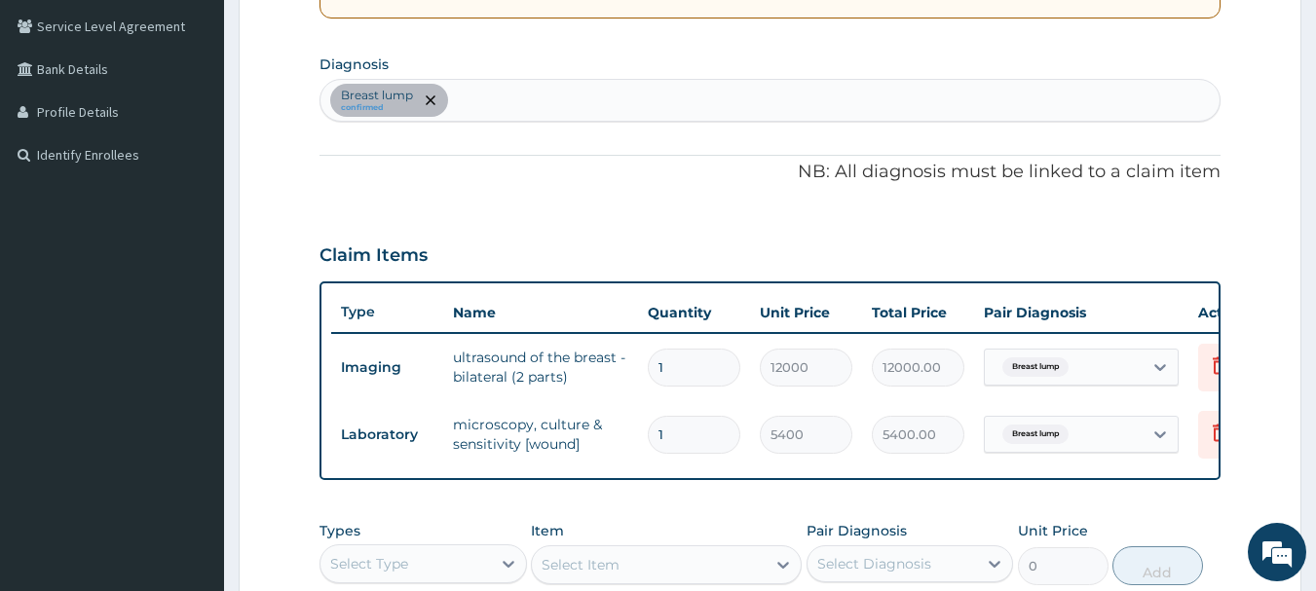
scroll to position [803, 0]
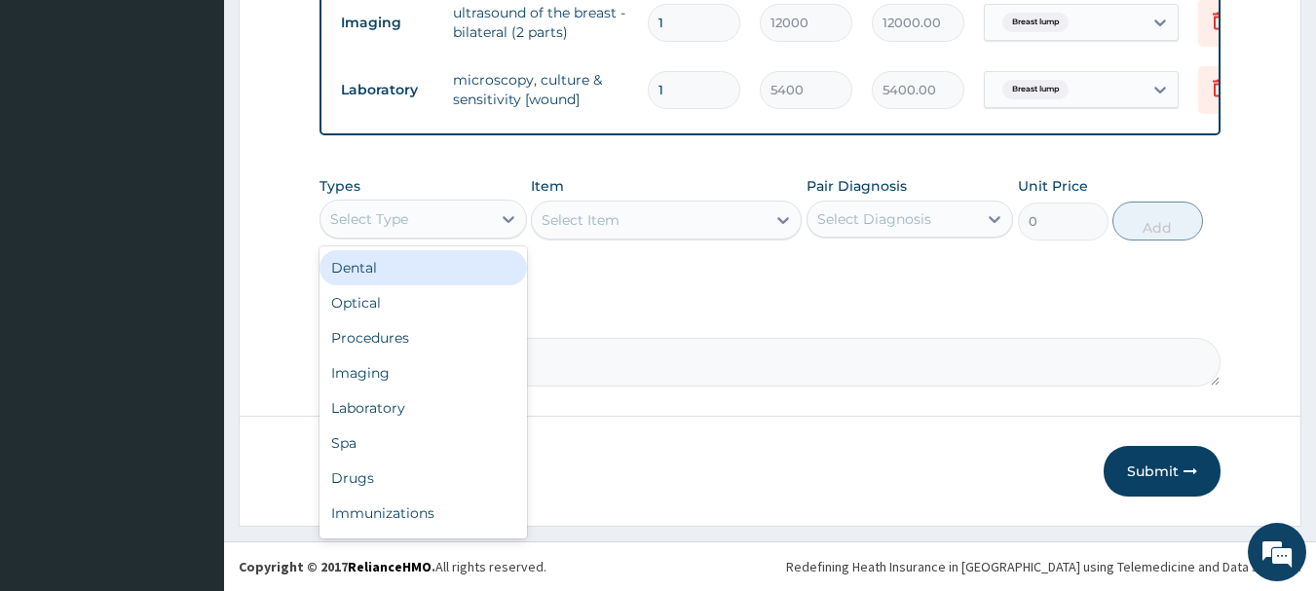
click at [360, 229] on div "Select Type" at bounding box center [405, 219] width 170 height 31
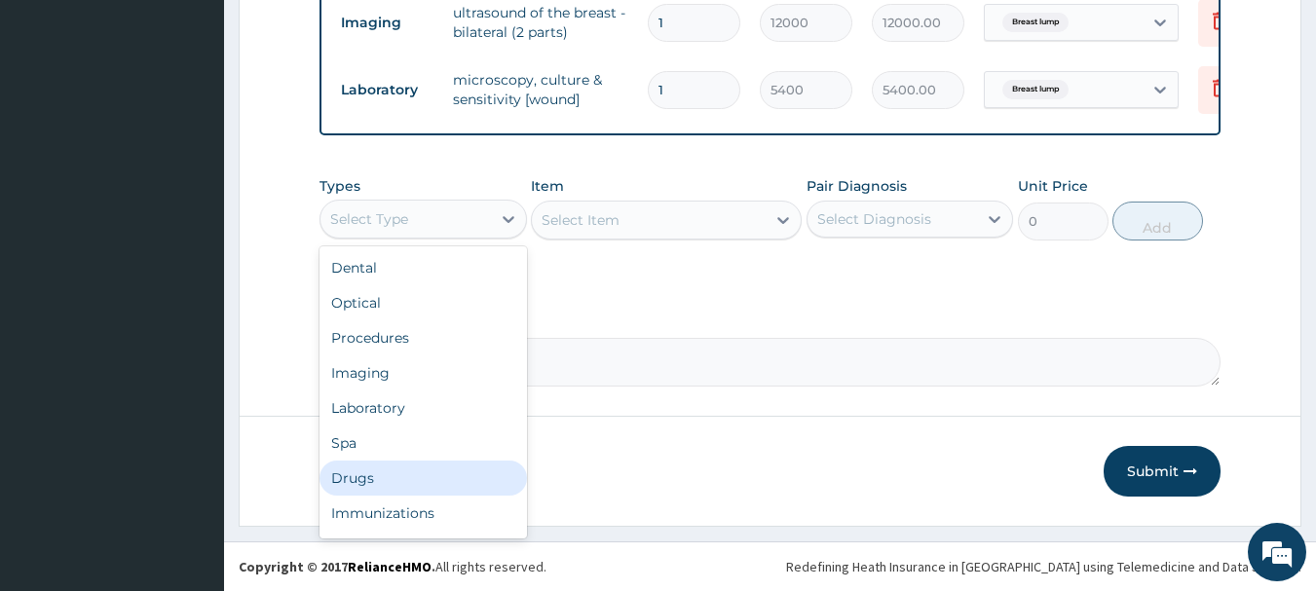
click at [361, 466] on div "Drugs" at bounding box center [423, 478] width 207 height 35
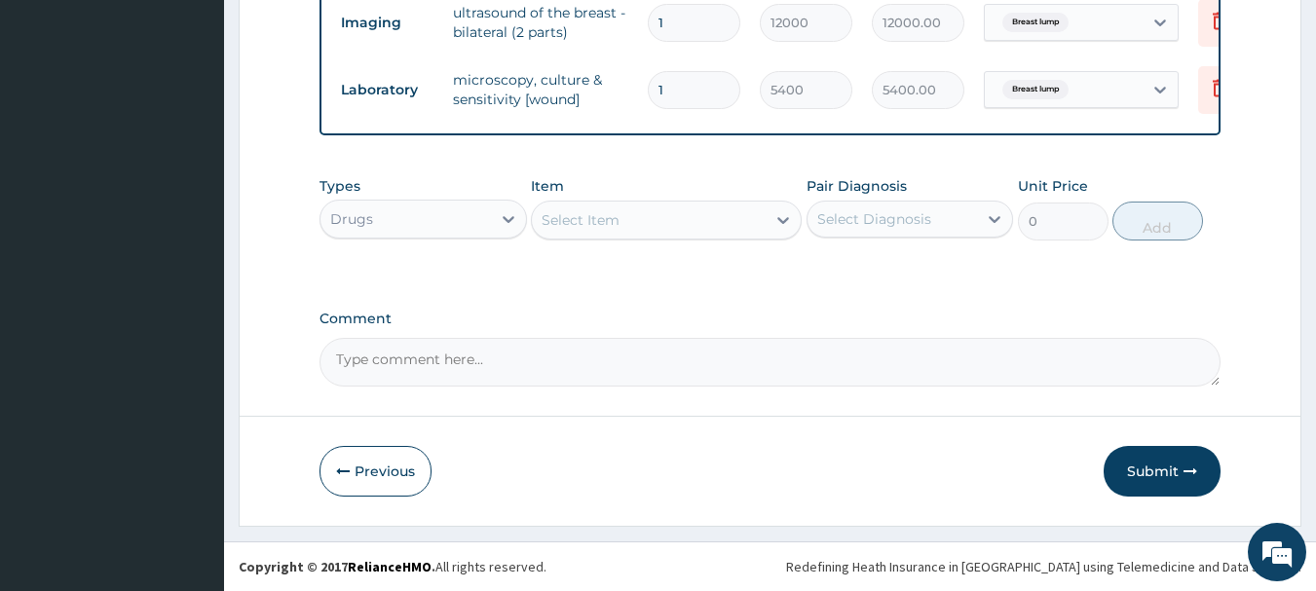
click at [564, 223] on div "Select Item" at bounding box center [581, 219] width 78 height 19
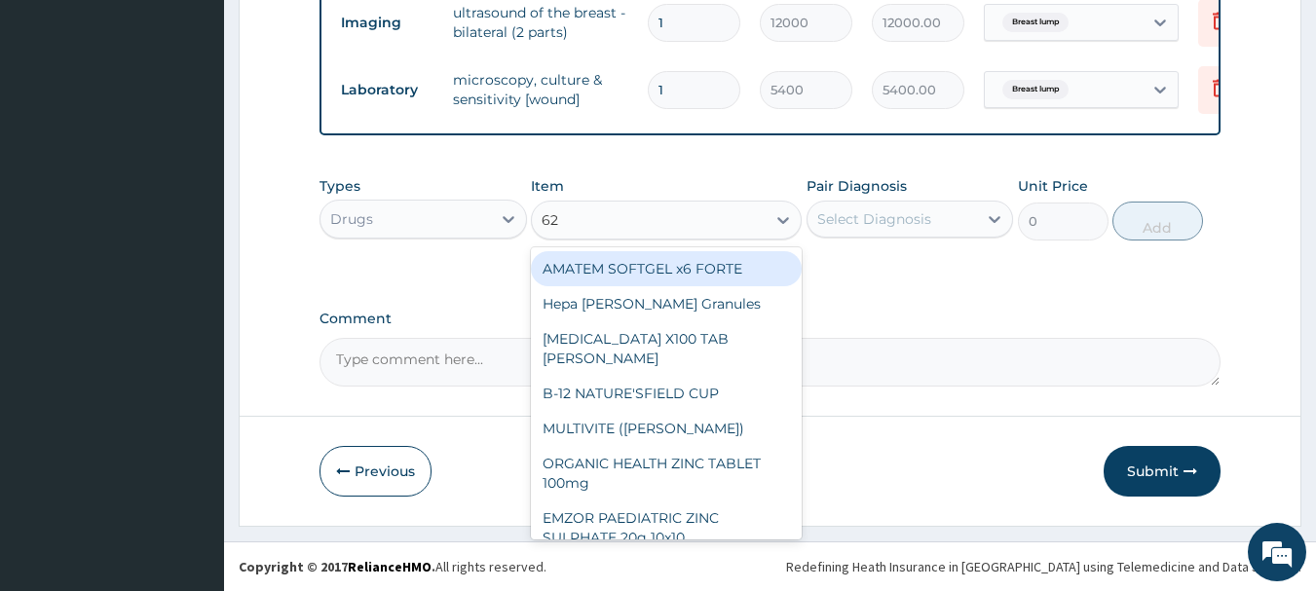
type input "625"
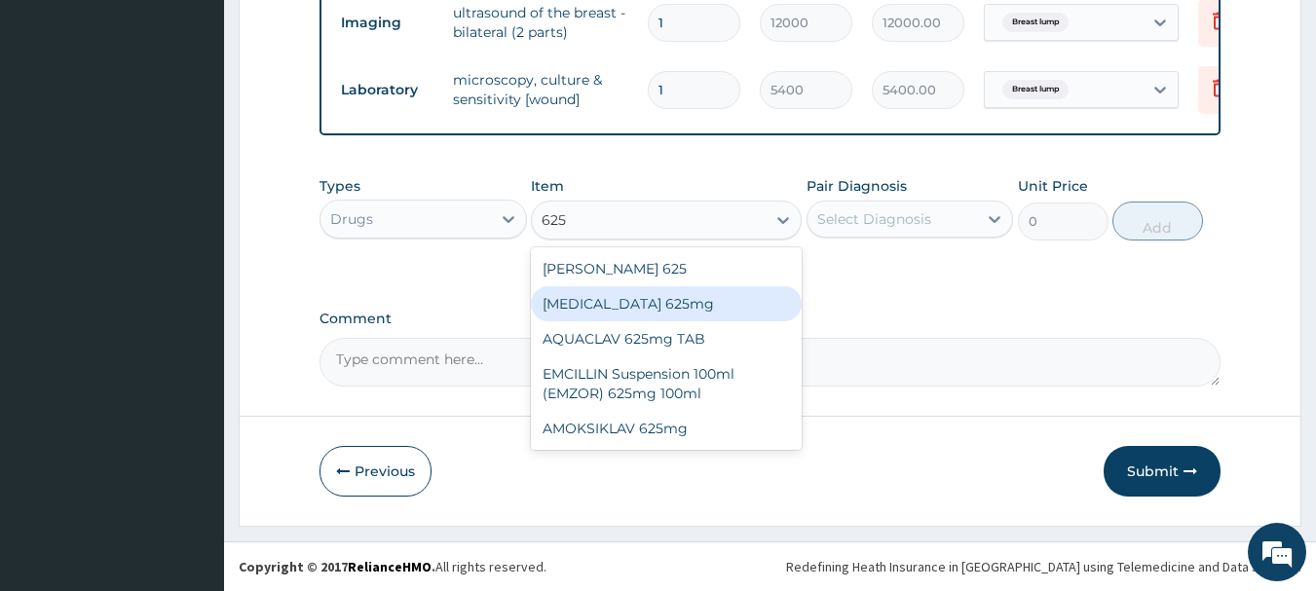
click at [565, 306] on div "[MEDICAL_DATA] 625mg" at bounding box center [666, 303] width 271 height 35
type input "990"
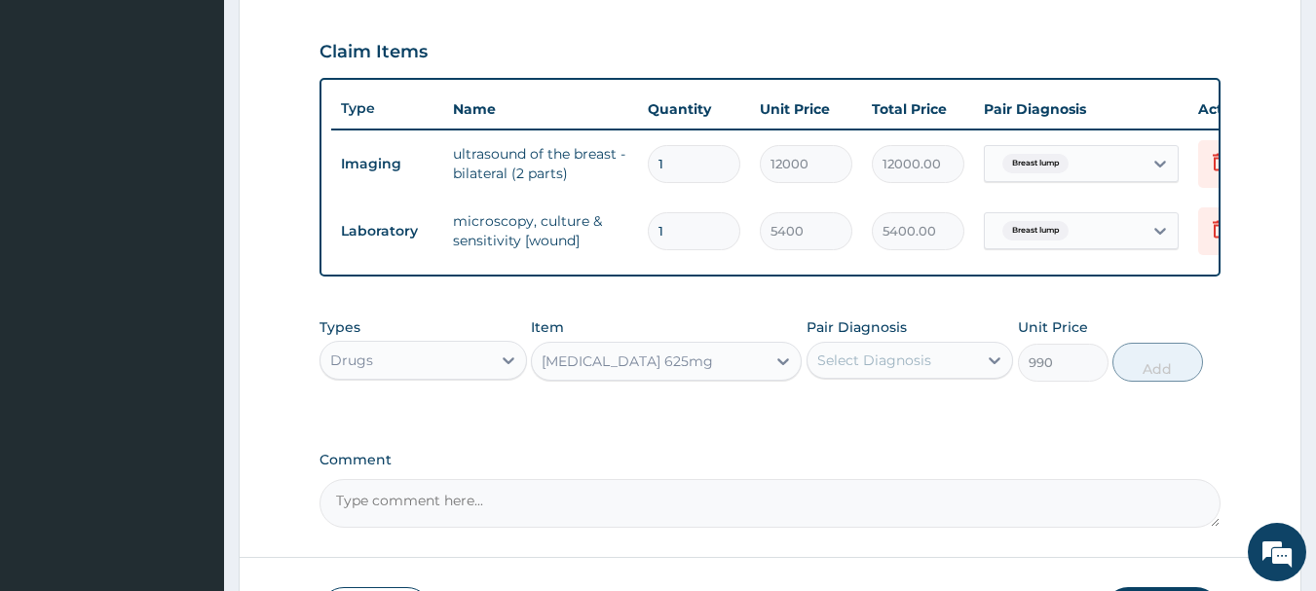
scroll to position [461, 0]
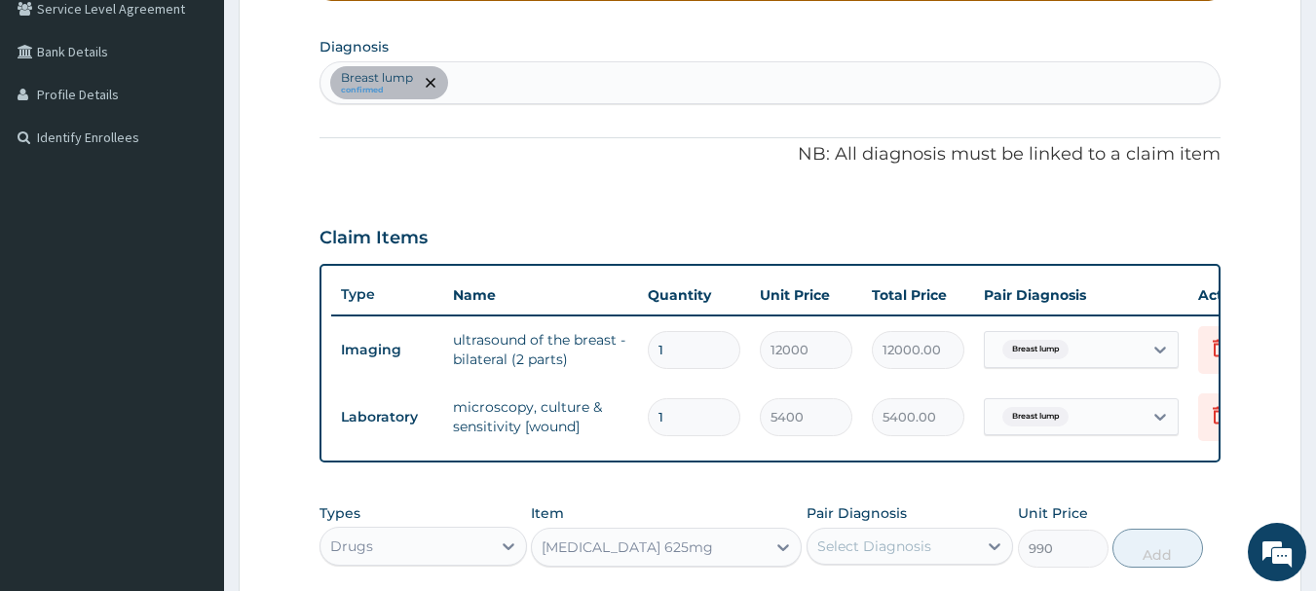
click at [584, 72] on div "Breast lump confirmed" at bounding box center [770, 82] width 900 height 41
type input "[MEDICAL_DATA]"
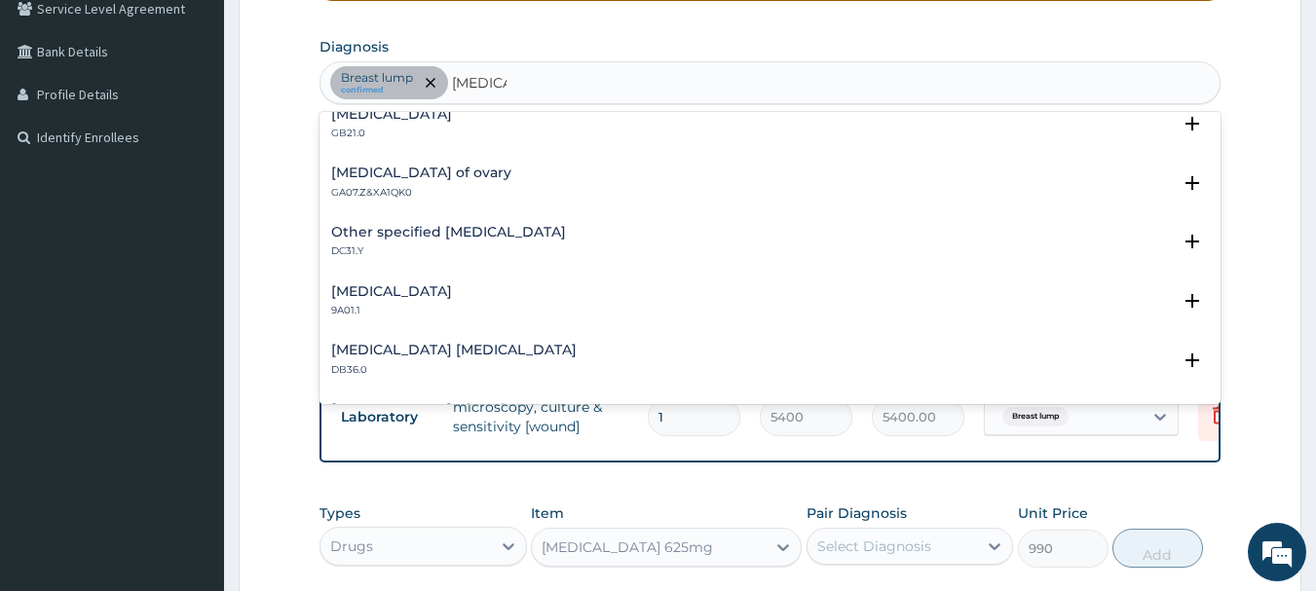
scroll to position [1874, 0]
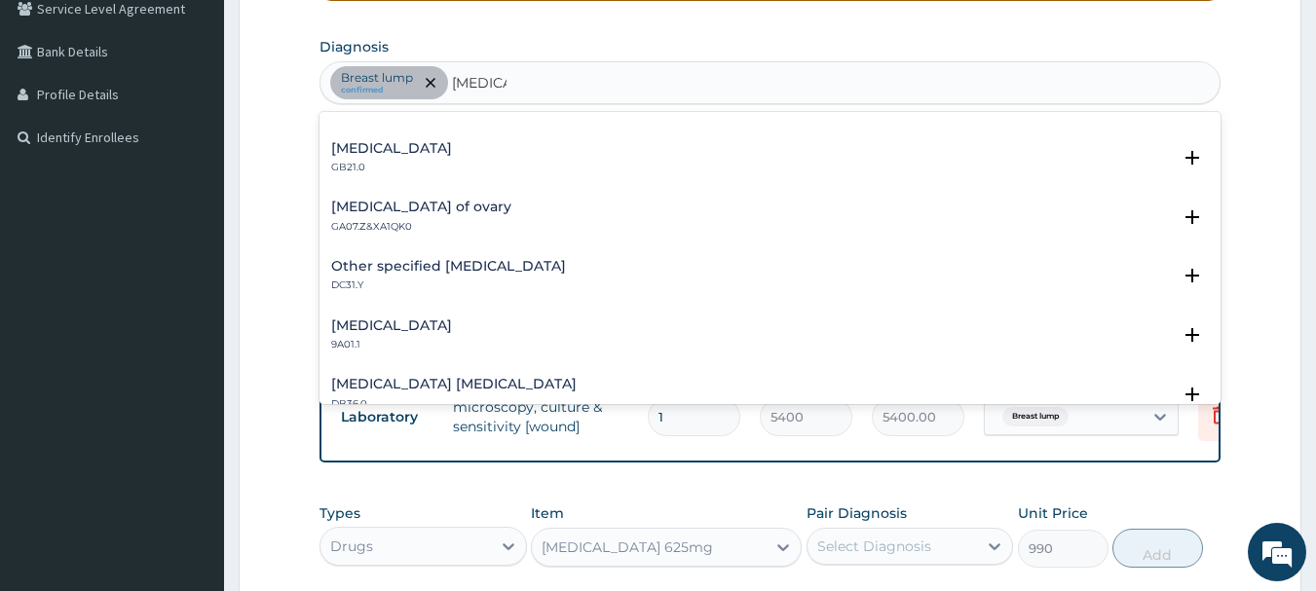
click at [344, 148] on h4 "[MEDICAL_DATA]" at bounding box center [391, 148] width 121 height 15
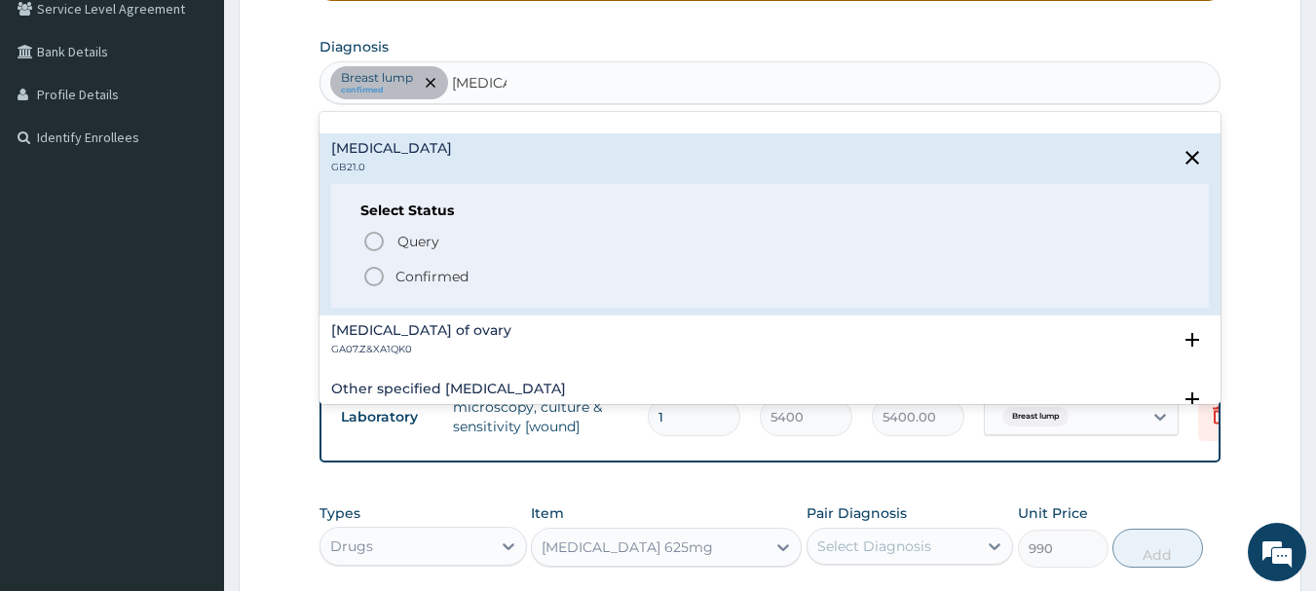
click at [378, 281] on icon "status option filled" at bounding box center [373, 276] width 23 height 23
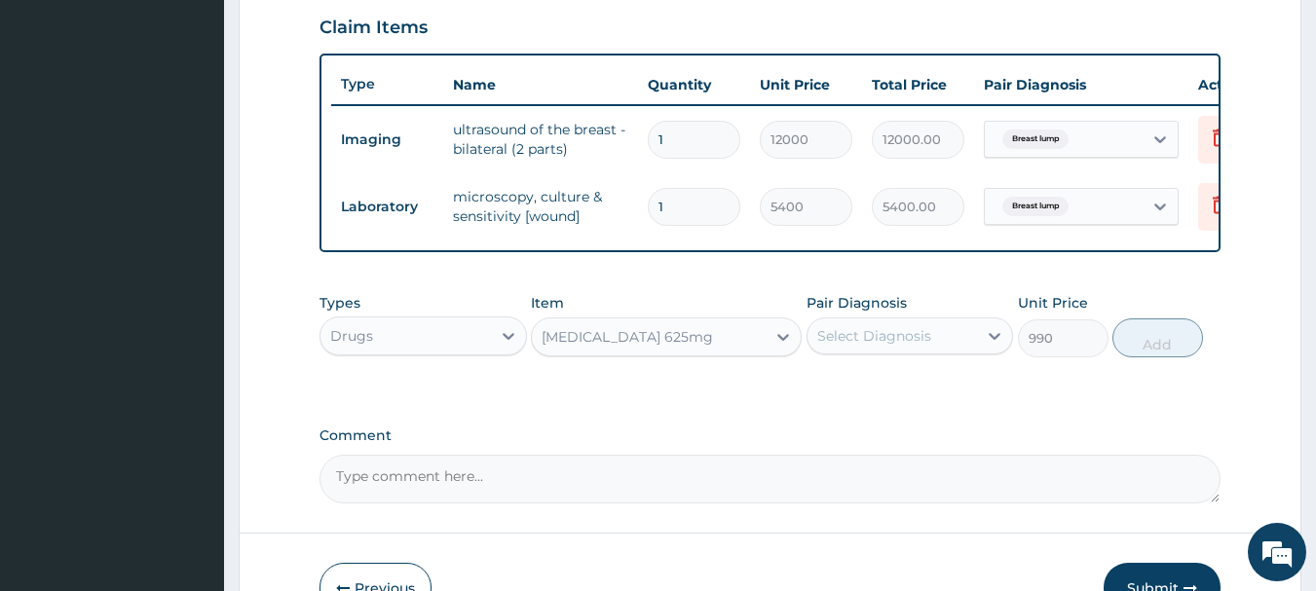
scroll to position [715, 0]
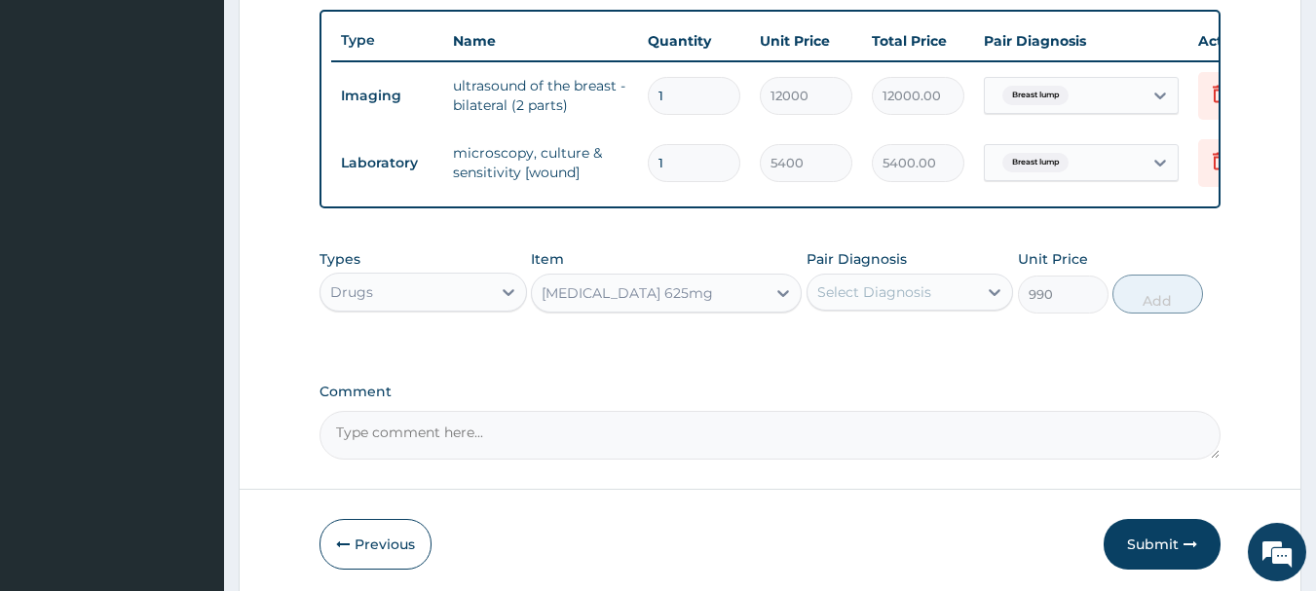
click at [831, 300] on div "Select Diagnosis" at bounding box center [874, 291] width 114 height 19
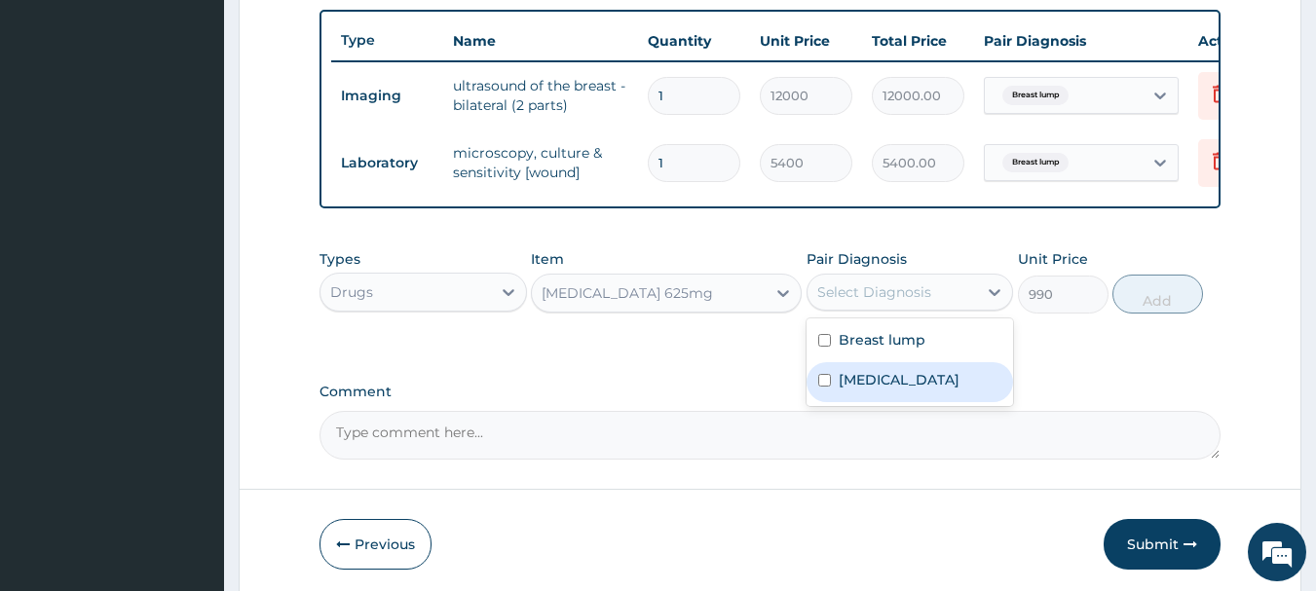
click at [820, 387] on input "checkbox" at bounding box center [824, 380] width 13 height 13
checkbox input "true"
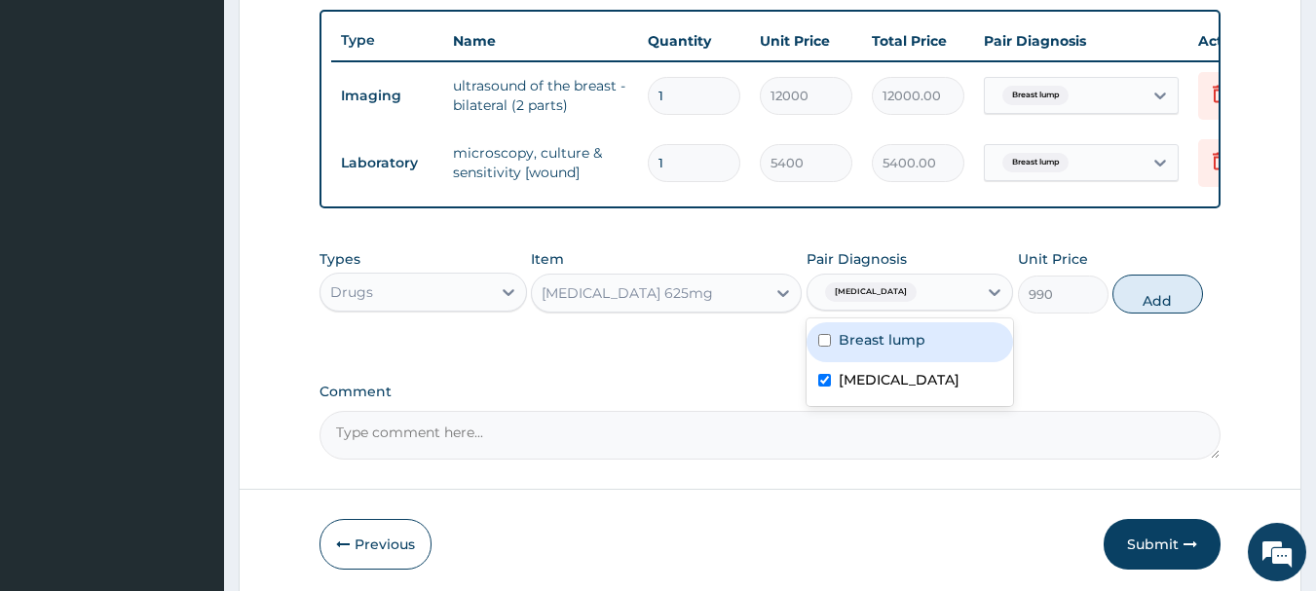
click at [660, 303] on div "AUGMENTIN 625mg" at bounding box center [627, 292] width 171 height 19
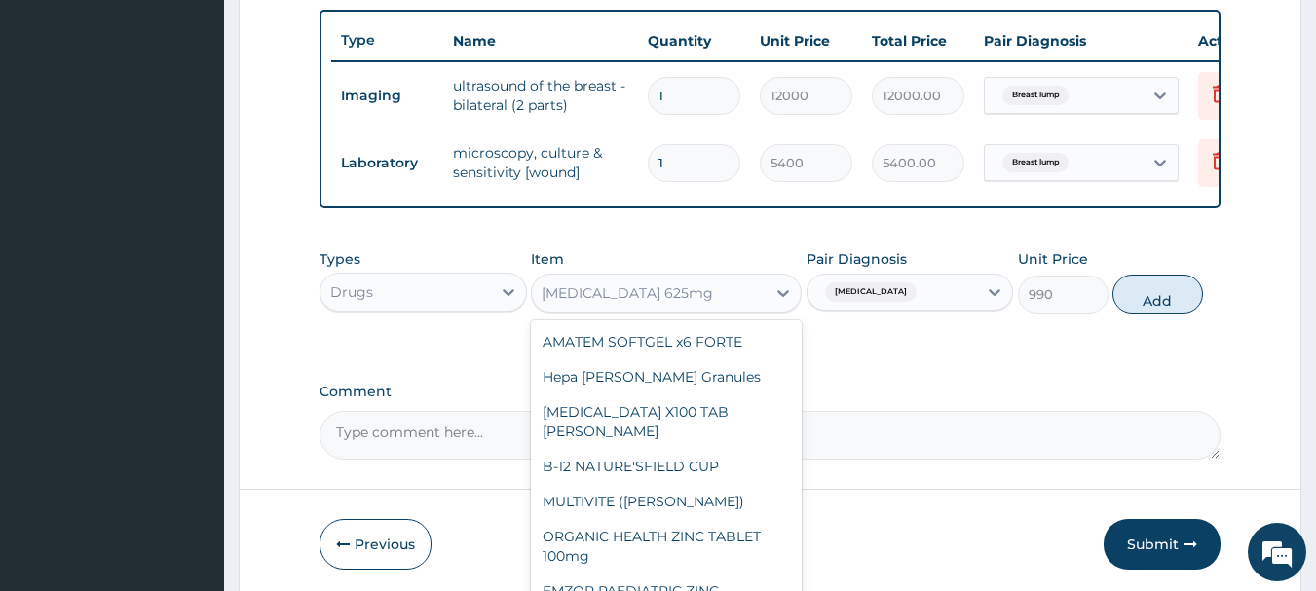
scroll to position [23145, 0]
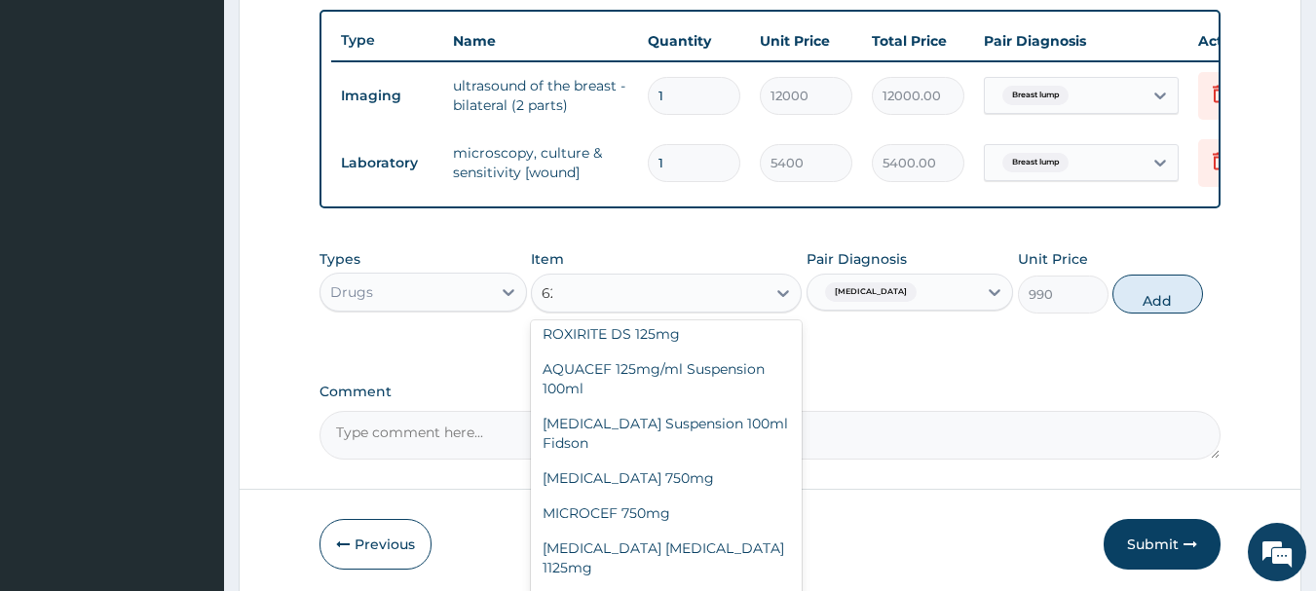
type input "625"
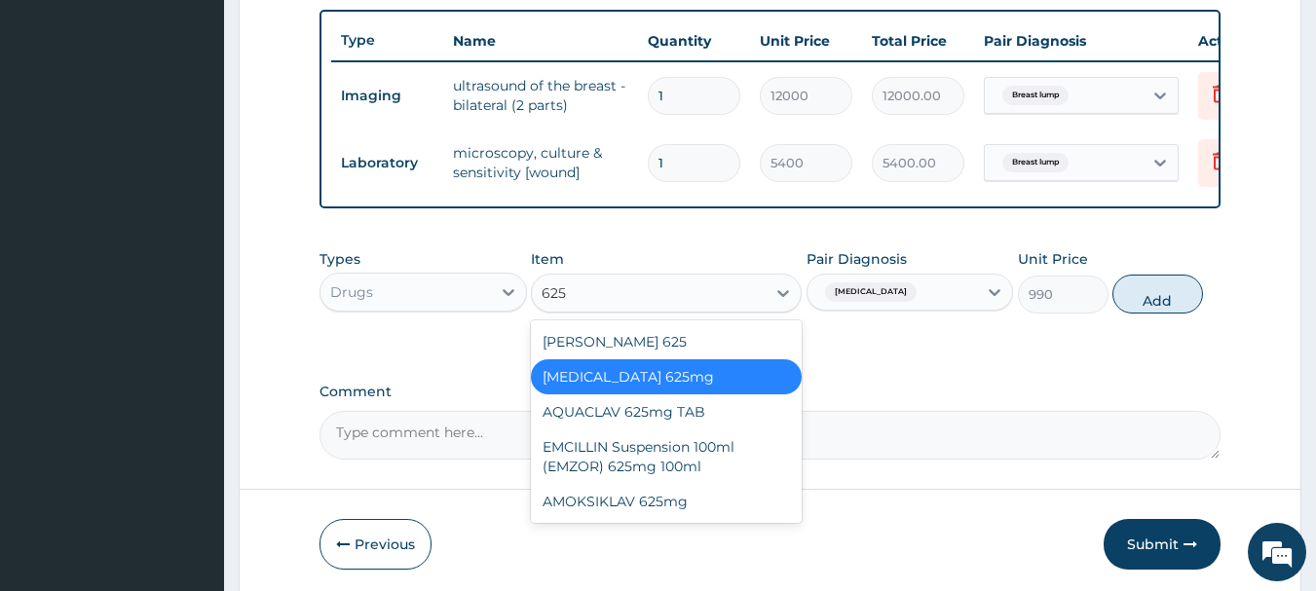
scroll to position [0, 0]
click at [614, 513] on div "AMOKSIKLAV 625mg" at bounding box center [666, 501] width 271 height 35
type input "726"
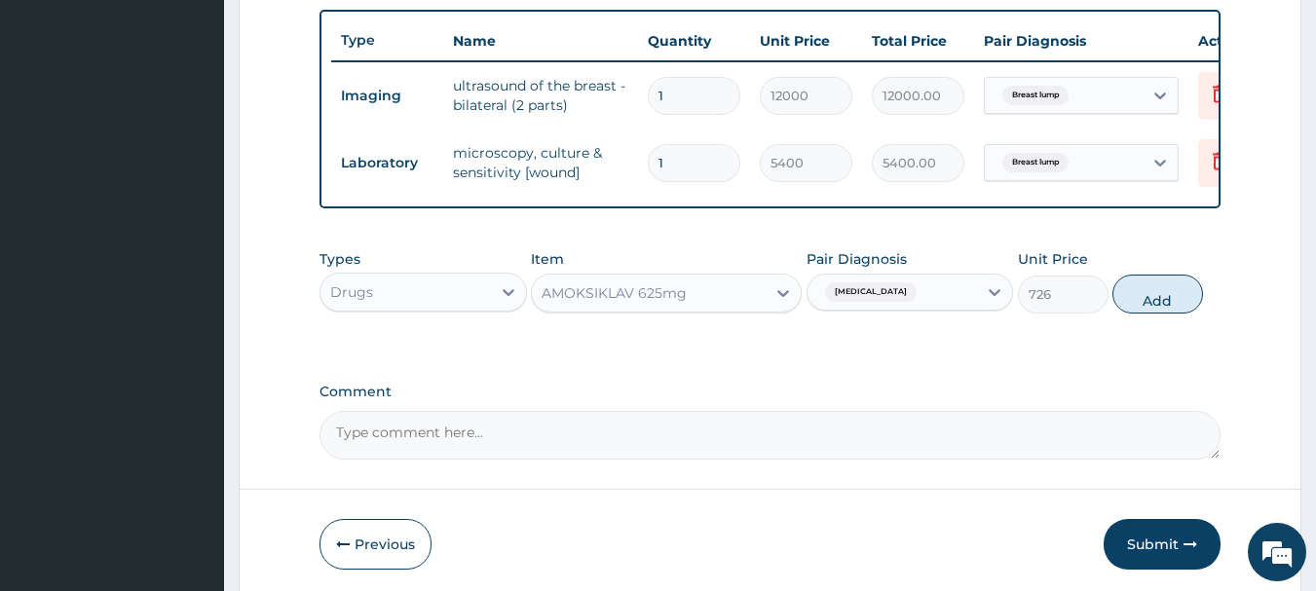
click at [621, 303] on div "AMOKSIKLAV 625mg" at bounding box center [614, 292] width 145 height 19
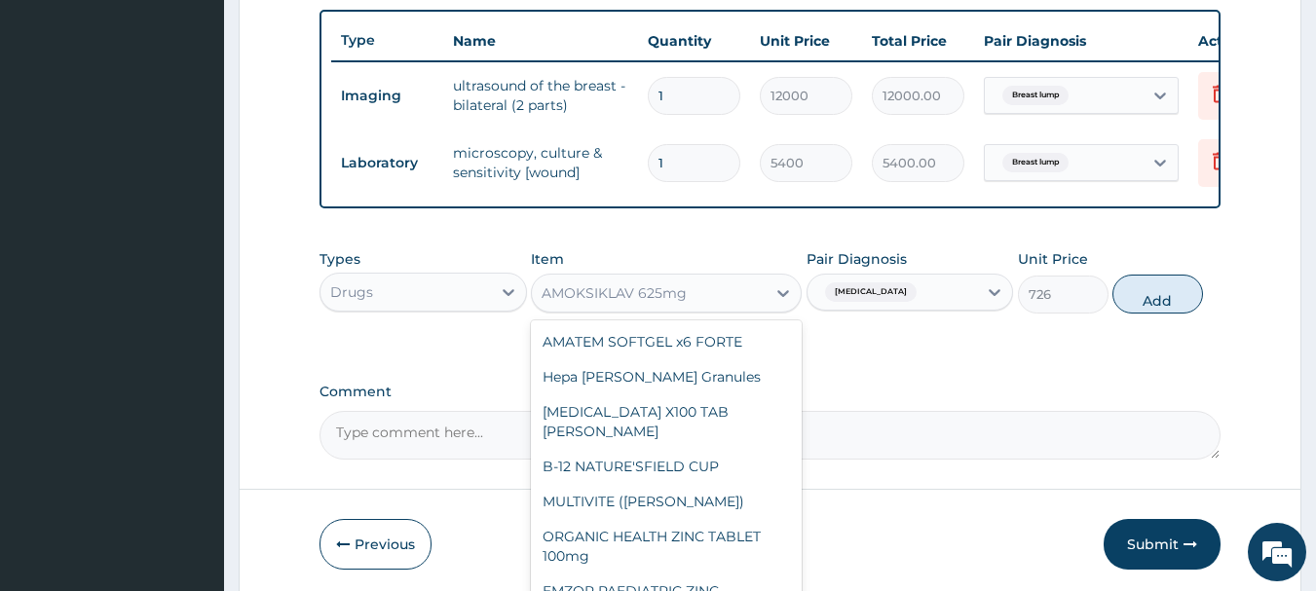
scroll to position [24260, 0]
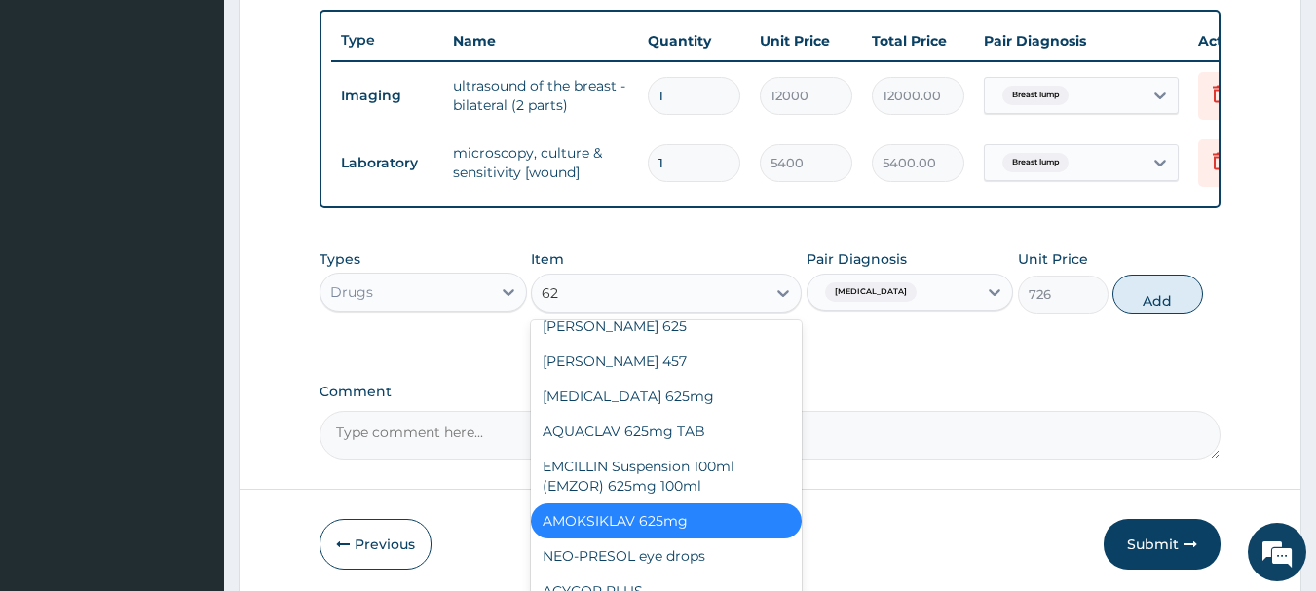
type input "625"
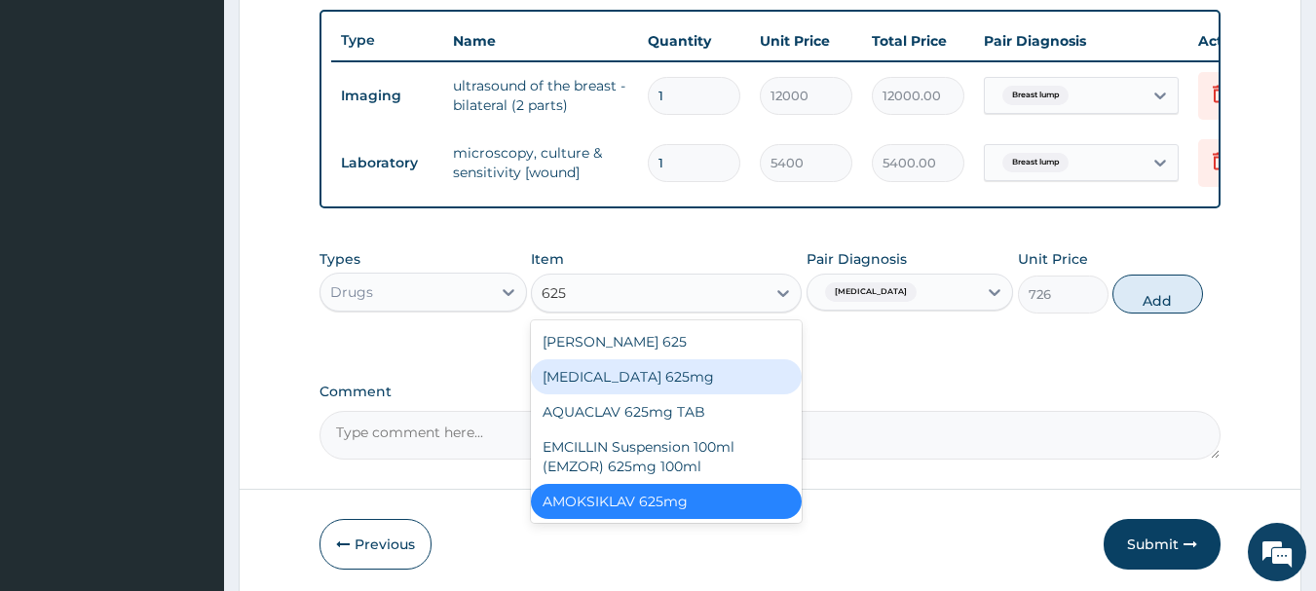
click at [604, 395] on div "[MEDICAL_DATA] 625mg" at bounding box center [666, 376] width 271 height 35
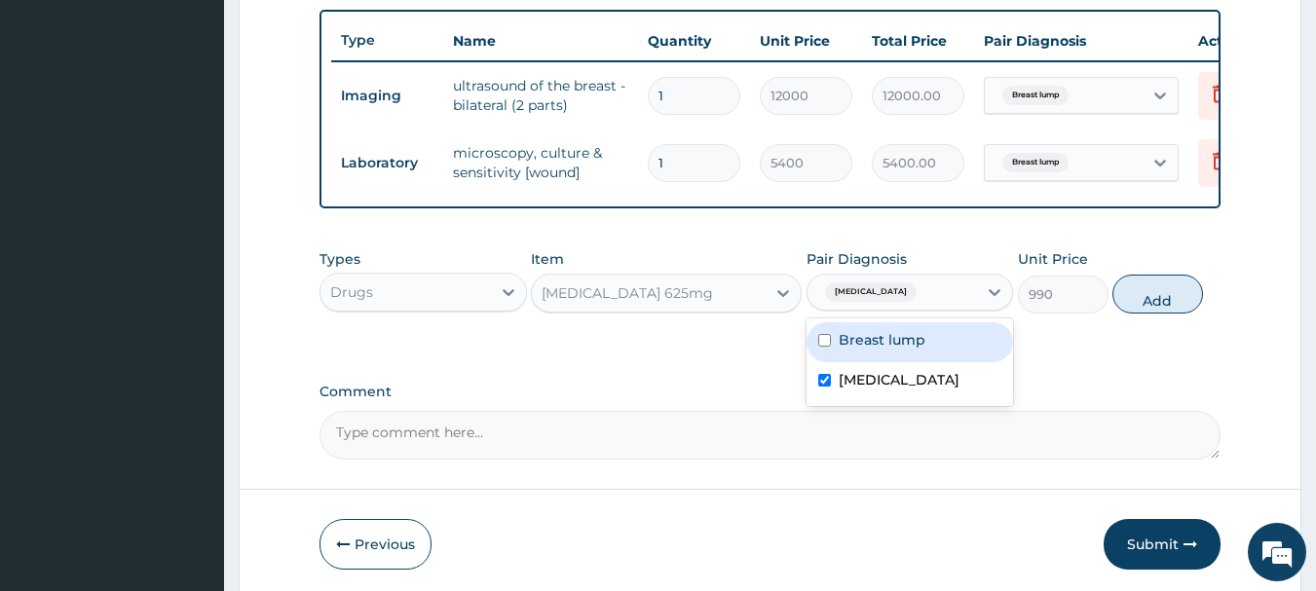
click at [897, 302] on span "Breast abscess" at bounding box center [871, 291] width 92 height 19
click at [1156, 309] on button "Add" at bounding box center [1157, 294] width 91 height 39
type input "0"
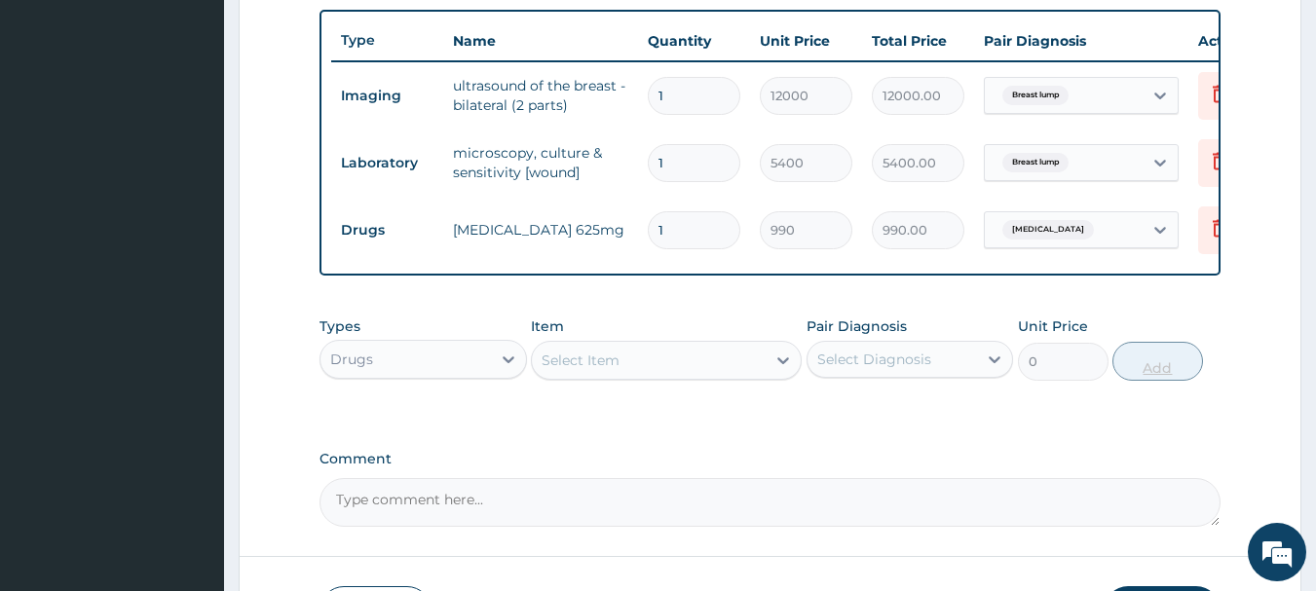
type input "14"
type input "13860.00"
type input "1"
type input "990.00"
type input "0.00"
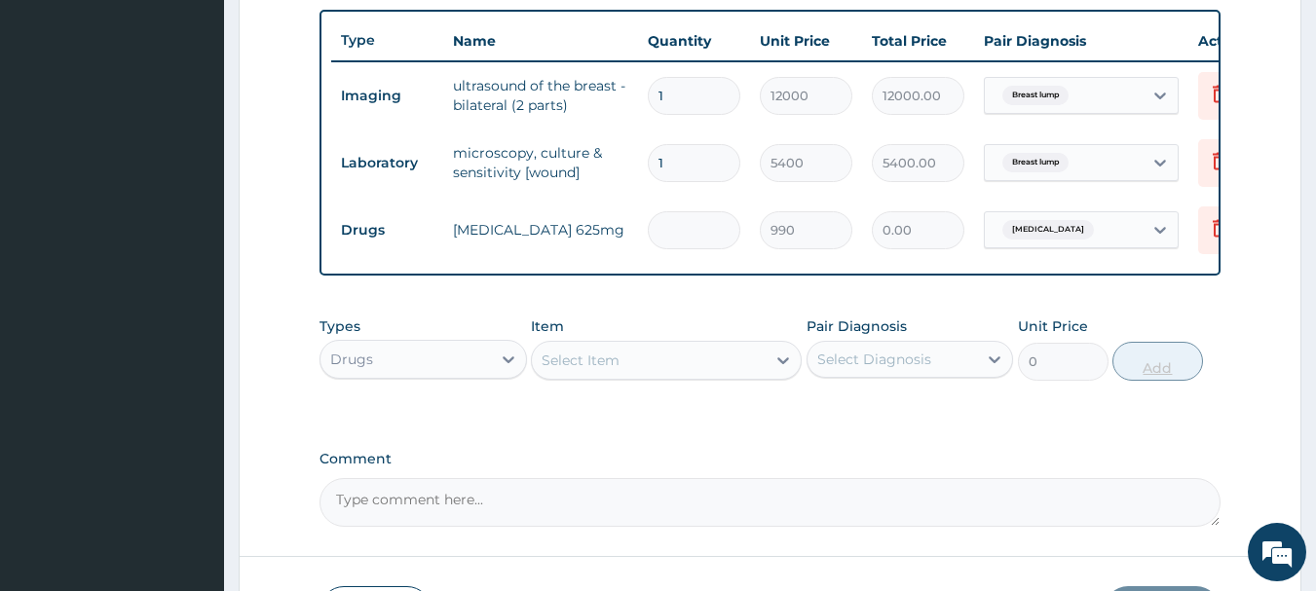
type input "5"
type input "4950.00"
type input "0.00"
type input "6"
type input "5940.00"
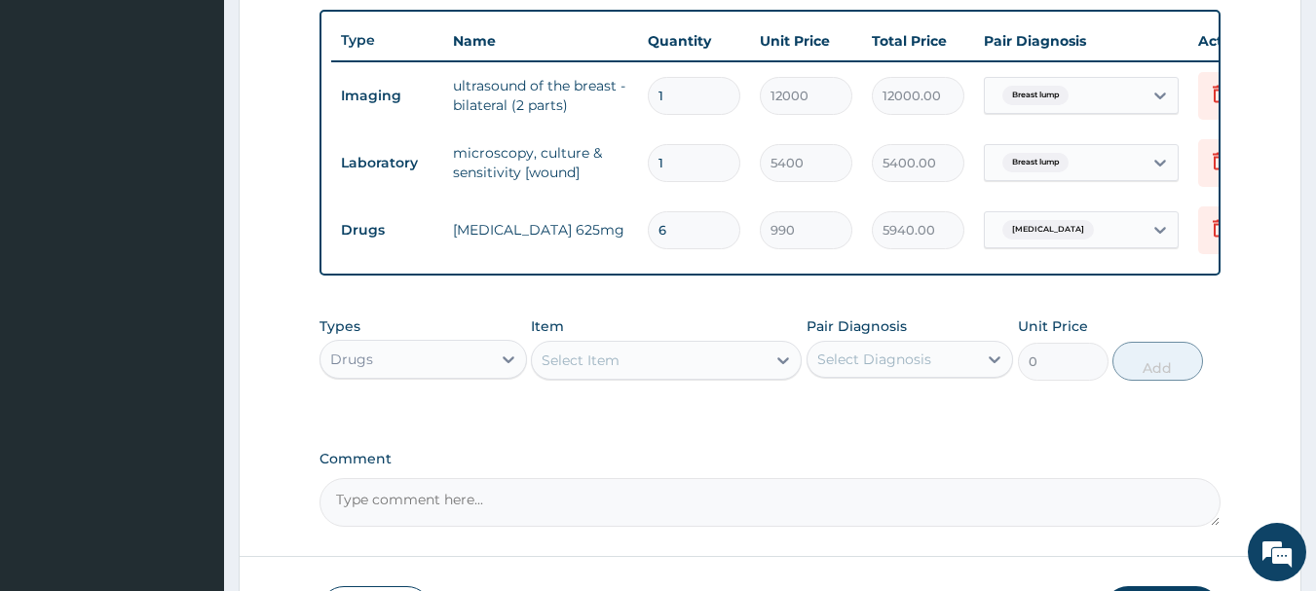
type input "6"
click at [637, 376] on div "Select Item" at bounding box center [649, 360] width 234 height 31
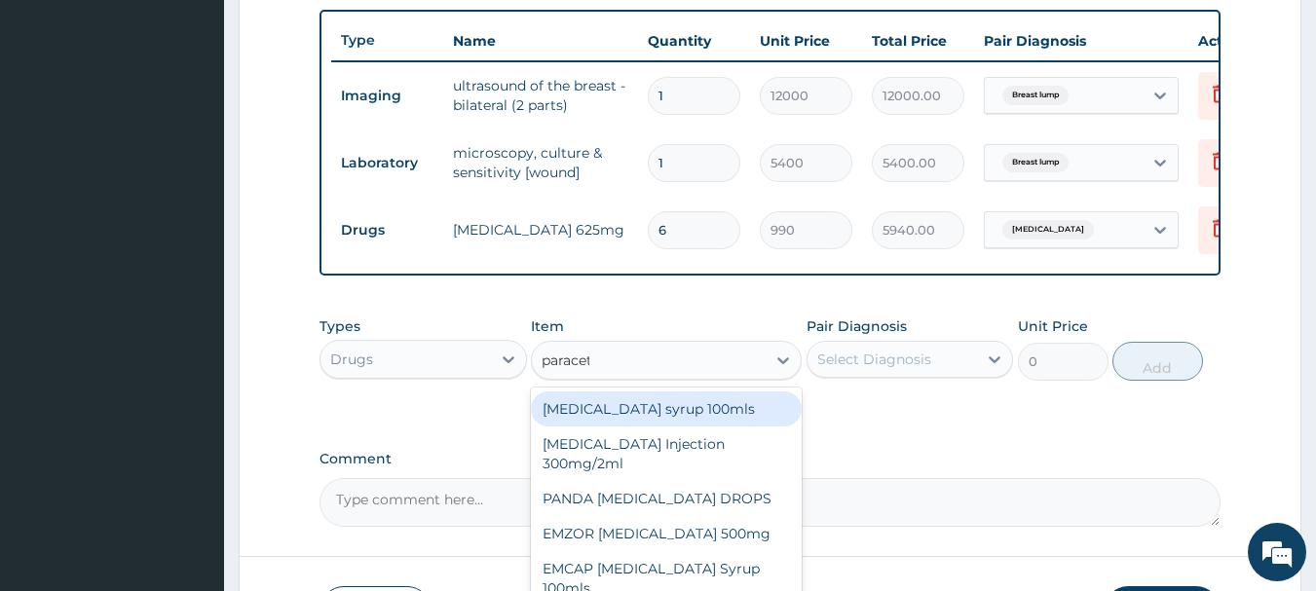
type input "paraceta"
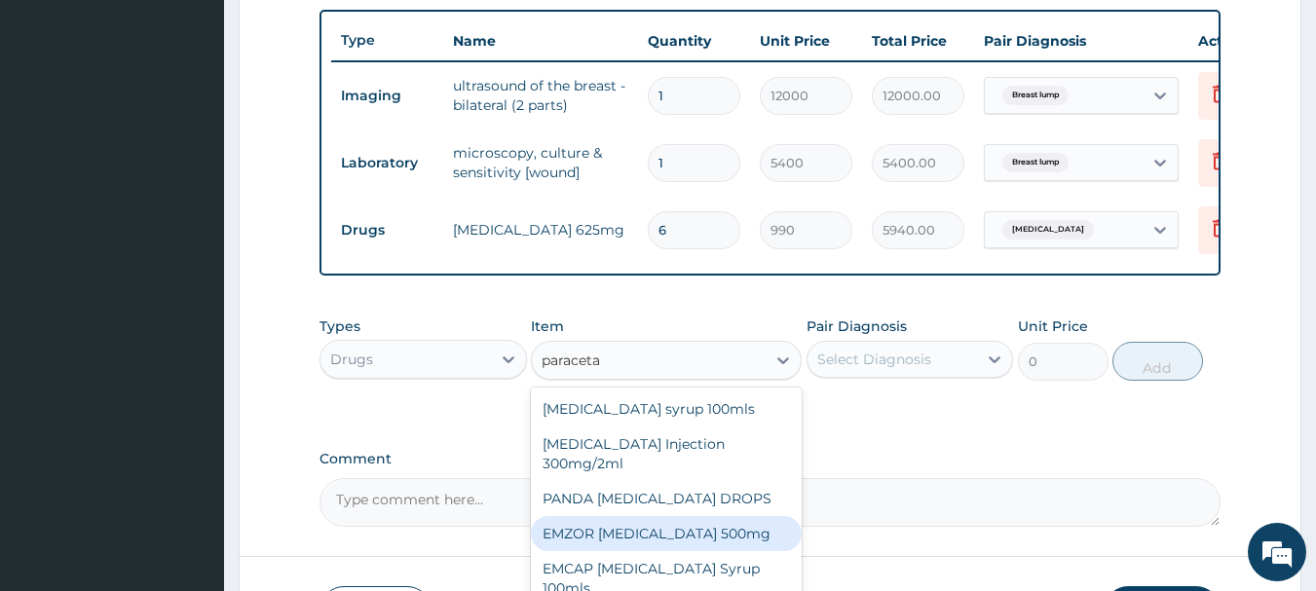
click at [621, 533] on div "EMZOR [MEDICAL_DATA] 500mg" at bounding box center [666, 533] width 271 height 35
type input "26.4"
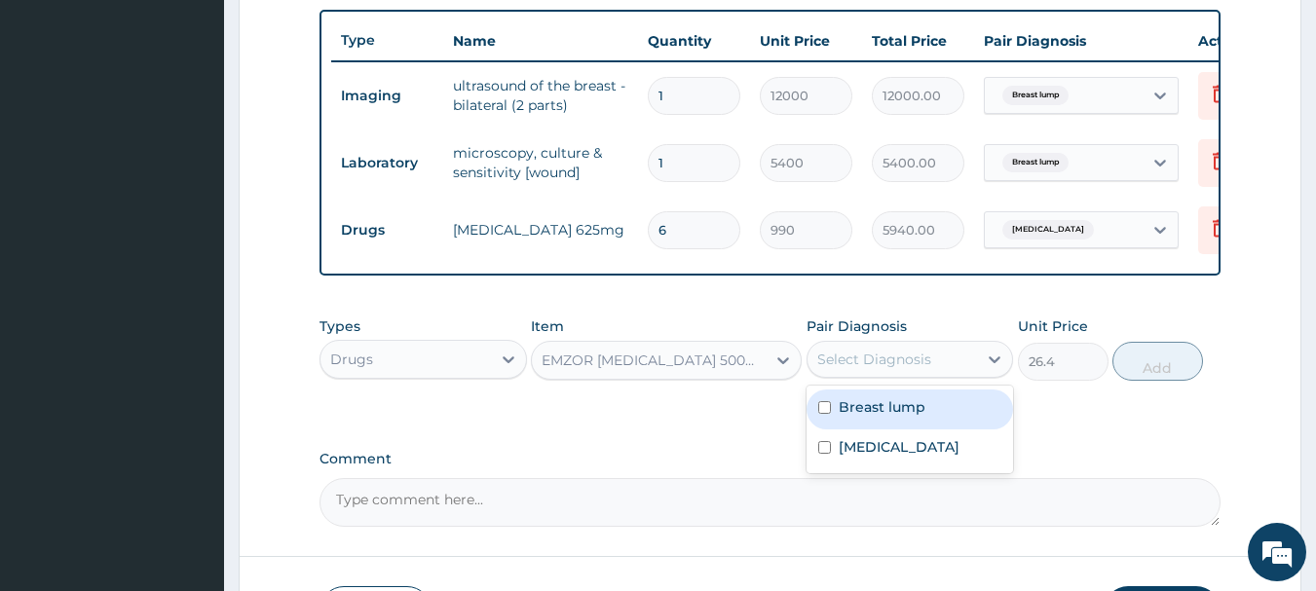
click at [869, 369] on div "Select Diagnosis" at bounding box center [874, 359] width 114 height 19
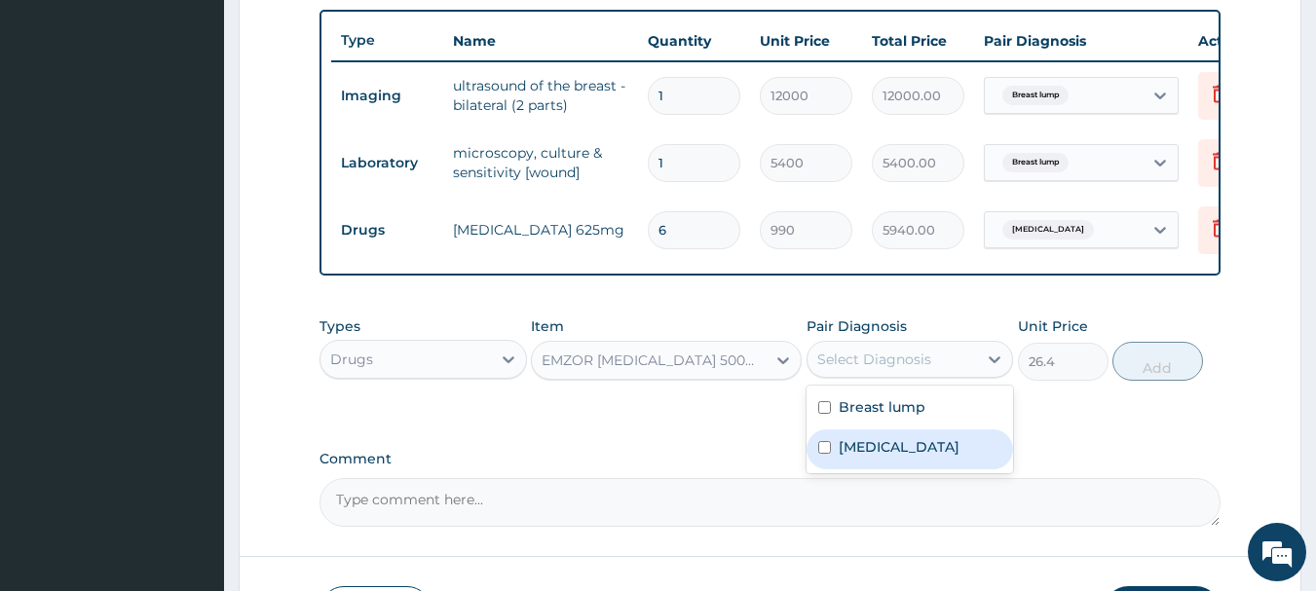
click at [835, 470] on div "Breast abscess" at bounding box center [910, 450] width 207 height 40
checkbox input "true"
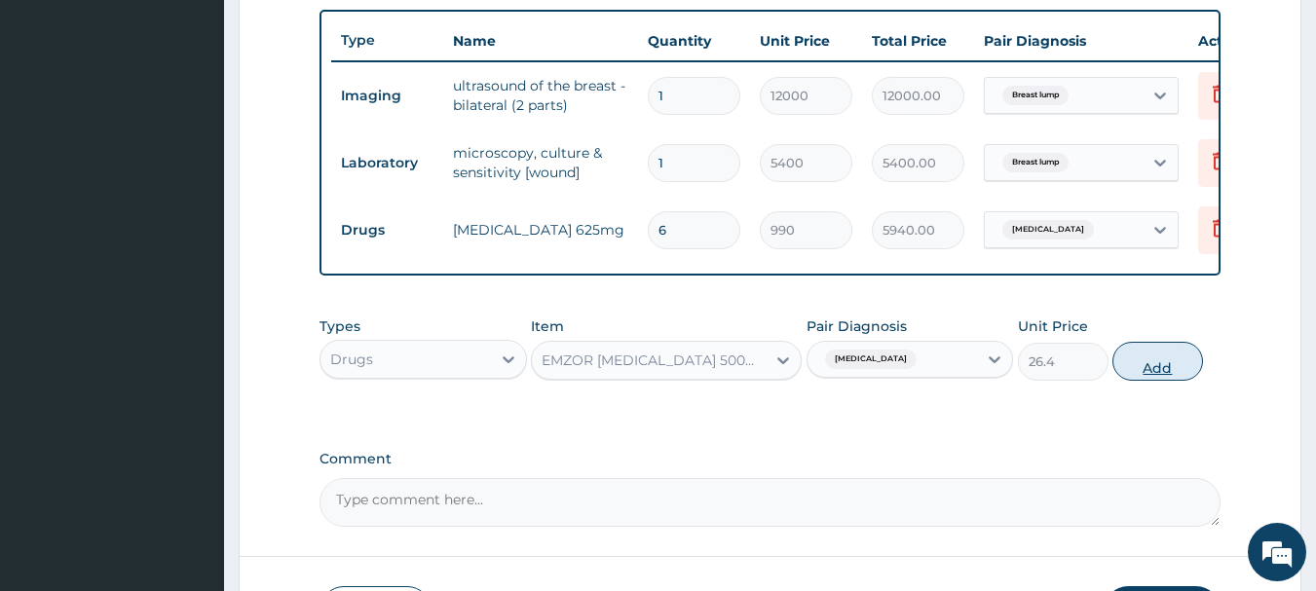
click at [1166, 381] on button "Add" at bounding box center [1157, 361] width 91 height 39
type input "0"
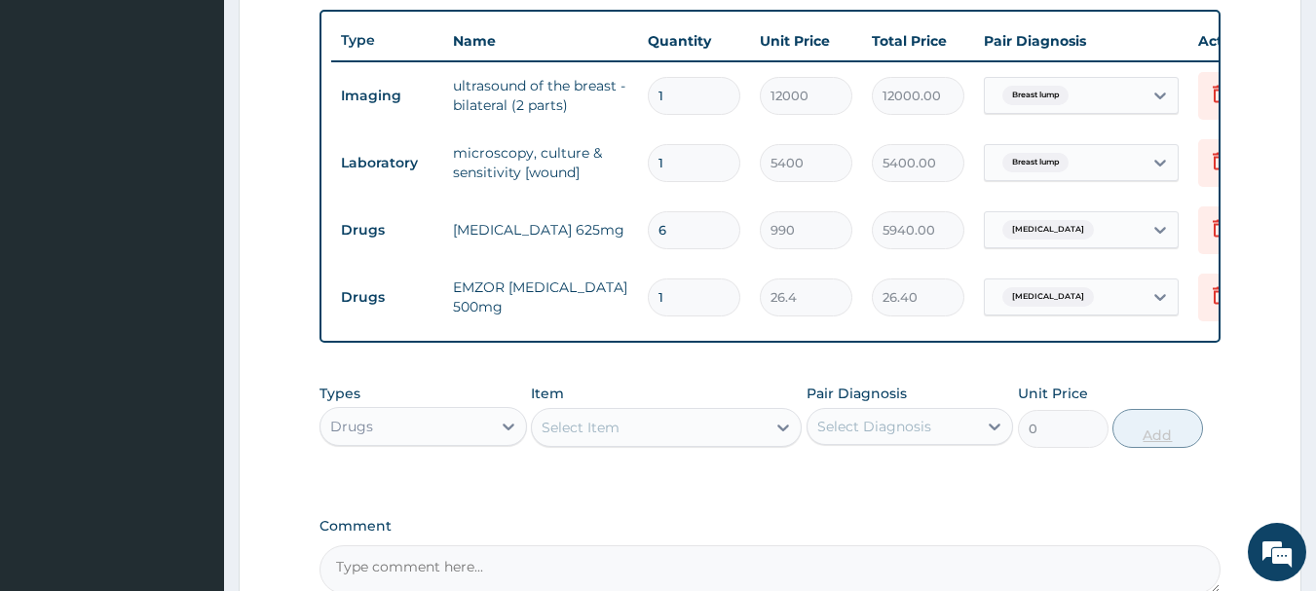
type input "0.00"
type input "2"
type input "52.80"
type input "24"
type input "633.60"
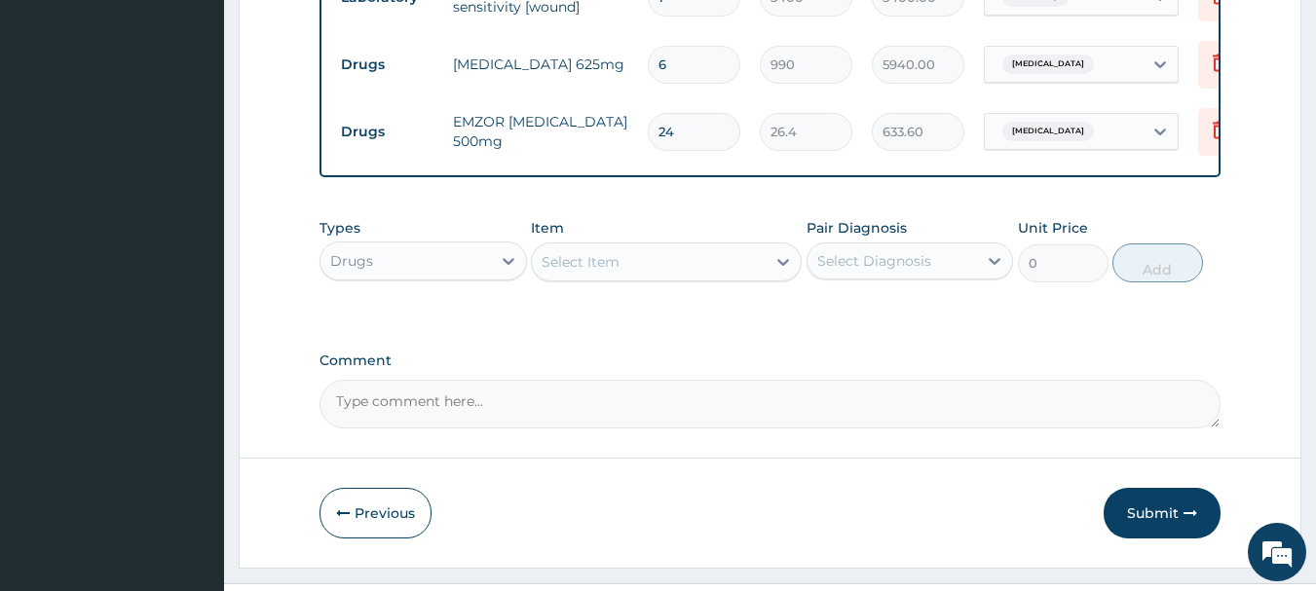
scroll to position [937, 0]
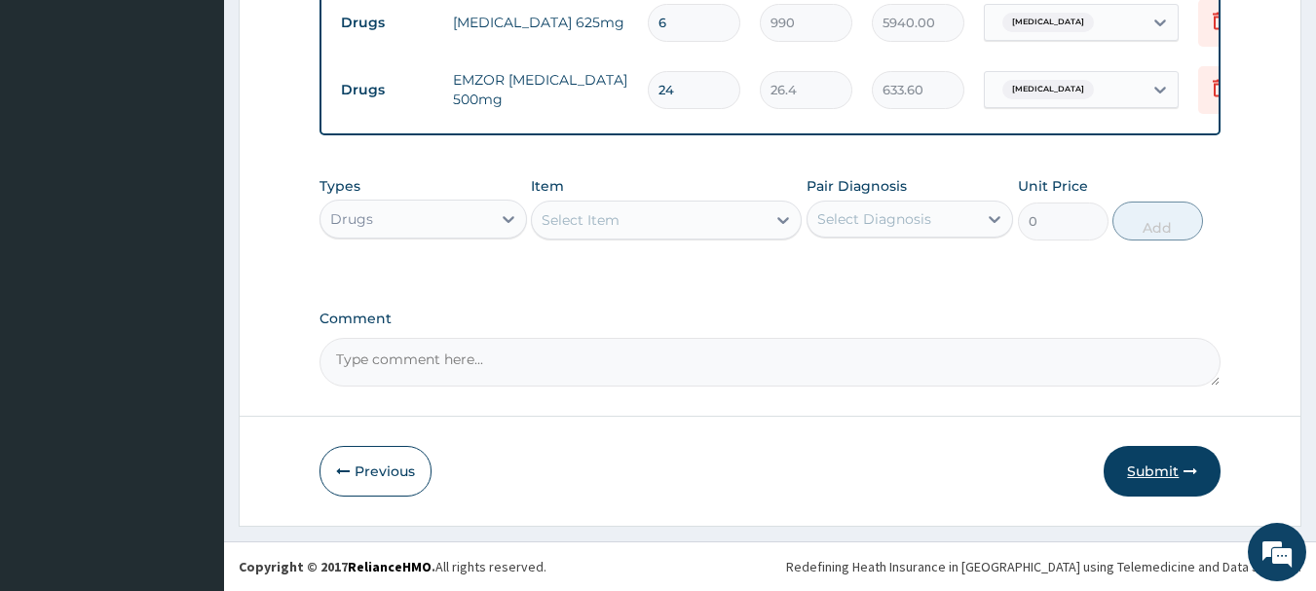
type input "24"
click at [1161, 481] on button "Submit" at bounding box center [1162, 471] width 117 height 51
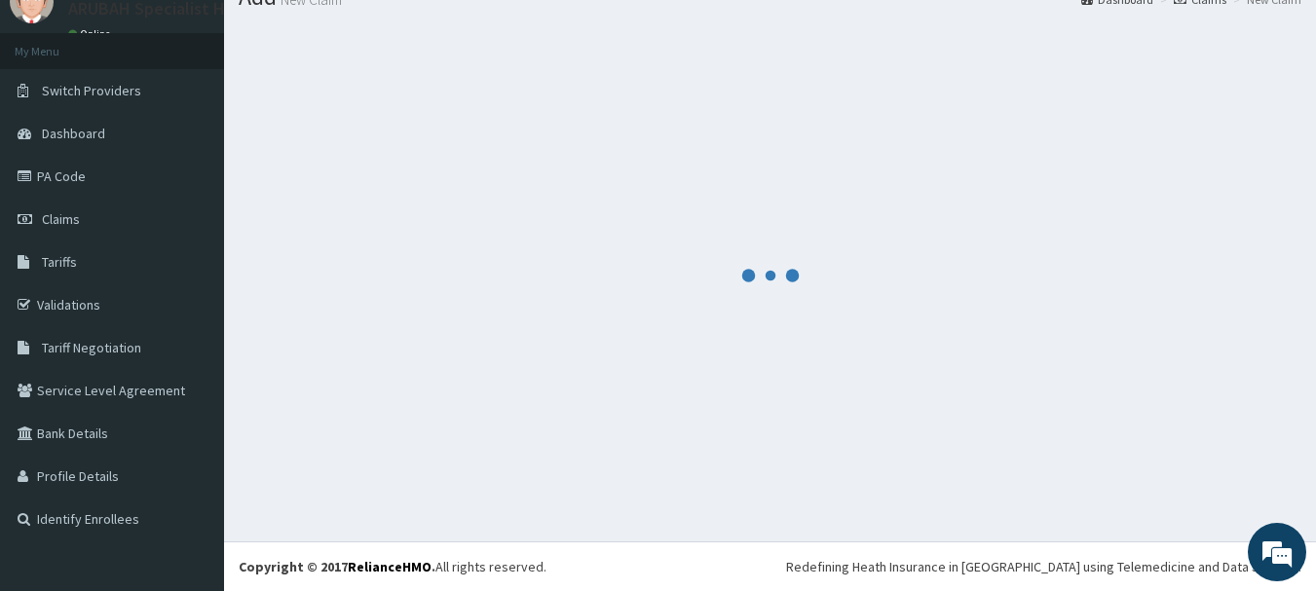
scroll to position [79, 0]
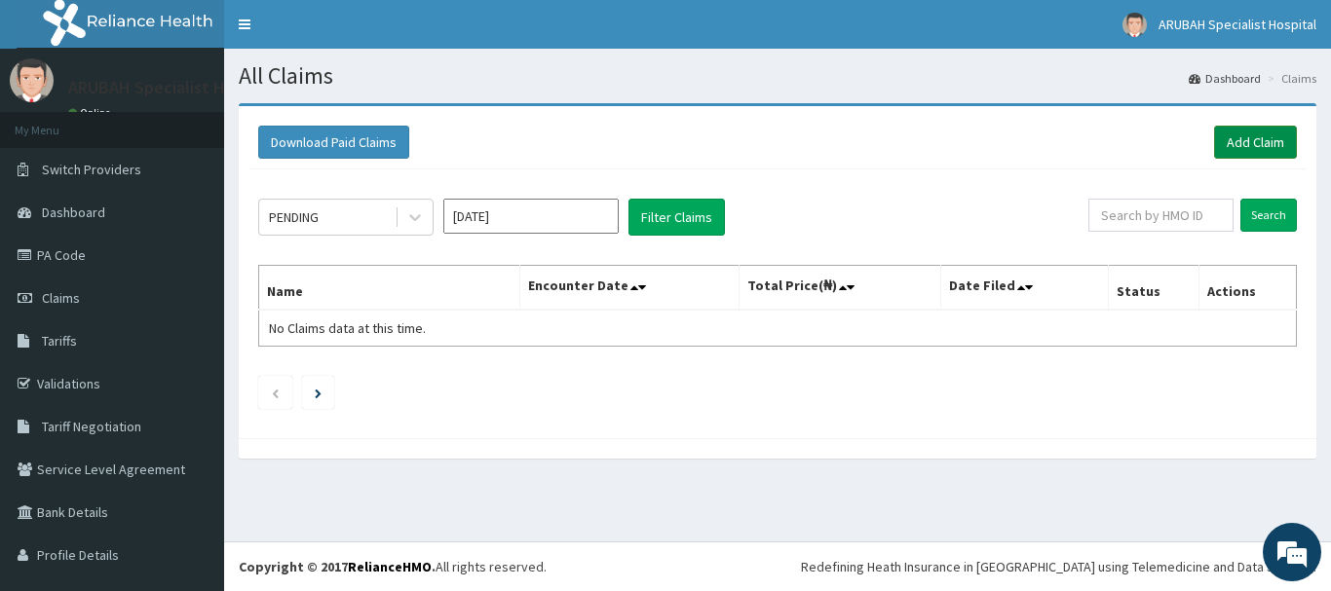
click at [1245, 148] on link "Add Claim" at bounding box center [1255, 142] width 83 height 33
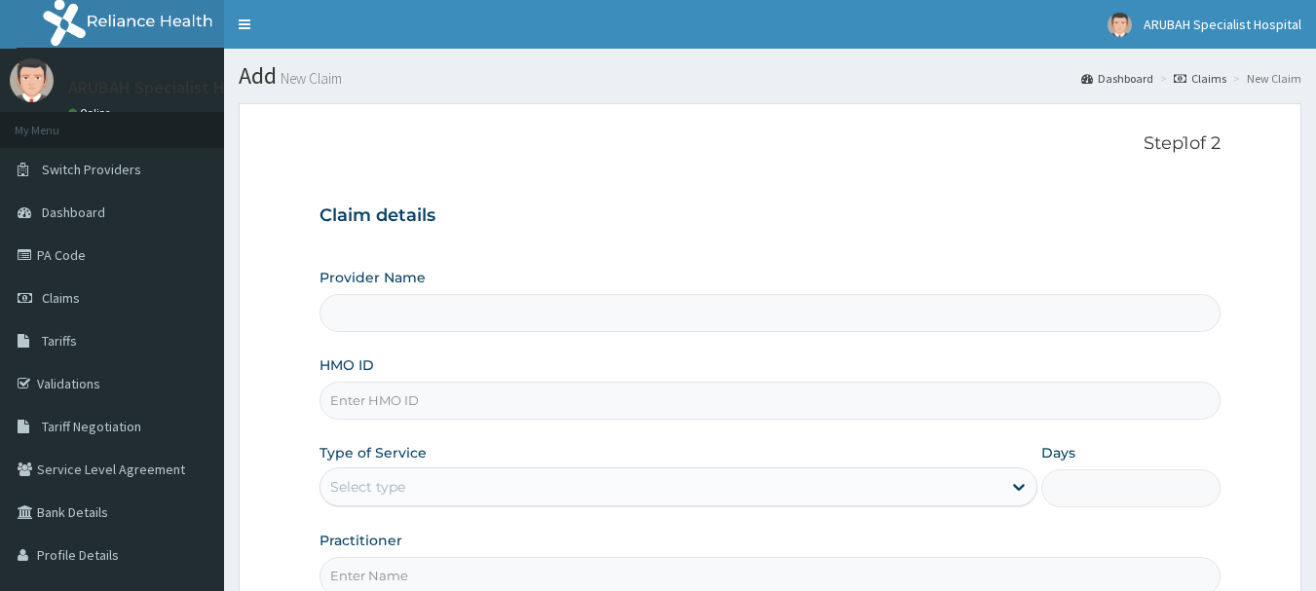
click at [710, 411] on input "HMO ID" at bounding box center [771, 401] width 902 height 38
paste input "WML/10015/A"
type input "WML/10015/A"
click at [588, 489] on div "Select type" at bounding box center [660, 486] width 681 height 31
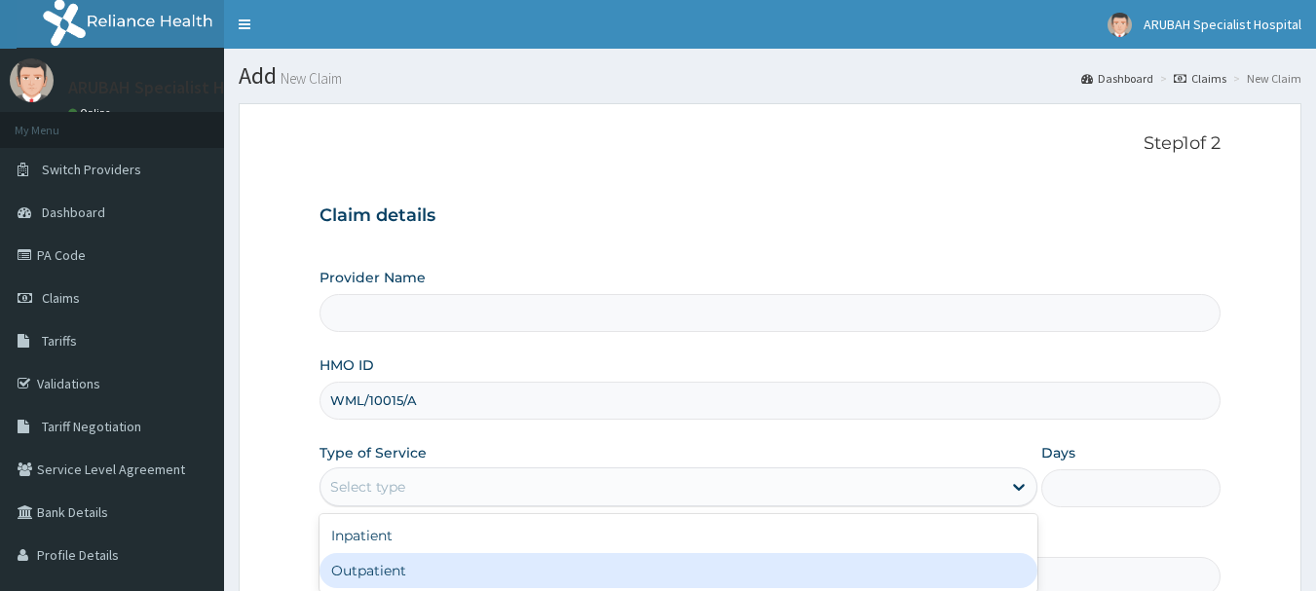
type input "[GEOGRAPHIC_DATA]- [GEOGRAPHIC_DATA]"
click at [525, 575] on div "Outpatient" at bounding box center [679, 570] width 718 height 35
type input "1"
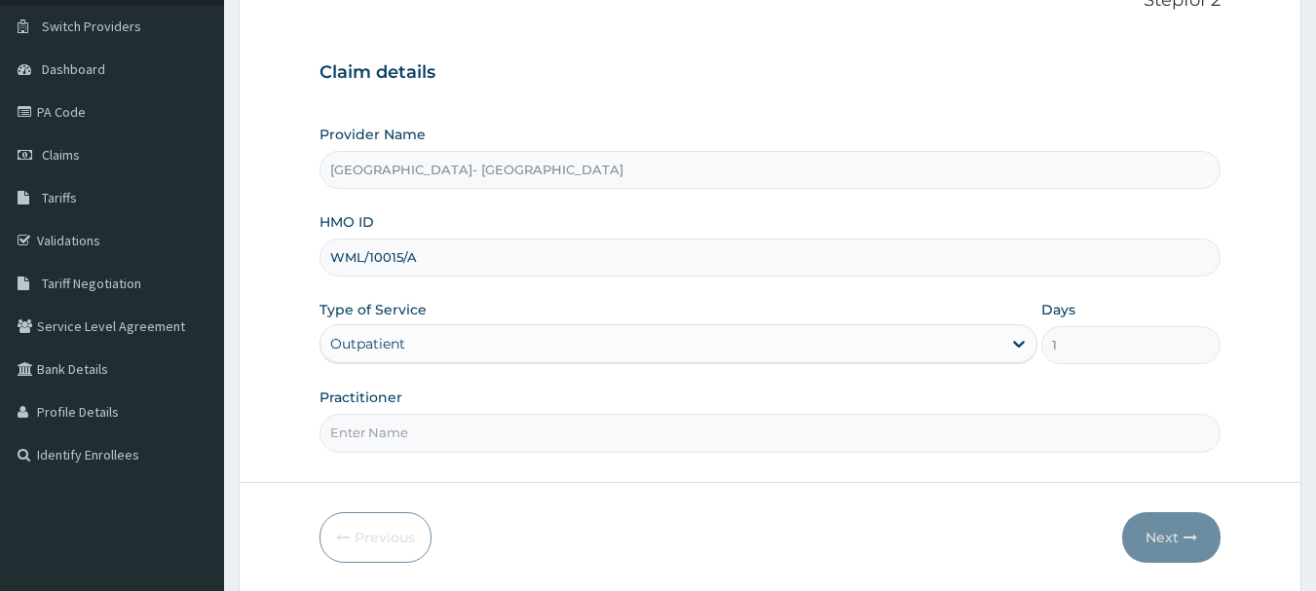
scroll to position [170, 0]
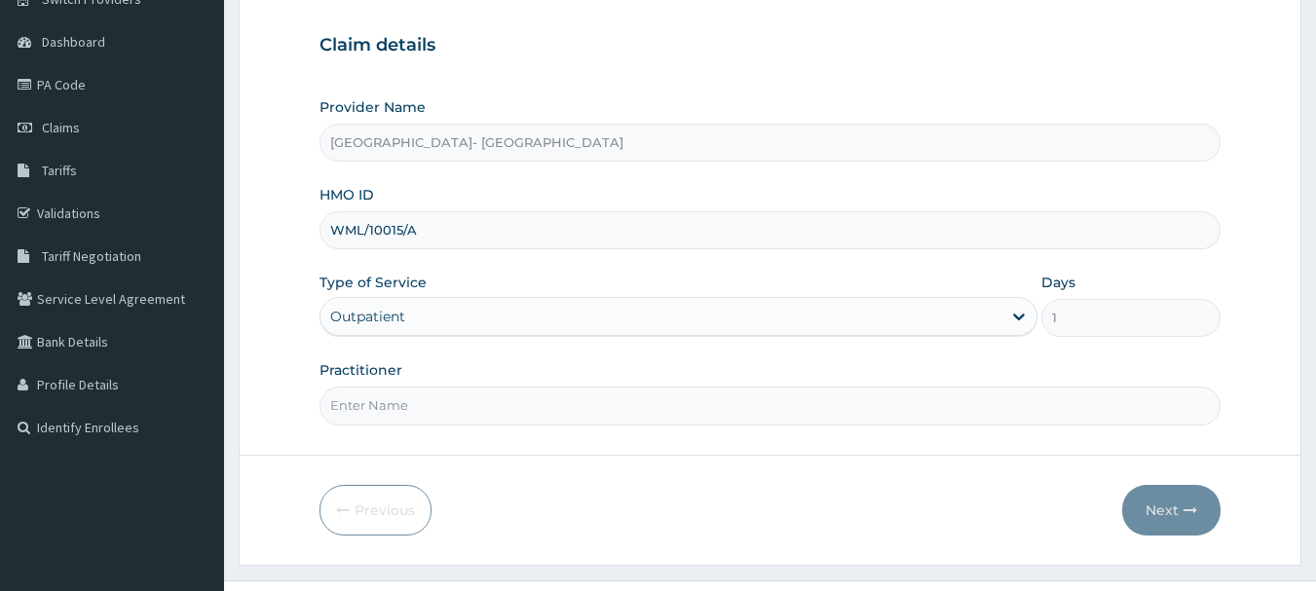
click at [395, 396] on input "Practitioner" at bounding box center [771, 406] width 902 height 38
type input "[PERSON_NAME] Ntamu"
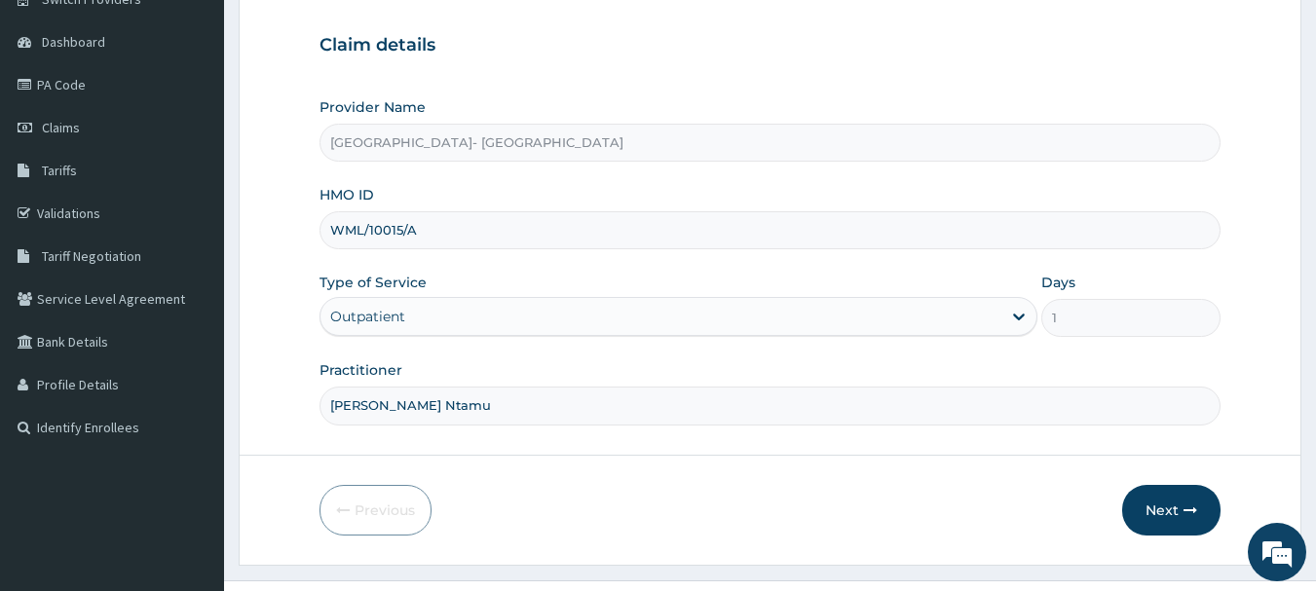
click at [697, 231] on input "WML/10015/A" at bounding box center [771, 230] width 902 height 38
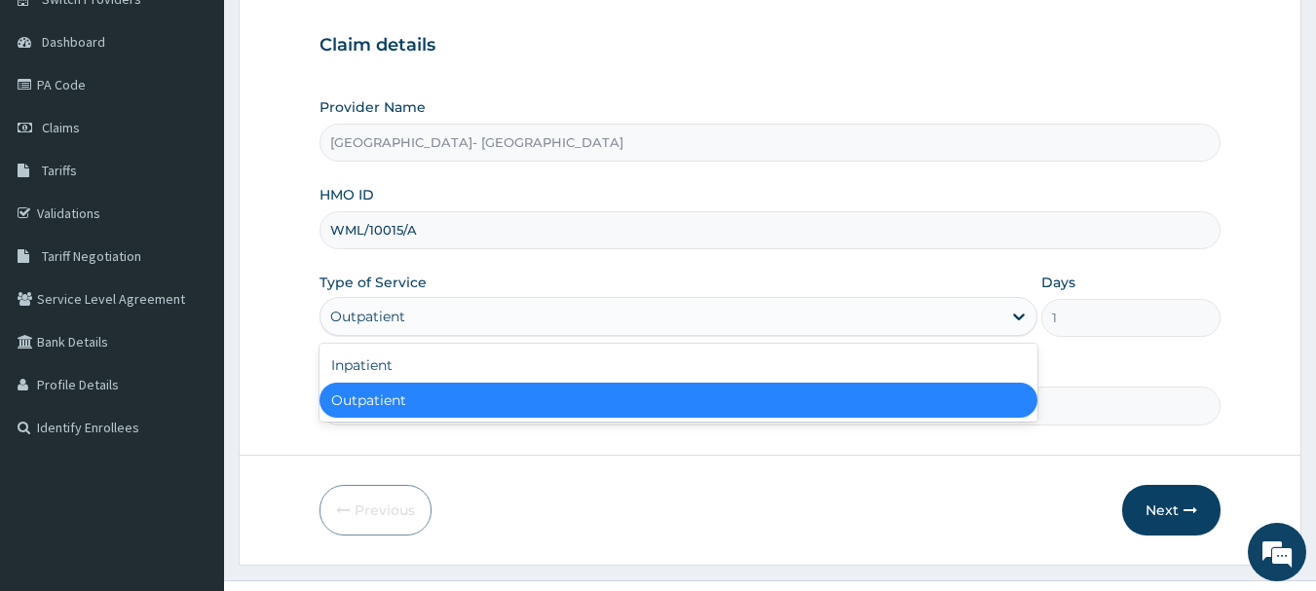
click at [730, 328] on div "Outpatient" at bounding box center [660, 316] width 681 height 31
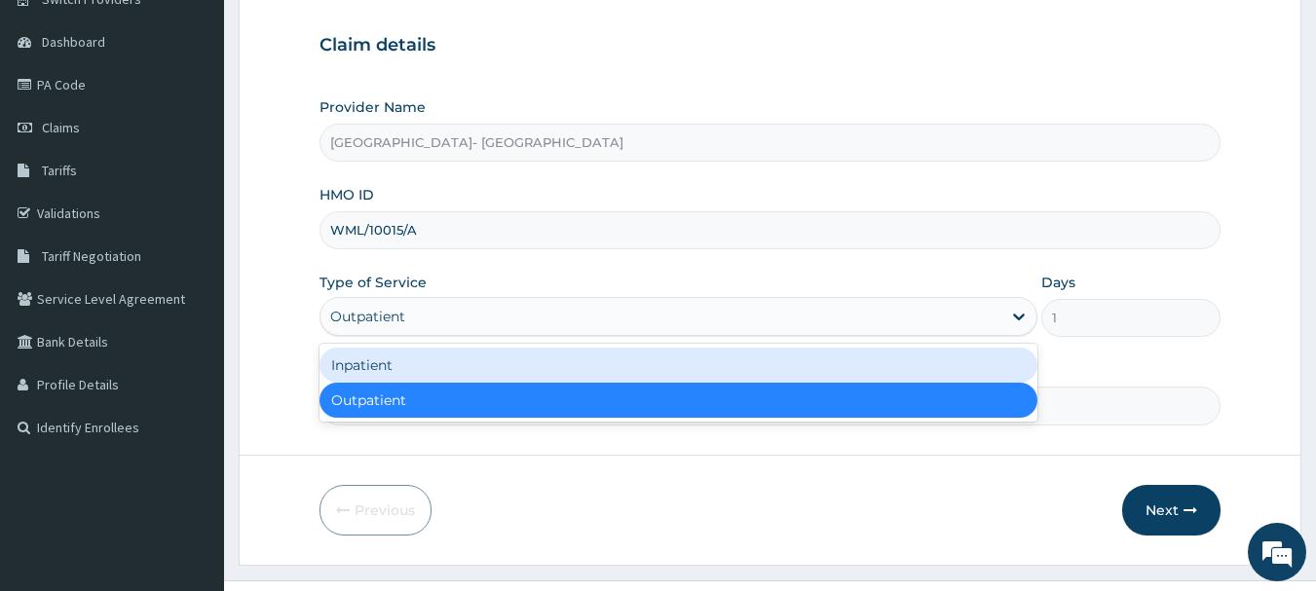
click at [557, 362] on div "Inpatient" at bounding box center [679, 365] width 718 height 35
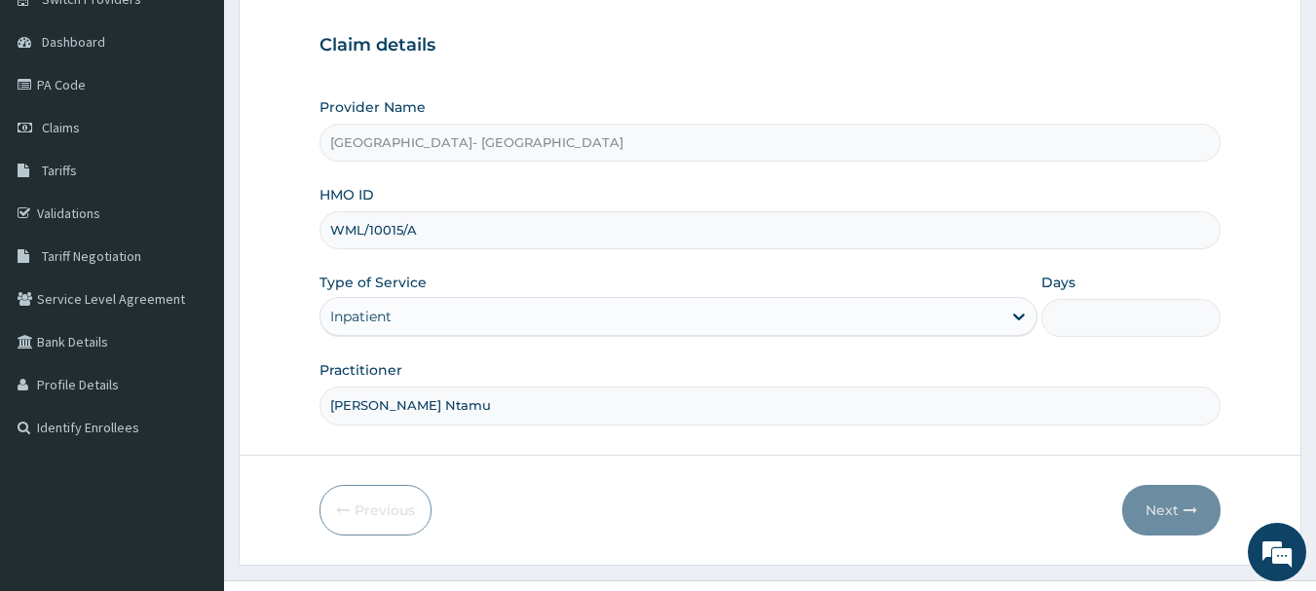
click at [1160, 311] on input "Days" at bounding box center [1130, 318] width 179 height 38
type input "2"
click at [1172, 505] on button "Next" at bounding box center [1171, 510] width 98 height 51
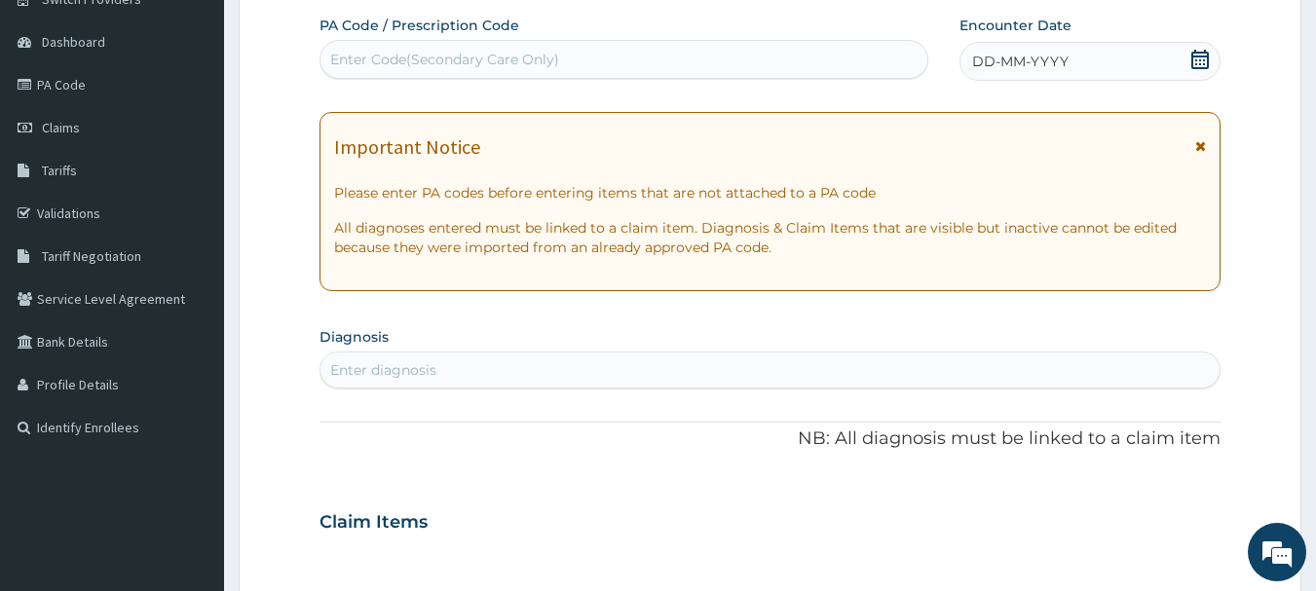
scroll to position [0, 0]
click at [617, 52] on div "Enter Code(Secondary Care Only)" at bounding box center [624, 59] width 608 height 31
paste input "PA/2B8B9B"
type input "PA/2B8B9B"
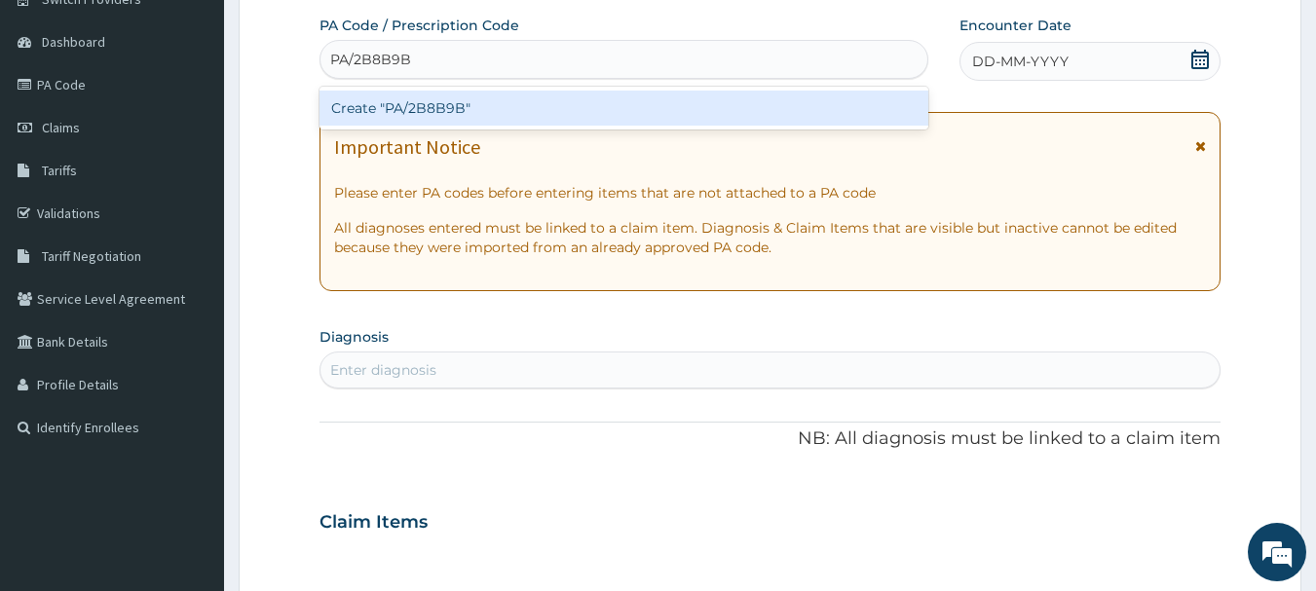
click at [447, 108] on div "Create "PA/2B8B9B"" at bounding box center [625, 108] width 610 height 35
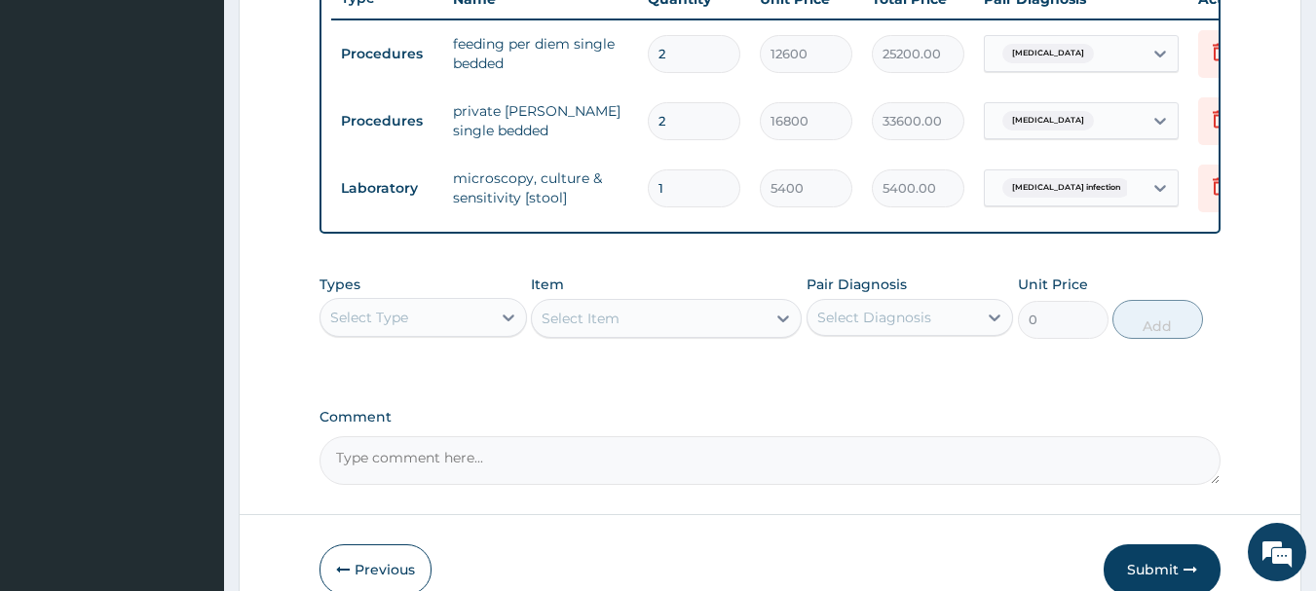
scroll to position [774, 0]
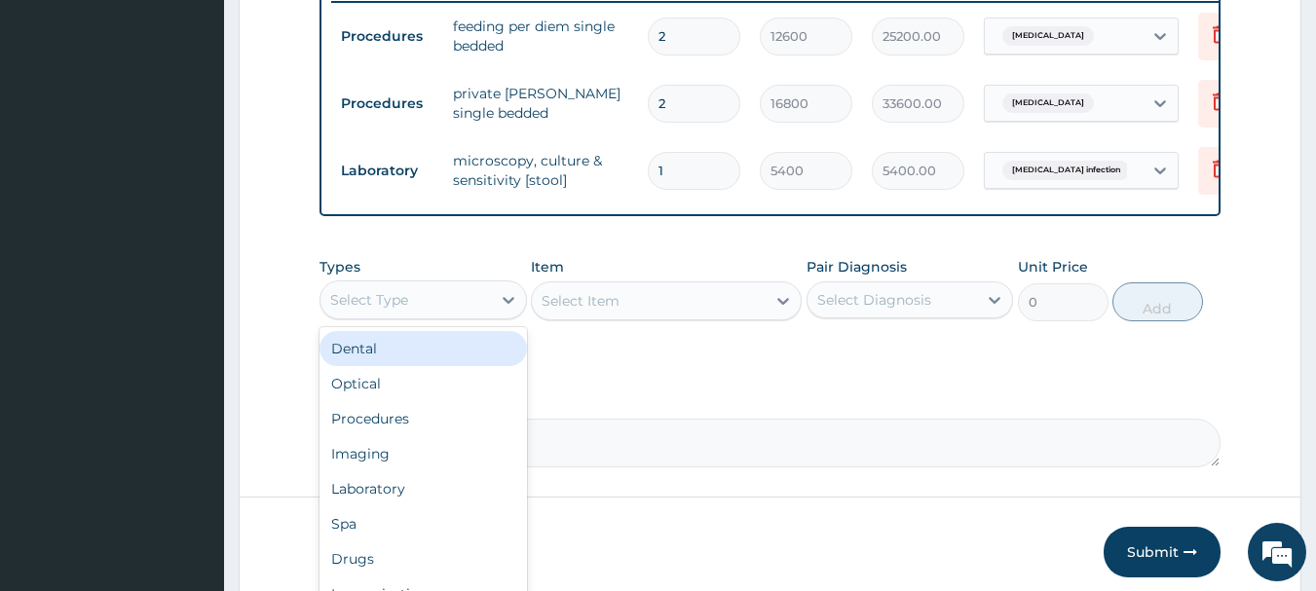
click at [470, 320] on div "Select Type" at bounding box center [423, 300] width 207 height 39
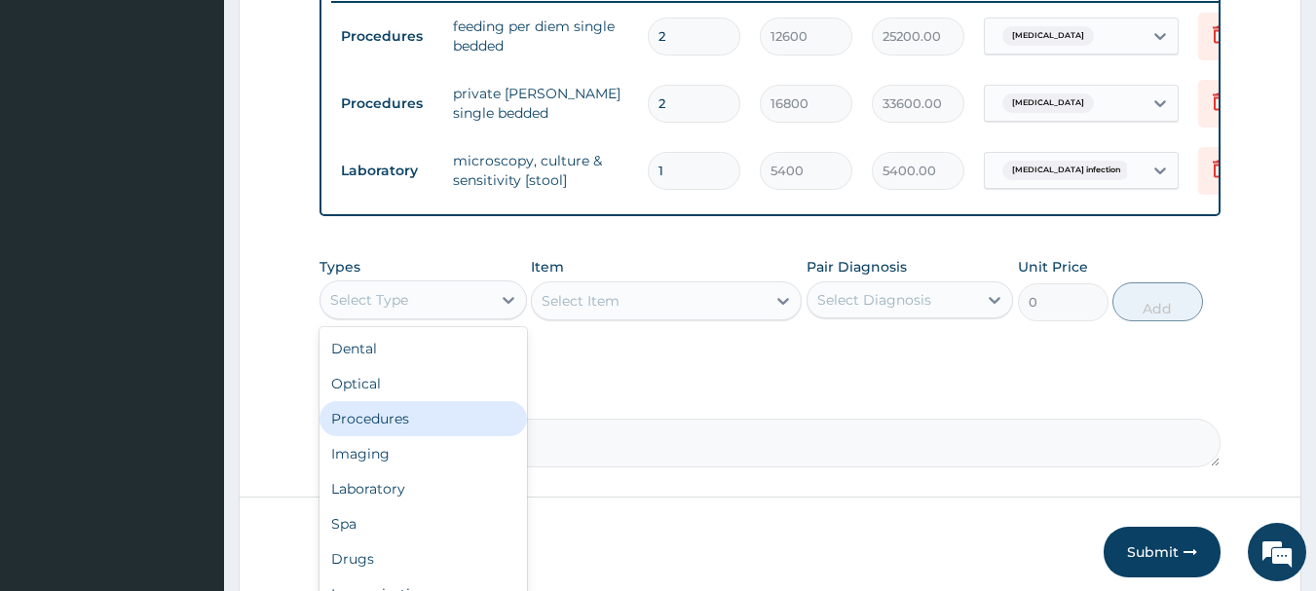
click at [403, 433] on div "Procedures" at bounding box center [423, 418] width 207 height 35
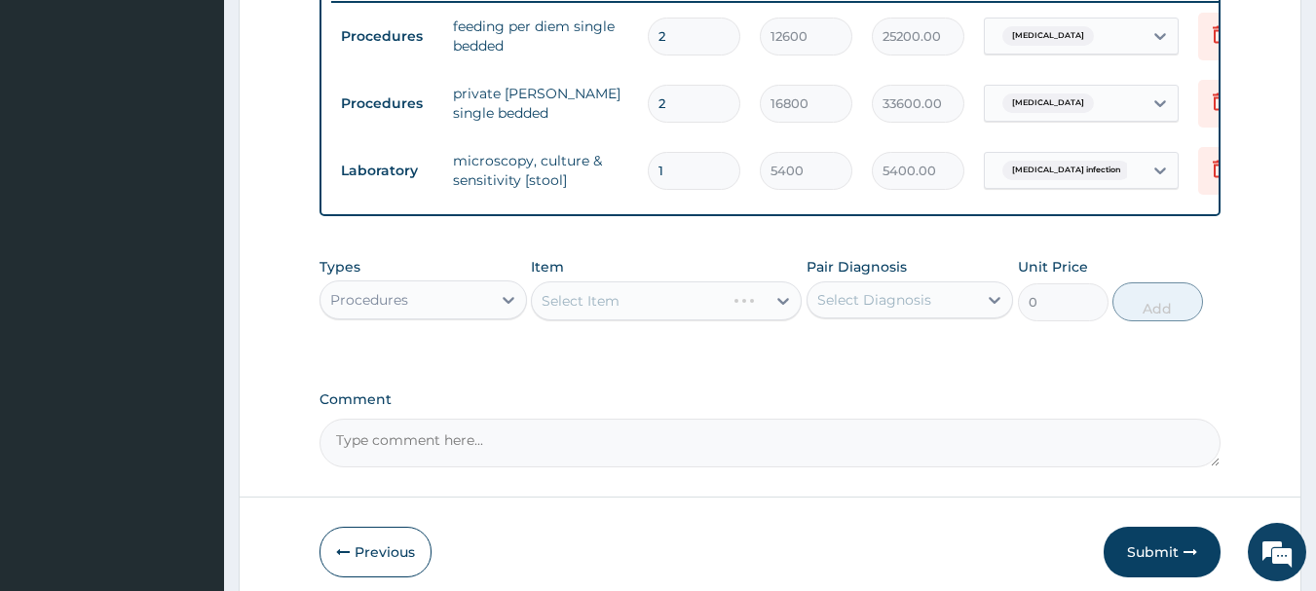
click at [657, 317] on div "Select Item" at bounding box center [666, 301] width 271 height 39
click at [657, 317] on div "Select Item" at bounding box center [649, 300] width 234 height 31
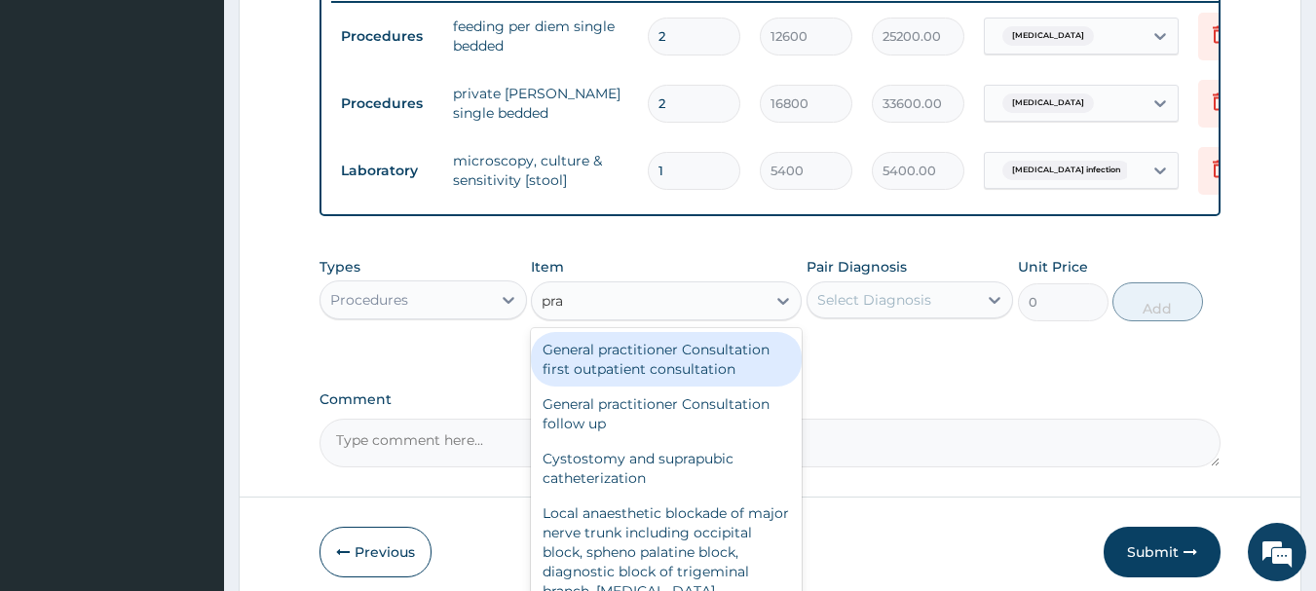
type input "prac"
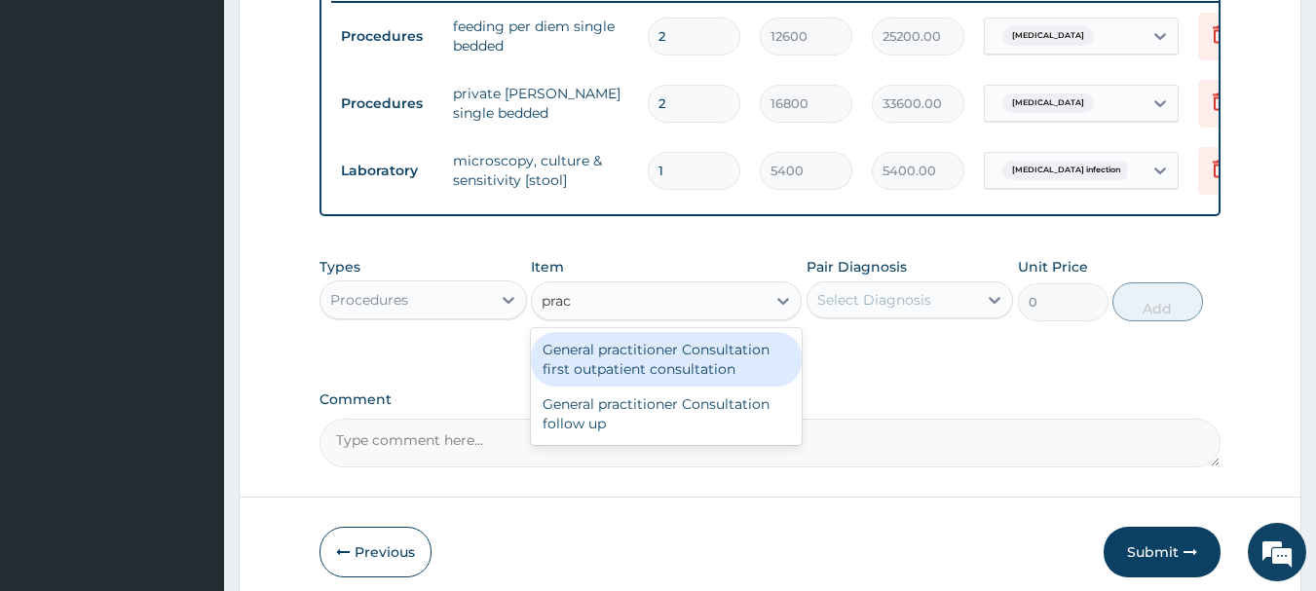
click at [655, 364] on div "General practitioner Consultation first outpatient consultation" at bounding box center [666, 359] width 271 height 55
type input "3960"
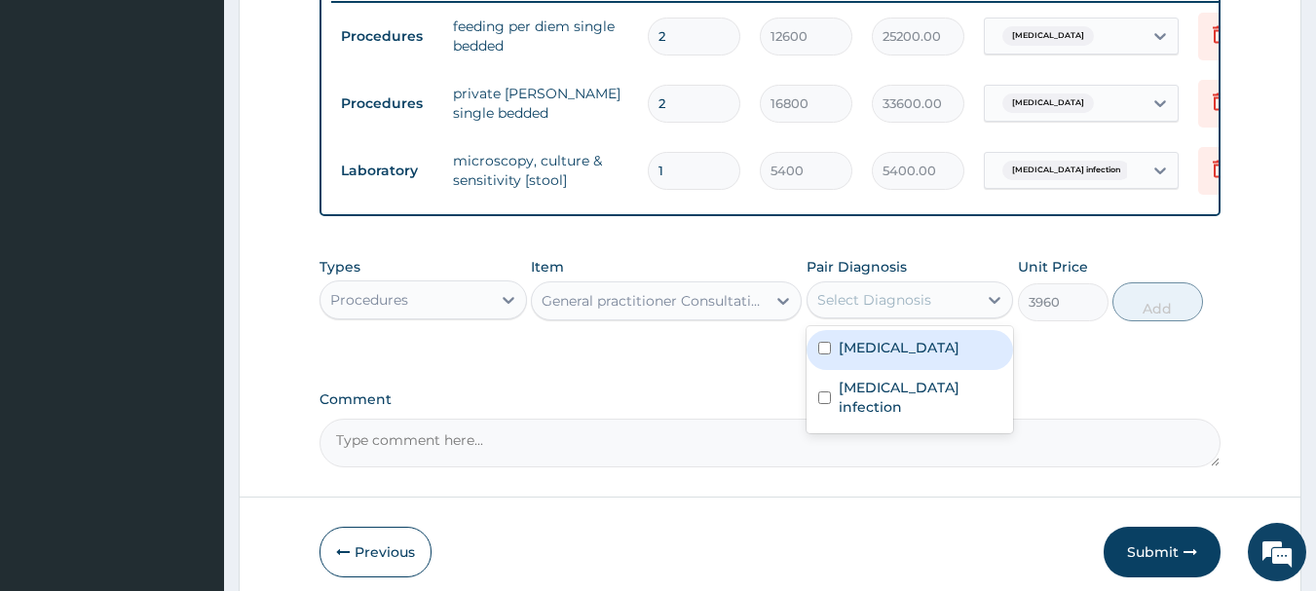
click at [814, 316] on div "Select Diagnosis" at bounding box center [893, 299] width 170 height 31
click at [818, 355] on input "checkbox" at bounding box center [824, 348] width 13 height 13
checkbox input "true"
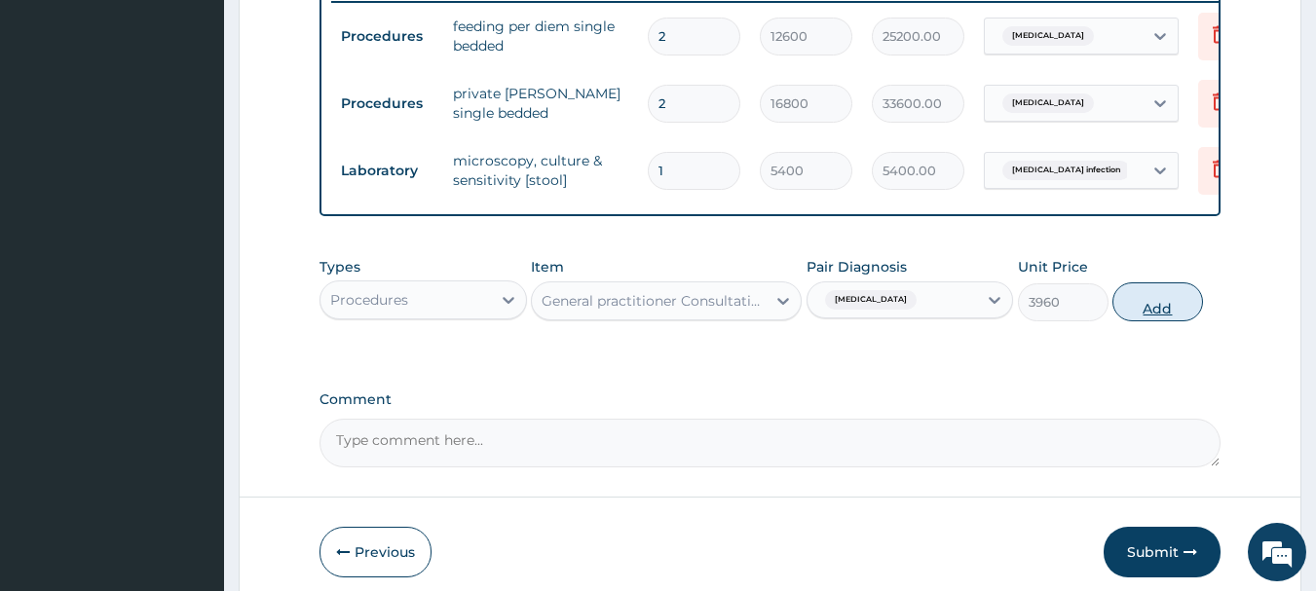
click at [1159, 313] on button "Add" at bounding box center [1157, 301] width 91 height 39
type input "0"
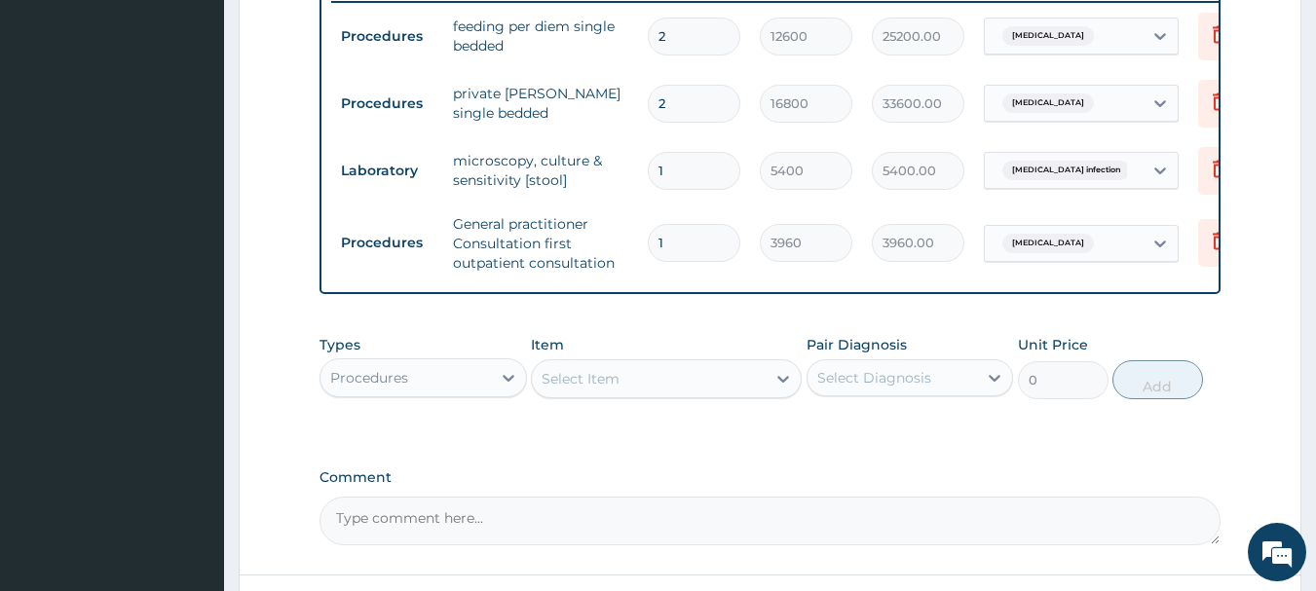
click at [417, 399] on div "Types Procedures" at bounding box center [423, 367] width 207 height 64
click at [394, 388] on div "Procedures" at bounding box center [369, 377] width 78 height 19
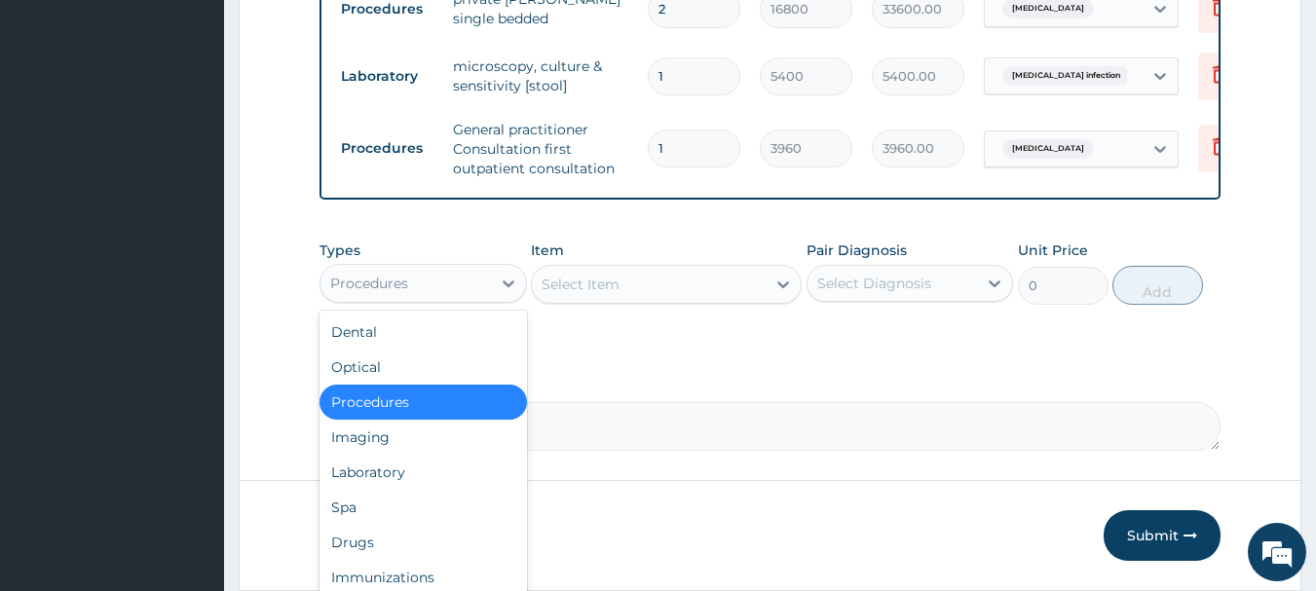
scroll to position [948, 0]
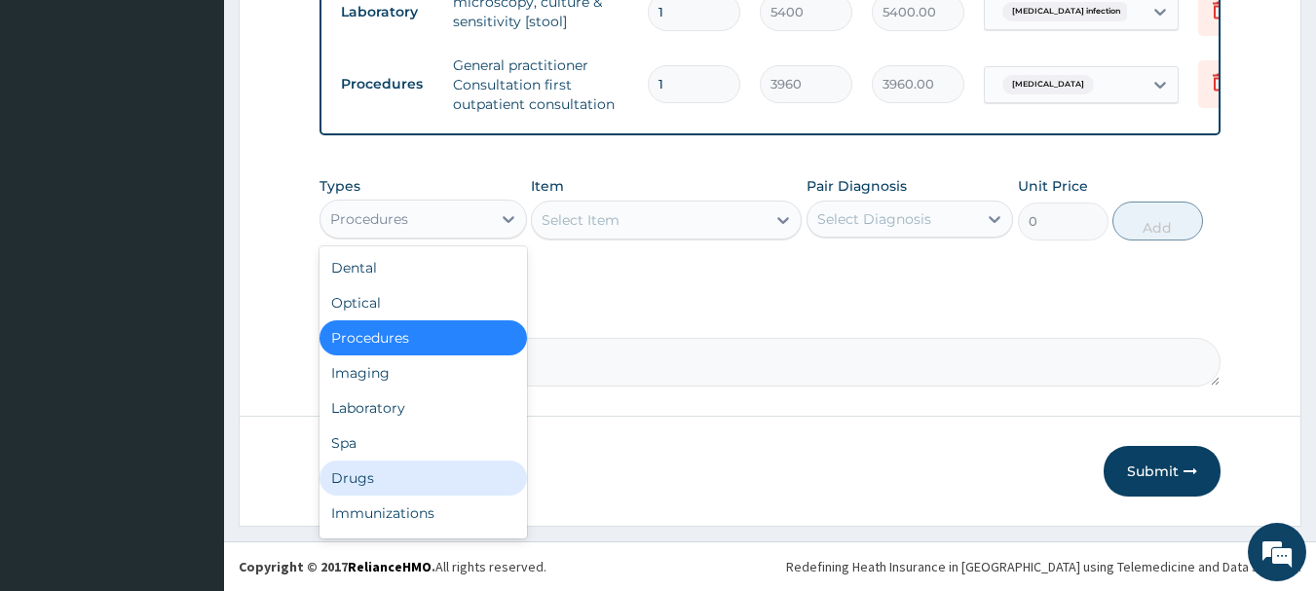
click at [384, 490] on div "Drugs" at bounding box center [423, 478] width 207 height 35
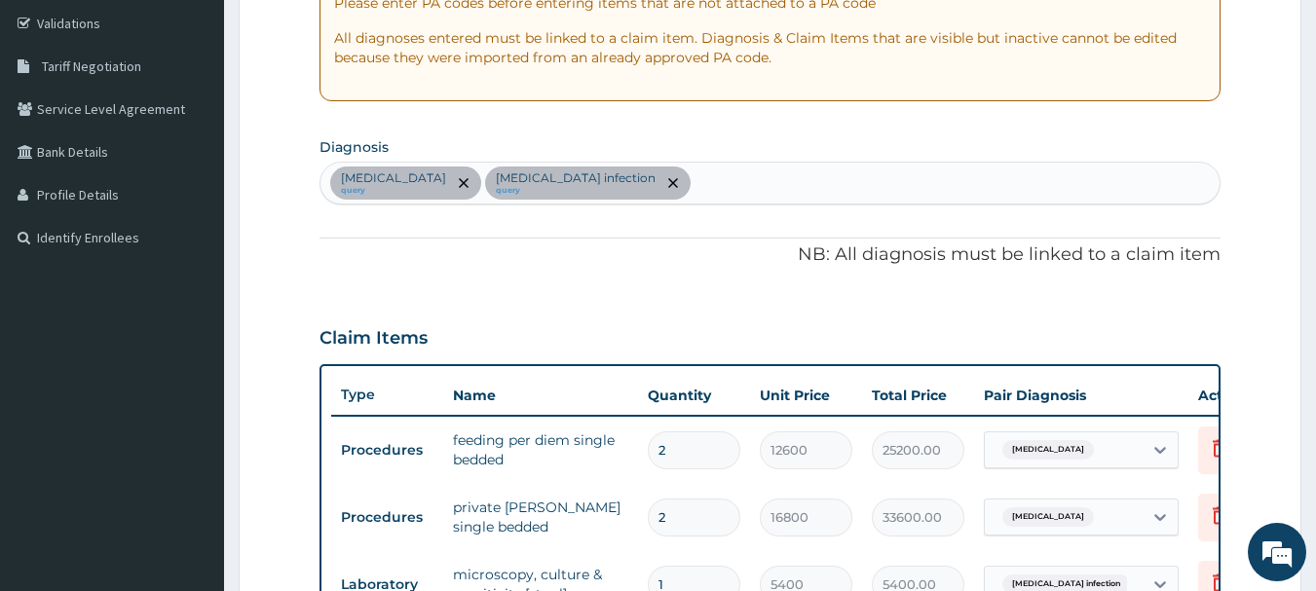
scroll to position [350, 0]
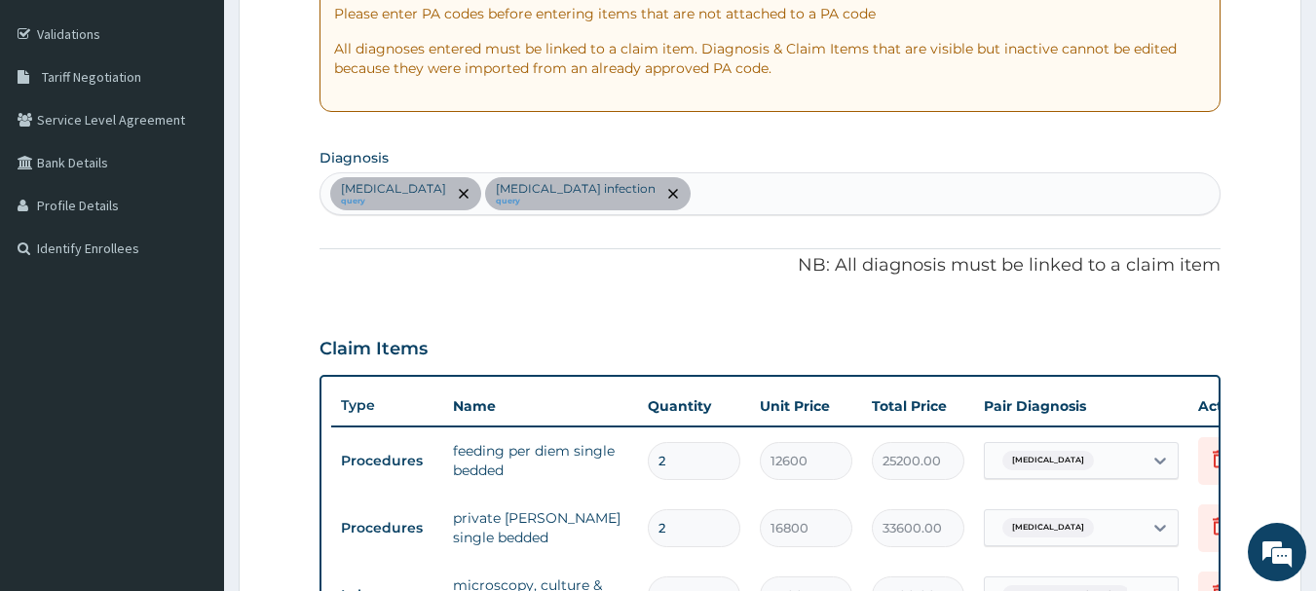
click at [770, 198] on div "Malaria query Salmonella infection query" at bounding box center [770, 193] width 900 height 41
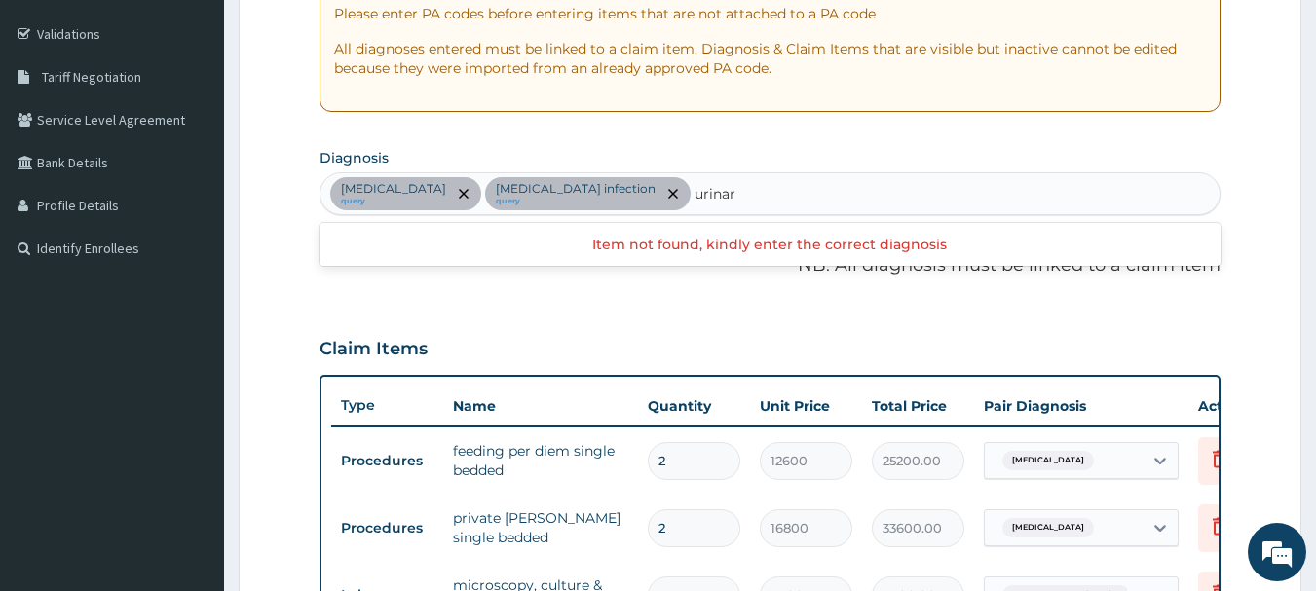
type input "urinary"
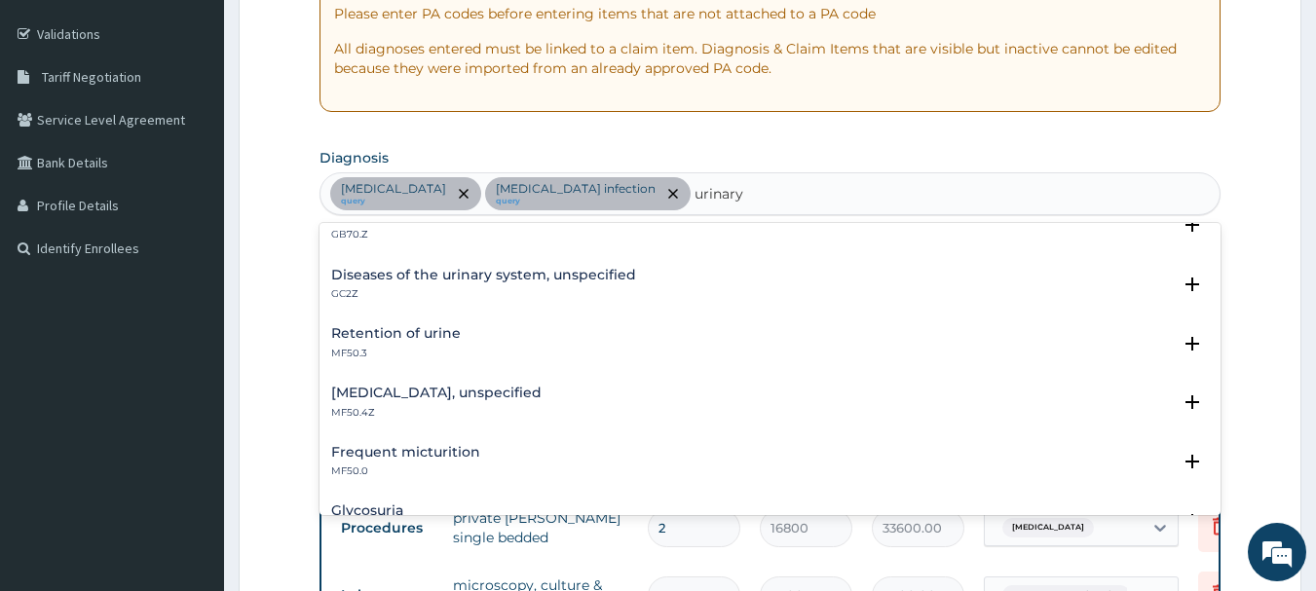
scroll to position [214, 0]
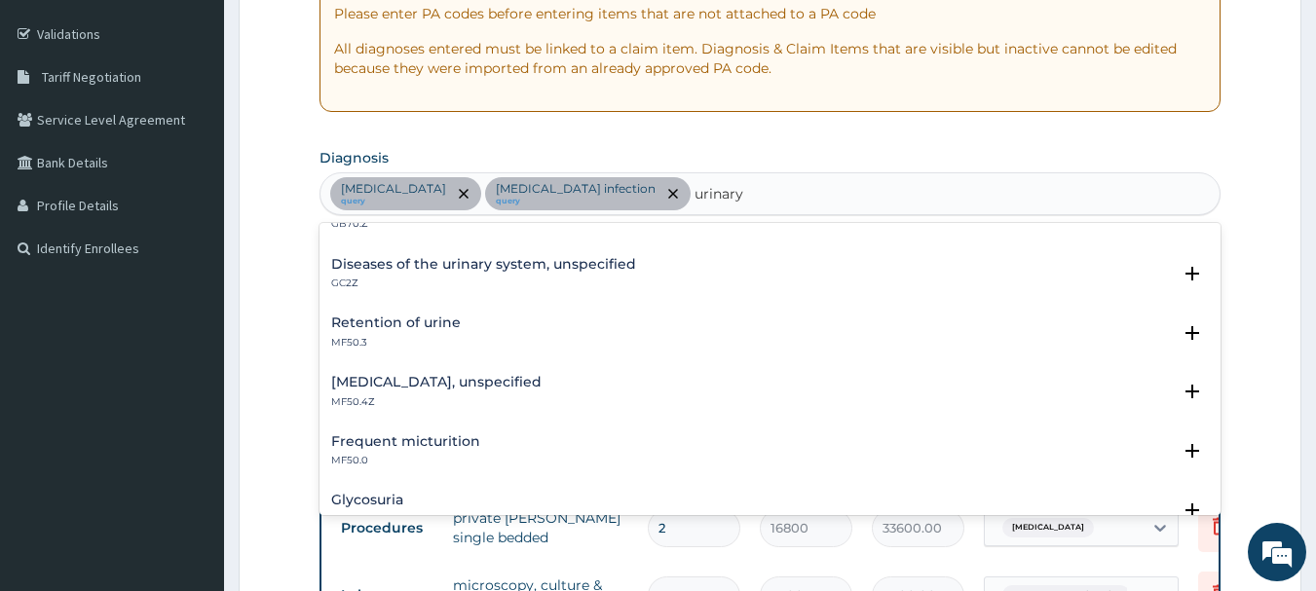
click at [370, 267] on h4 "Diseases of the urinary system, unspecified" at bounding box center [483, 264] width 305 height 15
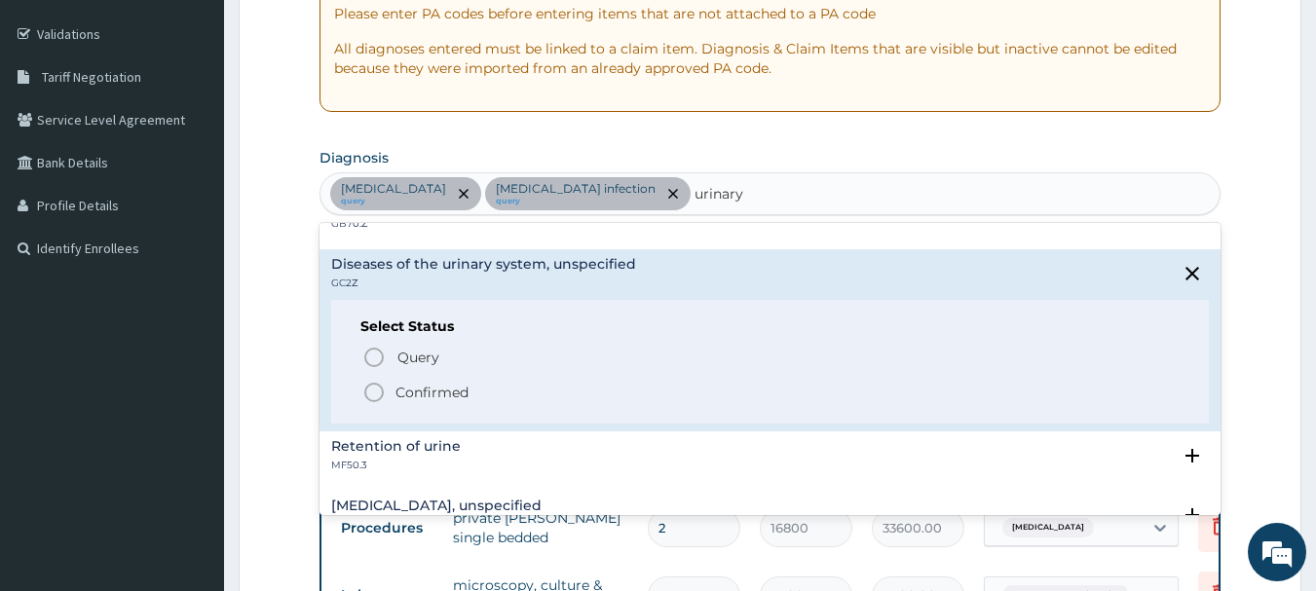
click at [374, 384] on circle "status option filled" at bounding box center [374, 393] width 18 height 18
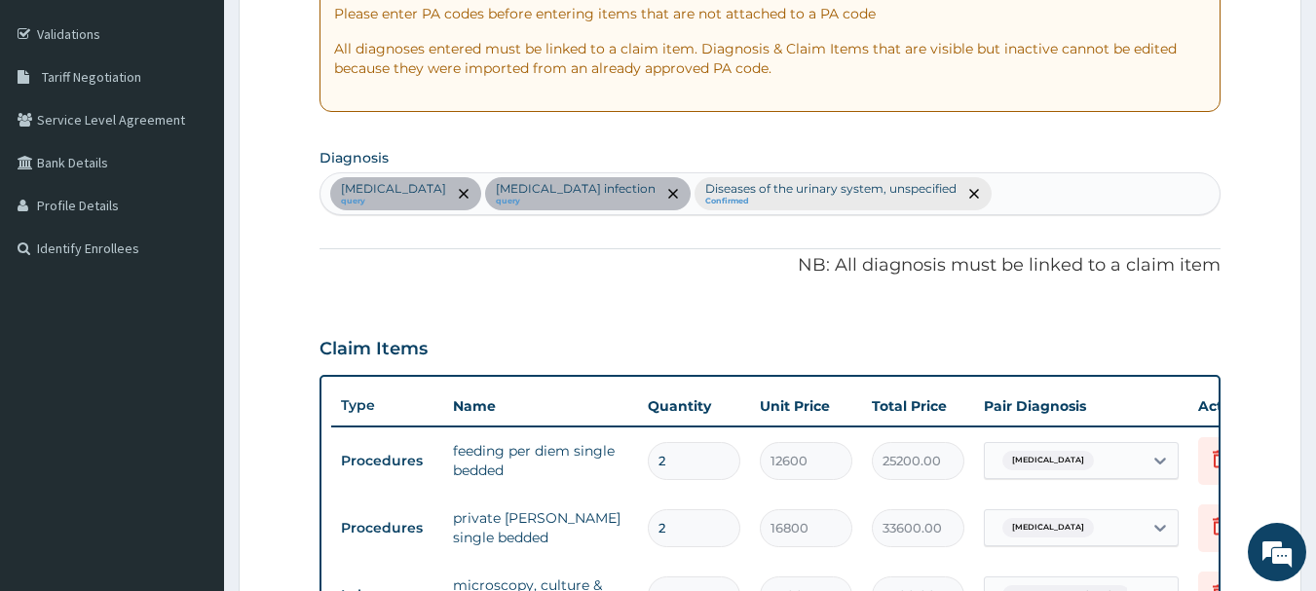
scroll to position [948, 0]
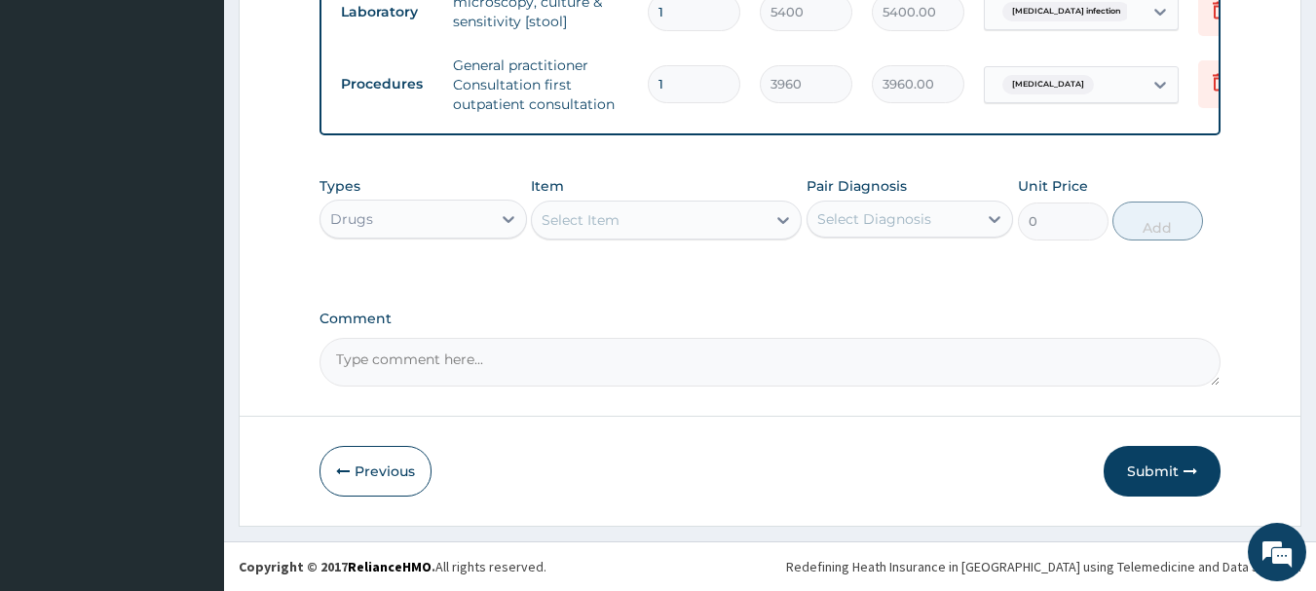
click at [659, 225] on div "Select Item" at bounding box center [649, 220] width 234 height 31
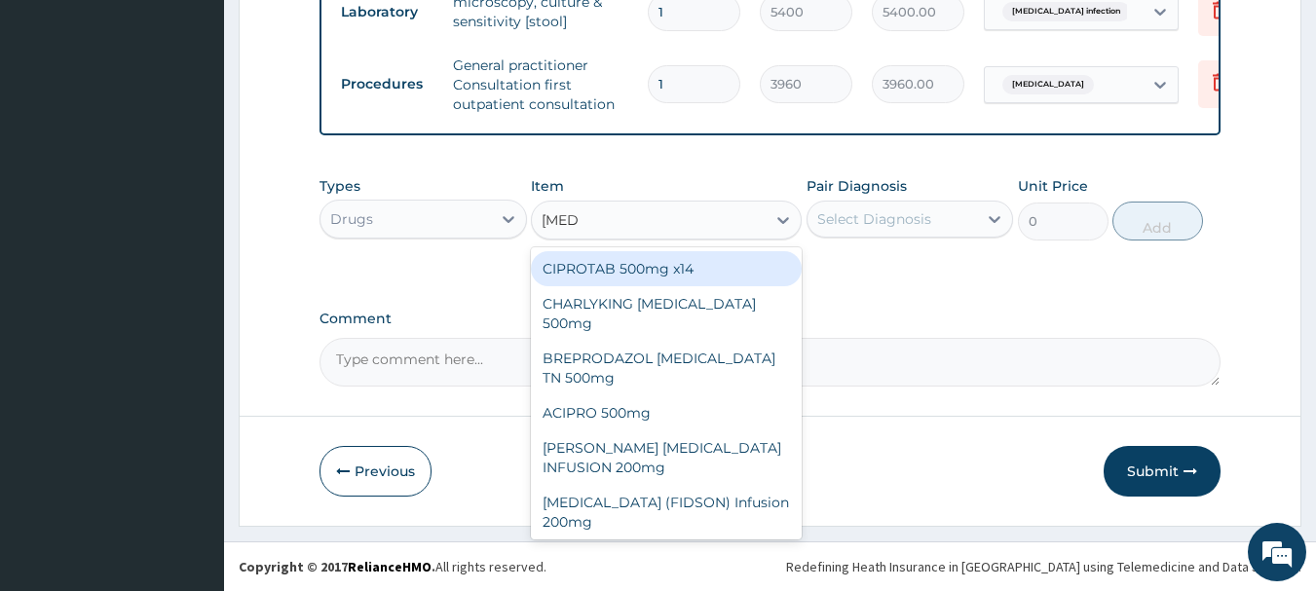
type input "ciprof"
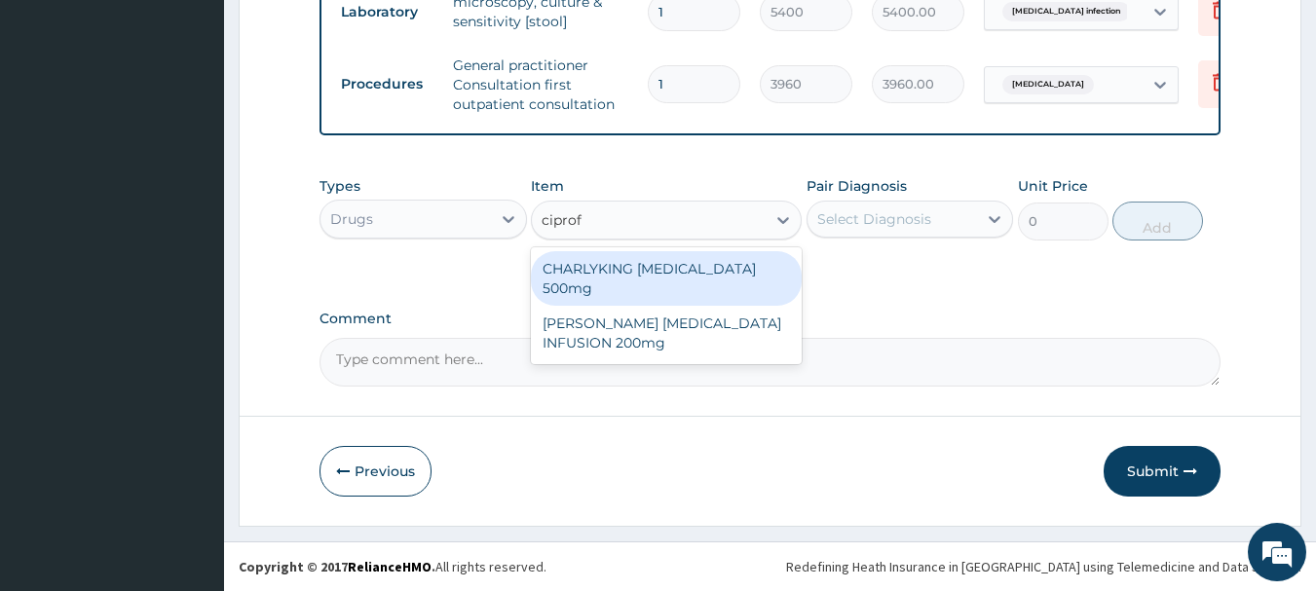
click at [659, 269] on div "CHARLYKING CIPROFLOXACIN 500mg" at bounding box center [666, 278] width 271 height 55
type input "198"
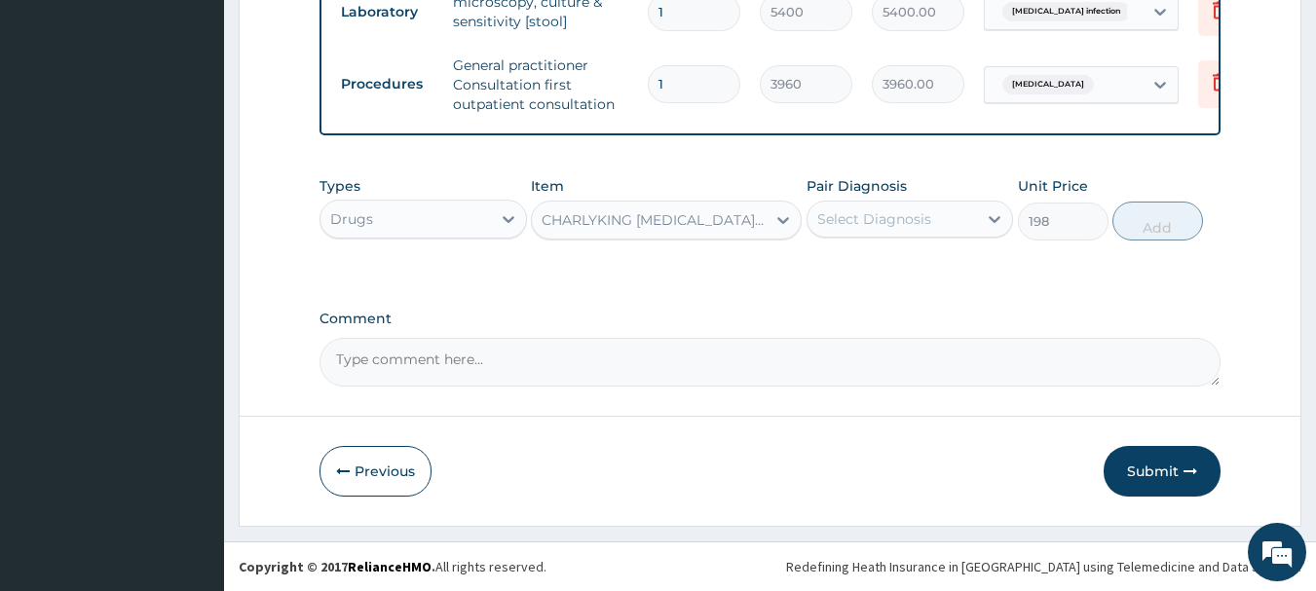
click at [906, 229] on div "Select Diagnosis" at bounding box center [893, 219] width 170 height 31
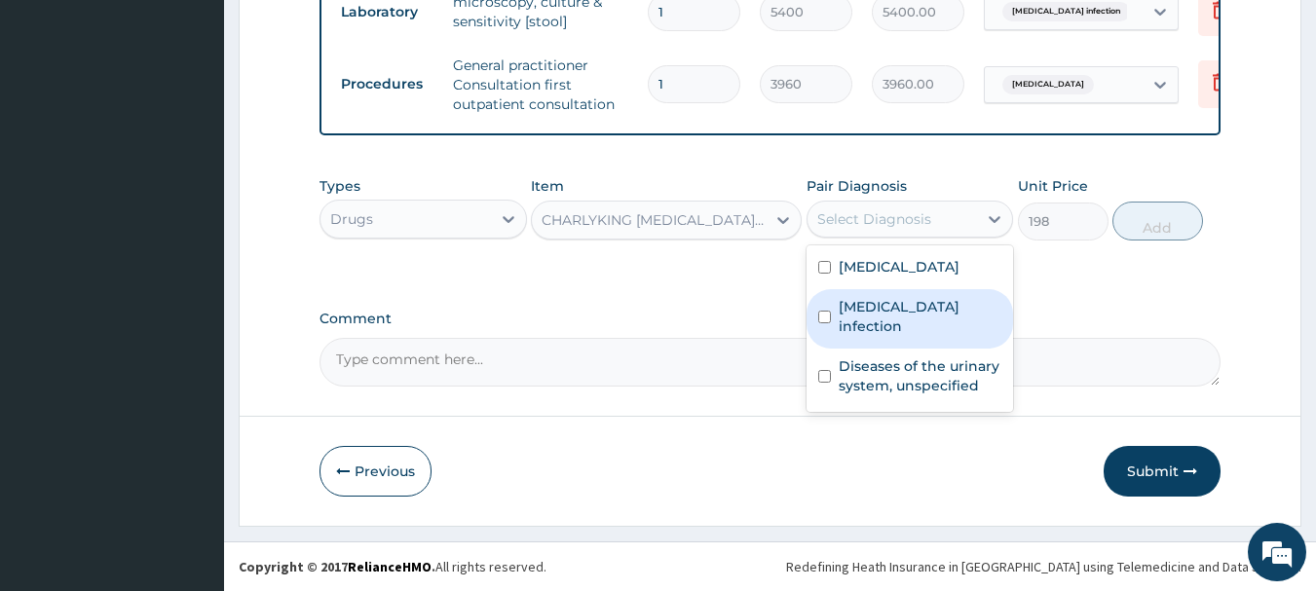
click at [815, 292] on div "Salmonella infection" at bounding box center [910, 318] width 207 height 59
checkbox input "true"
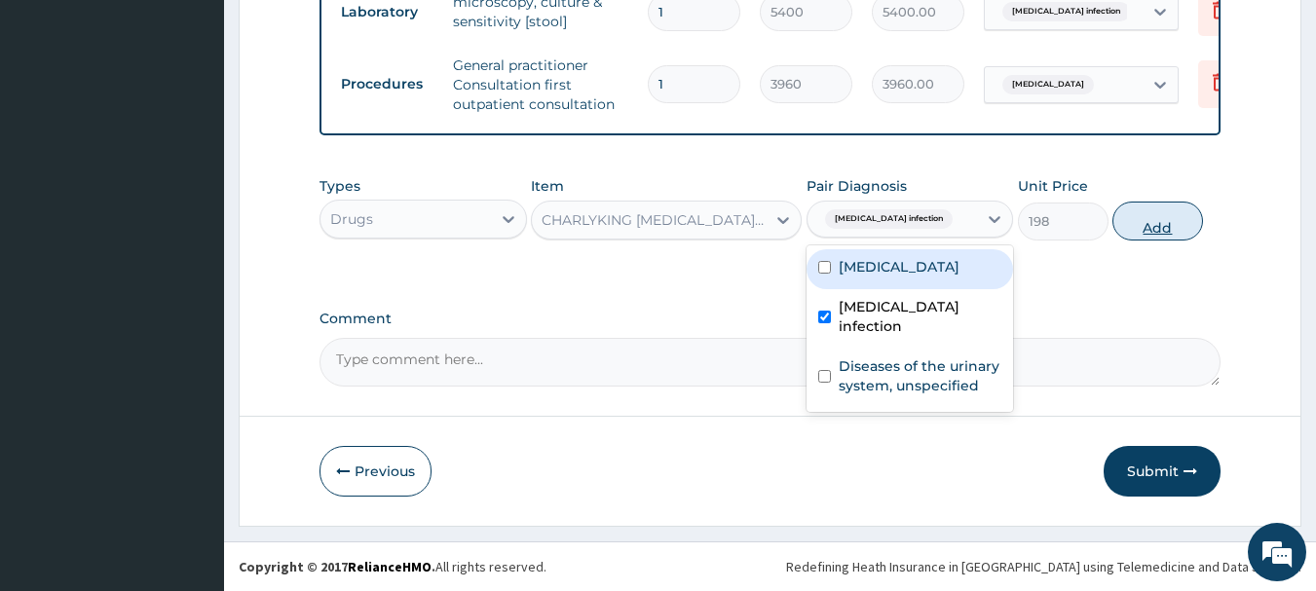
click at [1155, 218] on button "Add" at bounding box center [1157, 221] width 91 height 39
type input "0"
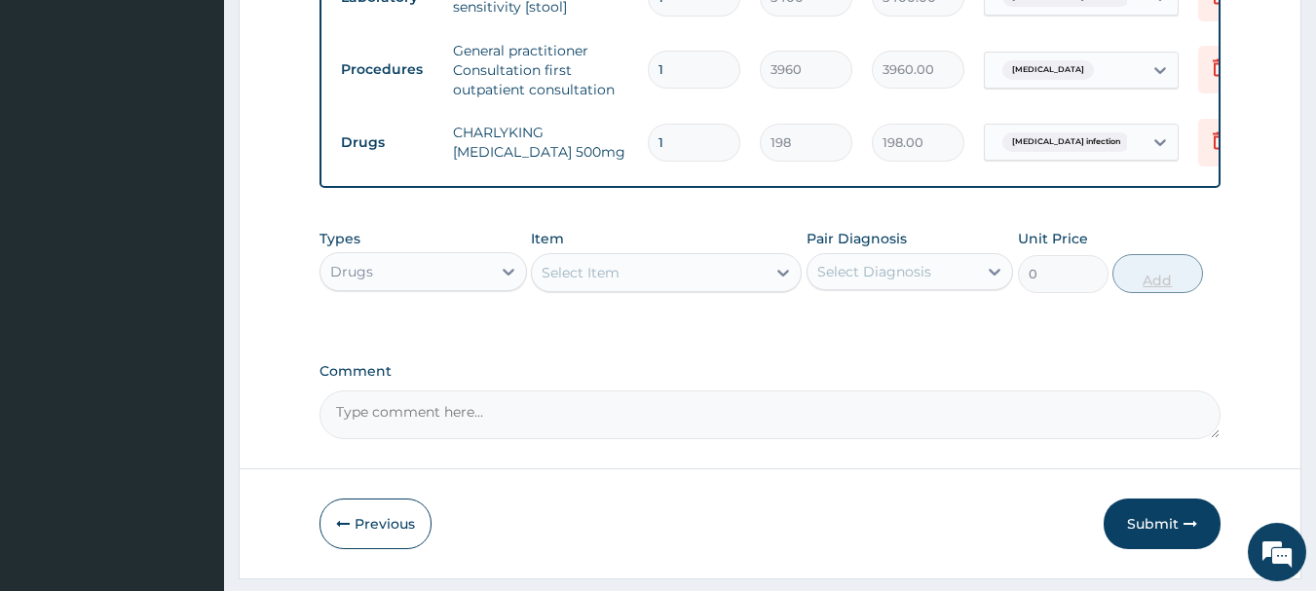
type input "0.00"
type input "6"
type input "1188.00"
type input "0.00"
click at [1215, 143] on icon at bounding box center [1220, 141] width 14 height 18
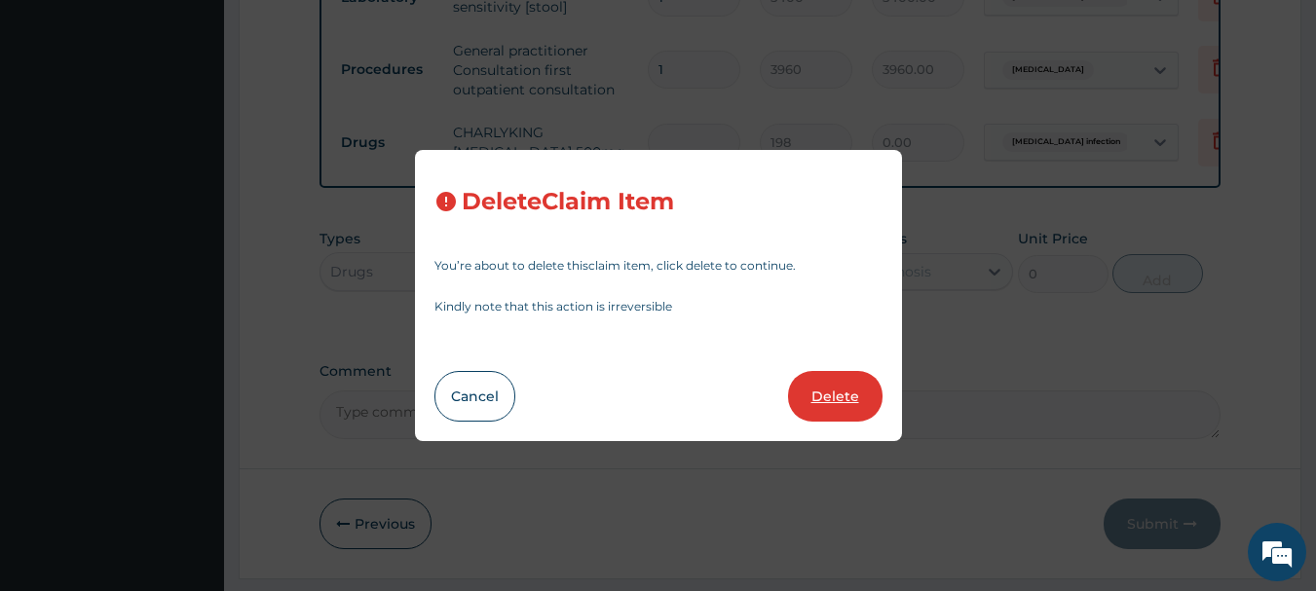
click at [831, 398] on button "Delete" at bounding box center [835, 396] width 94 height 51
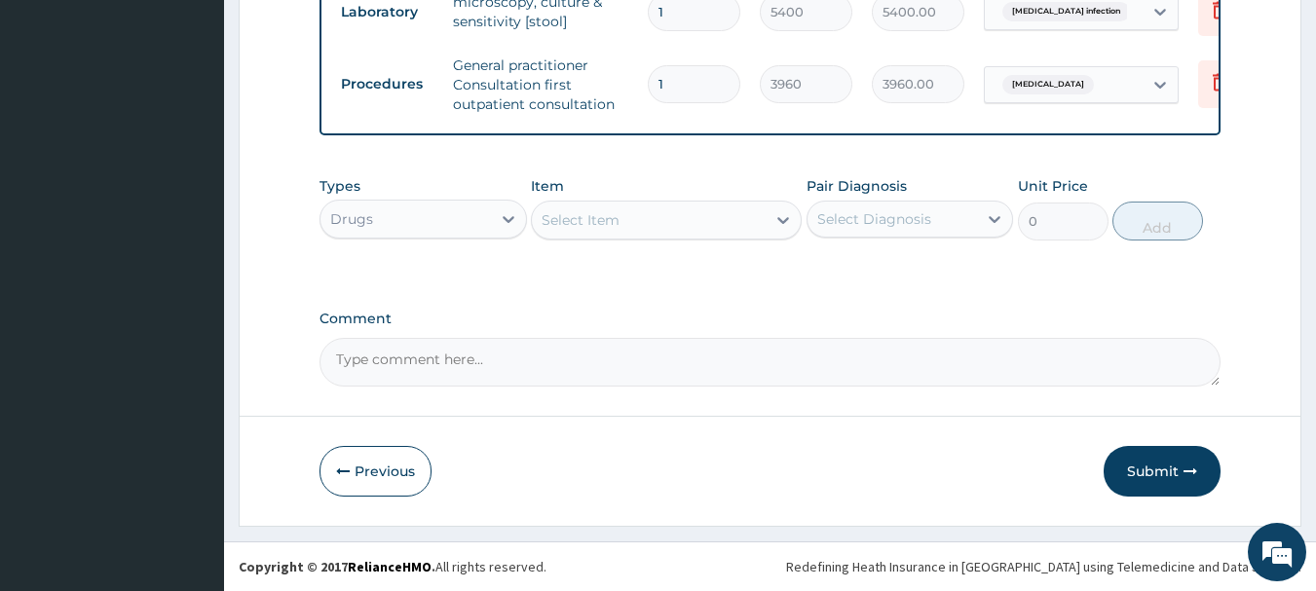
click at [589, 219] on div "Select Item" at bounding box center [581, 219] width 78 height 19
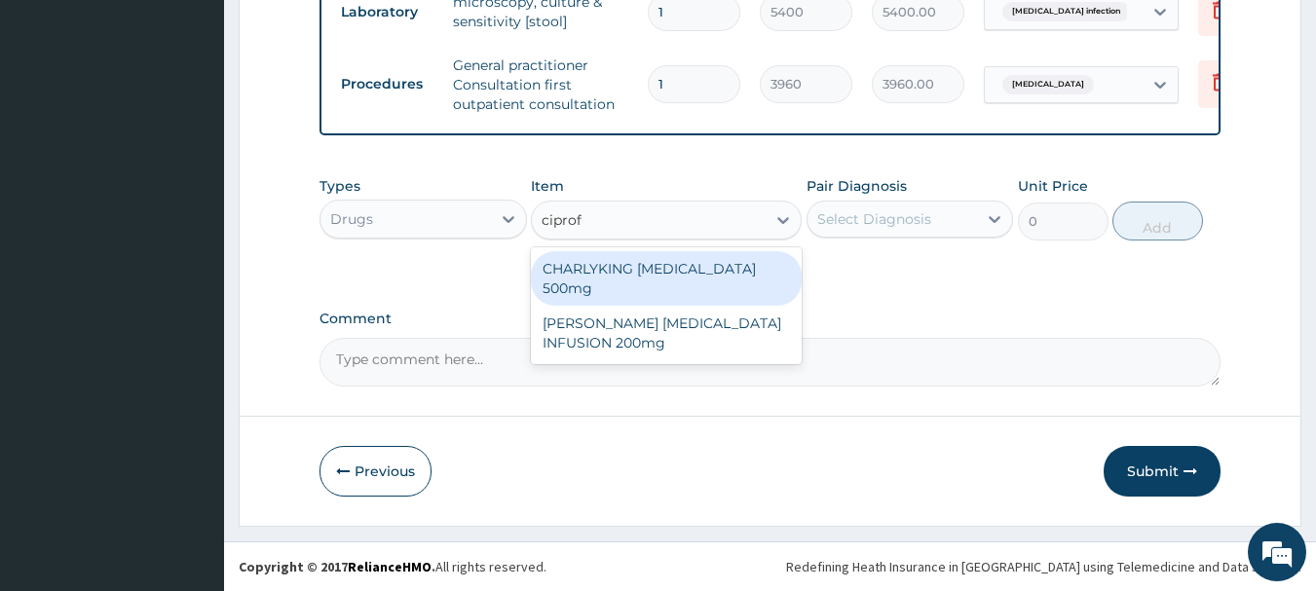
type input "ciprofl"
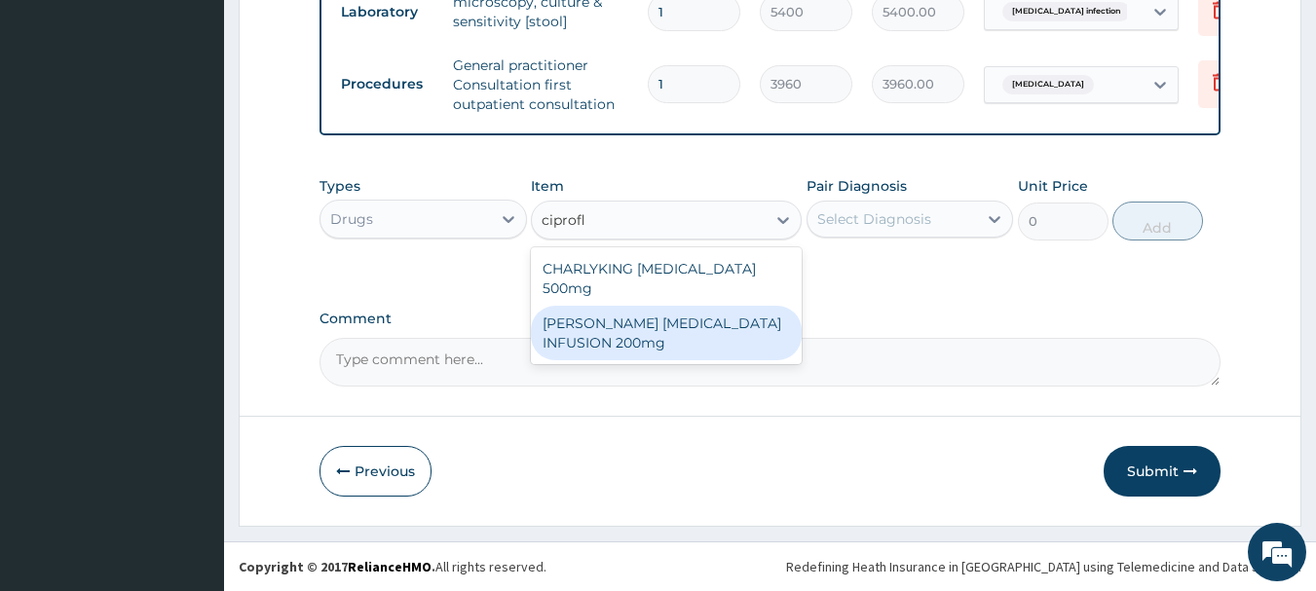
click at [620, 351] on div "ANDERSONS CIPROFLOXACIN INFUSION 200mg" at bounding box center [666, 333] width 271 height 55
type input "1320"
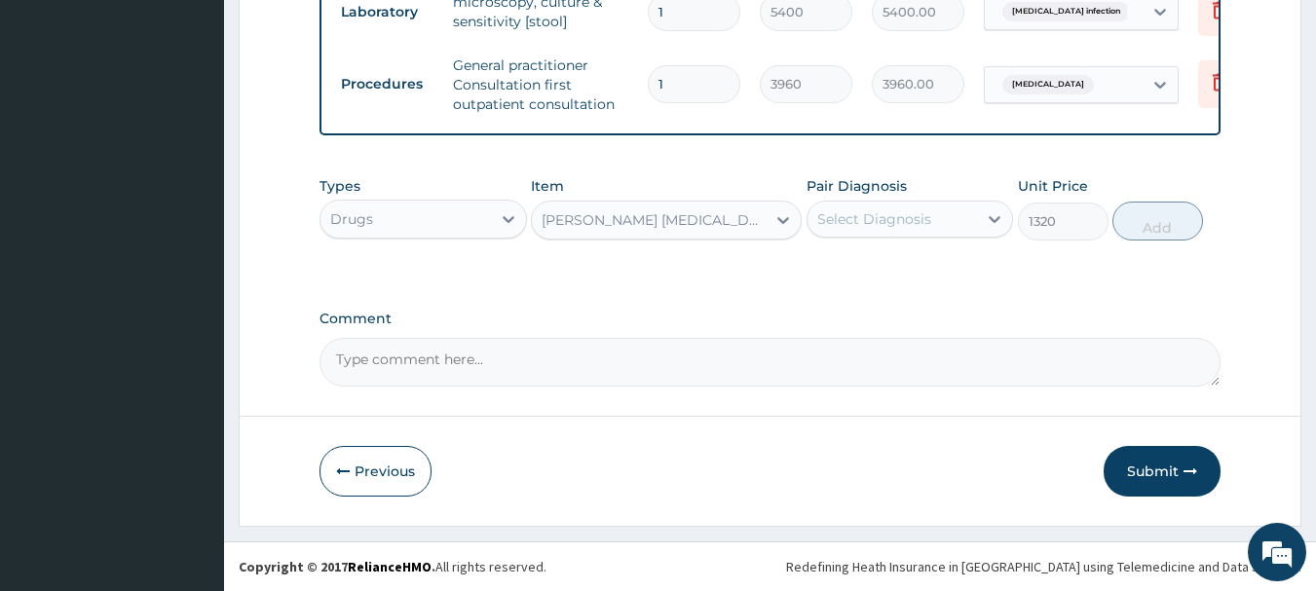
click at [907, 221] on div "Select Diagnosis" at bounding box center [874, 218] width 114 height 19
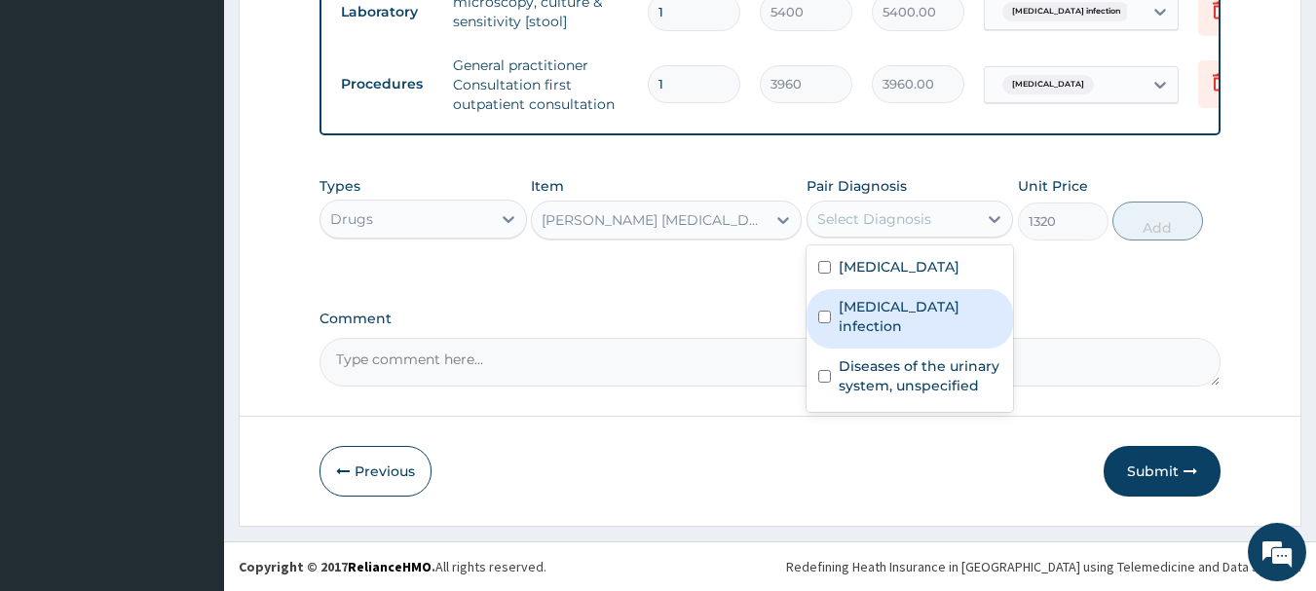
click at [821, 315] on div "Salmonella infection" at bounding box center [910, 318] width 207 height 59
checkbox input "true"
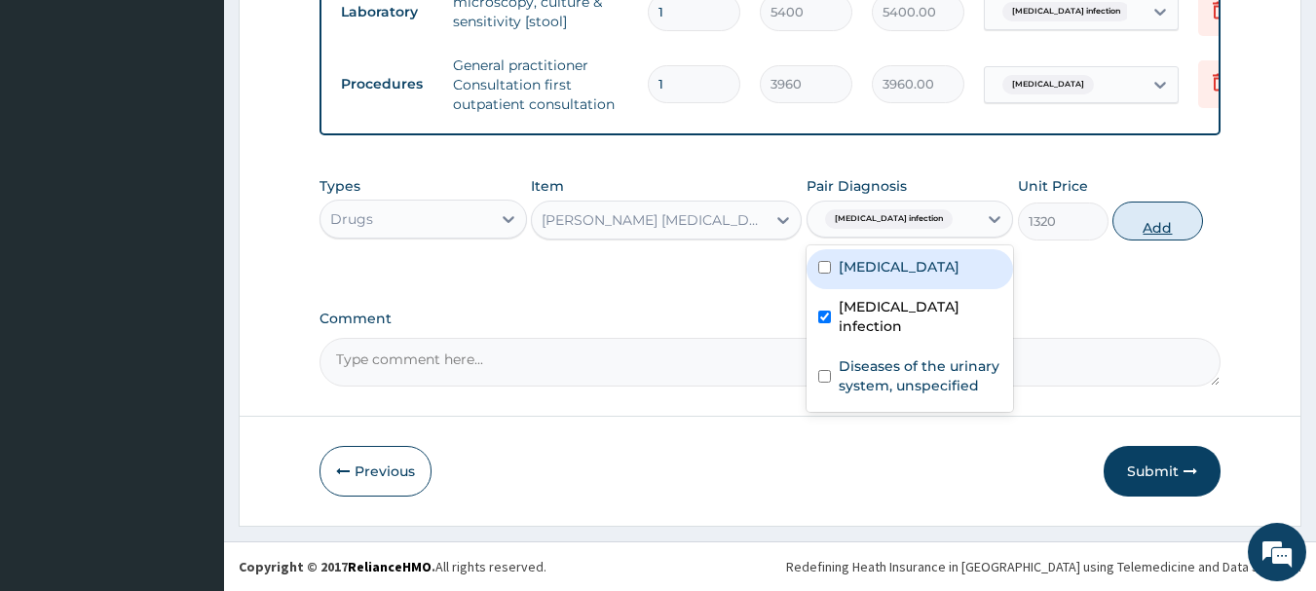
click at [1156, 231] on button "Add" at bounding box center [1157, 221] width 91 height 39
type input "0"
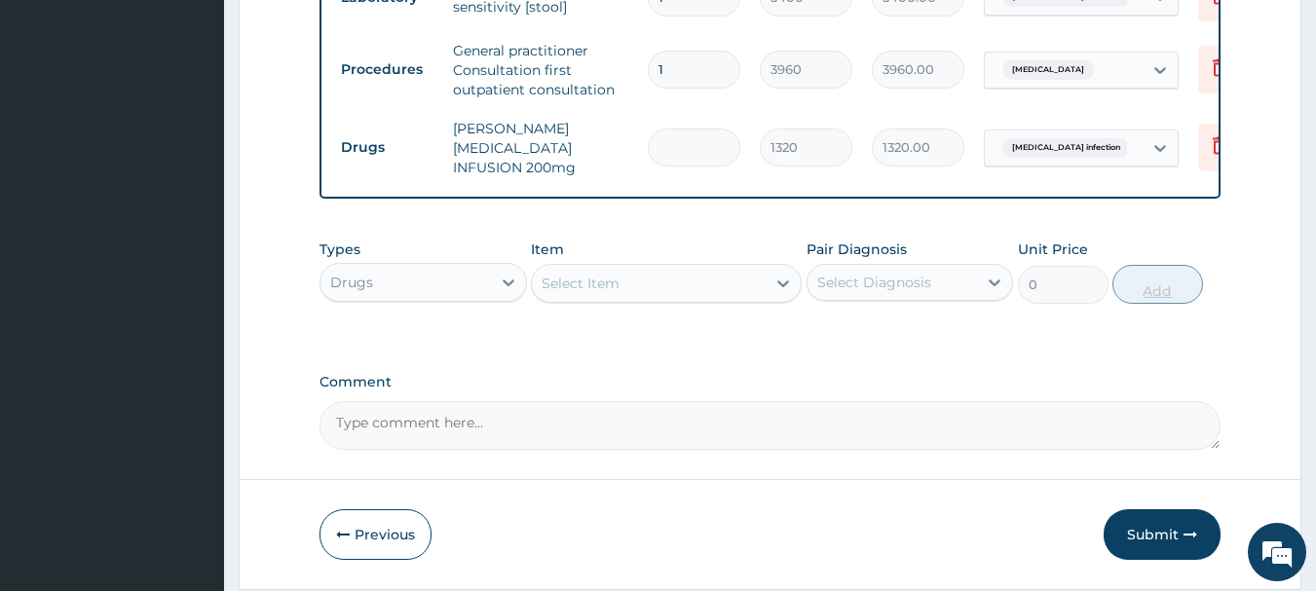
type input "0.00"
type input "6"
type input "7920.00"
type input "6"
click at [617, 293] on div "Select Item" at bounding box center [581, 283] width 78 height 19
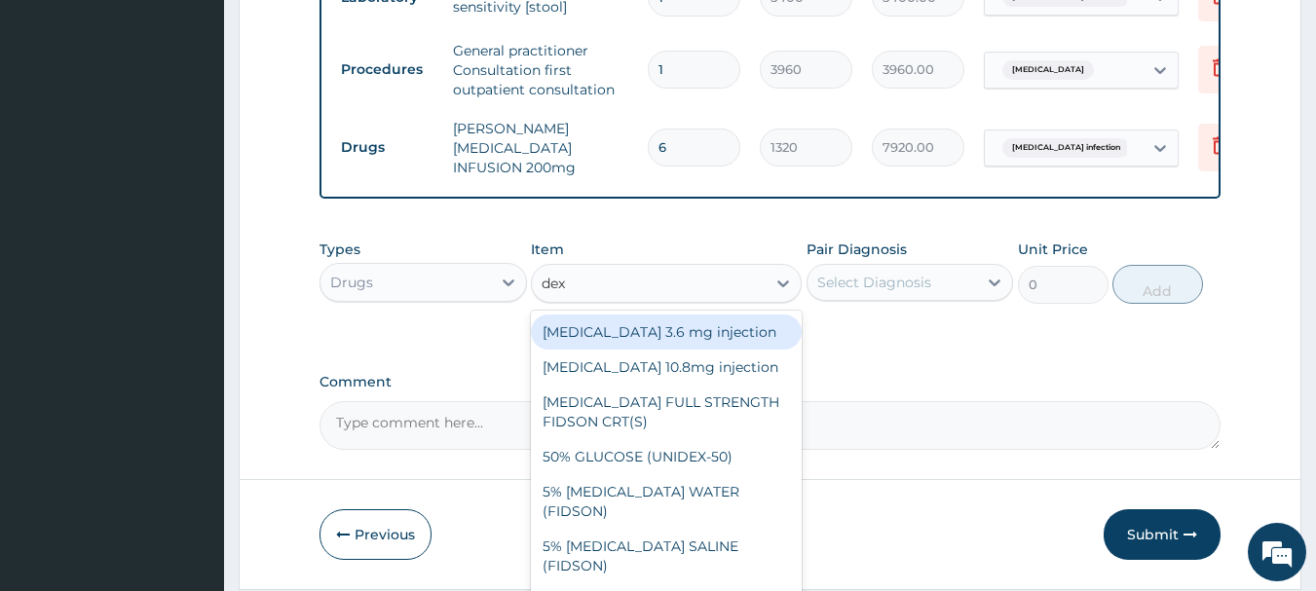
type input "dext"
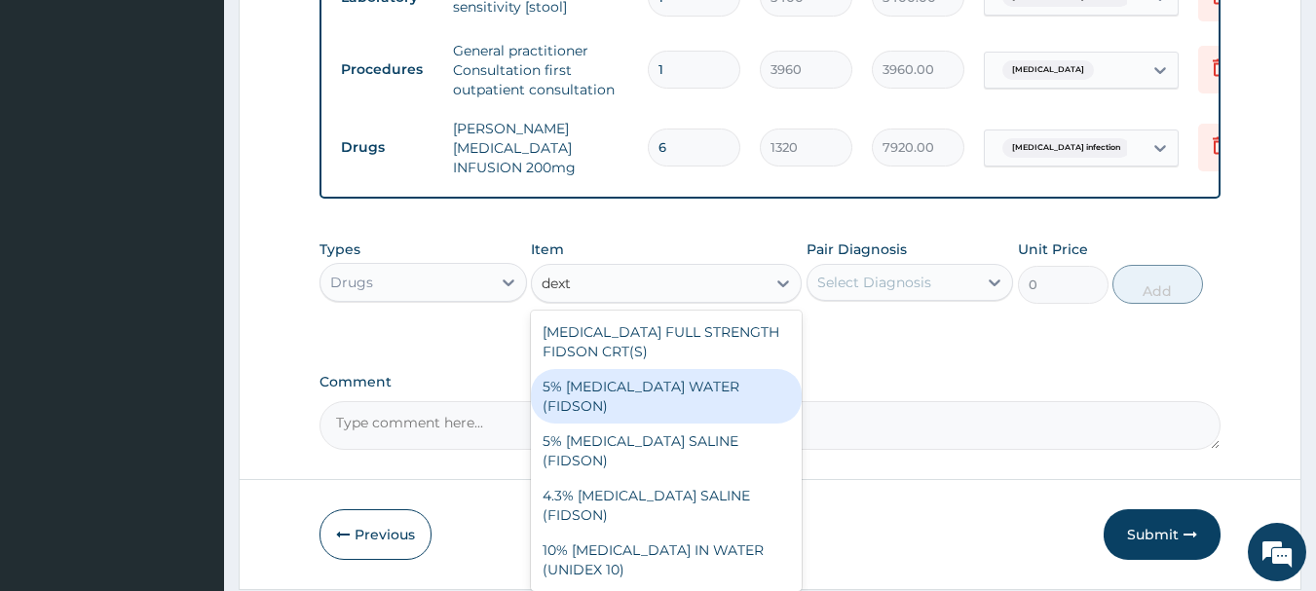
click at [585, 392] on div "5% DEXTROSE WATER (FIDSON)" at bounding box center [666, 396] width 271 height 55
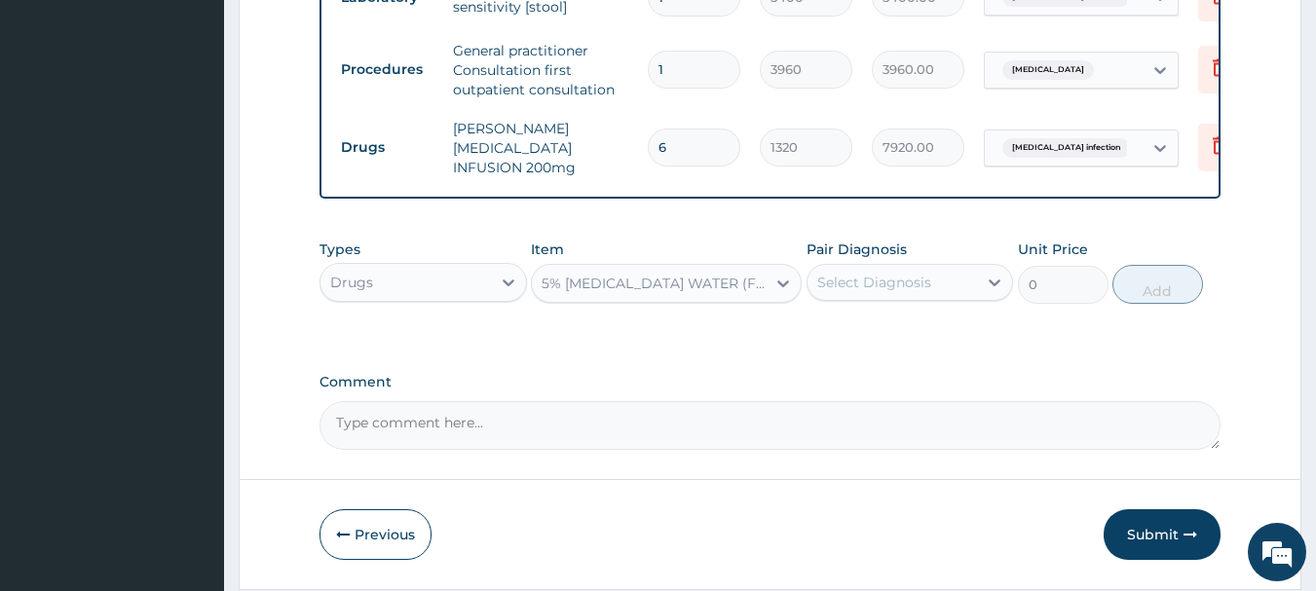
type input "1980"
click at [880, 286] on div "Select Diagnosis" at bounding box center [874, 282] width 114 height 19
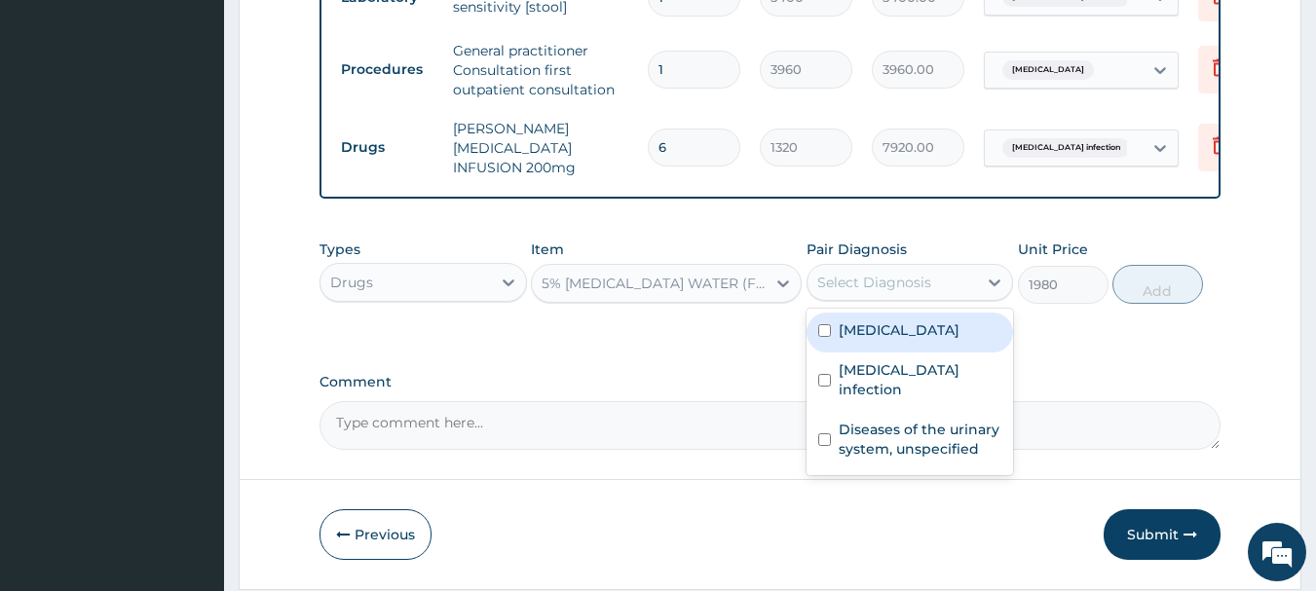
click at [823, 337] on input "checkbox" at bounding box center [824, 330] width 13 height 13
checkbox input "true"
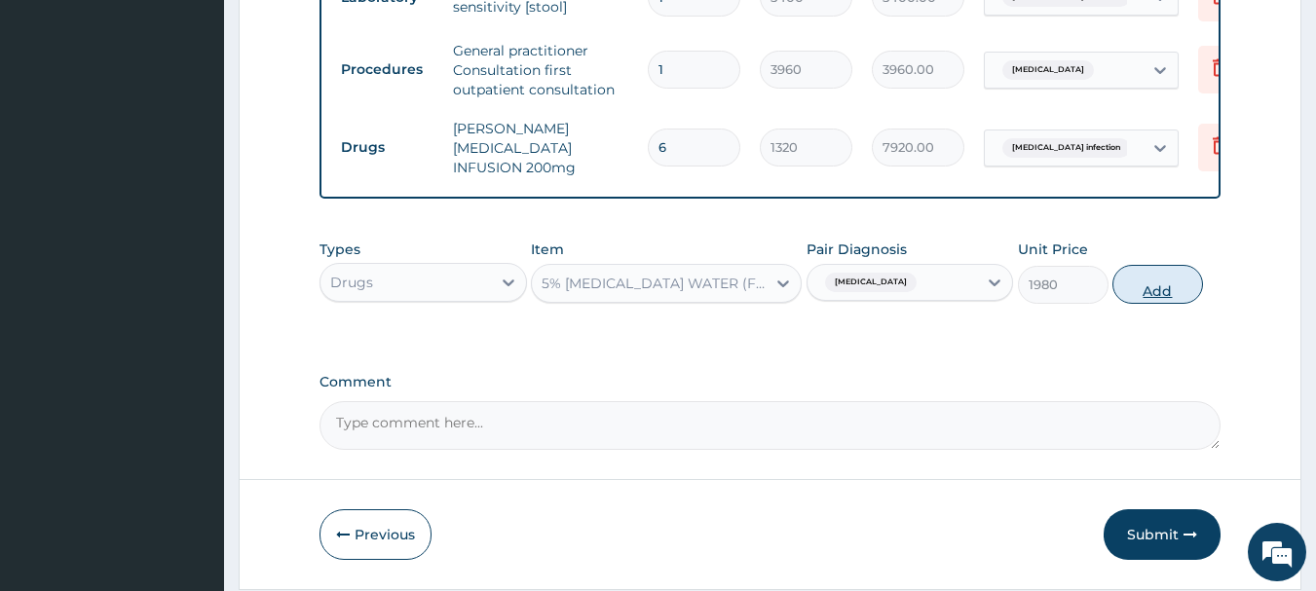
click at [1133, 304] on button "Add" at bounding box center [1157, 284] width 91 height 39
type input "0"
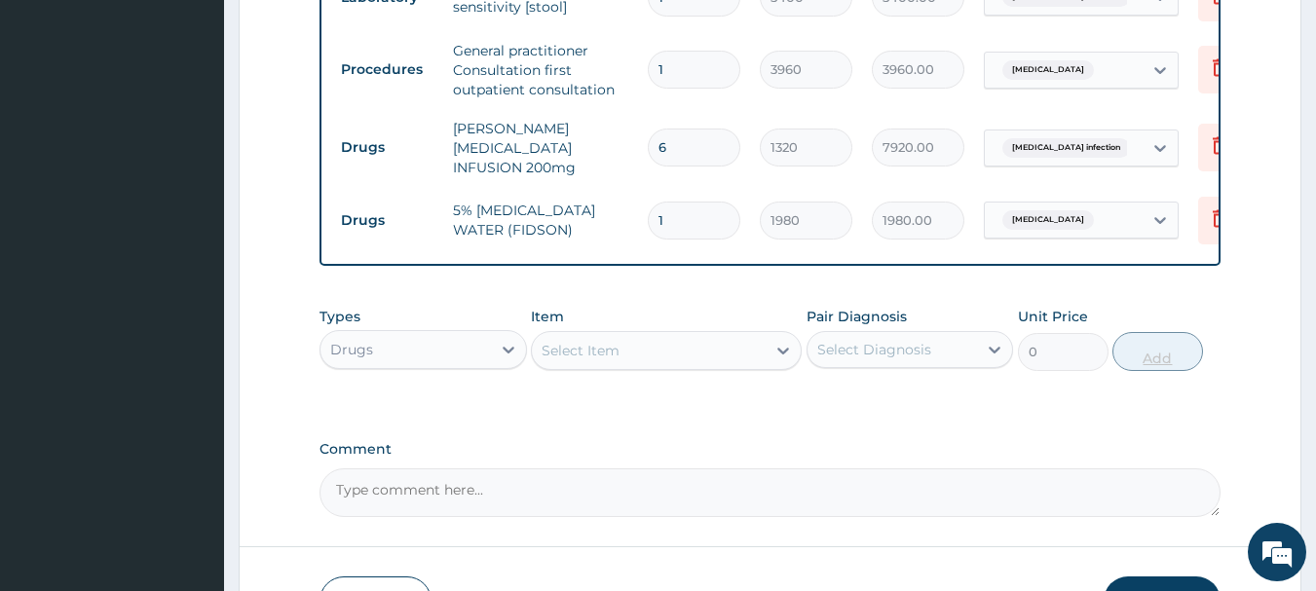
type input "0.00"
type input "4"
type input "7920.00"
type input "4"
click at [728, 356] on div "Select Item" at bounding box center [649, 350] width 234 height 31
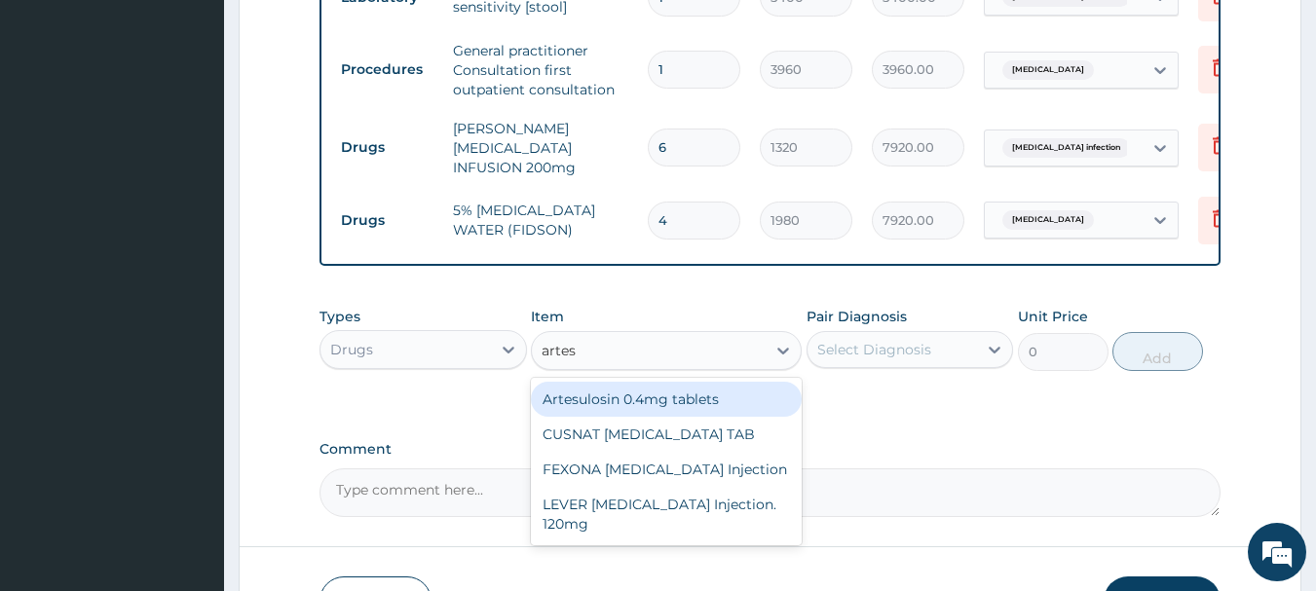
type input "artesu"
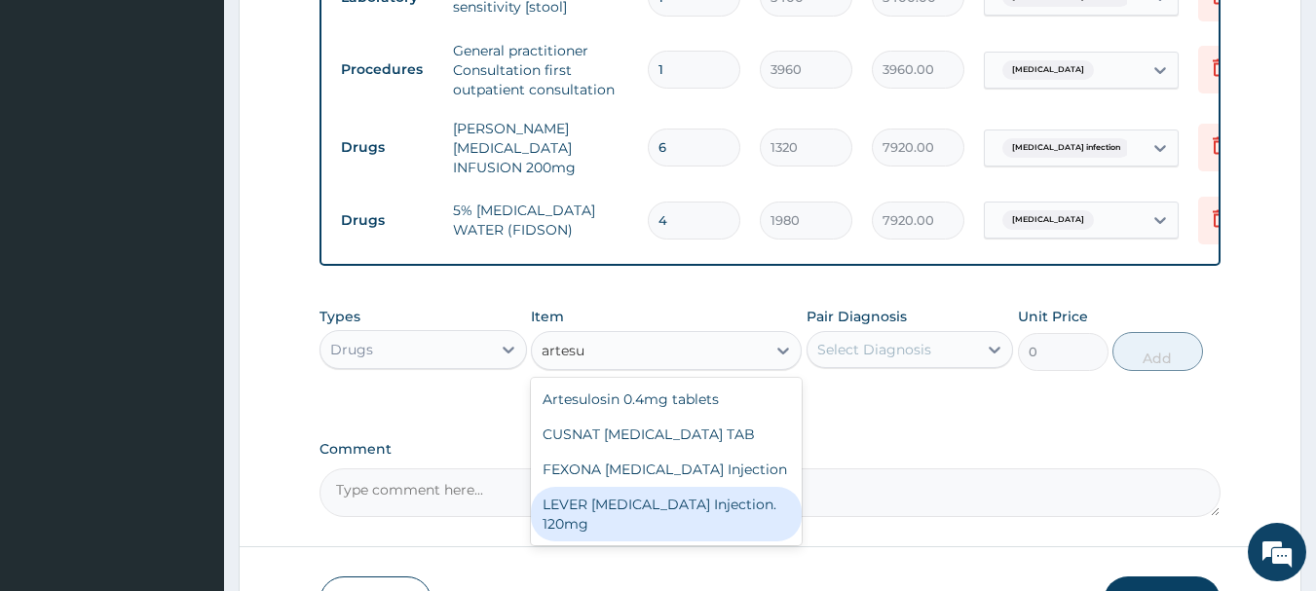
click at [690, 528] on div "LEVER ARTESUNATE Injection. 120mg" at bounding box center [666, 514] width 271 height 55
type input "2640"
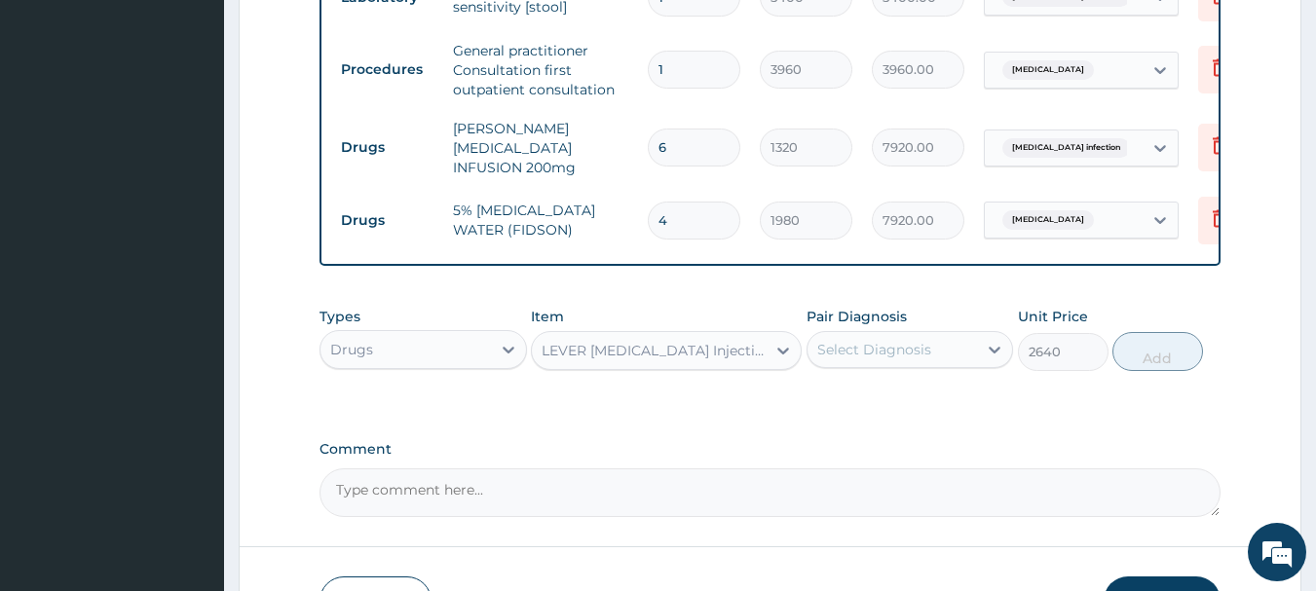
click at [894, 359] on div "Select Diagnosis" at bounding box center [874, 349] width 114 height 19
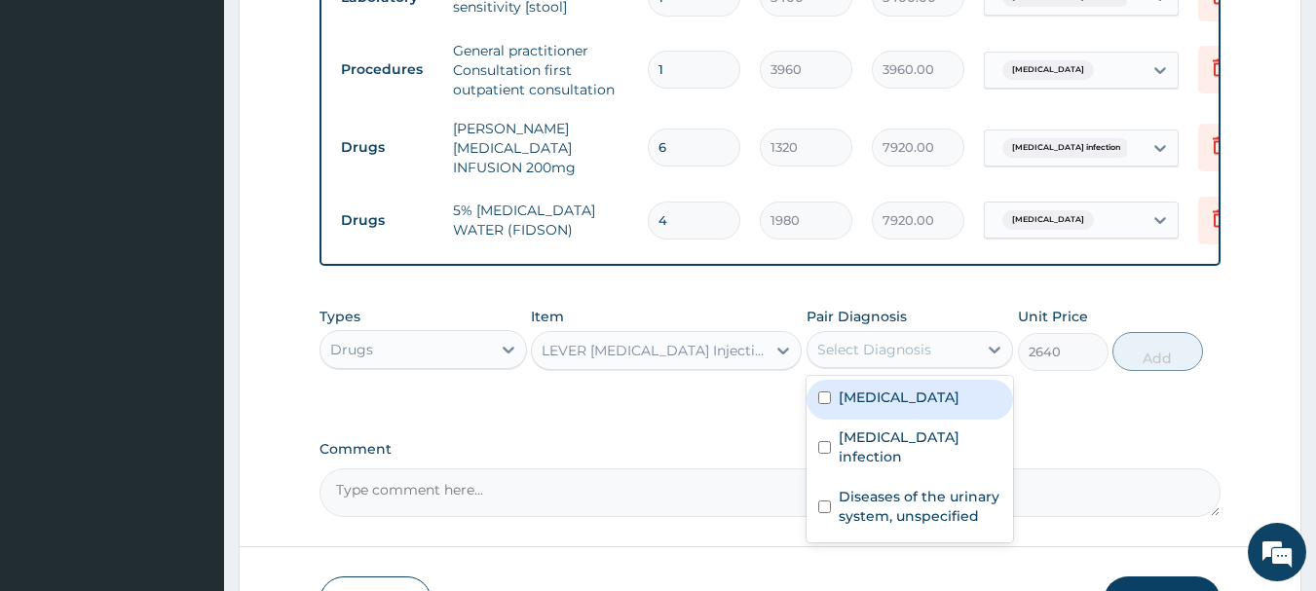
click at [831, 408] on div "Malaria" at bounding box center [910, 400] width 207 height 40
checkbox input "true"
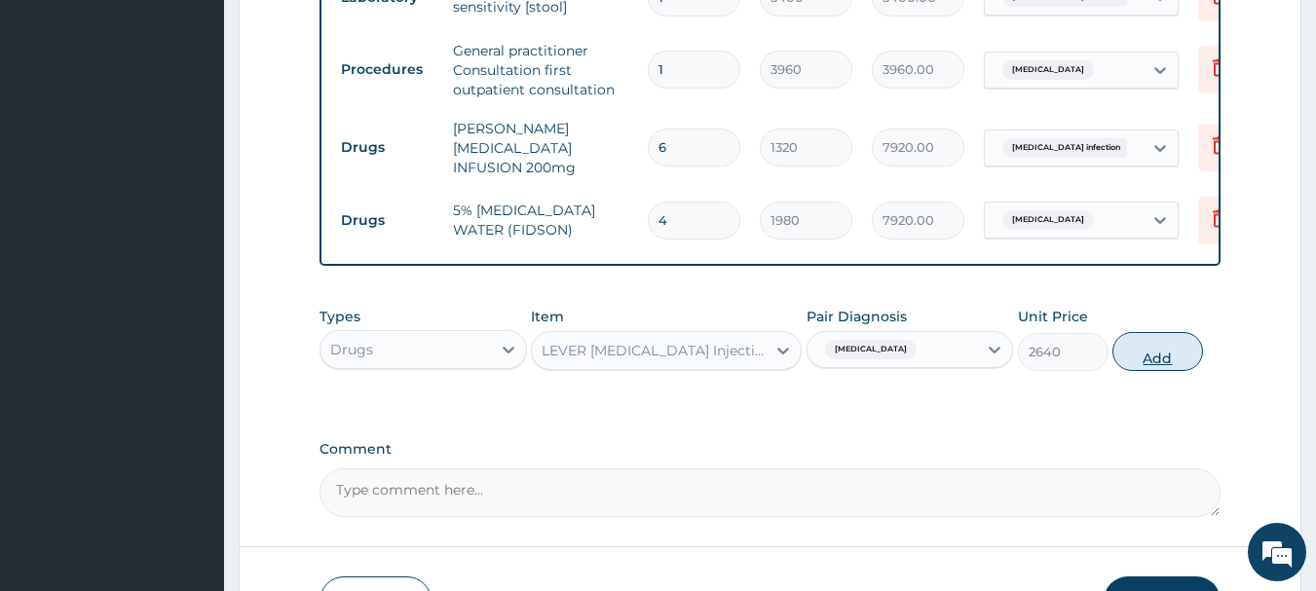
click at [1166, 363] on button "Add" at bounding box center [1157, 351] width 91 height 39
type input "0"
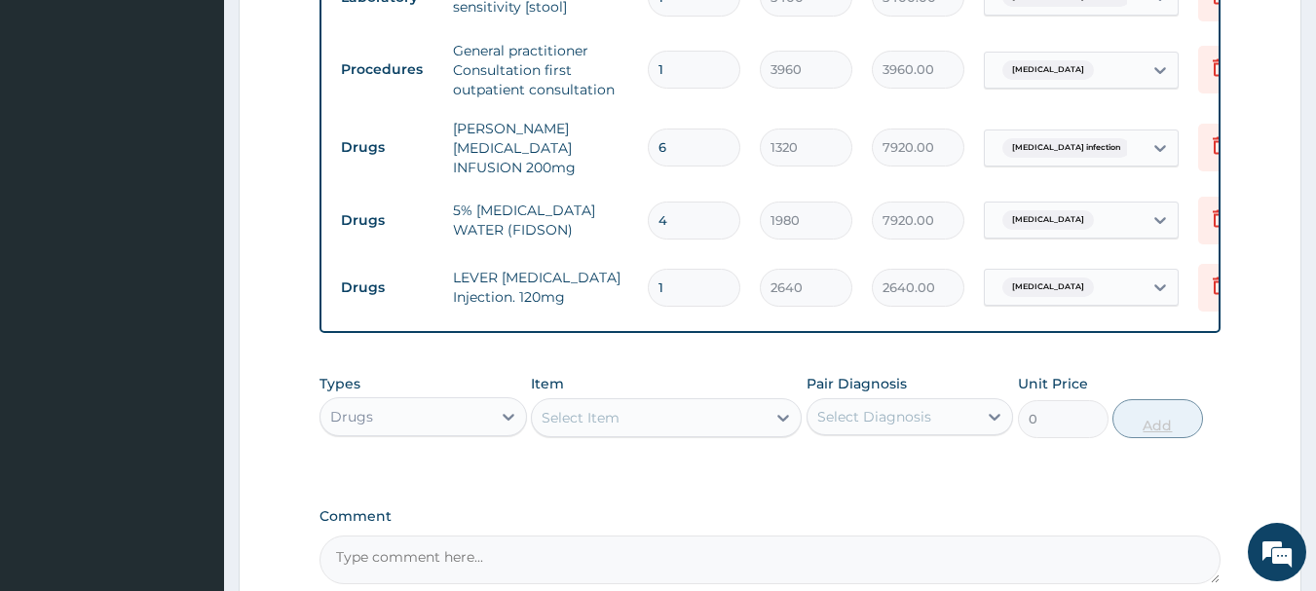
type input "0.00"
type input "4"
type input "10560.00"
type input "4"
click at [632, 423] on div "Select Item" at bounding box center [649, 417] width 234 height 31
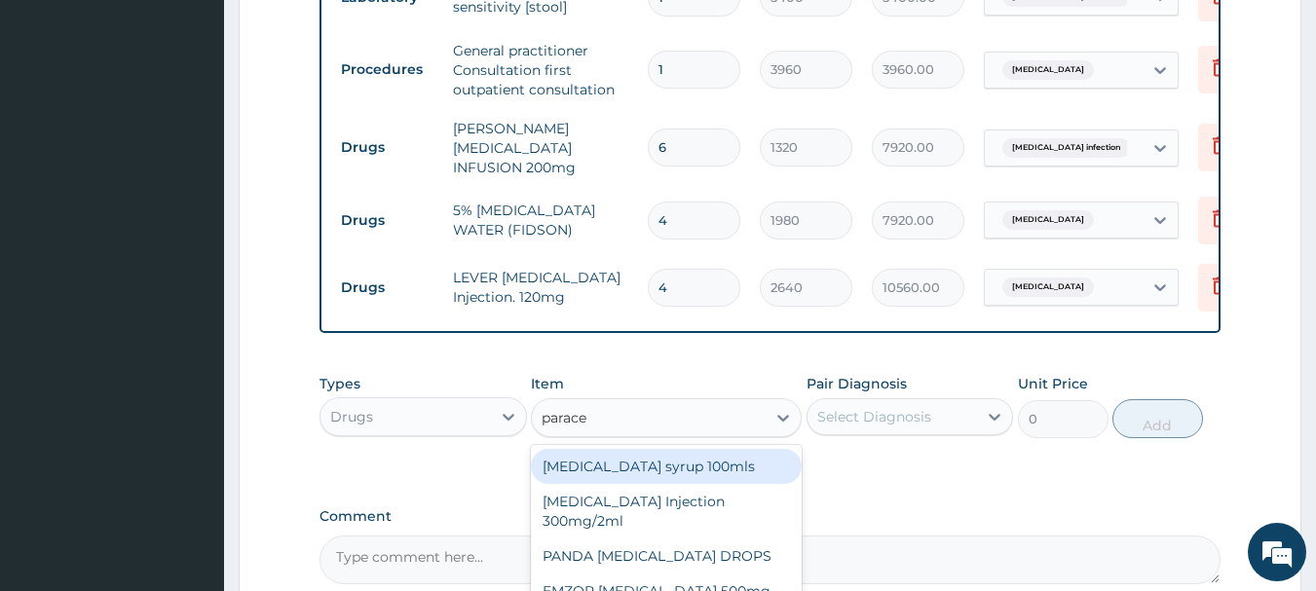
type input "paracet"
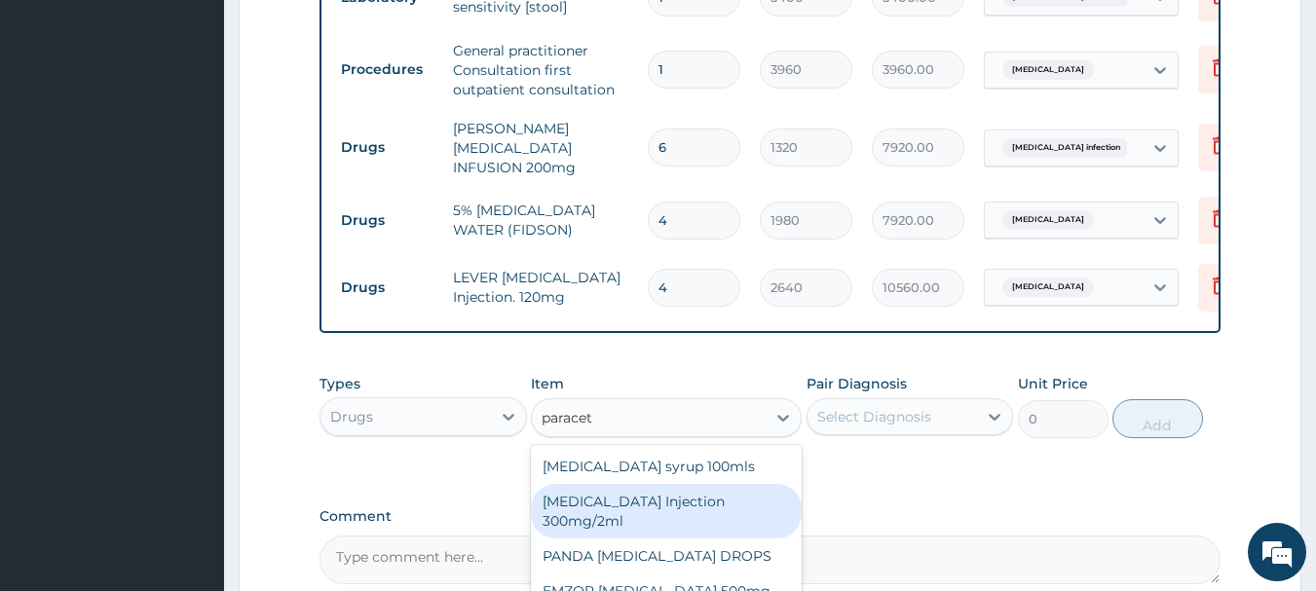
click at [701, 516] on div "PARACETAMOL Injection 300mg/2ml" at bounding box center [666, 511] width 271 height 55
type input "290.4"
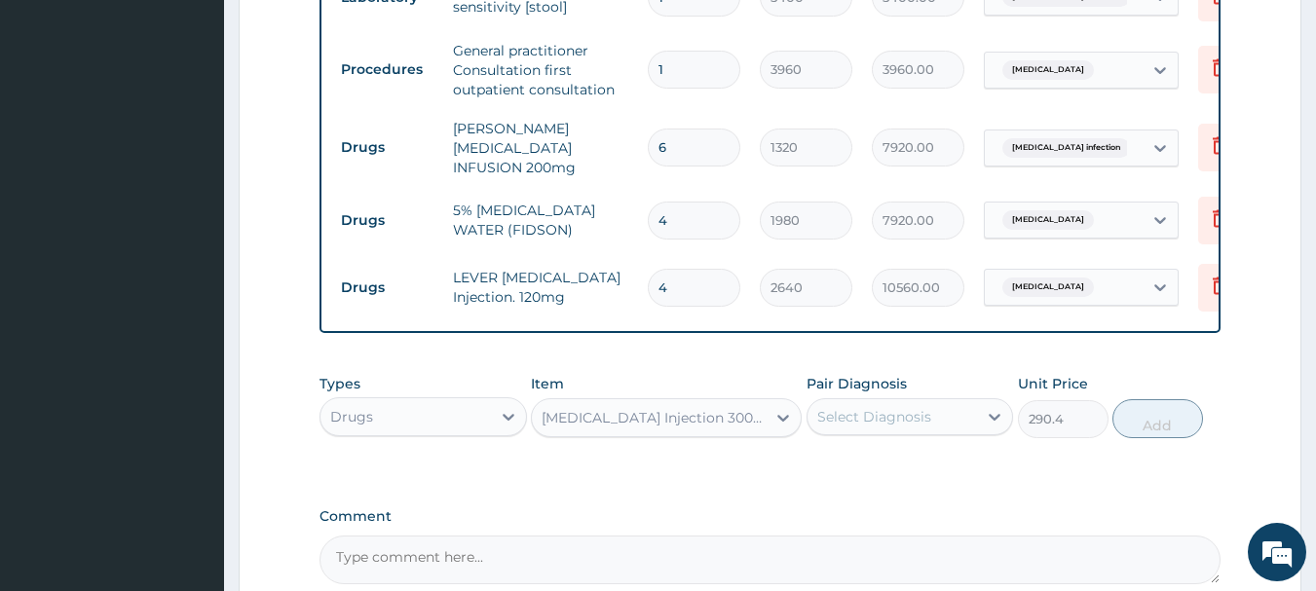
click at [875, 423] on div "Select Diagnosis" at bounding box center [874, 416] width 114 height 19
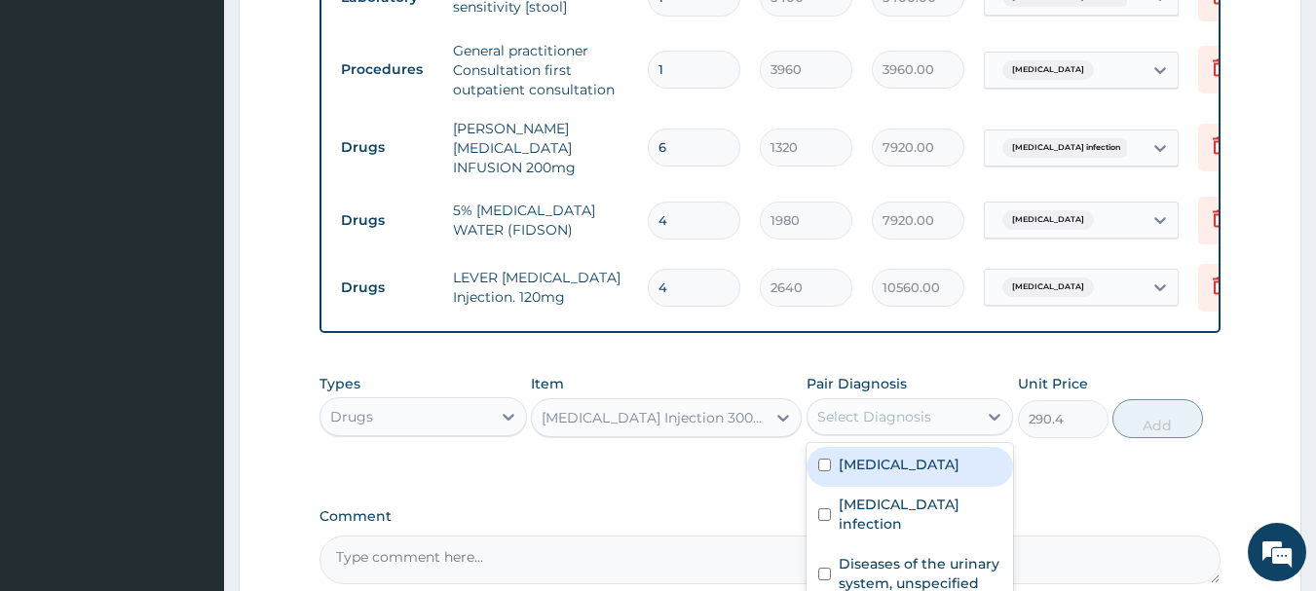
click at [833, 476] on div "Malaria" at bounding box center [910, 467] width 207 height 40
checkbox input "true"
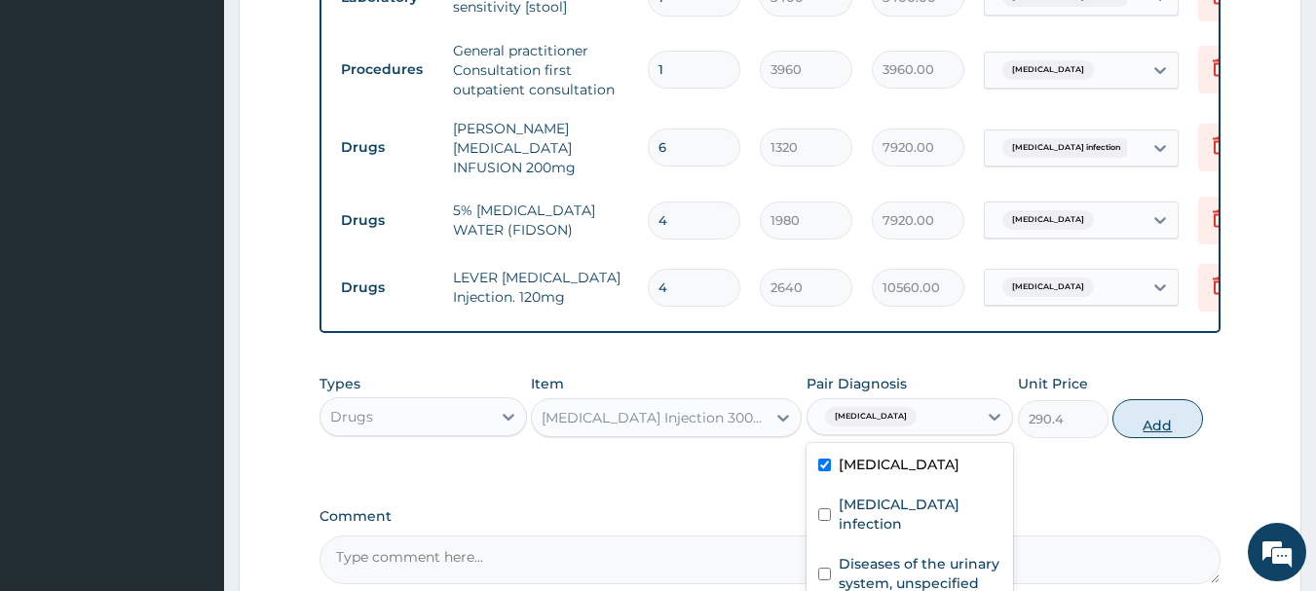
click at [1183, 434] on button "Add" at bounding box center [1157, 418] width 91 height 39
type input "0"
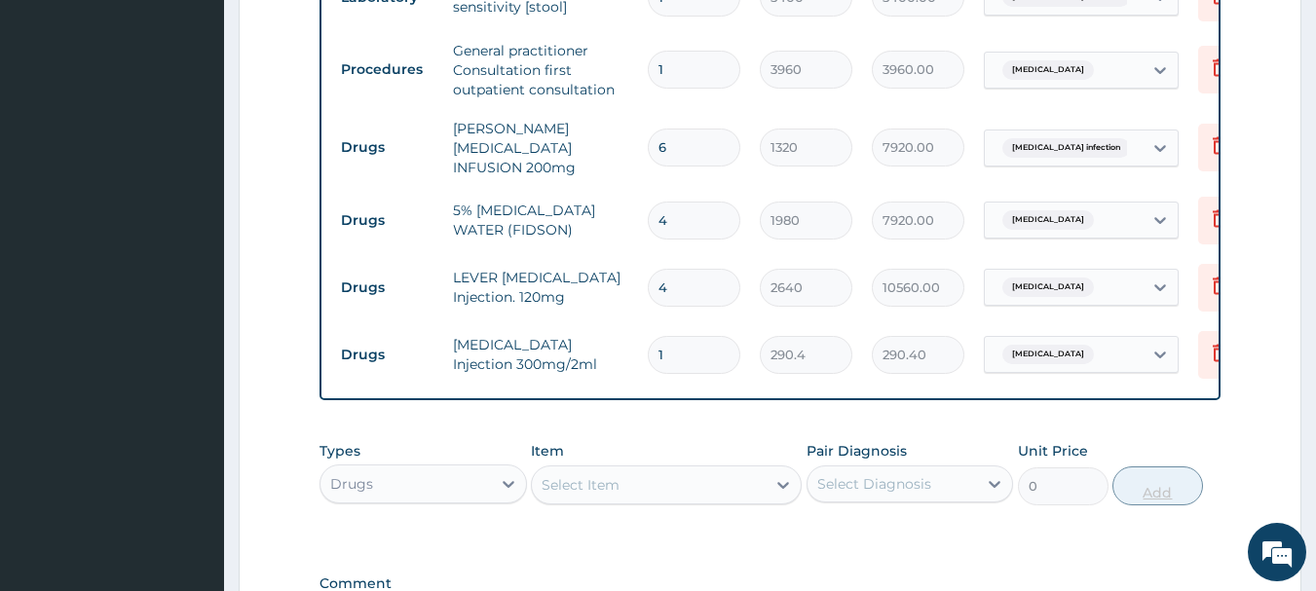
type input "21"
type input "6098.40"
type input "21"
click at [685, 501] on div "Select Item" at bounding box center [649, 485] width 234 height 31
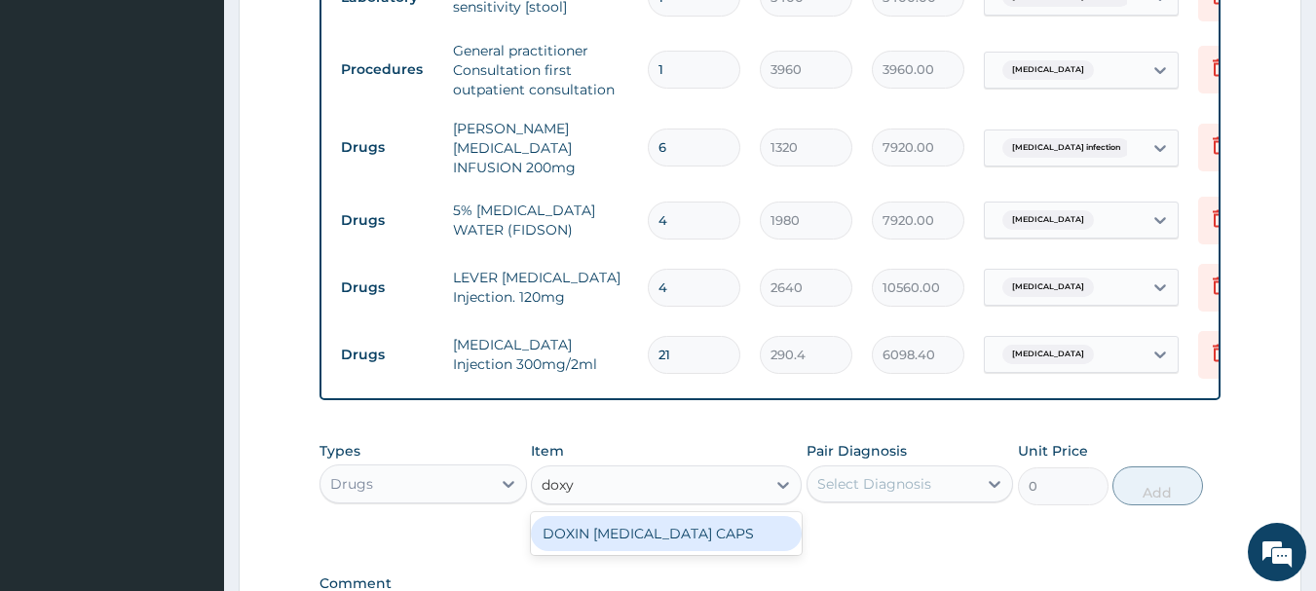
type input "doxyc"
click at [671, 545] on div "DOXIN DOXYCYCLINE CAPS" at bounding box center [666, 533] width 271 height 35
type input "66"
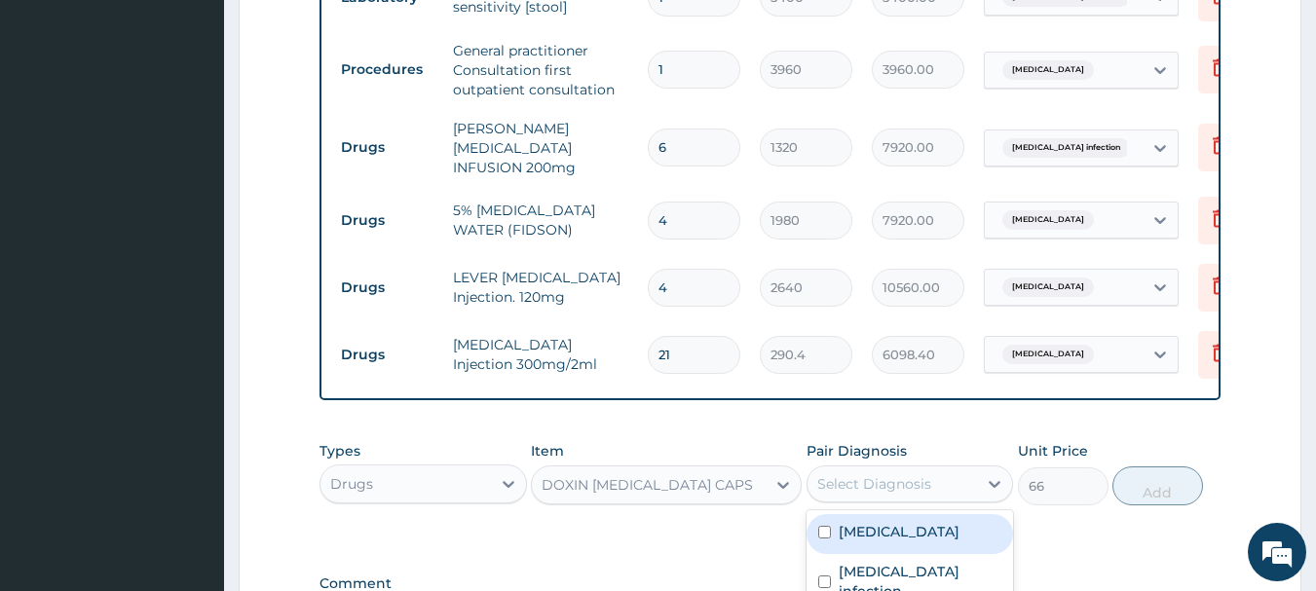
click at [868, 494] on div "Select Diagnosis" at bounding box center [874, 483] width 114 height 19
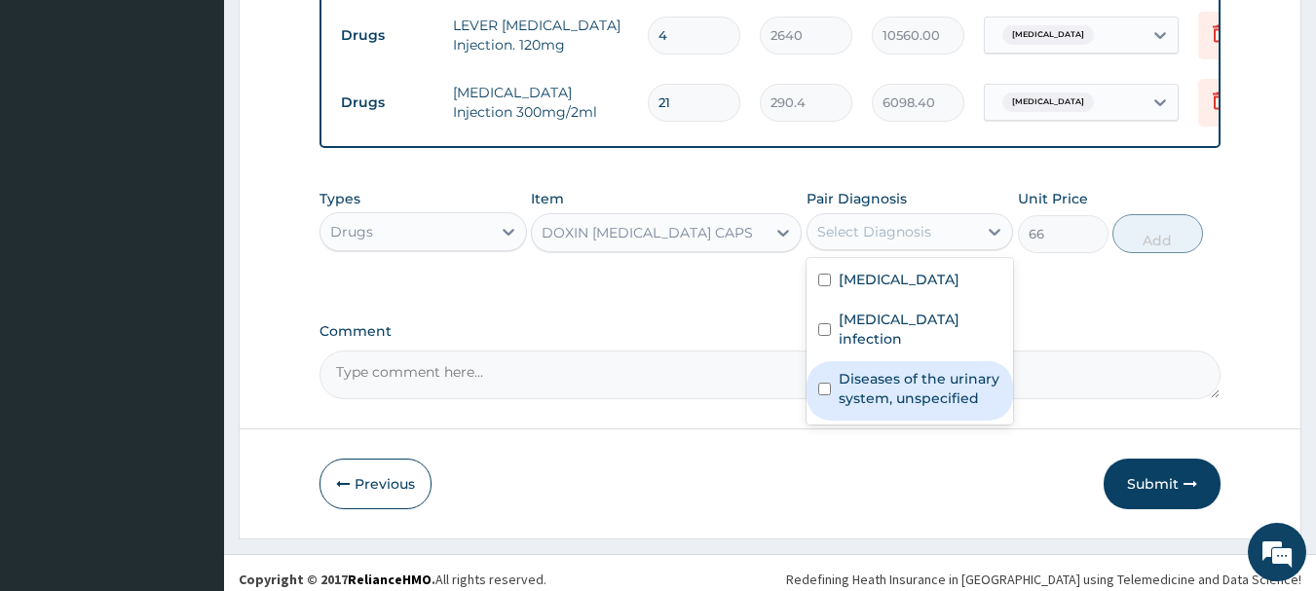
click at [829, 388] on input "checkbox" at bounding box center [824, 389] width 13 height 13
checkbox input "true"
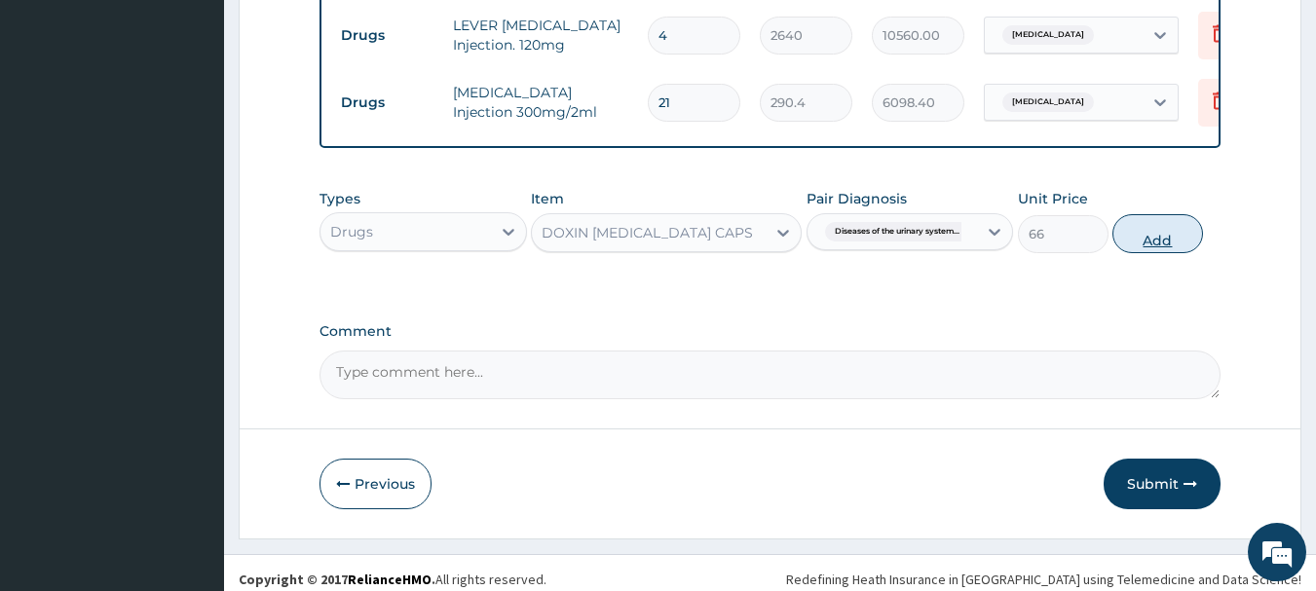
click at [1163, 252] on button "Add" at bounding box center [1157, 233] width 91 height 39
type input "0"
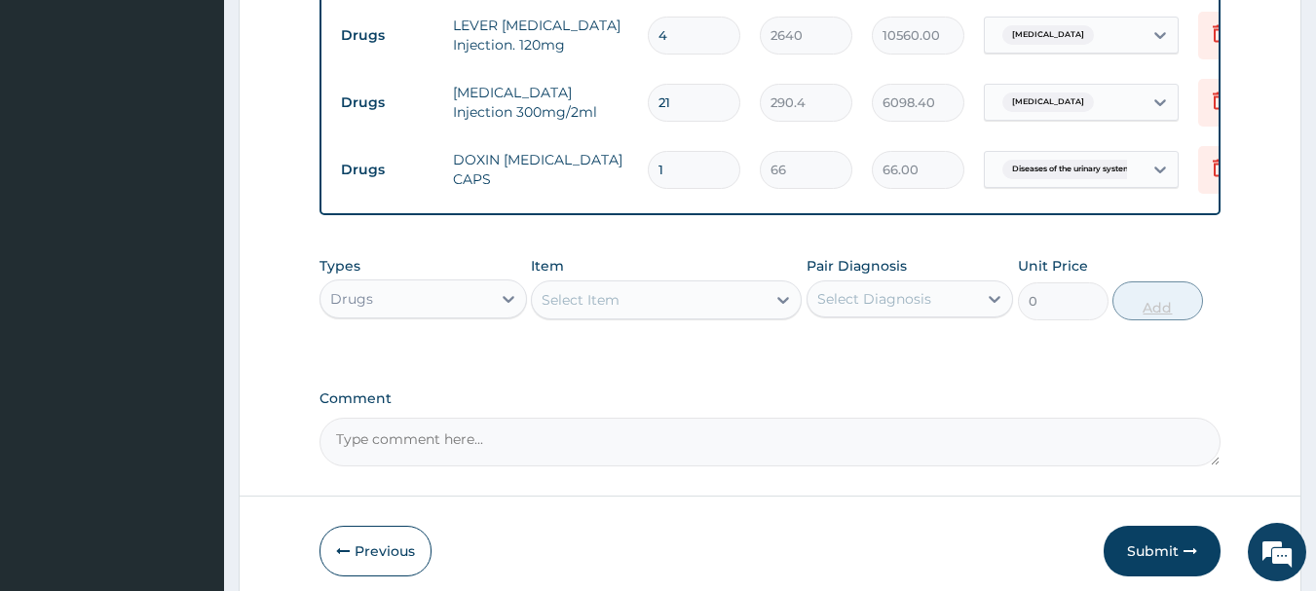
type input "10"
type input "660.00"
type input "10"
click at [664, 311] on div "Select Item" at bounding box center [649, 299] width 234 height 31
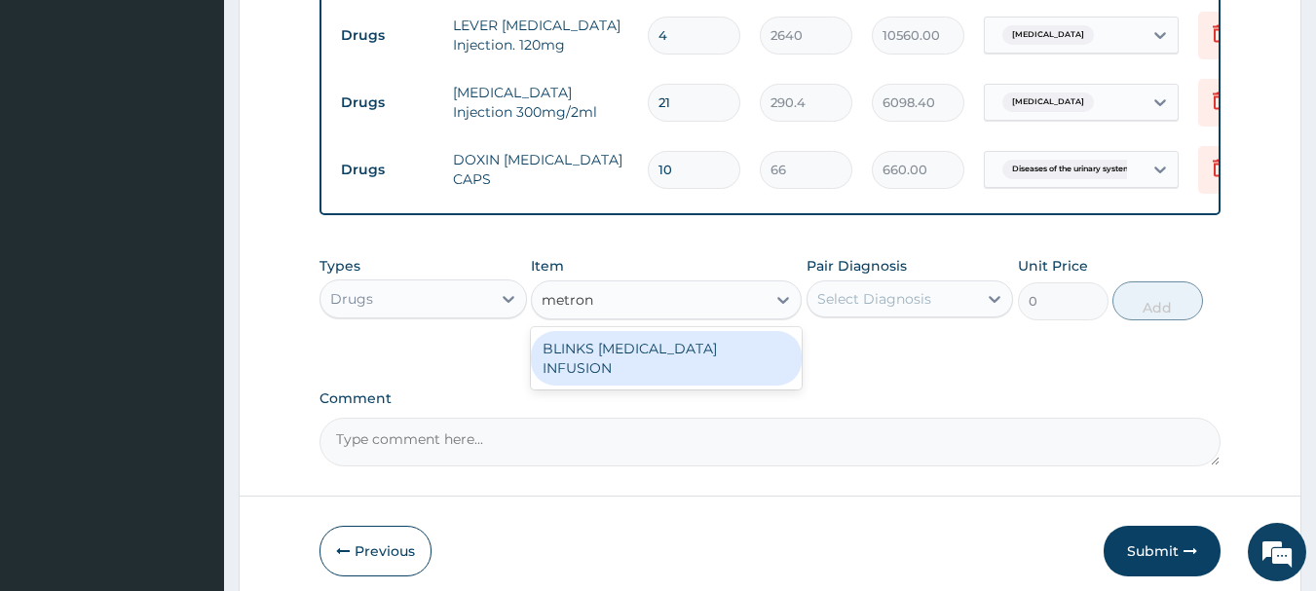
type input "metroni"
click at [630, 377] on div "BLINKS [MEDICAL_DATA] INFUSION" at bounding box center [666, 358] width 271 height 55
type input "792"
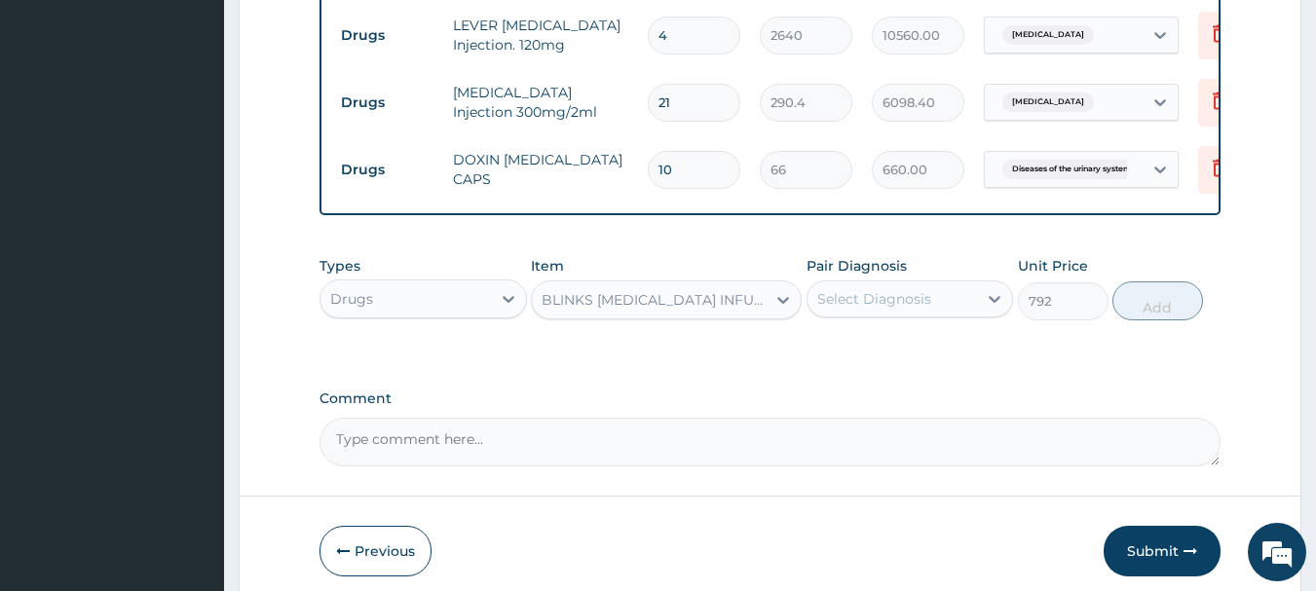
click at [838, 309] on div "Select Diagnosis" at bounding box center [874, 298] width 114 height 19
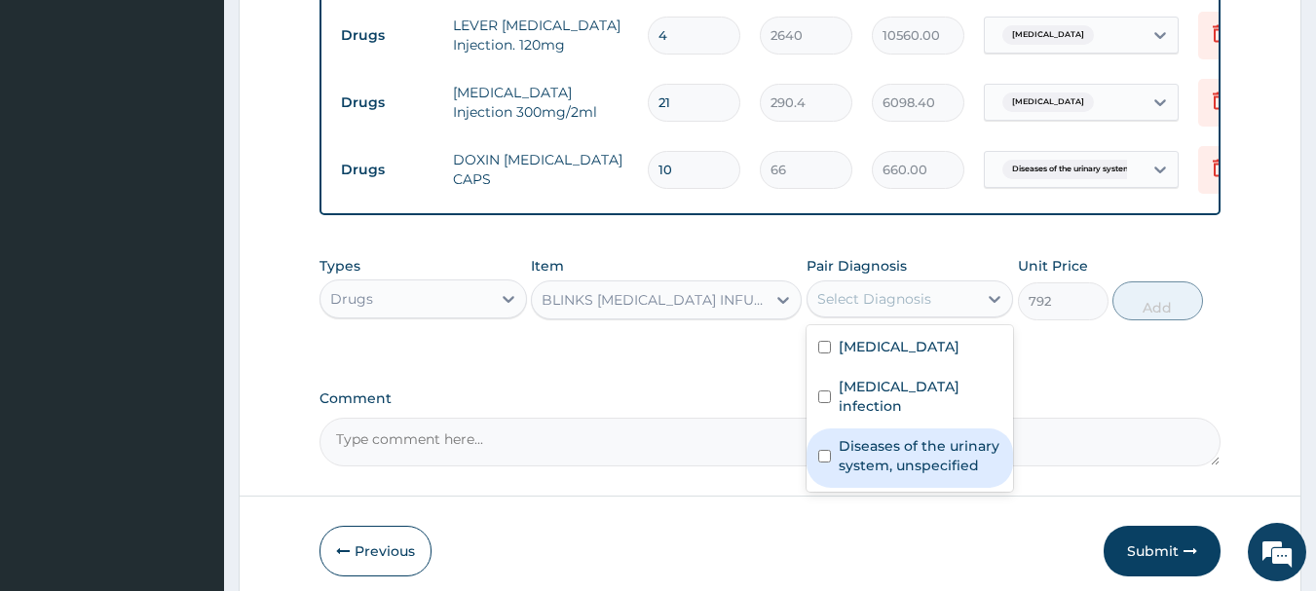
click at [828, 450] on input "checkbox" at bounding box center [824, 456] width 13 height 13
checkbox input "true"
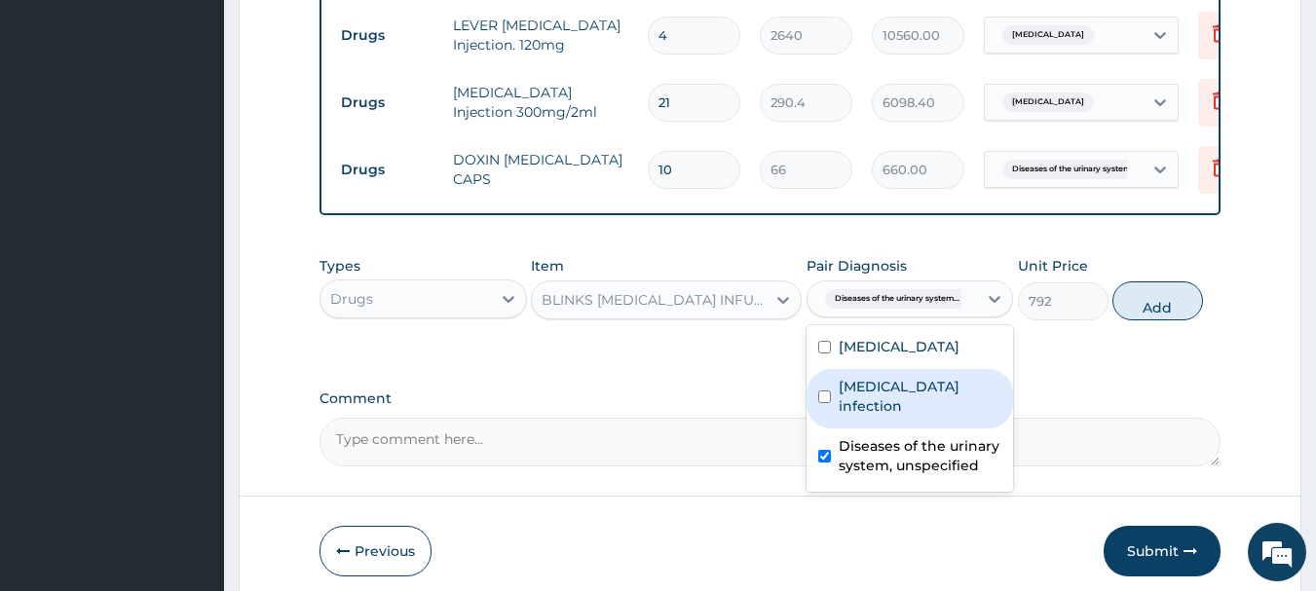
click at [830, 400] on input "checkbox" at bounding box center [824, 397] width 13 height 13
checkbox input "true"
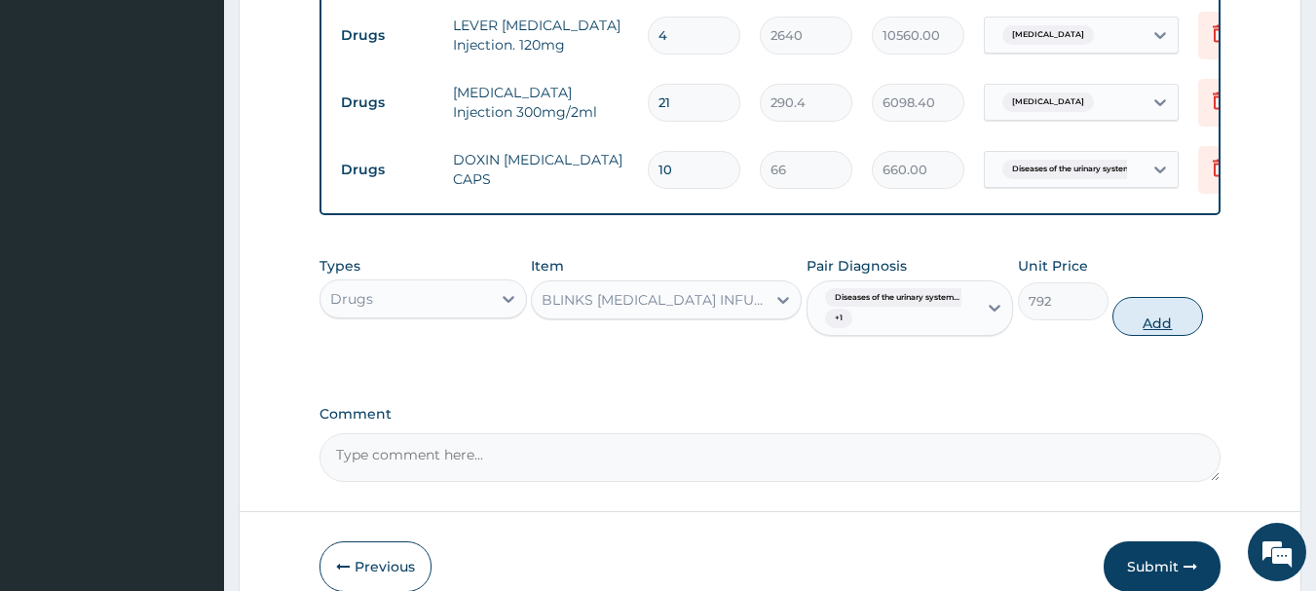
click at [1179, 331] on button "Add" at bounding box center [1157, 316] width 91 height 39
type input "0"
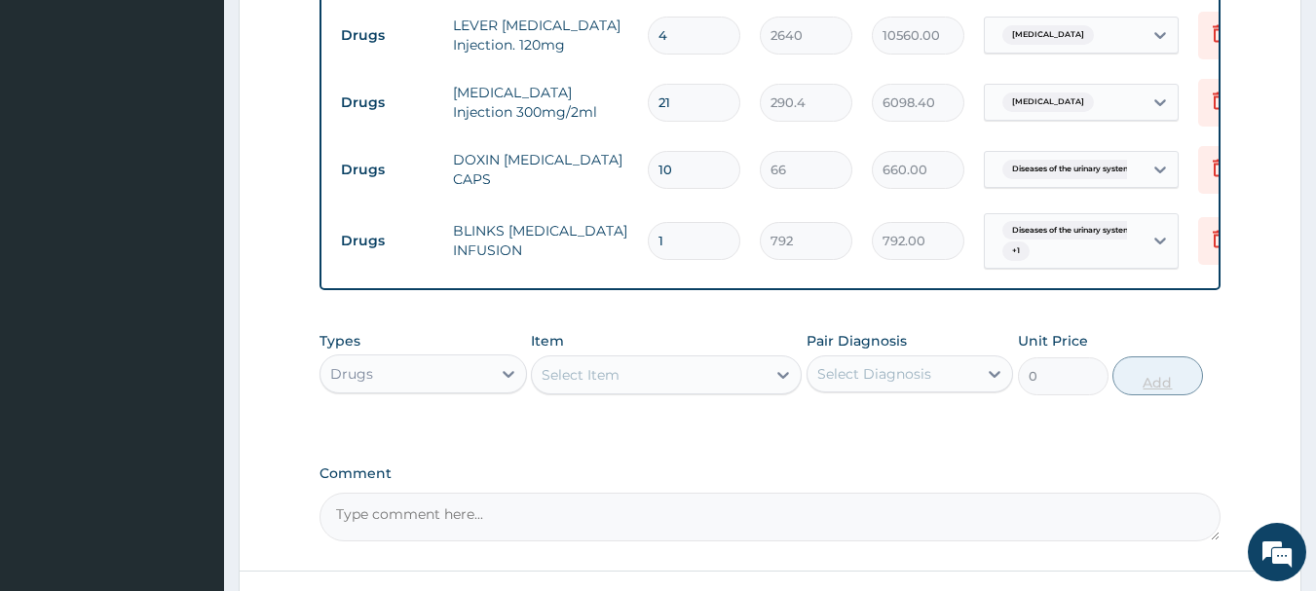
type input "0.00"
type input "6"
type input "4752.00"
type input "6"
click at [738, 391] on div "Select Item" at bounding box center [649, 374] width 234 height 31
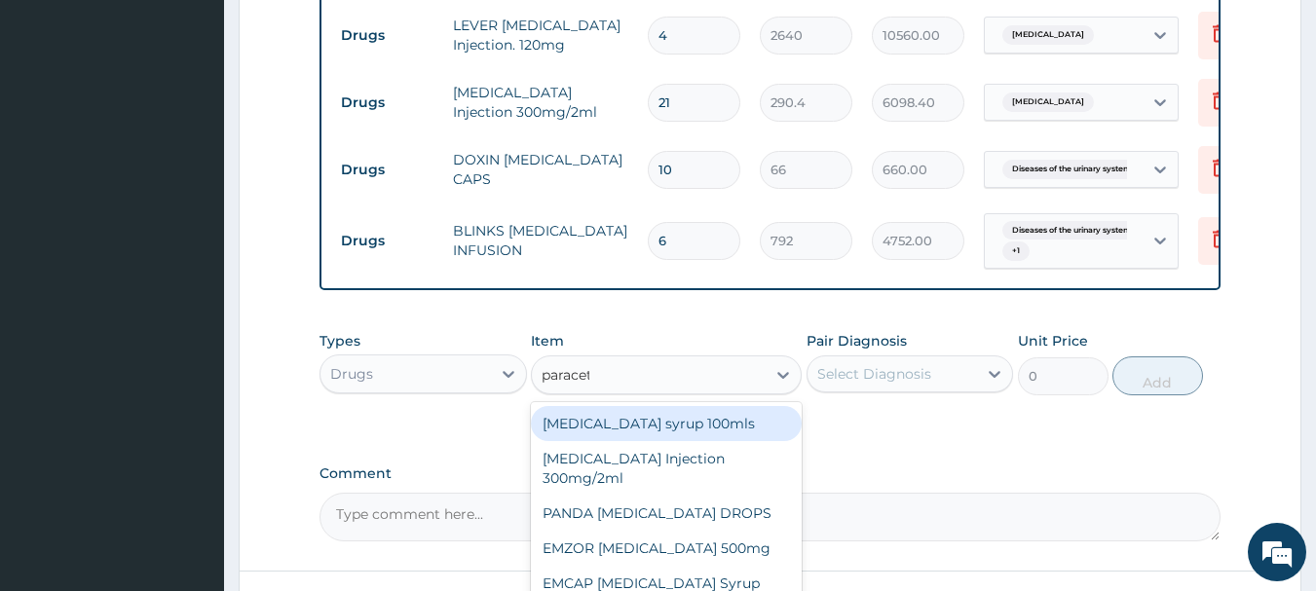
type input "paraceta"
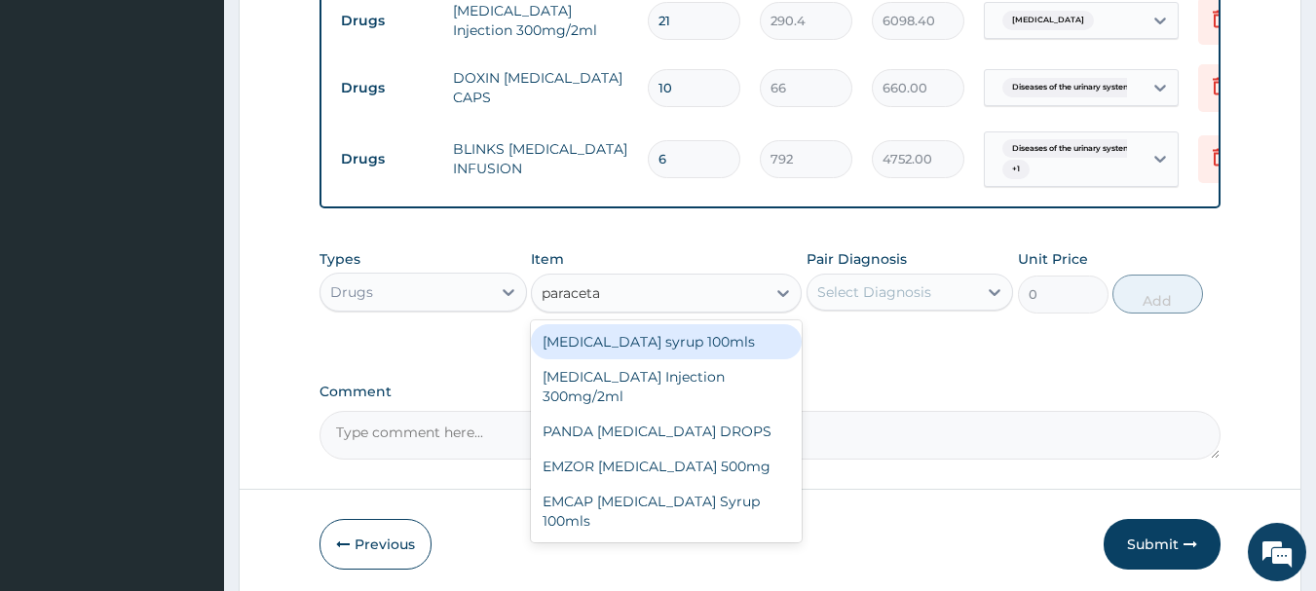
scroll to position [1351, 0]
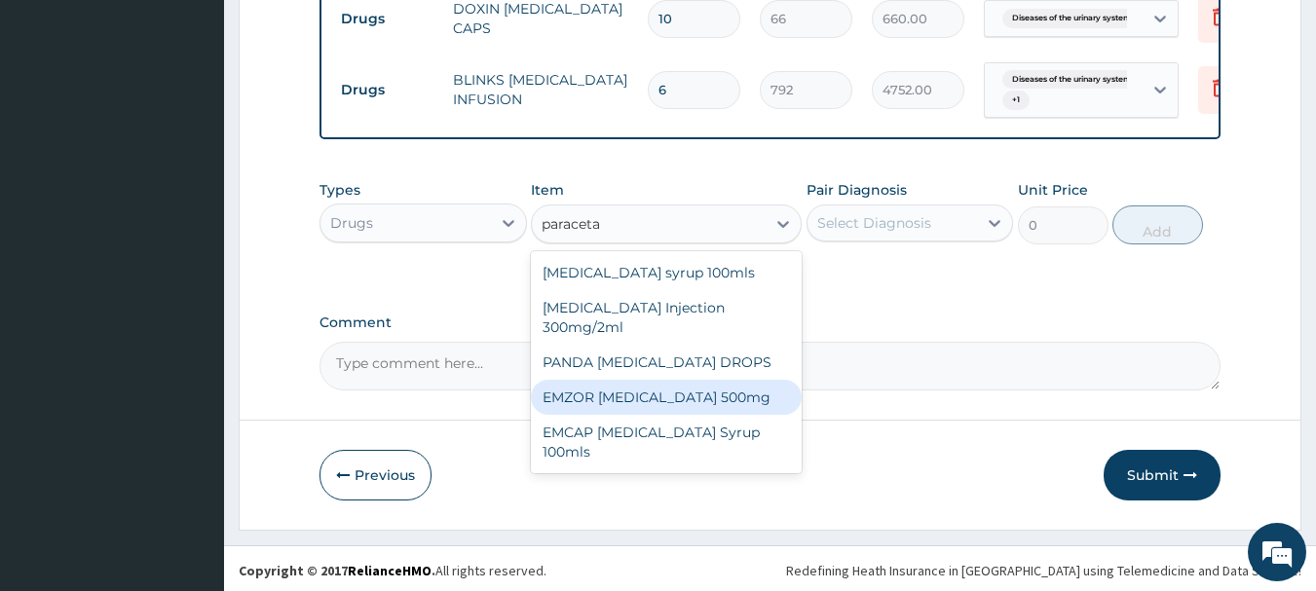
click at [598, 403] on div "EMZOR PARACETAMOL 500mg" at bounding box center [666, 397] width 271 height 35
type input "26.4"
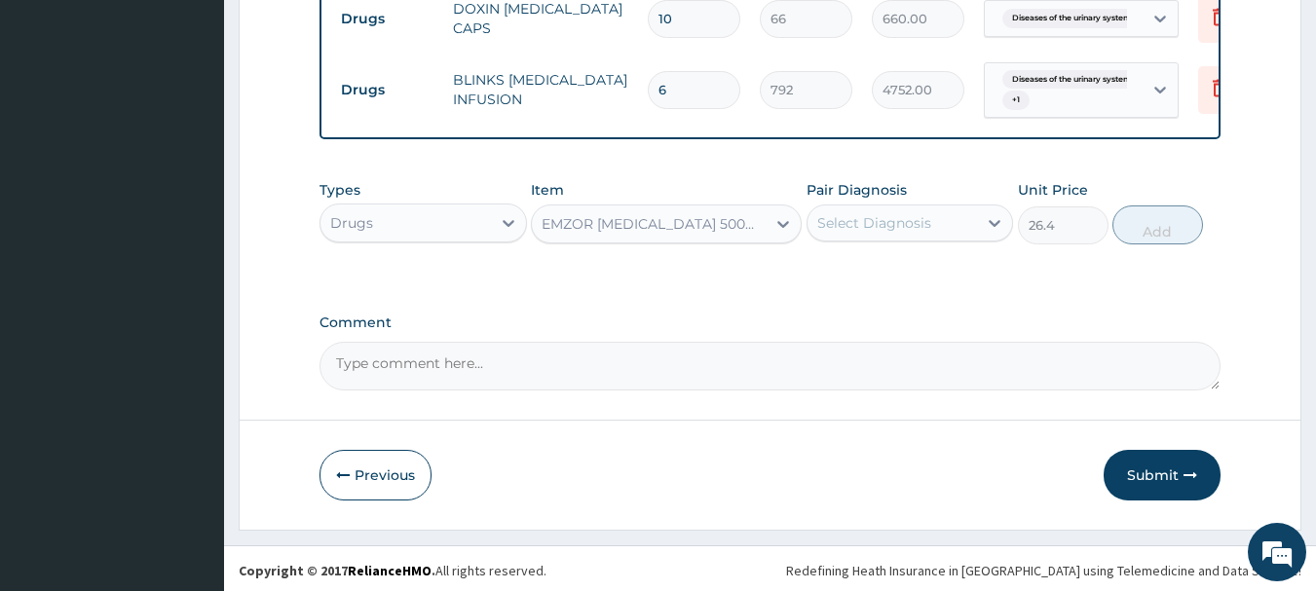
click at [877, 233] on div "Select Diagnosis" at bounding box center [874, 222] width 114 height 19
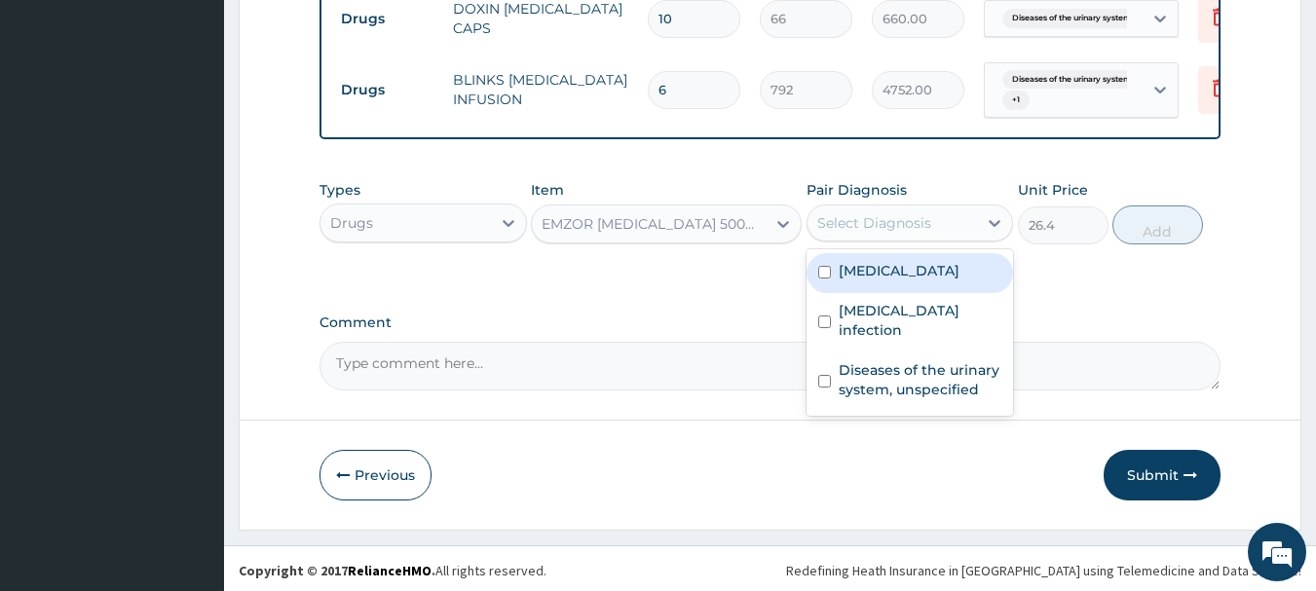
click at [824, 279] on input "checkbox" at bounding box center [824, 272] width 13 height 13
checkbox input "true"
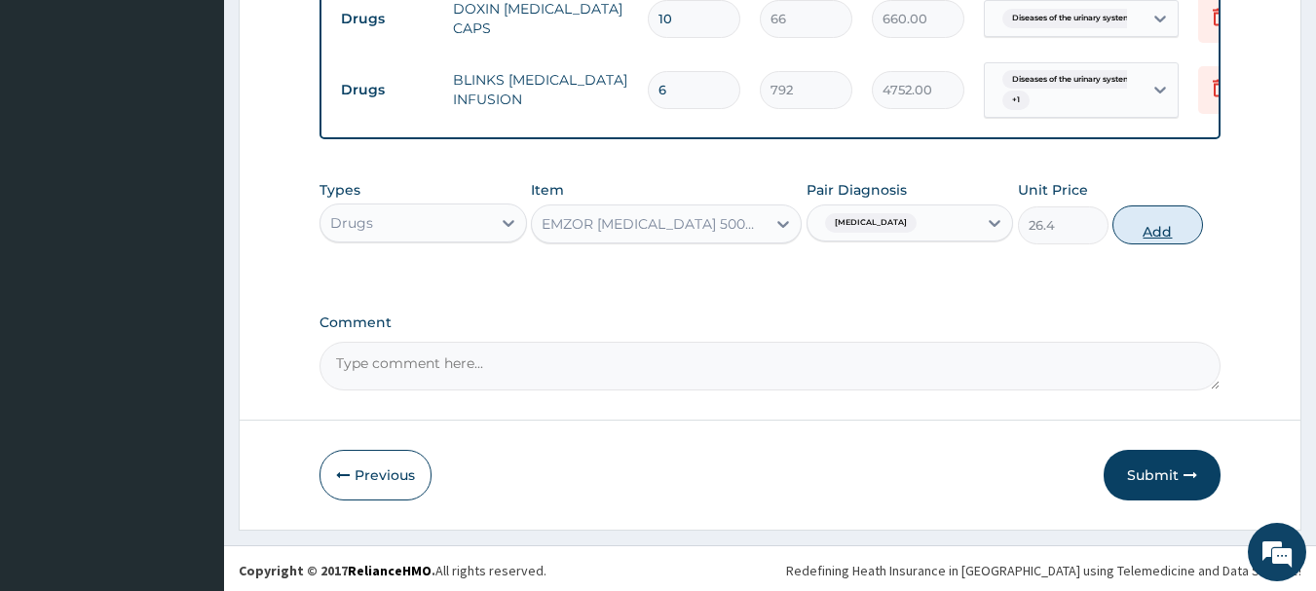
click at [1168, 238] on button "Add" at bounding box center [1157, 225] width 91 height 39
type input "0"
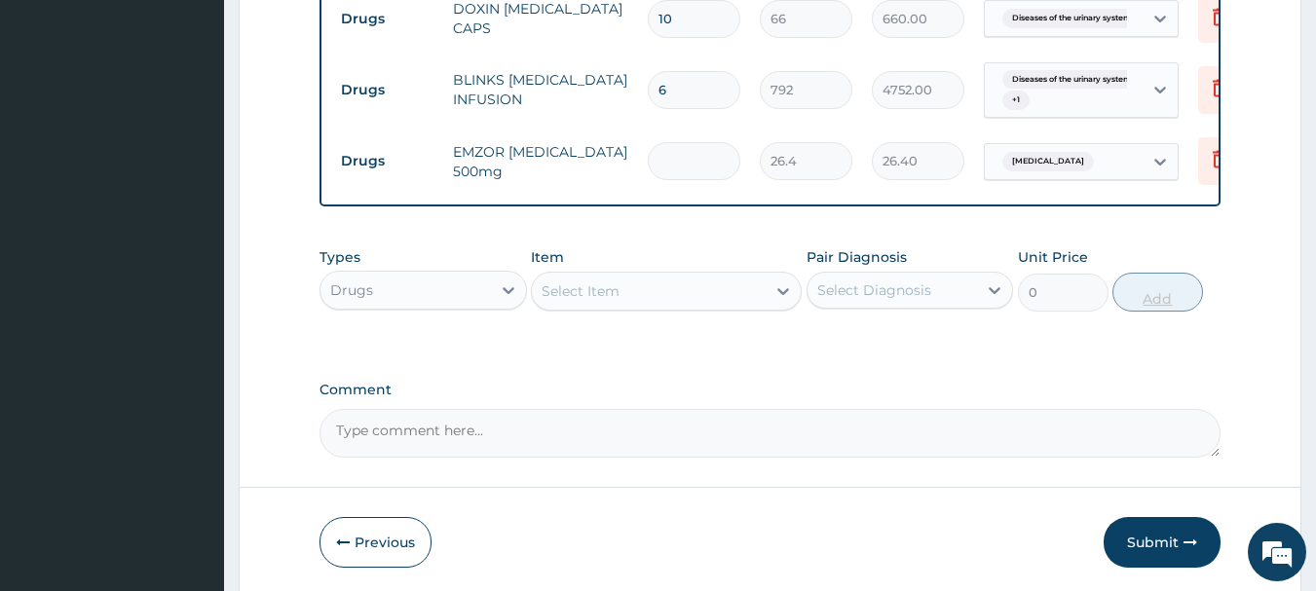
type input "0.00"
type input "2"
type input "52.80"
type input "24"
type input "633.60"
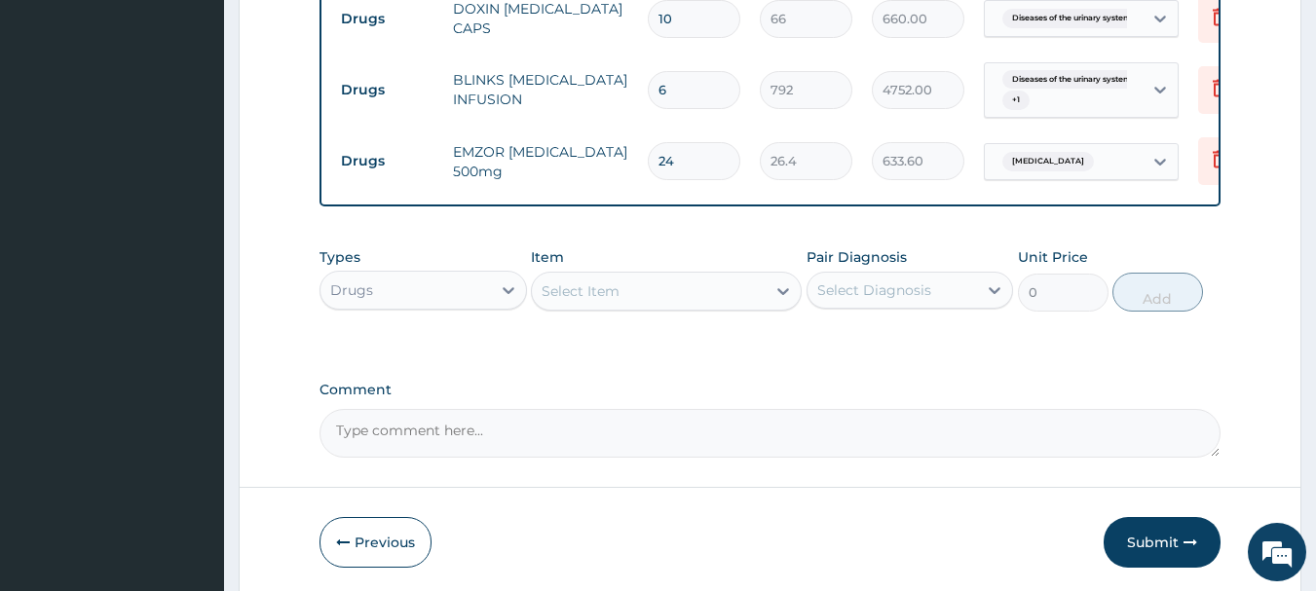
type input "24"
click at [581, 301] on div "Select Item" at bounding box center [581, 291] width 78 height 19
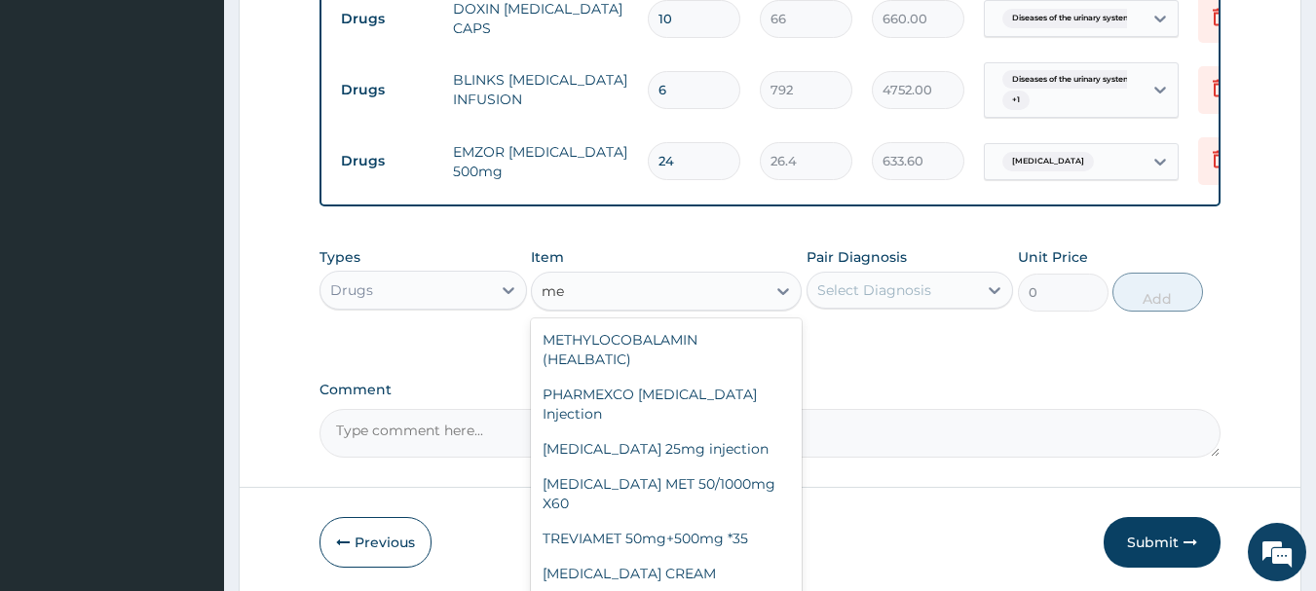
type input "m"
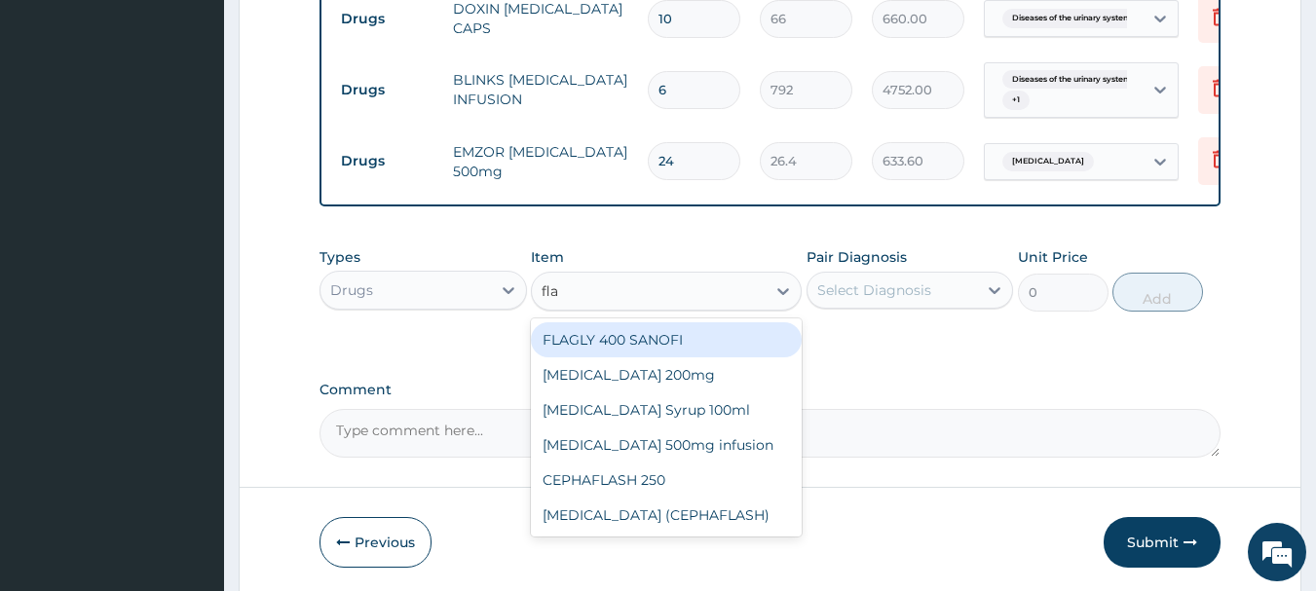
type input "flag"
click at [583, 358] on div "FLAGLY 400 SANOFI" at bounding box center [666, 339] width 271 height 35
type input "79.2"
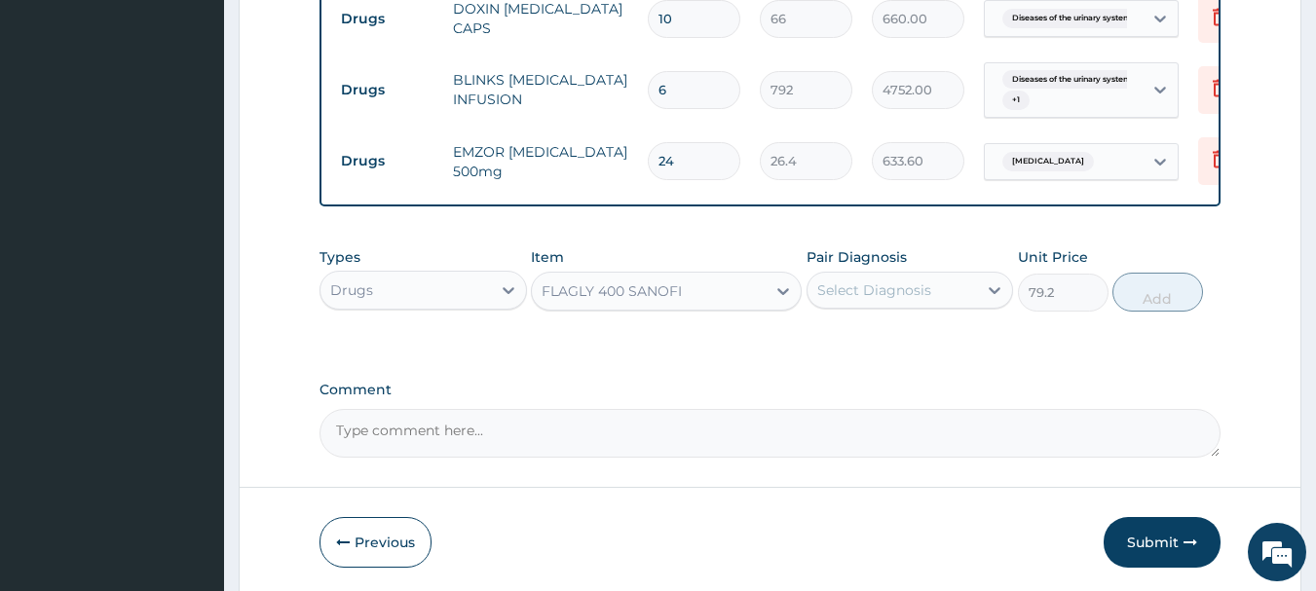
click at [843, 300] on div "Select Diagnosis" at bounding box center [874, 290] width 114 height 19
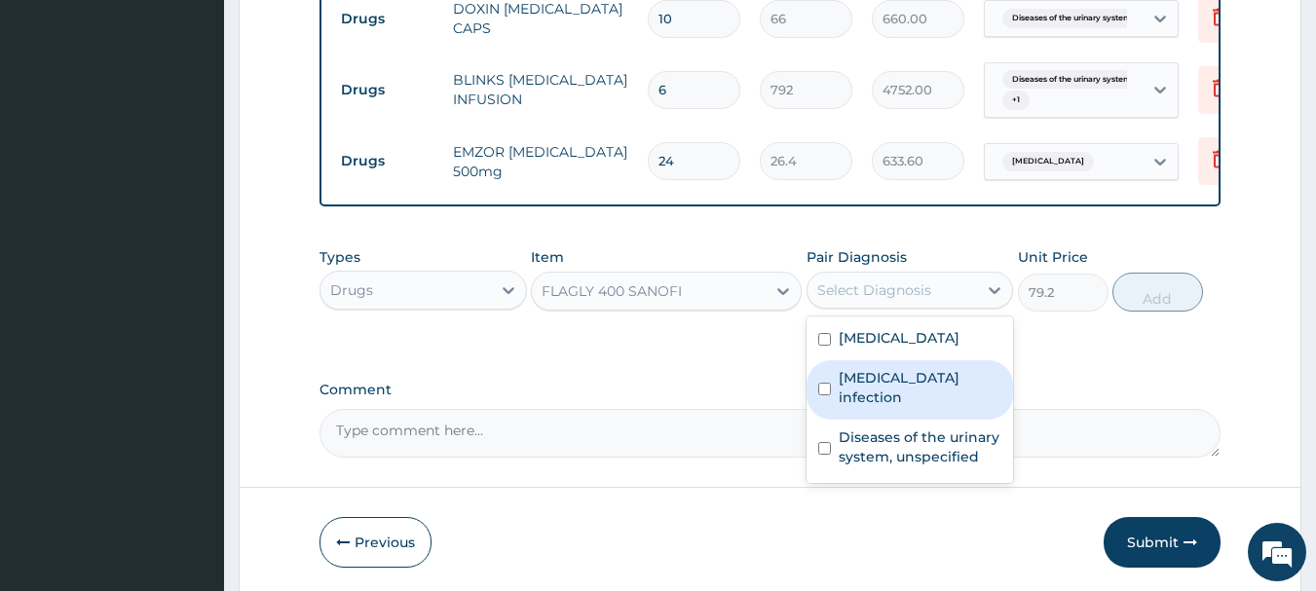
click at [818, 411] on div "Salmonella infection" at bounding box center [910, 389] width 207 height 59
checkbox input "true"
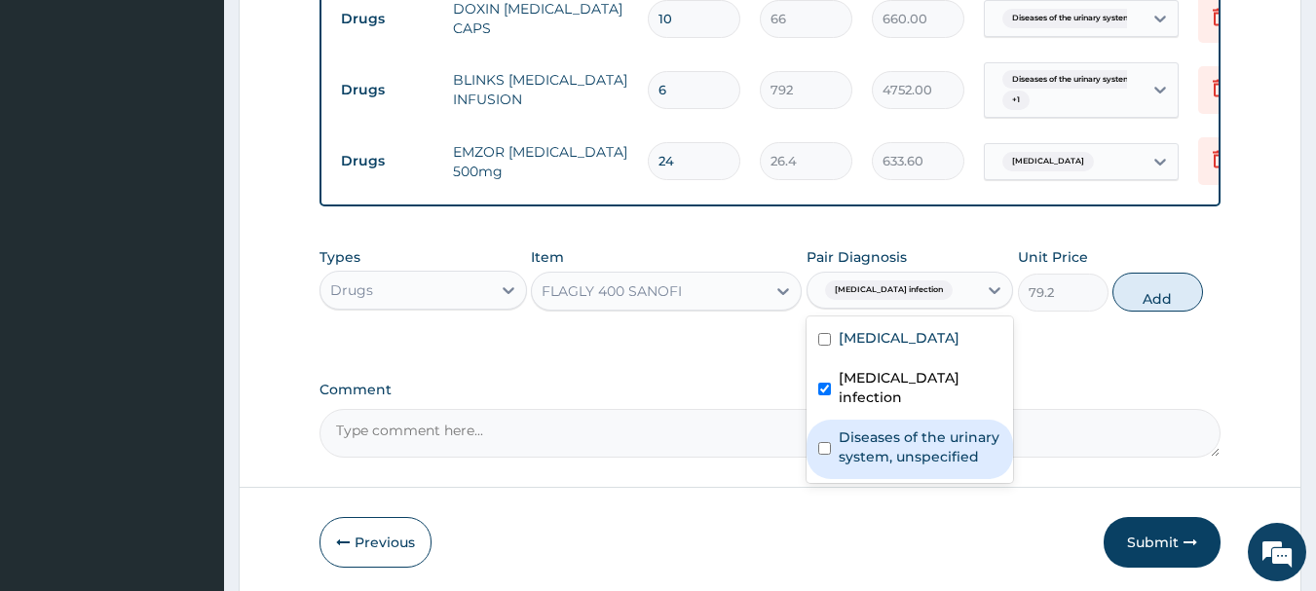
click at [818, 446] on input "checkbox" at bounding box center [824, 448] width 13 height 13
checkbox input "true"
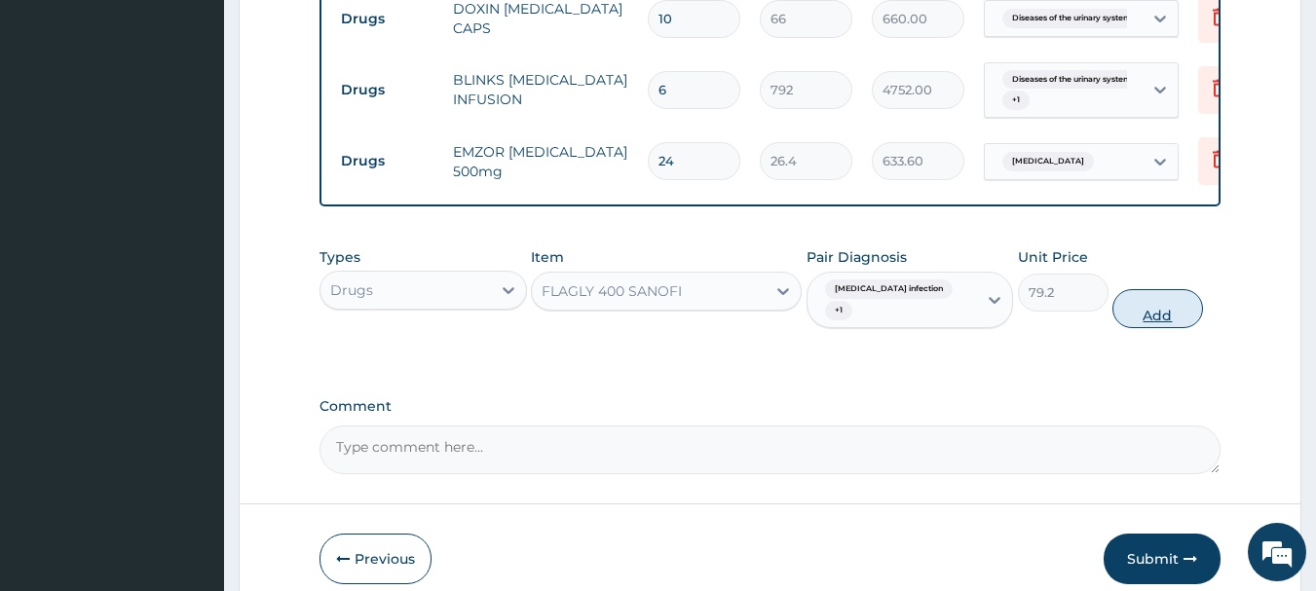
click at [1157, 314] on button "Add" at bounding box center [1157, 308] width 91 height 39
type input "0"
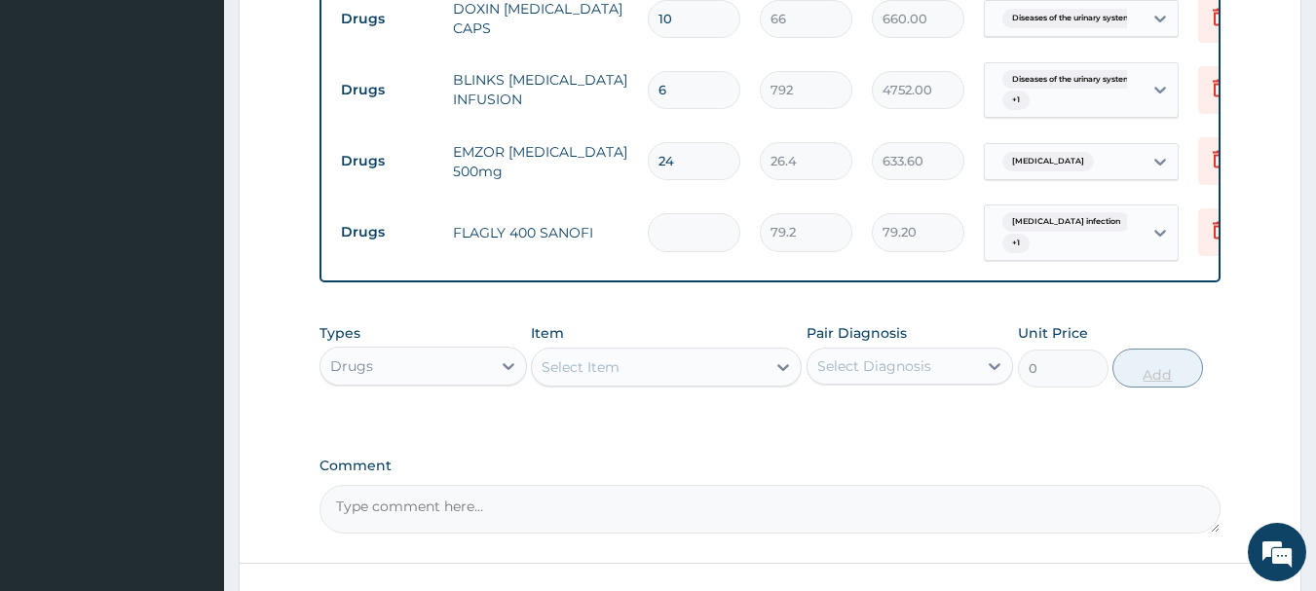
type input "0.00"
type input "2"
type input "158.40"
type input "20"
type input "1584.00"
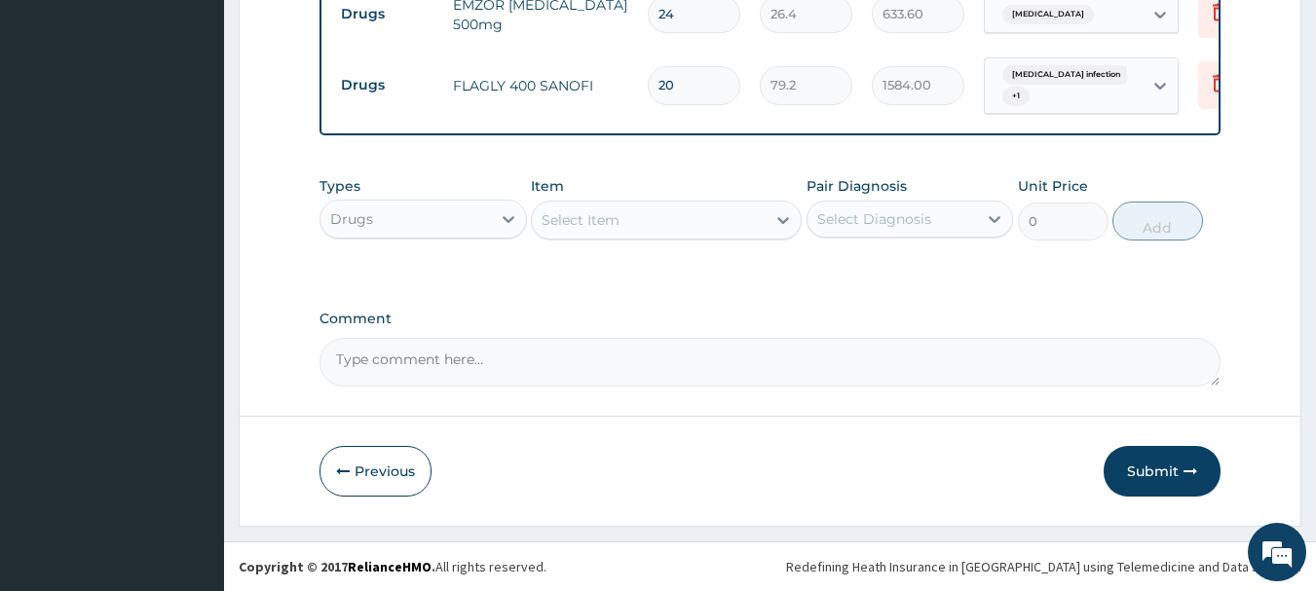
scroll to position [1515, 0]
type input "20"
click at [1158, 469] on button "Submit" at bounding box center [1162, 471] width 117 height 51
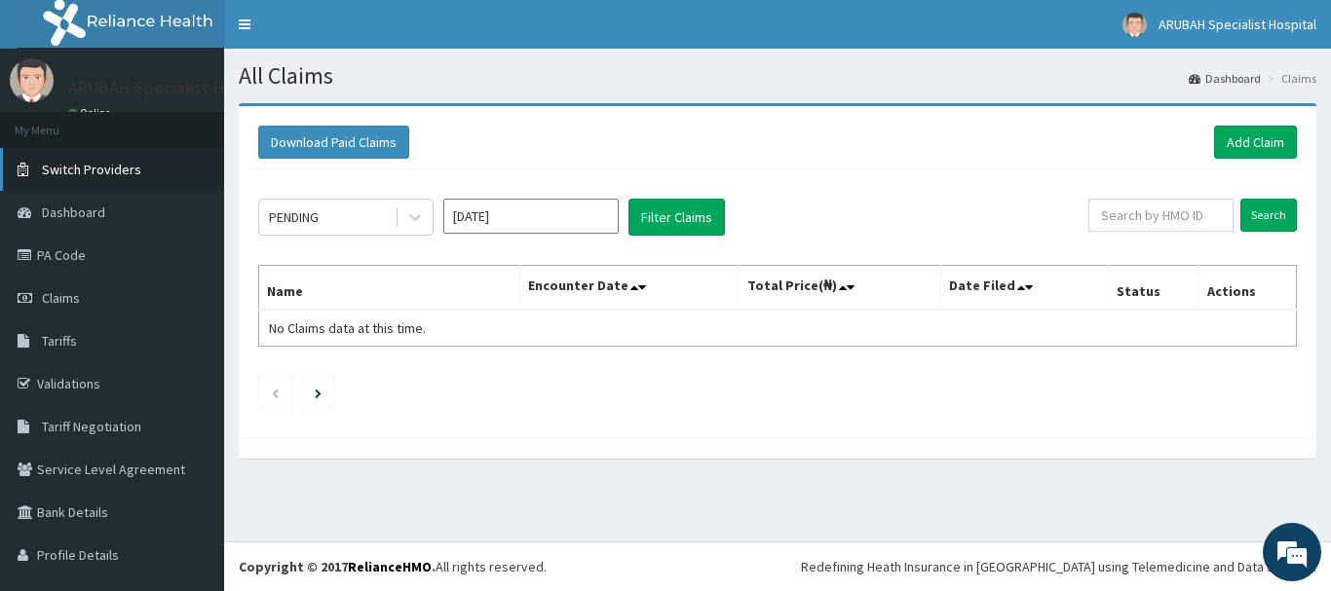
click at [119, 167] on span "Switch Providers" at bounding box center [91, 170] width 99 height 18
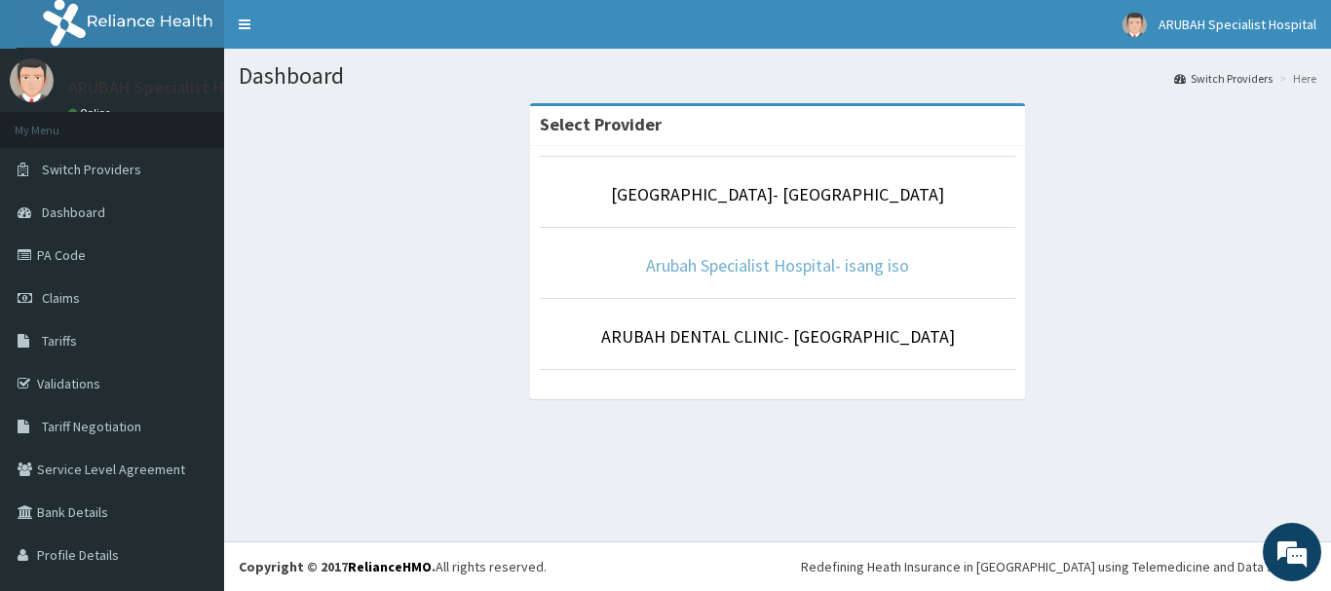
click at [788, 273] on link "Arubah Specialist Hospital- isang iso" at bounding box center [777, 265] width 263 height 22
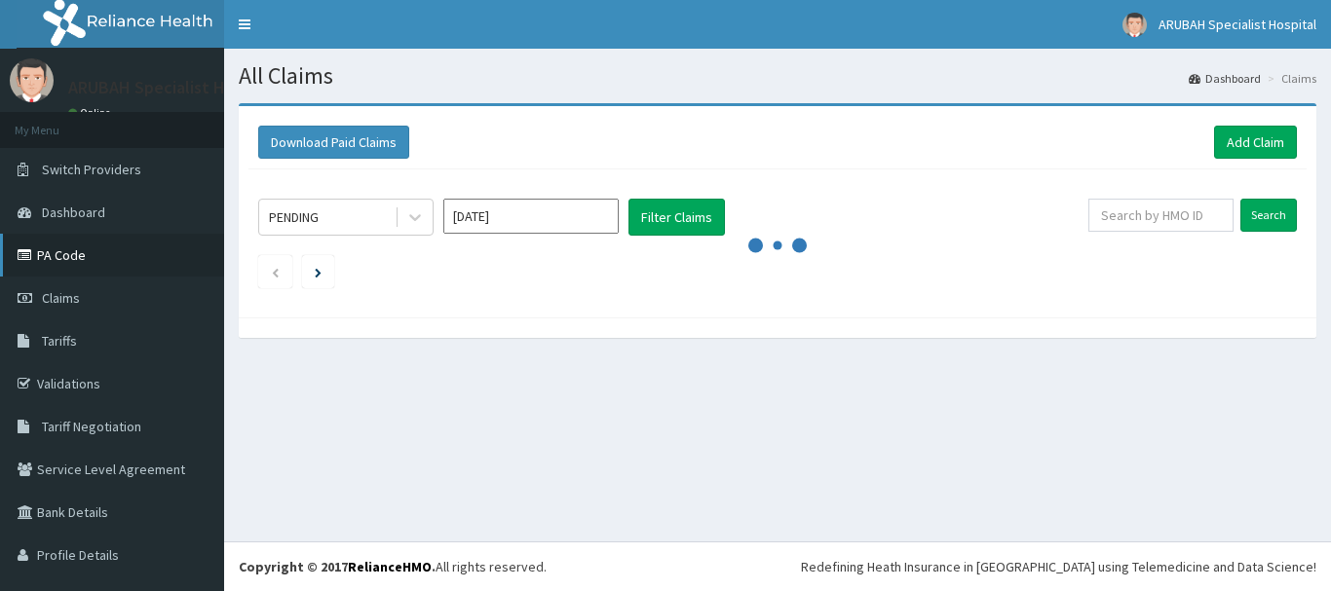
click at [67, 249] on link "PA Code" at bounding box center [112, 255] width 224 height 43
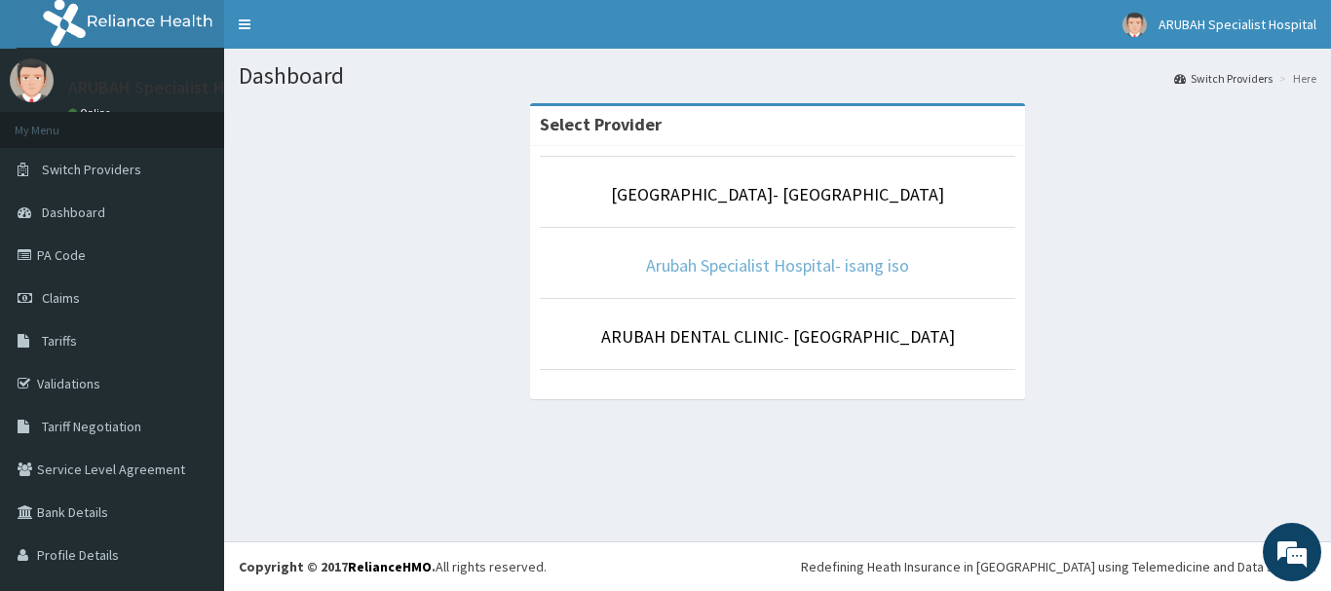
click at [706, 272] on link "Arubah Specialist Hospital- isang iso" at bounding box center [777, 265] width 263 height 22
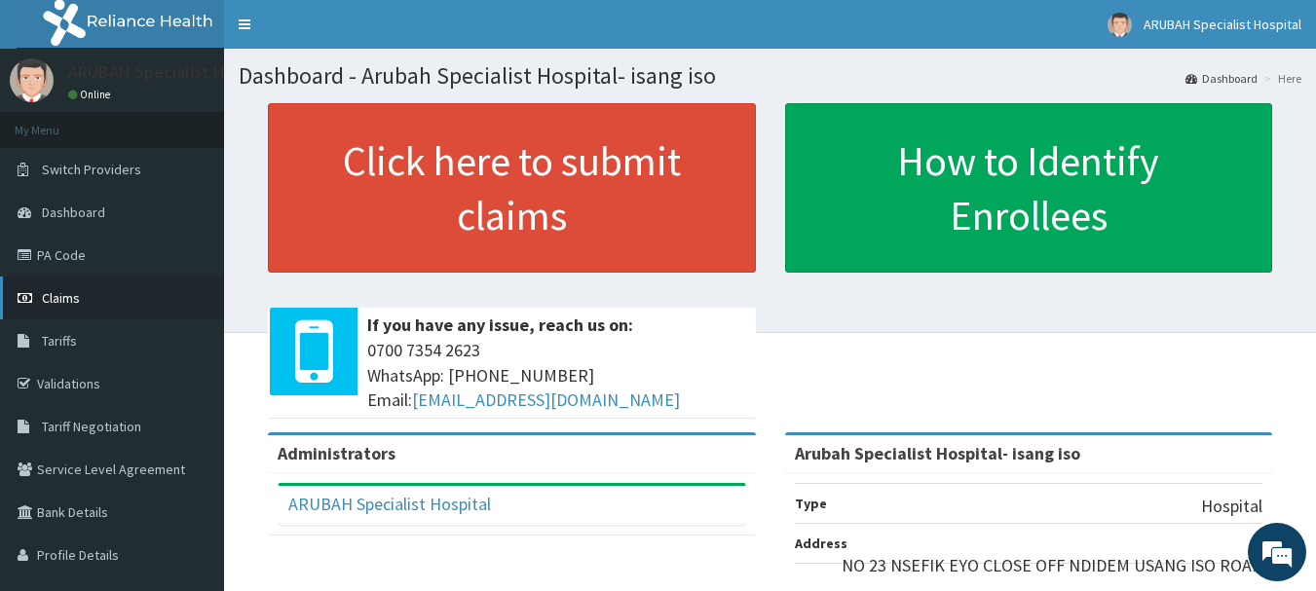
click at [81, 286] on link "Claims" at bounding box center [112, 298] width 224 height 43
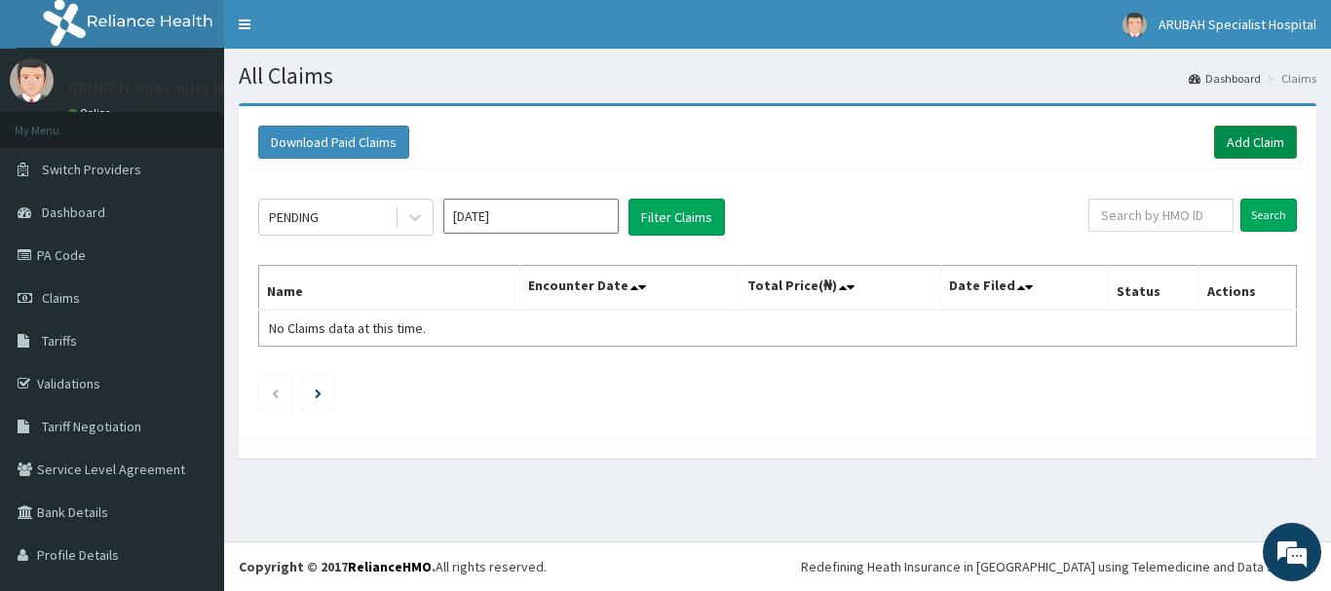
click at [1262, 140] on link "Add Claim" at bounding box center [1255, 142] width 83 height 33
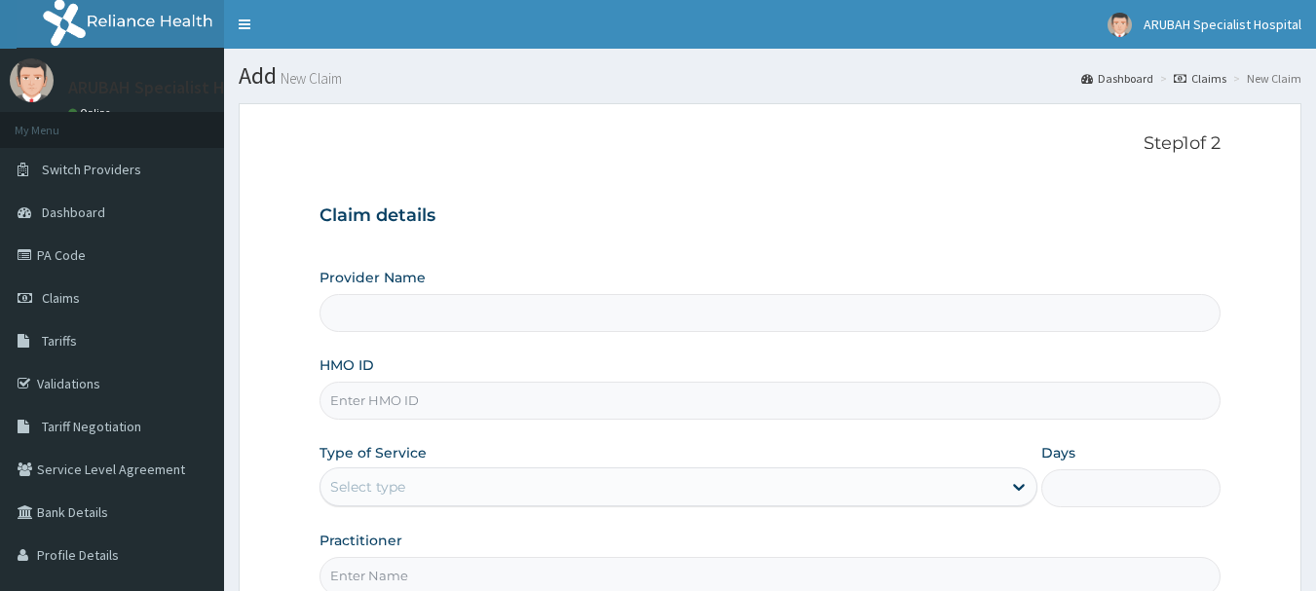
click at [360, 408] on input "HMO ID" at bounding box center [771, 401] width 902 height 38
paste input "ANP/10018/C"
type input "ANP/10018/C"
click at [358, 473] on div "Select type" at bounding box center [660, 486] width 681 height 31
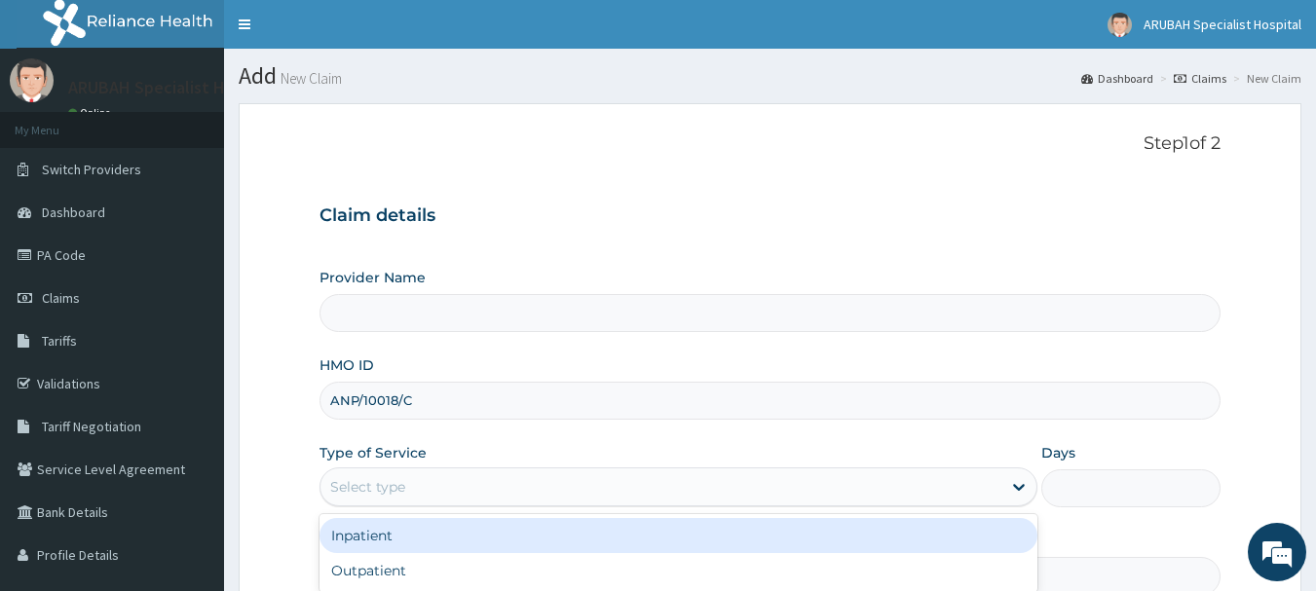
click at [358, 532] on div "Inpatient" at bounding box center [679, 535] width 718 height 35
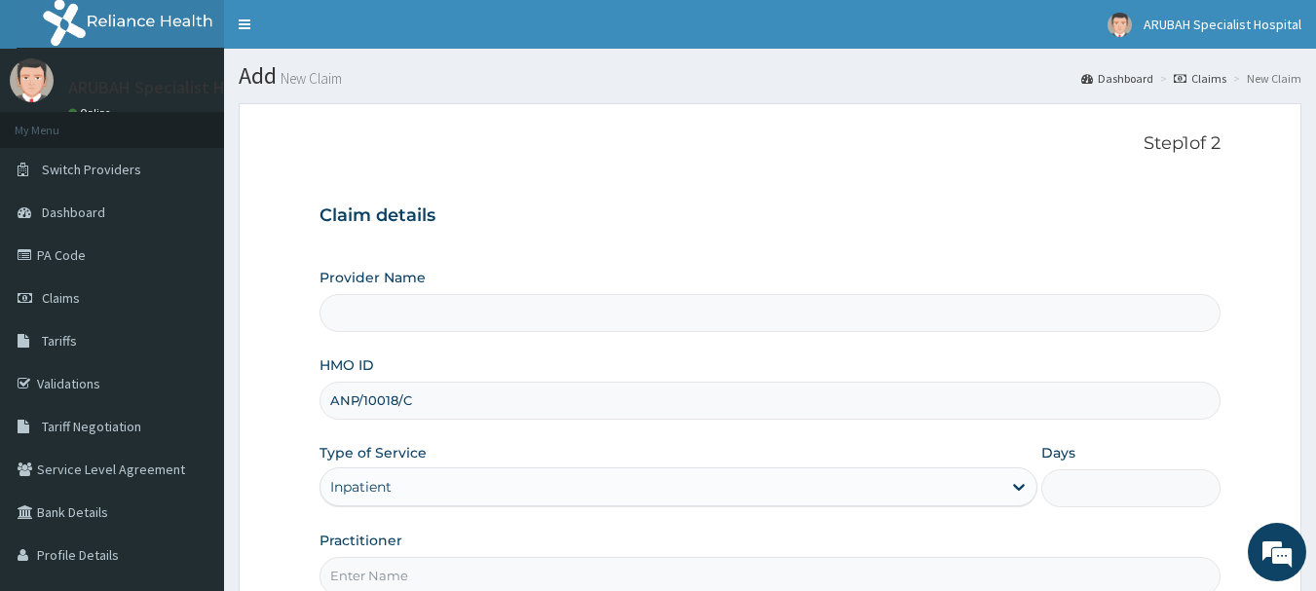
scroll to position [146, 0]
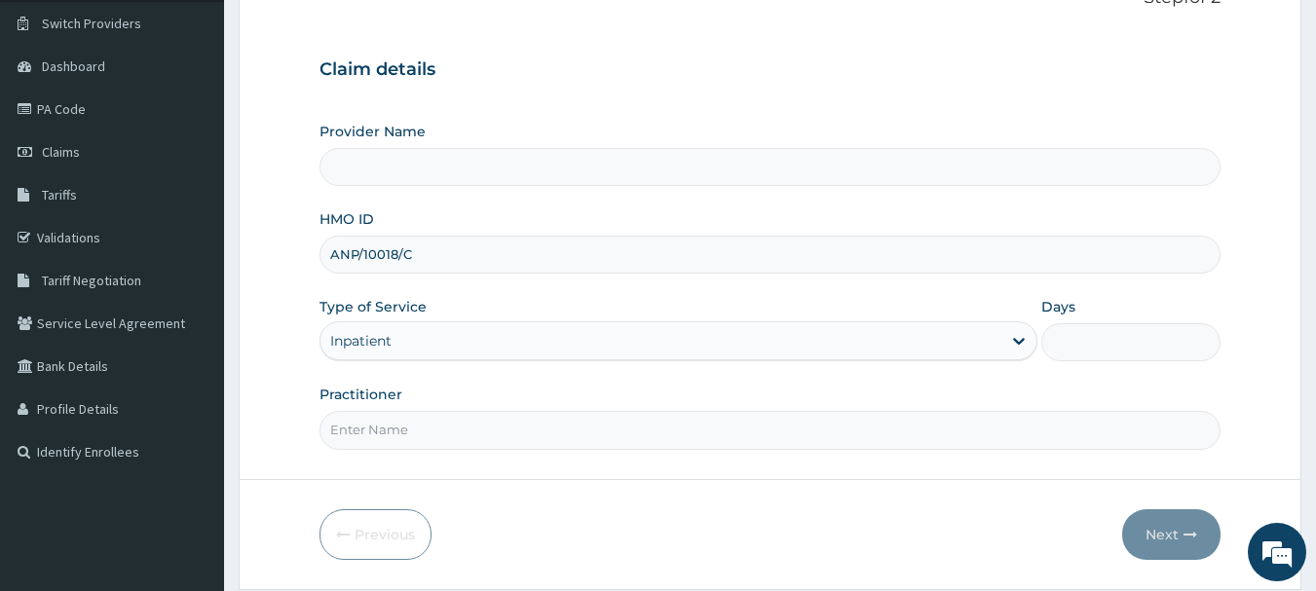
type input "Arubah Specialist Hospital- isang iso"
click at [1177, 344] on input "Days" at bounding box center [1130, 342] width 179 height 38
type input "3"
click at [939, 431] on input "Practitioner" at bounding box center [771, 430] width 902 height 38
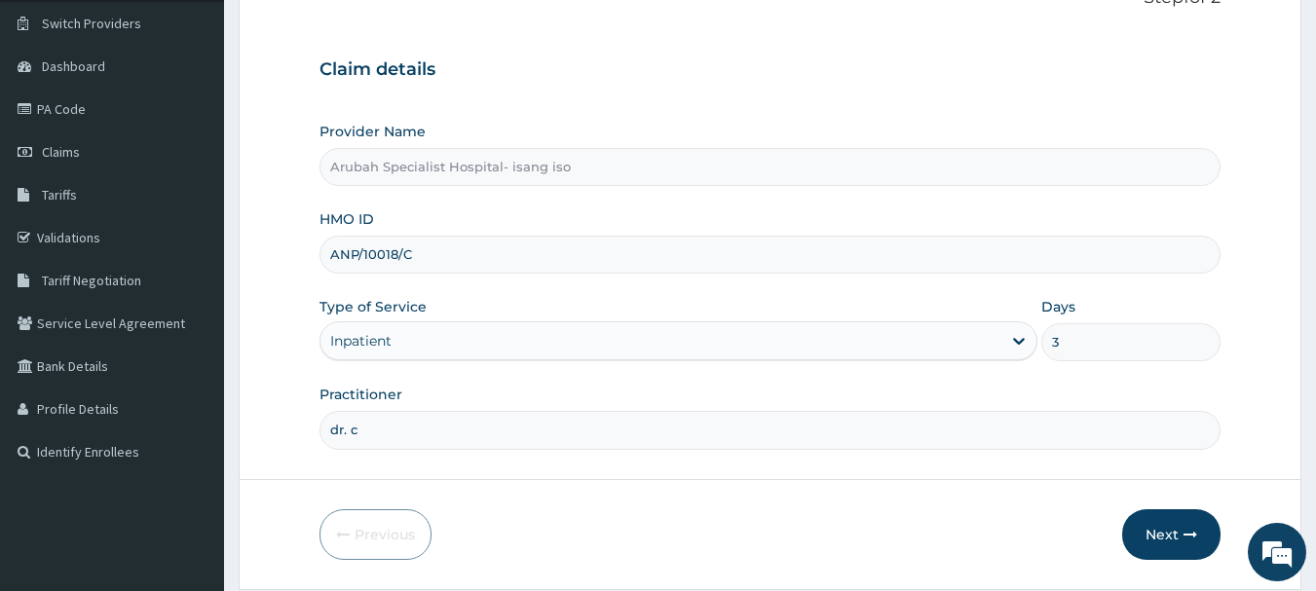
type input "[PERSON_NAME] Ntamu"
click at [1149, 542] on button "Next" at bounding box center [1171, 534] width 98 height 51
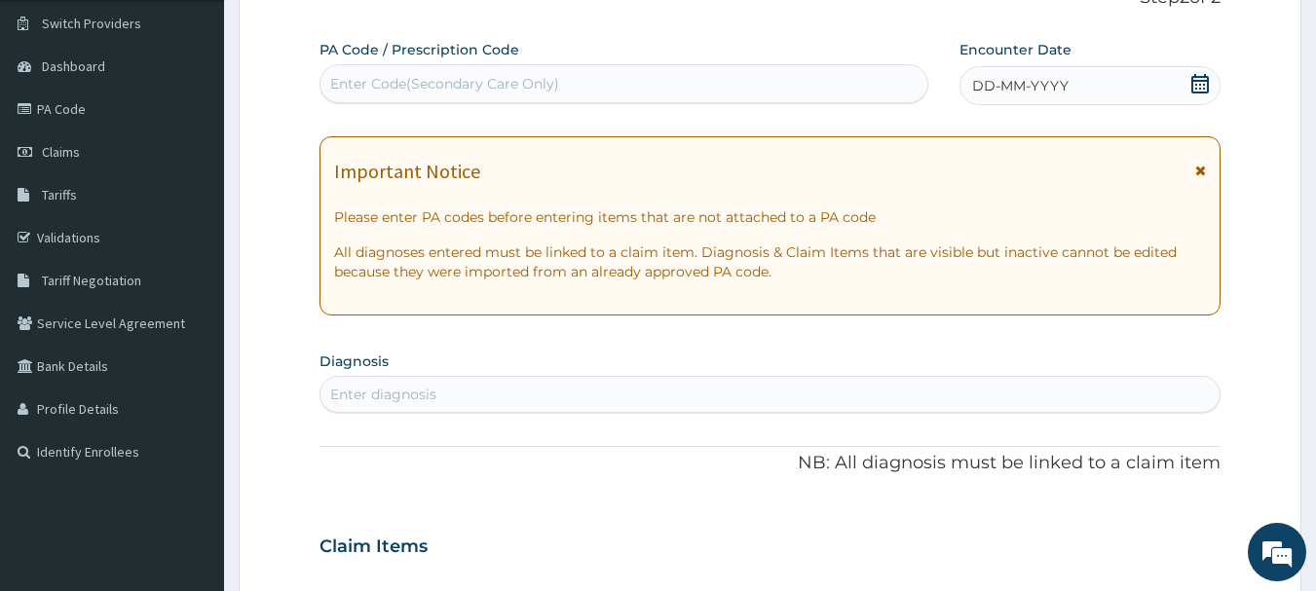
click at [1205, 84] on icon at bounding box center [1200, 83] width 18 height 19
click at [554, 91] on div "Enter Code(Secondary Care Only)" at bounding box center [444, 83] width 229 height 19
paste input "PA/83546F"
type input "PA/83546F"
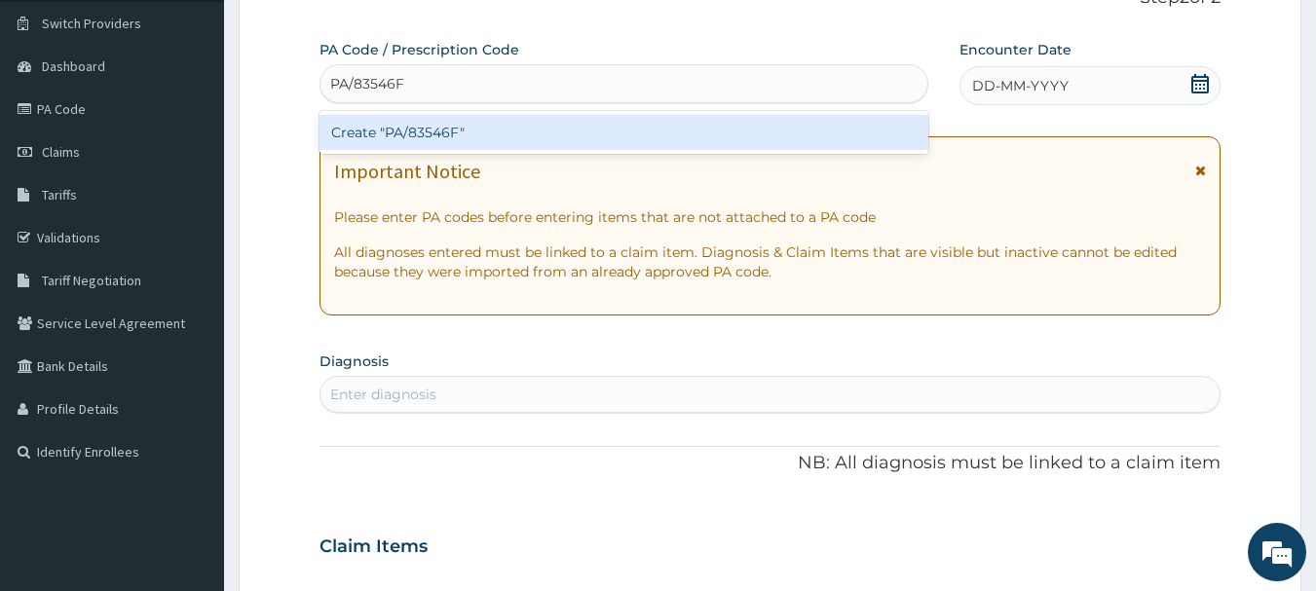
click at [413, 136] on div "Create "PA/83546F"" at bounding box center [625, 132] width 610 height 35
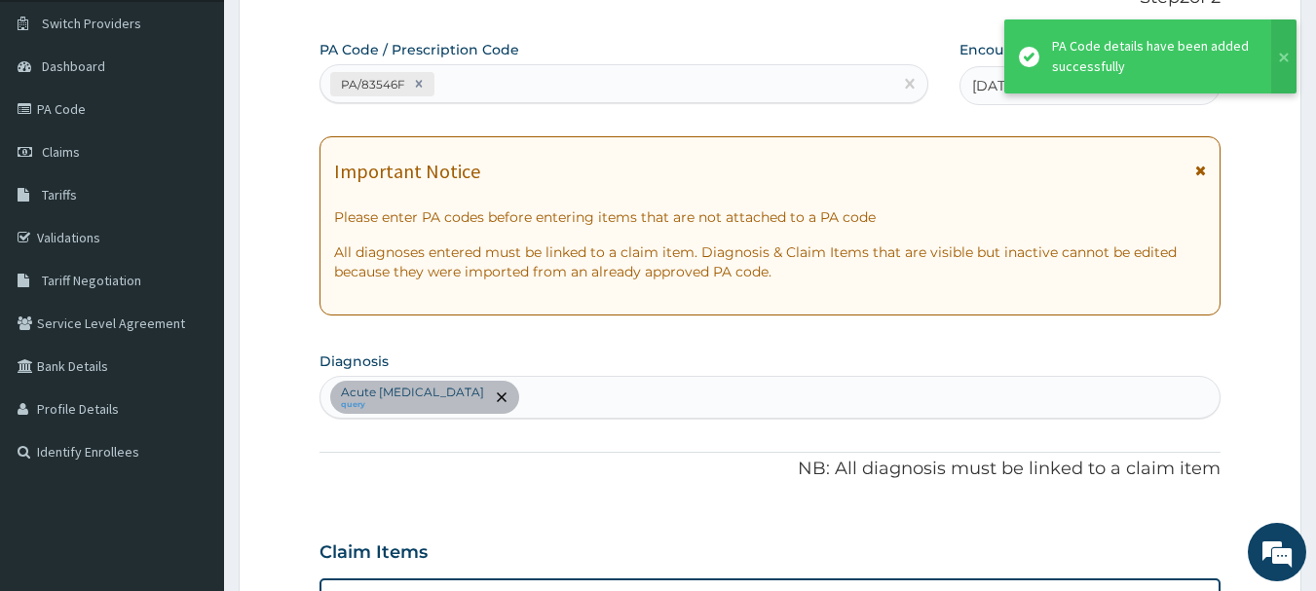
scroll to position [515, 0]
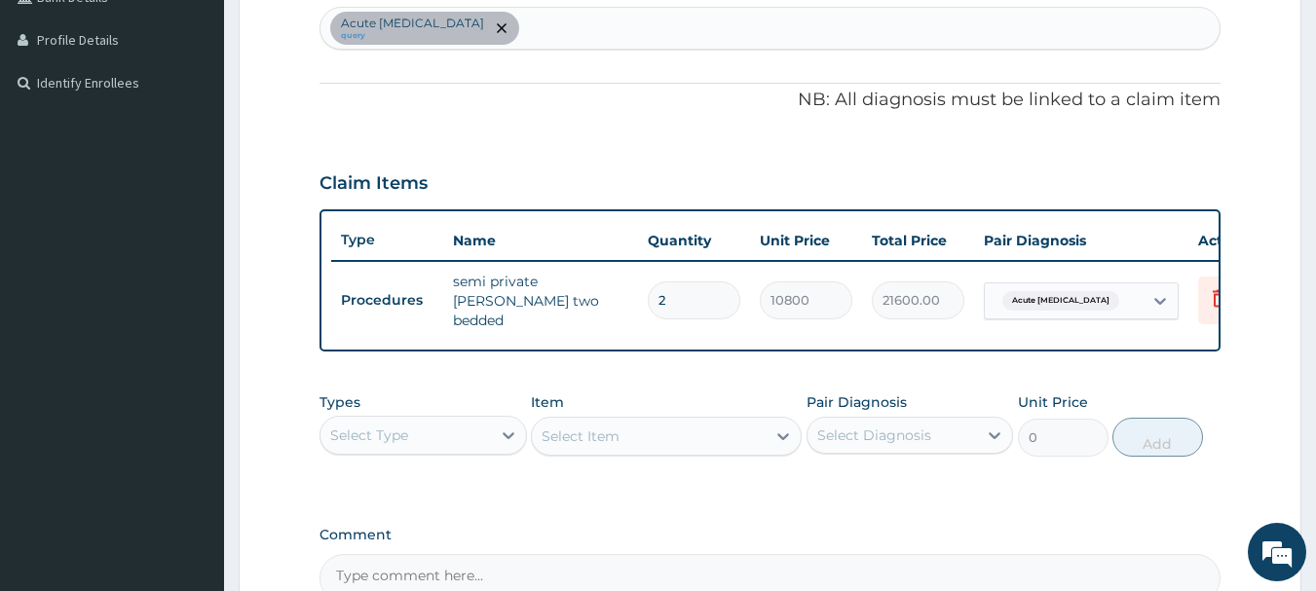
click at [506, 33] on div "Acute peptic ulcer query" at bounding box center [770, 28] width 900 height 41
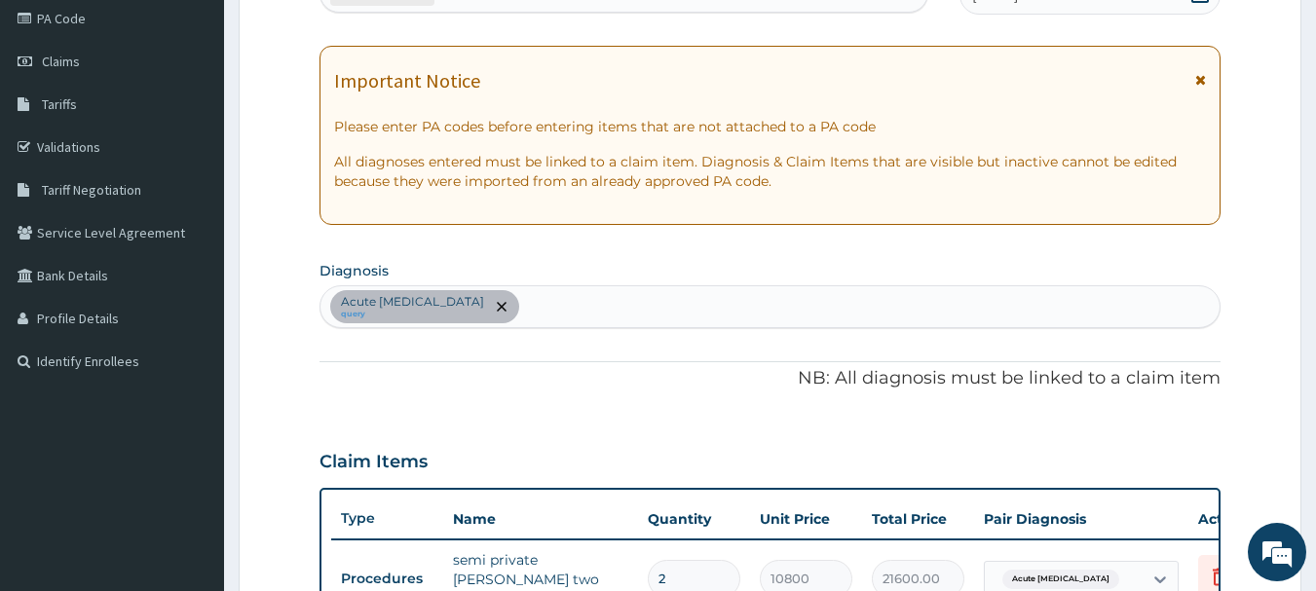
scroll to position [45, 0]
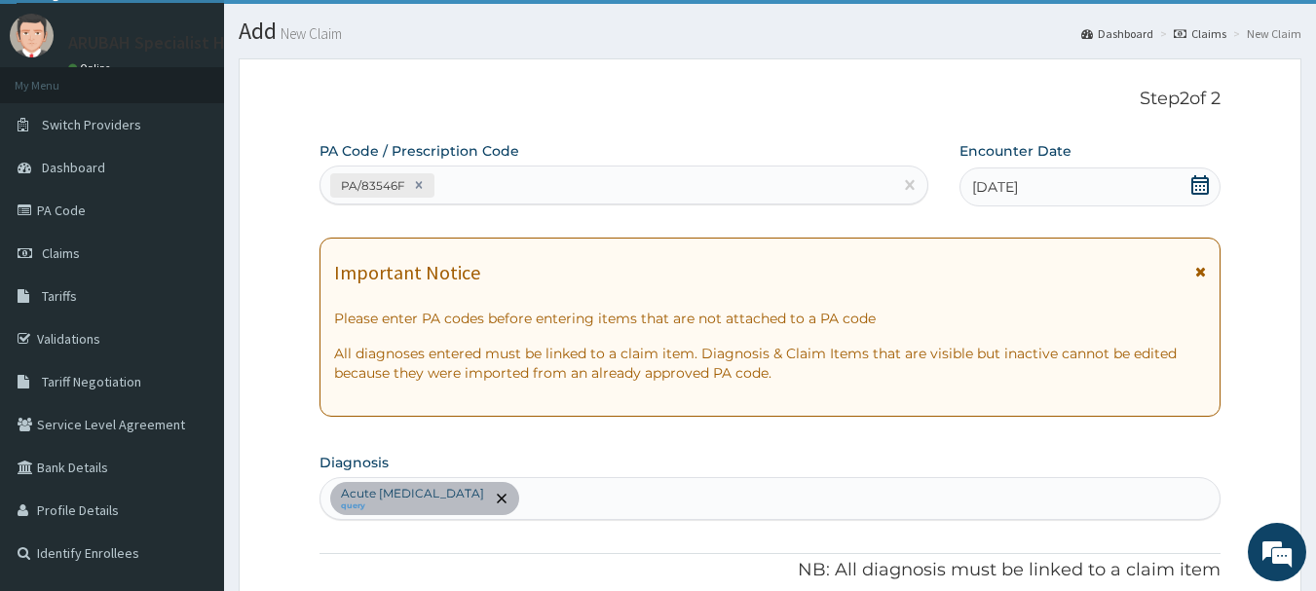
click at [488, 184] on div "PA/83546F" at bounding box center [606, 185] width 573 height 32
paste input "PA/8F8461"
type input "PA/8F8461"
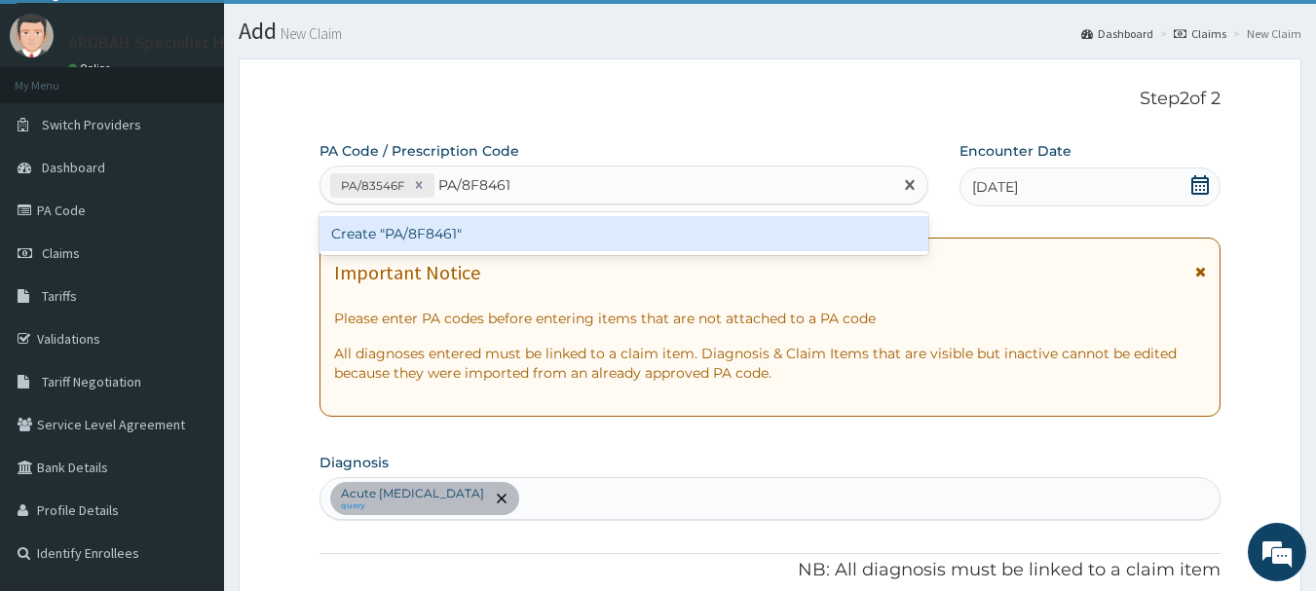
click at [407, 234] on div "Create "PA/8F8461"" at bounding box center [625, 233] width 610 height 35
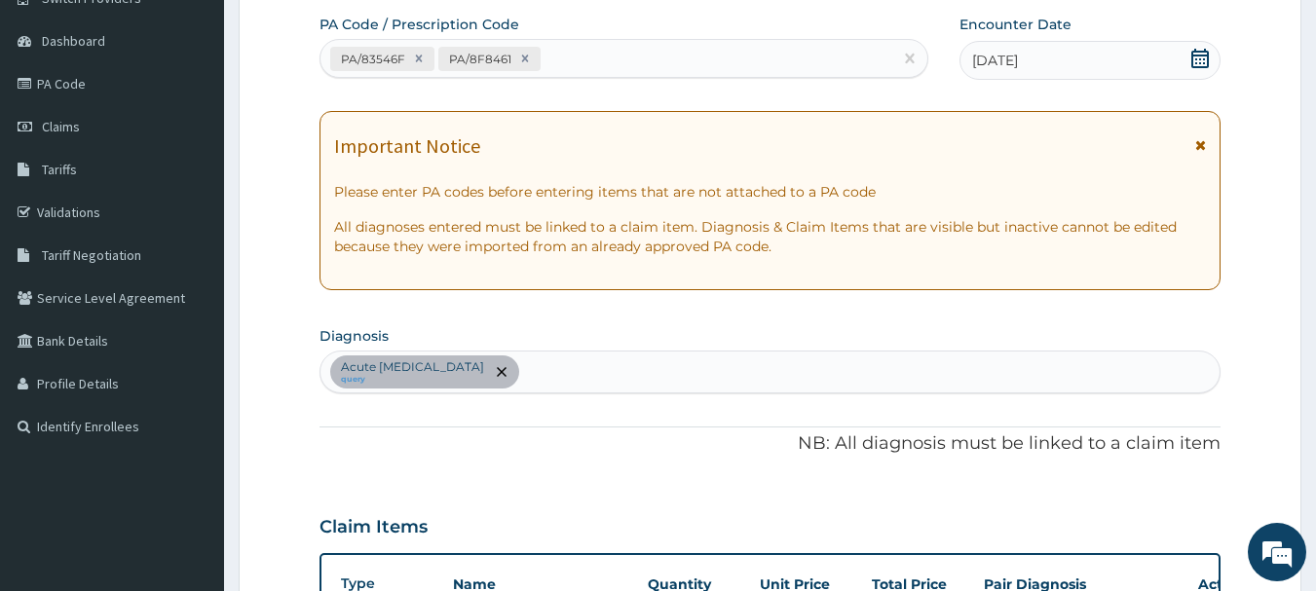
scroll to position [134, 0]
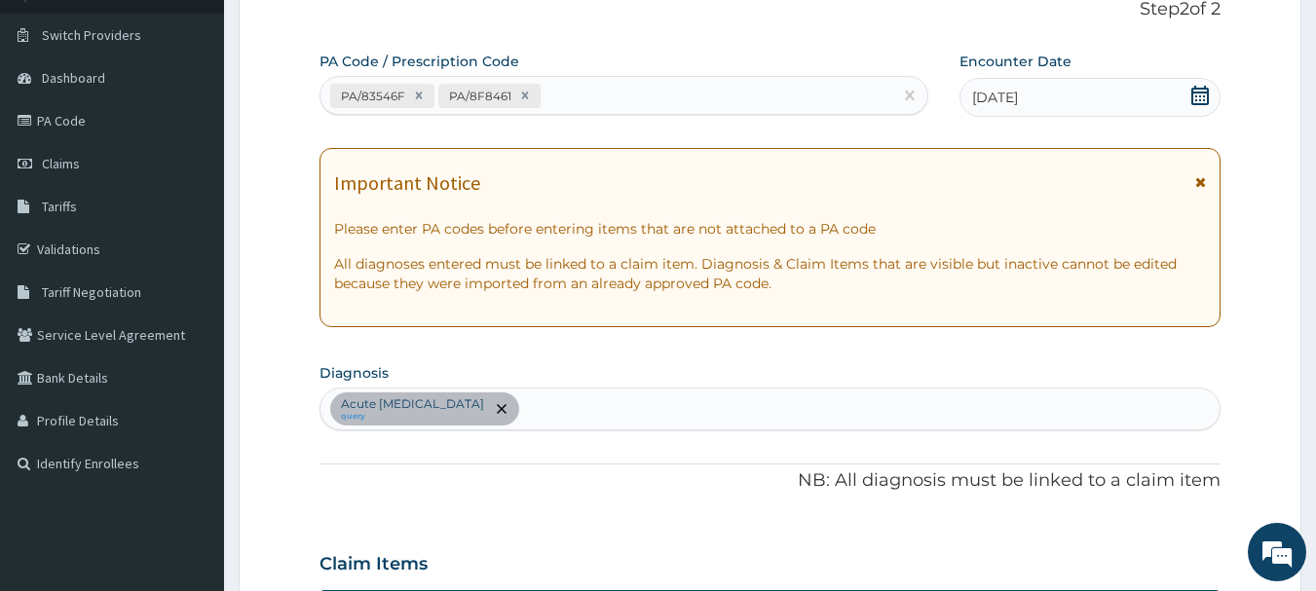
click at [576, 94] on div "PA/83546F PA/8F8461" at bounding box center [606, 96] width 573 height 32
paste input "PA/83546F"
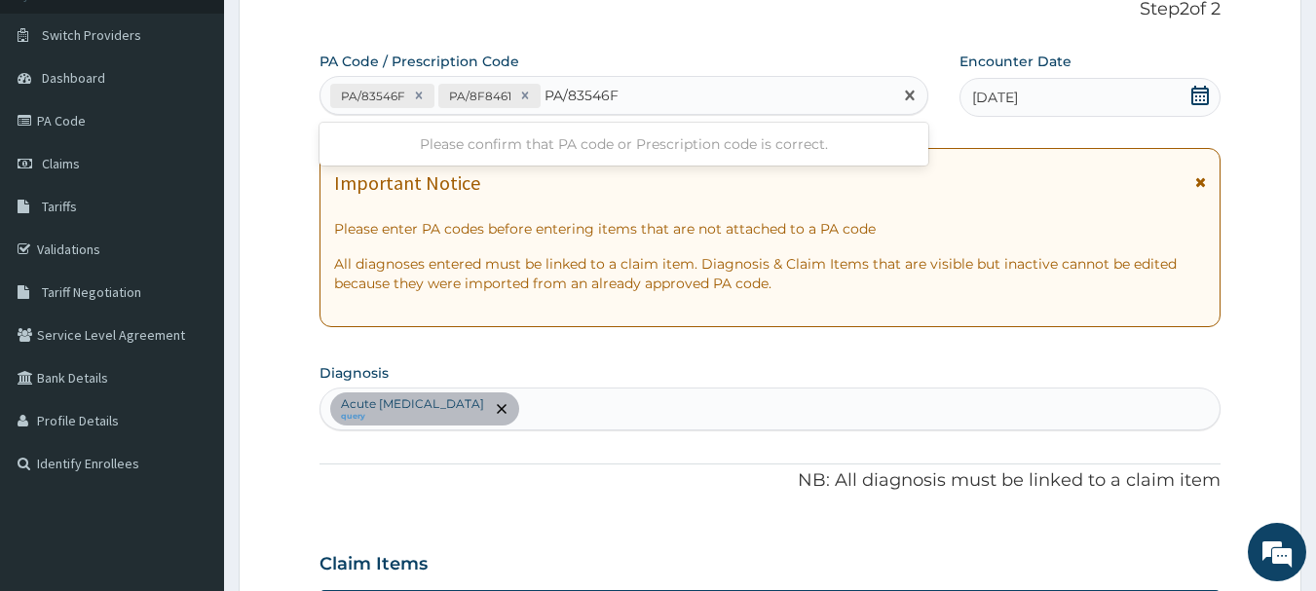
type input "PA/83546F"
click at [702, 10] on p "Step 2 of 2" at bounding box center [771, 9] width 902 height 21
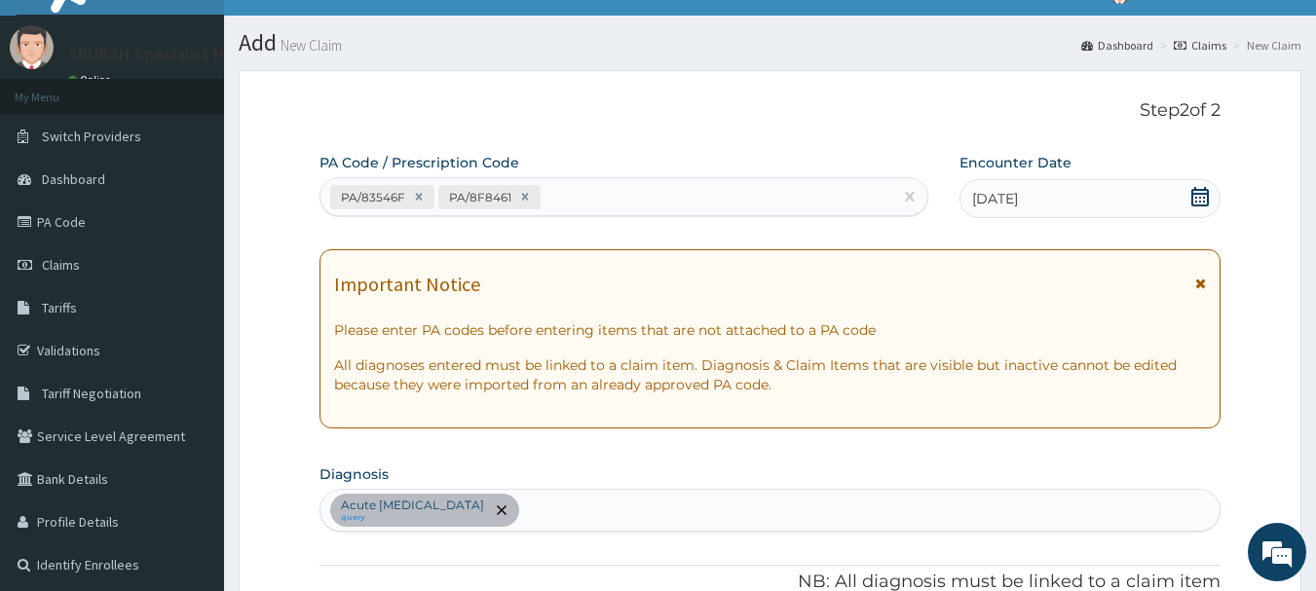
scroll to position [15, 0]
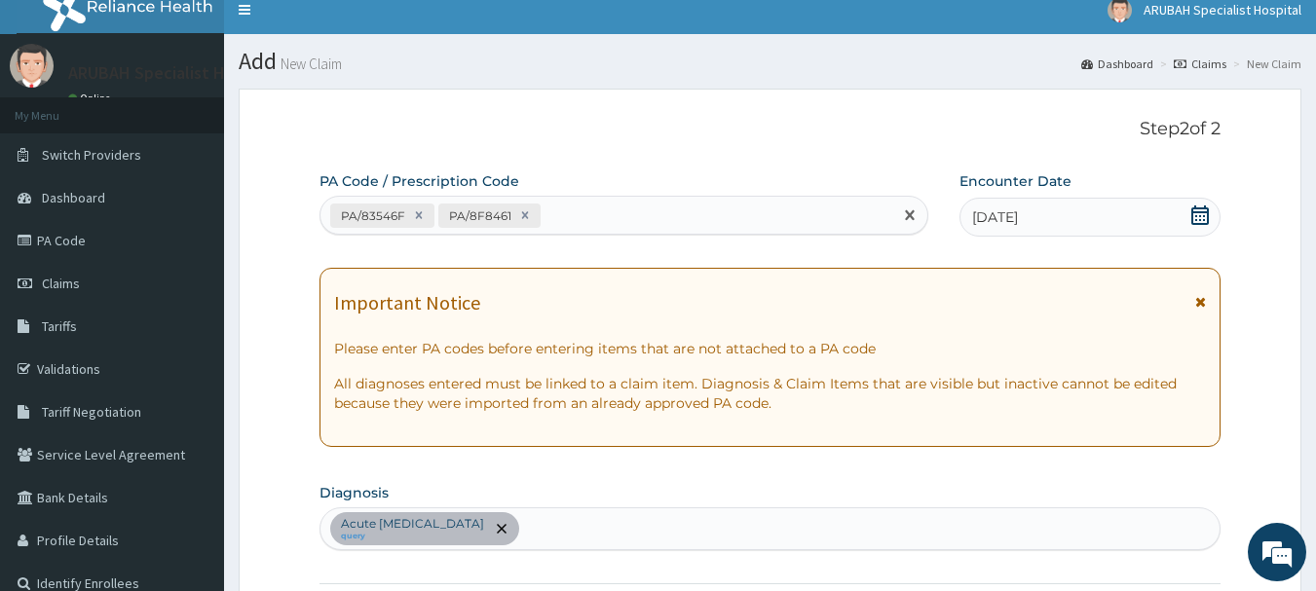
click at [630, 217] on div "PA/83546F PA/8F8461" at bounding box center [606, 216] width 573 height 32
paste input "PA/83546F"
type input "PA/83546F"
paste input "PA/83546F"
type input "PA/83546F"
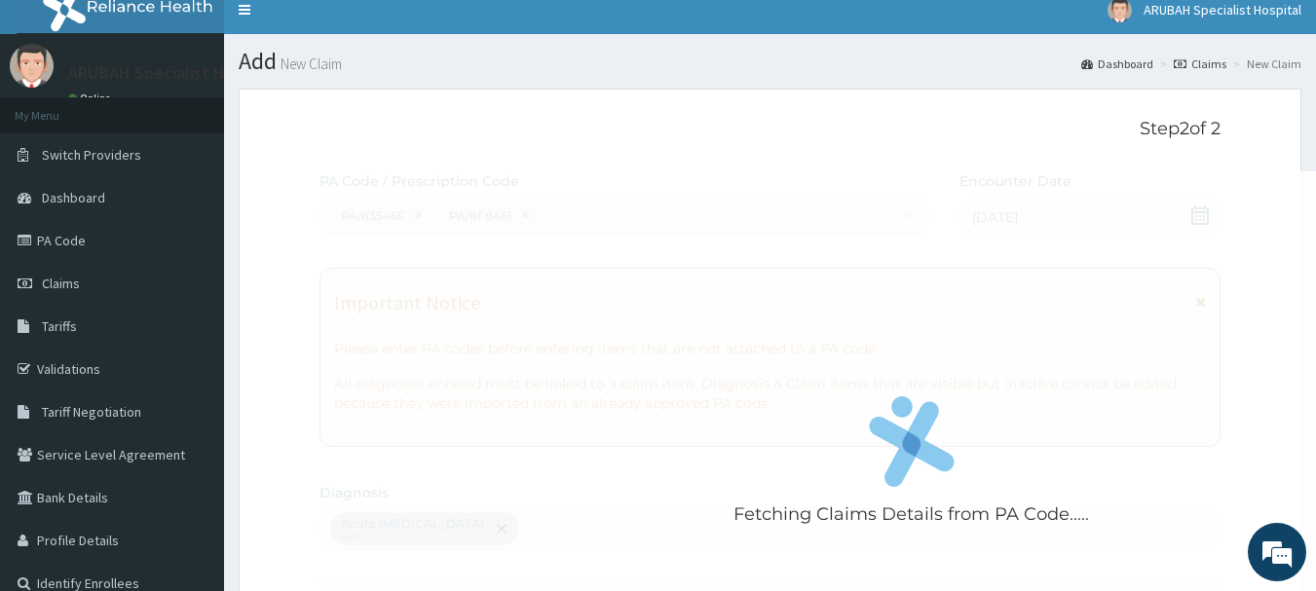
click at [667, 72] on h1 "Add New Claim" at bounding box center [770, 61] width 1063 height 25
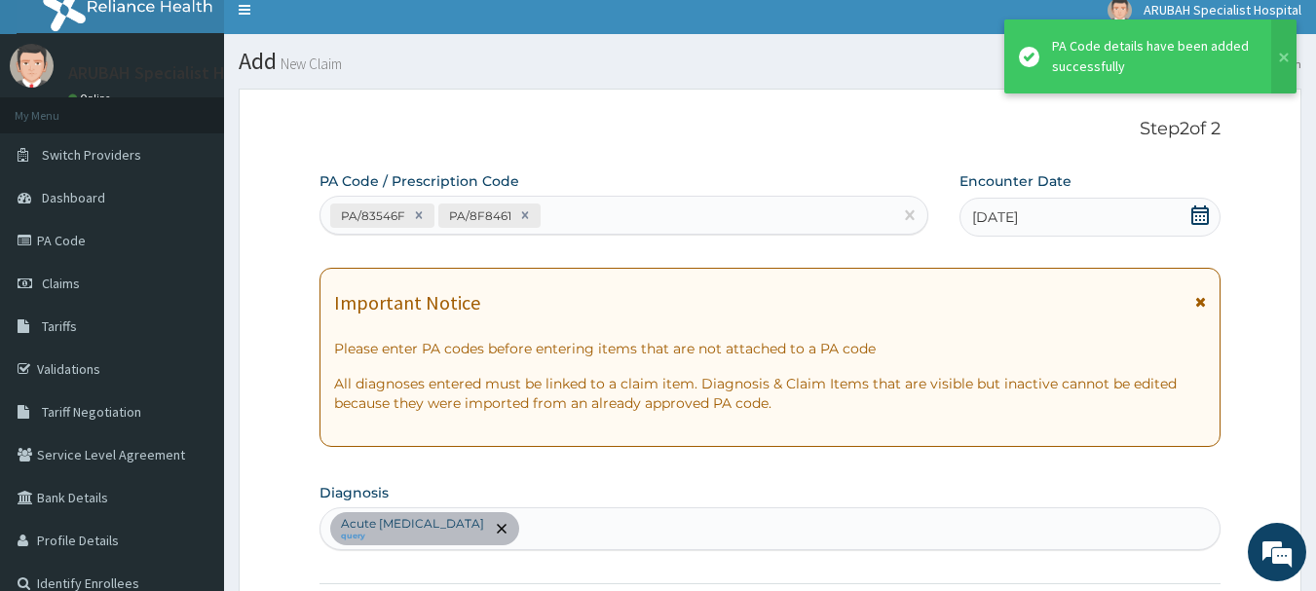
scroll to position [515, 0]
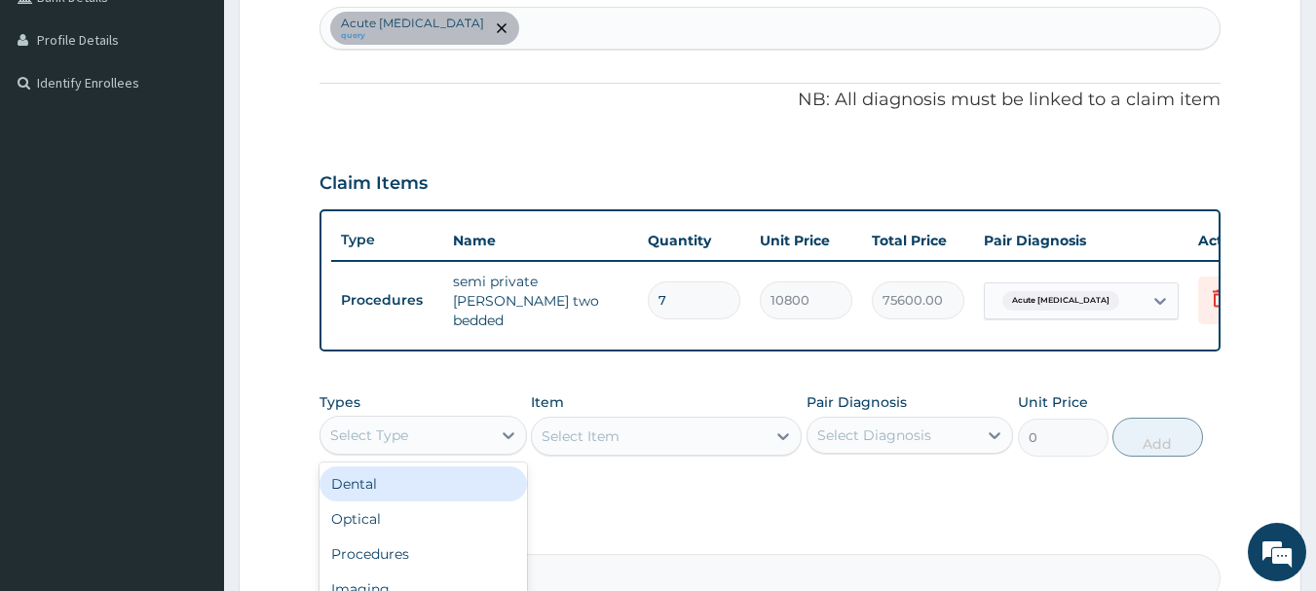
click at [444, 424] on div "Select Type" at bounding box center [405, 435] width 170 height 31
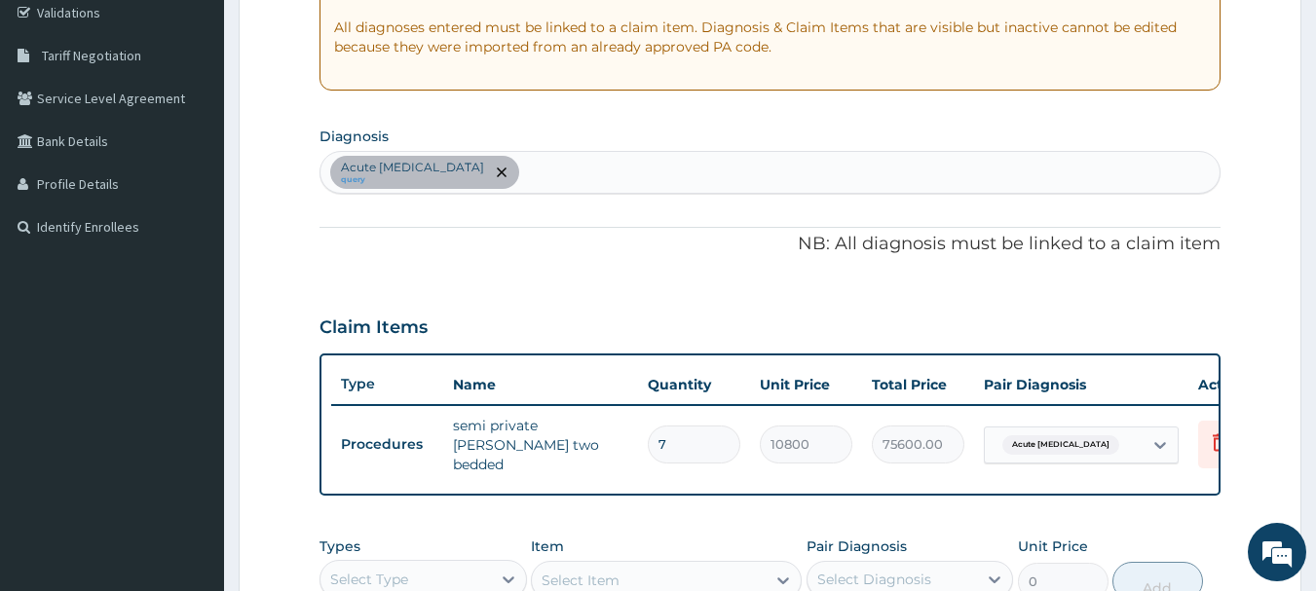
scroll to position [359, 0]
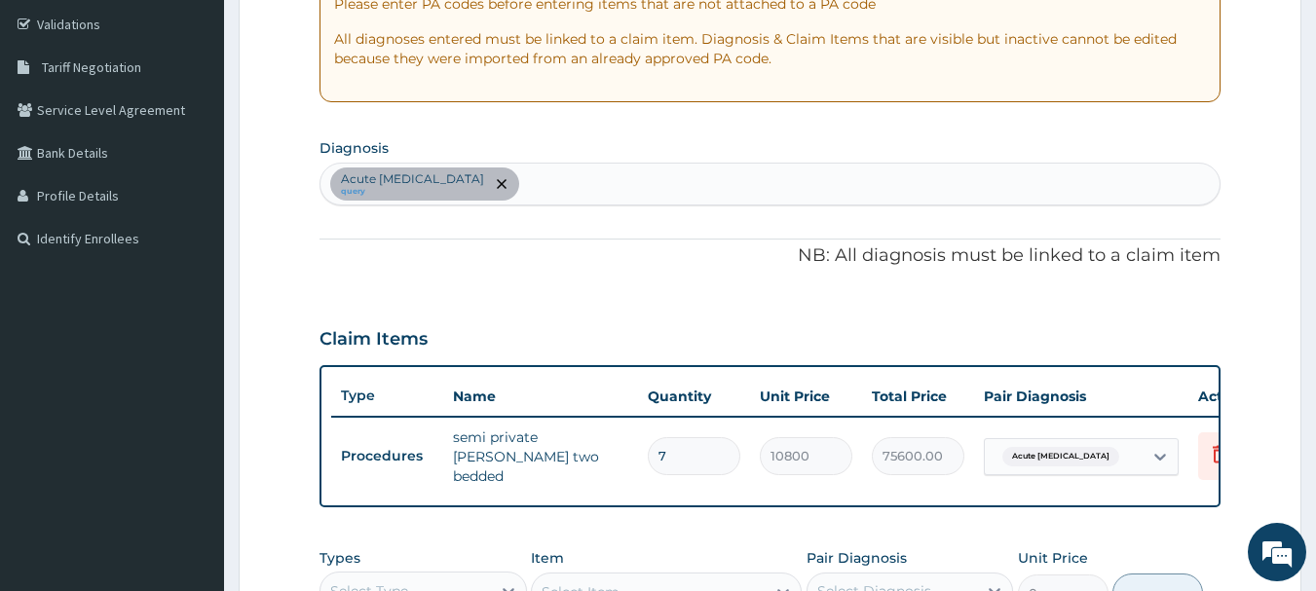
click at [691, 186] on div "Acute peptic ulcer query" at bounding box center [770, 184] width 900 height 41
type input "malaria"
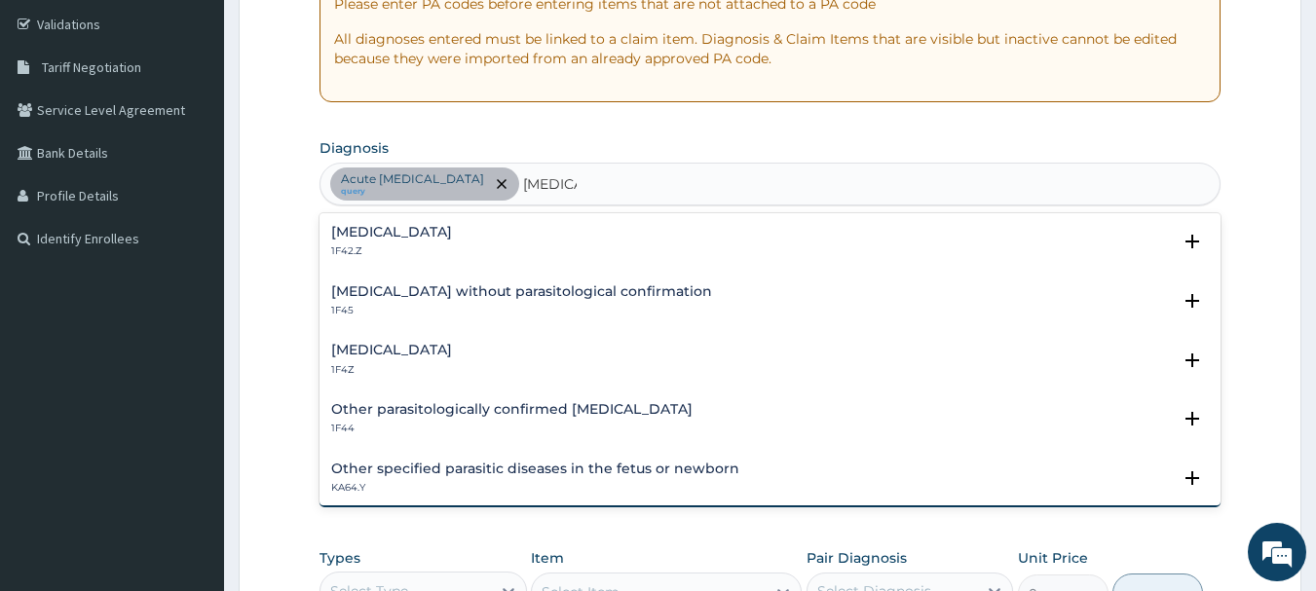
click at [352, 357] on h4 "Malaria, unspecified" at bounding box center [391, 350] width 121 height 15
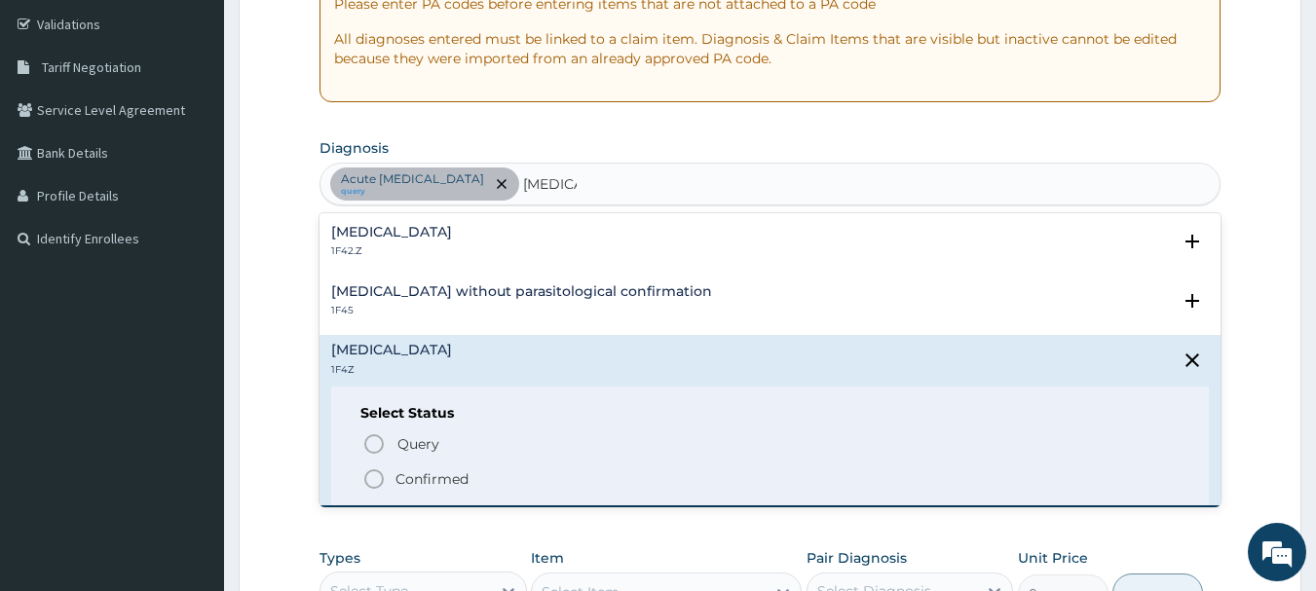
click at [377, 471] on circle "status option filled" at bounding box center [374, 480] width 18 height 18
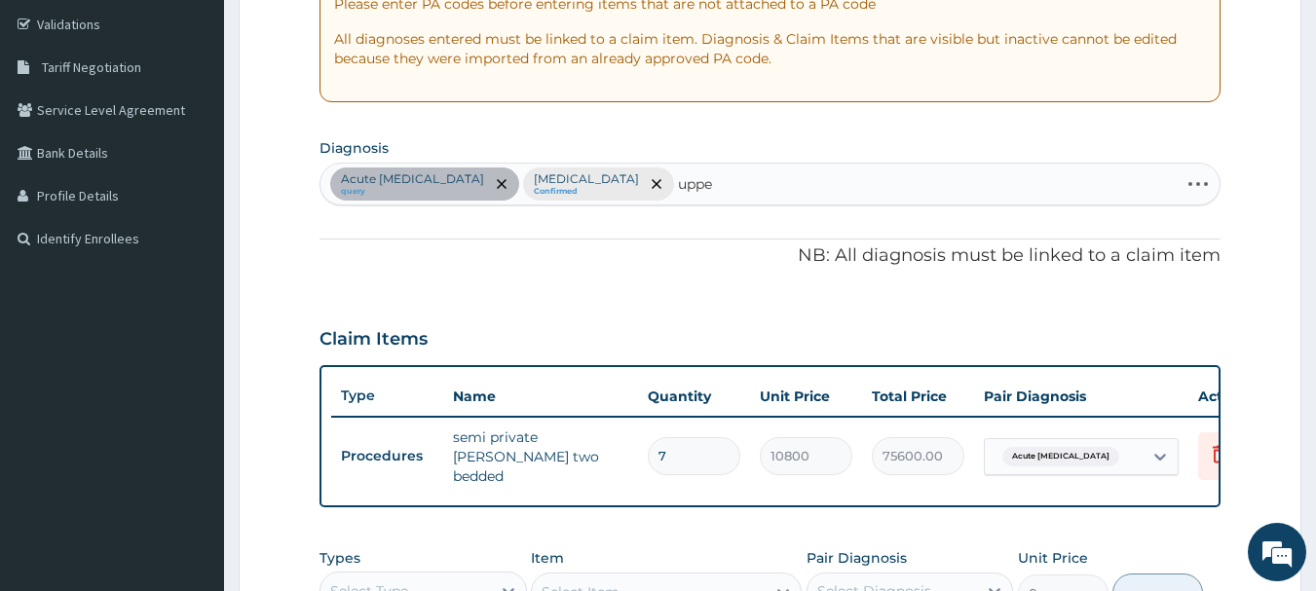
type input "upper"
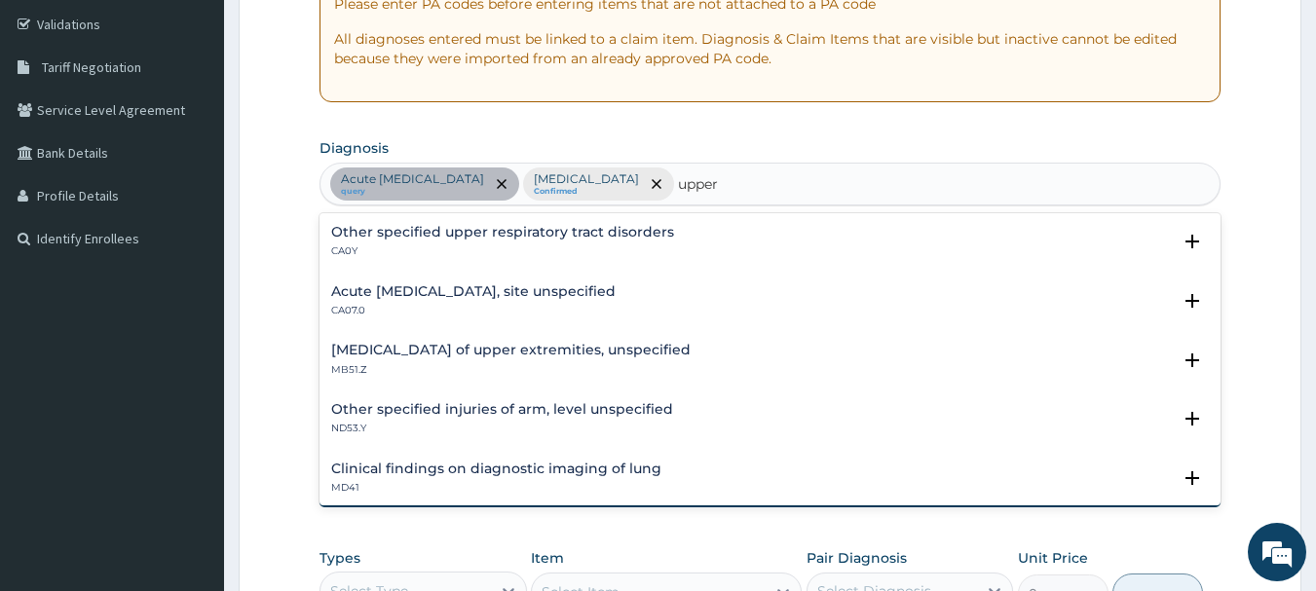
click at [398, 294] on h4 "Acute upper respiratory infection, site unspecified" at bounding box center [473, 291] width 284 height 15
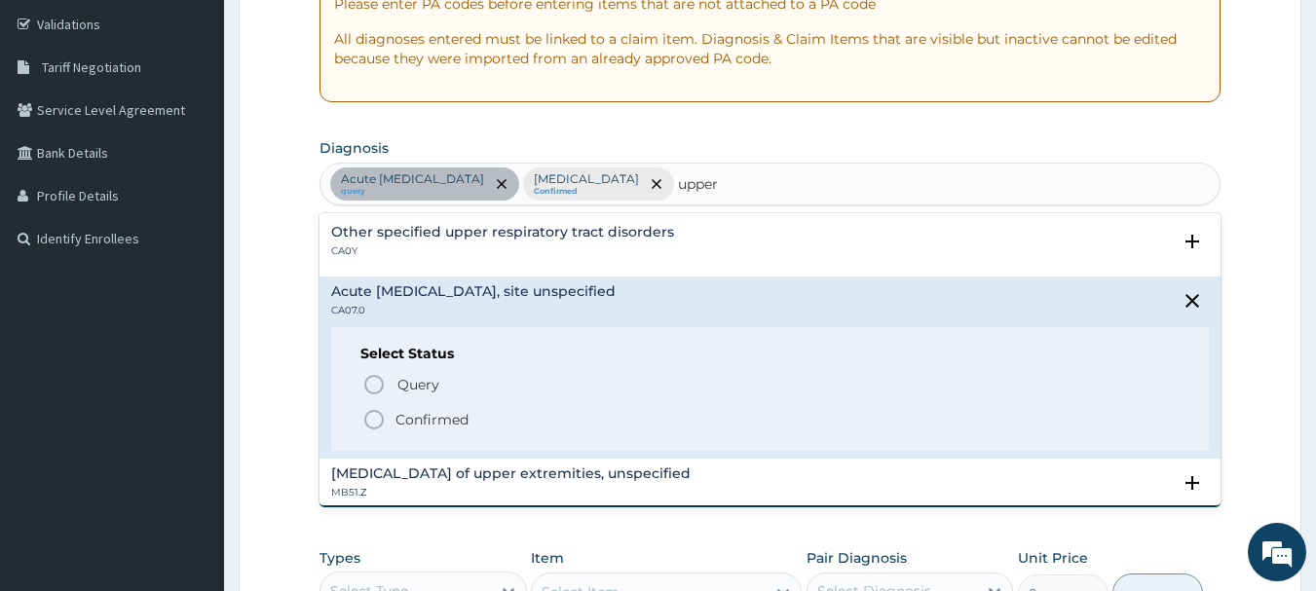
click at [377, 422] on icon "status option filled" at bounding box center [373, 419] width 23 height 23
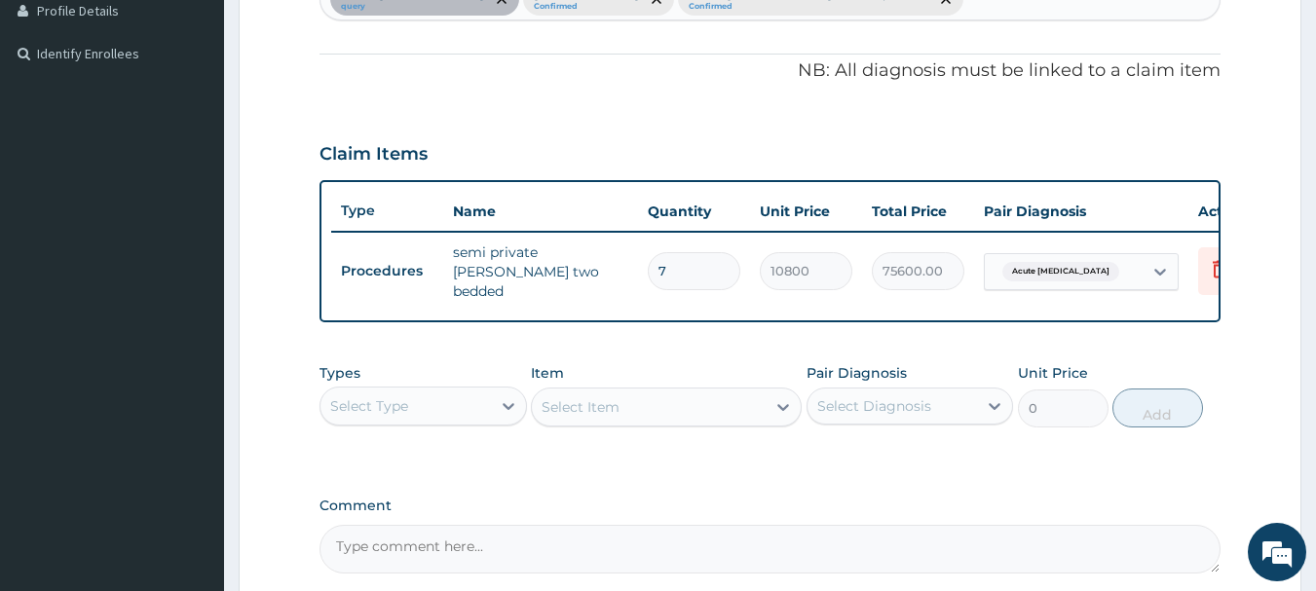
scroll to position [735, 0]
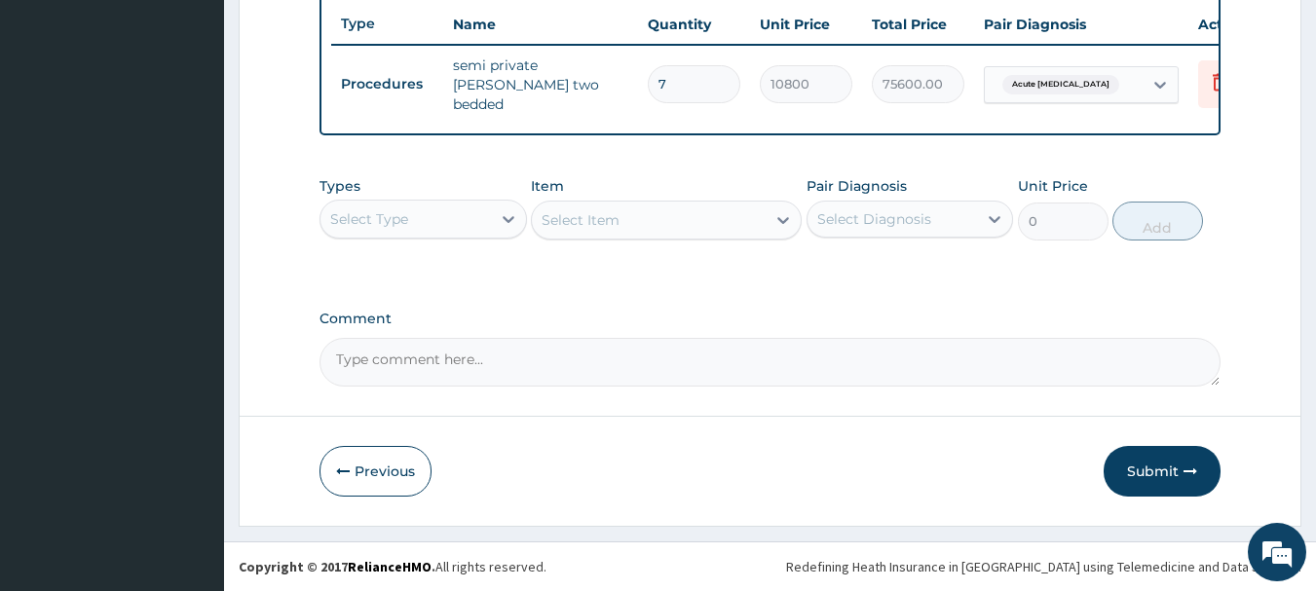
click at [402, 211] on div "Select Type" at bounding box center [369, 218] width 78 height 19
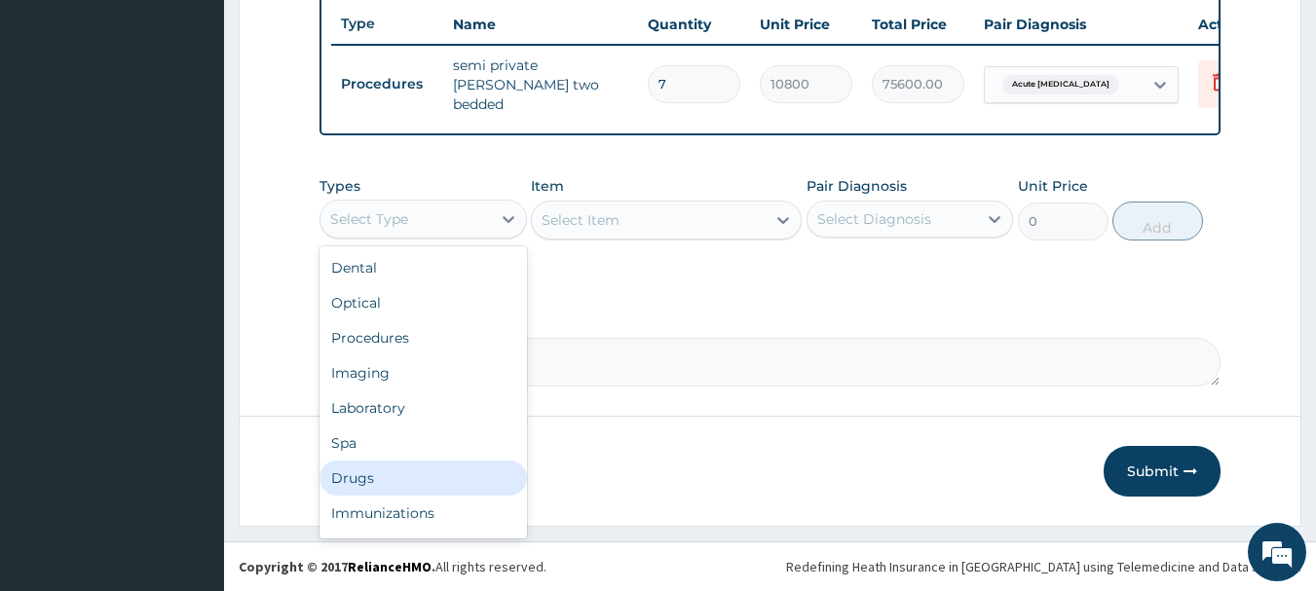
click at [363, 490] on div "Drugs" at bounding box center [423, 478] width 207 height 35
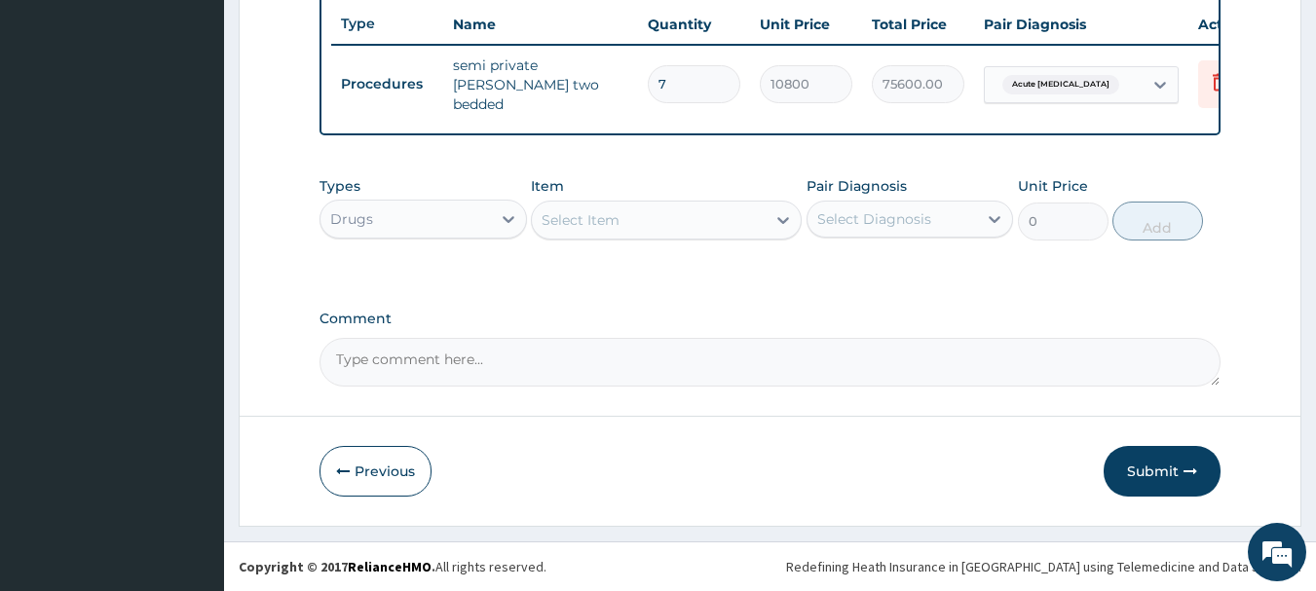
click at [598, 225] on div "Select Item" at bounding box center [581, 219] width 78 height 19
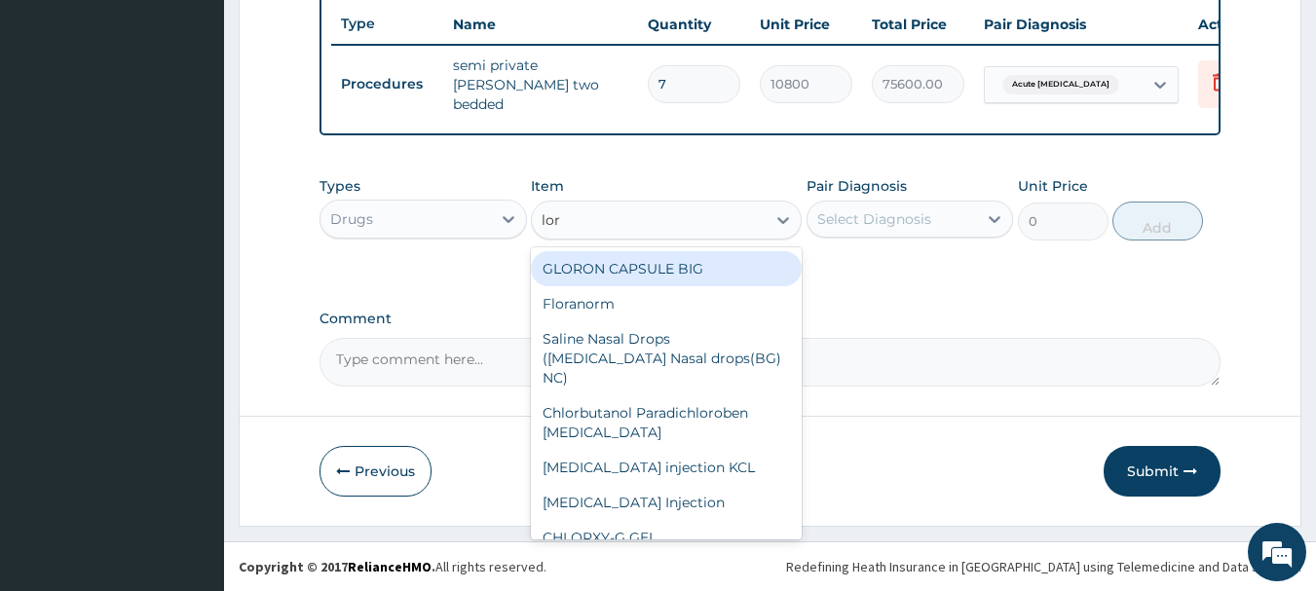
type input "lora"
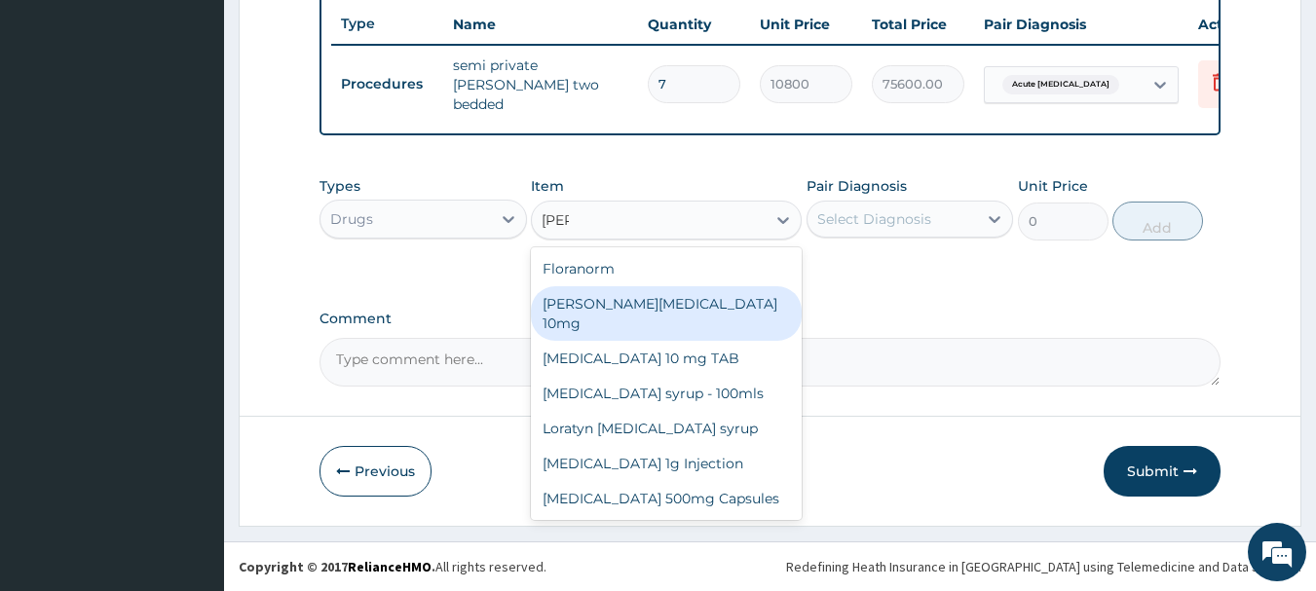
click at [601, 308] on div "Loratyn Loratadine 10mg" at bounding box center [666, 313] width 271 height 55
type input "99"
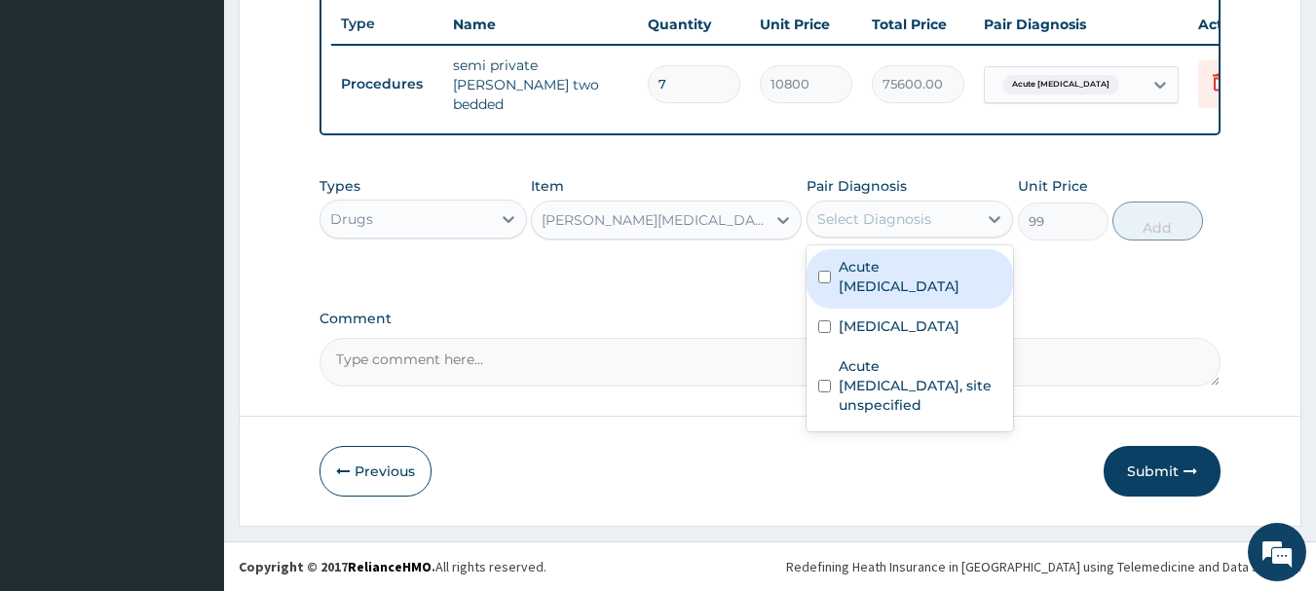
click at [852, 210] on div "Select Diagnosis" at bounding box center [874, 218] width 114 height 19
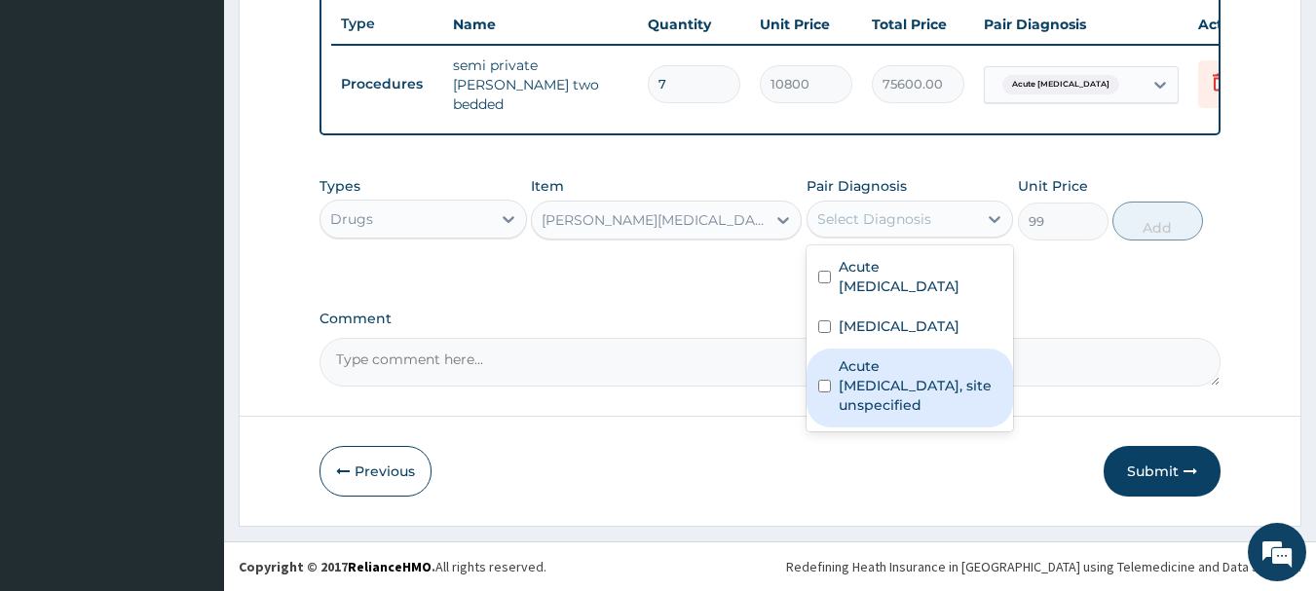
click at [823, 387] on div "Acute upper respiratory infection, site unspecified" at bounding box center [910, 388] width 207 height 79
checkbox input "true"
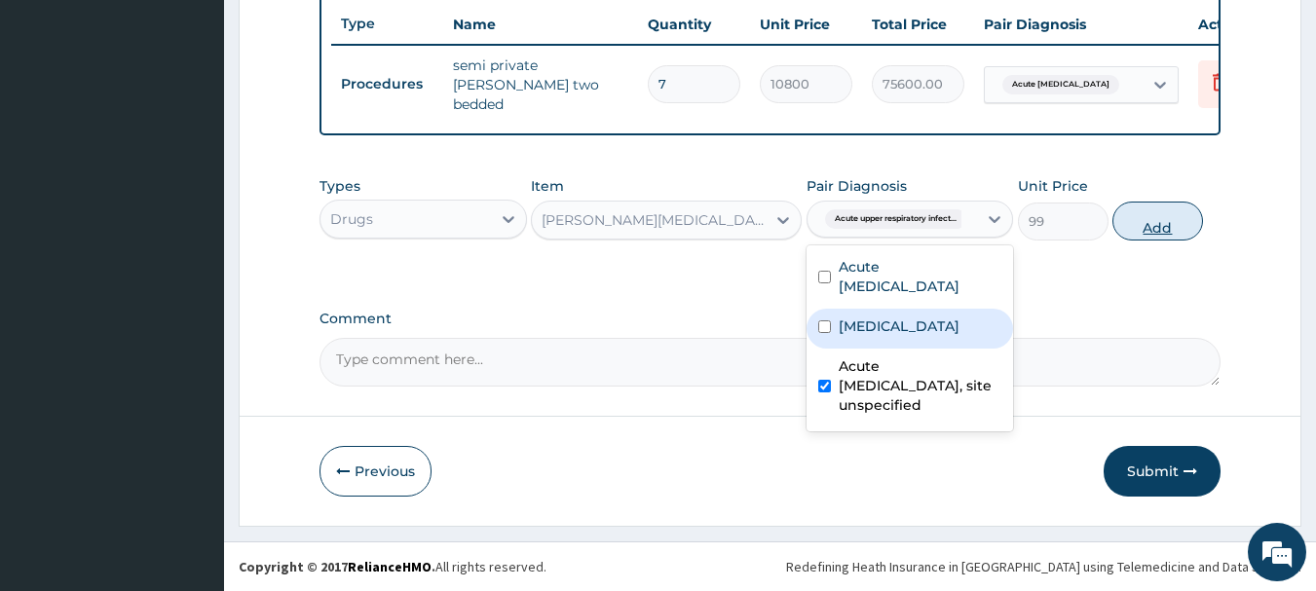
click at [1168, 228] on button "Add" at bounding box center [1157, 221] width 91 height 39
type input "0"
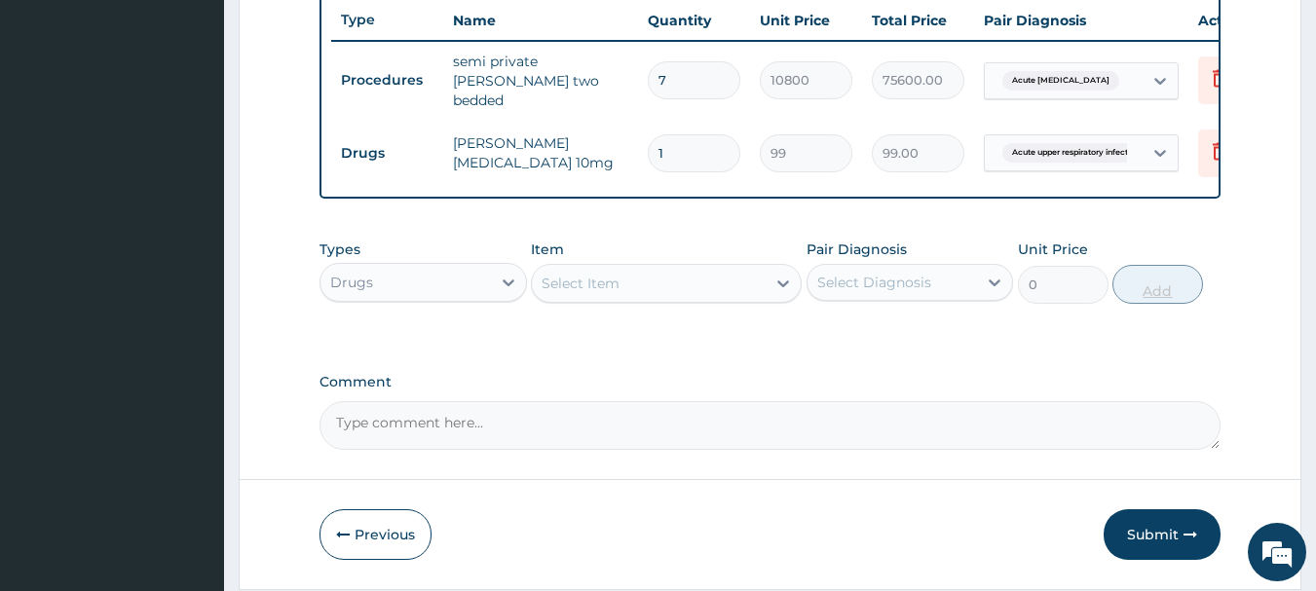
type input "10"
type input "990.00"
type input "10"
click at [647, 282] on div "Select Item" at bounding box center [649, 283] width 234 height 31
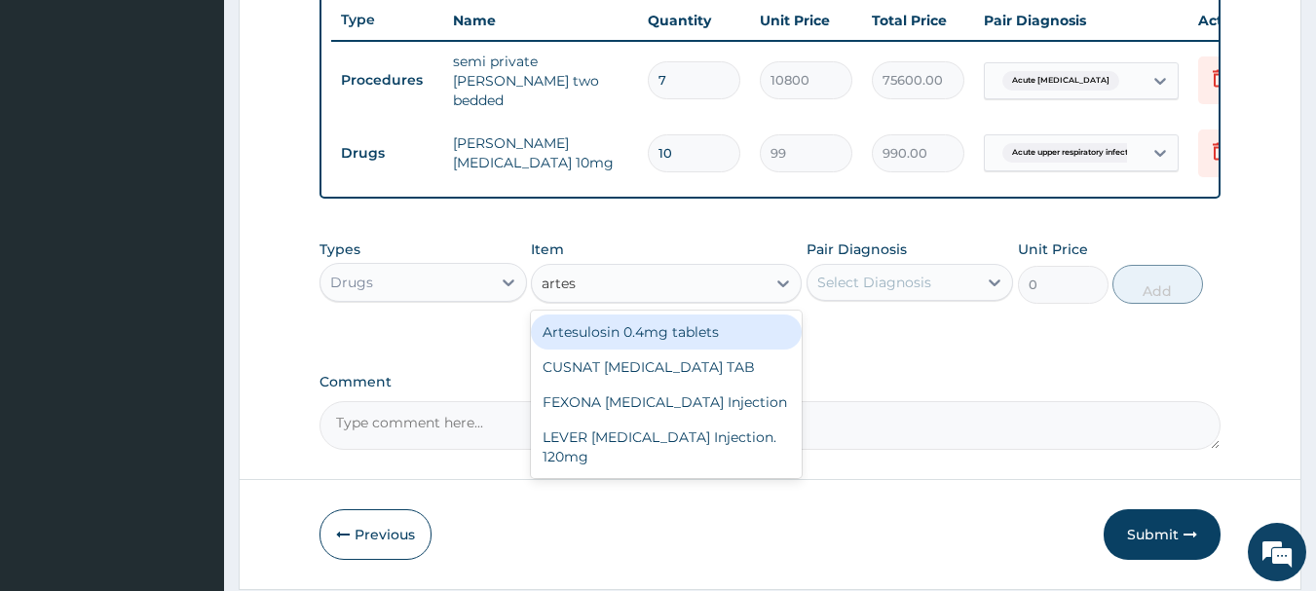
type input "artesu"
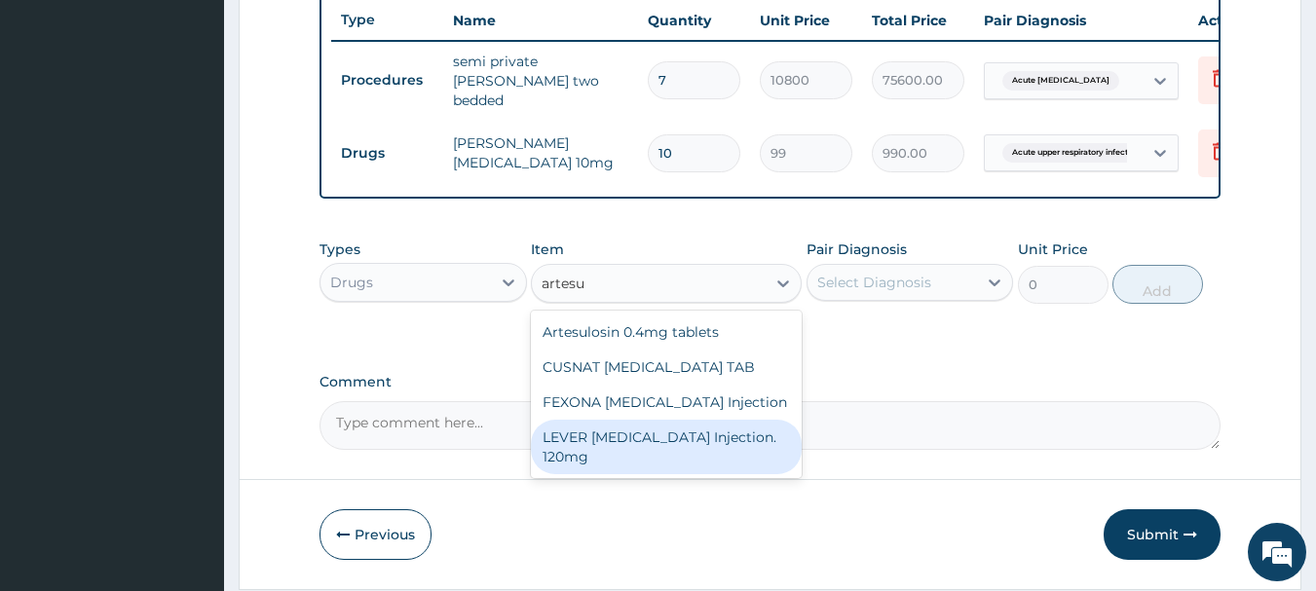
click at [632, 457] on div "LEVER ARTESUNATE Injection. 120mg" at bounding box center [666, 447] width 271 height 55
type input "2640"
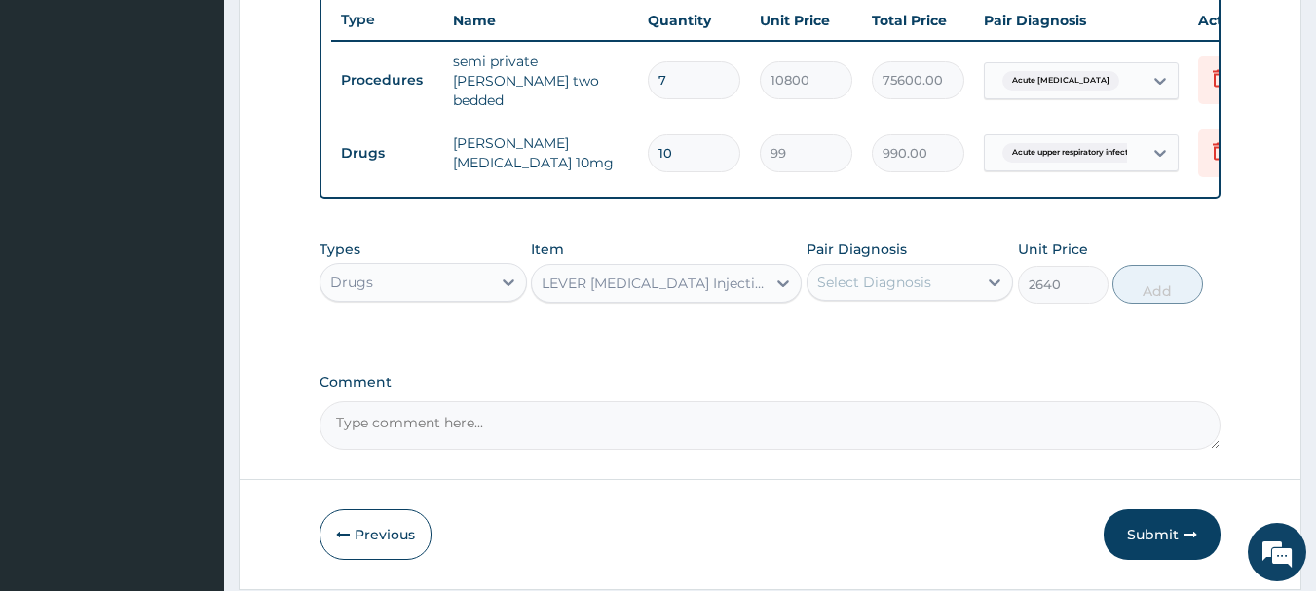
click at [861, 282] on div "Select Diagnosis" at bounding box center [874, 282] width 114 height 19
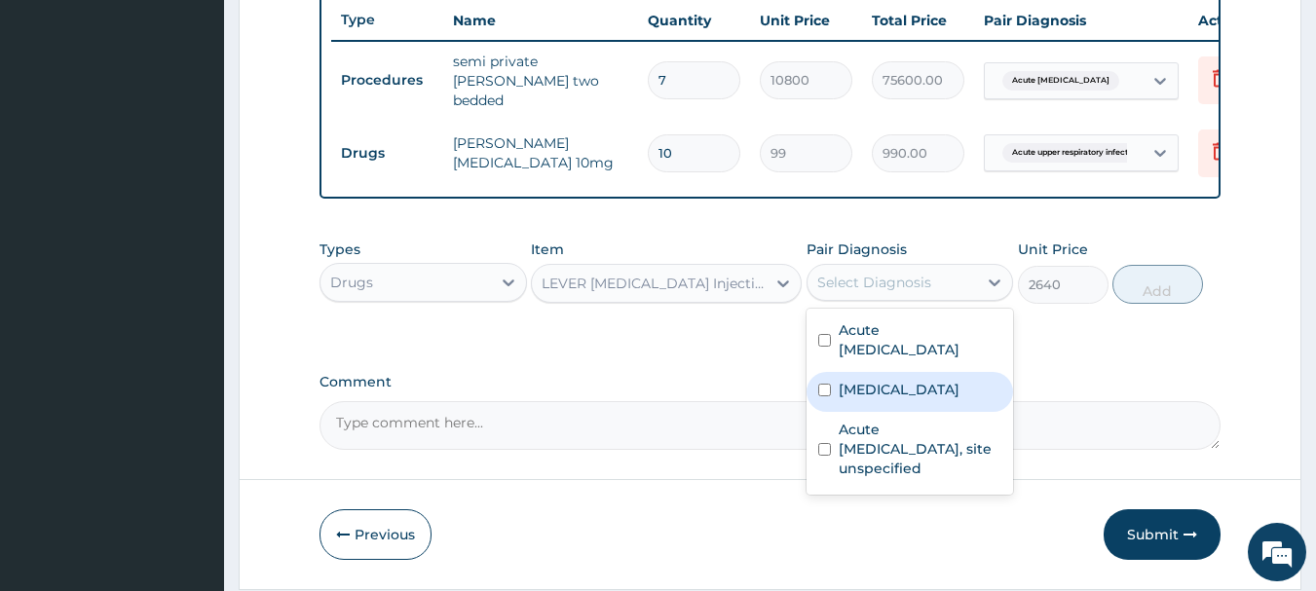
click at [824, 372] on div "Malaria, unspecified" at bounding box center [910, 392] width 207 height 40
checkbox input "true"
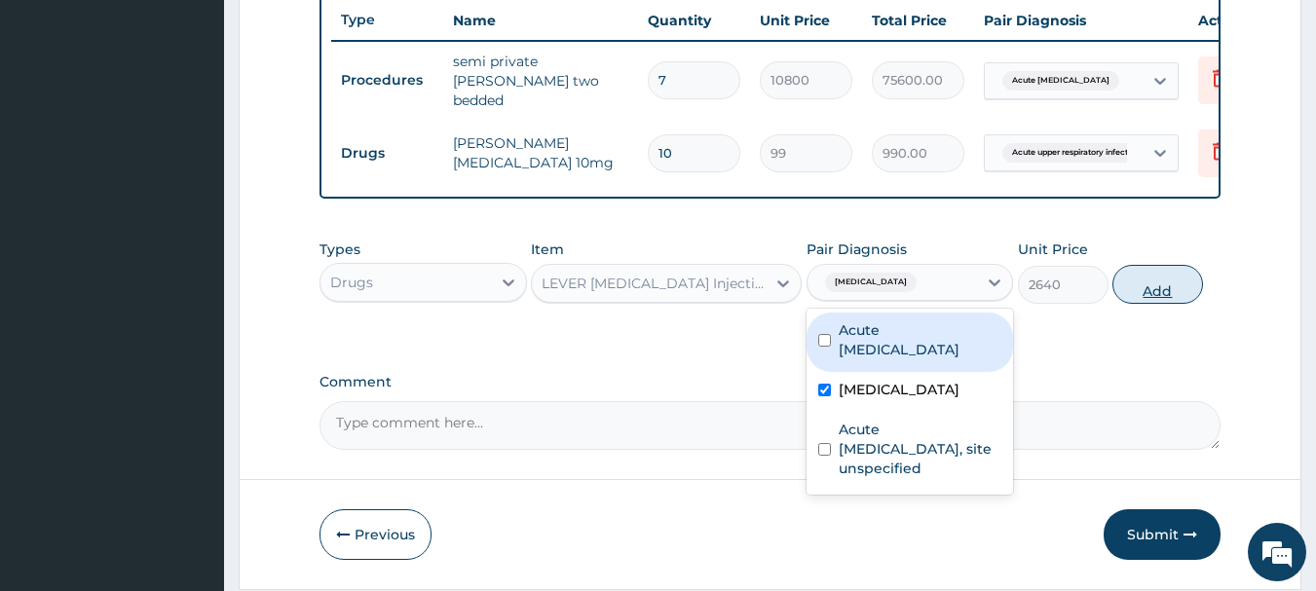
click at [1156, 290] on button "Add" at bounding box center [1157, 284] width 91 height 39
type input "0"
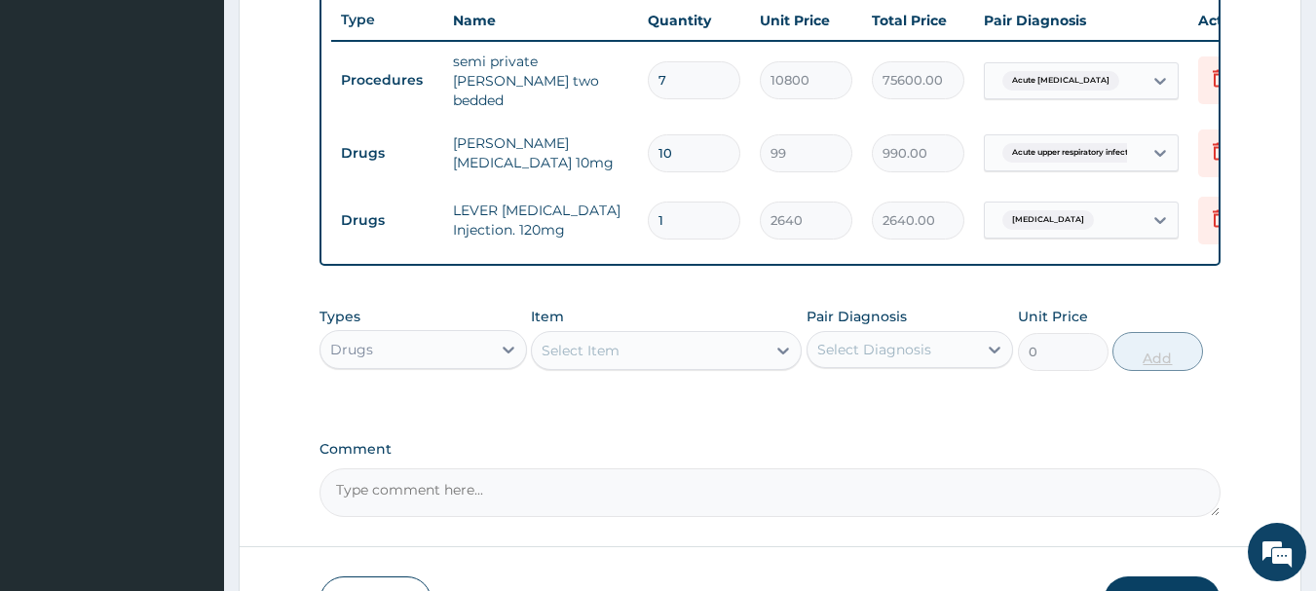
type input "0.00"
type input "4"
type input "10560.00"
type input "4"
click at [745, 354] on div "Select Item" at bounding box center [649, 350] width 234 height 31
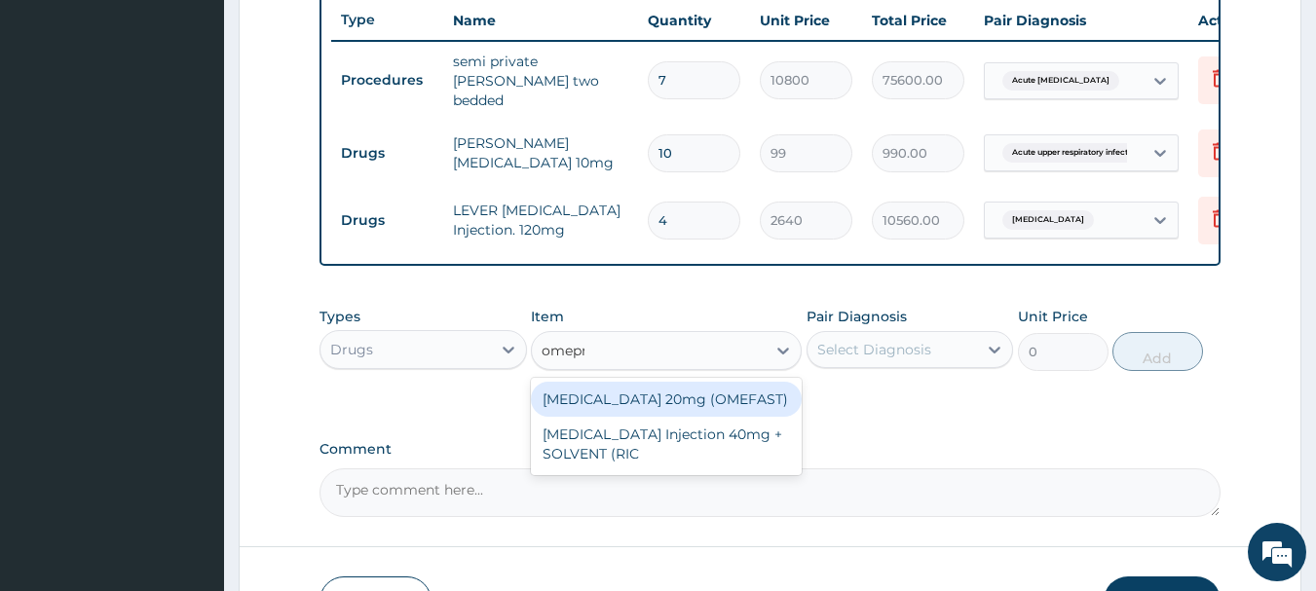
type input "omepra"
click at [735, 399] on div "OMEPRAZOLE 20mg (OMEFAST)" at bounding box center [666, 399] width 271 height 35
type input "92.4"
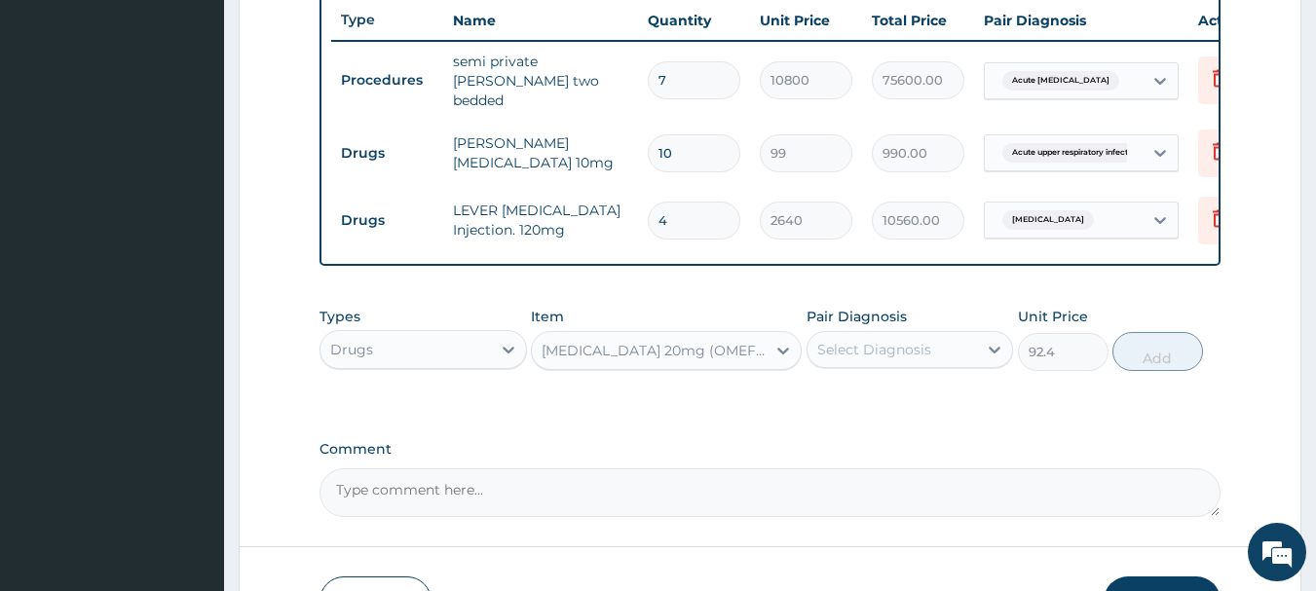
click at [866, 341] on div "Select Diagnosis" at bounding box center [893, 349] width 170 height 31
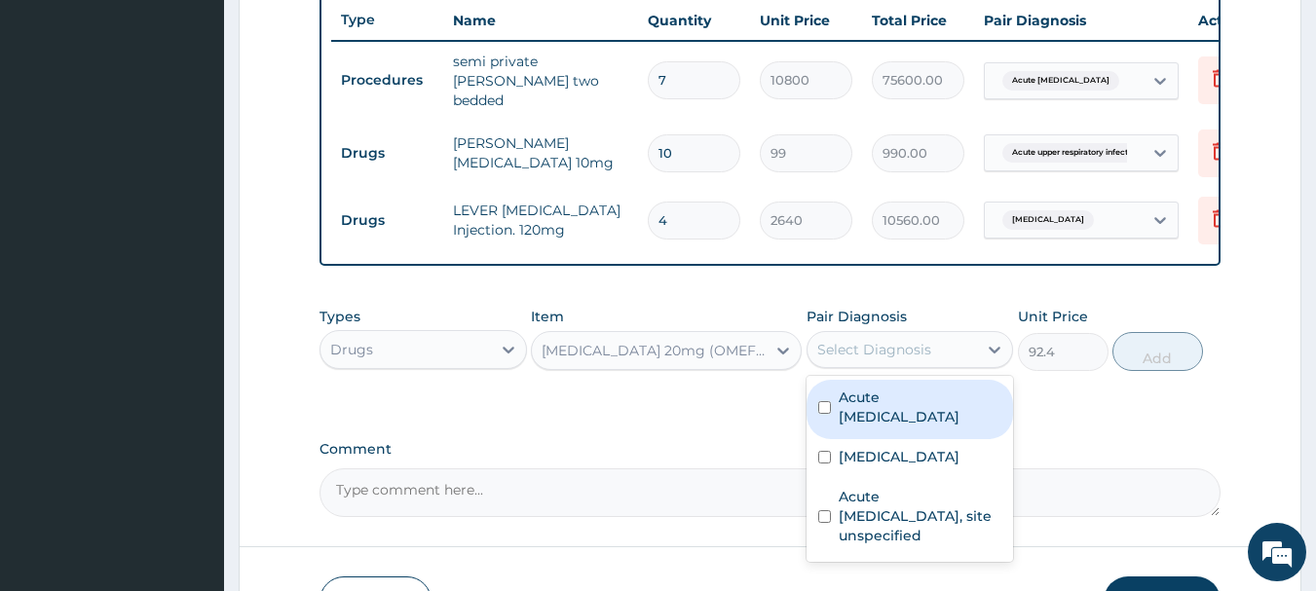
click at [840, 390] on div "Acute peptic ulcer" at bounding box center [910, 409] width 207 height 59
checkbox input "true"
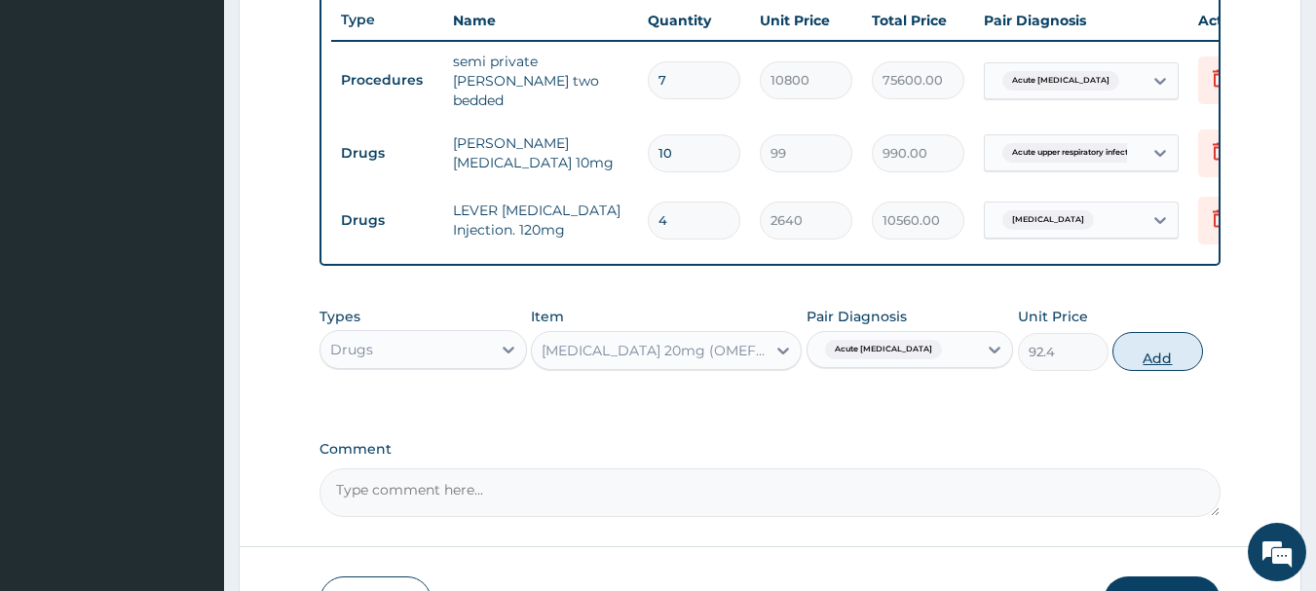
click at [1158, 361] on button "Add" at bounding box center [1157, 351] width 91 height 39
type input "0"
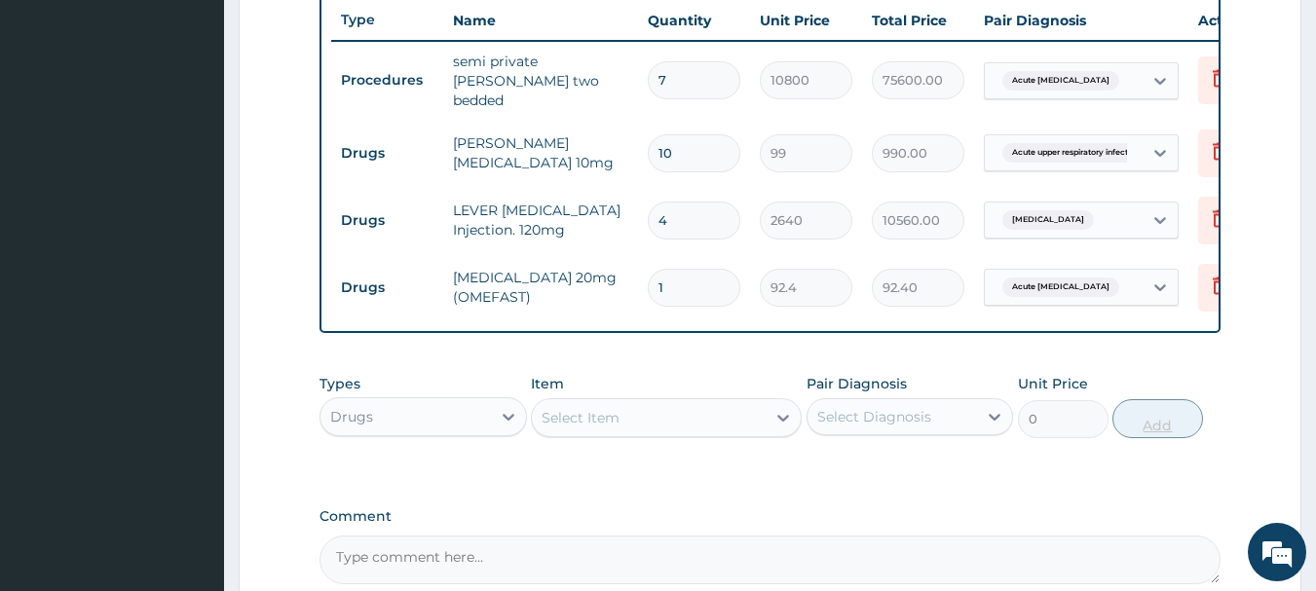
type input "0.00"
type input "3"
type input "277.20"
type input "3"
click at [760, 432] on div "Select Item" at bounding box center [649, 417] width 234 height 31
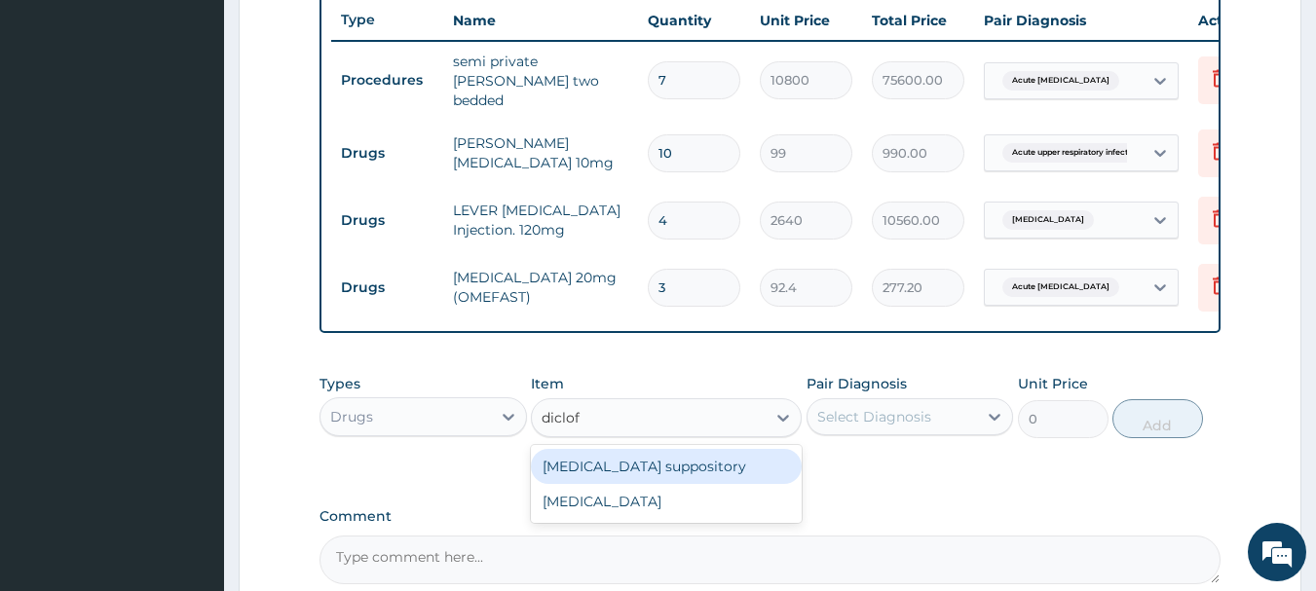
type input "diclofe"
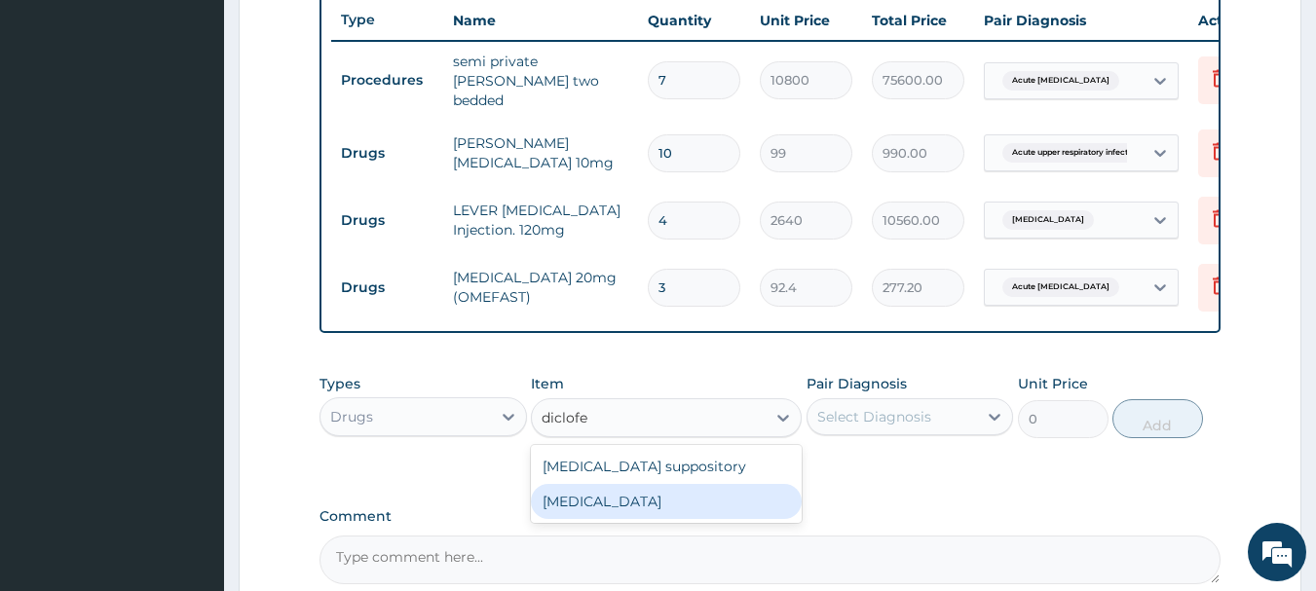
click at [640, 499] on div "Diclofenac" at bounding box center [666, 501] width 271 height 35
type input "660"
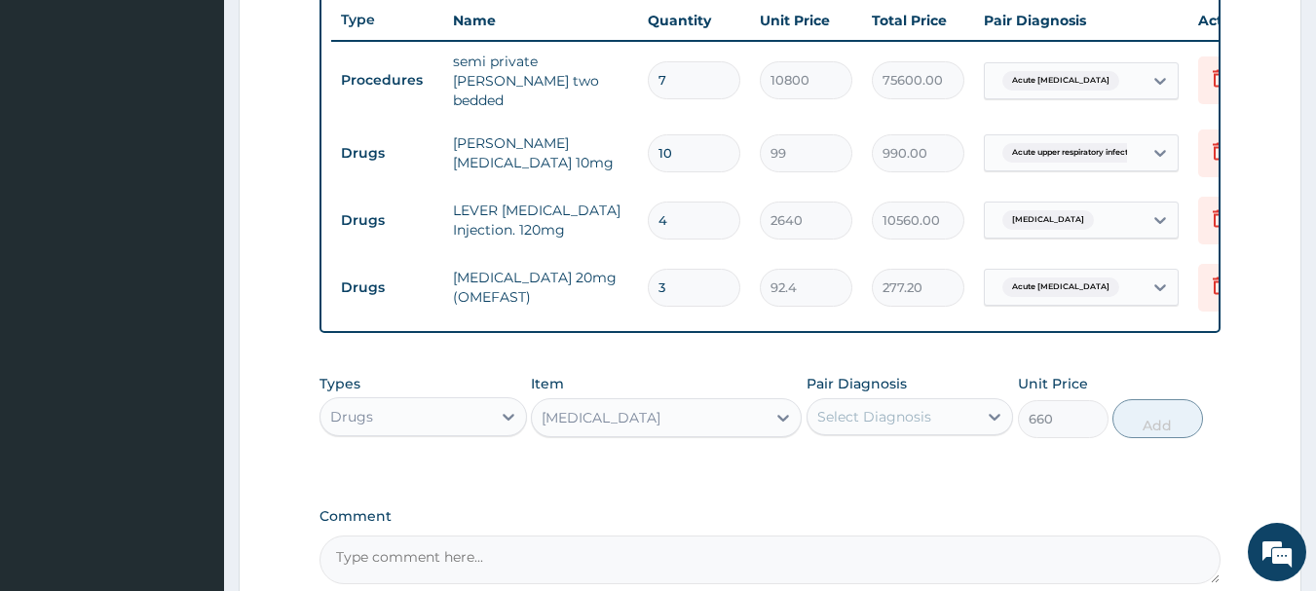
click at [887, 414] on div "Select Diagnosis" at bounding box center [874, 416] width 114 height 19
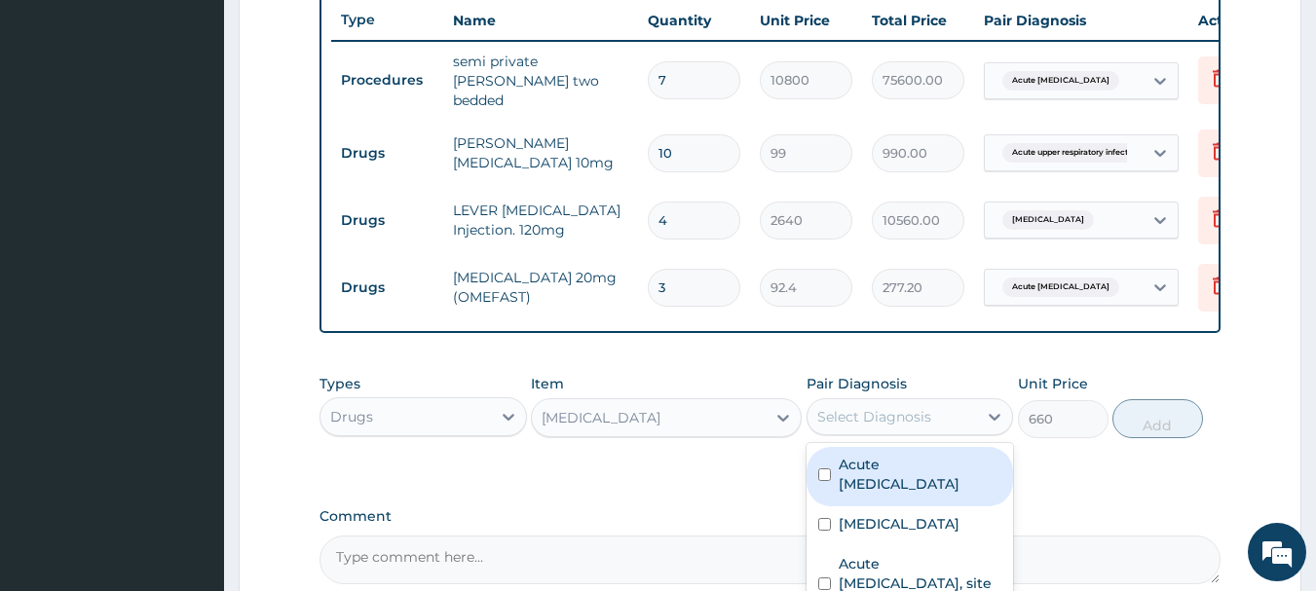
click at [828, 471] on input "checkbox" at bounding box center [824, 475] width 13 height 13
checkbox input "true"
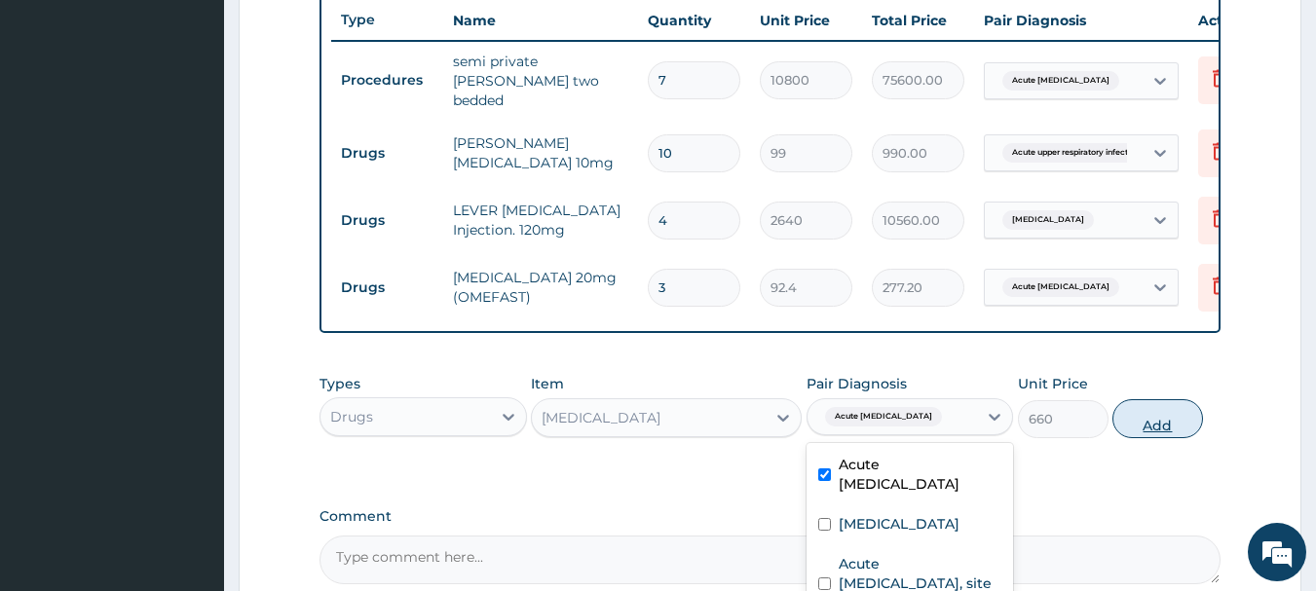
click at [1182, 430] on button "Add" at bounding box center [1157, 418] width 91 height 39
type input "0"
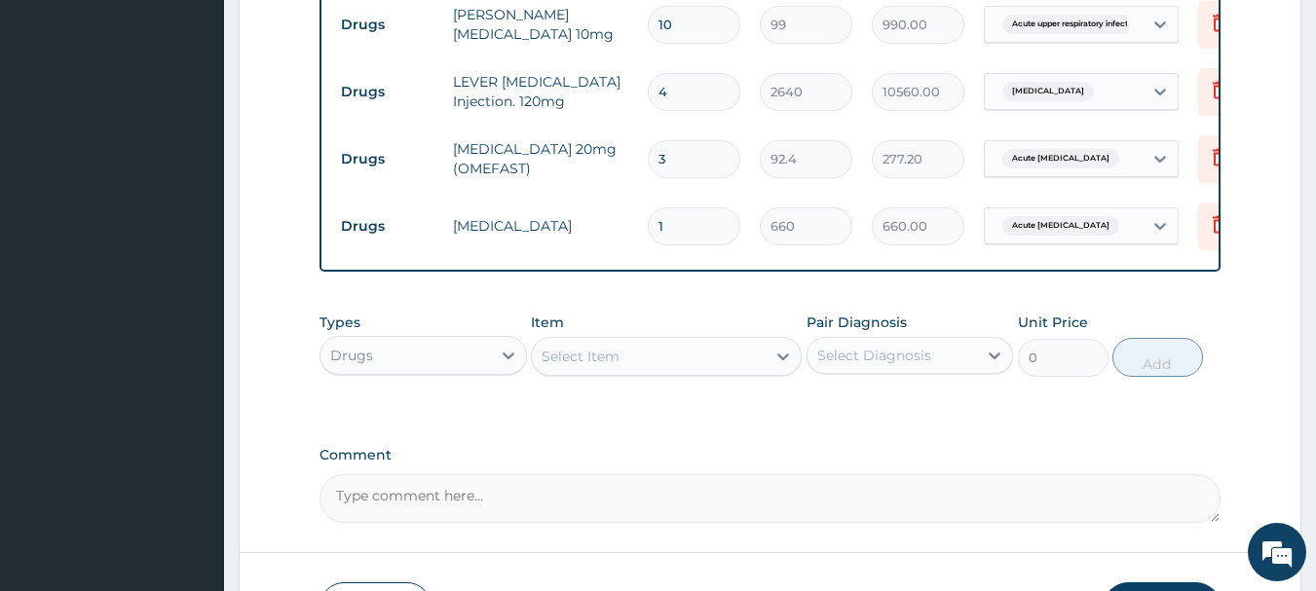
scroll to position [921, 0]
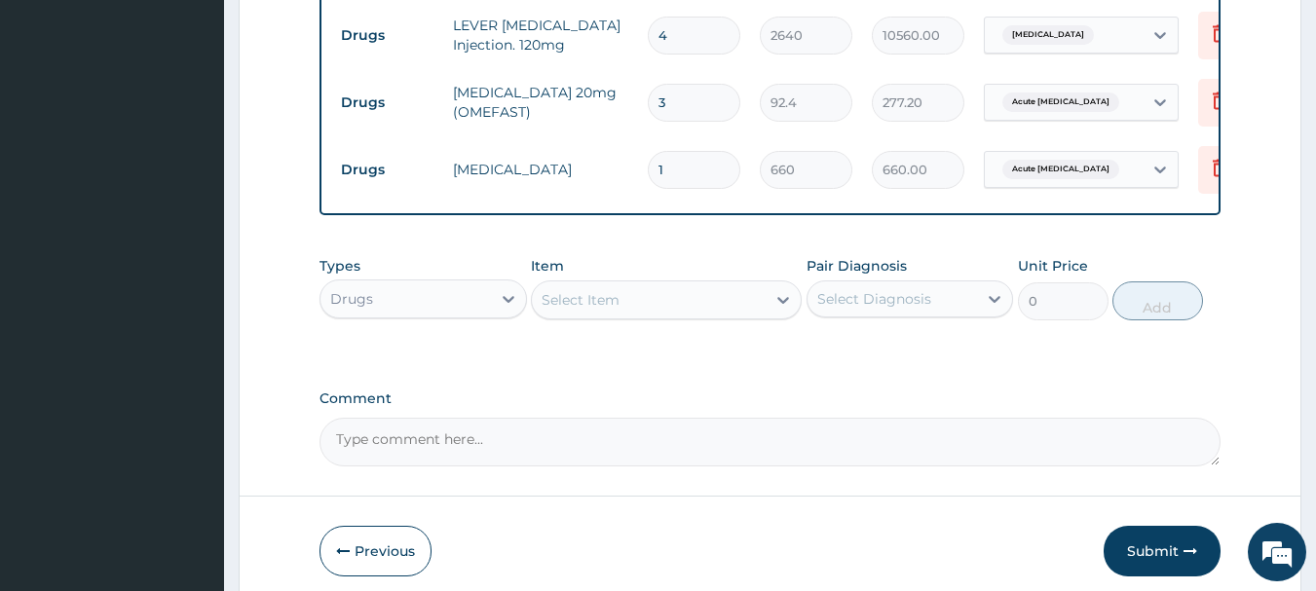
click at [557, 299] on div "Select Item" at bounding box center [581, 299] width 78 height 19
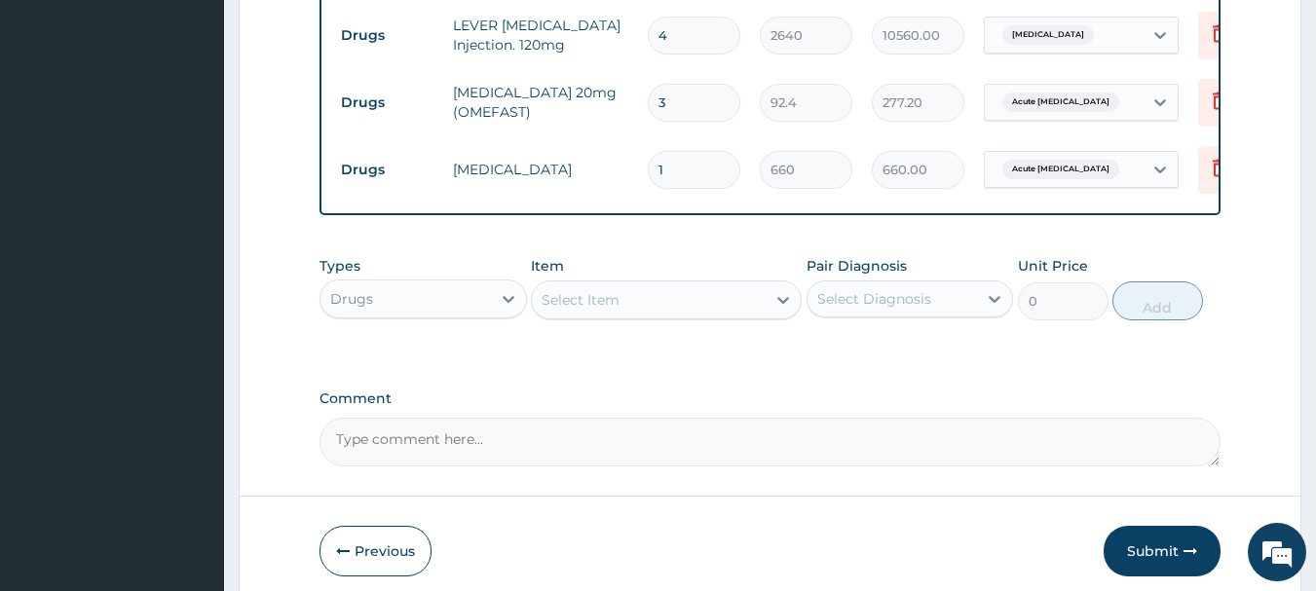
click at [727, 151] on input "1" at bounding box center [694, 170] width 93 height 38
type input "0.00"
type input "2"
type input "1320.00"
type input "2"
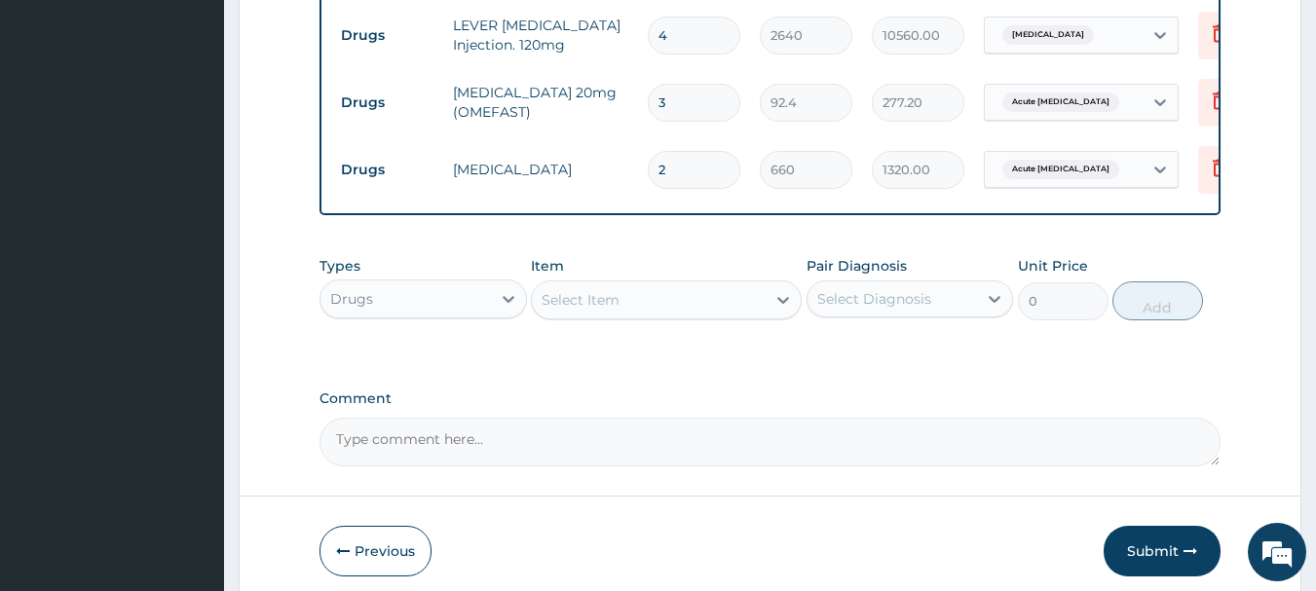
click at [617, 305] on div "Select Item" at bounding box center [581, 299] width 78 height 19
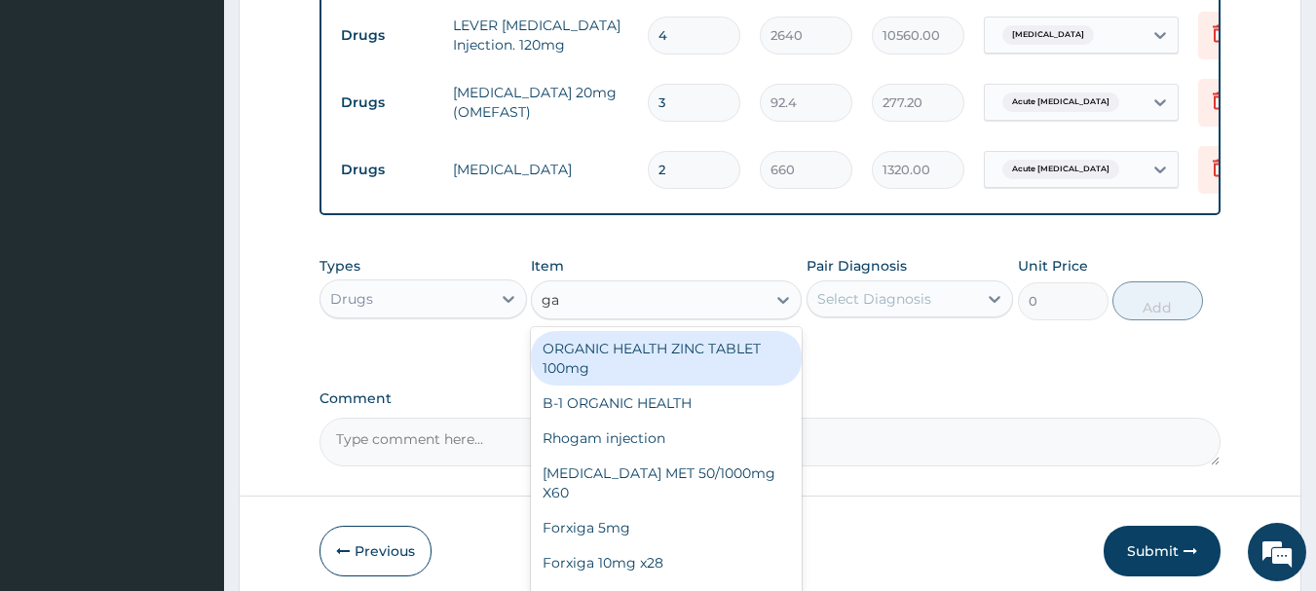
type input "gav"
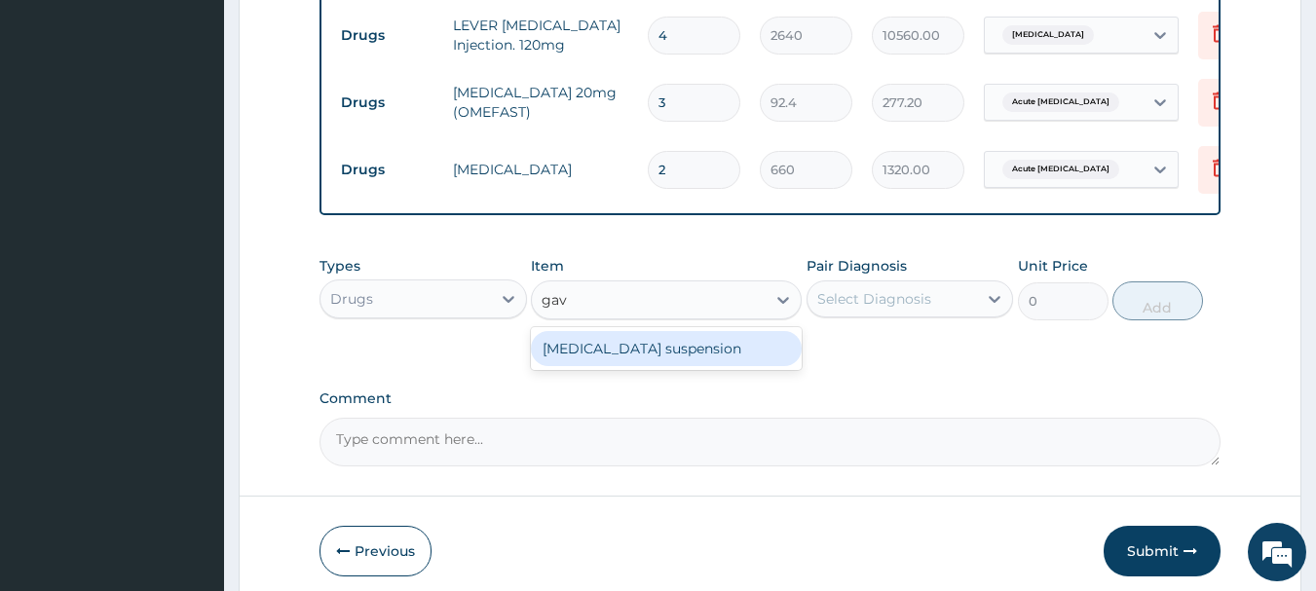
click at [623, 358] on div "Gaviscon suspension" at bounding box center [666, 348] width 271 height 35
type input "9504"
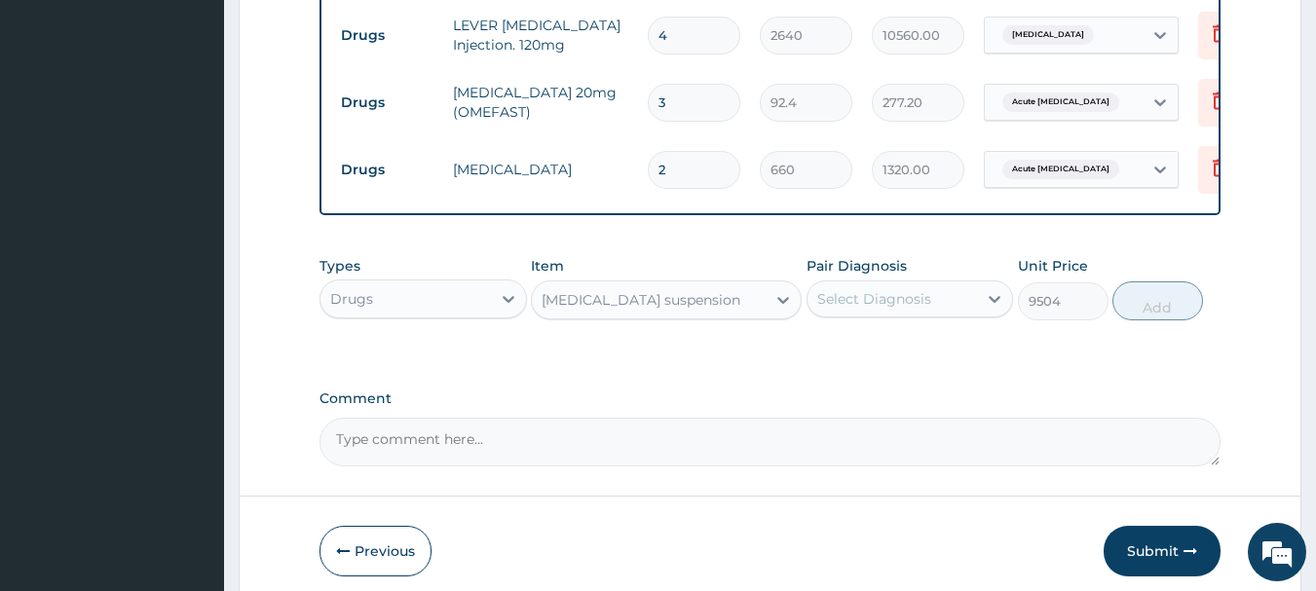
click at [827, 304] on div "Select Diagnosis" at bounding box center [874, 298] width 114 height 19
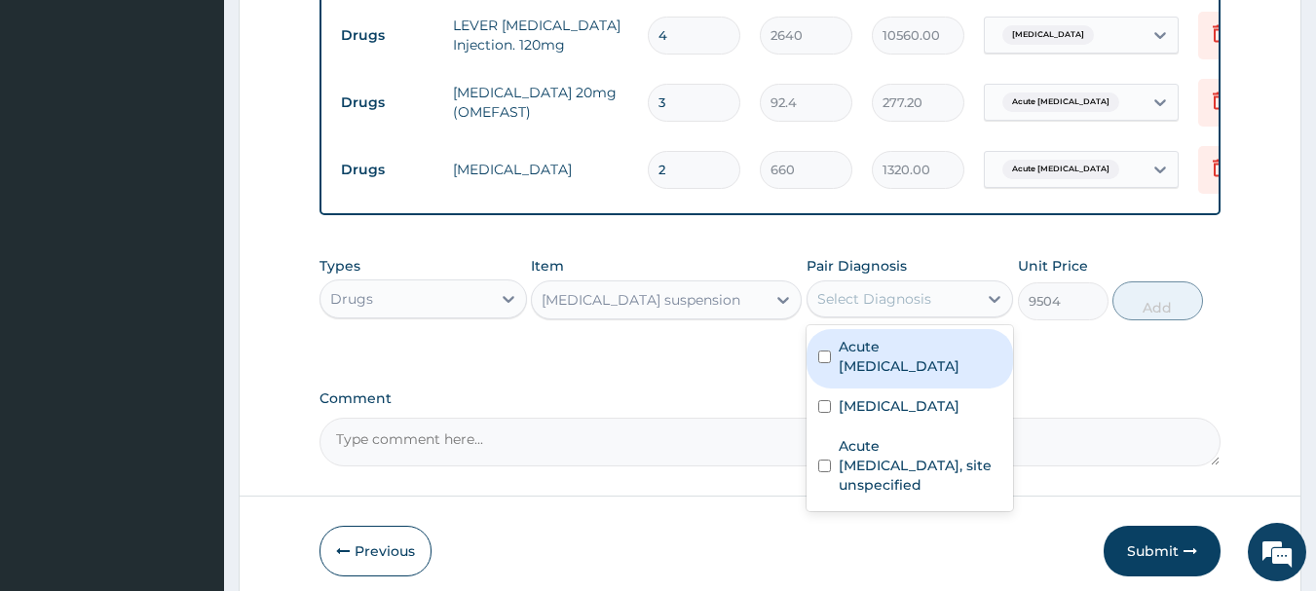
click at [827, 363] on div "Acute peptic ulcer" at bounding box center [910, 358] width 207 height 59
checkbox input "true"
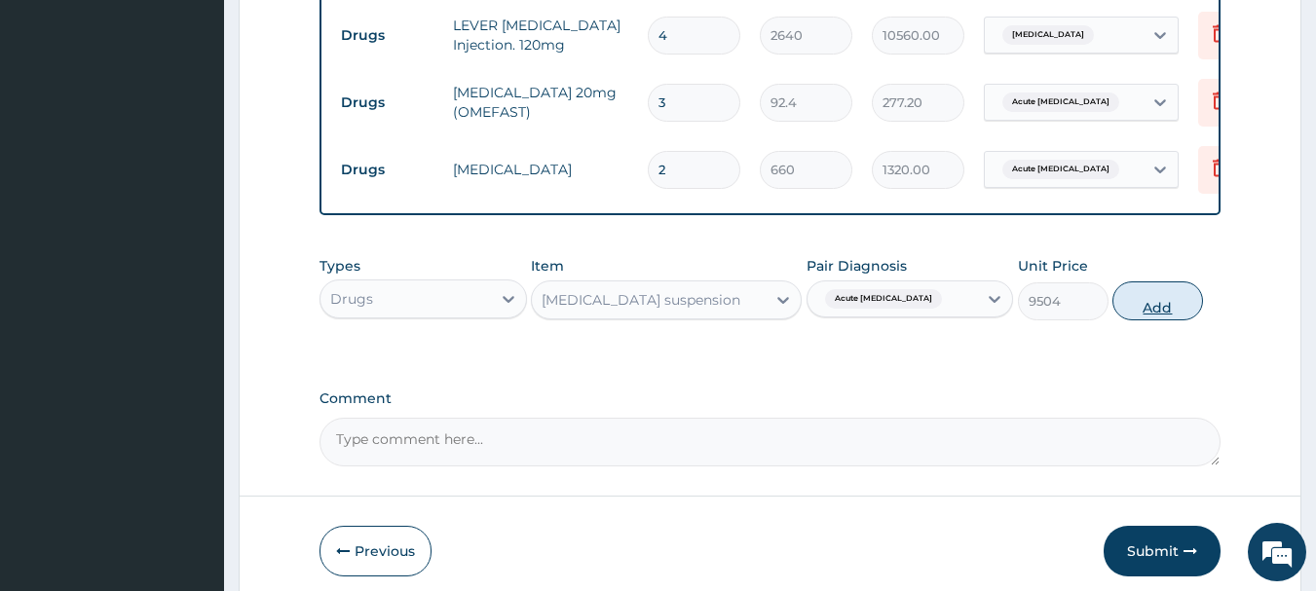
click at [1181, 291] on button "Add" at bounding box center [1157, 301] width 91 height 39
type input "0"
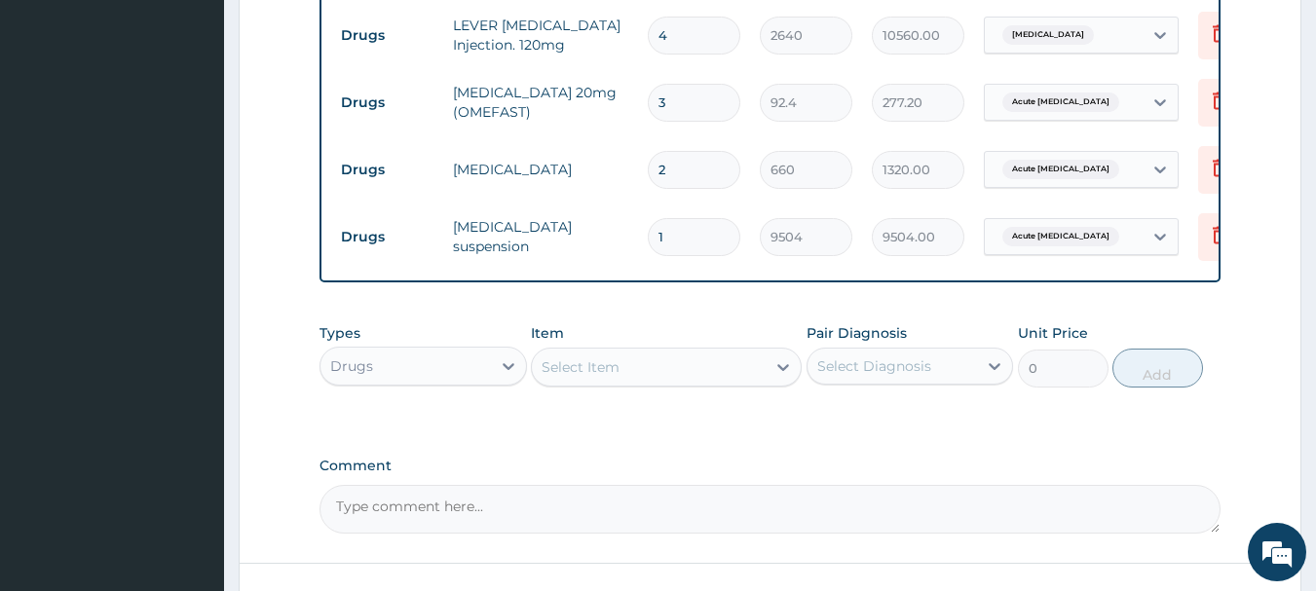
click at [710, 370] on div "Select Item" at bounding box center [649, 367] width 234 height 31
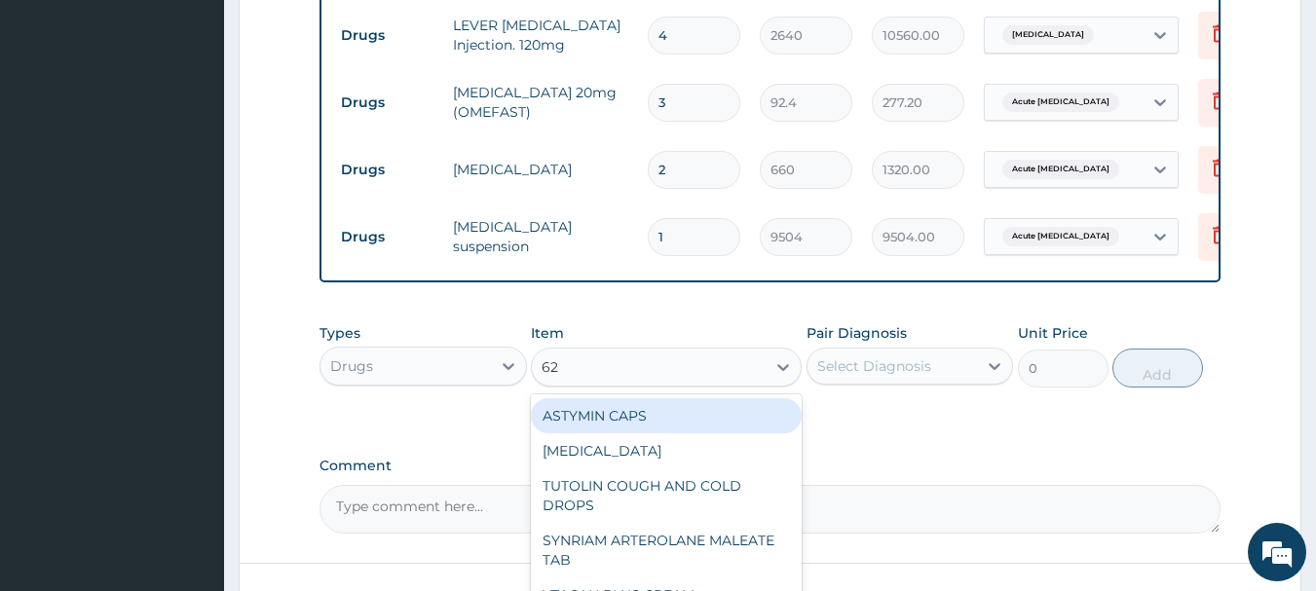
type input "625"
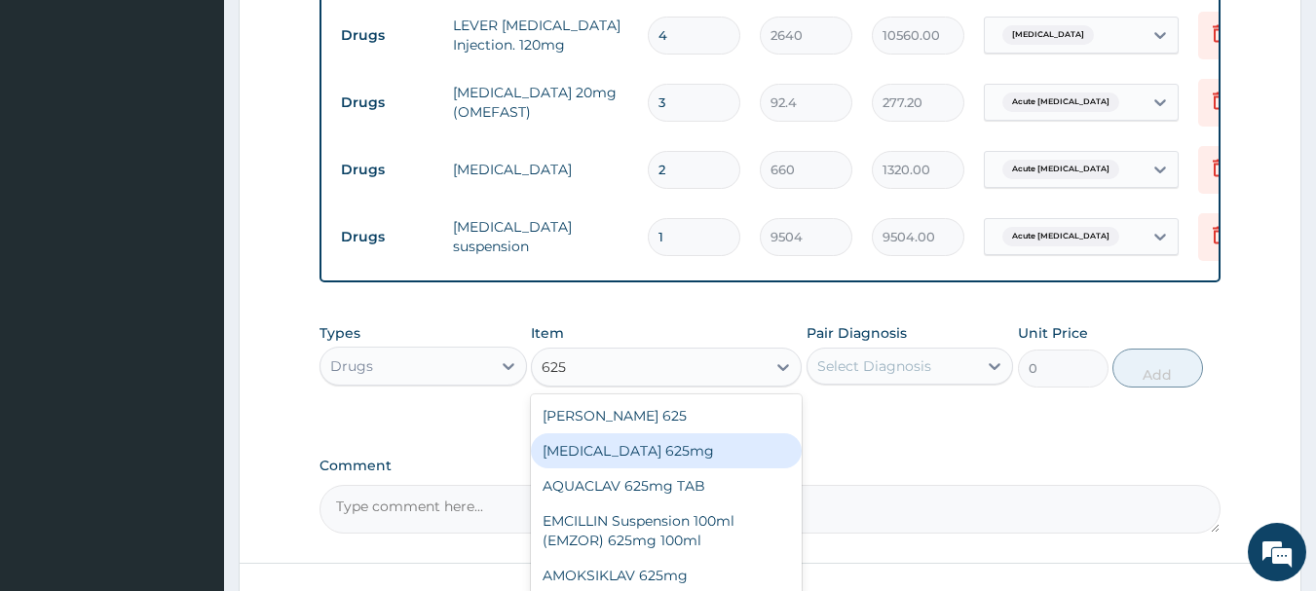
click at [654, 456] on div "AUGMENTIN 625mg" at bounding box center [666, 450] width 271 height 35
type input "990"
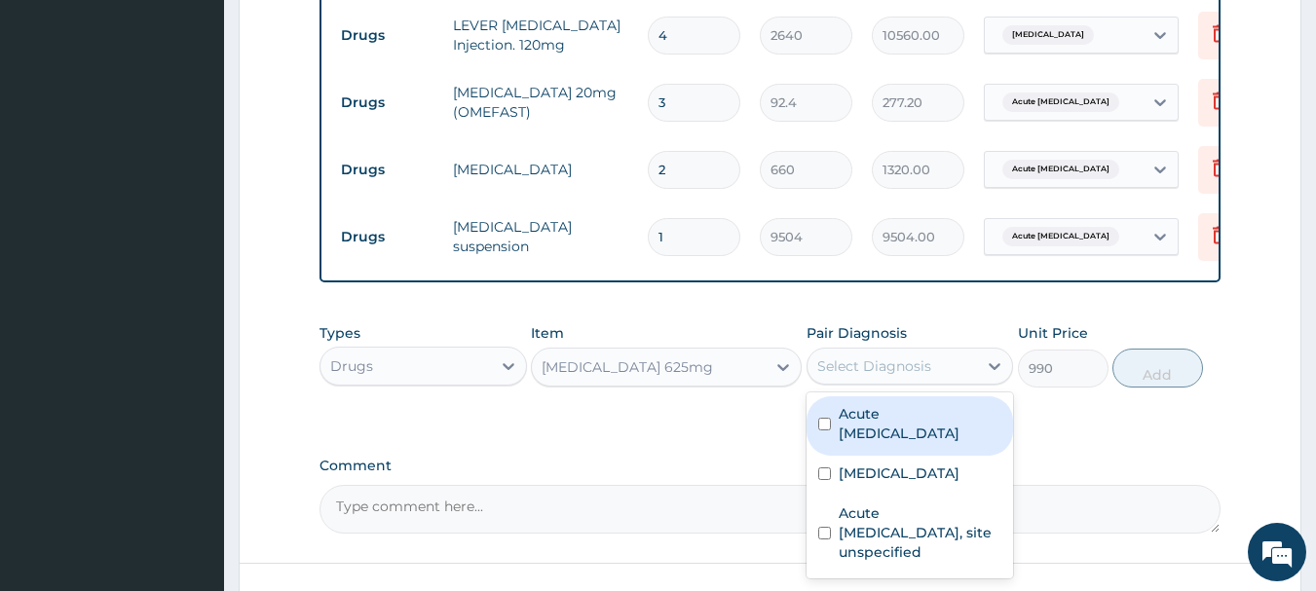
click at [856, 381] on div "Select Diagnosis" at bounding box center [893, 366] width 170 height 31
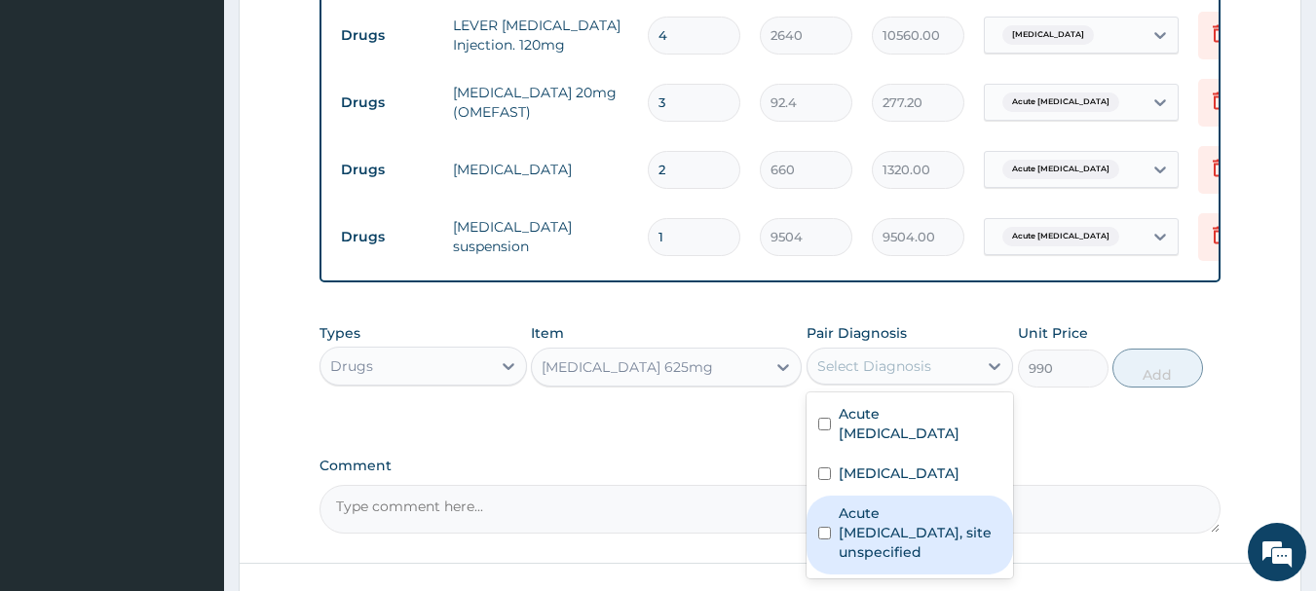
click at [831, 548] on div "Acute upper respiratory infection, site unspecified" at bounding box center [910, 535] width 207 height 79
checkbox input "true"
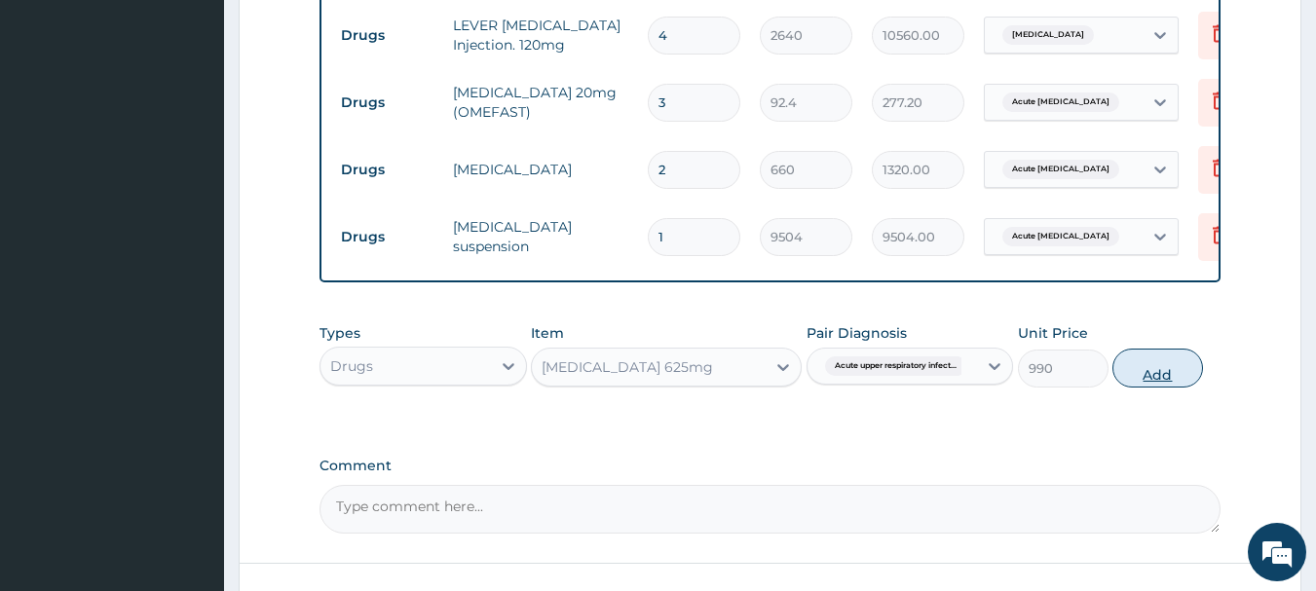
click at [1168, 372] on button "Add" at bounding box center [1157, 368] width 91 height 39
type input "0"
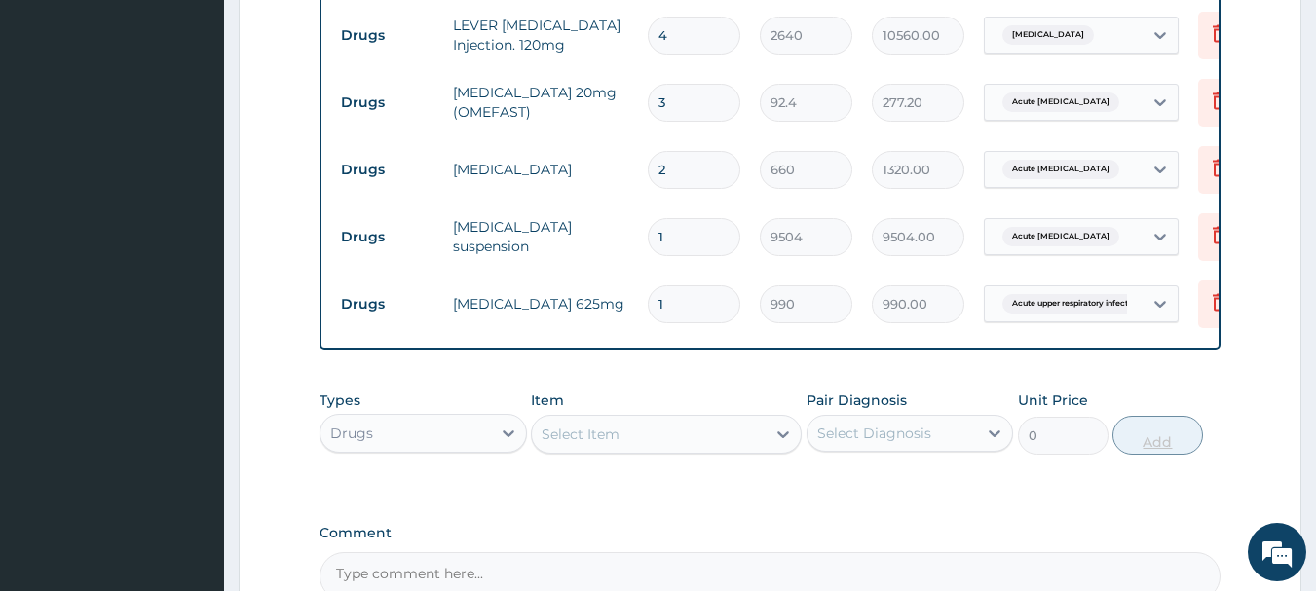
type input "0.00"
type input "1"
type input "990.00"
type input "14"
type input "13860.00"
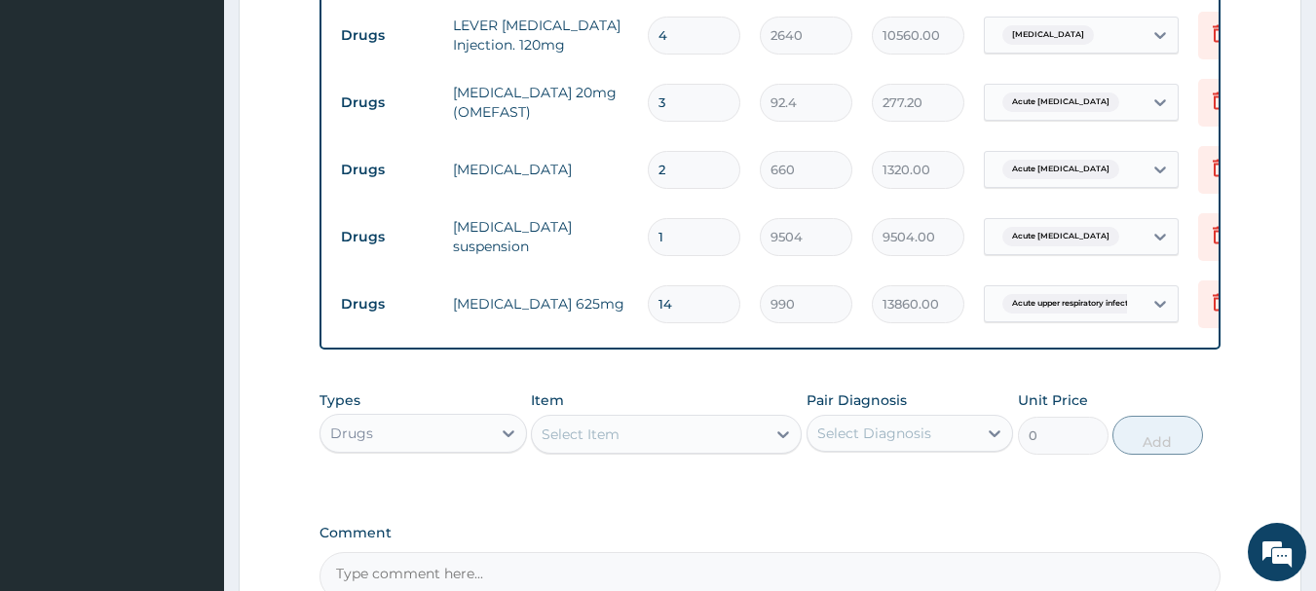
type input "14"
click at [712, 428] on div "Select Item" at bounding box center [649, 434] width 234 height 31
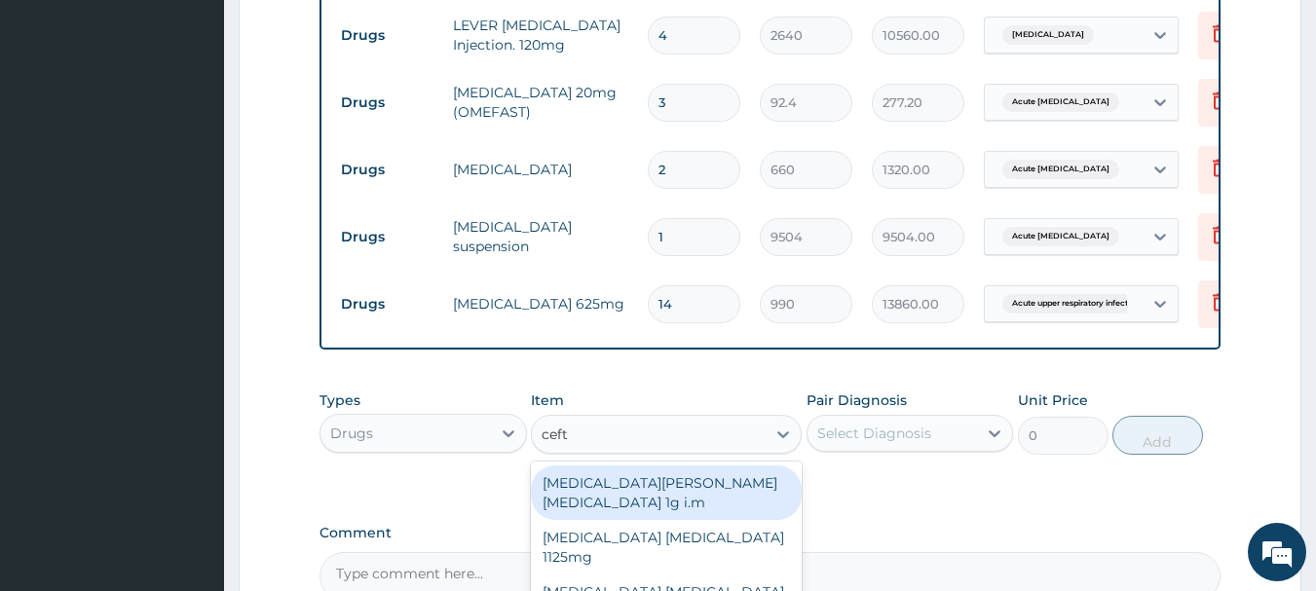
type input "ceftr"
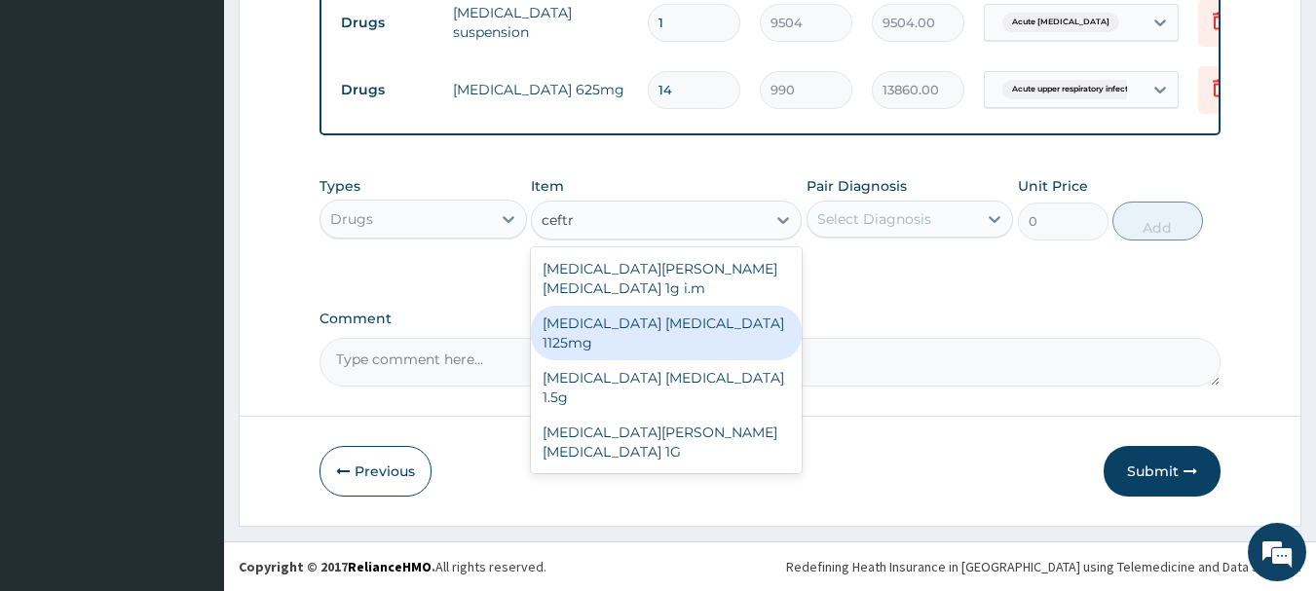
click at [765, 306] on div "Ceftriaxone Tazobactam 1125mg" at bounding box center [666, 333] width 271 height 55
type input "2640"
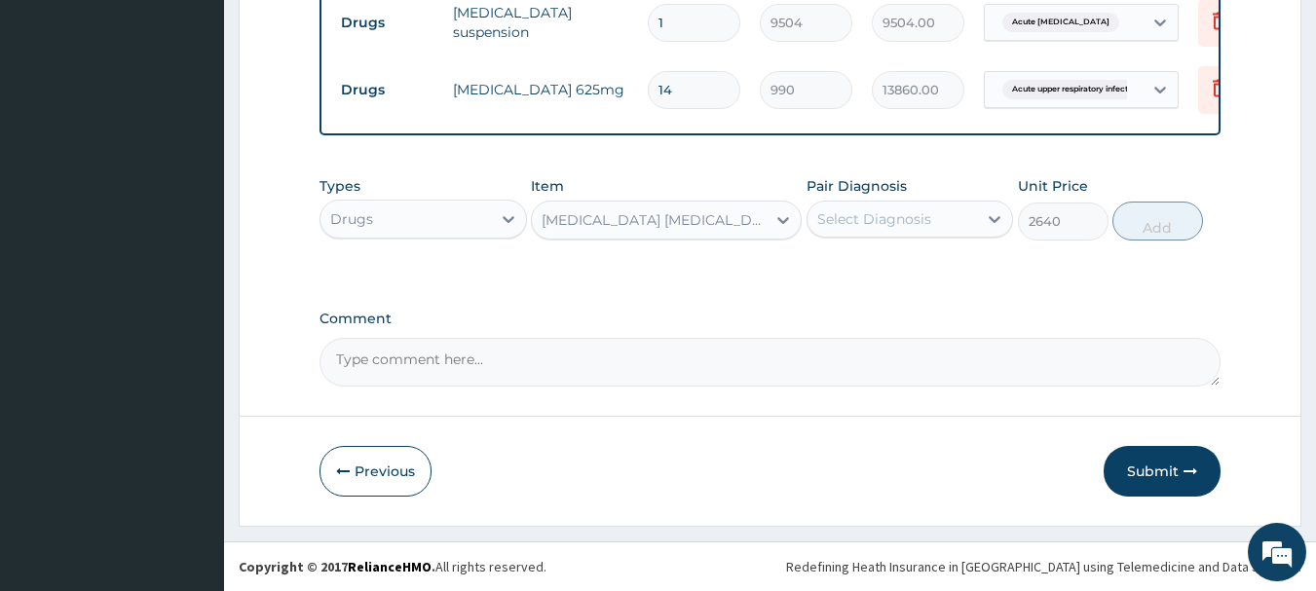
click at [883, 229] on div "Select Diagnosis" at bounding box center [893, 219] width 170 height 31
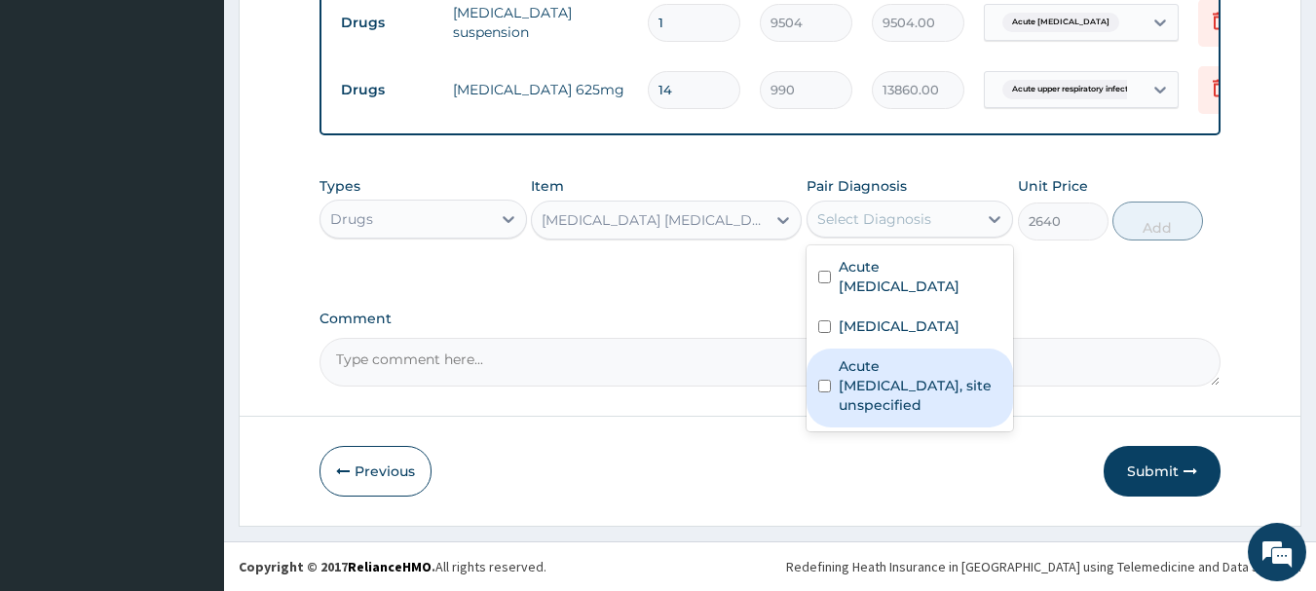
click at [826, 356] on div "Acute upper respiratory infection, site unspecified" at bounding box center [910, 388] width 207 height 79
checkbox input "true"
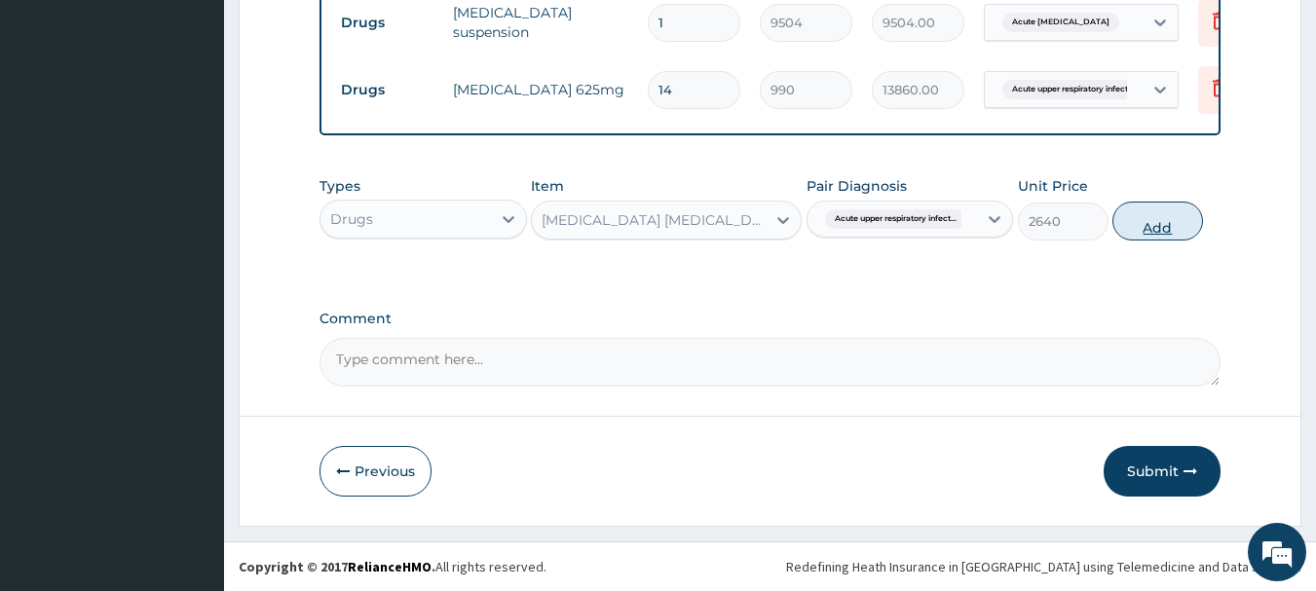
click at [1153, 213] on button "Add" at bounding box center [1157, 221] width 91 height 39
type input "0"
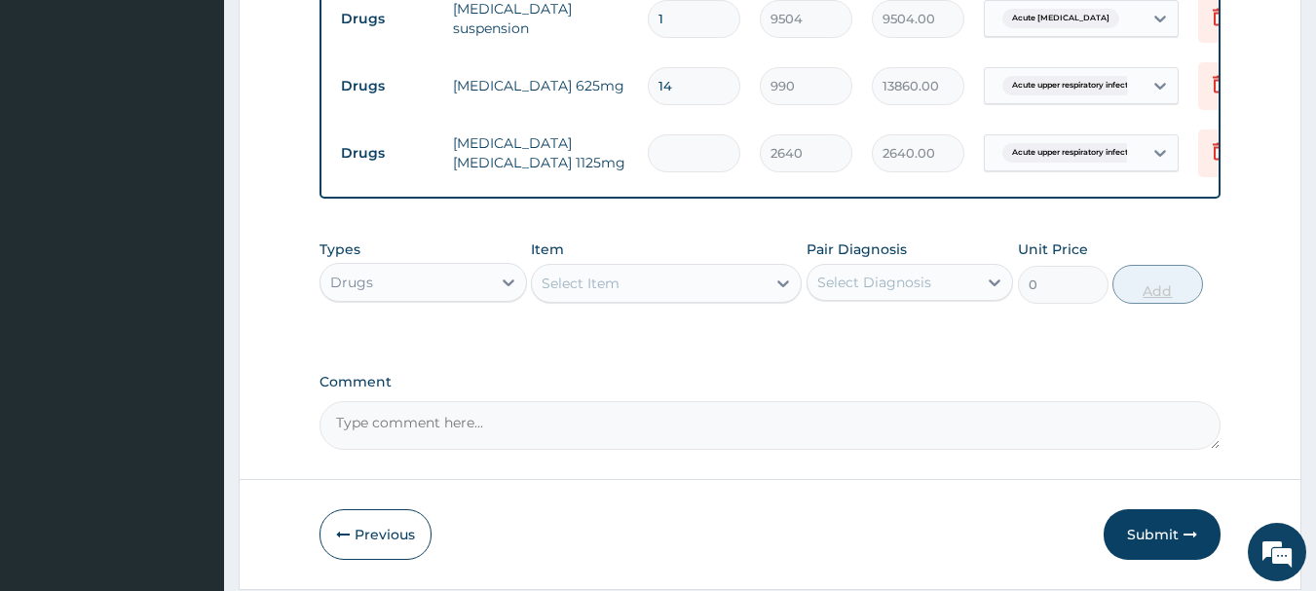
type input "0.00"
type input "2"
type input "5280.00"
type input "2"
click at [637, 290] on div "Select Item" at bounding box center [649, 283] width 234 height 31
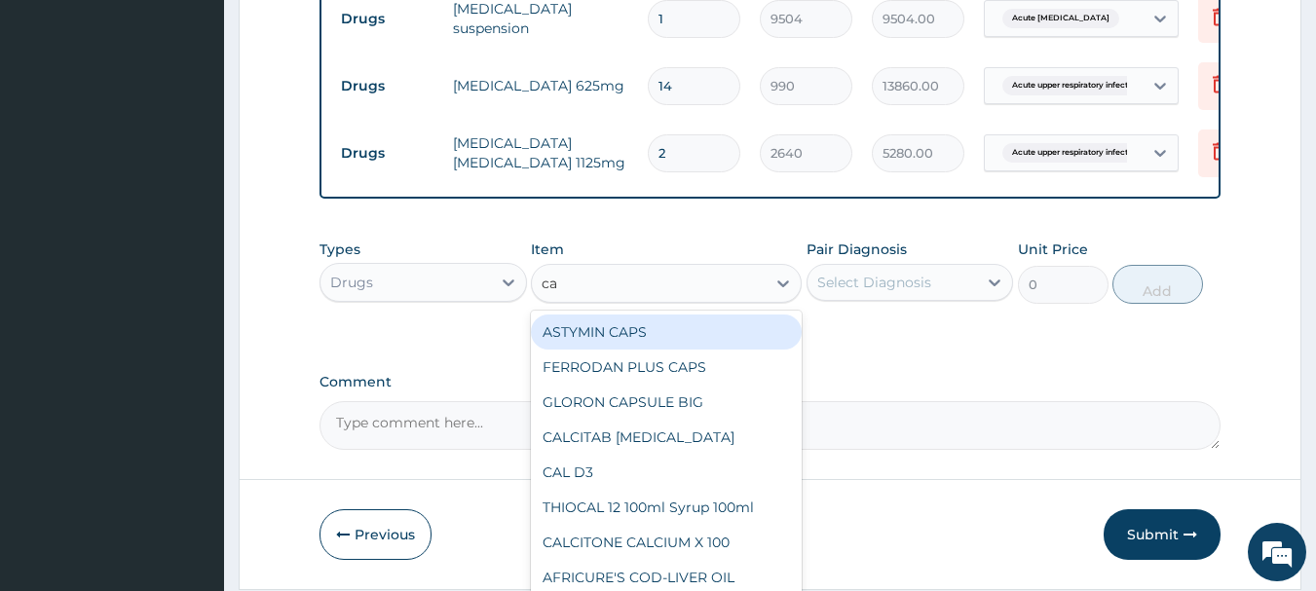
type input "can"
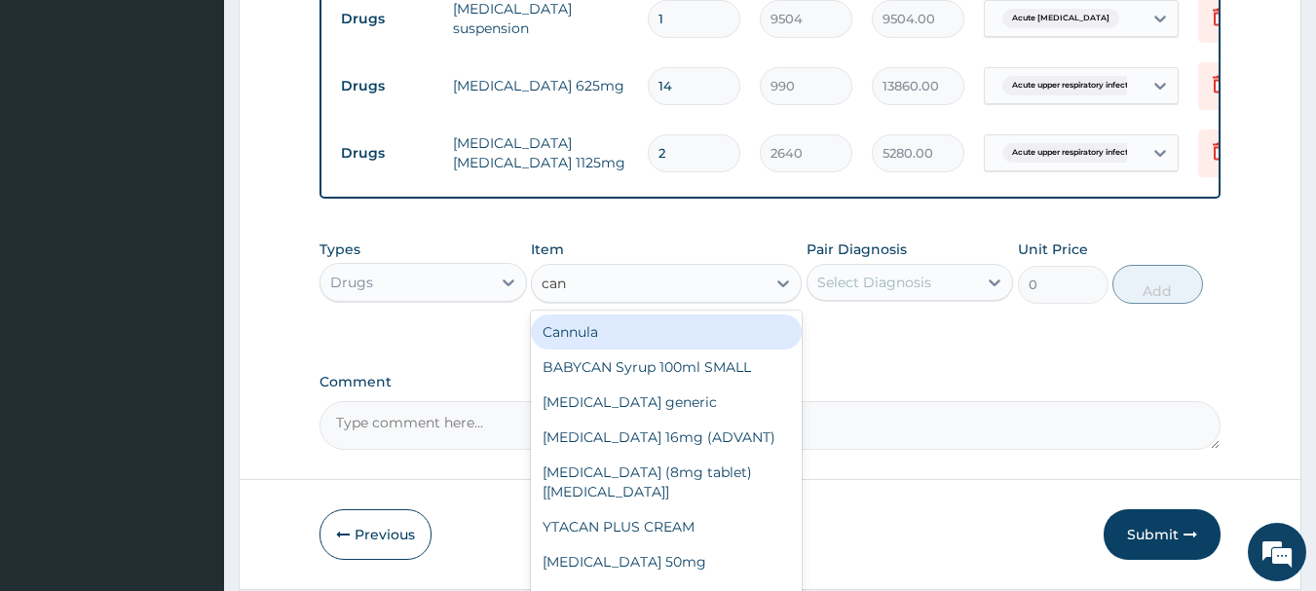
click at [635, 338] on div "Cannula" at bounding box center [666, 332] width 271 height 35
type input "264"
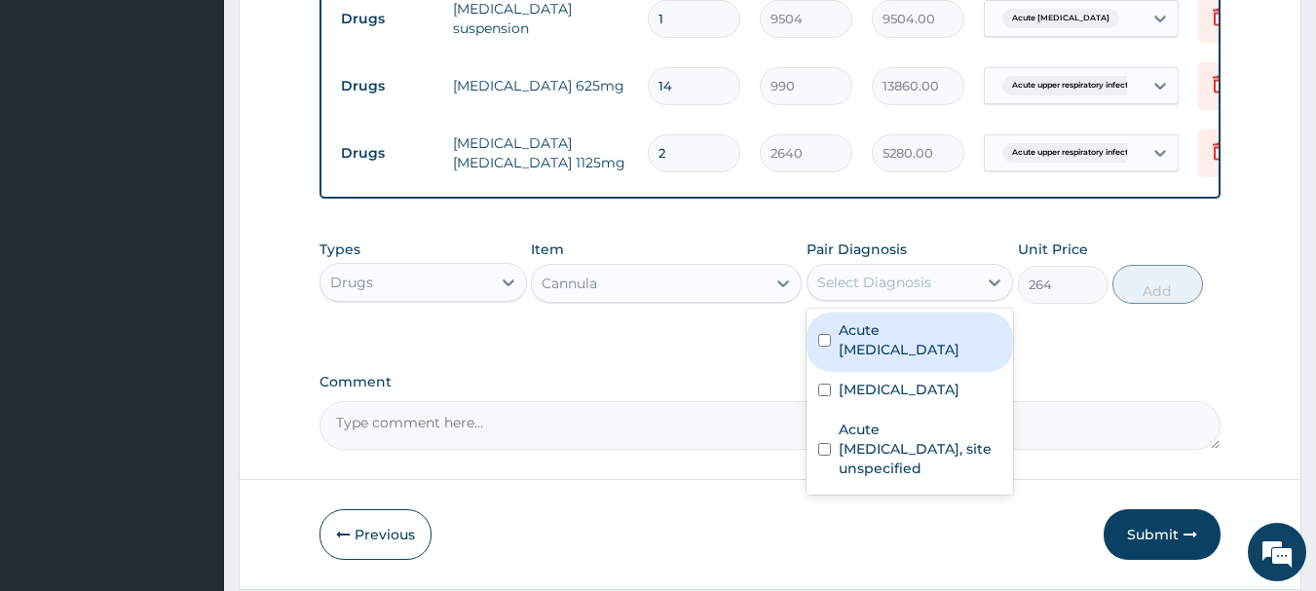
click at [852, 287] on div "Select Diagnosis" at bounding box center [874, 282] width 114 height 19
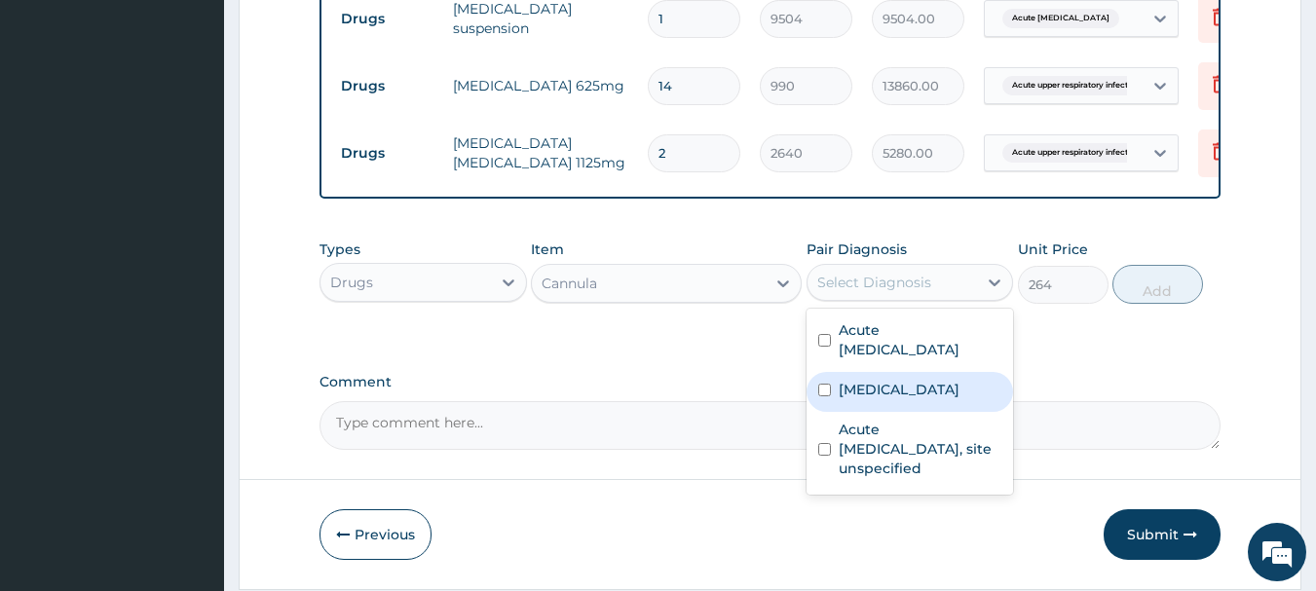
click at [825, 384] on input "checkbox" at bounding box center [824, 390] width 13 height 13
checkbox input "true"
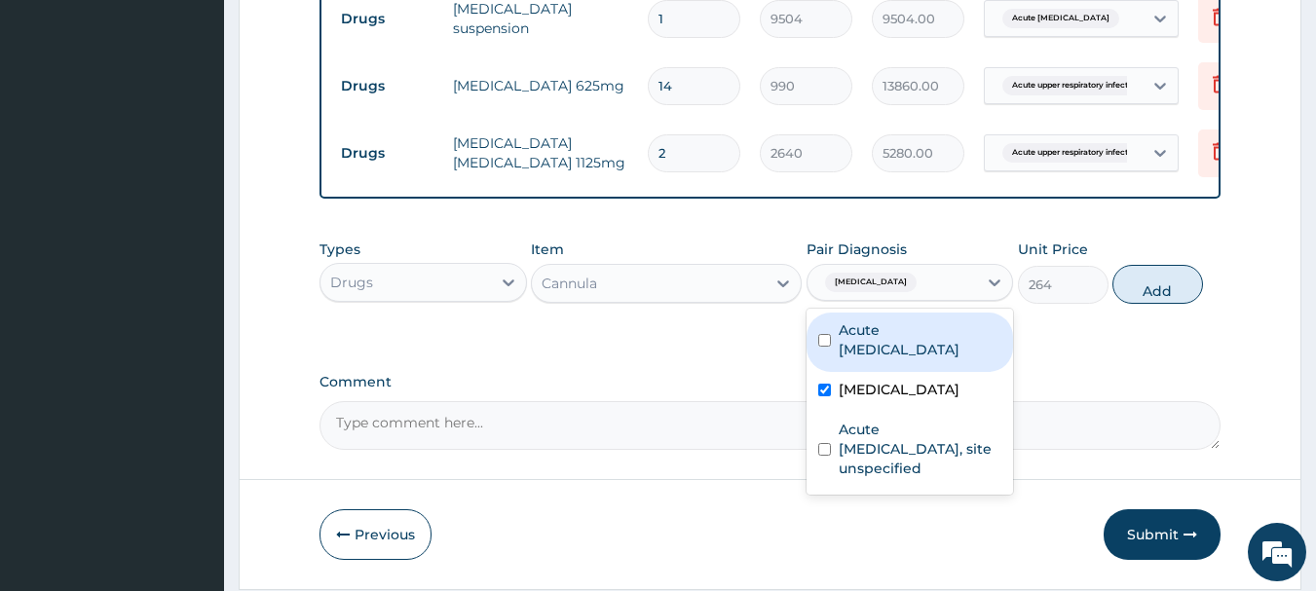
click at [818, 349] on div "Acute peptic ulcer" at bounding box center [910, 342] width 207 height 59
checkbox input "true"
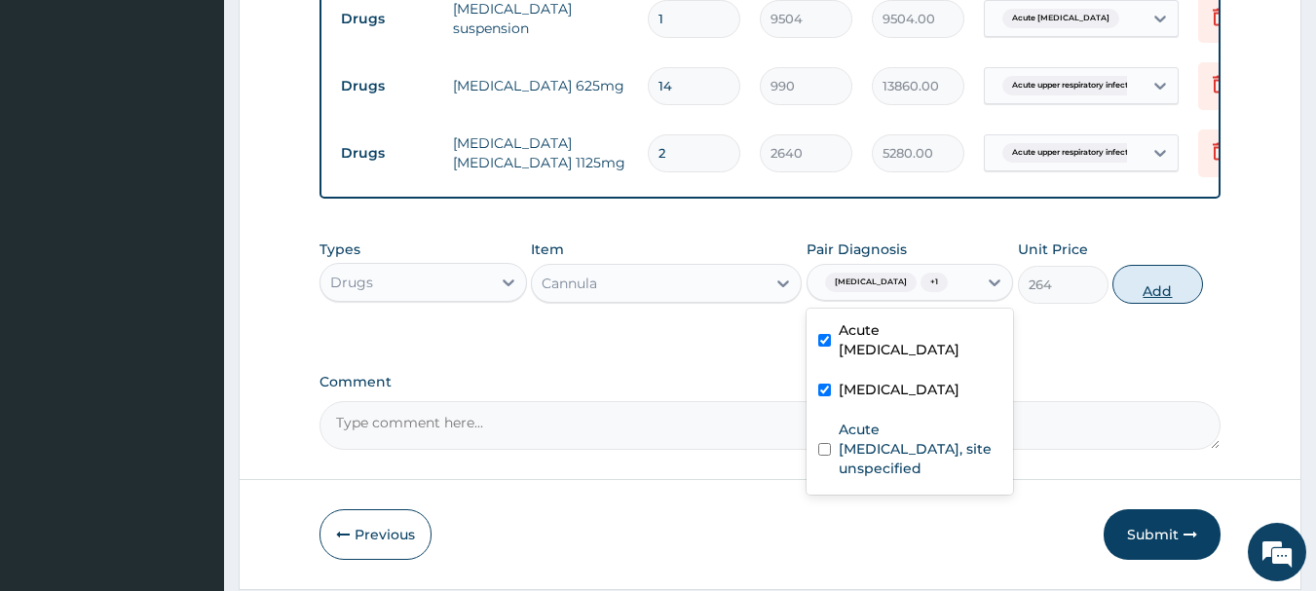
click at [1164, 288] on button "Add" at bounding box center [1157, 284] width 91 height 39
type input "0"
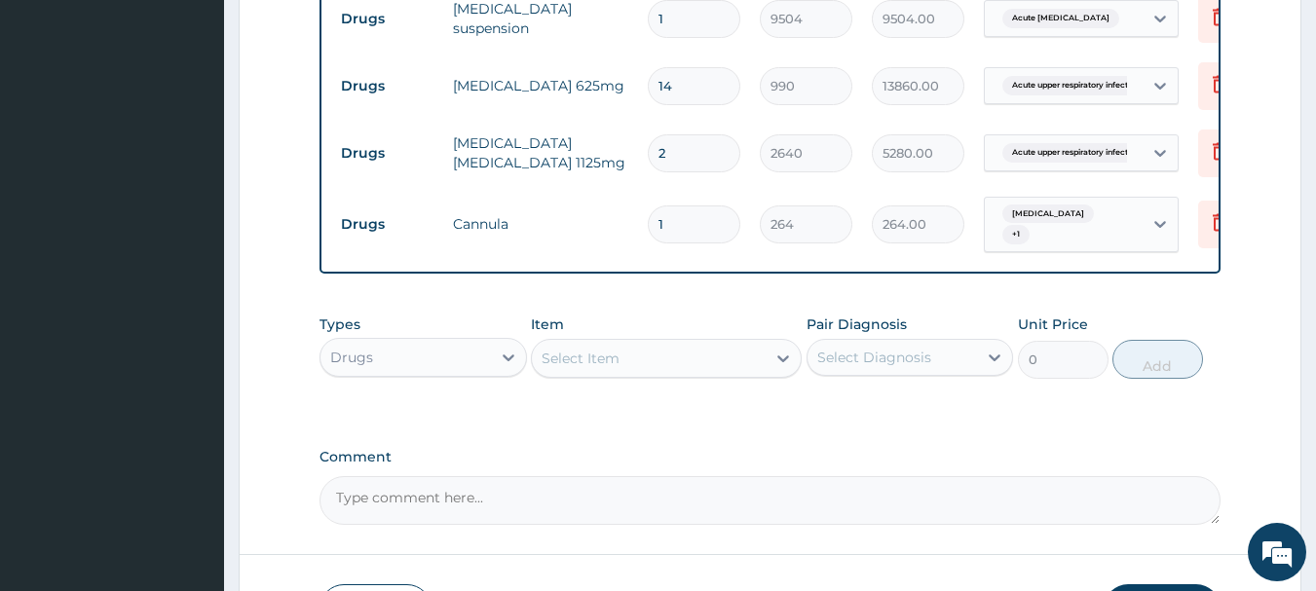
click at [724, 366] on div "Select Item" at bounding box center [649, 358] width 234 height 31
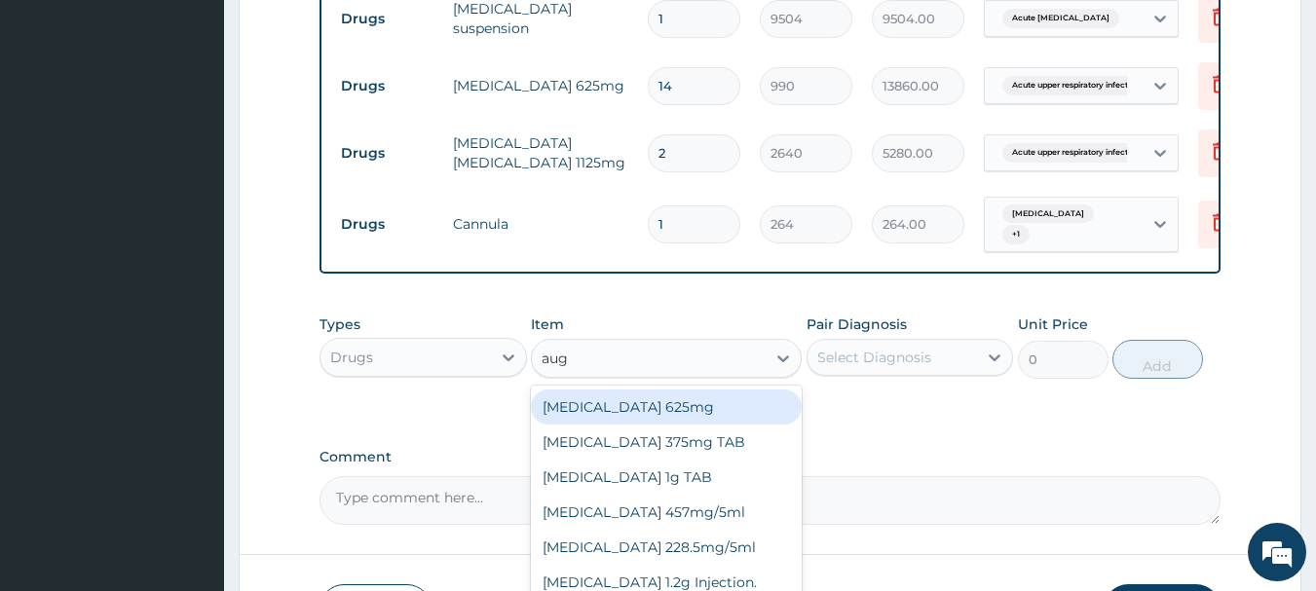
type input "augm"
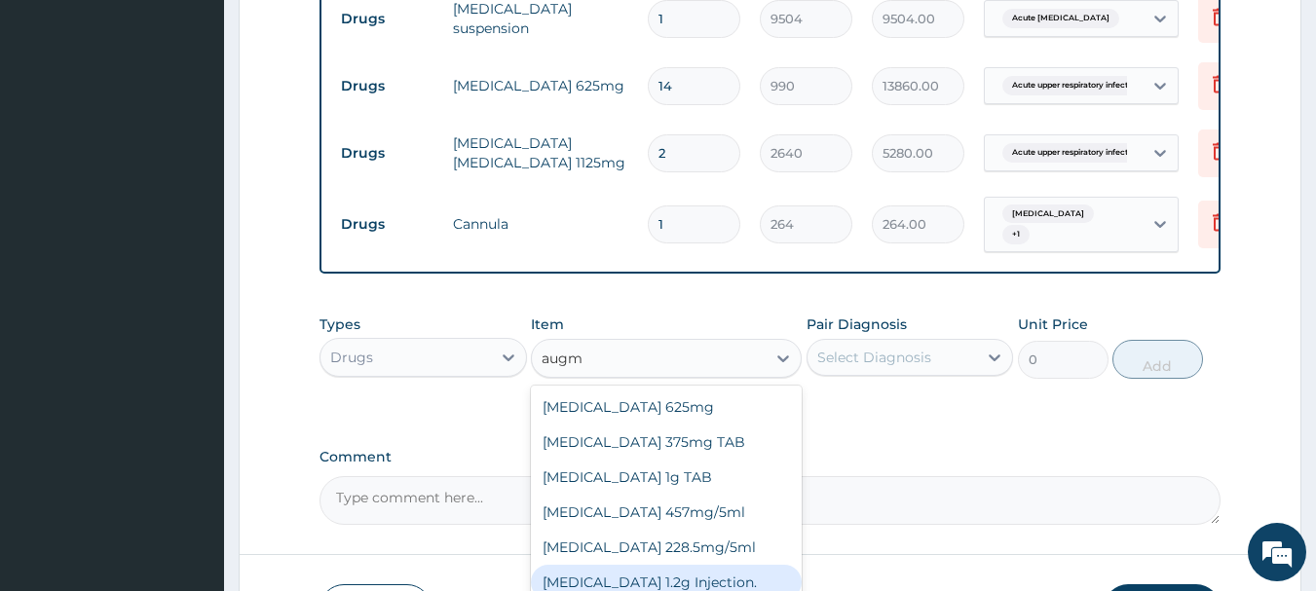
click at [658, 578] on div "AUGMENTIN 1.2g Injection." at bounding box center [666, 582] width 271 height 35
type input "1716"
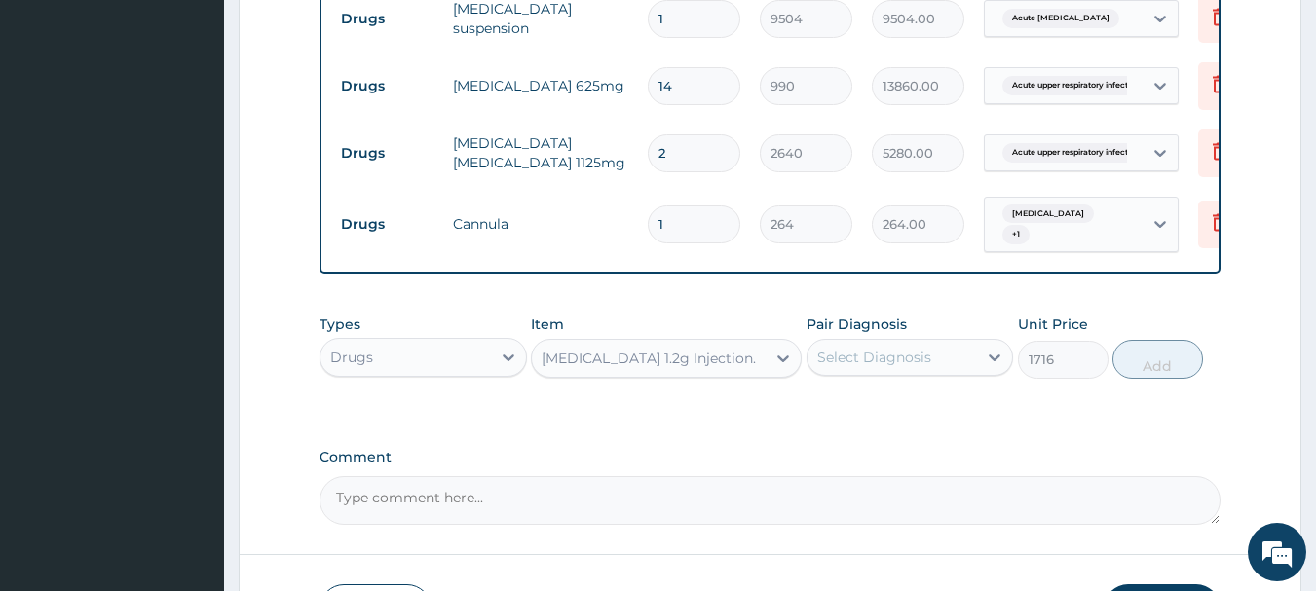
click at [906, 351] on div "Select Diagnosis" at bounding box center [893, 357] width 170 height 31
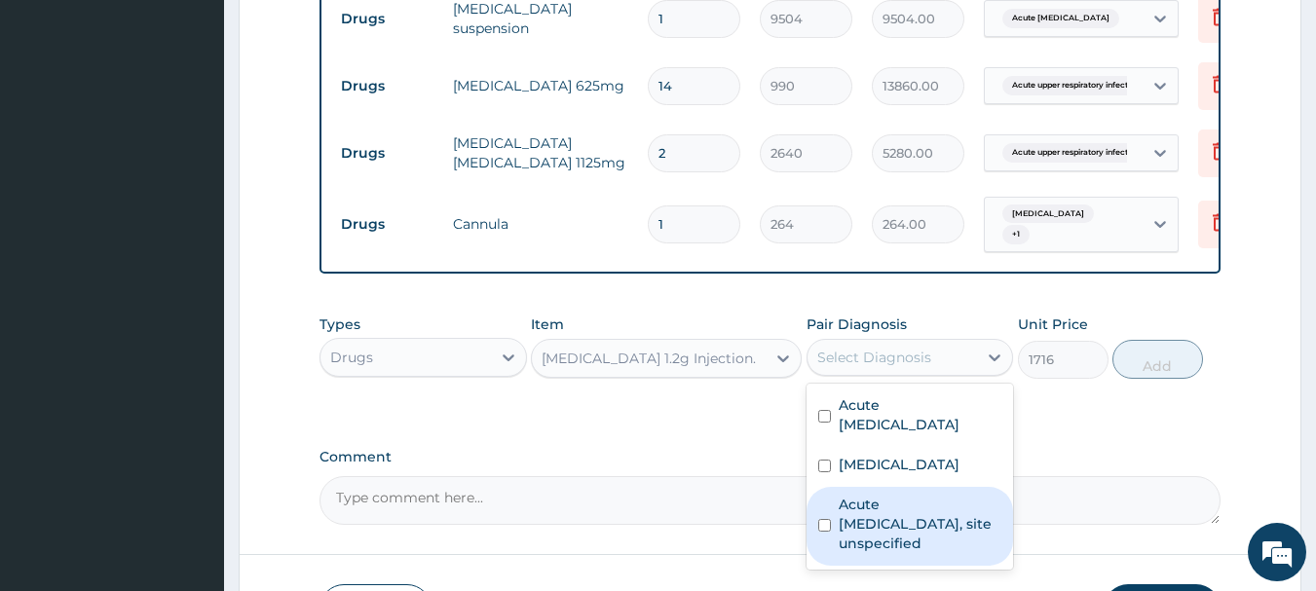
click at [856, 521] on label "Acute upper respiratory infection, site unspecified" at bounding box center [921, 524] width 164 height 58
checkbox input "true"
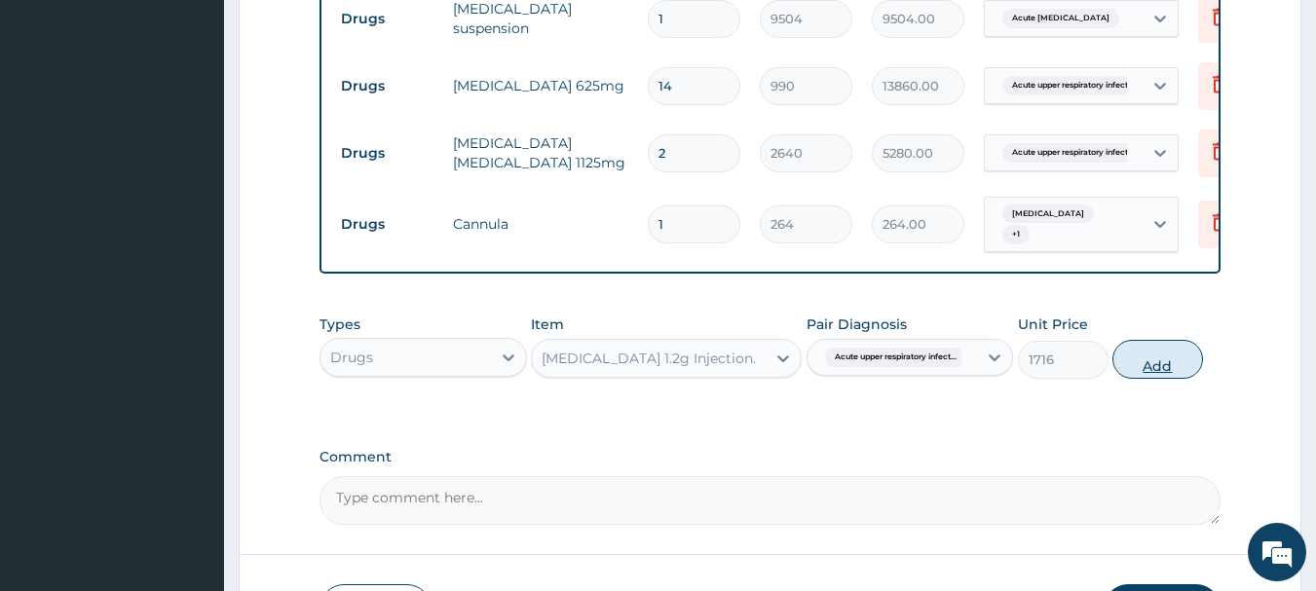
click at [1137, 365] on button "Add" at bounding box center [1157, 359] width 91 height 39
type input "0"
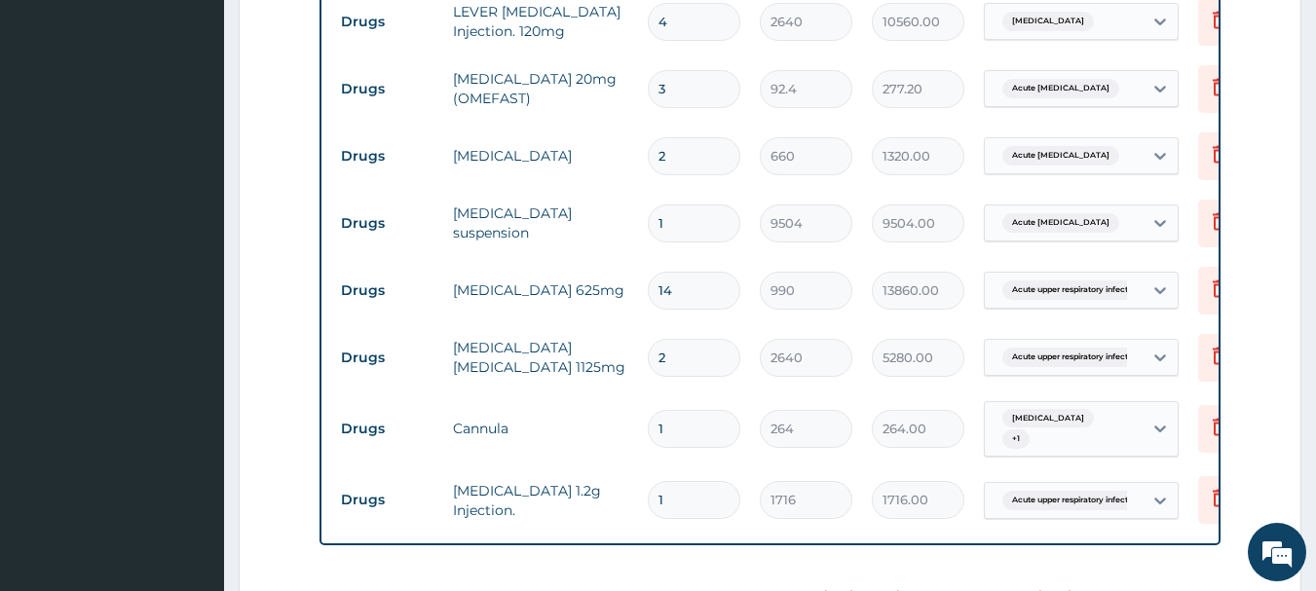
scroll to position [1348, 0]
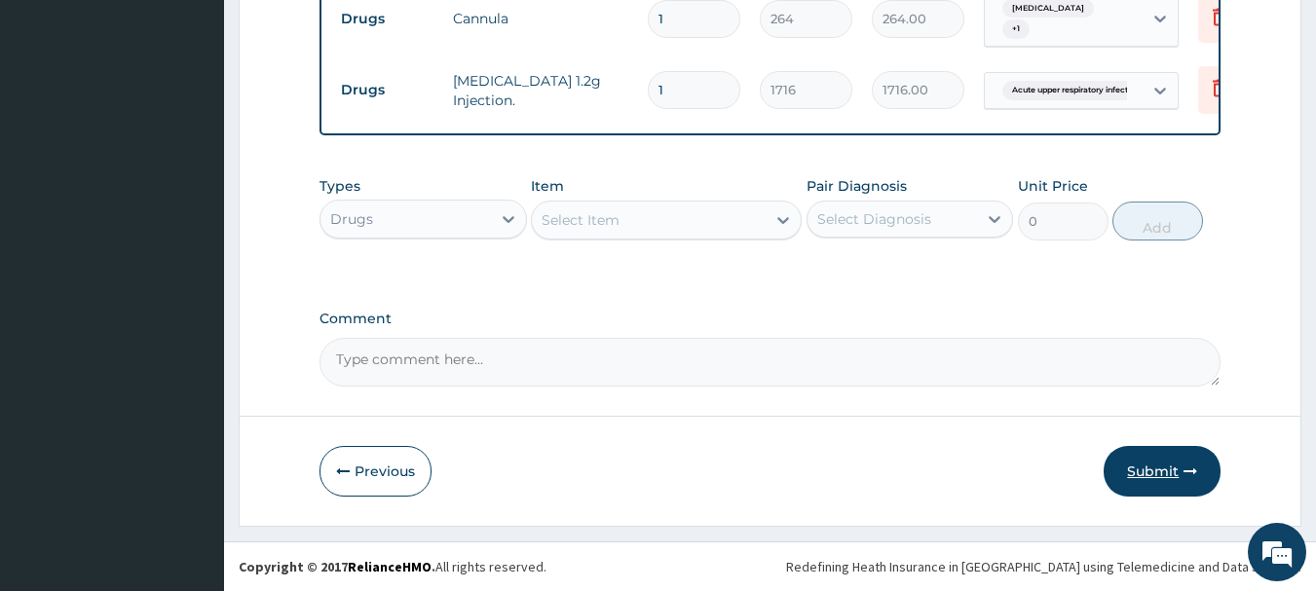
click at [1146, 467] on button "Submit" at bounding box center [1162, 471] width 117 height 51
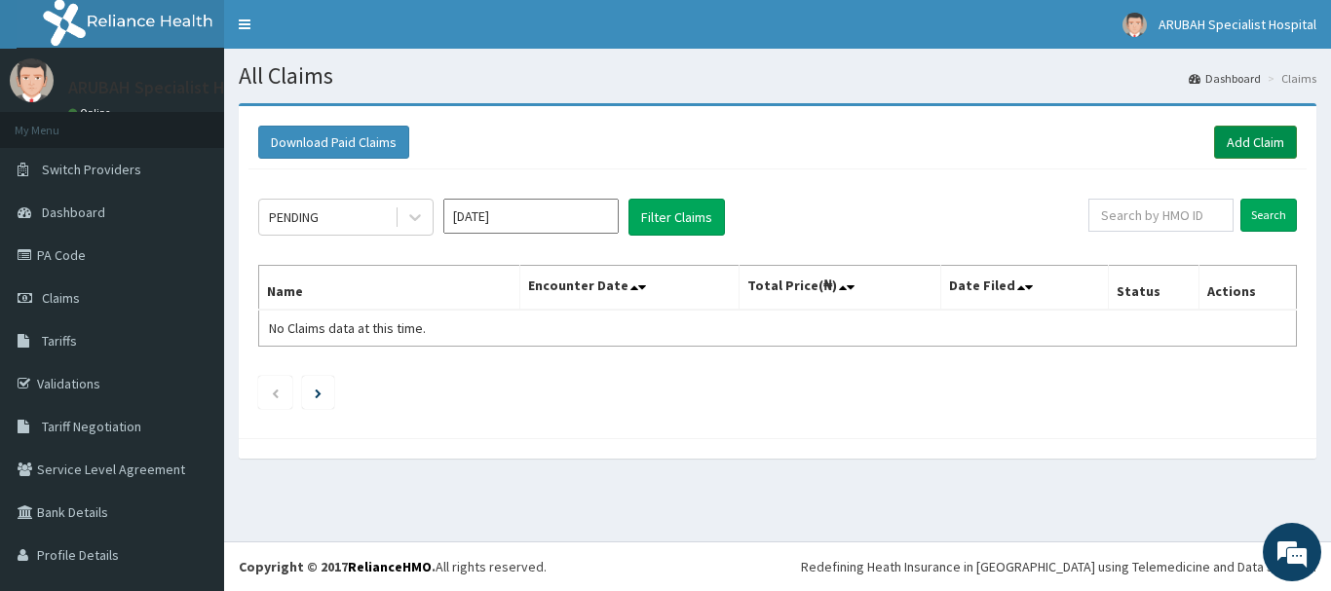
click at [1215, 149] on link "Add Claim" at bounding box center [1255, 142] width 83 height 33
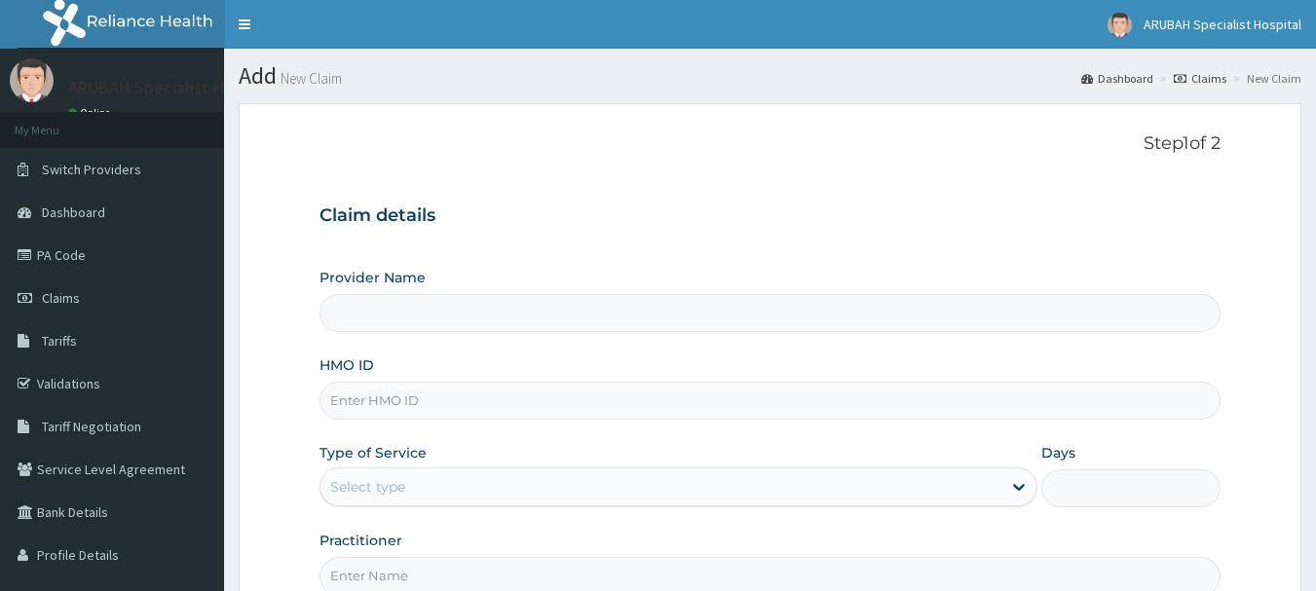
click at [700, 408] on input "HMO ID" at bounding box center [771, 401] width 902 height 38
paste input "ANP/10018/C"
type input "ANP/10018/C"
click at [514, 487] on div "Select type" at bounding box center [660, 486] width 681 height 31
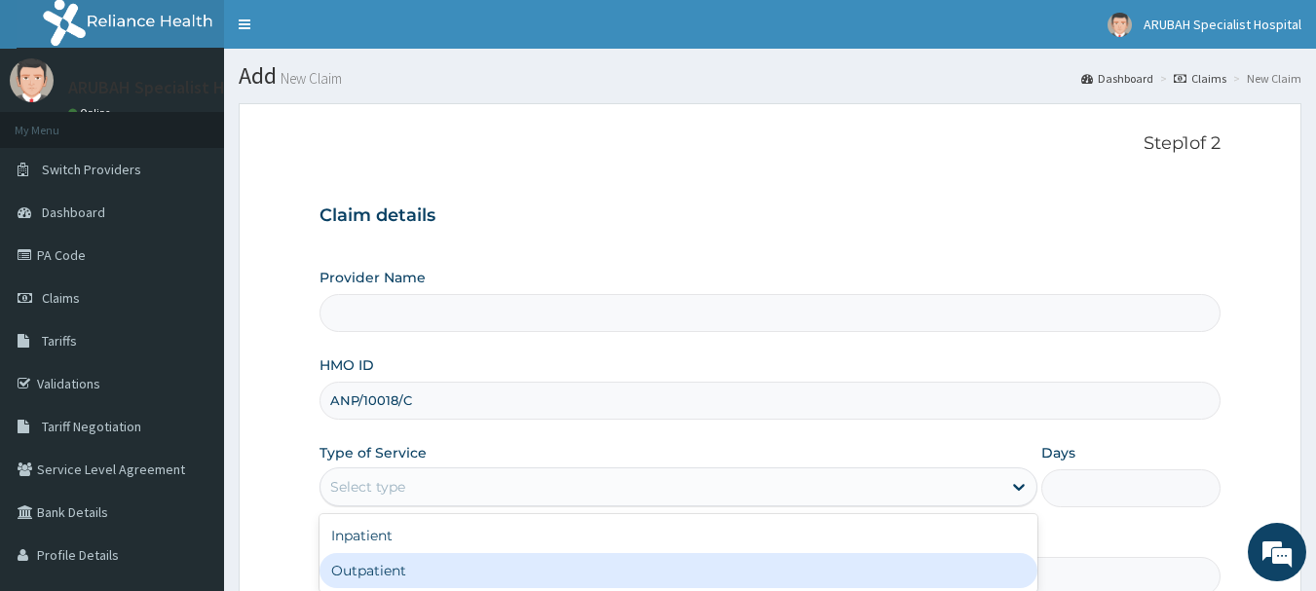
type input "Arubah Specialist Hospital- isang iso"
click at [438, 582] on div "Outpatient" at bounding box center [679, 570] width 718 height 35
type input "1"
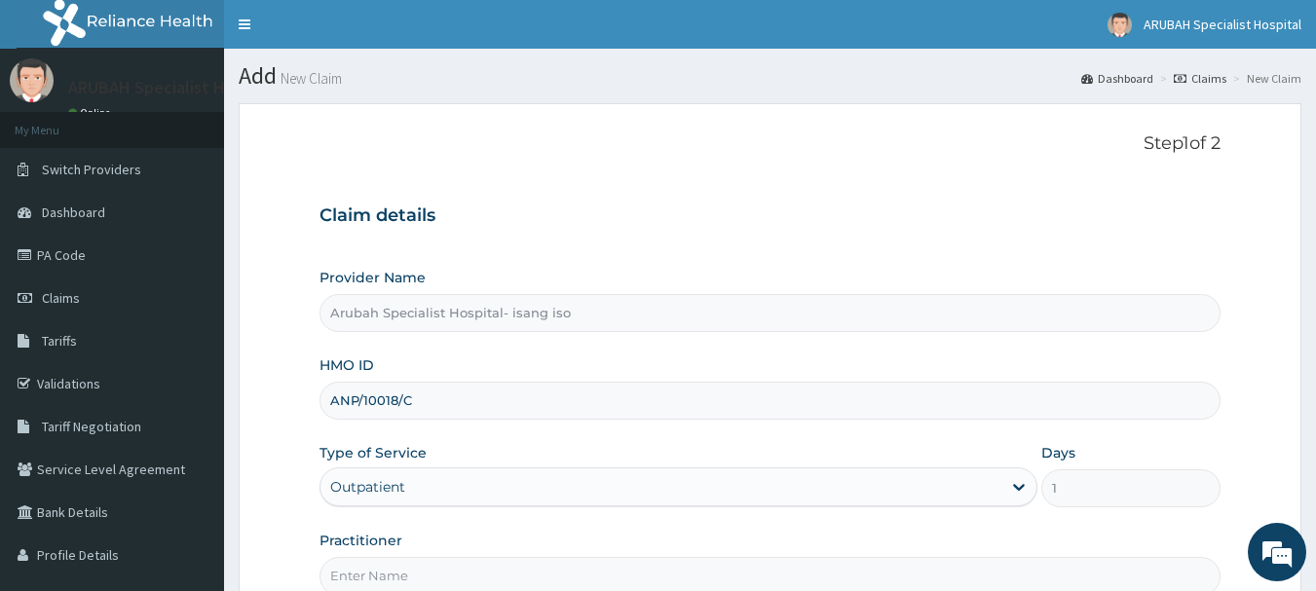
scroll to position [140, 0]
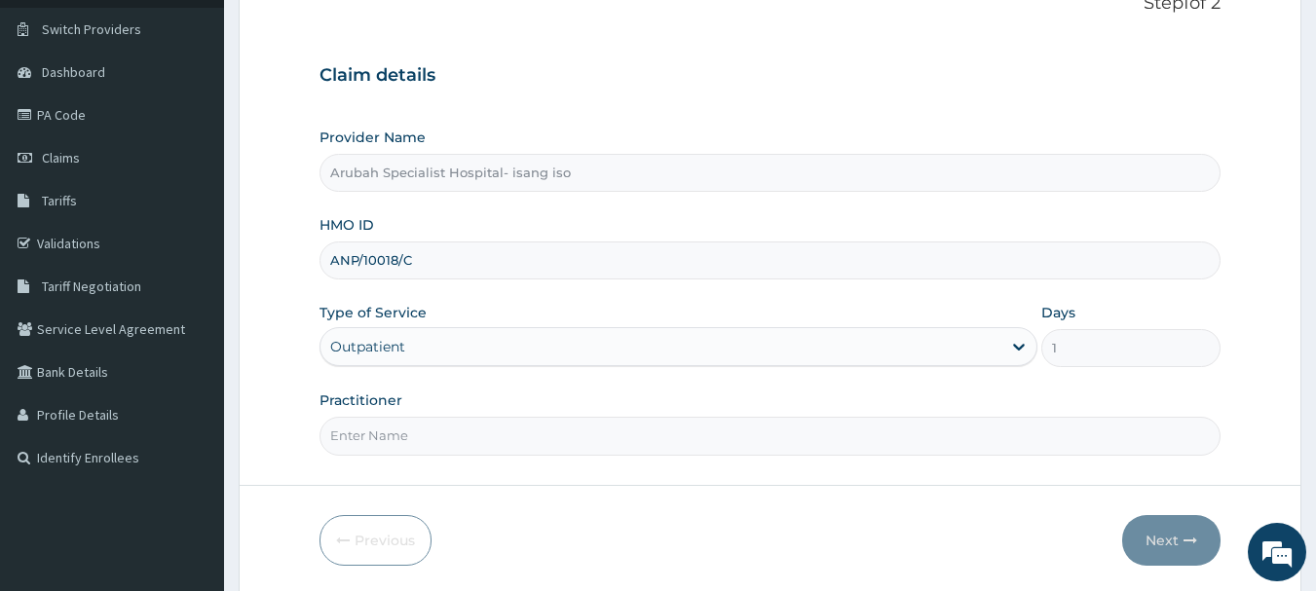
click at [536, 440] on input "Practitioner" at bounding box center [771, 436] width 902 height 38
type input "[PERSON_NAME] Ntamu"
click at [1161, 539] on button "Next" at bounding box center [1171, 540] width 98 height 51
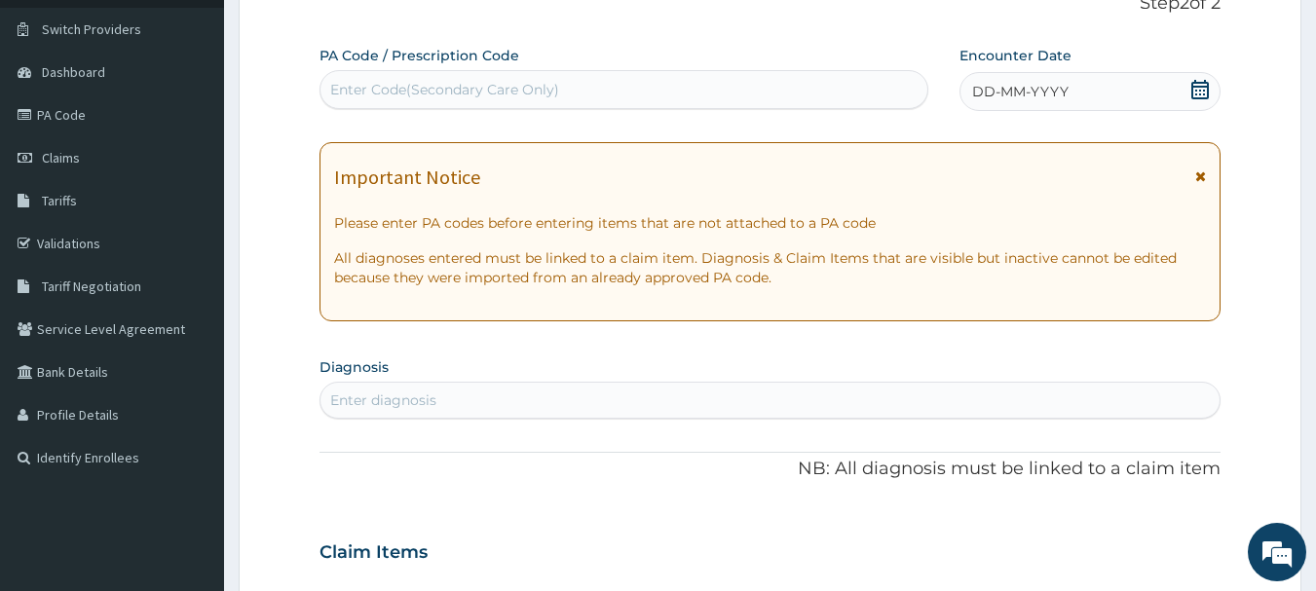
click at [354, 91] on div "Enter Code(Secondary Care Only)" at bounding box center [444, 89] width 229 height 19
paste input "ANP/10018/C"
type input "A"
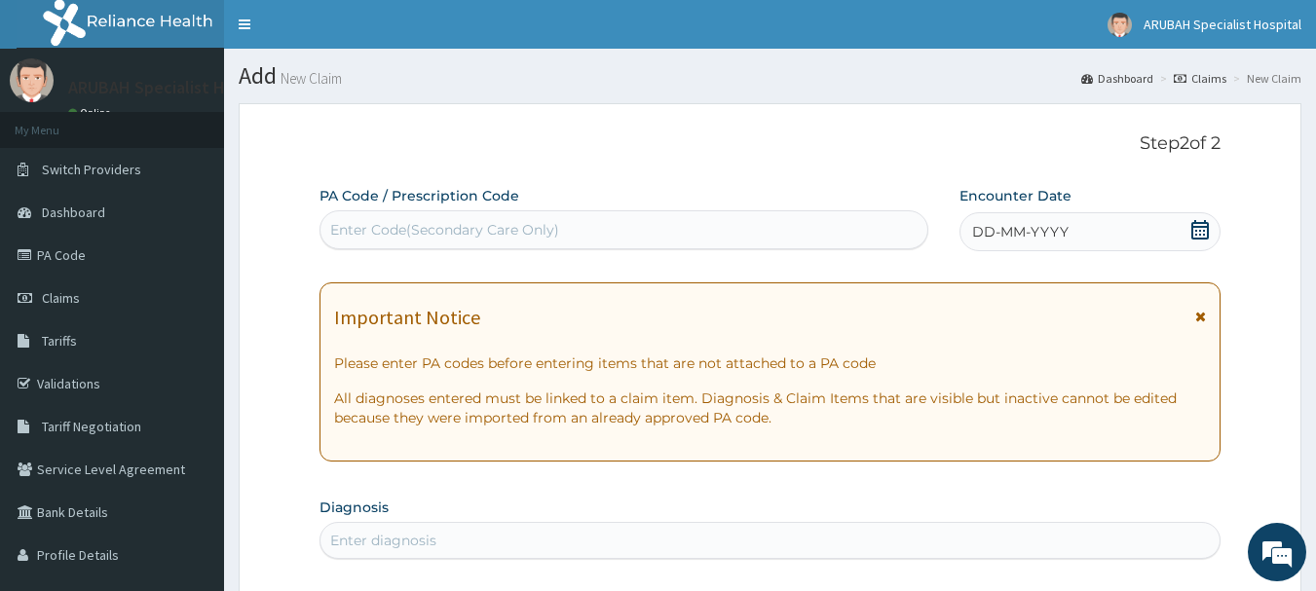
click at [740, 227] on div "Enter Code(Secondary Care Only)" at bounding box center [624, 229] width 608 height 31
paste input "PA/5AA8E4"
type input "PA/5AA8E4"
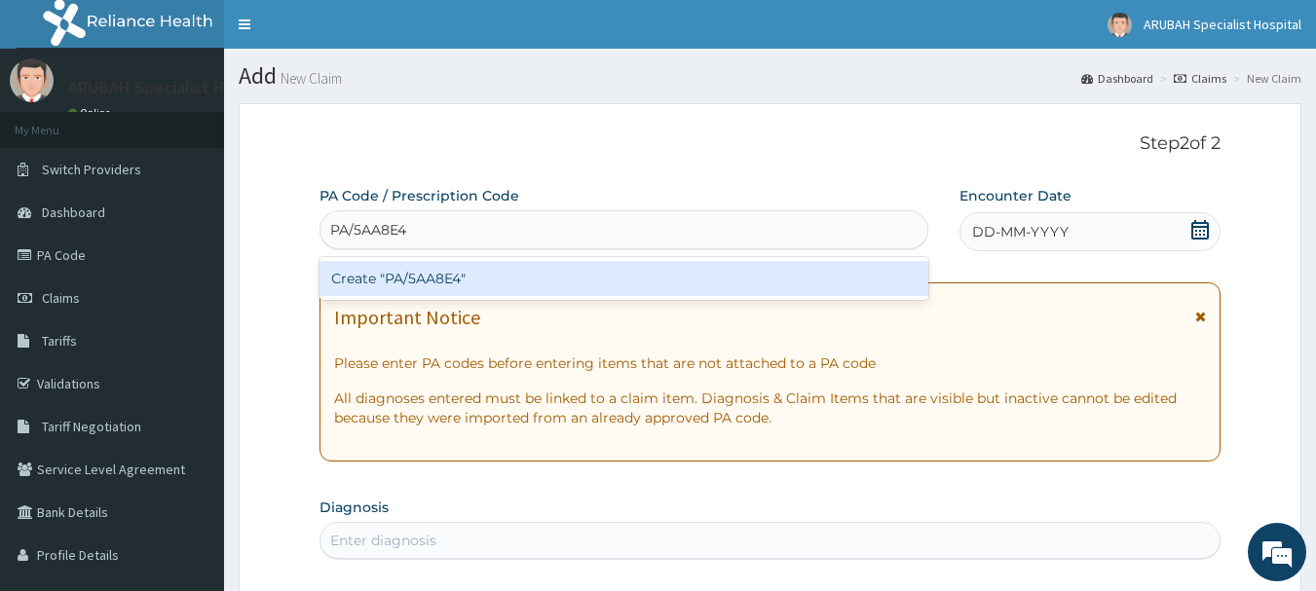
click at [398, 280] on div "Create "PA/5AA8E4"" at bounding box center [625, 278] width 610 height 35
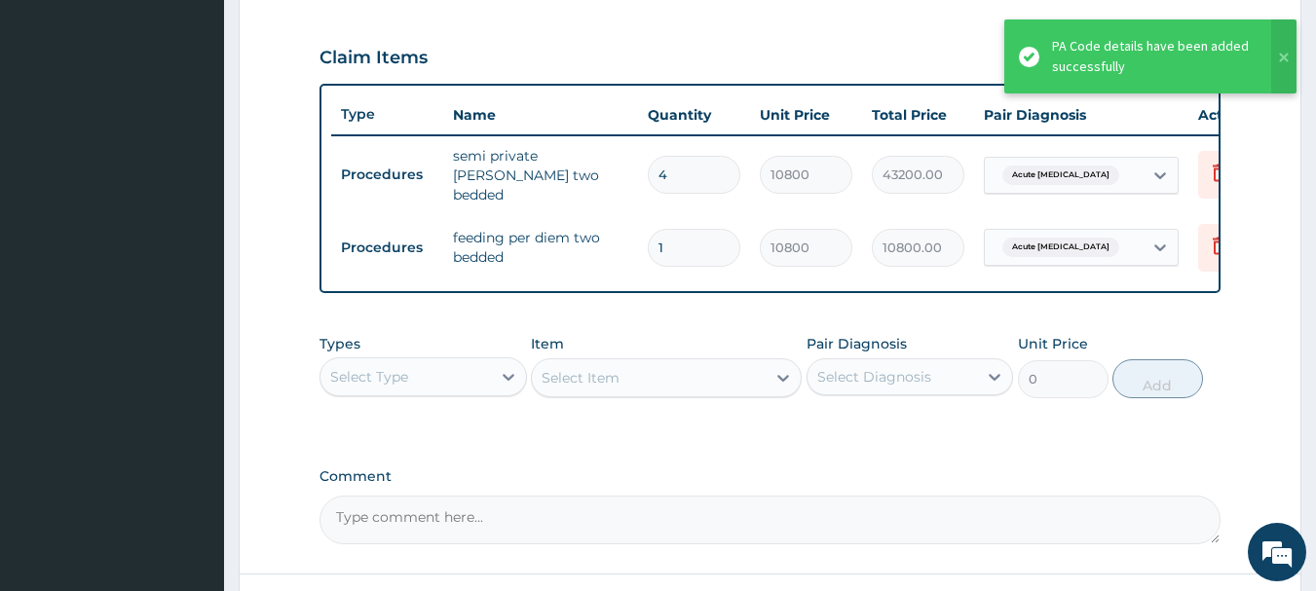
scroll to position [803, 0]
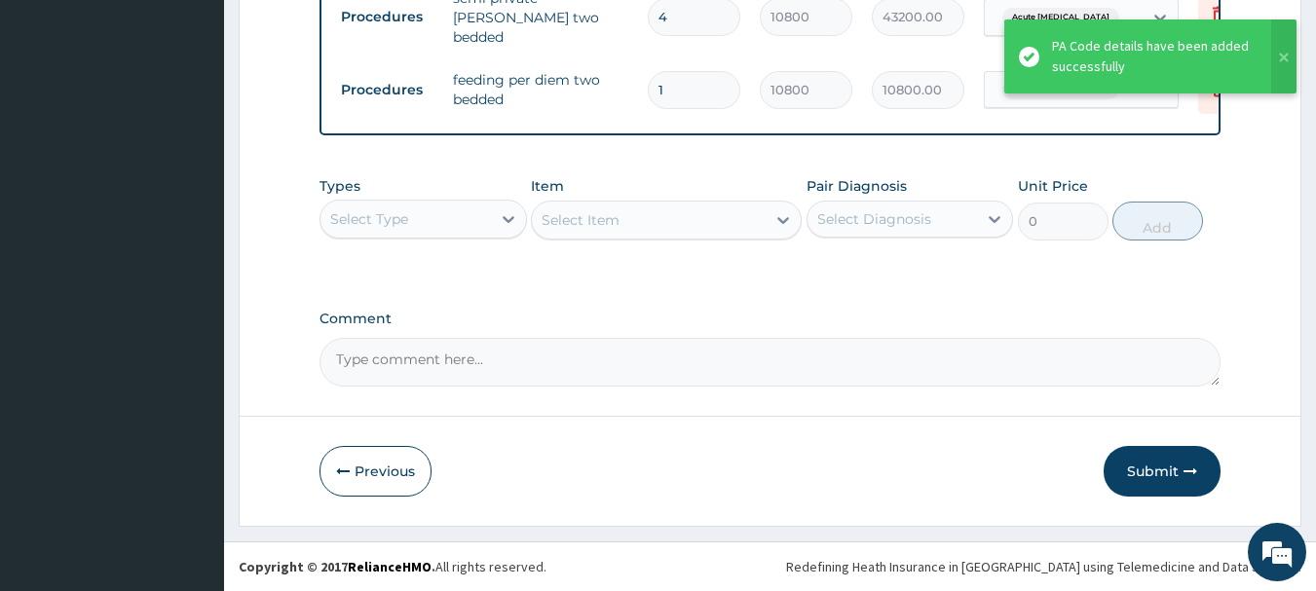
click at [432, 216] on div "Select Type" at bounding box center [405, 219] width 170 height 31
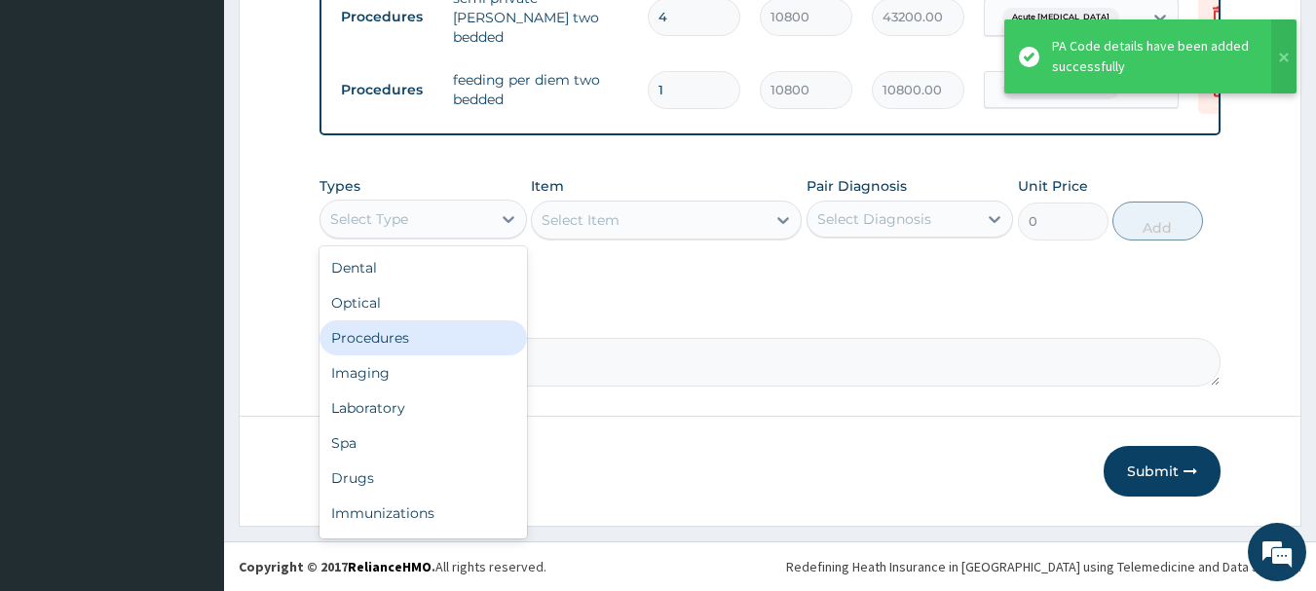
click at [407, 323] on div "Procedures" at bounding box center [423, 337] width 207 height 35
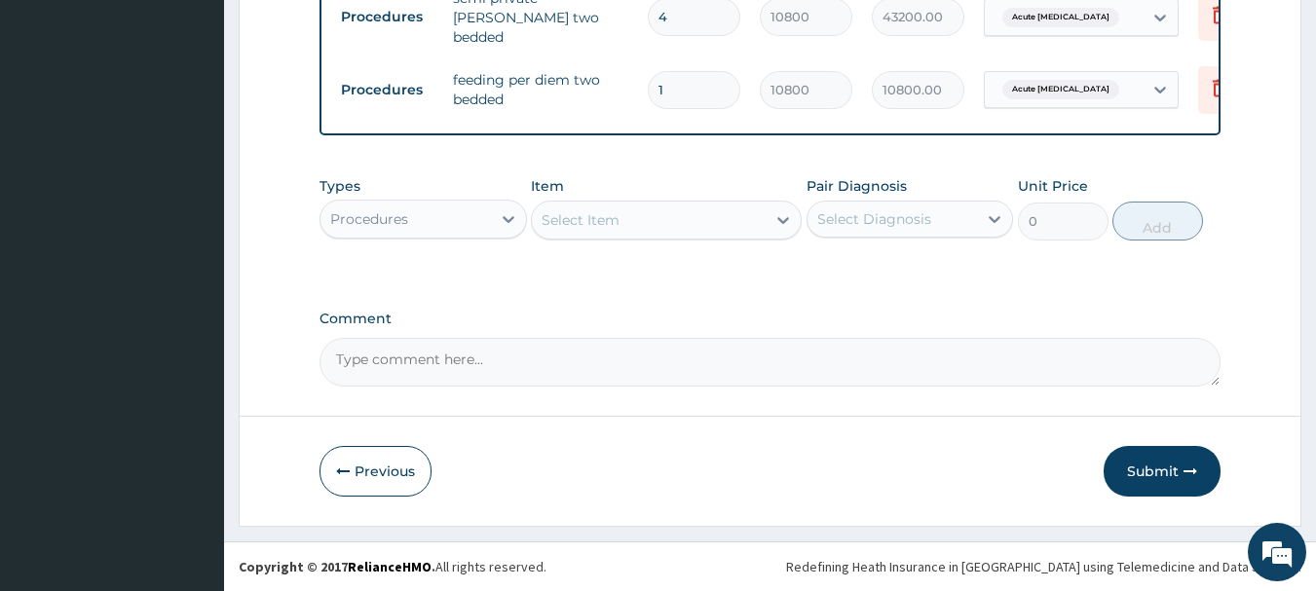
click at [659, 230] on div "Select Item" at bounding box center [649, 220] width 234 height 31
type input "g"
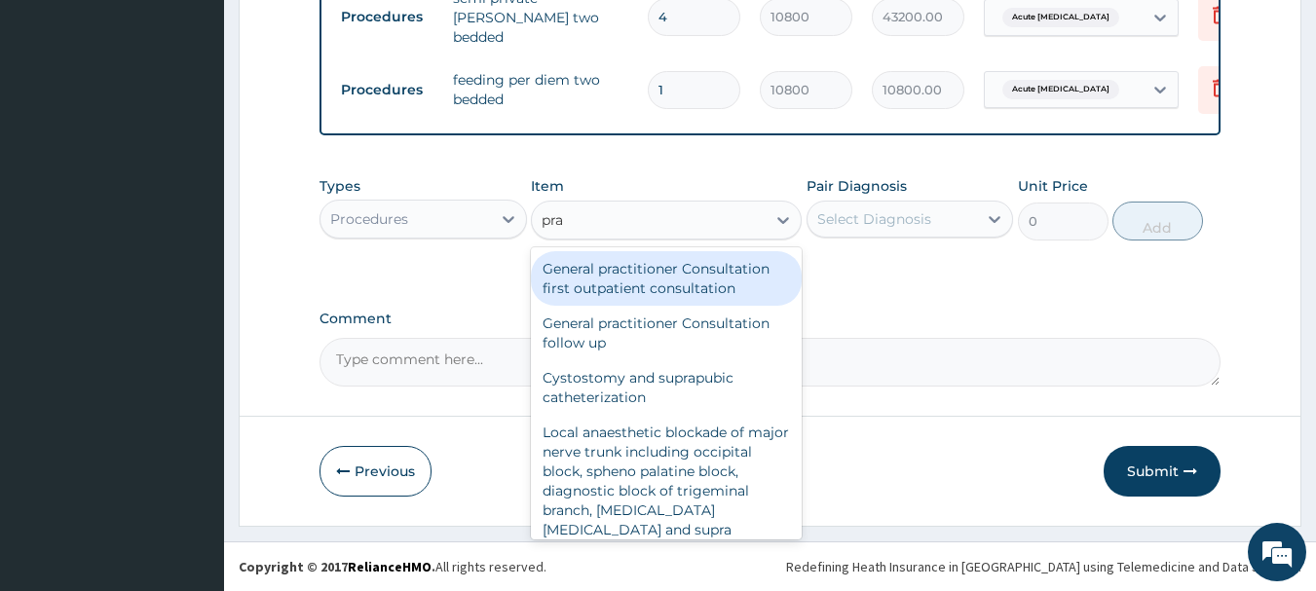
type input "prac"
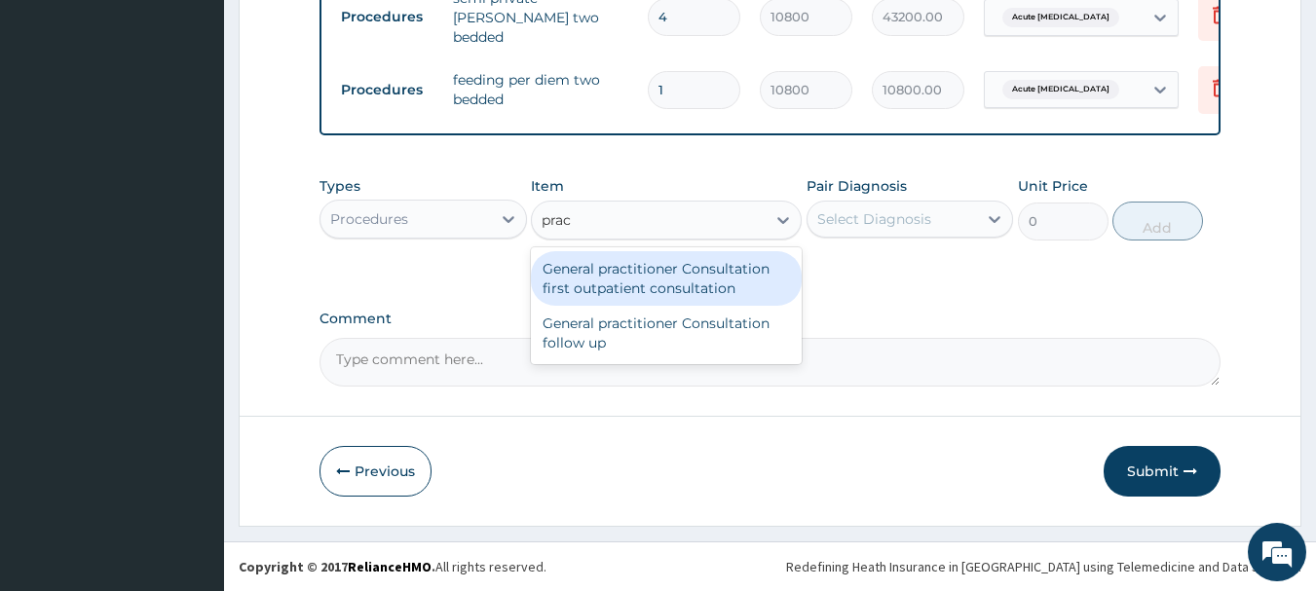
click at [650, 266] on div "General practitioner Consultation first outpatient consultation" at bounding box center [666, 278] width 271 height 55
type input "3960"
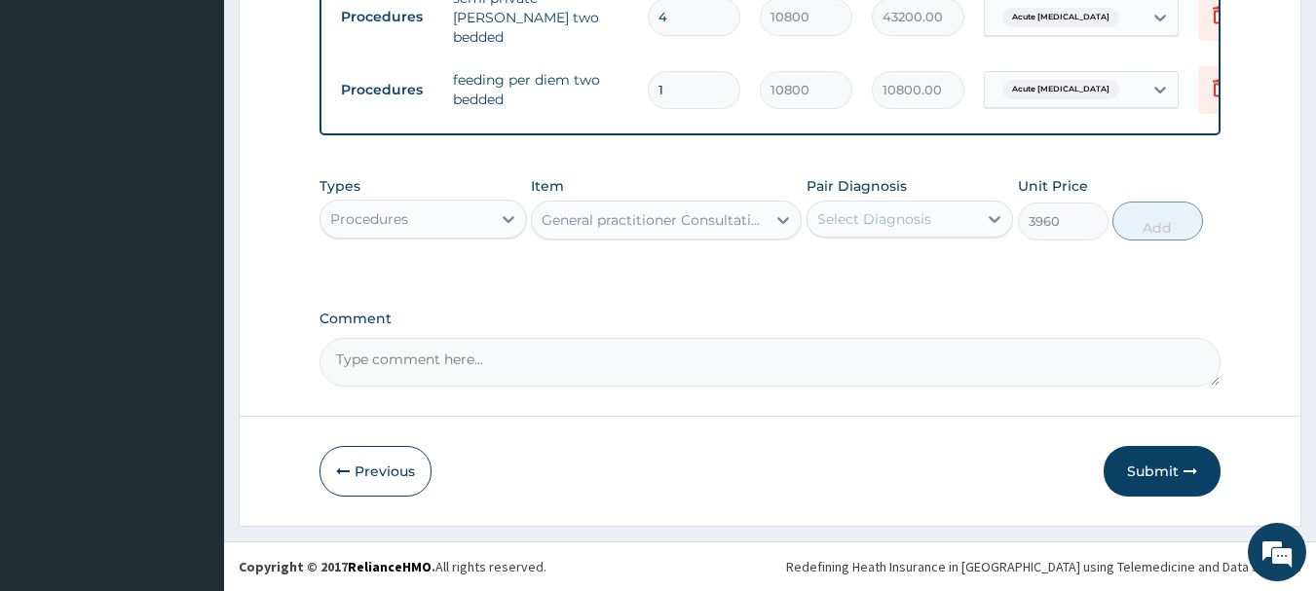
click at [897, 217] on div "Select Diagnosis" at bounding box center [874, 218] width 114 height 19
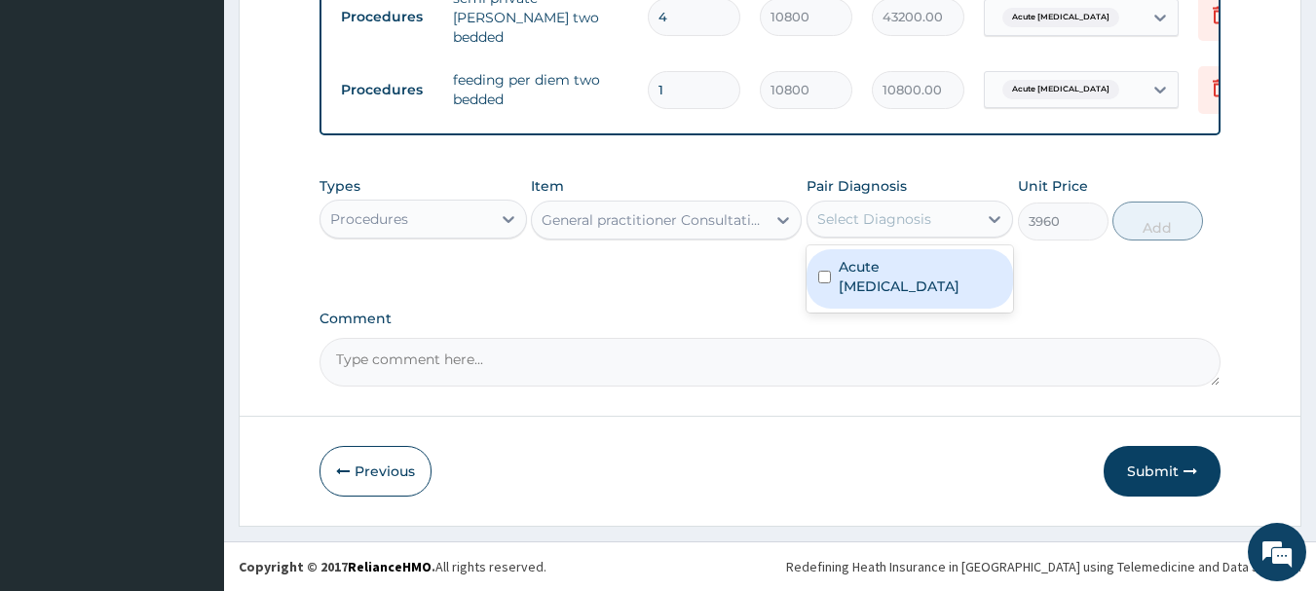
click at [836, 270] on div "Acute peptic ulcer" at bounding box center [910, 278] width 207 height 59
checkbox input "true"
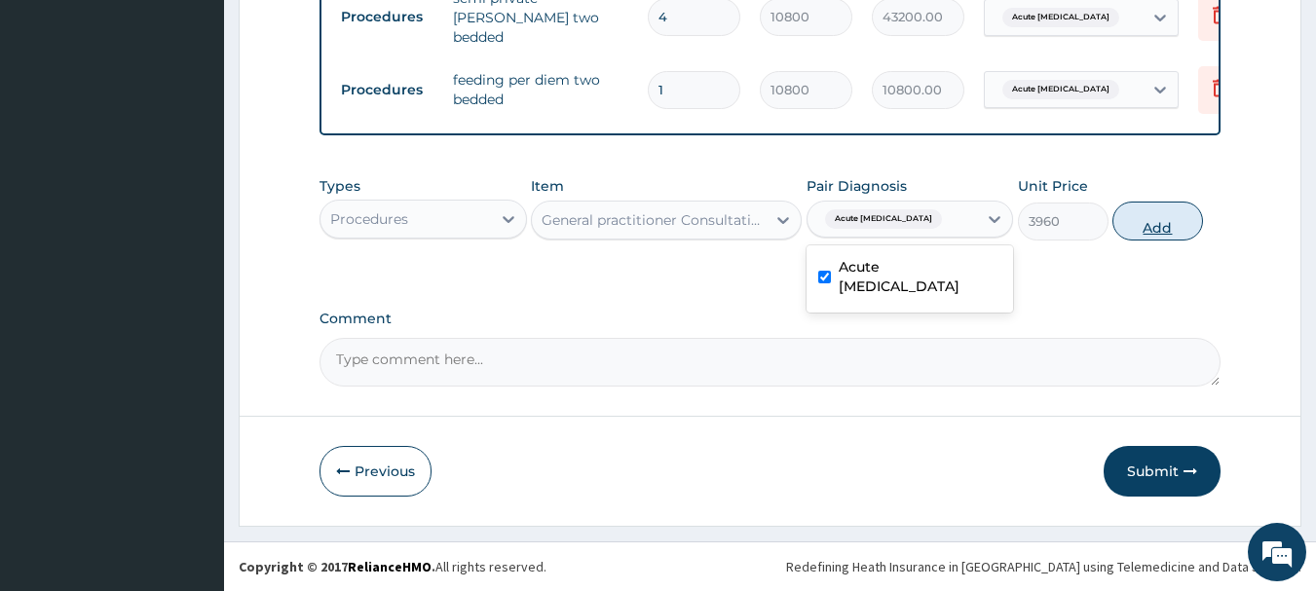
click at [1162, 219] on button "Add" at bounding box center [1157, 221] width 91 height 39
type input "0"
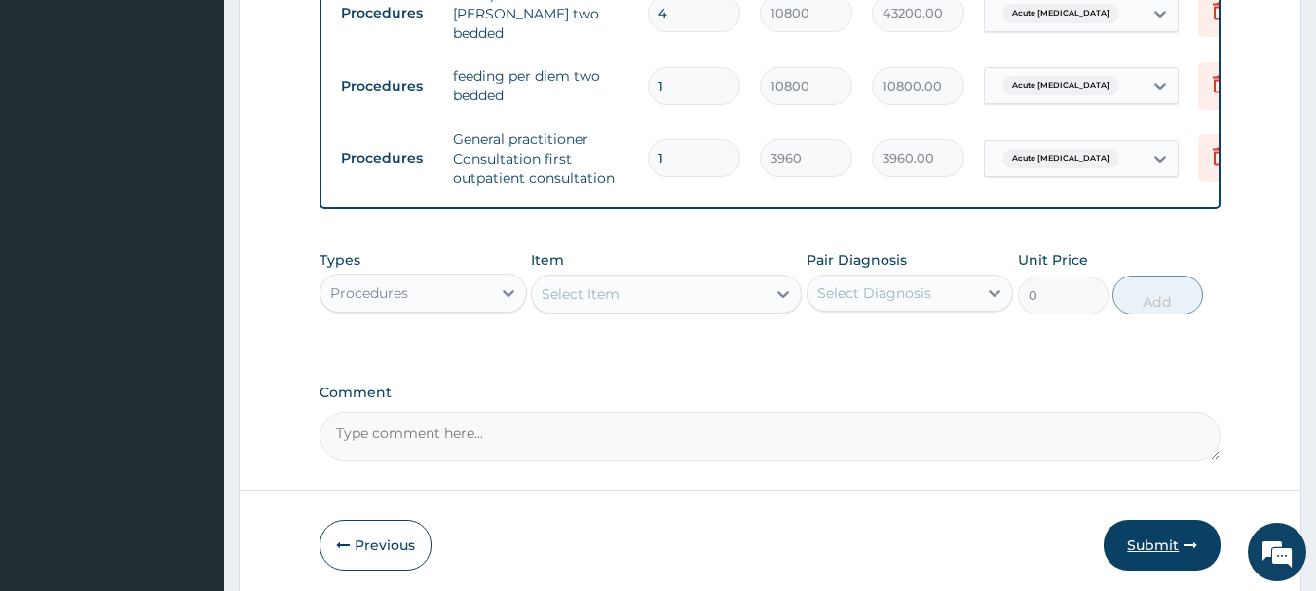
click at [1164, 548] on button "Submit" at bounding box center [1162, 545] width 117 height 51
